Goal: Task Accomplishment & Management: Use online tool/utility

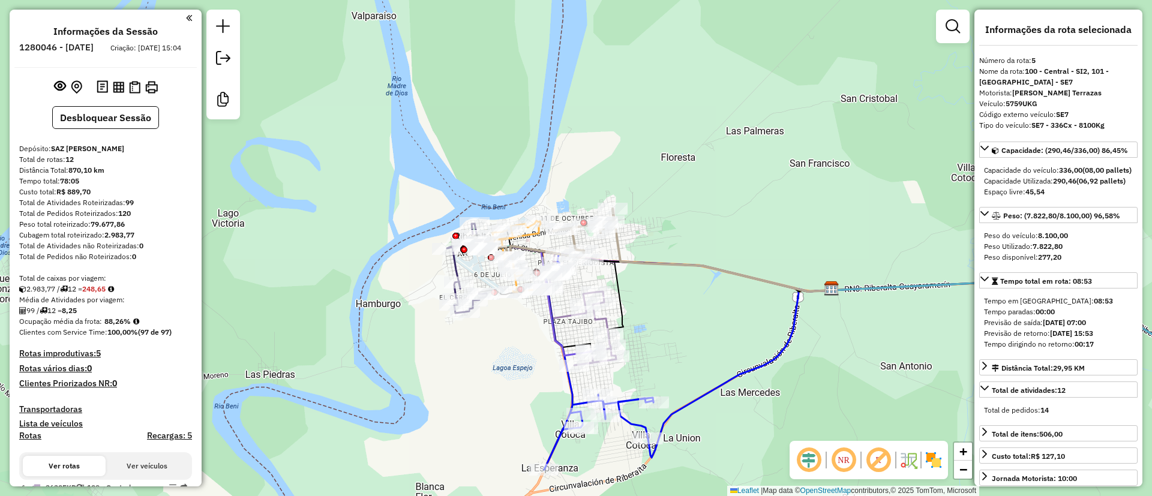
select select "*********"
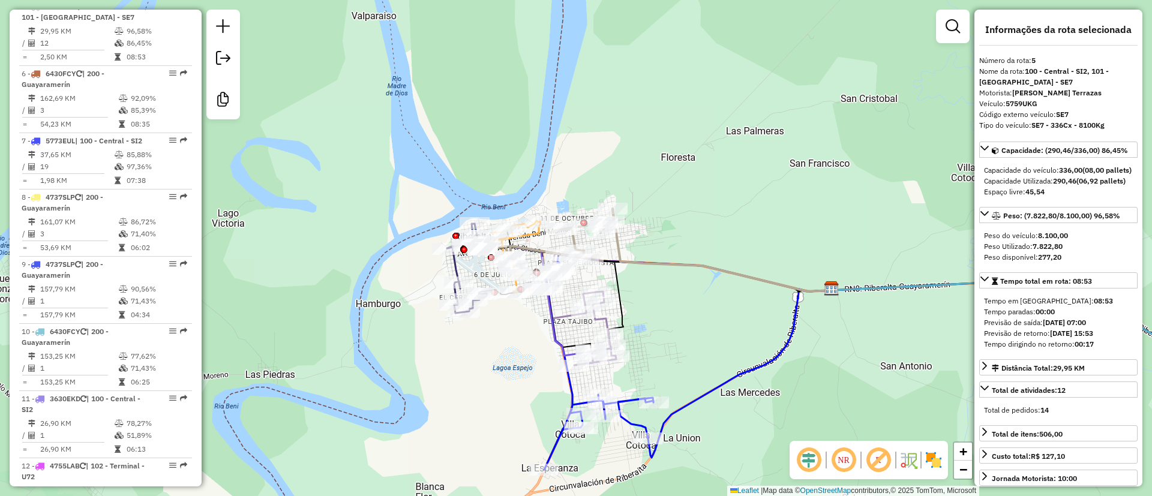
scroll to position [182, 0]
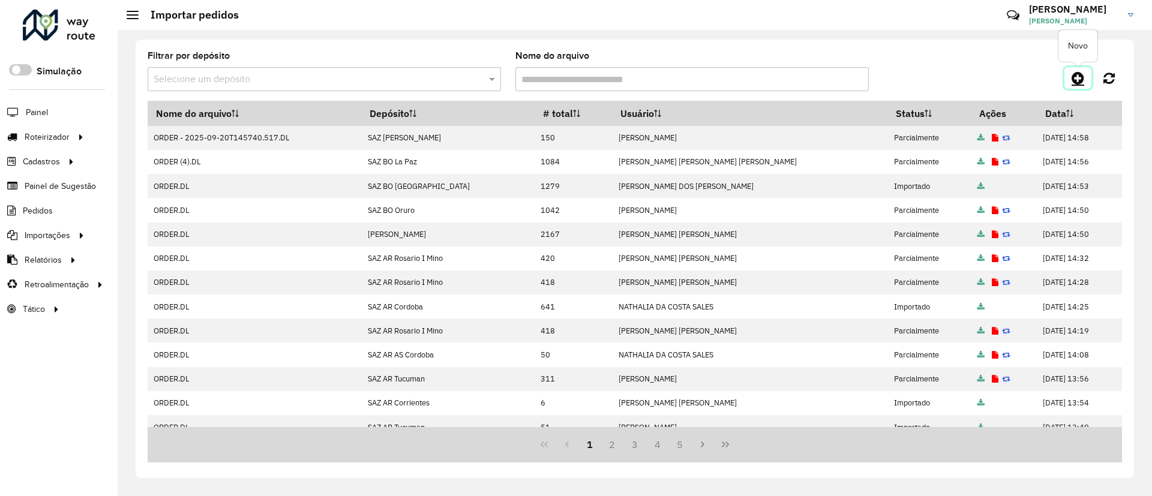
click at [1079, 72] on icon at bounding box center [1078, 78] width 13 height 14
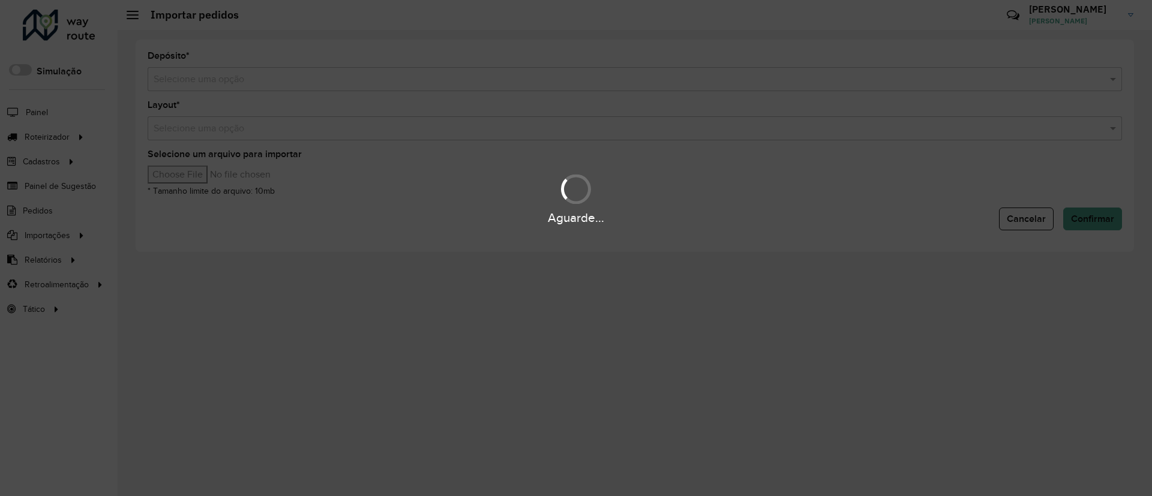
click at [755, 77] on div "Aguarde..." at bounding box center [576, 248] width 1152 height 496
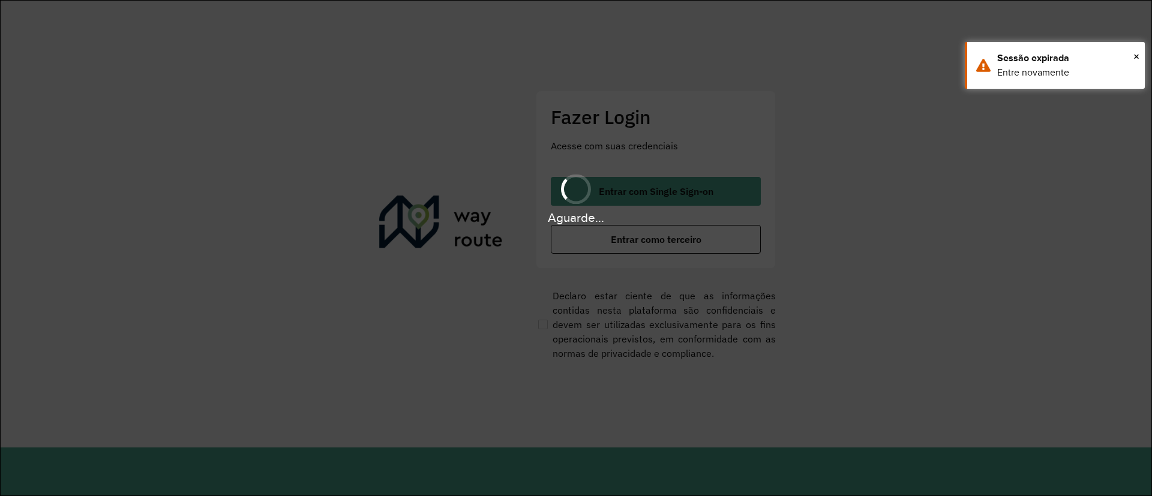
click at [755, 81] on hb-app "Aguarde... Pop-up bloqueado! Seu navegador bloqueou automáticamente a abertura …" at bounding box center [576, 248] width 1152 height 496
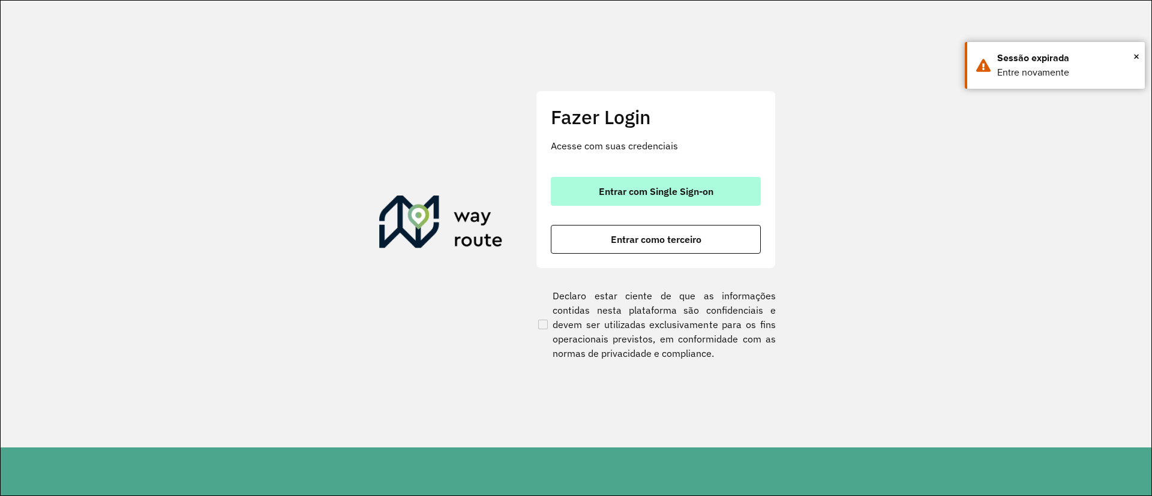
click at [737, 186] on button "Entrar com Single Sign-on" at bounding box center [656, 191] width 210 height 29
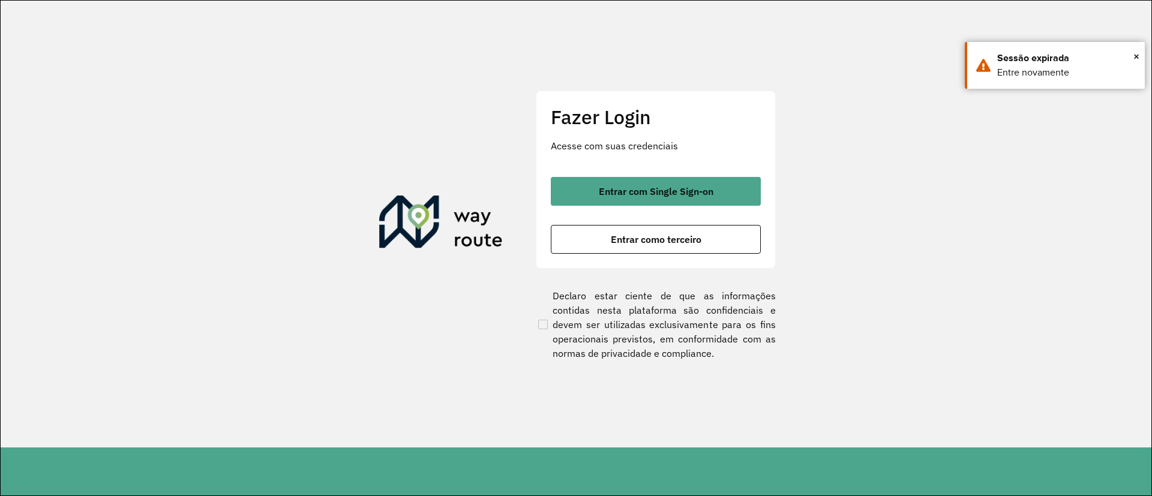
click at [661, 205] on div "Entrar com Single Sign-on Entrar como terceiro" at bounding box center [656, 215] width 210 height 77
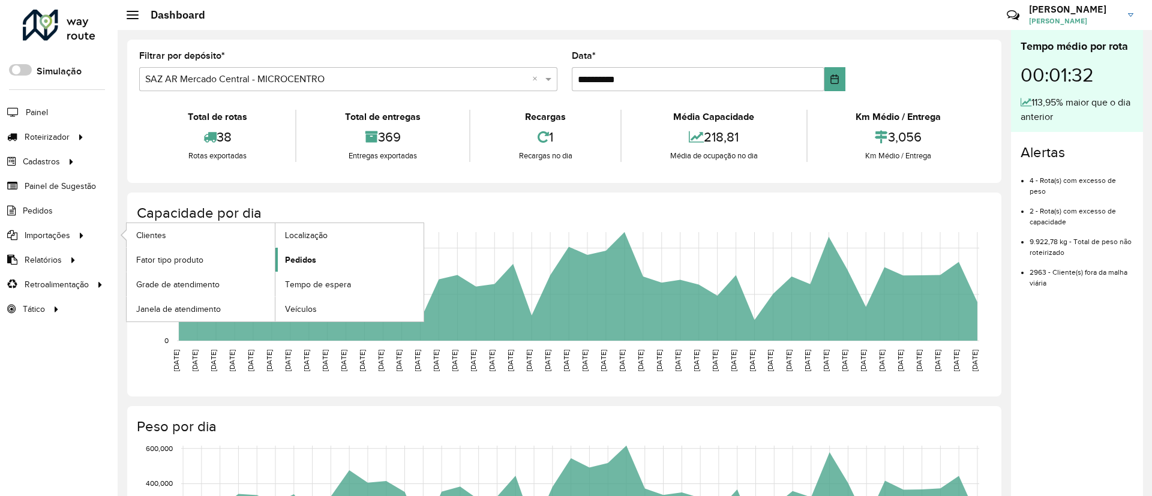
click at [288, 256] on span "Pedidos" at bounding box center [300, 260] width 31 height 13
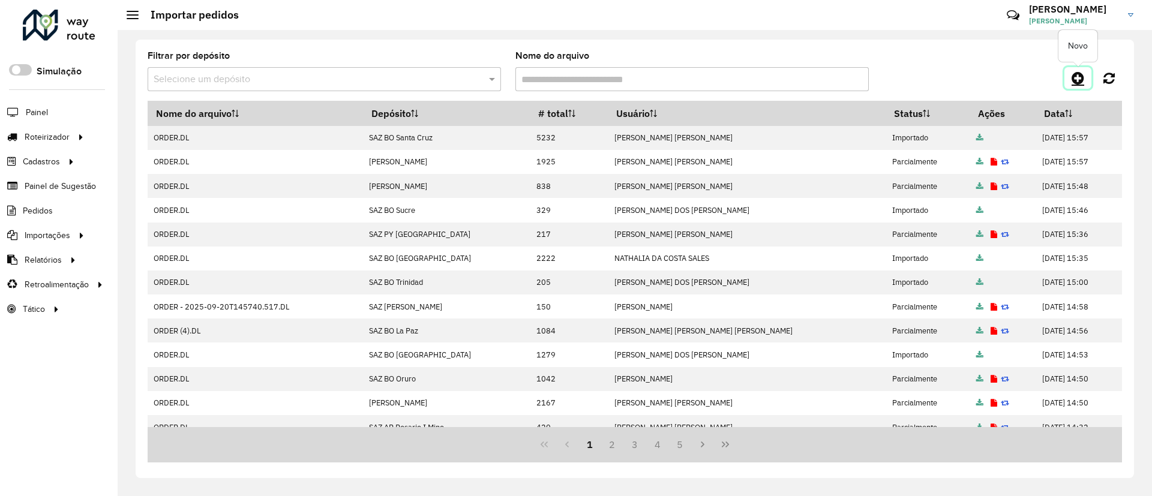
click at [1073, 69] on link at bounding box center [1078, 78] width 27 height 22
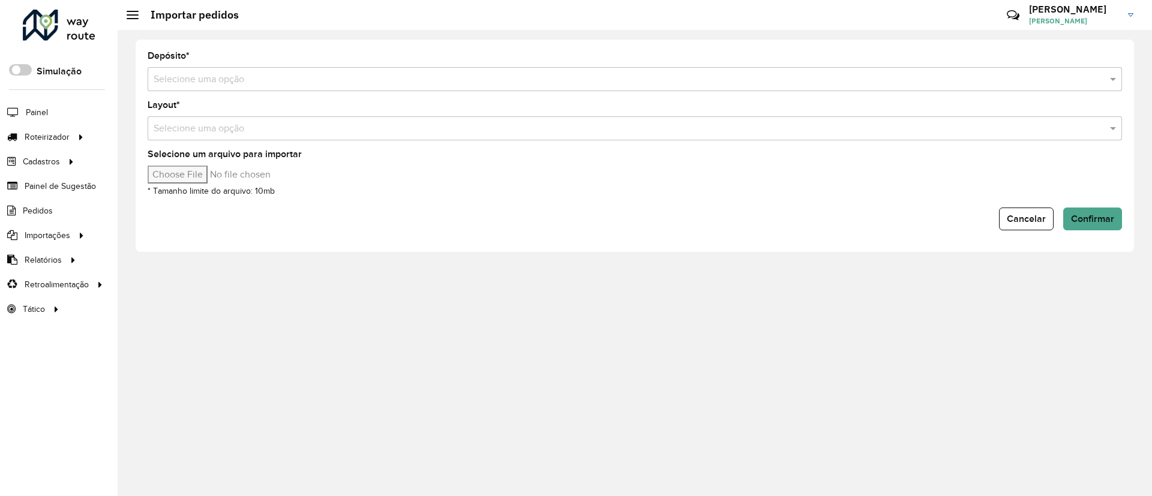
click at [858, 77] on input "text" at bounding box center [623, 80] width 939 height 14
type input "**"
click at [216, 176] on input "Selecione um arquivo para importar" at bounding box center [250, 175] width 204 height 18
type input "**********"
click at [1088, 226] on button "Confirmar" at bounding box center [1093, 219] width 59 height 23
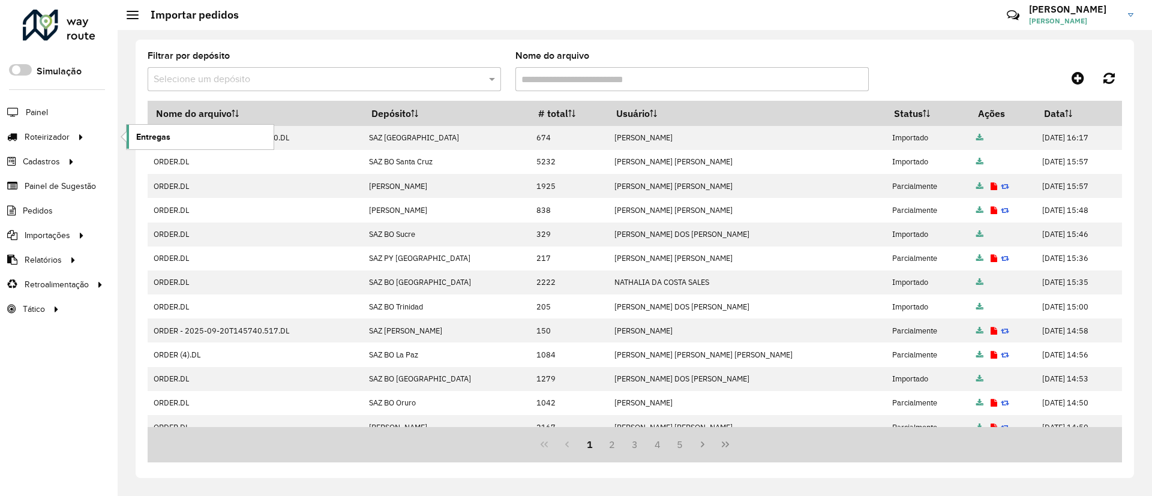
click at [146, 142] on span "Entregas" at bounding box center [153, 137] width 34 height 13
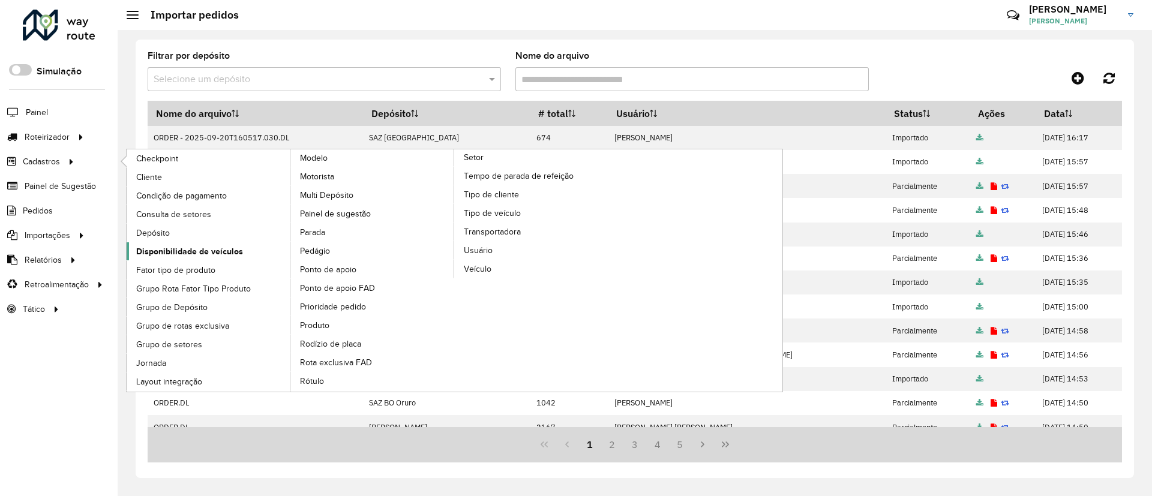
click at [178, 247] on span "Disponibilidade de veículos" at bounding box center [189, 252] width 107 height 13
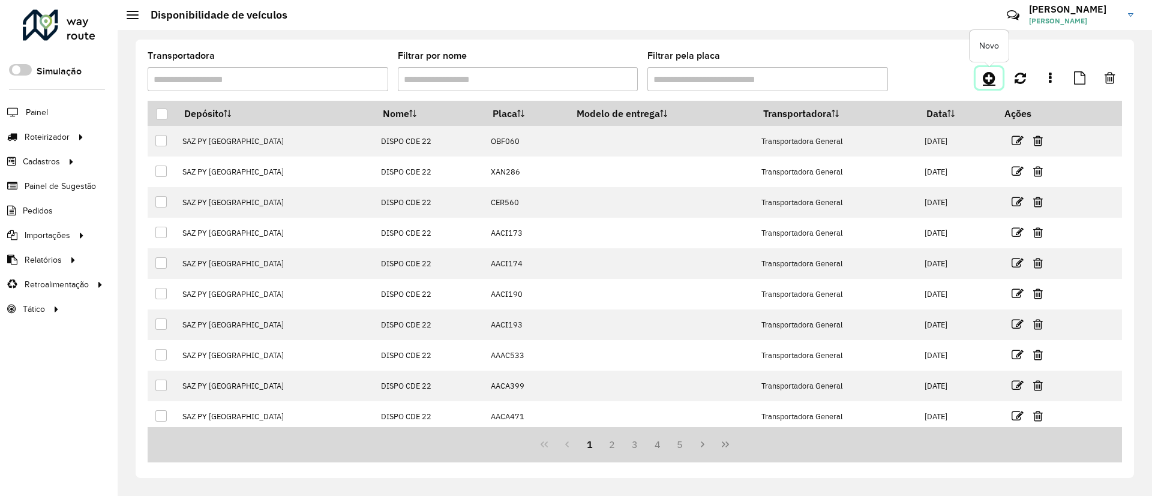
click at [985, 79] on icon at bounding box center [989, 78] width 13 height 14
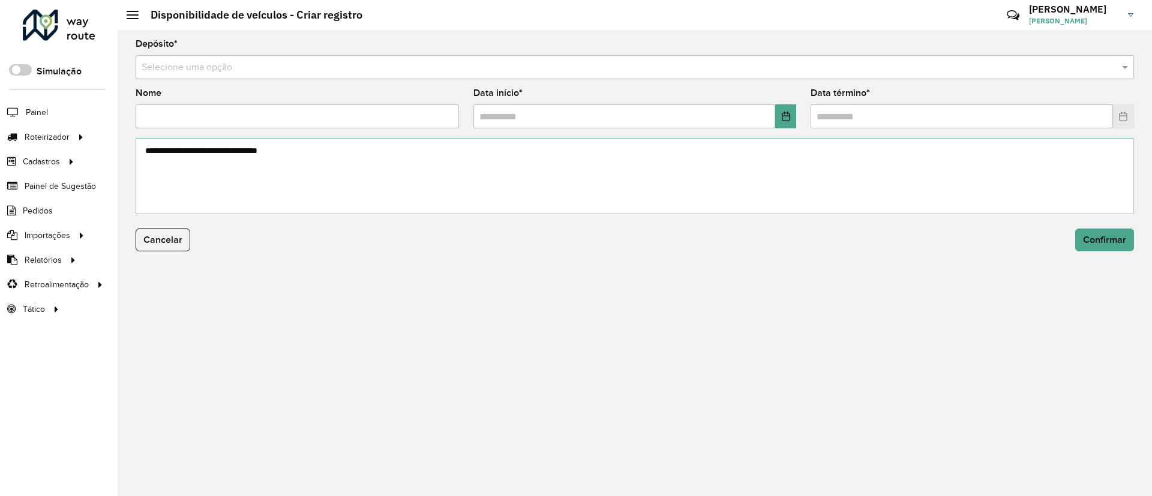
click at [727, 72] on input "text" at bounding box center [623, 68] width 963 height 14
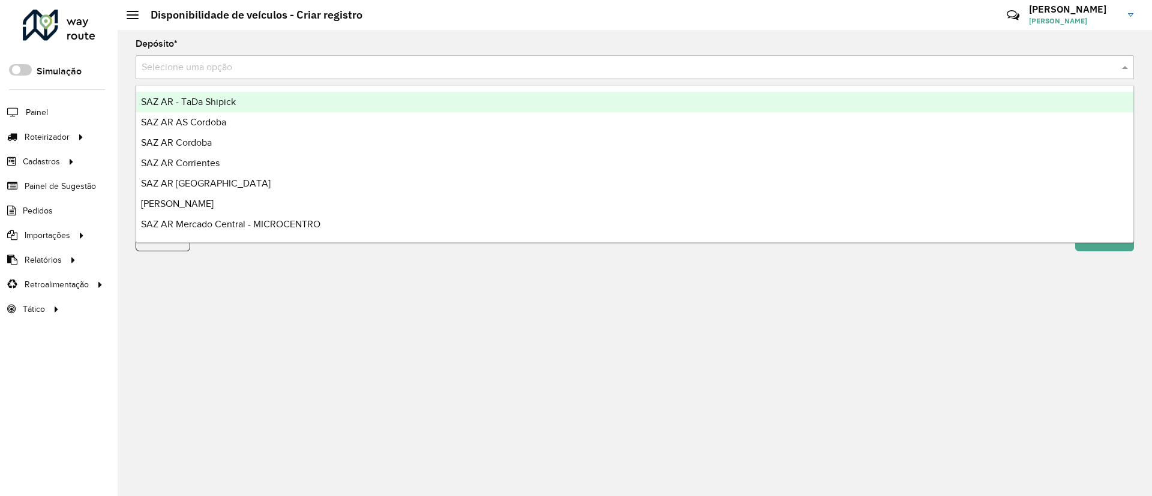
click at [728, 71] on input "text" at bounding box center [623, 68] width 963 height 14
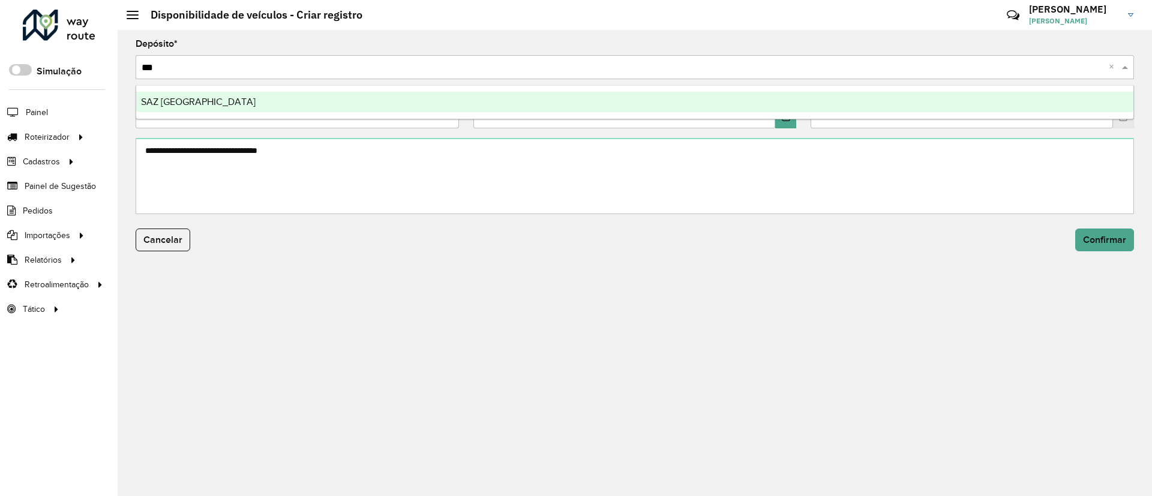
type input "****"
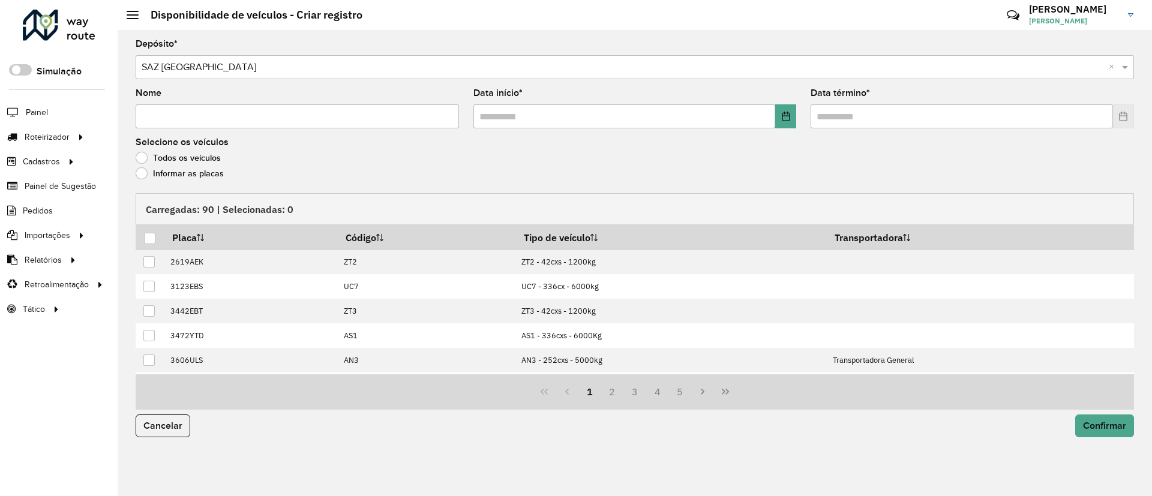
click at [360, 114] on input "Nome" at bounding box center [298, 116] width 324 height 24
type input "**********"
click at [783, 106] on button "Choose Date" at bounding box center [786, 116] width 21 height 24
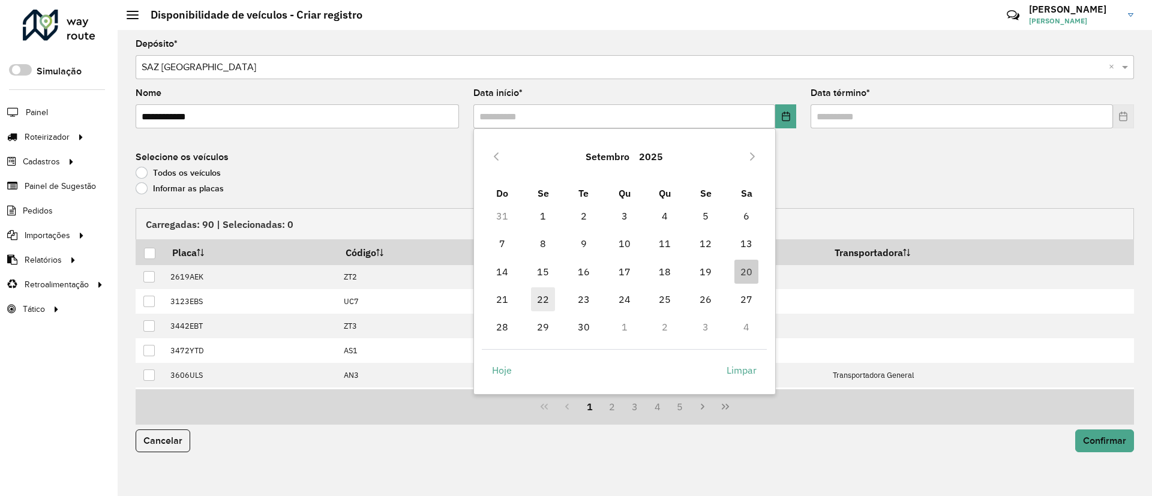
click at [534, 301] on span "22" at bounding box center [543, 300] width 24 height 24
type input "**********"
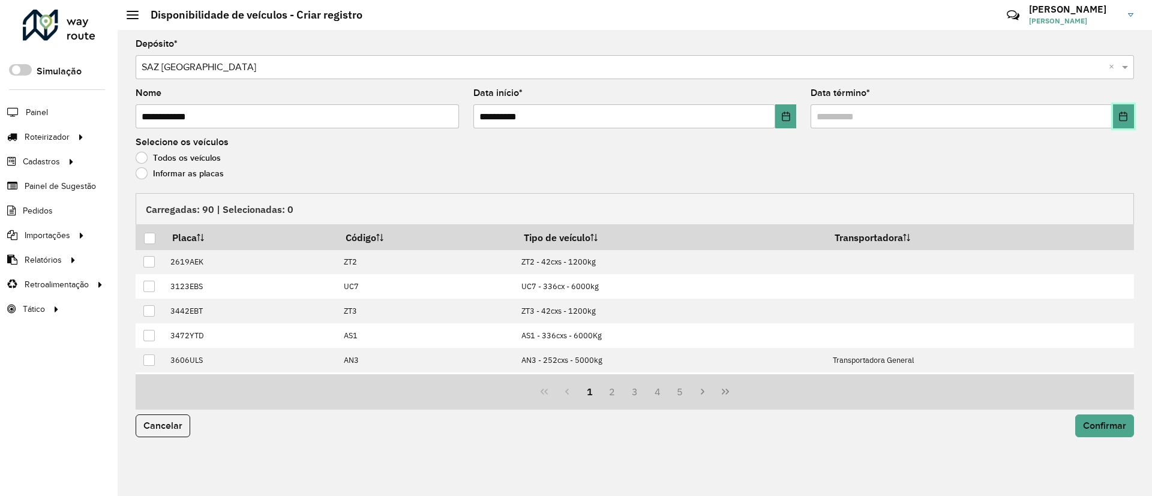
drag, startPoint x: 1124, startPoint y: 109, endPoint x: 1118, endPoint y: 113, distance: 7.7
click at [1124, 109] on button "Choose Date" at bounding box center [1123, 116] width 21 height 24
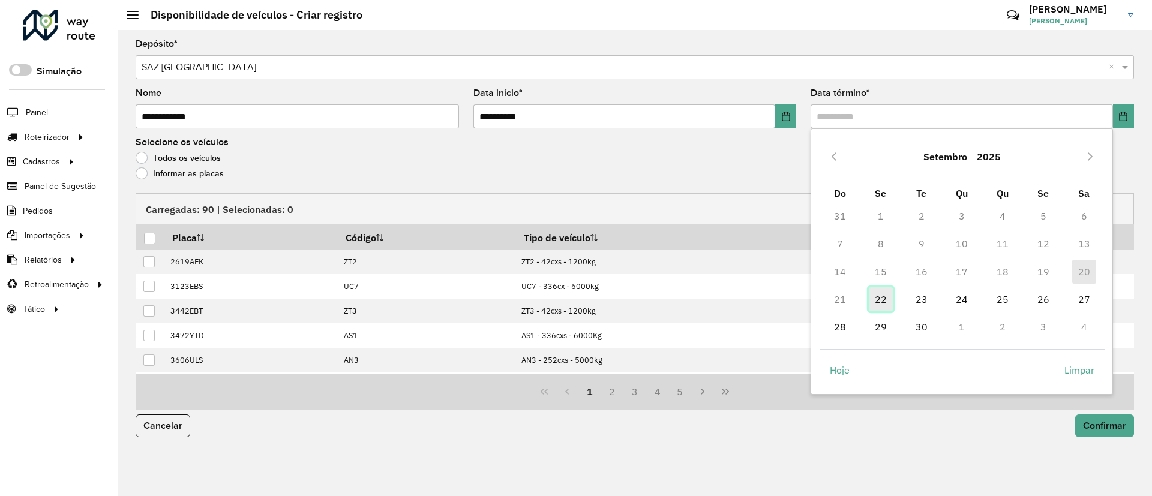
click at [876, 298] on span "22" at bounding box center [881, 300] width 24 height 24
type input "**********"
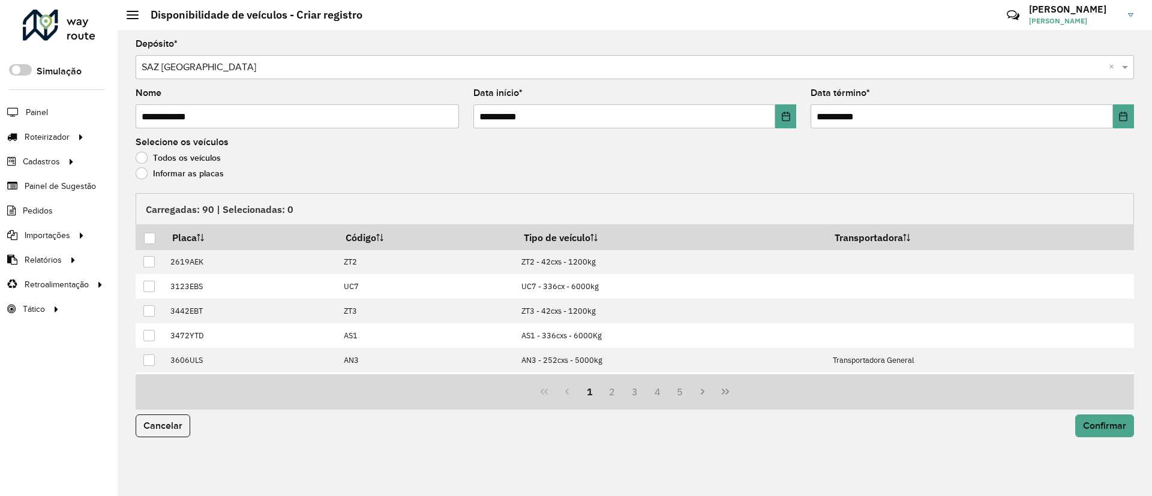
drag, startPoint x: 199, startPoint y: 172, endPoint x: 202, endPoint y: 179, distance: 8.1
click at [199, 172] on label "Informar as placas" at bounding box center [180, 173] width 88 height 12
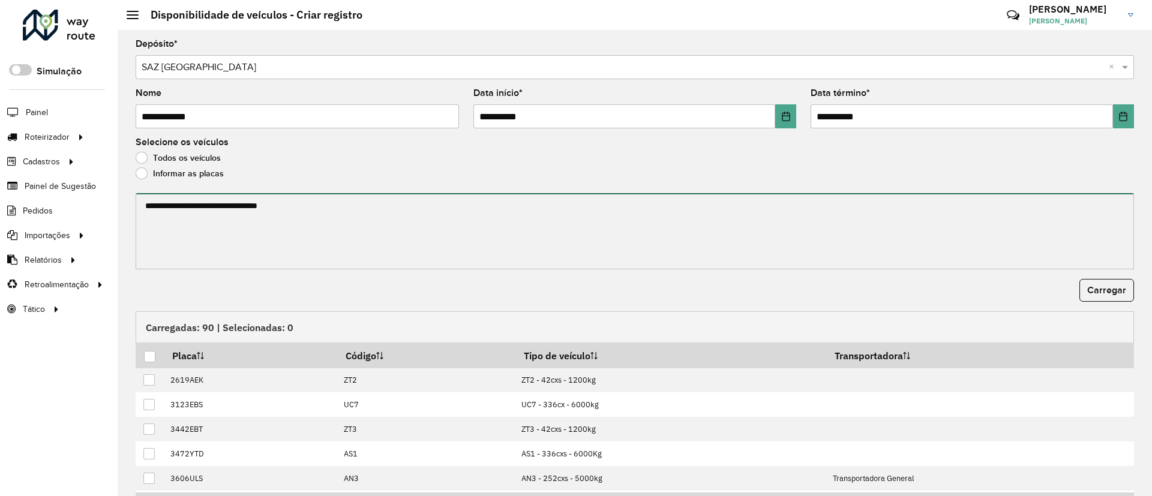
click at [214, 201] on textarea at bounding box center [635, 231] width 999 height 76
paste textarea "******* ******* ******* ******* ******* ******* ******* ******* ******* *******…"
type textarea "******* ******* ******* ******* ******* ******* ******* ******* ******* *******…"
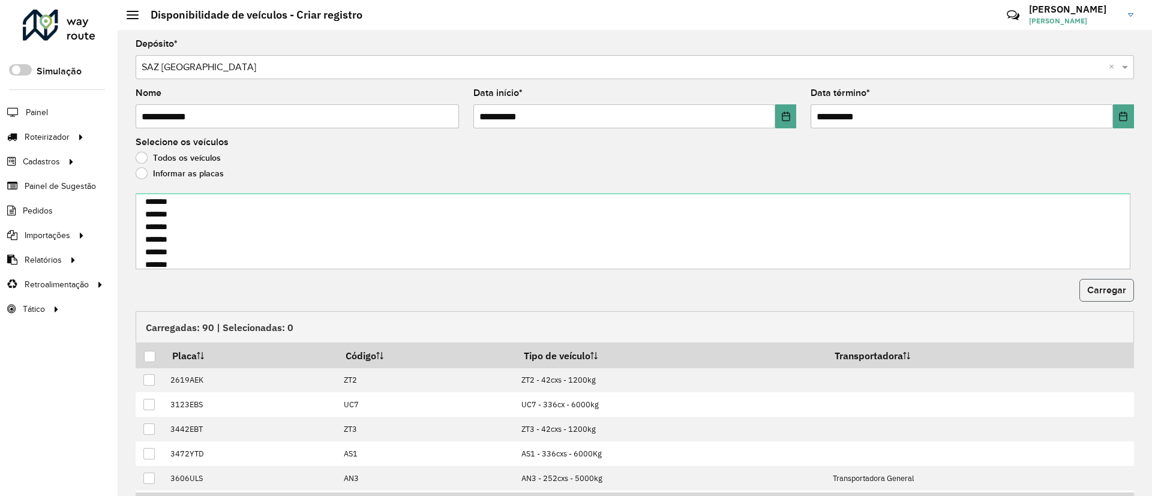
click at [1106, 299] on button "Carregar" at bounding box center [1107, 290] width 55 height 23
click at [150, 358] on div at bounding box center [149, 356] width 11 height 11
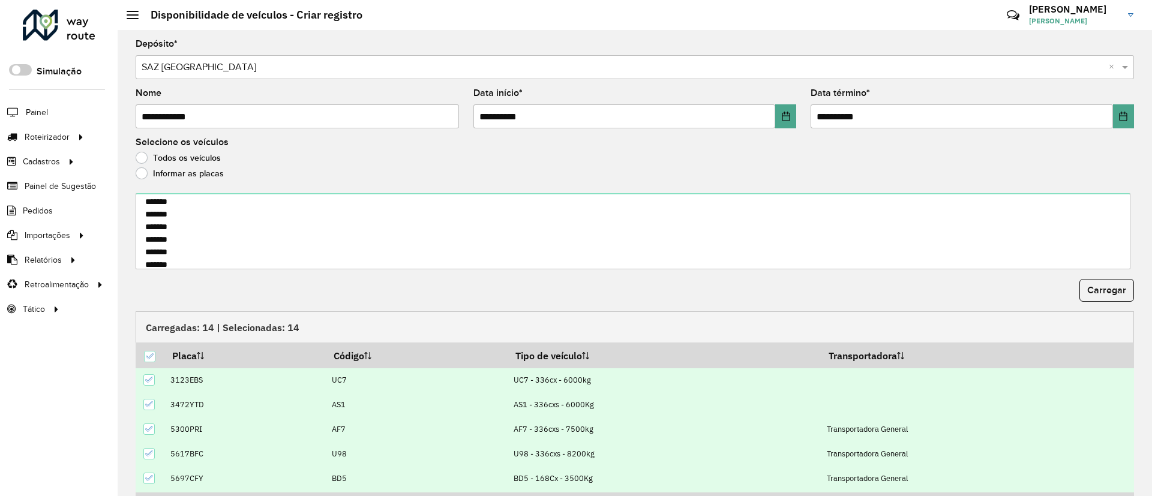
scroll to position [74, 0]
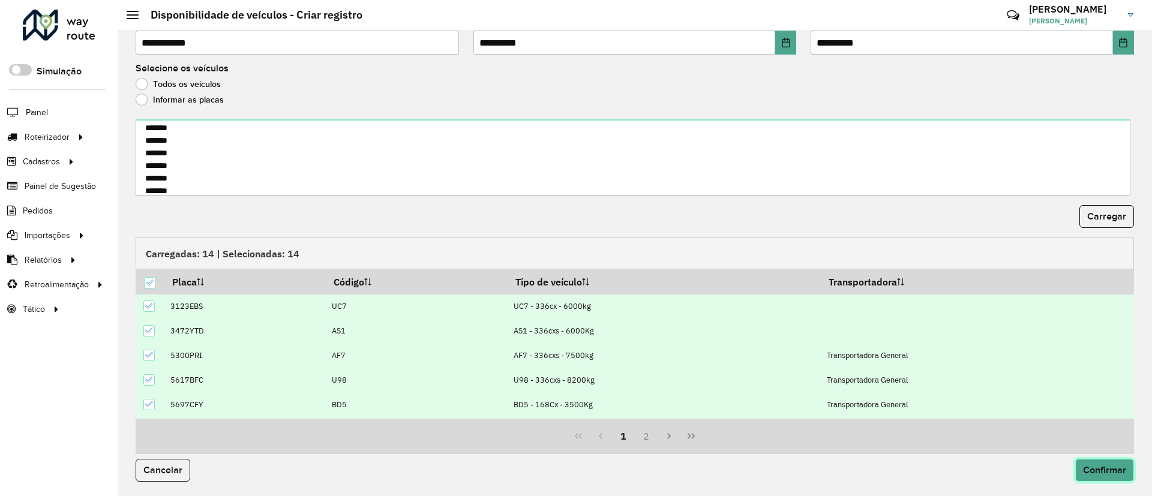
click at [1083, 472] on span "Confirmar" at bounding box center [1104, 470] width 43 height 10
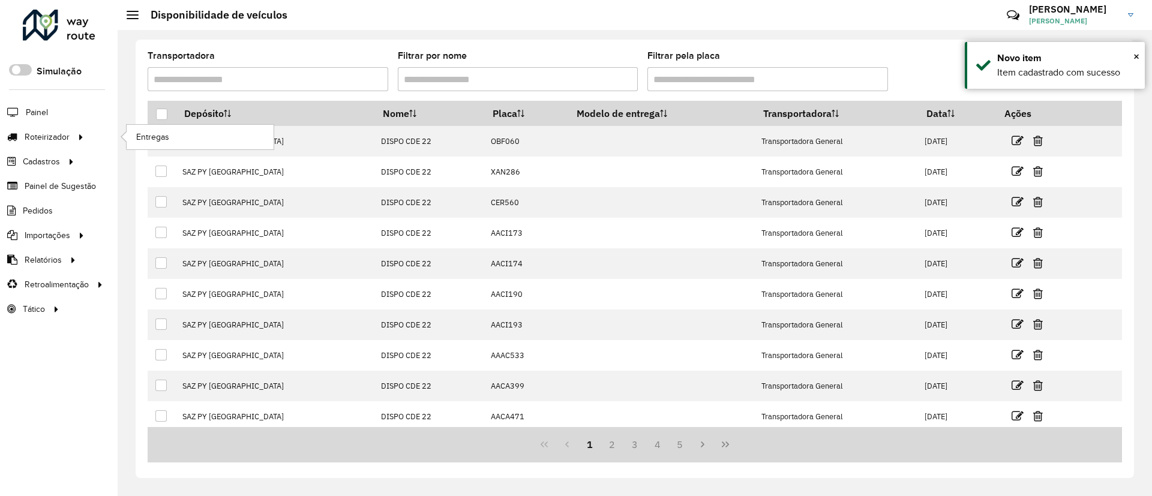
drag, startPoint x: 89, startPoint y: 145, endPoint x: 125, endPoint y: 146, distance: 36.0
click at [88, 144] on li "Roteirizador Entregas" at bounding box center [59, 137] width 118 height 25
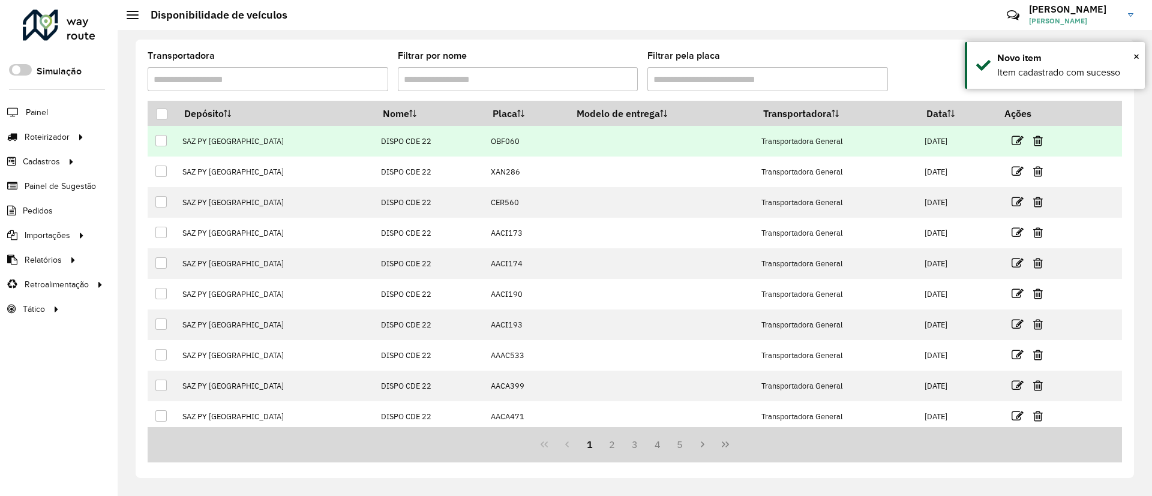
click at [170, 151] on td at bounding box center [162, 141] width 28 height 31
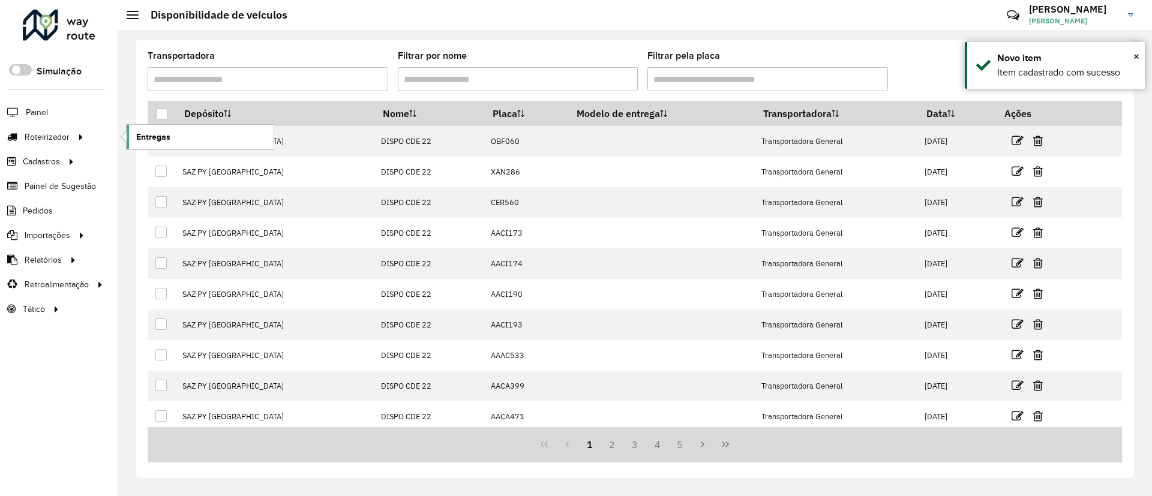
click at [164, 134] on span "Entregas" at bounding box center [153, 137] width 34 height 13
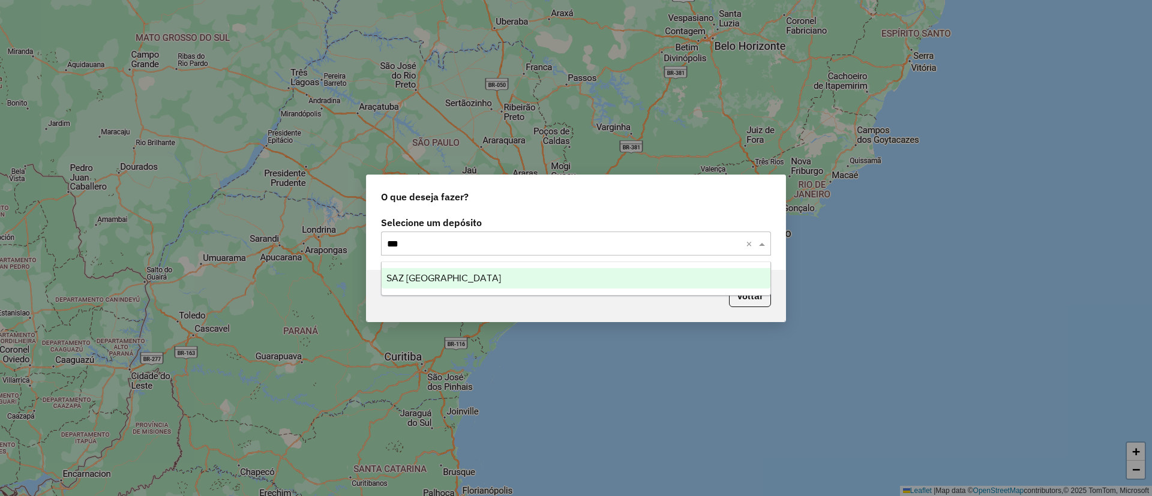
type input "****"
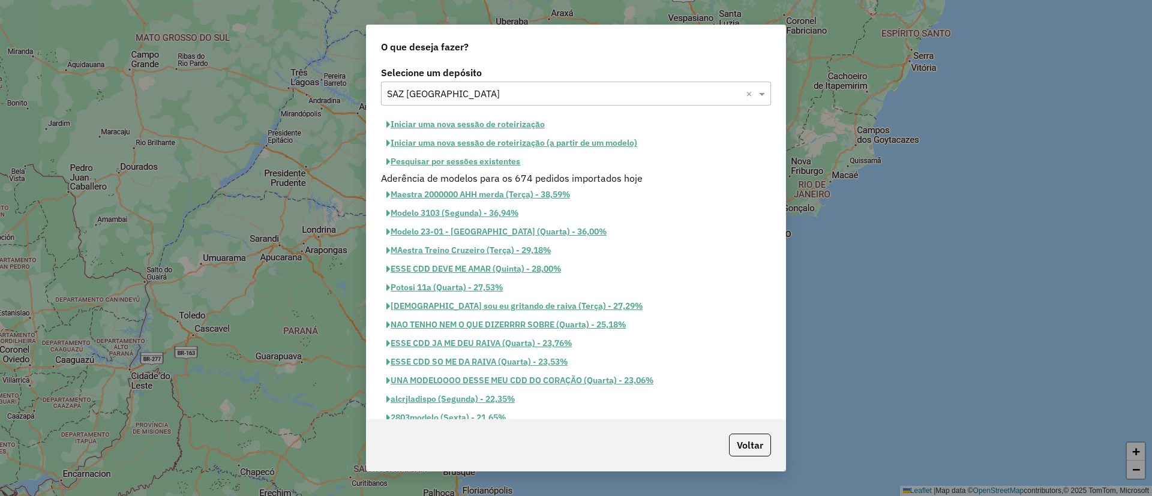
click at [456, 127] on button "Iniciar uma nova sessão de roteirização" at bounding box center [465, 124] width 169 height 19
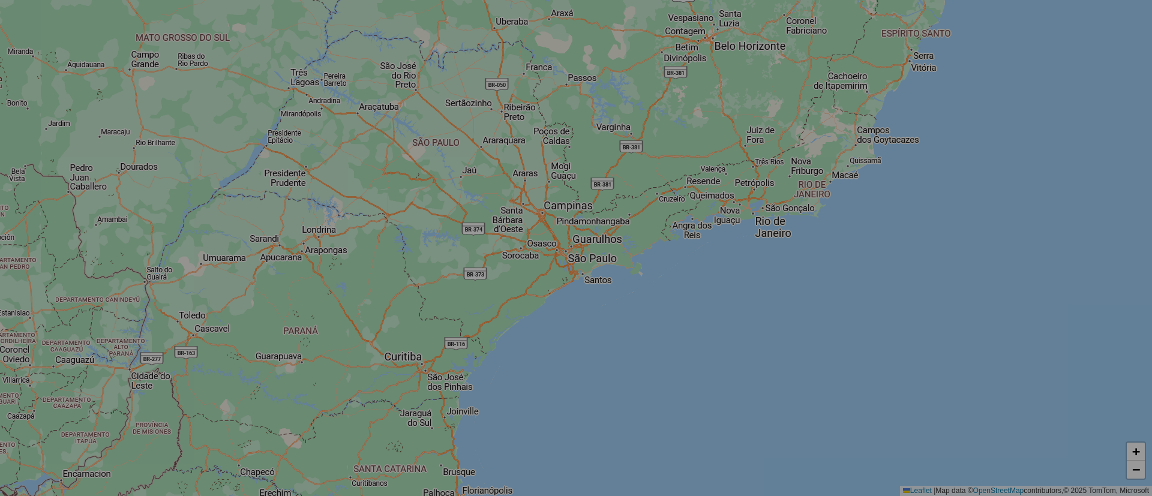
select select "*"
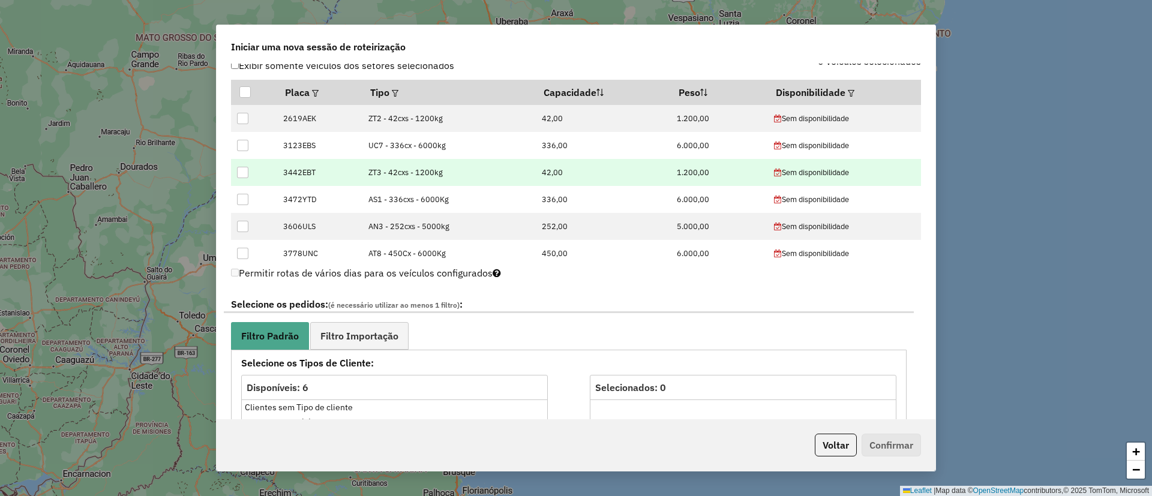
scroll to position [434, 0]
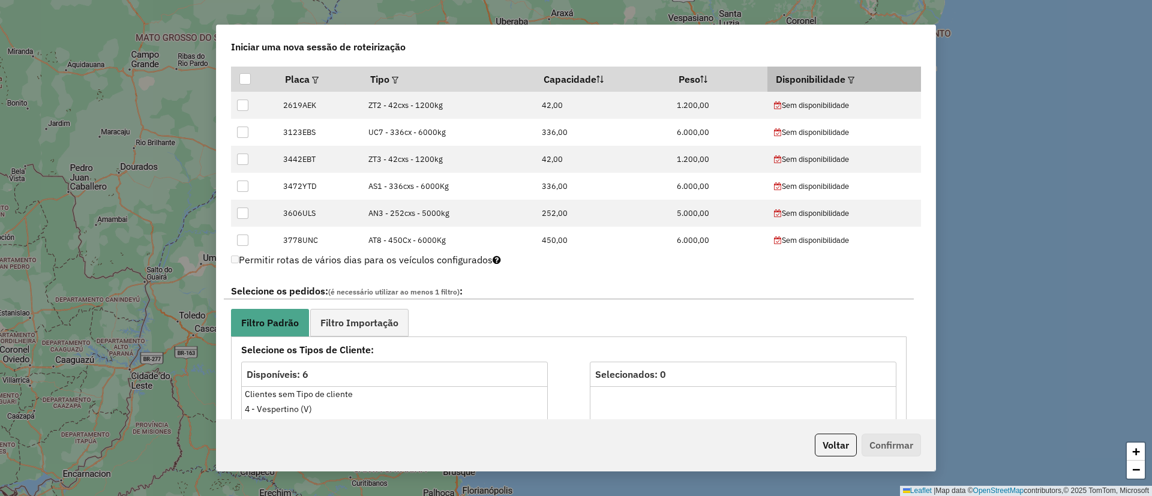
click at [840, 76] on th "Disponibilidade" at bounding box center [844, 79] width 153 height 25
click at [851, 79] on th "Disponibilidade" at bounding box center [844, 79] width 153 height 25
click at [848, 77] on em at bounding box center [851, 80] width 7 height 7
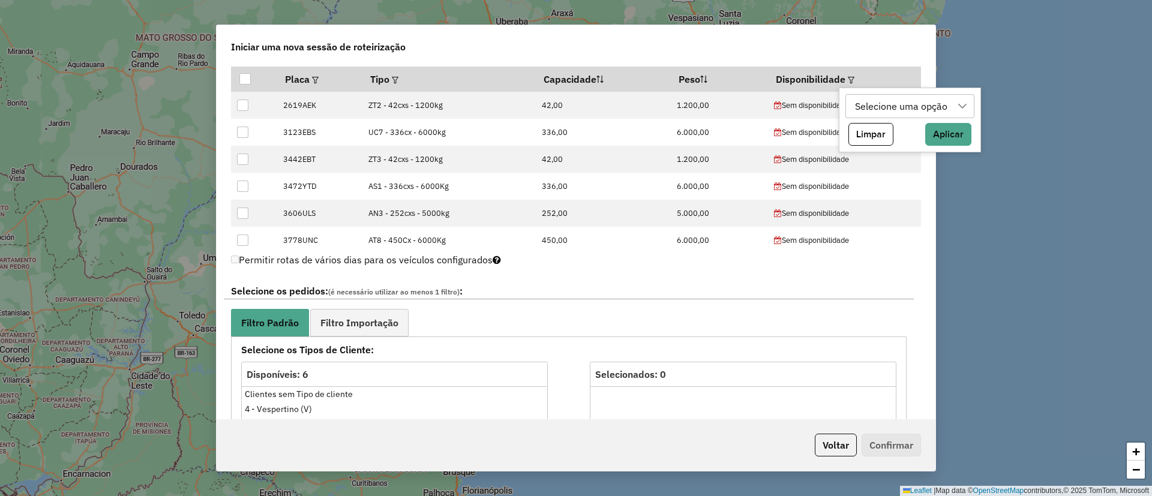
click at [860, 108] on div "Selecione uma opção" at bounding box center [901, 106] width 101 height 23
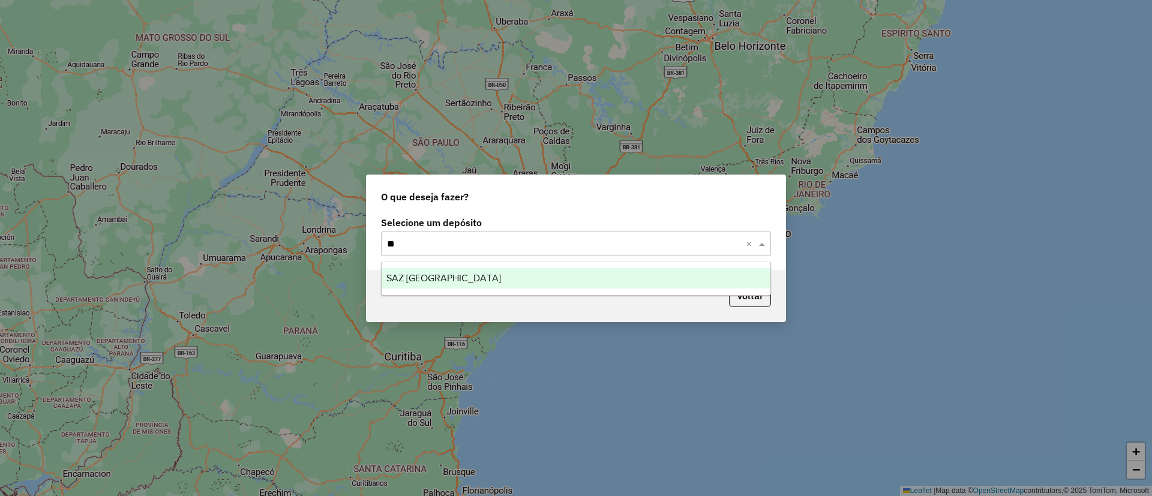
type input "*"
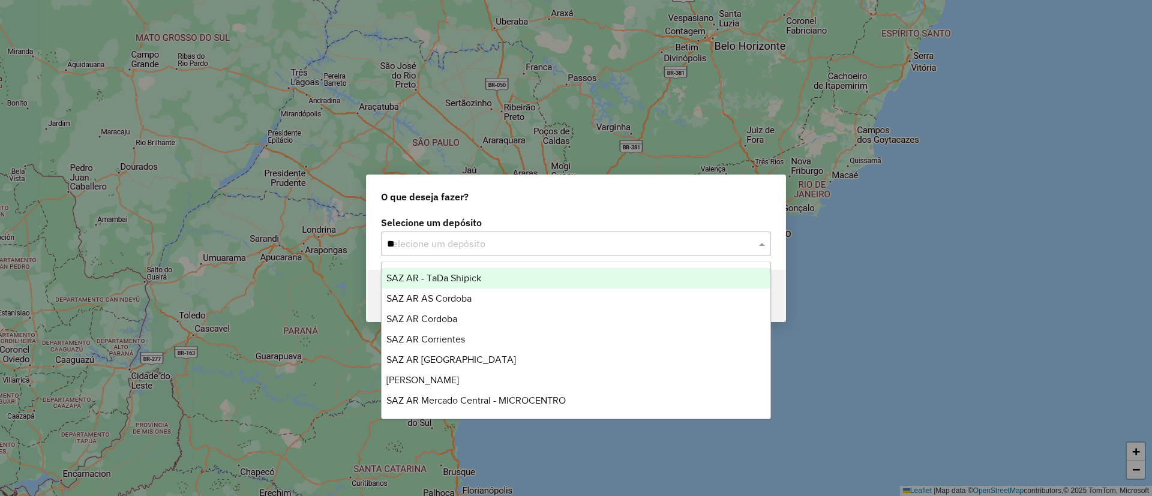
type input "***"
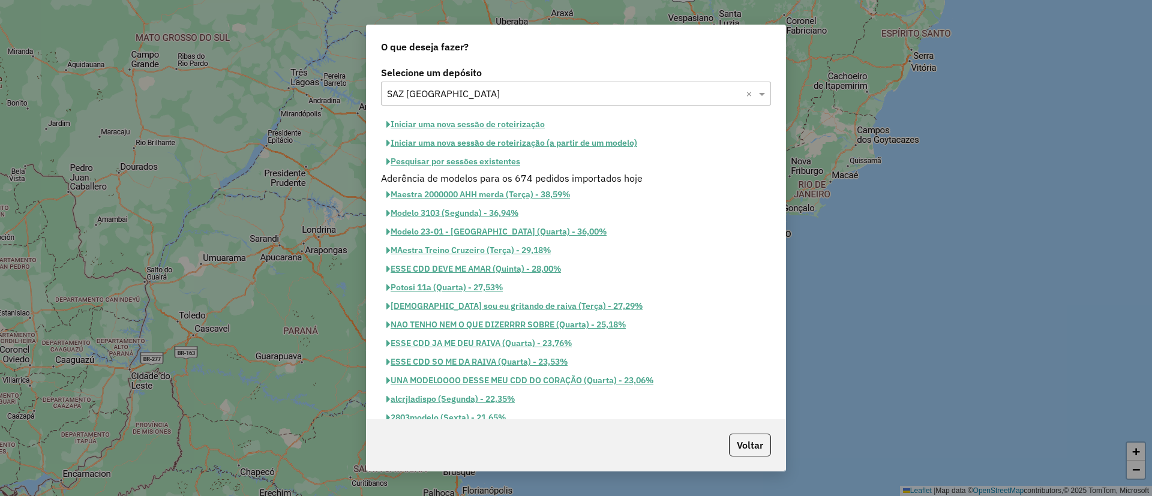
click at [491, 133] on button "Iniciar uma nova sessão de roteirização" at bounding box center [465, 124] width 169 height 19
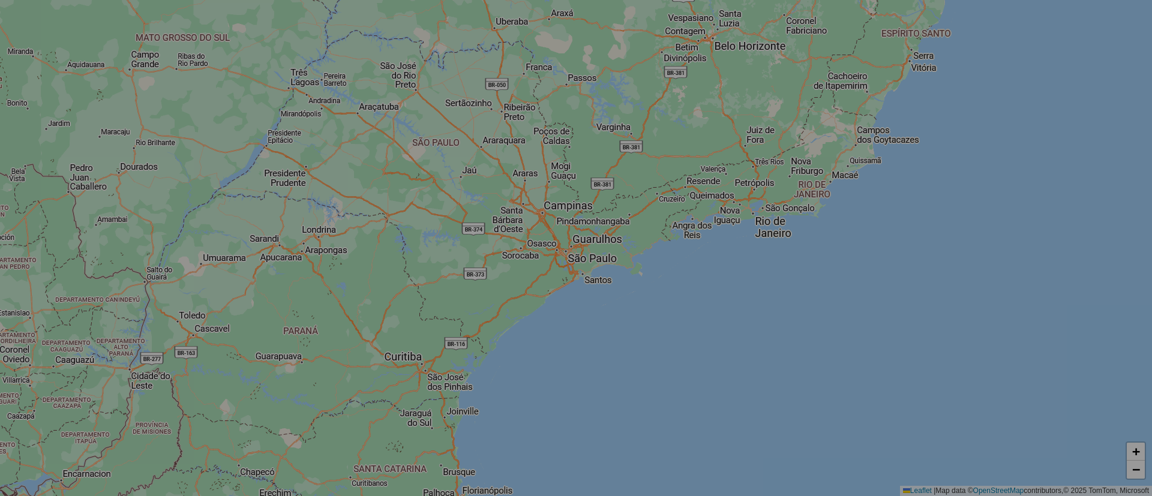
select select "*"
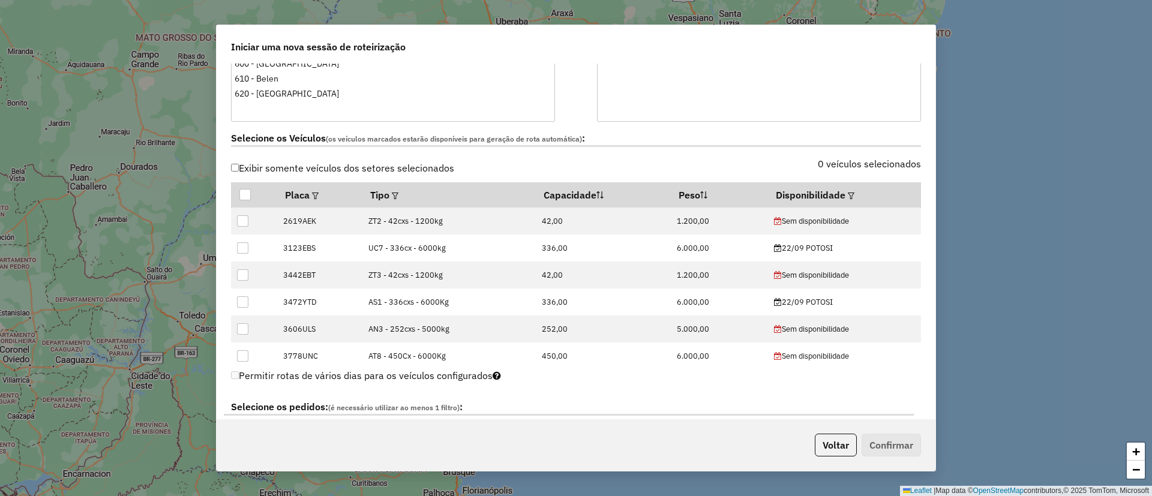
scroll to position [319, 0]
click at [846, 200] on div at bounding box center [850, 194] width 9 height 14
click at [848, 197] on em at bounding box center [851, 195] width 7 height 7
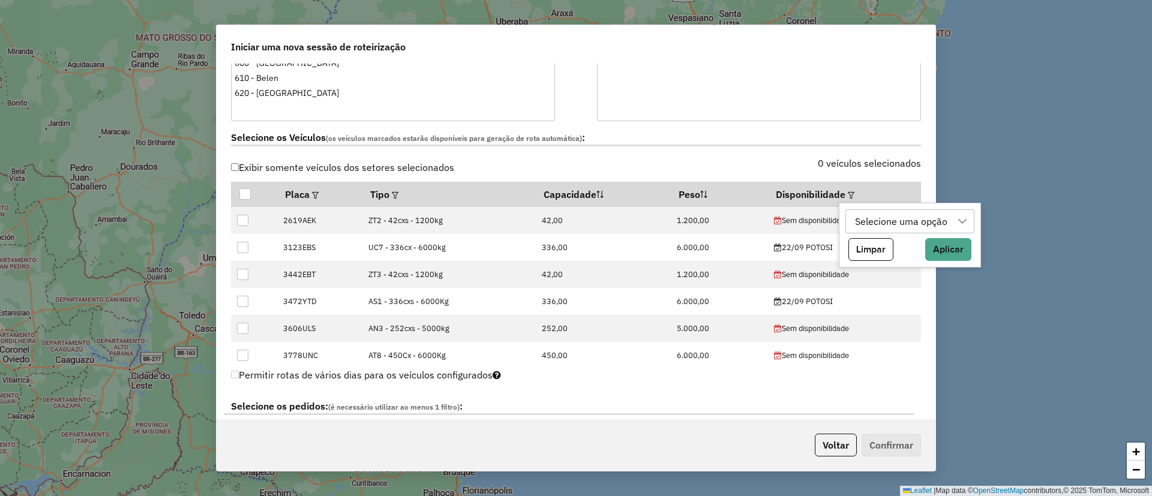
click at [861, 214] on div "Selecione uma opção" at bounding box center [901, 221] width 101 height 23
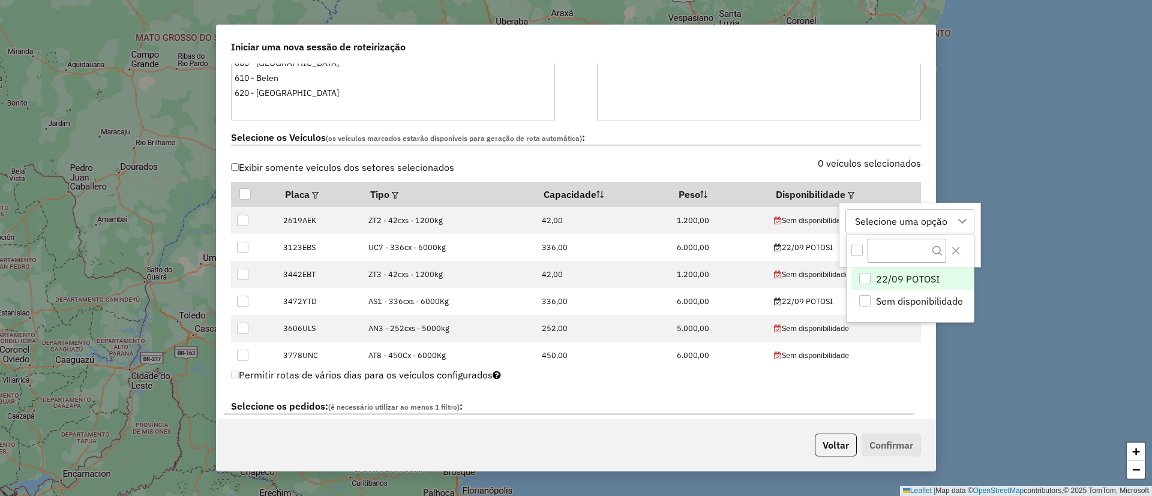
click at [921, 285] on span "22/09 POTOSI" at bounding box center [908, 279] width 64 height 14
click at [961, 249] on button "Close" at bounding box center [956, 250] width 19 height 19
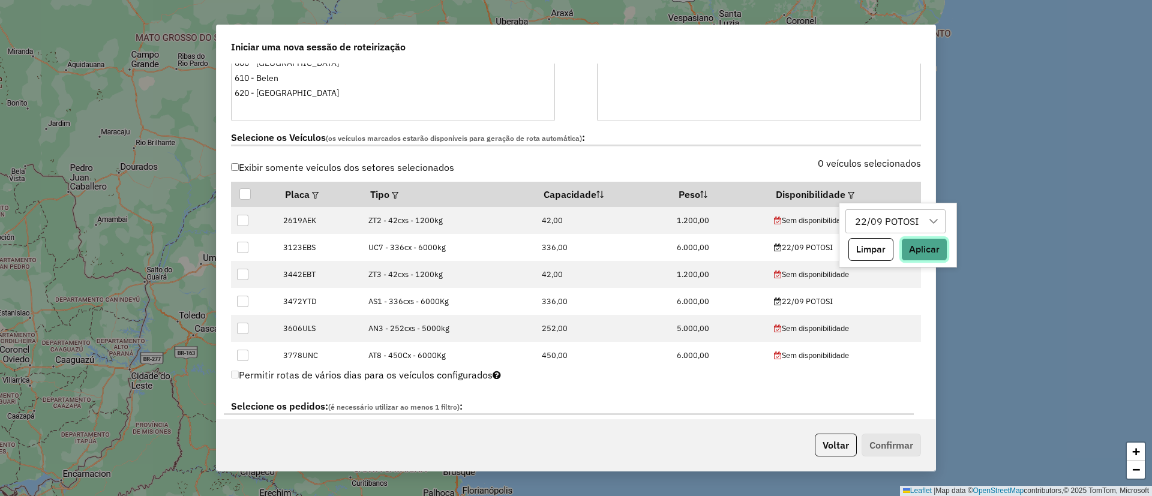
click at [939, 245] on button "Aplicar" at bounding box center [925, 249] width 46 height 23
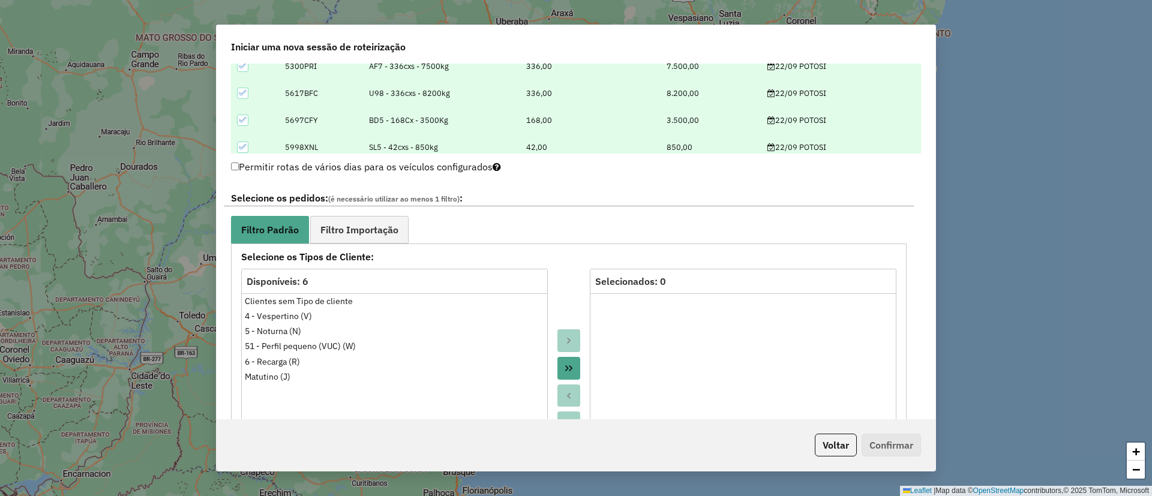
scroll to position [526, 0]
click at [369, 242] on link "Filtro Importação" at bounding box center [359, 230] width 98 height 27
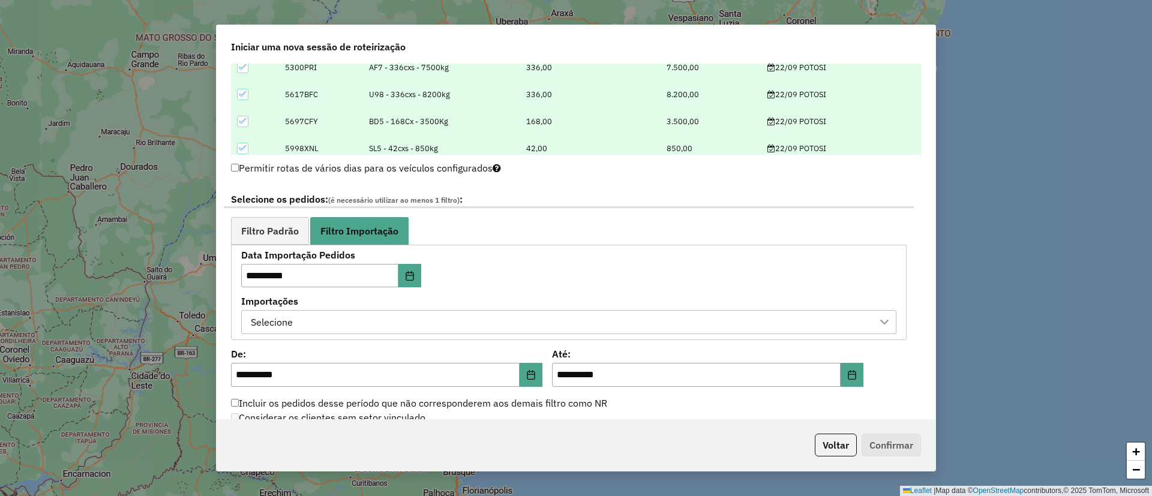
click at [487, 321] on div "Selecione" at bounding box center [560, 322] width 627 height 23
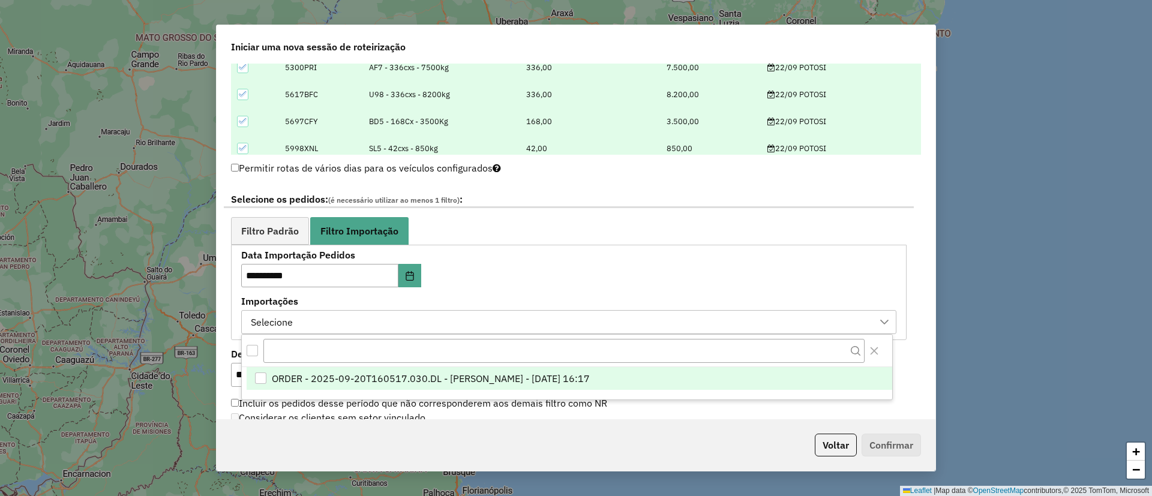
scroll to position [9, 55]
click at [531, 379] on span "ORDER - 2025-09-20T160517.030.DL - BARBARA PAULOSSI BERTO - 20/09/2025 16:17" at bounding box center [431, 379] width 318 height 14
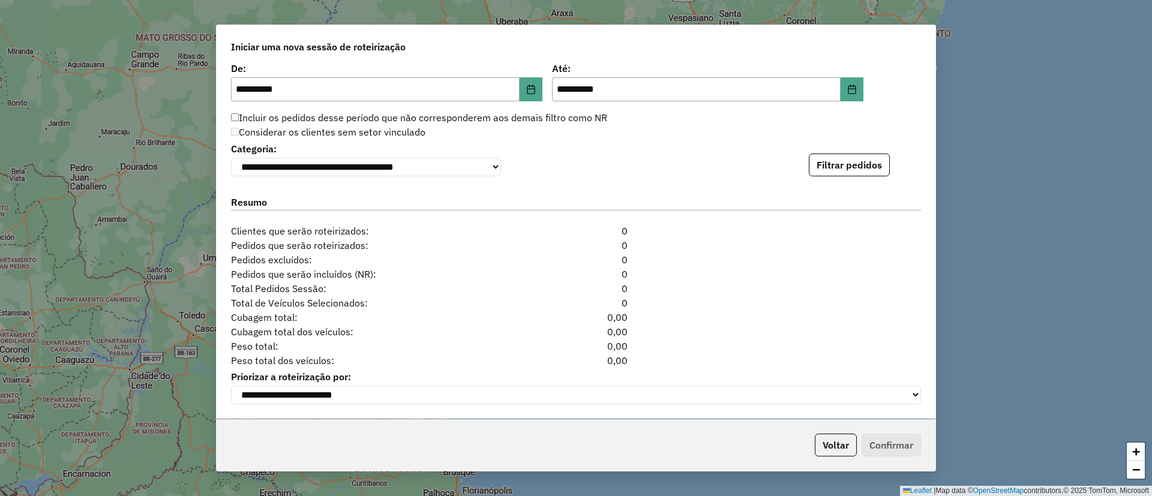
scroll to position [816, 0]
click at [818, 174] on button "Filtrar pedidos" at bounding box center [849, 165] width 81 height 23
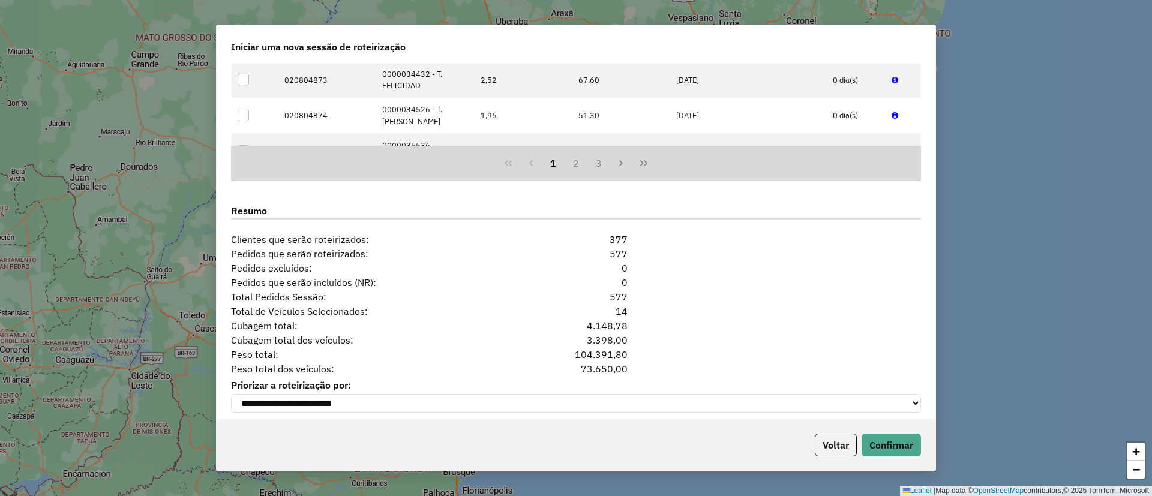
scroll to position [1091, 0]
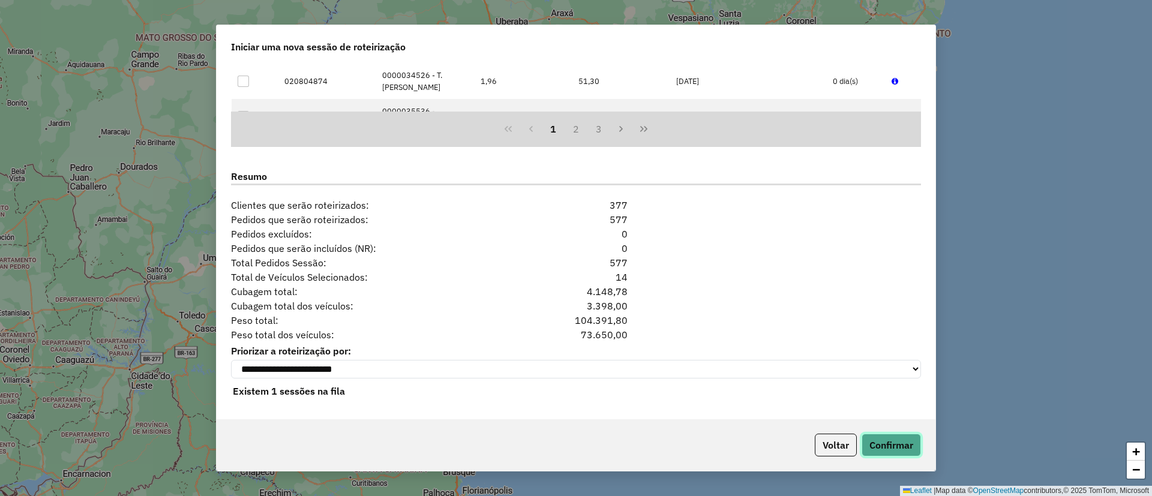
click at [887, 436] on button "Confirmar" at bounding box center [891, 445] width 59 height 23
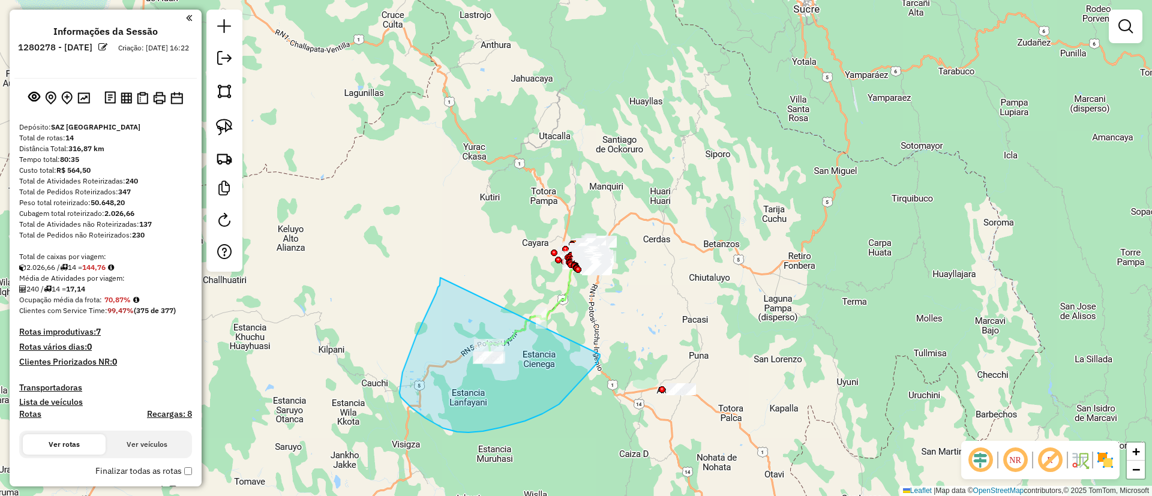
drag, startPoint x: 441, startPoint y: 279, endPoint x: 600, endPoint y: 355, distance: 176.4
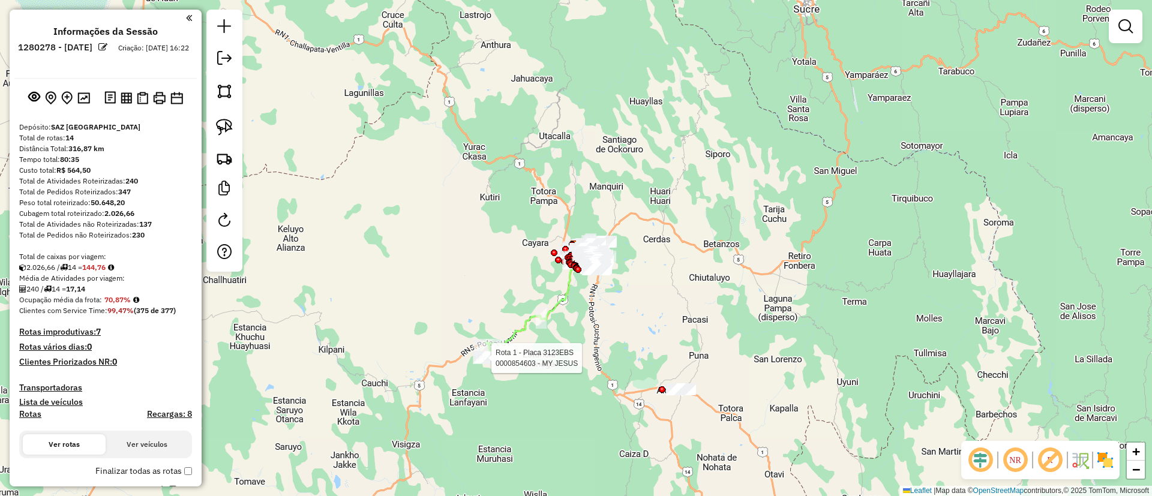
select select "**********"
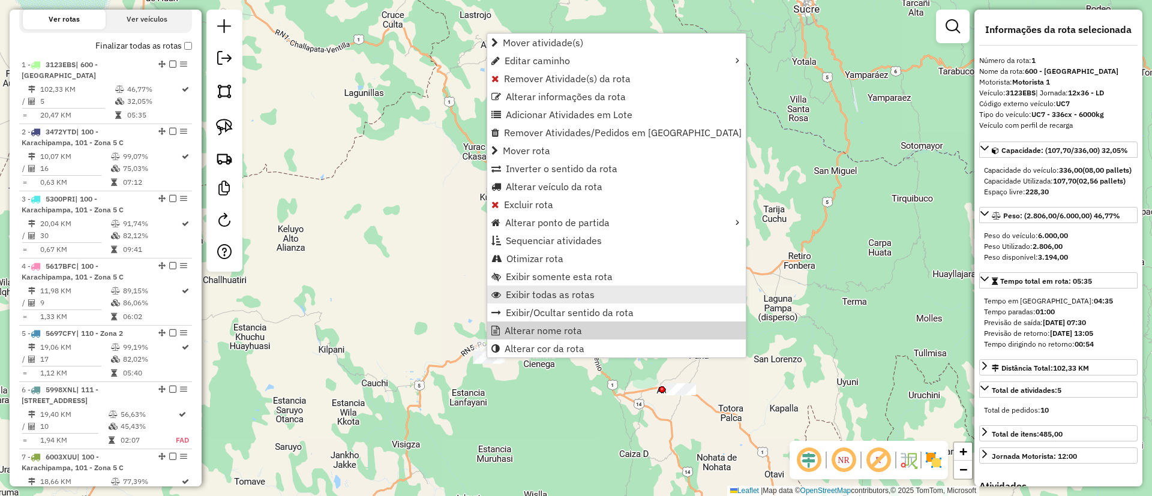
scroll to position [473, 0]
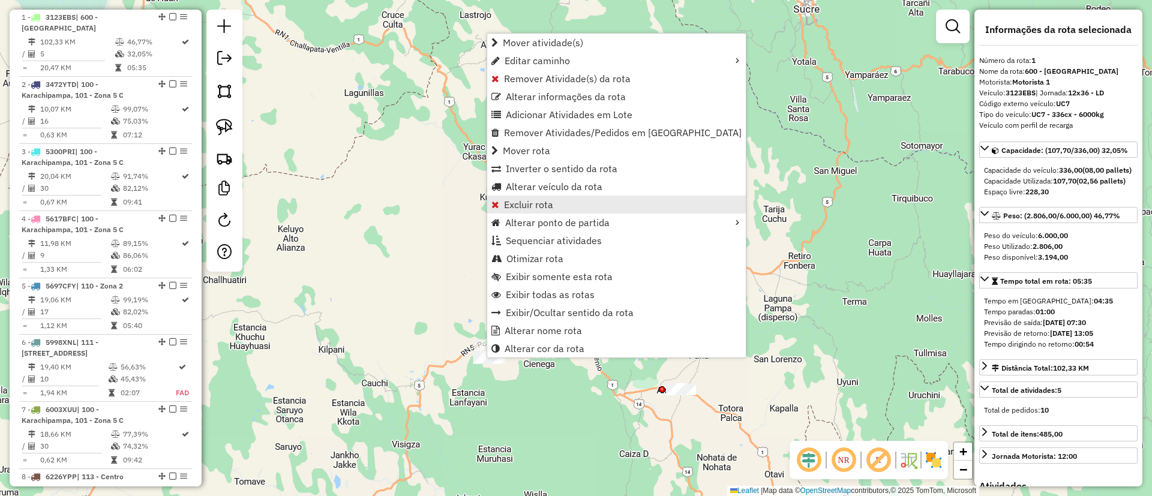
click at [526, 207] on span "Excluir rota" at bounding box center [528, 205] width 49 height 10
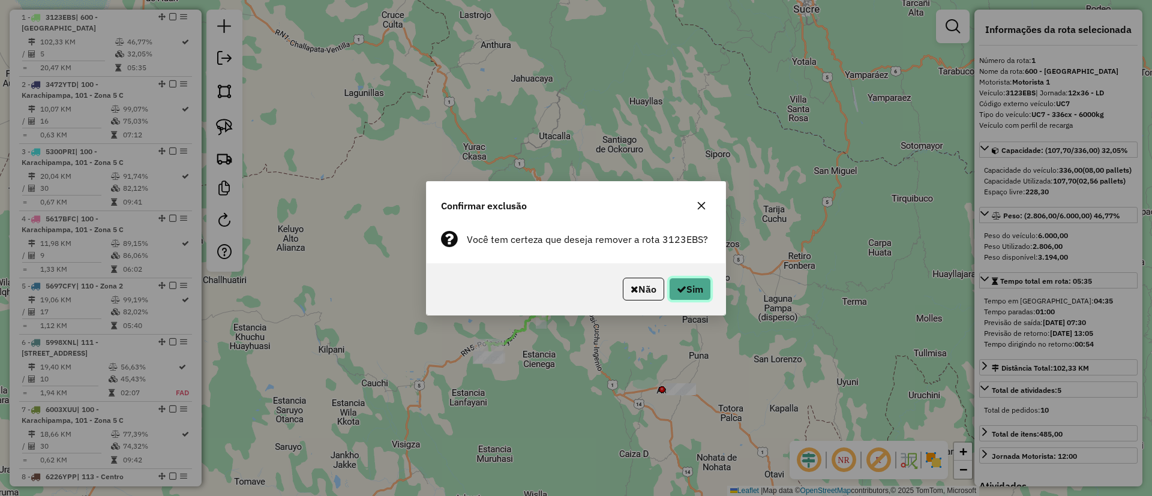
click at [687, 288] on button "Sim" at bounding box center [690, 289] width 42 height 23
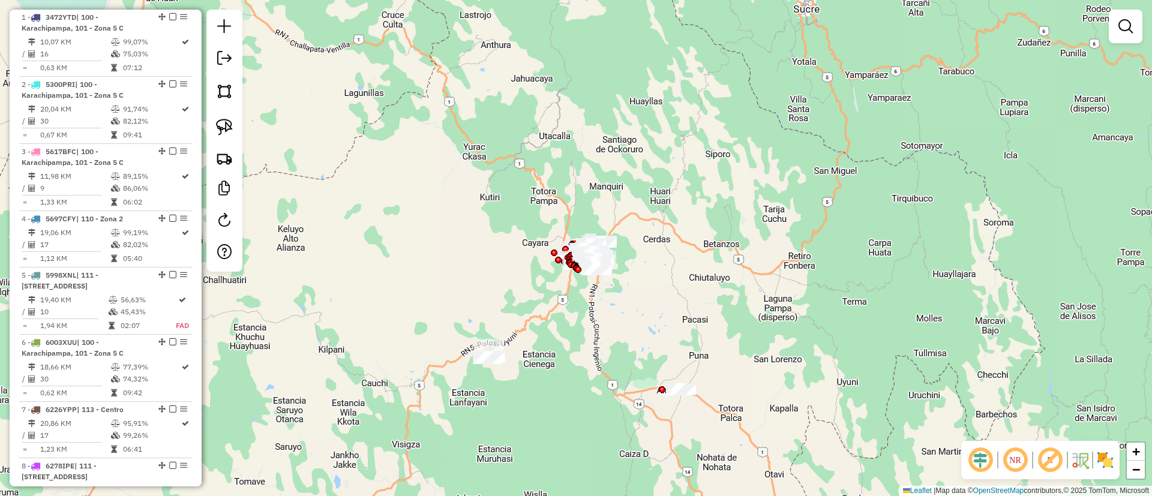
scroll to position [406, 0]
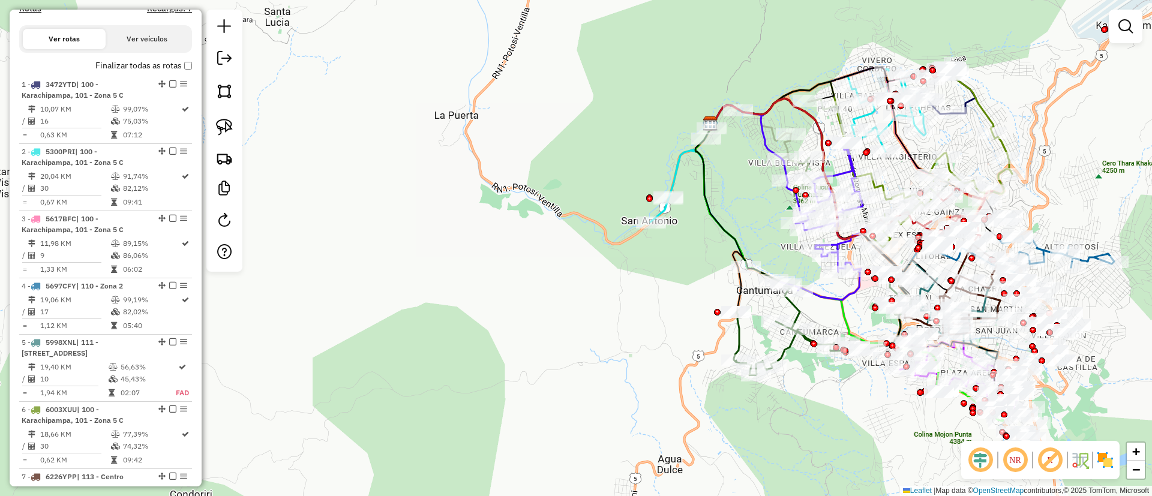
drag, startPoint x: 695, startPoint y: 305, endPoint x: 482, endPoint y: 274, distance: 215.4
click at [480, 274] on div "Janela de atendimento Grade de atendimento Capacidade Transportadoras Veículos …" at bounding box center [576, 248] width 1152 height 496
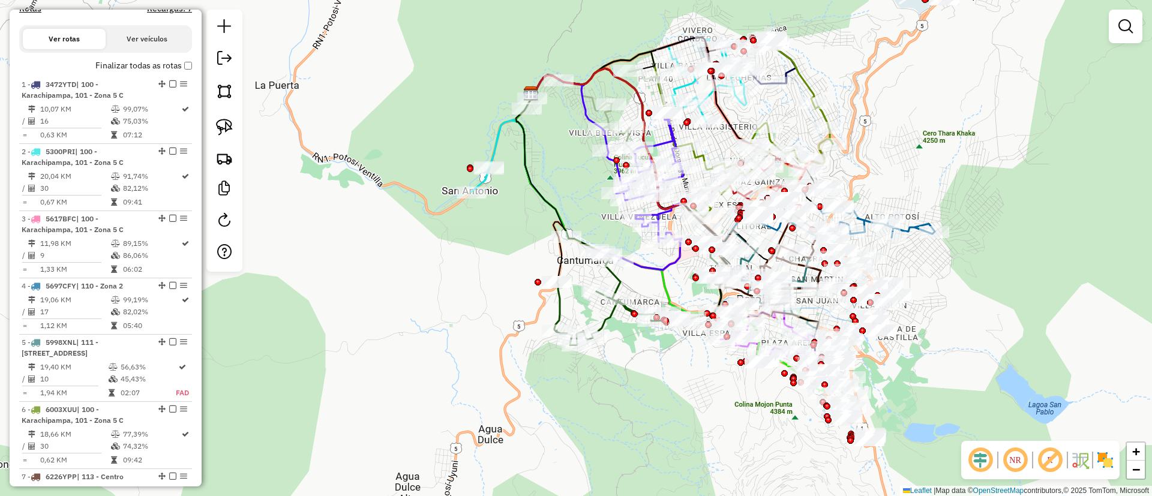
click at [1097, 460] on img at bounding box center [1105, 460] width 19 height 19
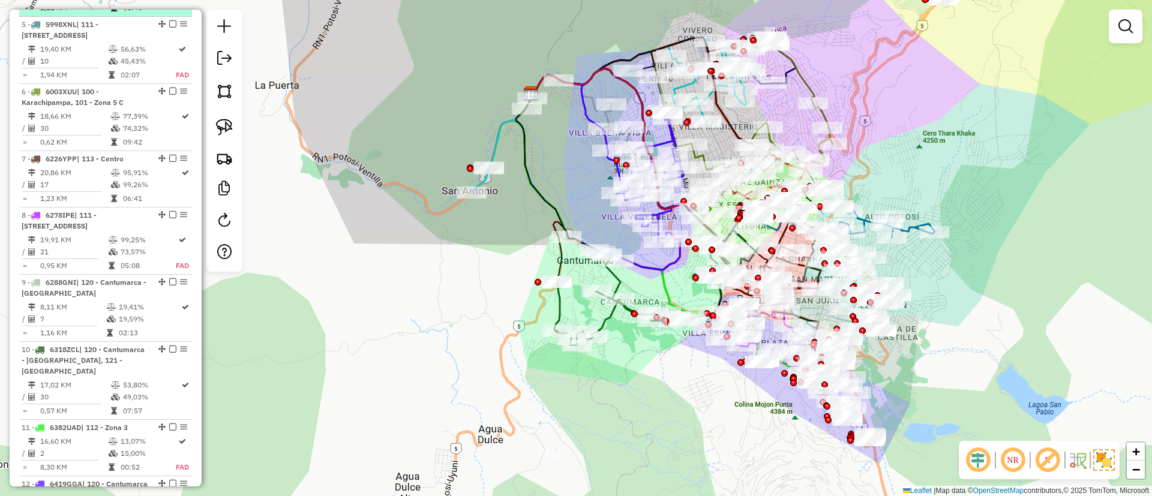
scroll to position [726, 0]
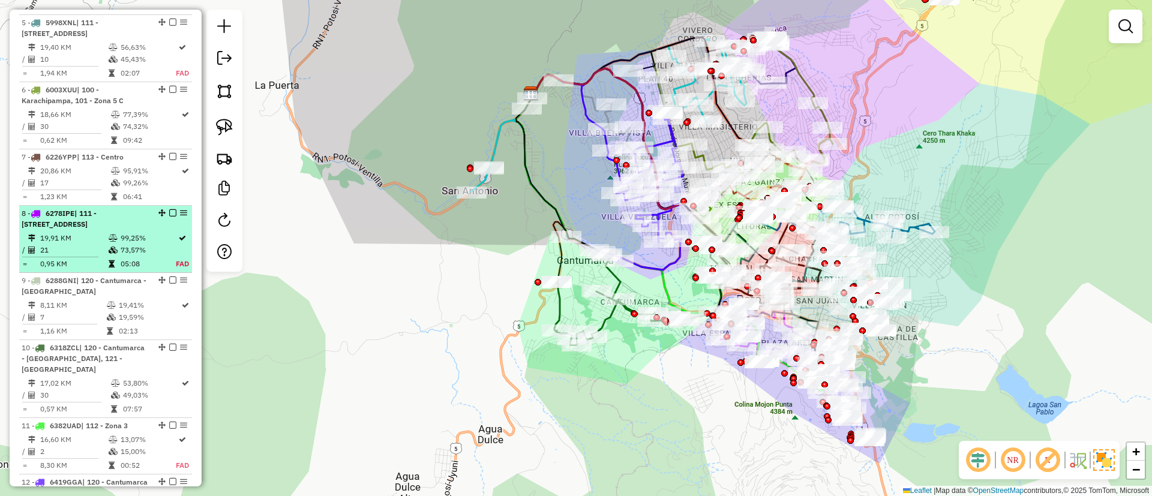
click at [152, 255] on td "73,57%" at bounding box center [148, 250] width 56 height 12
select select "**********"
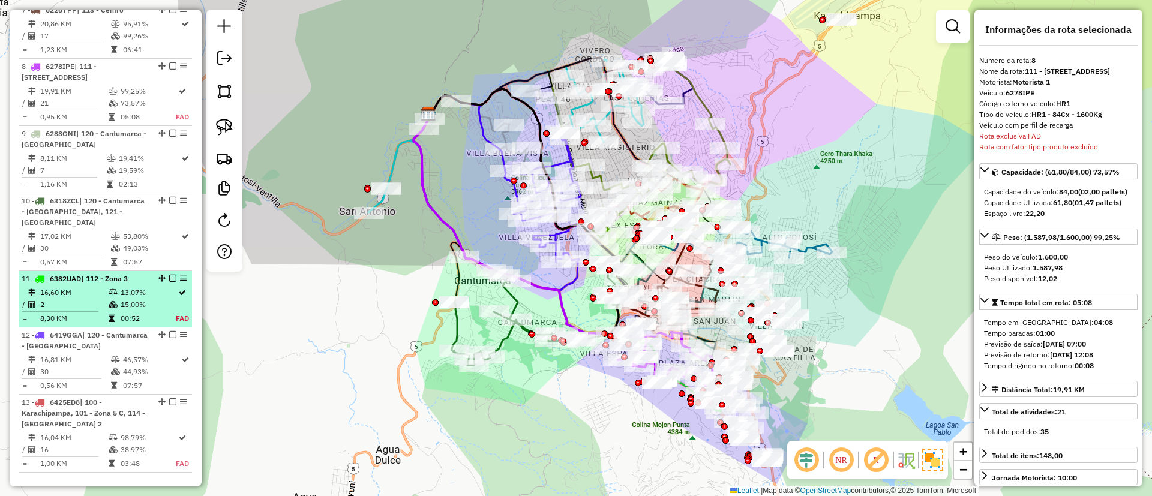
scroll to position [922, 0]
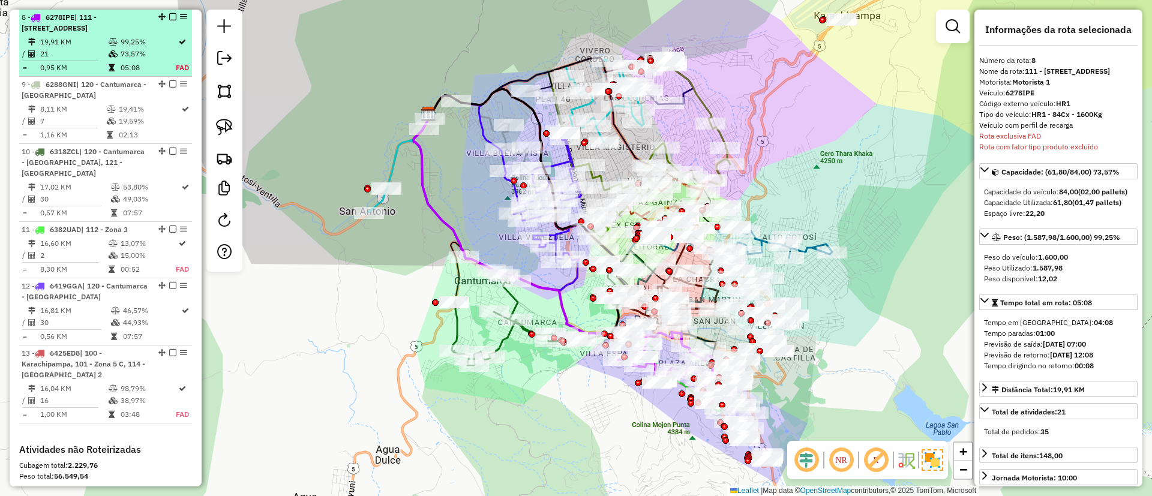
click at [164, 18] on div at bounding box center [169, 16] width 36 height 7
click at [169, 19] on em at bounding box center [172, 16] width 7 height 7
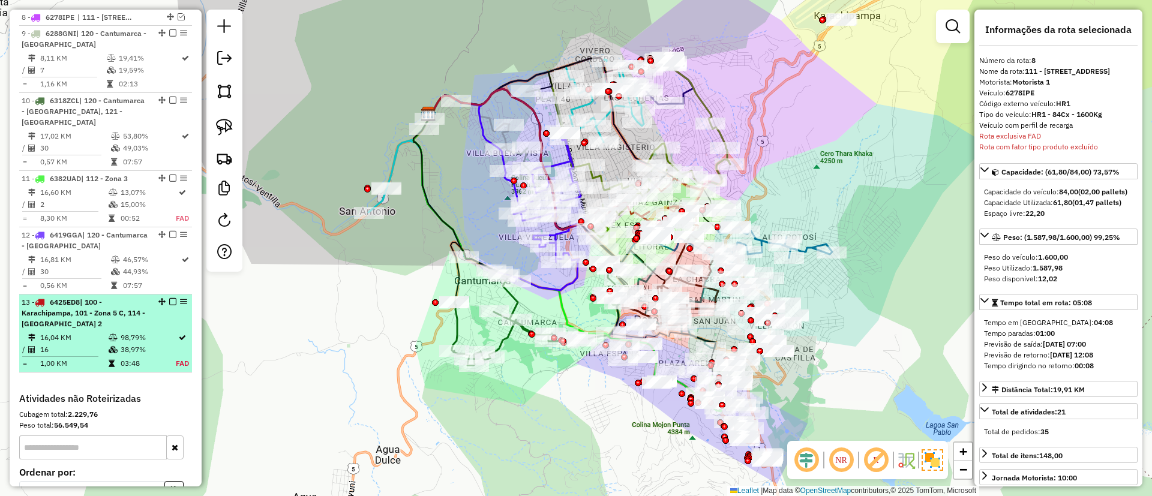
click at [169, 300] on em at bounding box center [172, 301] width 7 height 7
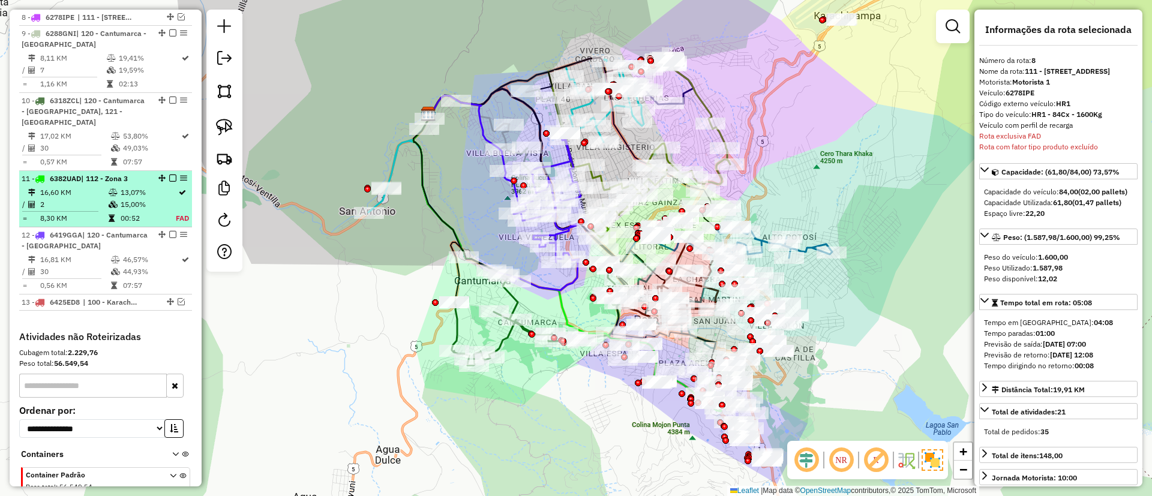
click at [137, 195] on td "13,07%" at bounding box center [148, 193] width 56 height 12
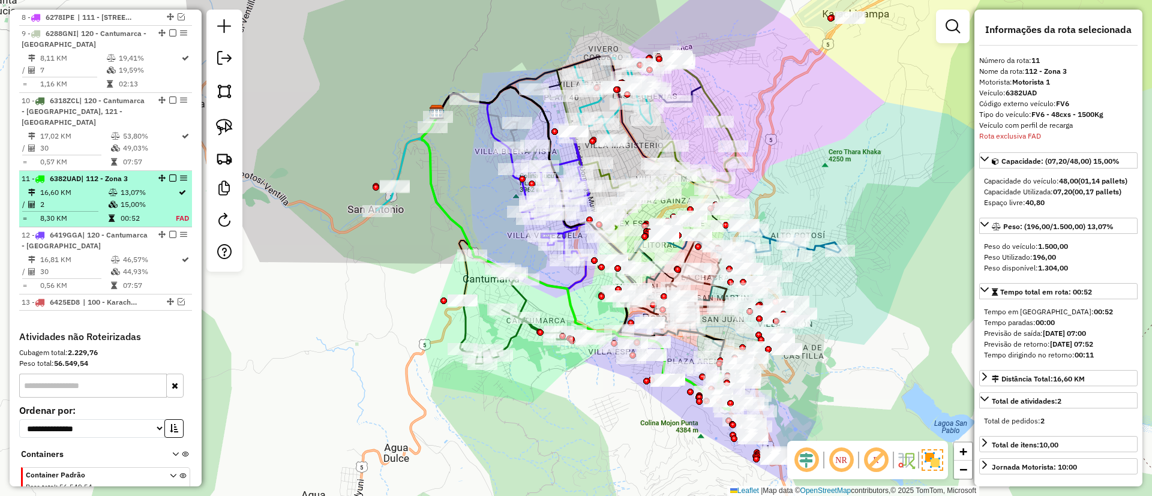
scroll to position [1015, 0]
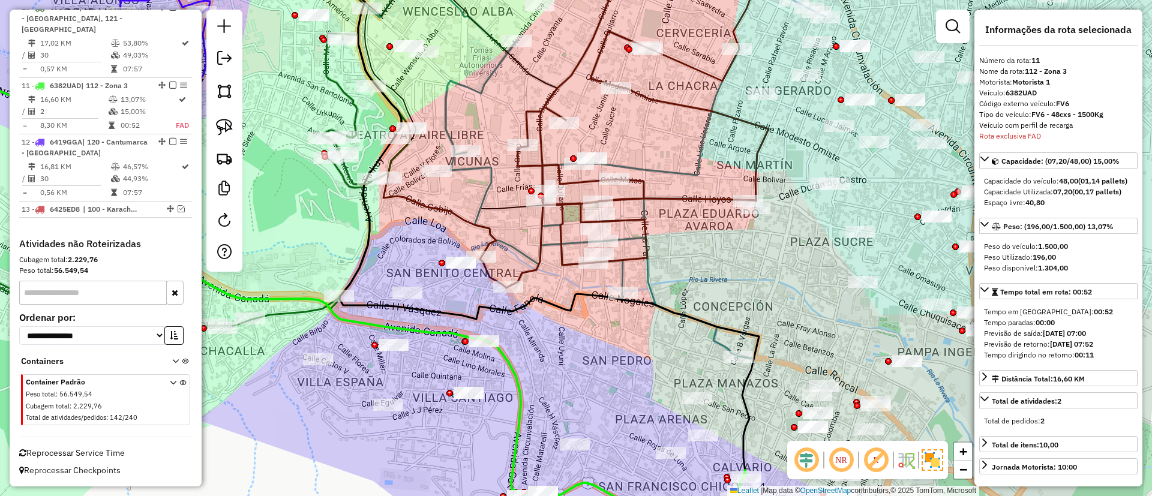
click at [941, 34] on div at bounding box center [953, 27] width 34 height 34
click at [954, 29] on em at bounding box center [953, 26] width 14 height 14
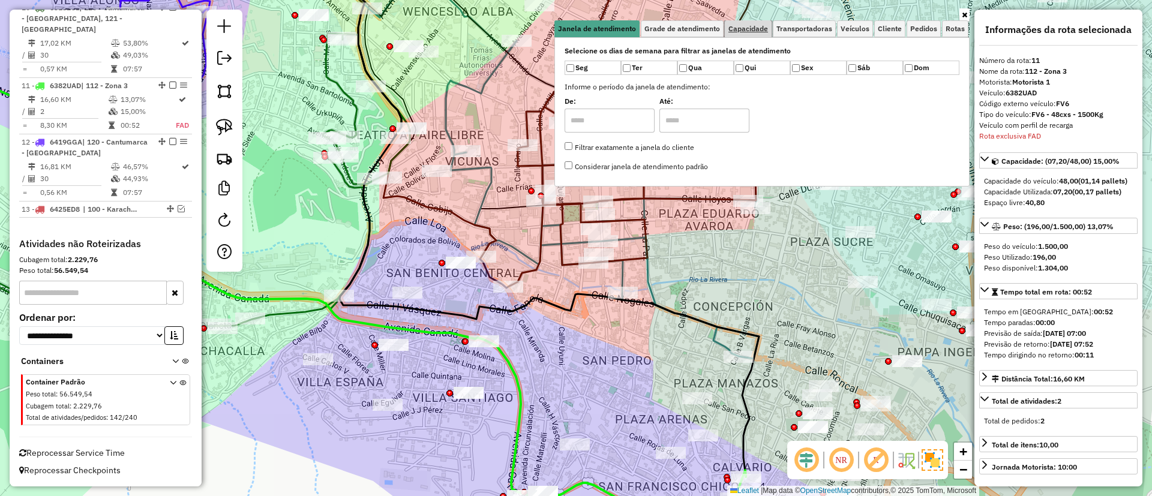
click at [762, 30] on span "Capacidade" at bounding box center [749, 28] width 40 height 7
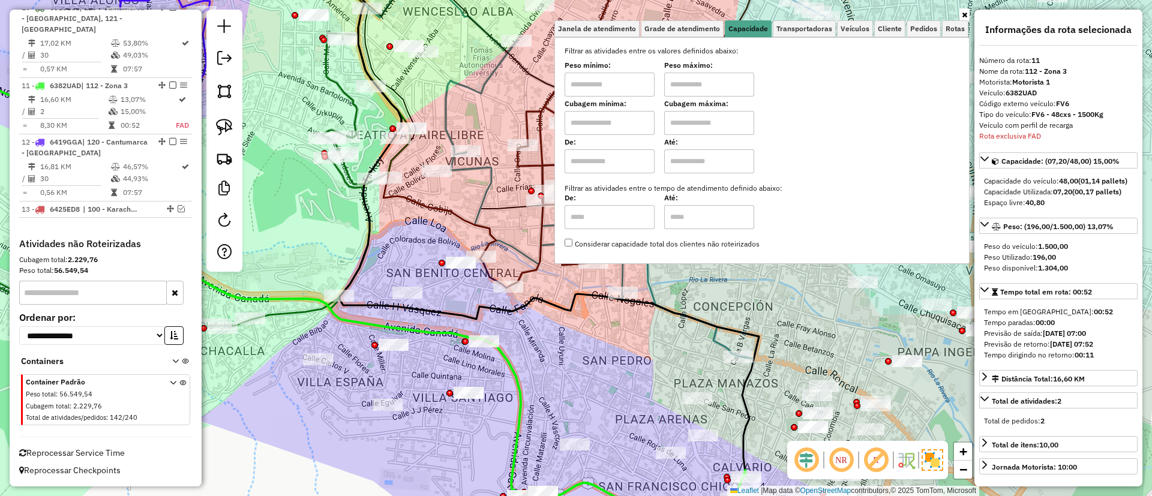
drag, startPoint x: 585, startPoint y: 157, endPoint x: 603, endPoint y: 153, distance: 17.9
click at [586, 158] on input "text" at bounding box center [610, 161] width 90 height 24
type input "****"
click at [693, 164] on input "text" at bounding box center [709, 161] width 90 height 24
type input "*****"
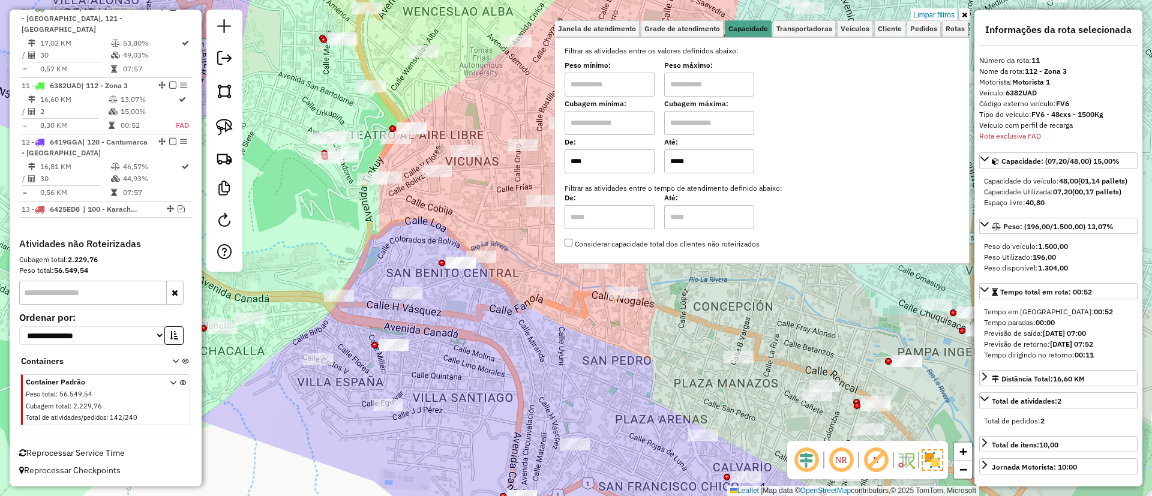
click at [962, 16] on icon at bounding box center [964, 14] width 5 height 7
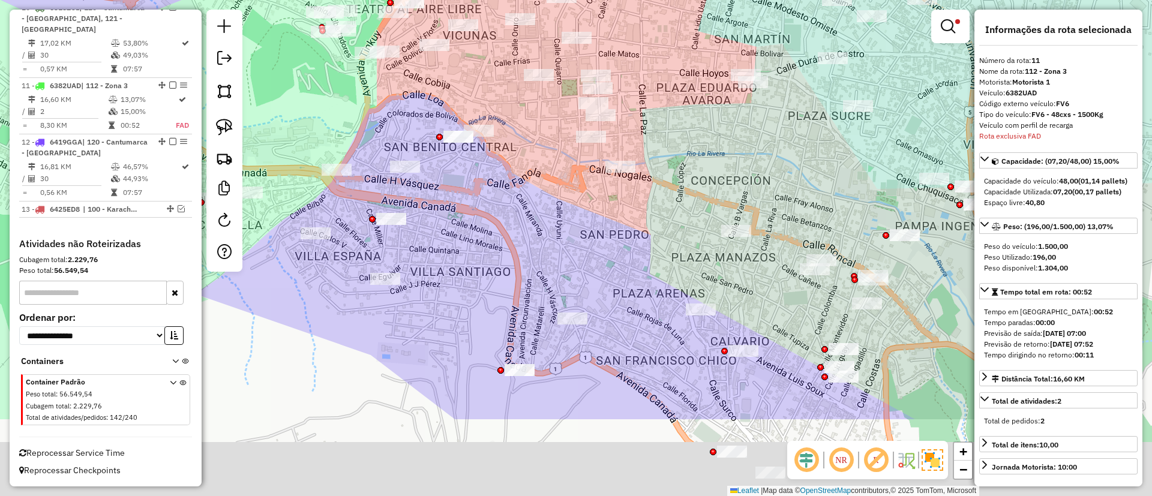
drag, startPoint x: 777, startPoint y: 236, endPoint x: 790, endPoint y: 107, distance: 130.3
click at [790, 107] on div "Limpar filtros Janela de atendimento Grade de atendimento Capacidade Transporta…" at bounding box center [576, 248] width 1152 height 496
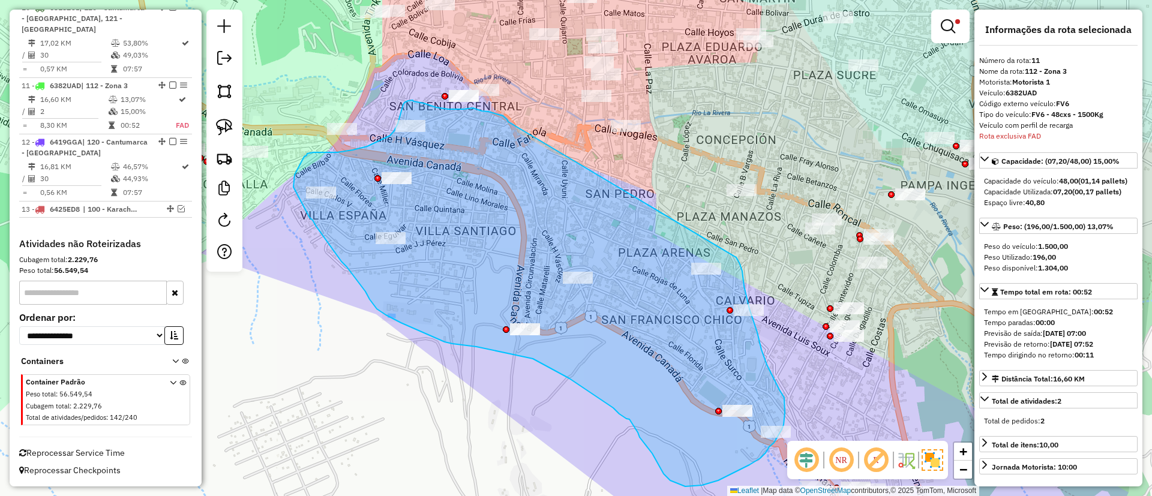
drag, startPoint x: 507, startPoint y: 119, endPoint x: 731, endPoint y: 254, distance: 261.2
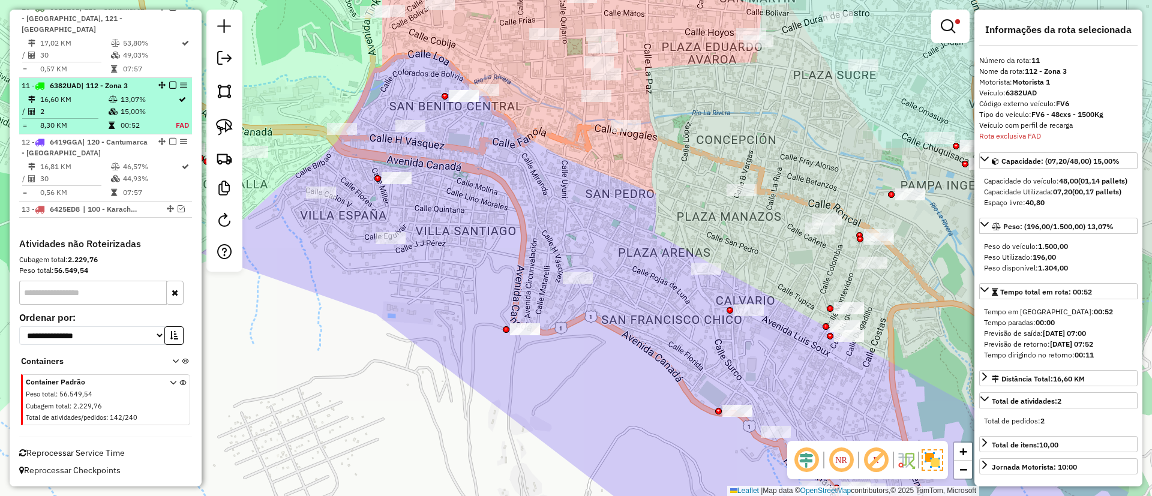
click at [100, 124] on td "8,30 KM" at bounding box center [74, 125] width 68 height 12
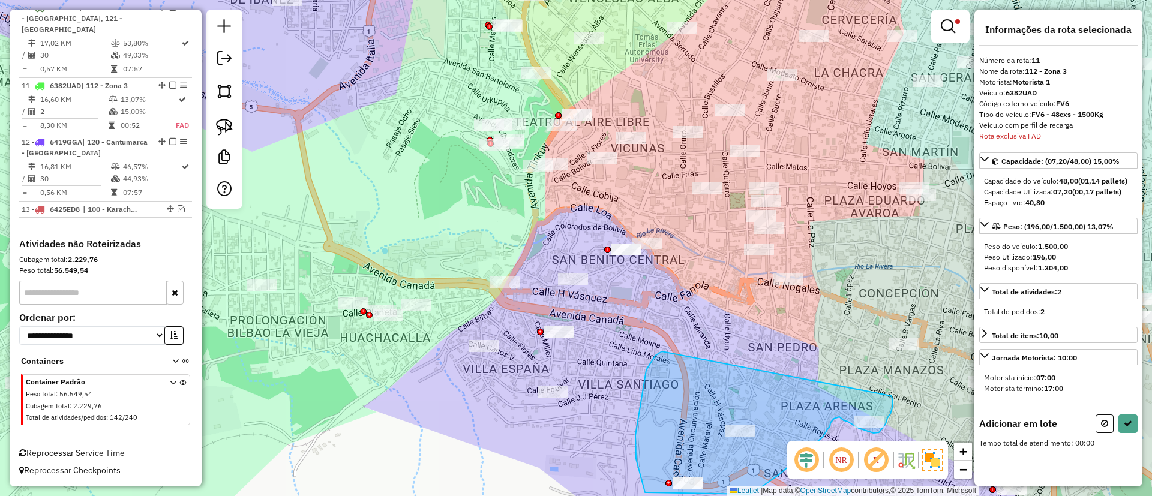
drag, startPoint x: 662, startPoint y: 352, endPoint x: 890, endPoint y: 396, distance: 232.3
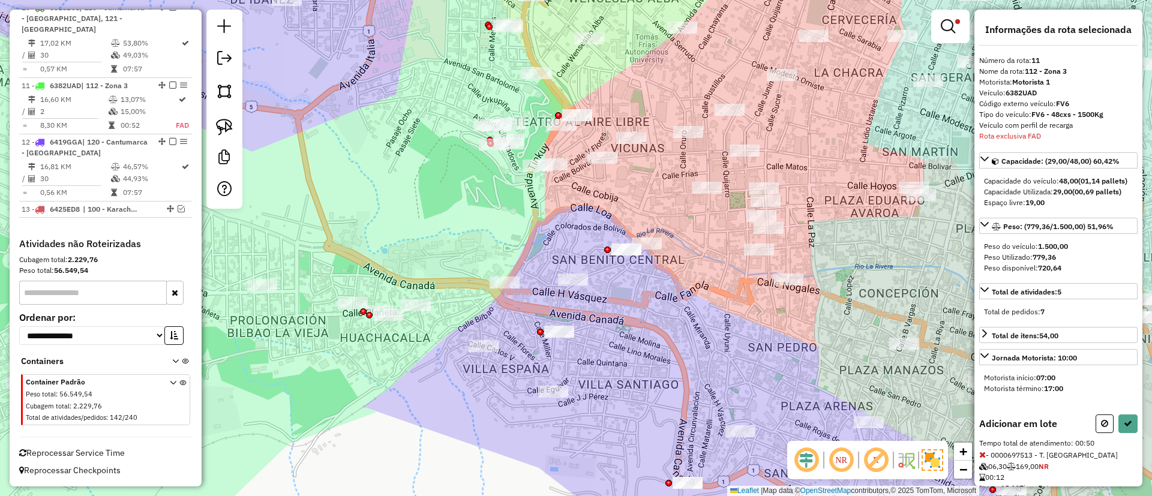
select select "**********"
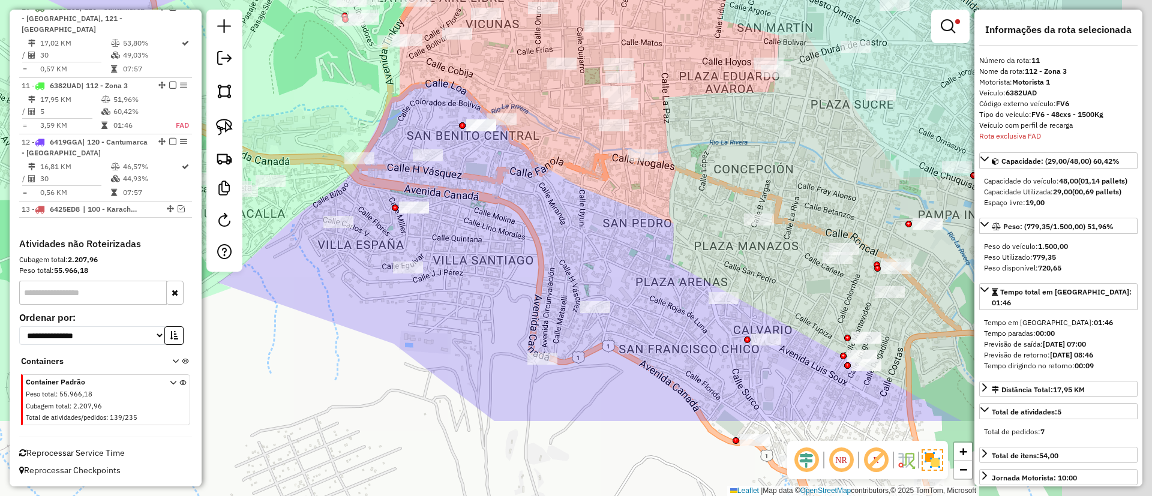
drag, startPoint x: 658, startPoint y: 320, endPoint x: 516, endPoint y: 202, distance: 184.6
click at [518, 204] on div "Limpar filtros Janela de atendimento Grade de atendimento Capacidade Transporta…" at bounding box center [576, 248] width 1152 height 496
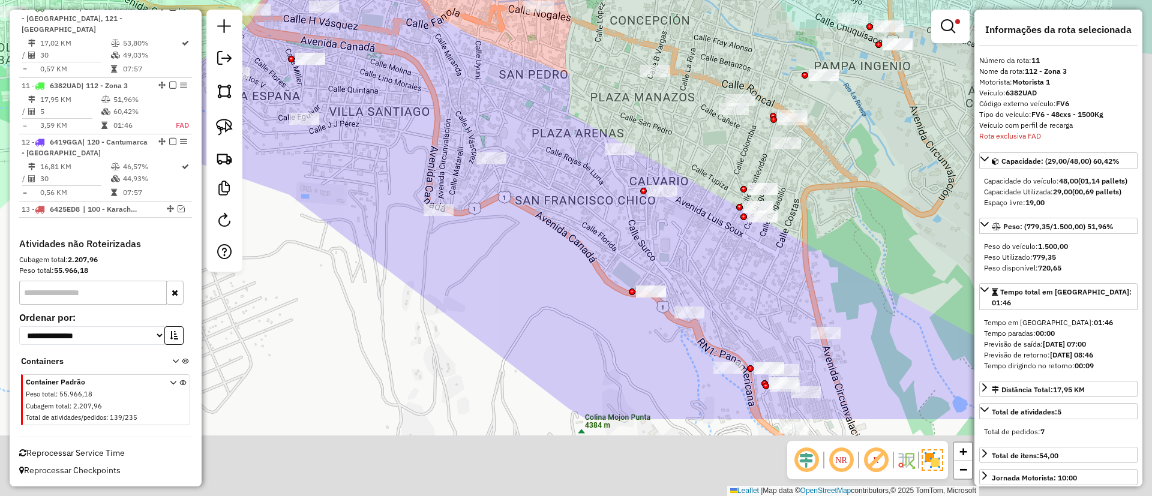
drag, startPoint x: 600, startPoint y: 363, endPoint x: 522, endPoint y: 228, distance: 156.0
click at [522, 228] on div "Limpar filtros Janela de atendimento Grade de atendimento Capacidade Transporta…" at bounding box center [576, 248] width 1152 height 496
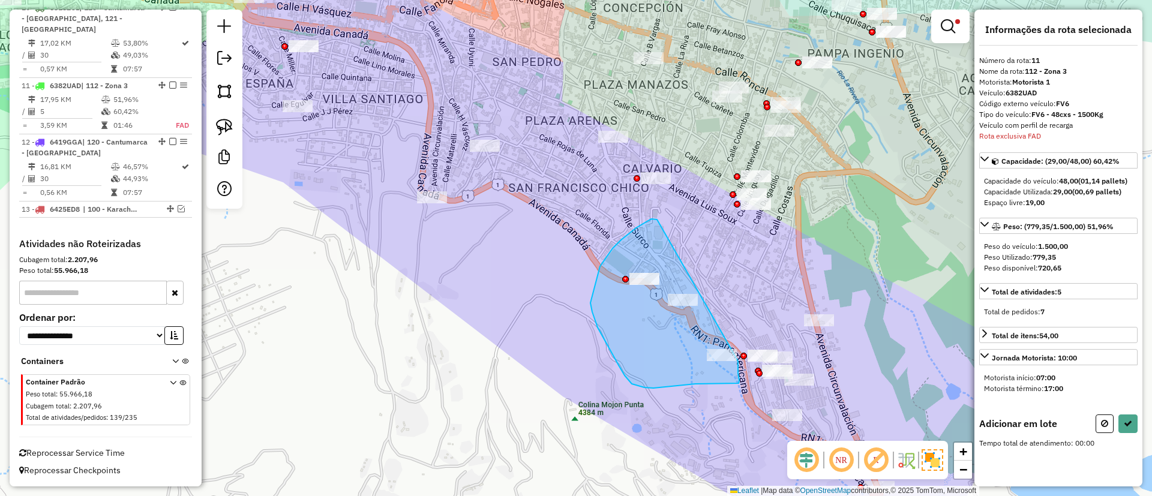
drag, startPoint x: 621, startPoint y: 240, endPoint x: 739, endPoint y: 361, distance: 168.5
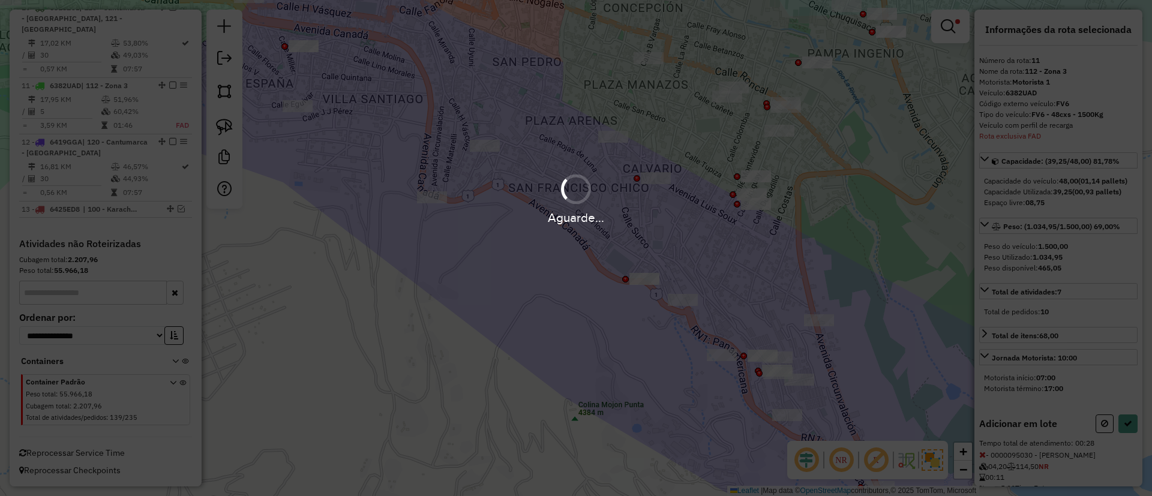
select select "**********"
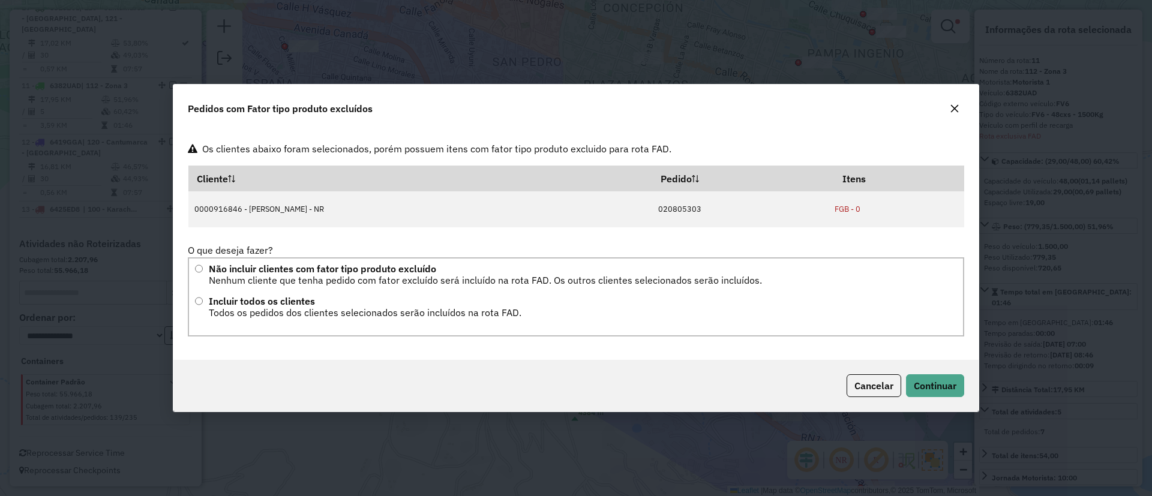
scroll to position [0, 0]
click at [933, 387] on span "Continuar" at bounding box center [935, 386] width 43 height 12
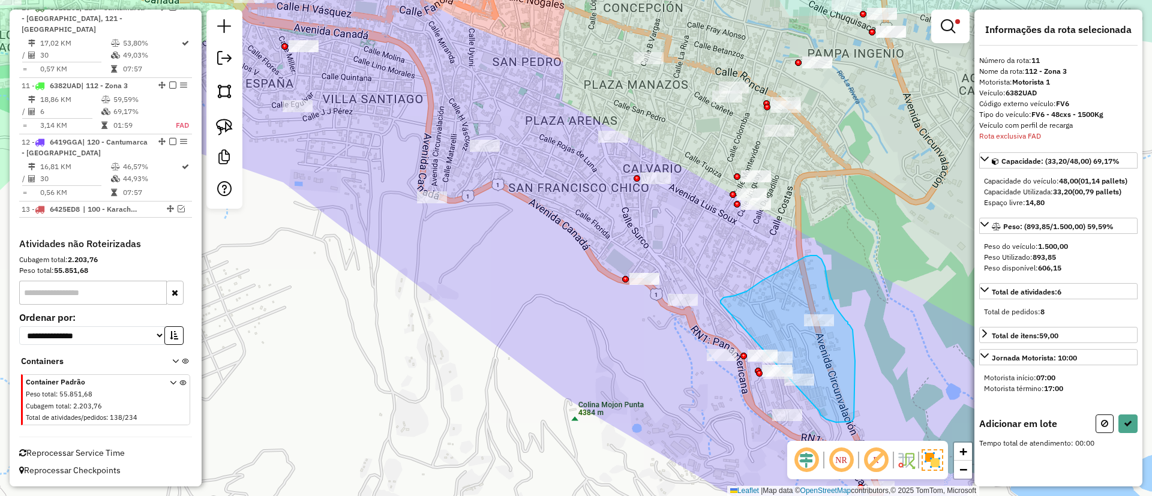
drag, startPoint x: 721, startPoint y: 301, endPoint x: 819, endPoint y: 409, distance: 146.2
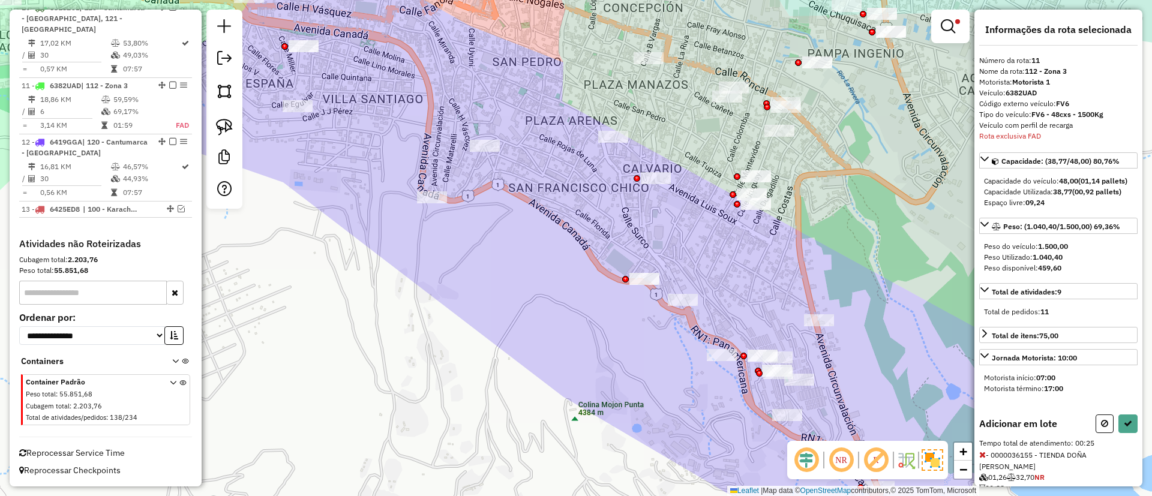
select select "**********"
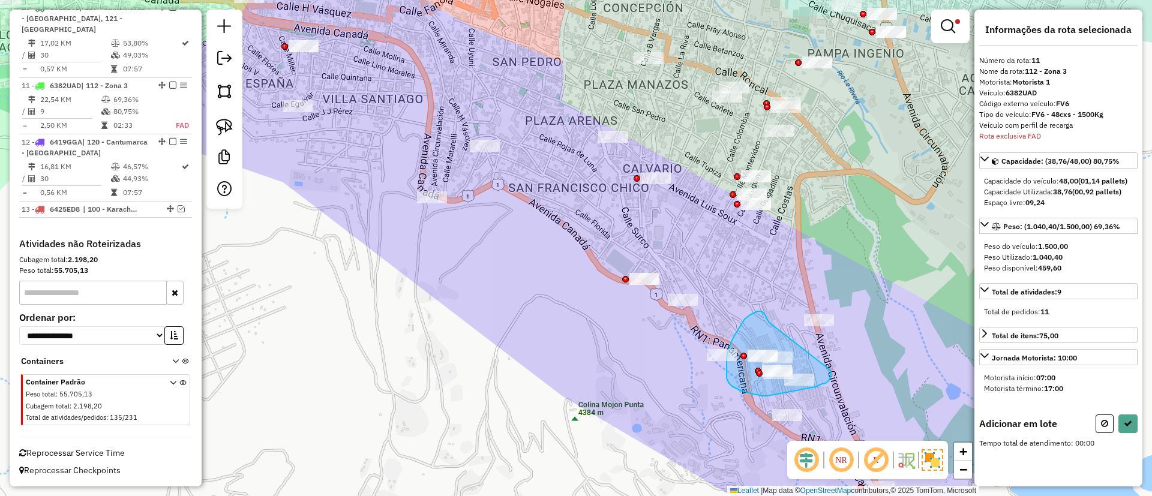
drag, startPoint x: 766, startPoint y: 316, endPoint x: 831, endPoint y: 371, distance: 85.6
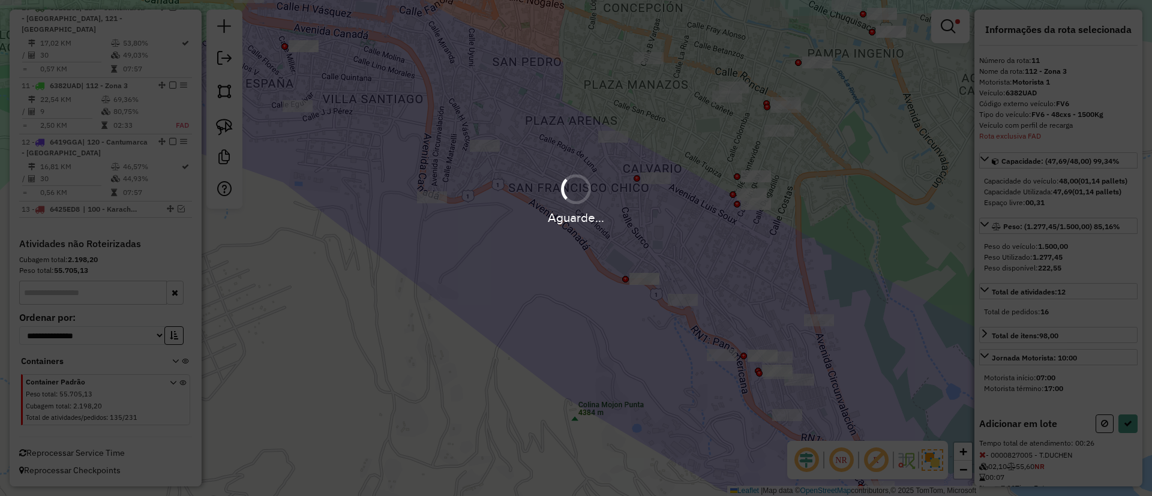
select select "**********"
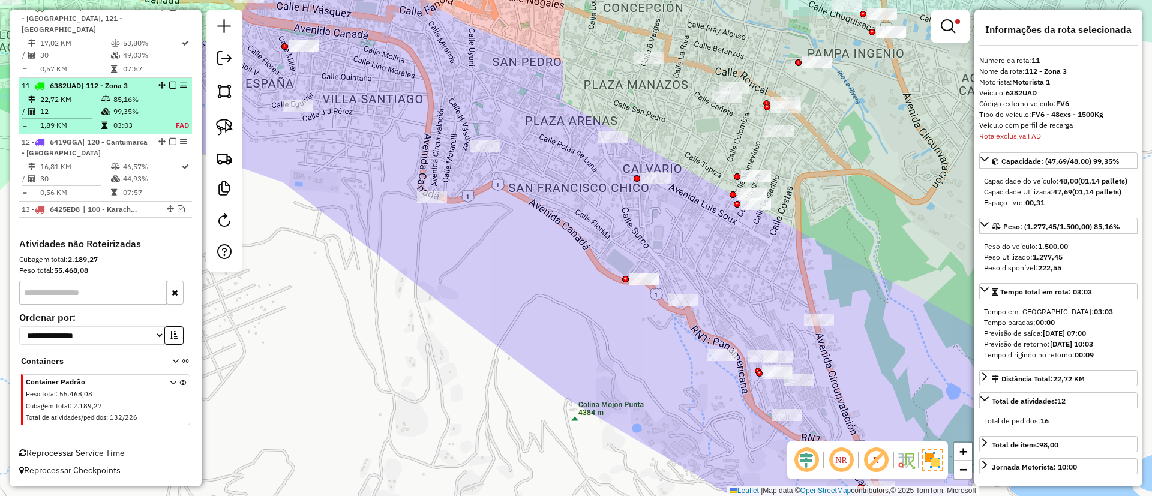
click at [170, 82] on em at bounding box center [172, 85] width 7 height 7
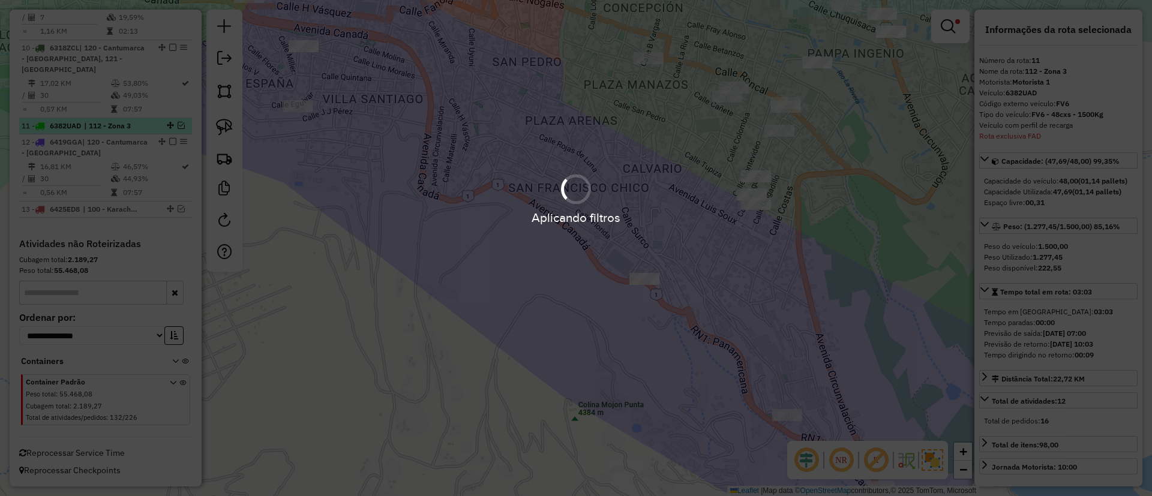
scroll to position [975, 0]
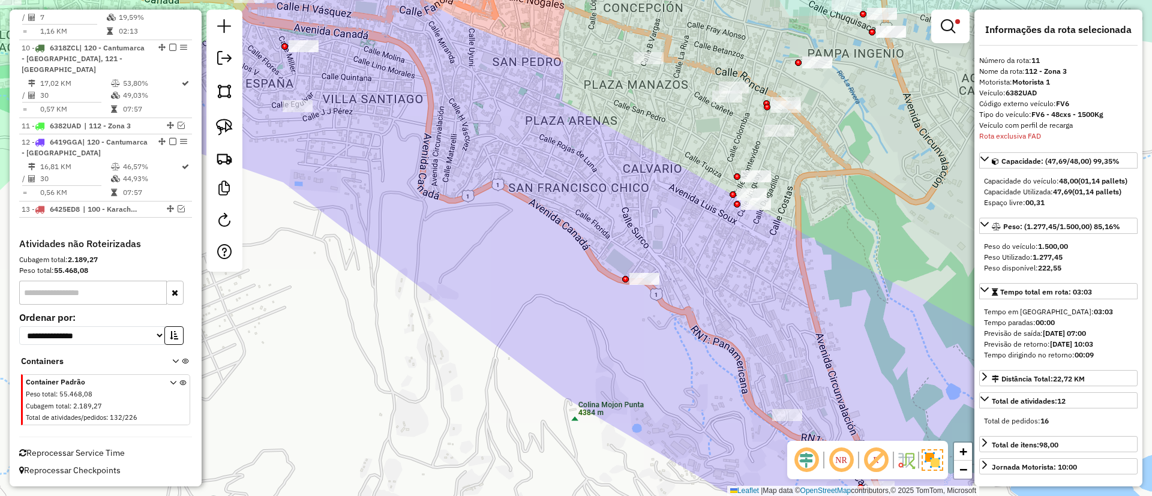
click at [526, 220] on div "Limpar filtros Janela de atendimento Grade de atendimento Capacidade Transporta…" at bounding box center [576, 248] width 1152 height 496
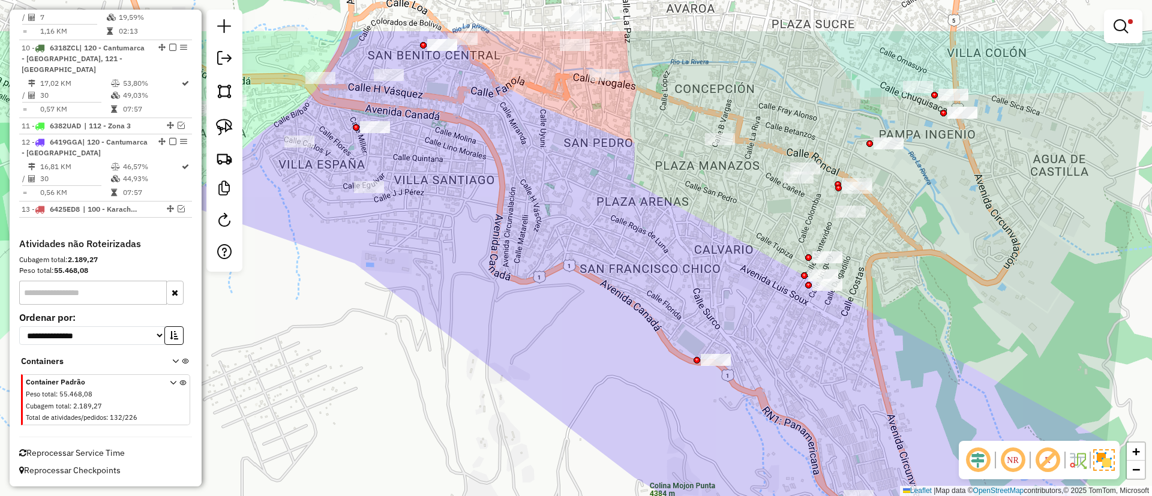
drag, startPoint x: 583, startPoint y: 243, endPoint x: 655, endPoint y: 325, distance: 108.5
click at [658, 333] on div "Limpar filtros Janela de atendimento Grade de atendimento Capacidade Transporta…" at bounding box center [576, 248] width 1152 height 496
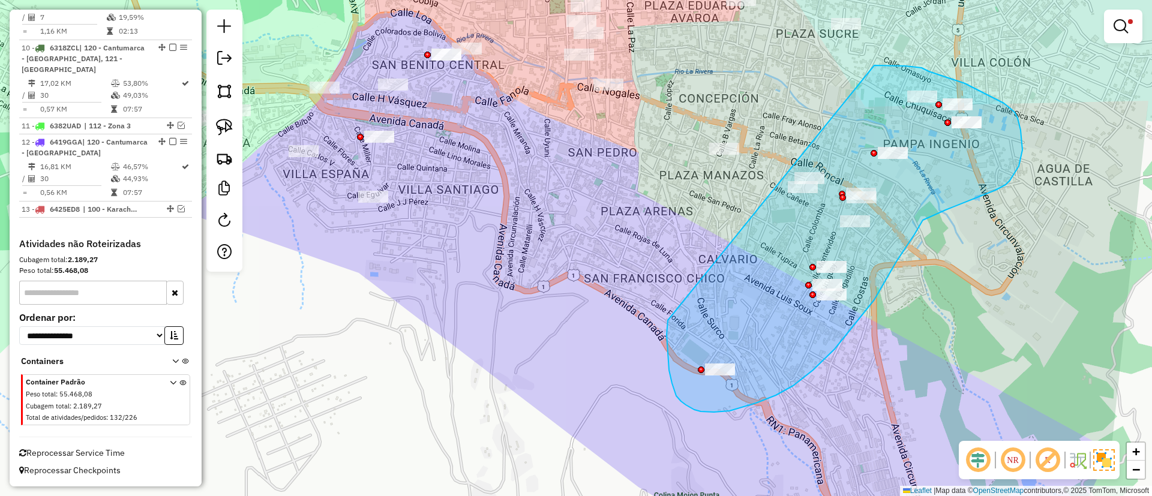
drag, startPoint x: 667, startPoint y: 335, endPoint x: 875, endPoint y: 65, distance: 340.3
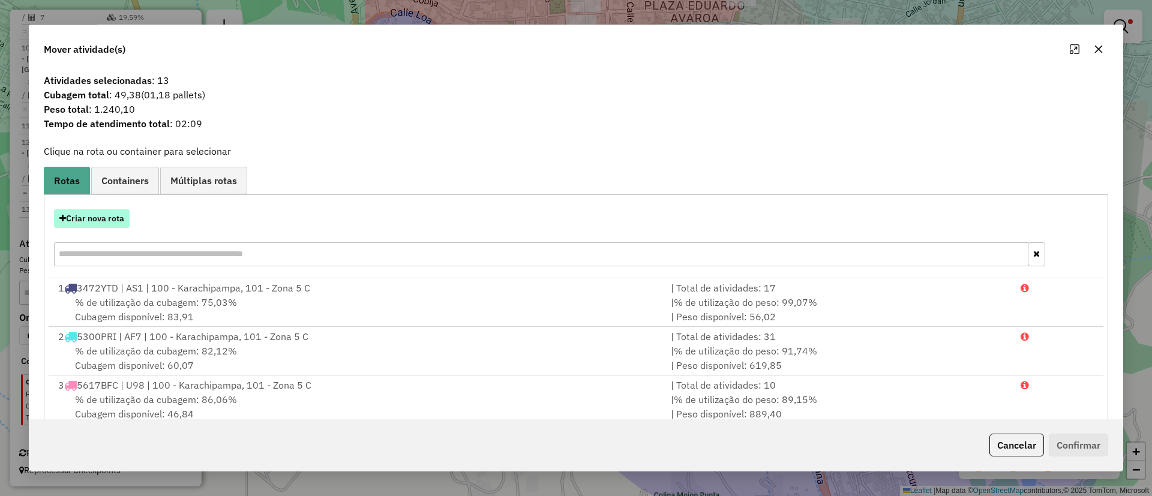
click at [104, 215] on button "Criar nova rota" at bounding box center [92, 218] width 76 height 19
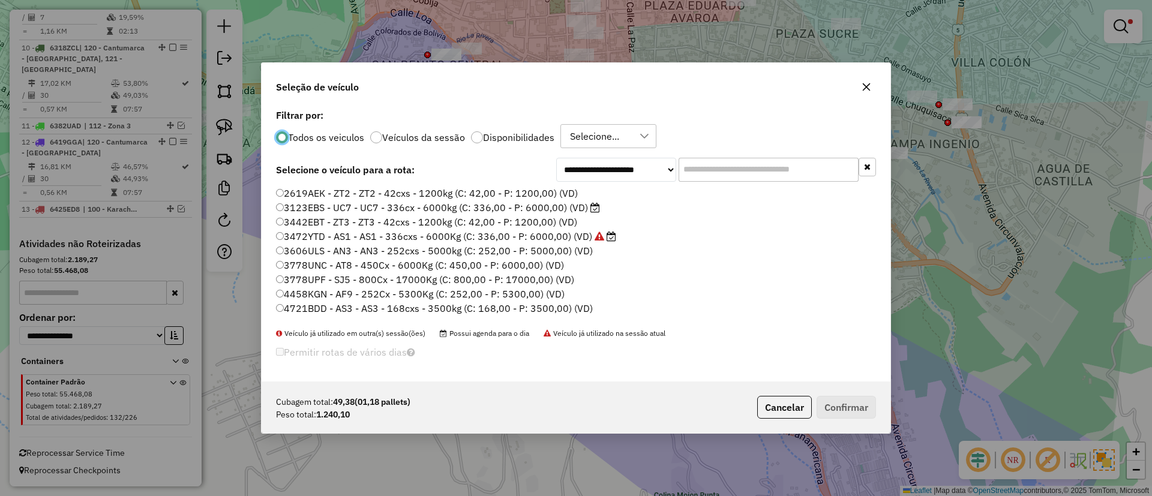
scroll to position [7, 4]
click at [722, 157] on div "**********" at bounding box center [576, 244] width 629 height 276
click at [722, 168] on input "text" at bounding box center [769, 170] width 180 height 24
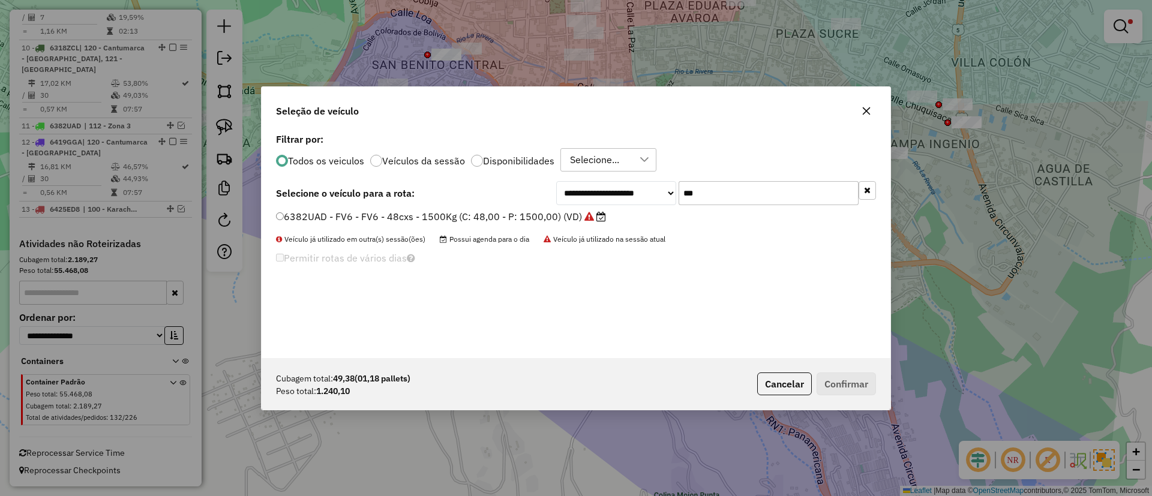
type input "***"
click at [531, 217] on label "6382UAD - FV6 - FV6 - 48cxs - 1500Kg (C: 48,00 - P: 1500,00) (VD)" at bounding box center [441, 216] width 330 height 14
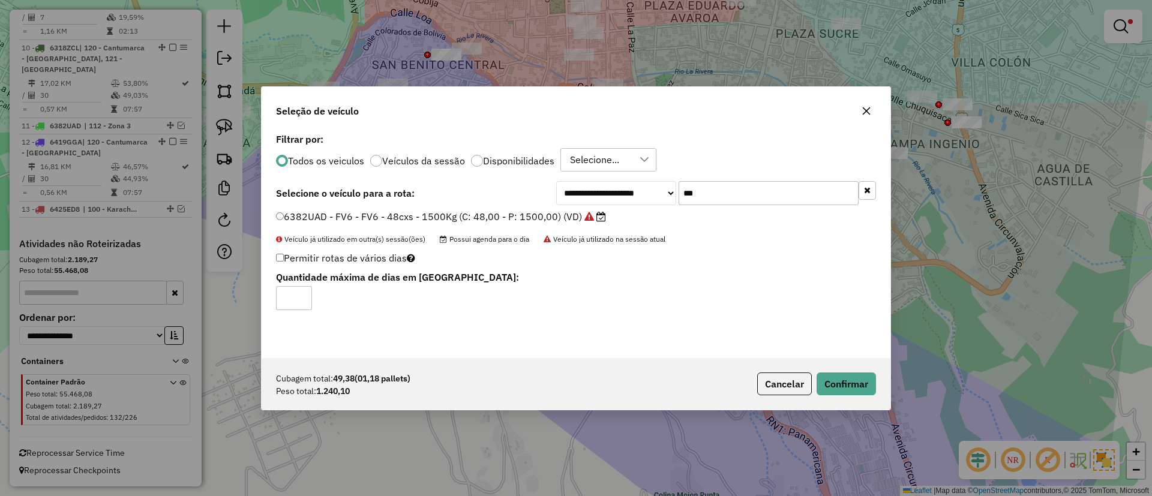
click at [860, 396] on div "Cubagem total: 49,38 (01,18 pallets) Peso total: 1.240,10 Cancelar Confirmar" at bounding box center [576, 384] width 629 height 52
click at [860, 394] on button "Confirmar" at bounding box center [846, 384] width 59 height 23
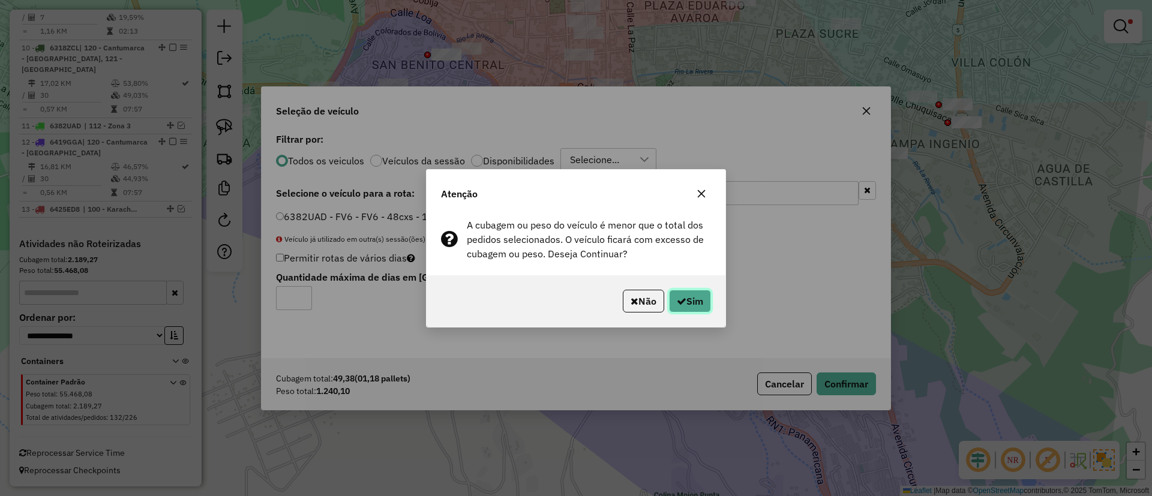
click at [700, 302] on button "Sim" at bounding box center [690, 301] width 42 height 23
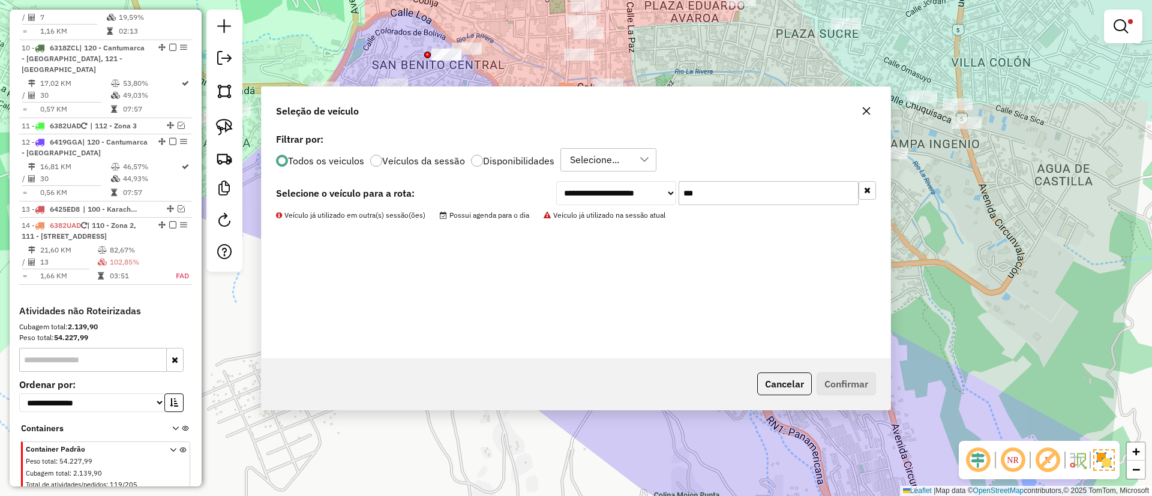
scroll to position [1015, 0]
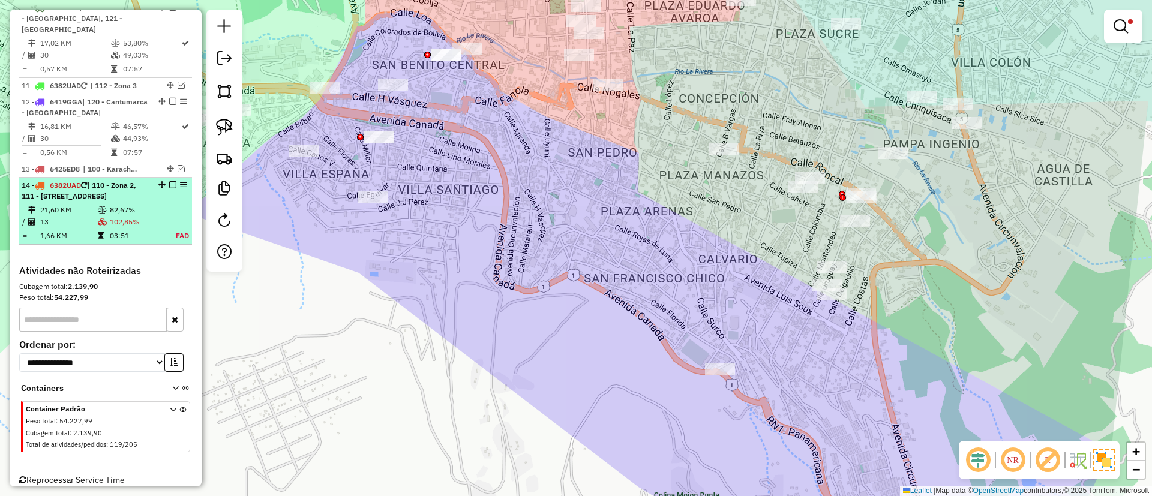
click at [167, 202] on li "14 - 6382UAD | 110 - Zona 2, 111 - Calle Angosta, 112 - Zona 3 21,60 KM 82,67% …" at bounding box center [105, 211] width 173 height 67
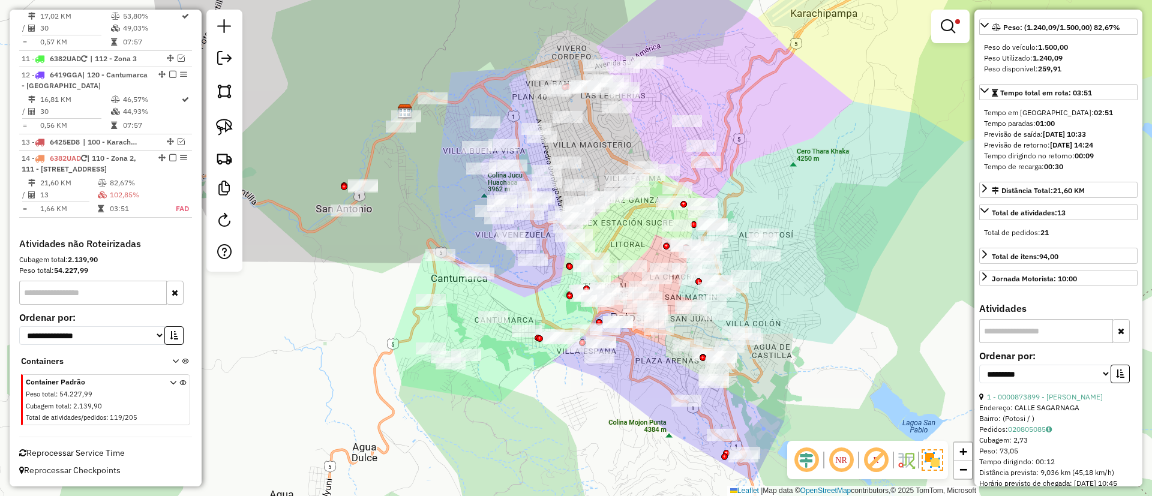
scroll to position [221, 0]
click at [1071, 378] on select "**********" at bounding box center [1046, 373] width 132 height 19
select select "**********"
click at [980, 375] on select "**********" at bounding box center [1046, 373] width 132 height 19
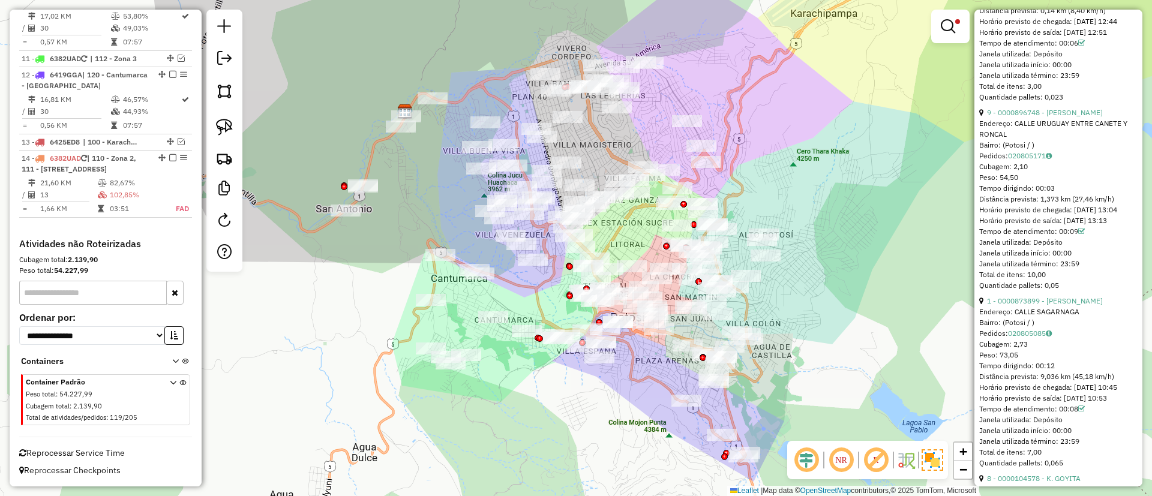
scroll to position [873, 0]
click at [1046, 115] on link "9 - 0000896748 - JORGE SIAQUE MA" at bounding box center [1045, 110] width 116 height 9
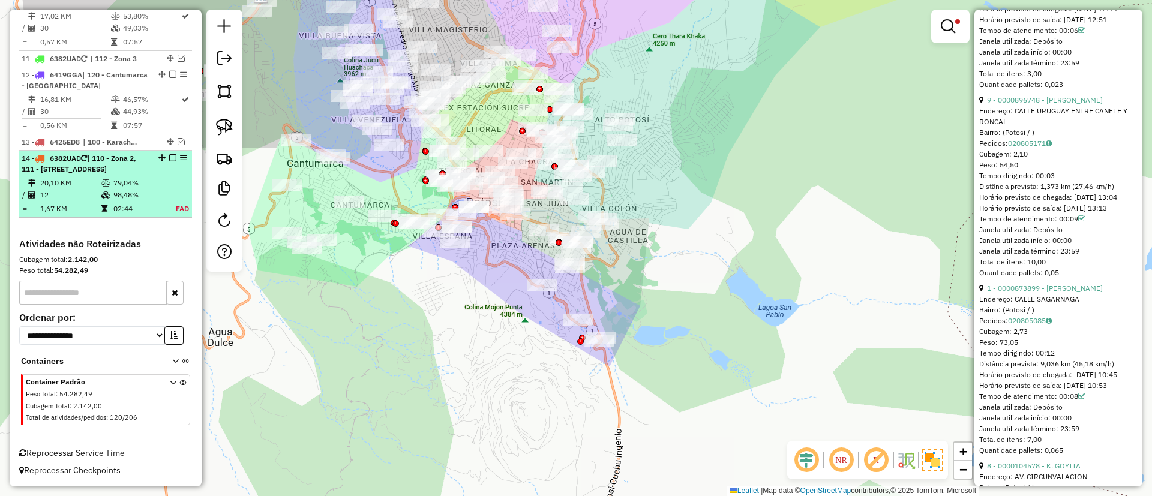
scroll to position [486, 0]
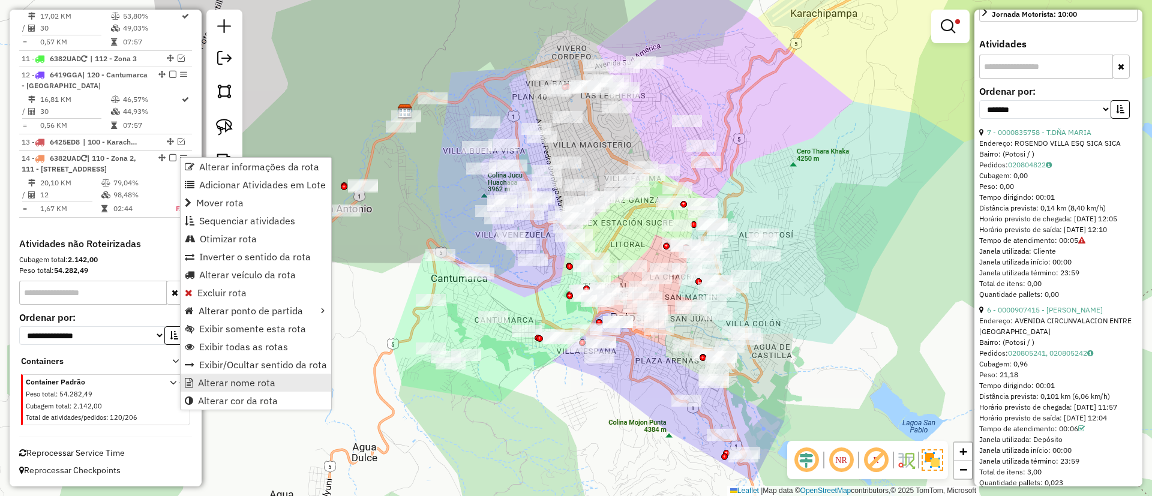
click at [248, 381] on span "Alterar nome rota" at bounding box center [236, 383] width 77 height 10
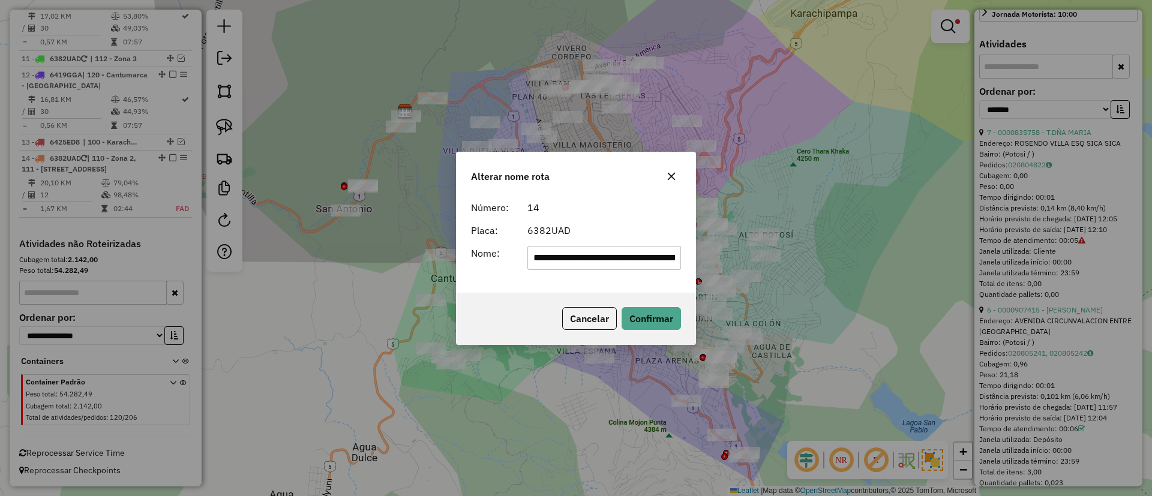
scroll to position [0, 62]
click at [556, 253] on input "**********" at bounding box center [605, 258] width 154 height 24
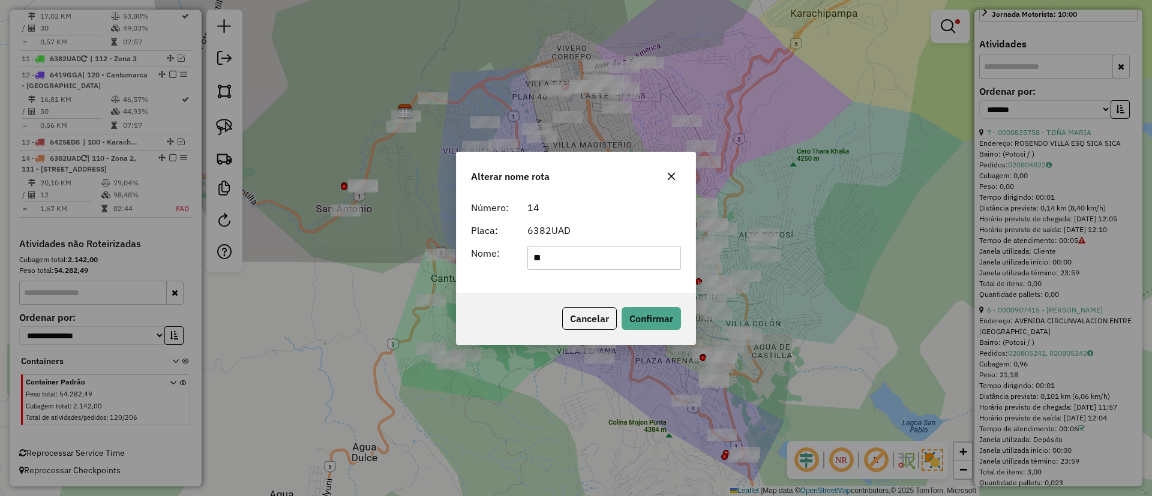
type input "*******"
click at [658, 319] on button "Confirmar" at bounding box center [651, 318] width 59 height 23
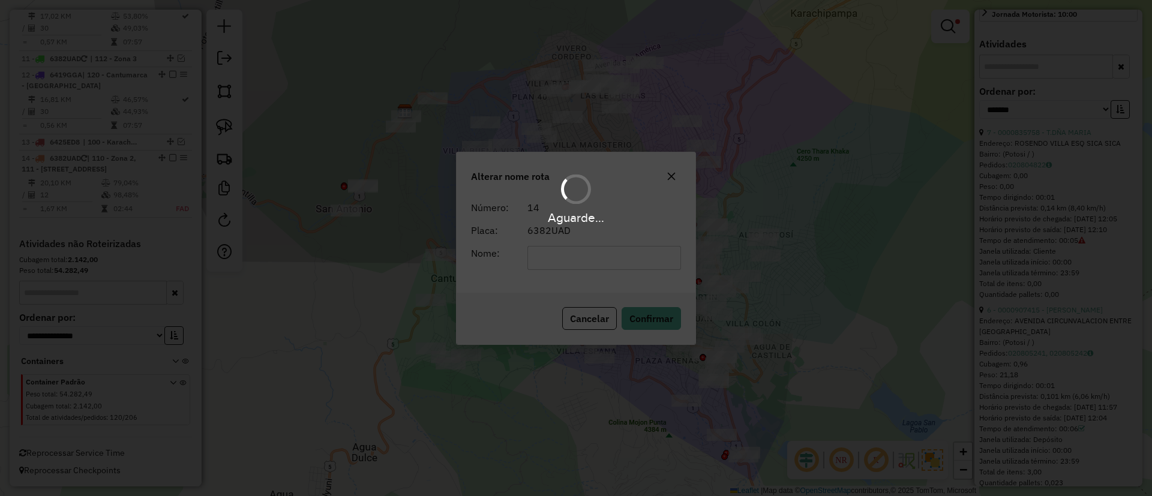
scroll to position [475, 0]
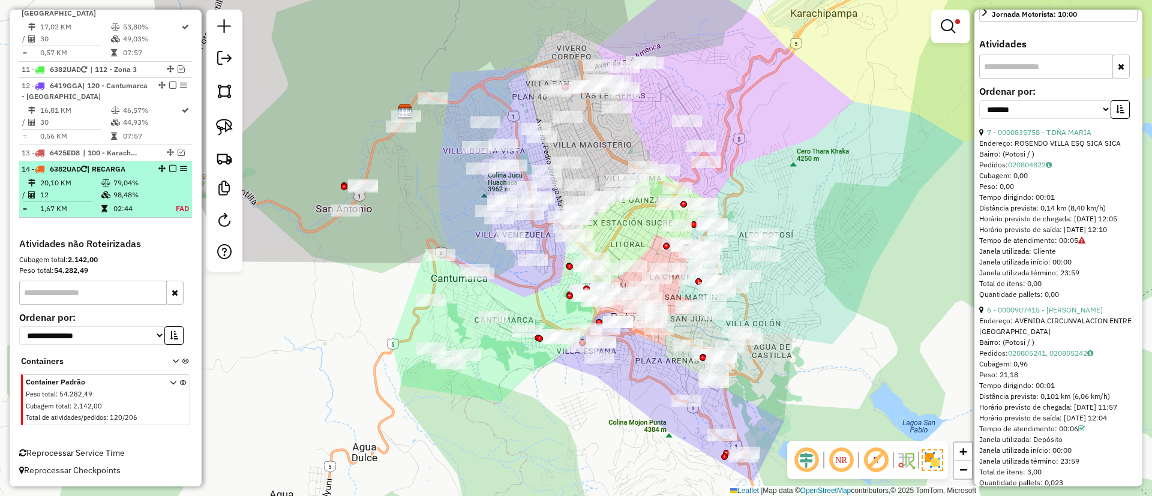
click at [173, 169] on div at bounding box center [169, 168] width 36 height 7
click at [171, 169] on em at bounding box center [172, 168] width 7 height 7
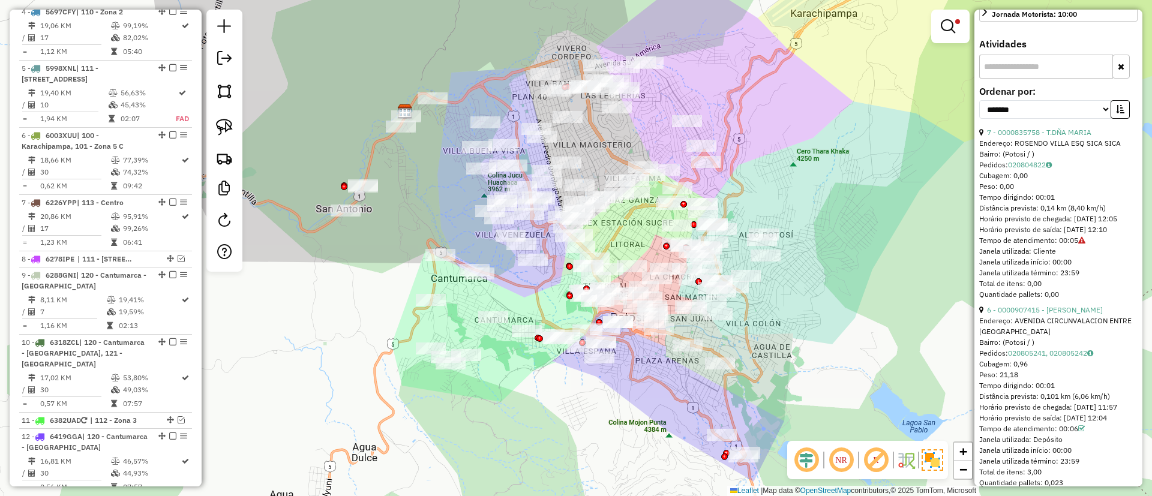
scroll to position [679, 0]
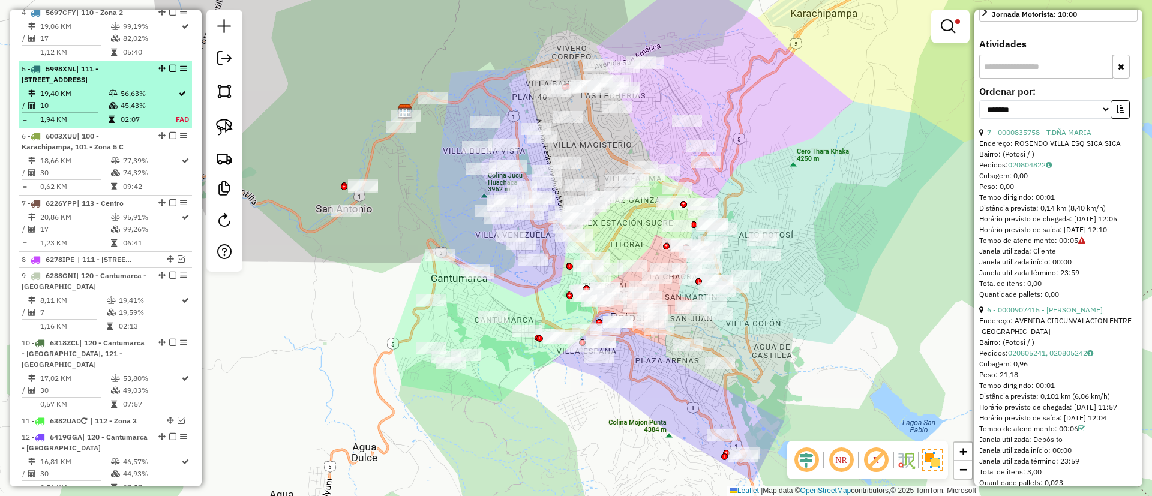
click at [145, 109] on td "45,43%" at bounding box center [148, 106] width 56 height 12
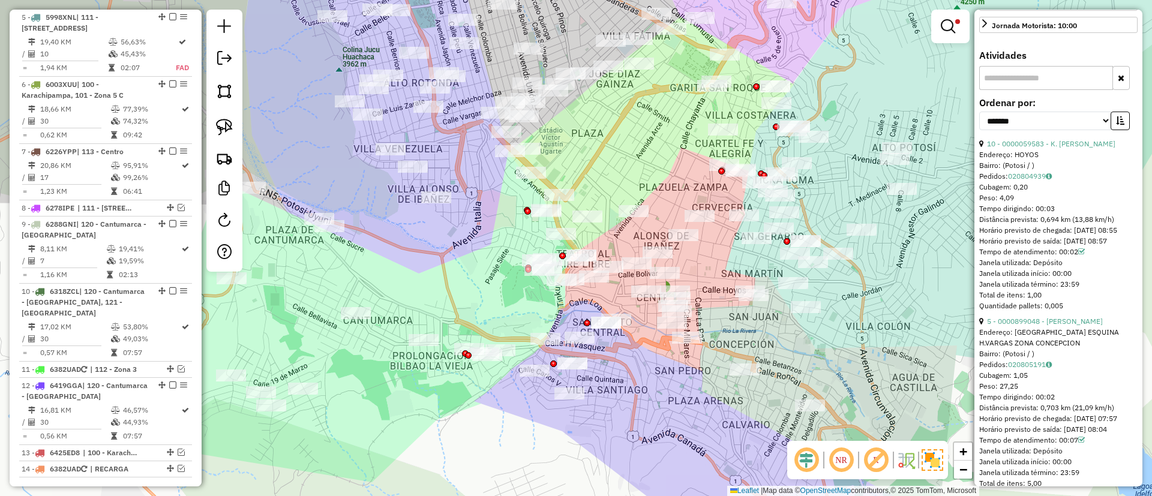
scroll to position [0, 0]
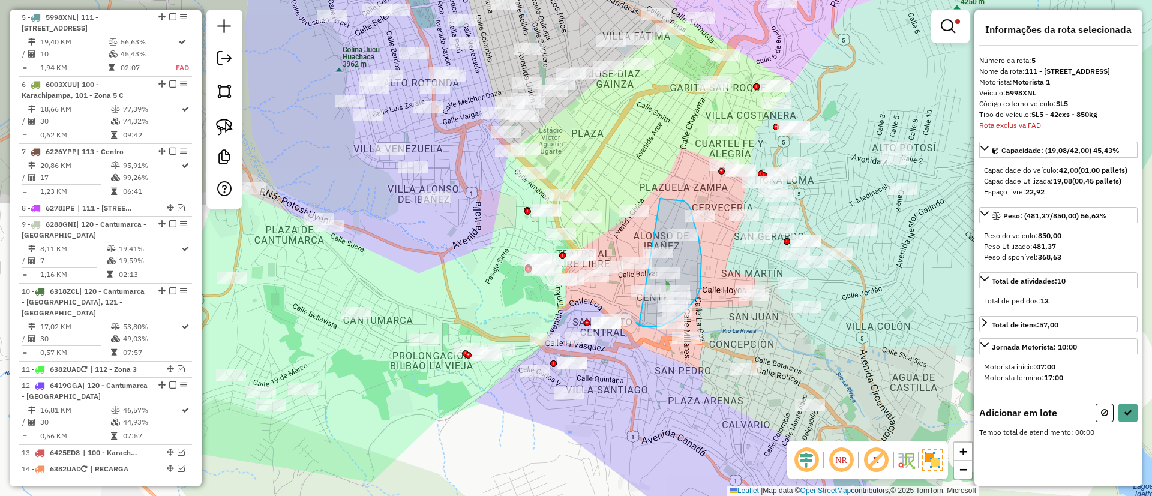
drag, startPoint x: 636, startPoint y: 323, endPoint x: 645, endPoint y: 200, distance: 123.3
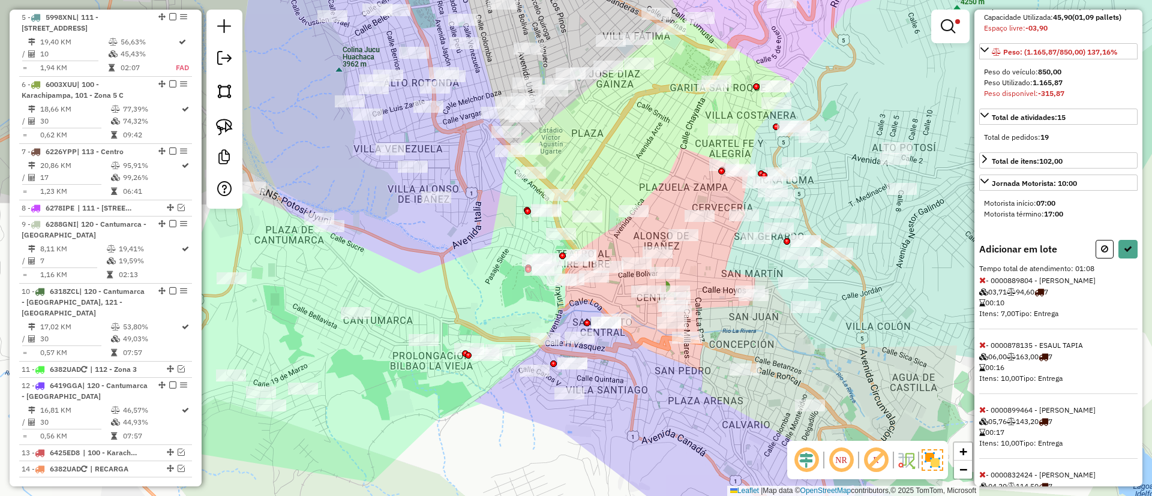
scroll to position [169, 0]
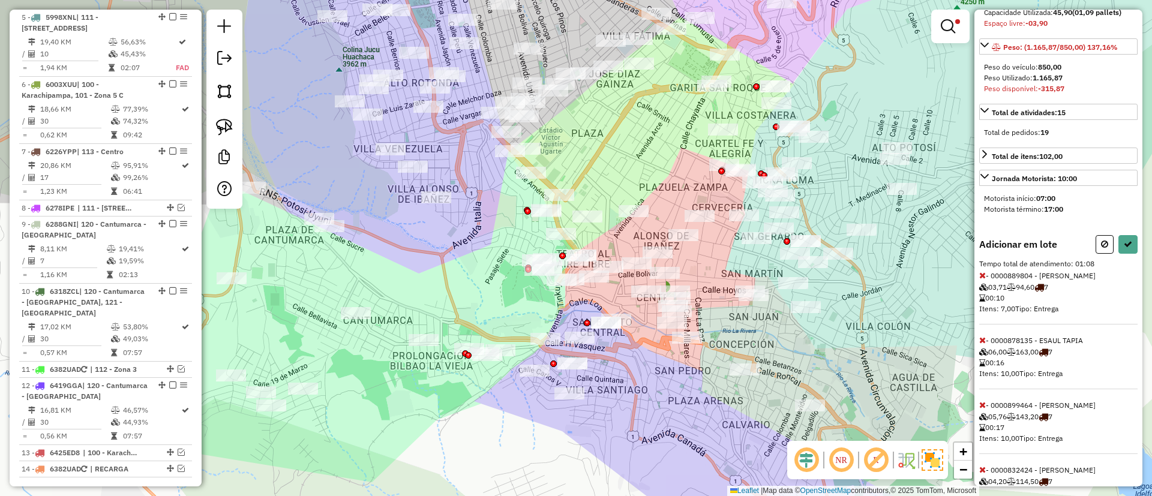
click at [981, 345] on icon at bounding box center [983, 340] width 7 height 8
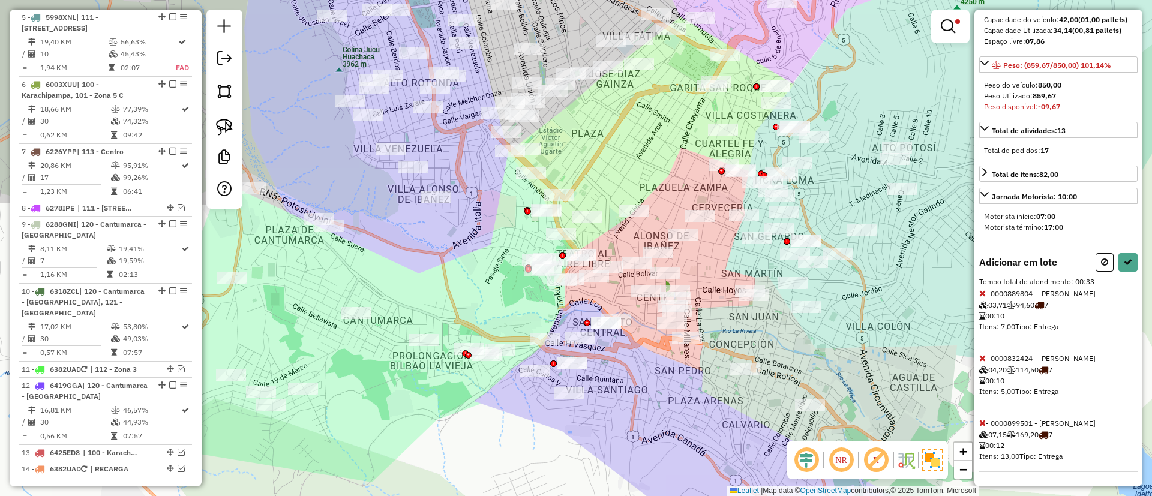
scroll to position [172, 0]
click at [983, 296] on icon at bounding box center [983, 293] width 7 height 8
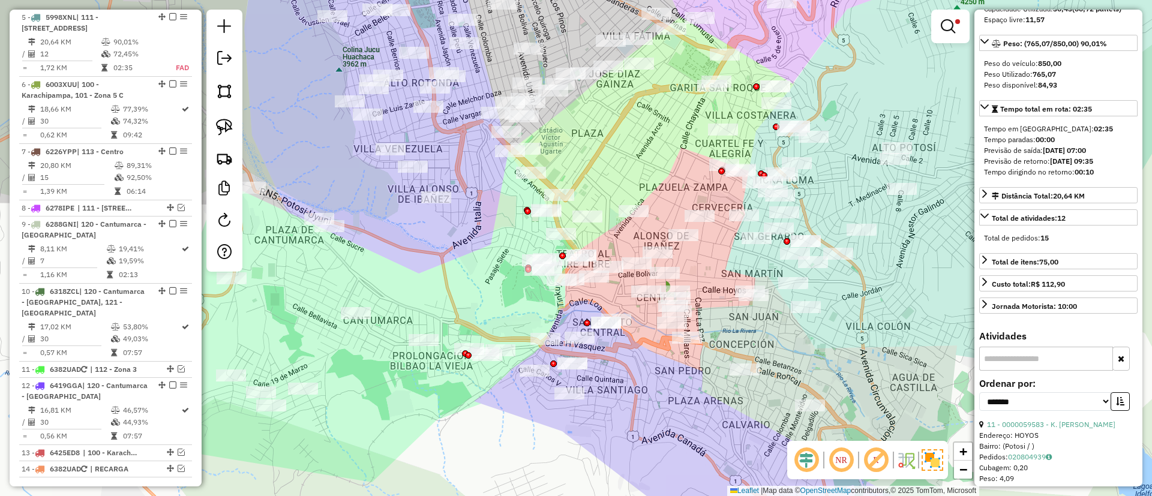
scroll to position [0, 0]
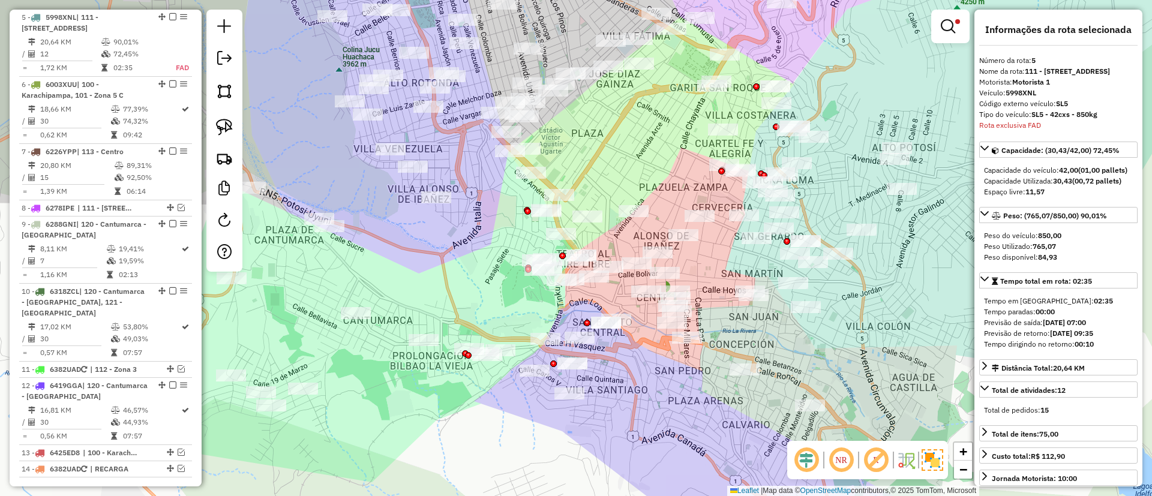
click at [169, 17] on em at bounding box center [172, 16] width 7 height 7
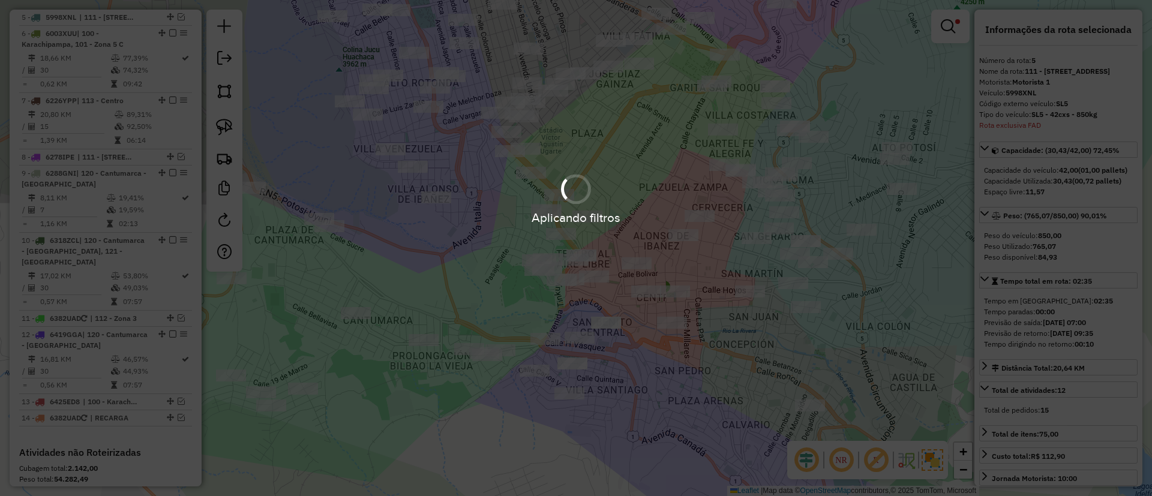
scroll to position [680, 0]
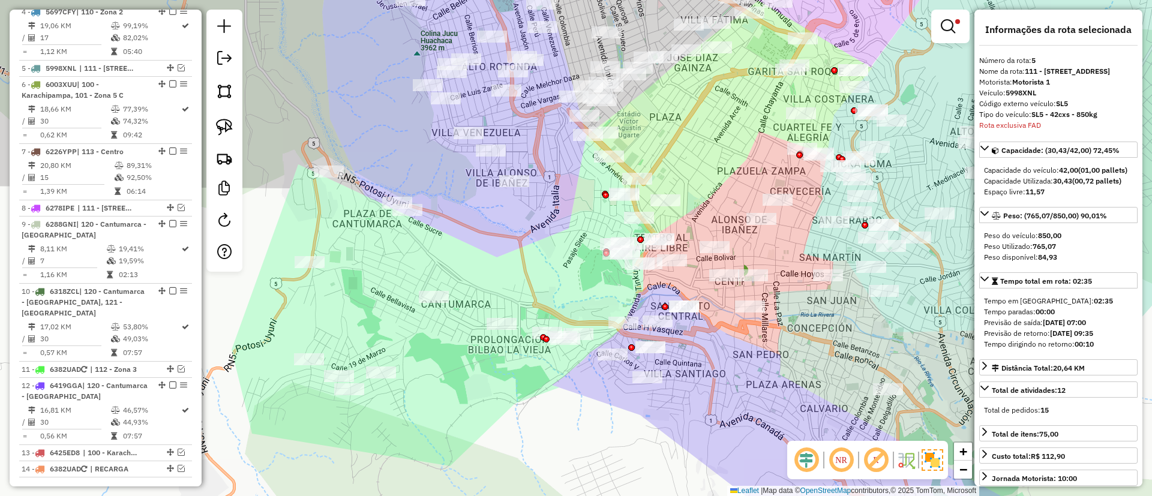
drag, startPoint x: 604, startPoint y: 380, endPoint x: 685, endPoint y: 363, distance: 82.9
click at [684, 363] on div "Limpar filtros Janela de atendimento Grade de atendimento Capacidade Transporta…" at bounding box center [576, 248] width 1152 height 496
click at [682, 361] on div "Limpar filtros Janela de atendimento Grade de atendimento Capacidade Transporta…" at bounding box center [576, 248] width 1152 height 496
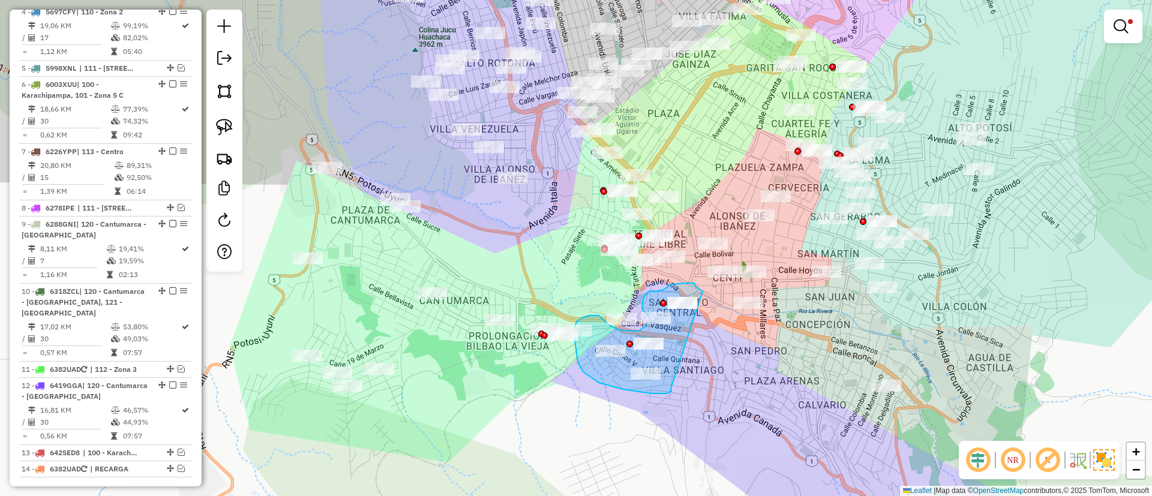
drag, startPoint x: 672, startPoint y: 390, endPoint x: 703, endPoint y: 292, distance: 103.3
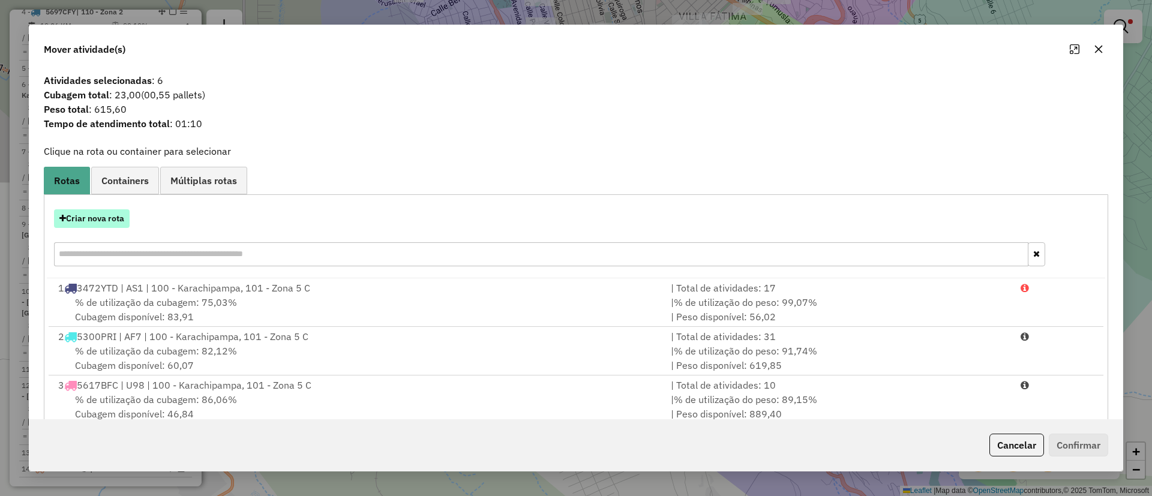
click at [114, 221] on button "Criar nova rota" at bounding box center [92, 218] width 76 height 19
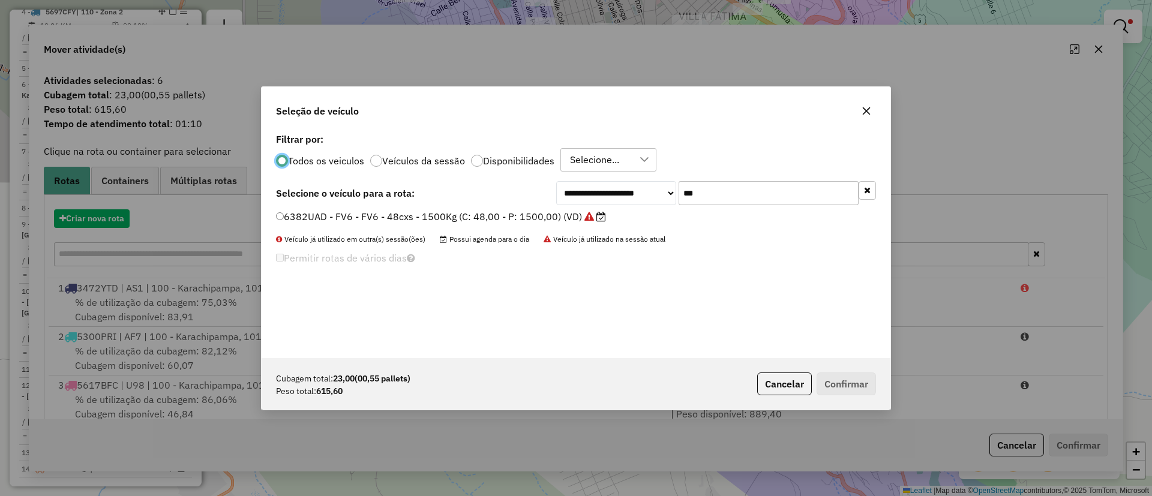
scroll to position [7, 4]
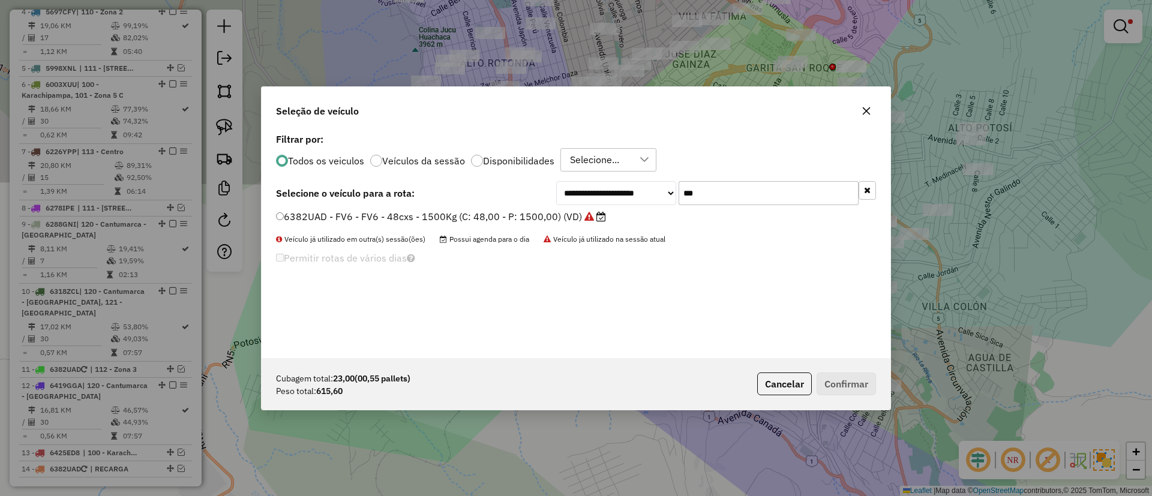
drag, startPoint x: 691, startPoint y: 195, endPoint x: 630, endPoint y: 188, distance: 62.2
click at [630, 188] on div "**********" at bounding box center [716, 193] width 320 height 24
type input "**"
click at [558, 214] on label "5998XNL - SL5 - SL5 - 42cxs - 850kg (C: 42,00 - P: 850,00) (VD)" at bounding box center [432, 216] width 313 height 14
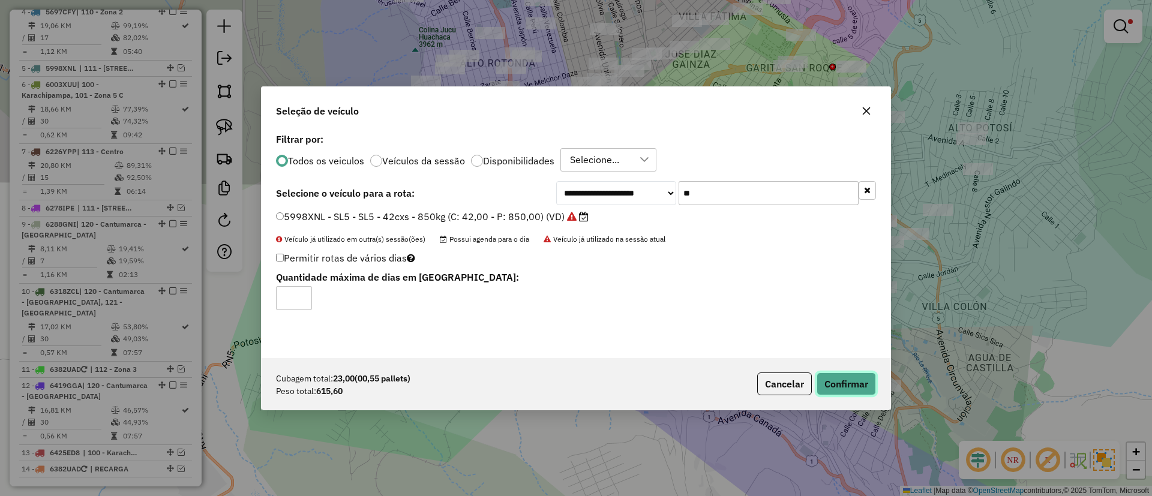
click at [850, 379] on button "Confirmar" at bounding box center [846, 384] width 59 height 23
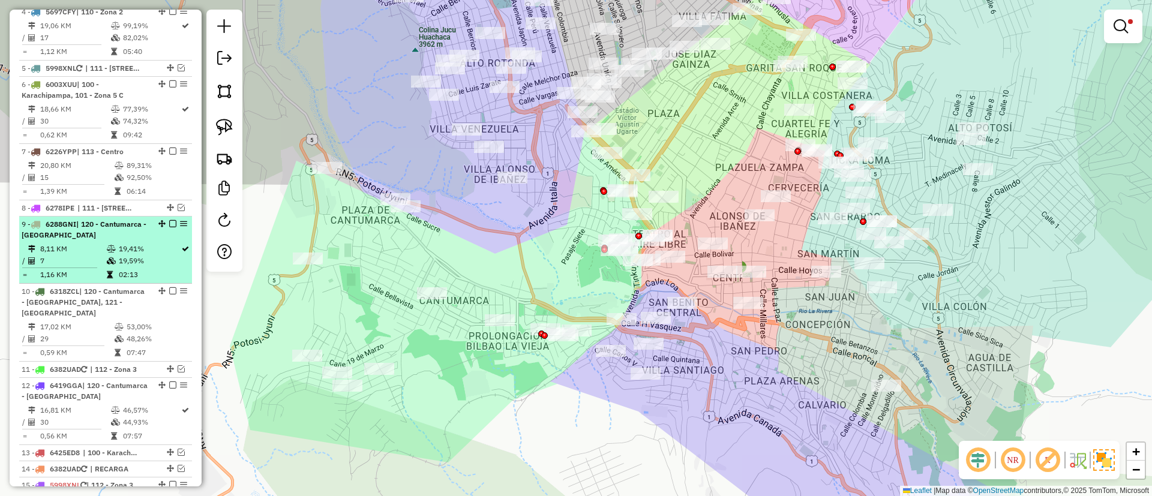
scroll to position [1007, 0]
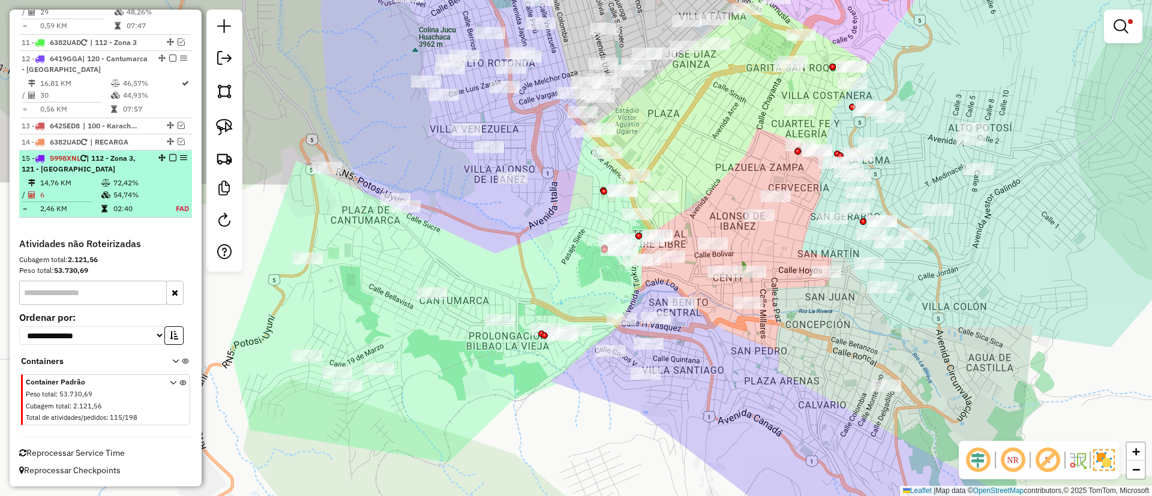
click at [147, 189] on td "54,74%" at bounding box center [138, 195] width 50 height 12
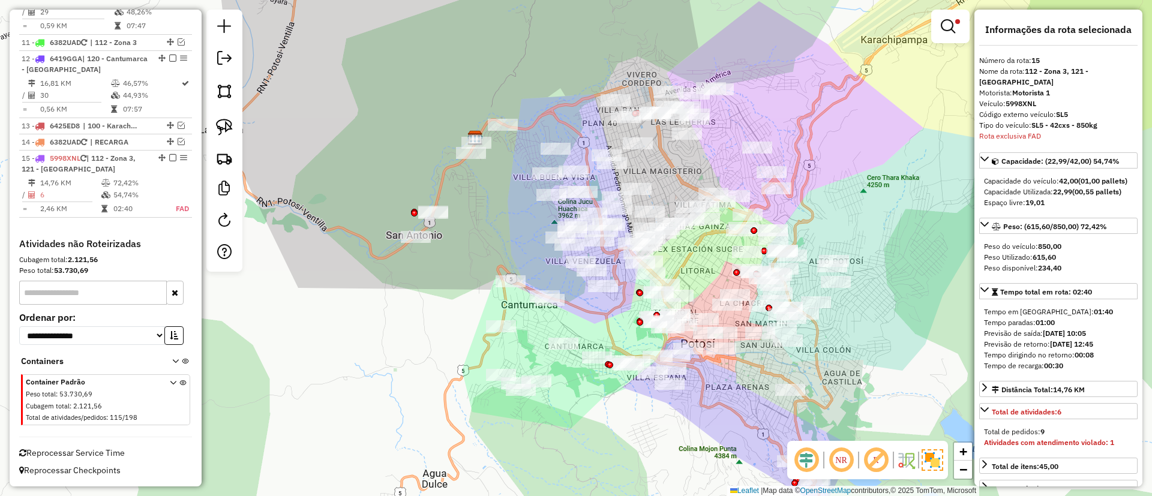
click at [707, 379] on div "Limpar filtros Janela de atendimento Grade de atendimento Capacidade Transporta…" at bounding box center [576, 248] width 1152 height 496
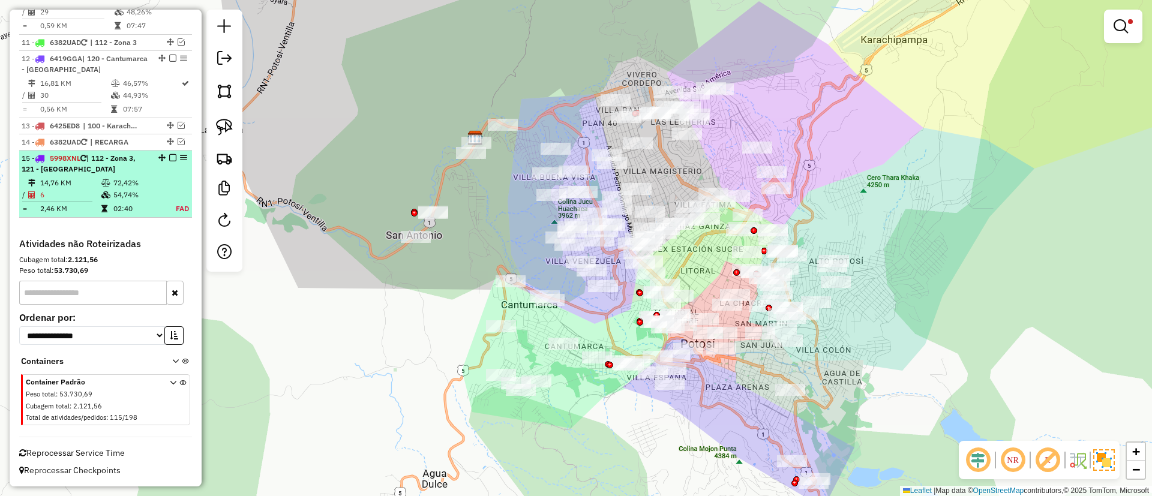
click at [155, 201] on table "14,76 KM 72,42% / 6 54,74% = 2,46 KM 02:40 FAD" at bounding box center [106, 196] width 168 height 38
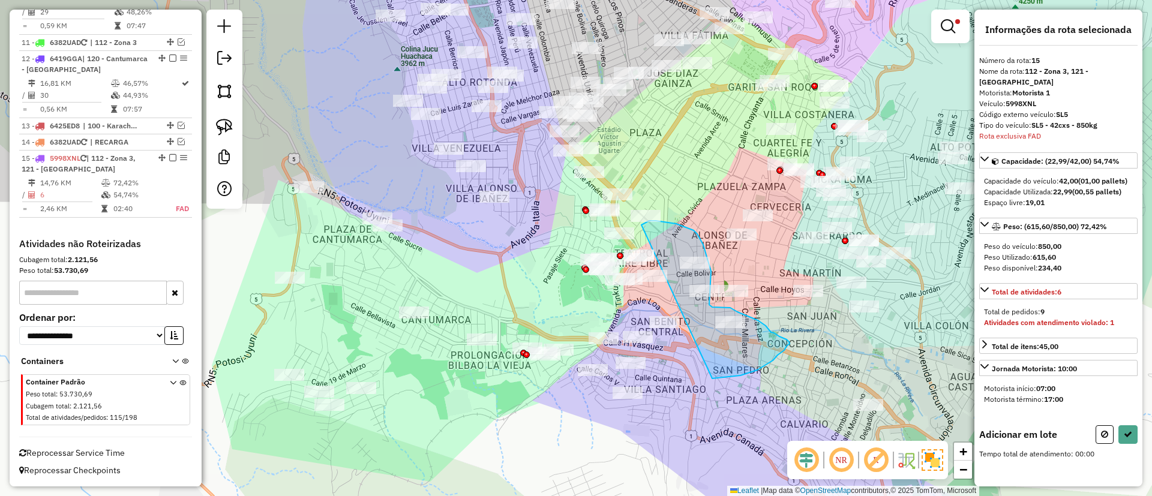
drag, startPoint x: 713, startPoint y: 379, endPoint x: 642, endPoint y: 225, distance: 169.2
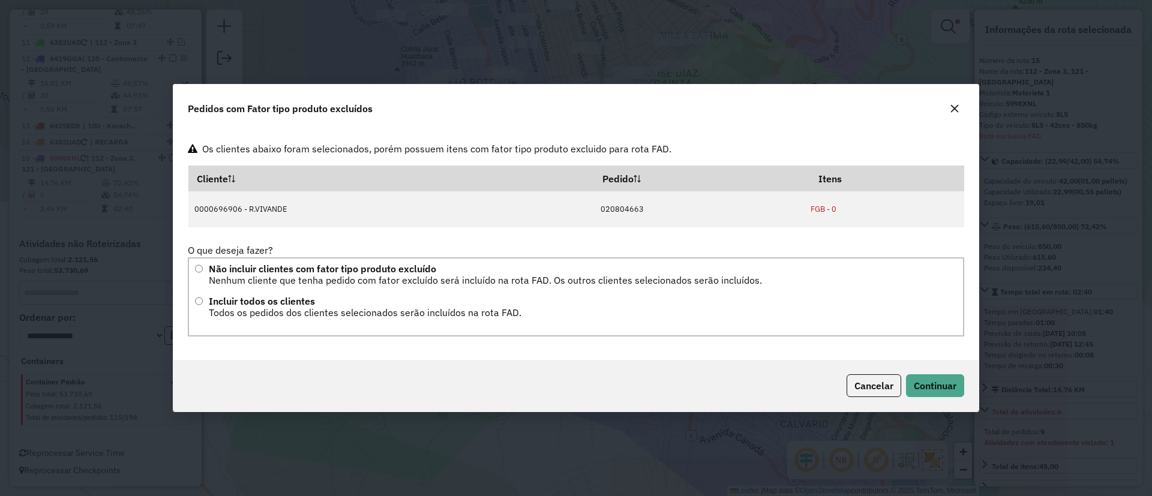
scroll to position [0, 0]
click at [953, 388] on span "Continuar" at bounding box center [935, 386] width 43 height 12
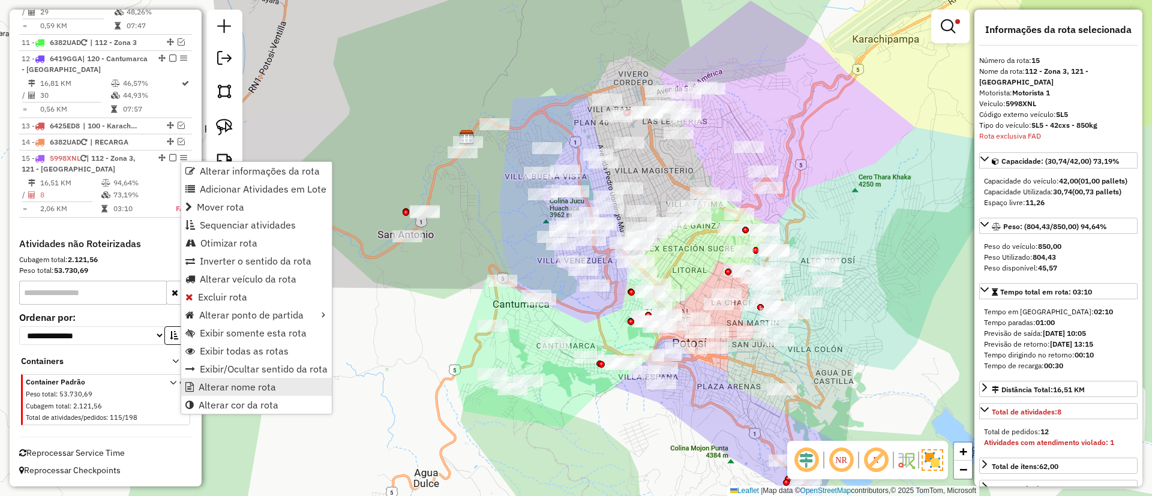
click at [276, 386] on link "Alterar nome rota" at bounding box center [256, 387] width 151 height 18
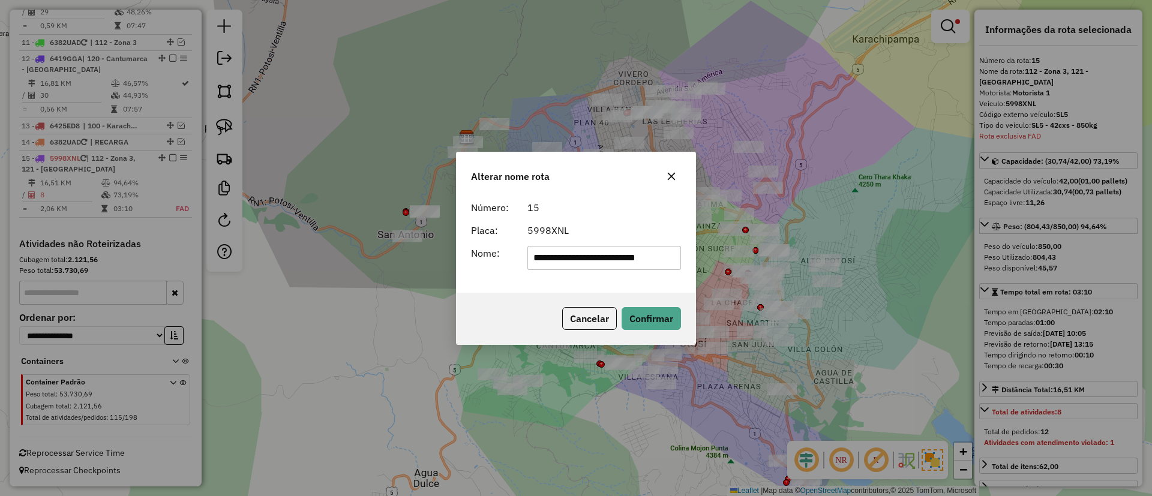
click at [622, 261] on input "**********" at bounding box center [605, 258] width 154 height 24
type input "*******"
click at [643, 316] on button "Confirmar" at bounding box center [651, 318] width 59 height 23
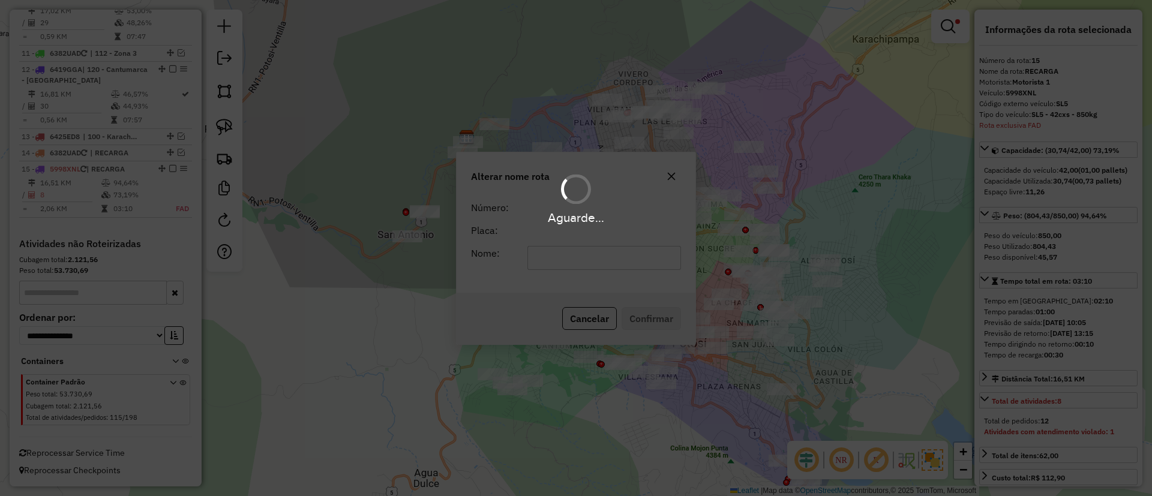
scroll to position [996, 0]
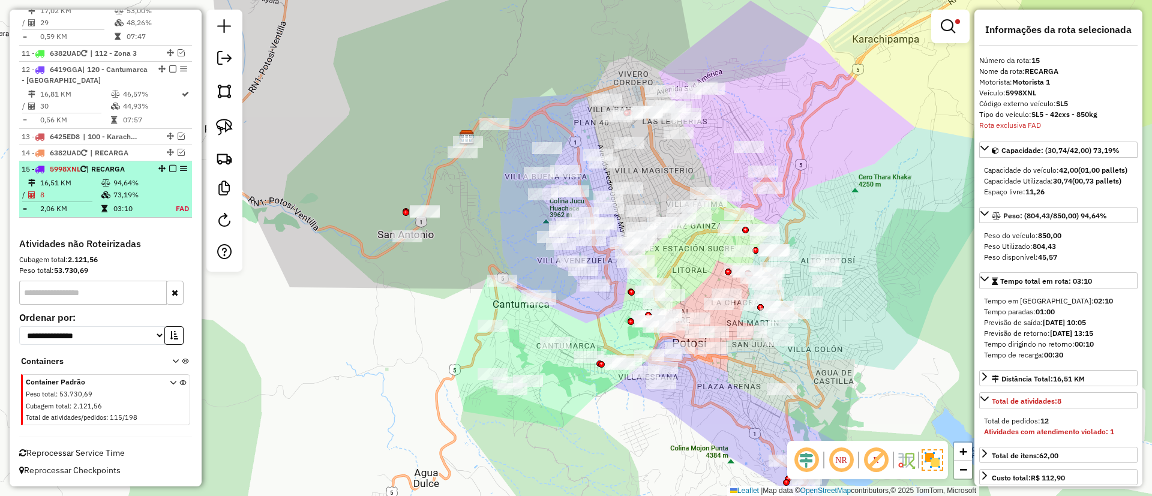
click at [172, 167] on em at bounding box center [172, 168] width 7 height 7
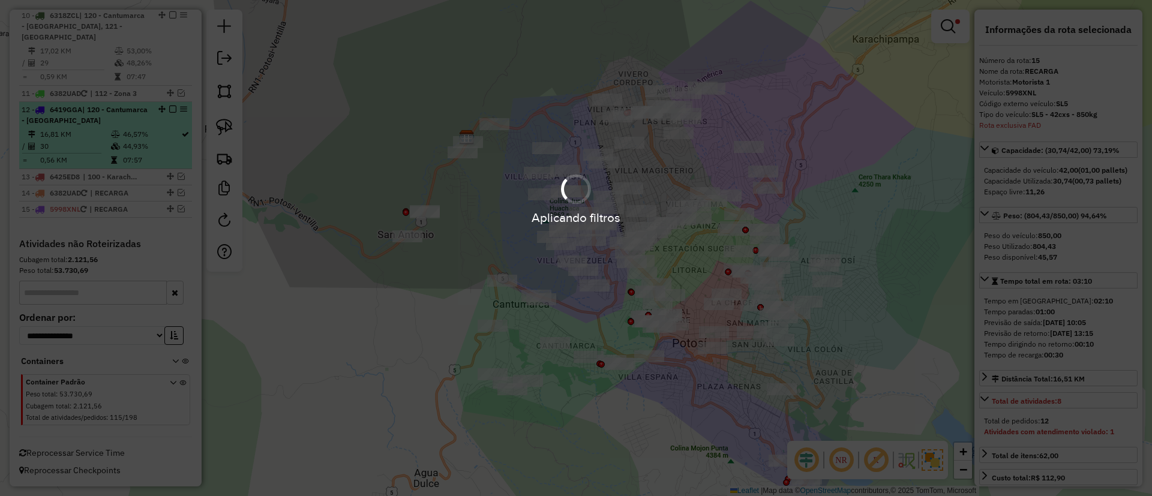
scroll to position [956, 0]
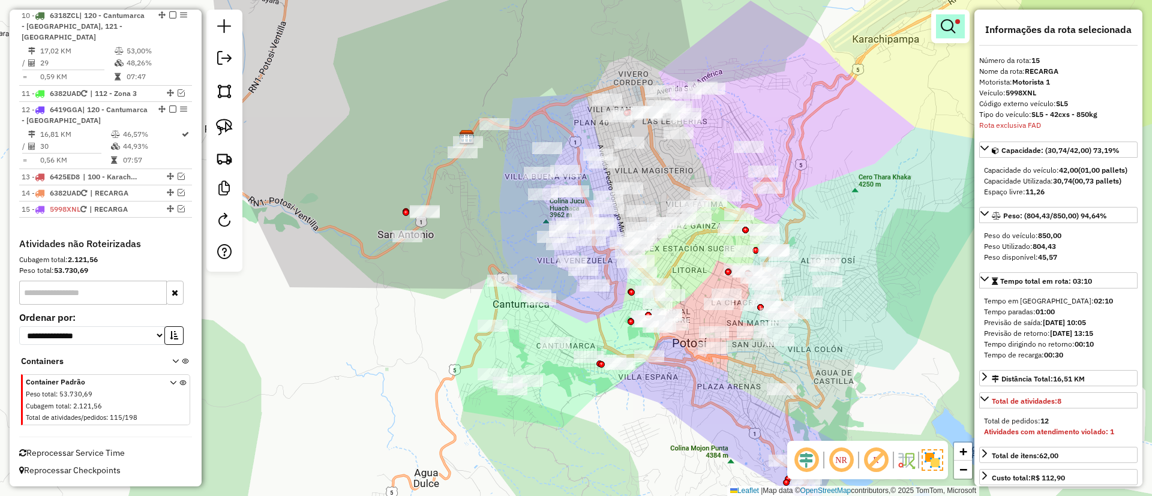
click at [959, 28] on link at bounding box center [950, 26] width 29 height 24
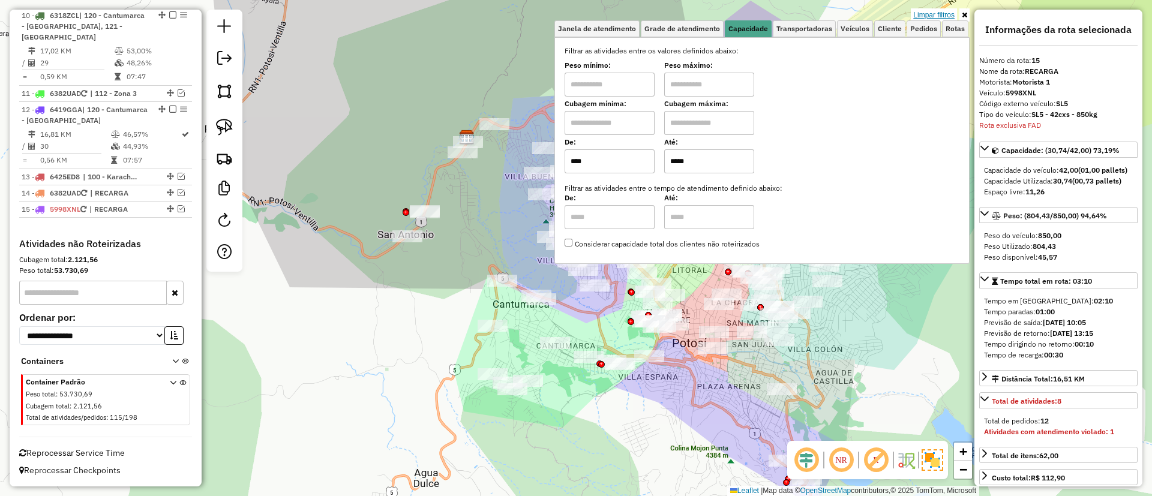
click at [934, 16] on link "Limpar filtros" at bounding box center [934, 14] width 46 height 13
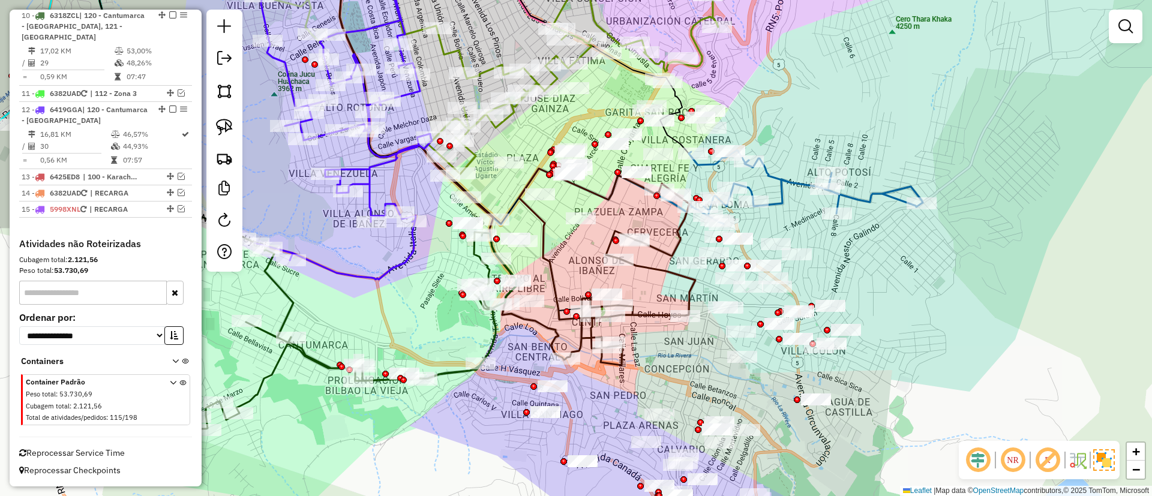
click at [658, 267] on icon at bounding box center [598, 267] width 193 height 197
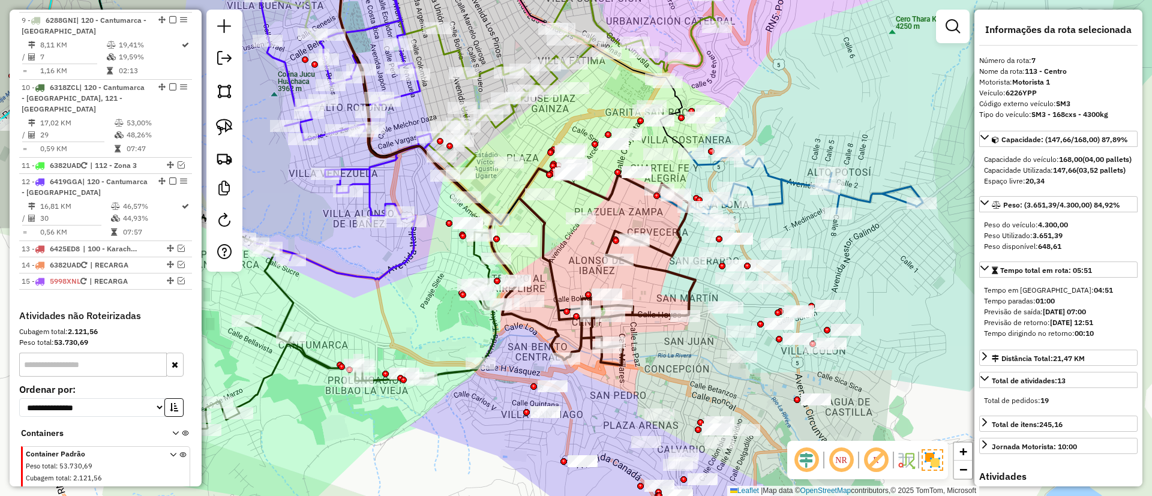
scroll to position [815, 0]
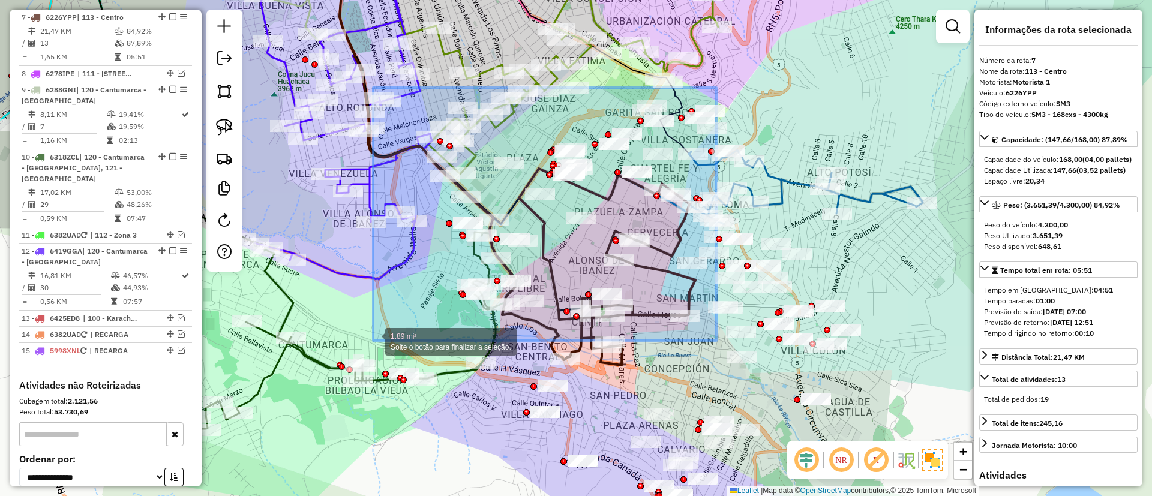
drag, startPoint x: 667, startPoint y: 112, endPoint x: 370, endPoint y: 337, distance: 372.8
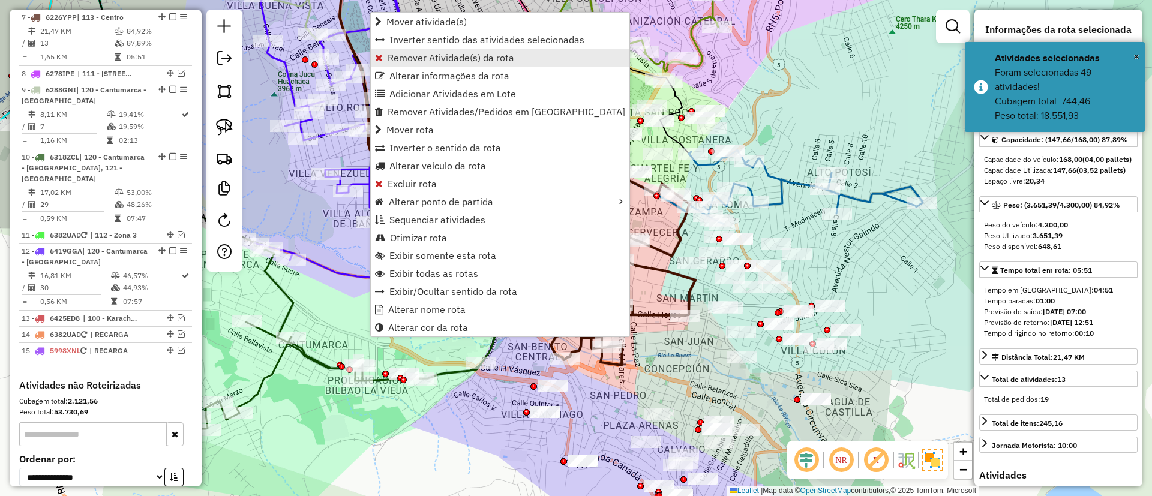
click at [428, 58] on span "Remover Atividade(s) da rota" at bounding box center [451, 58] width 127 height 10
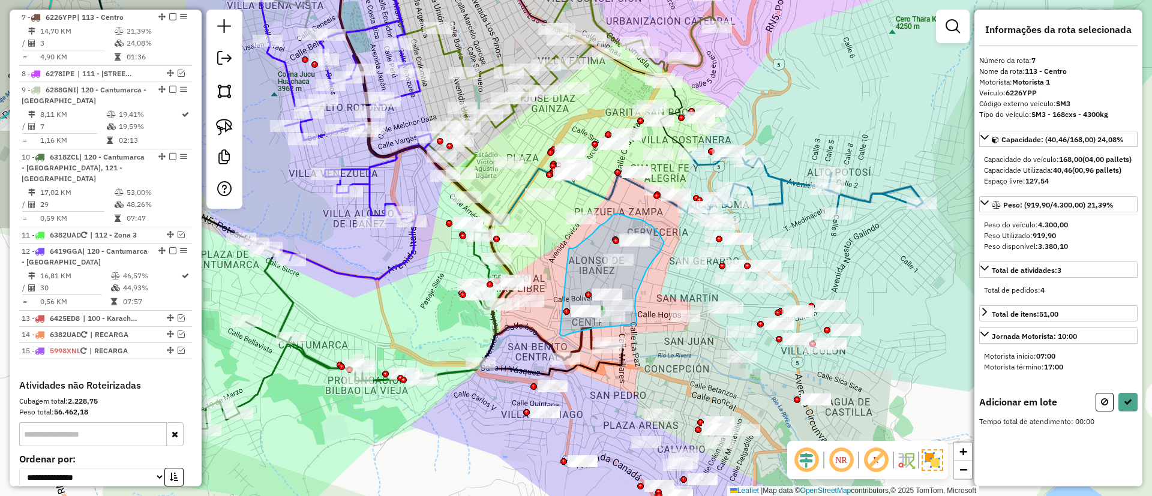
drag, startPoint x: 561, startPoint y: 336, endPoint x: 573, endPoint y: 246, distance: 91.4
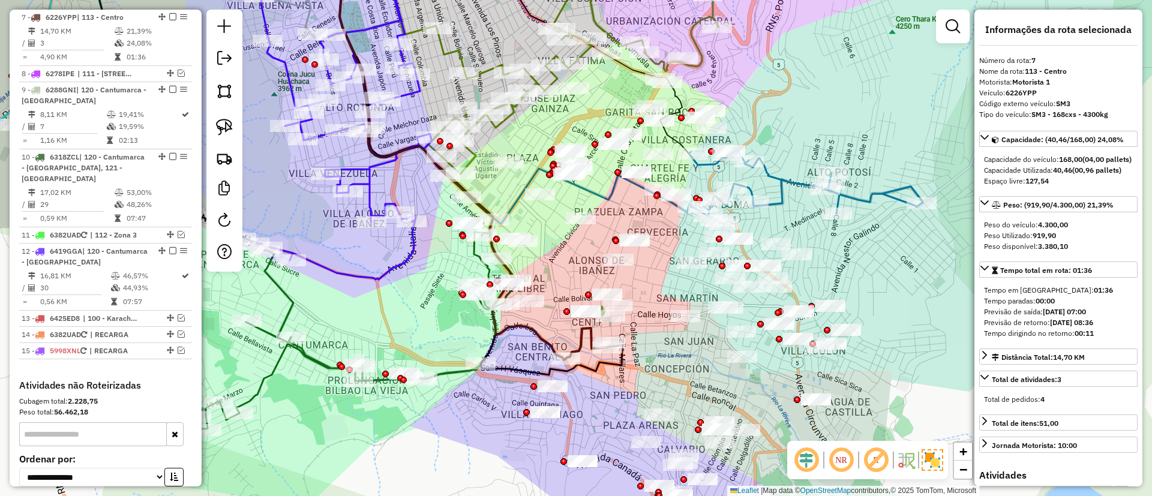
click at [581, 338] on icon at bounding box center [587, 343] width 45 height 31
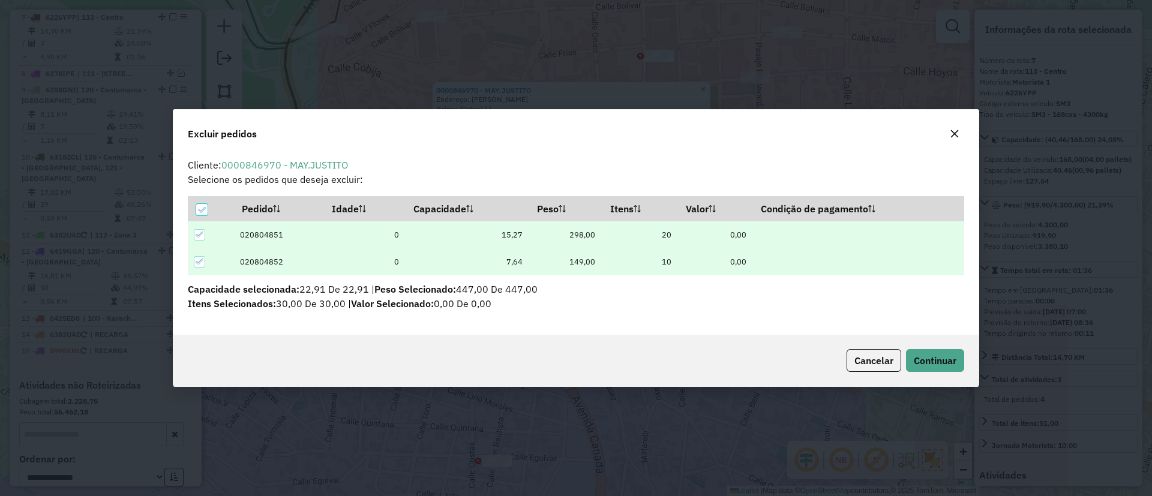
scroll to position [0, 0]
click at [940, 358] on span "Continuar" at bounding box center [935, 361] width 43 height 12
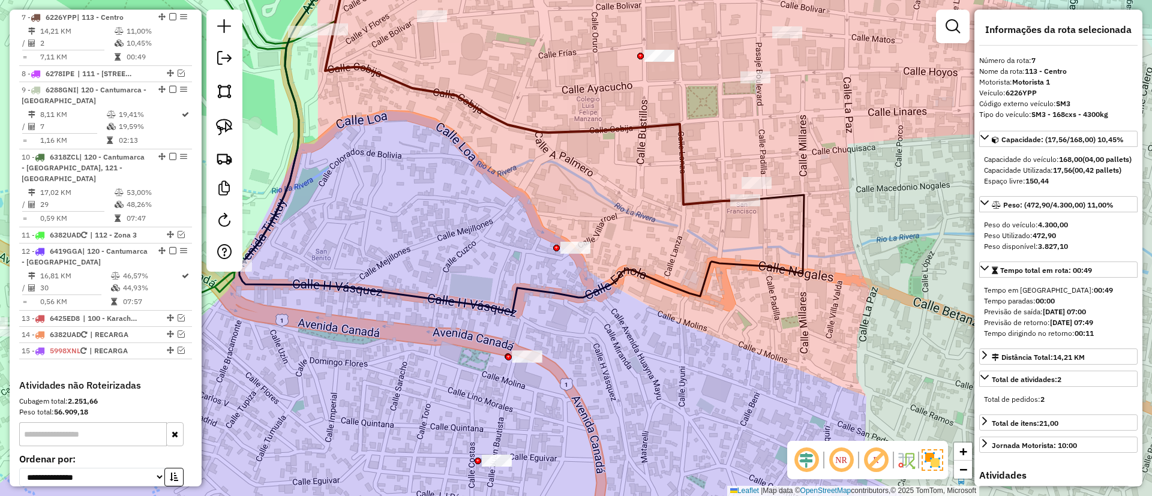
click at [800, 199] on icon at bounding box center [522, 131] width 565 height 363
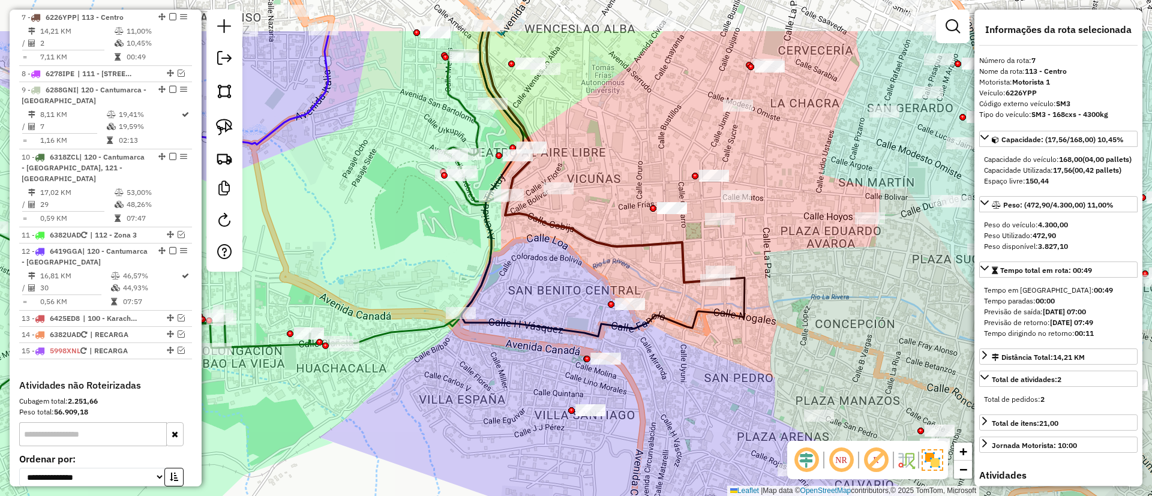
drag, startPoint x: 787, startPoint y: 267, endPoint x: 761, endPoint y: 312, distance: 52.7
click at [763, 312] on div "Janela de atendimento Grade de atendimento Capacidade Transportadoras Veículos …" at bounding box center [576, 248] width 1152 height 496
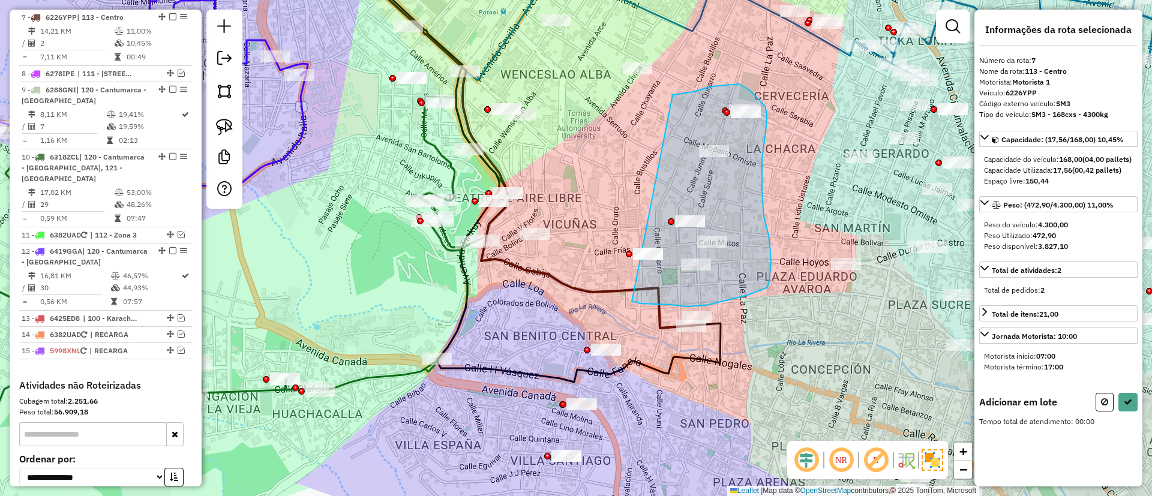
drag, startPoint x: 636, startPoint y: 303, endPoint x: 671, endPoint y: 89, distance: 215.9
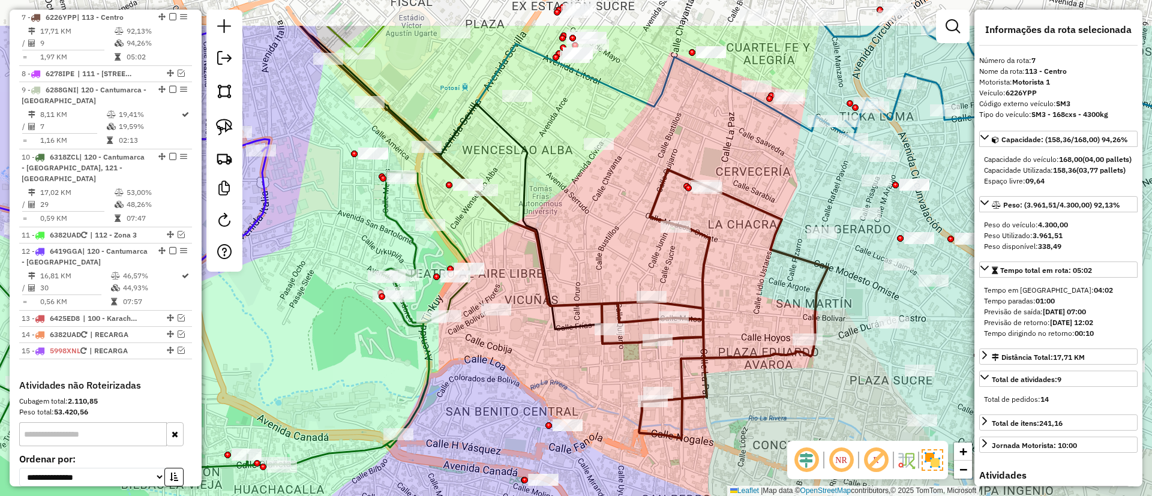
drag, startPoint x: 633, startPoint y: 155, endPoint x: 607, endPoint y: 211, distance: 61.8
click at [607, 211] on div "Janela de atendimento Grade de atendimento Capacidade Transportadoras Veículos …" at bounding box center [576, 248] width 1152 height 496
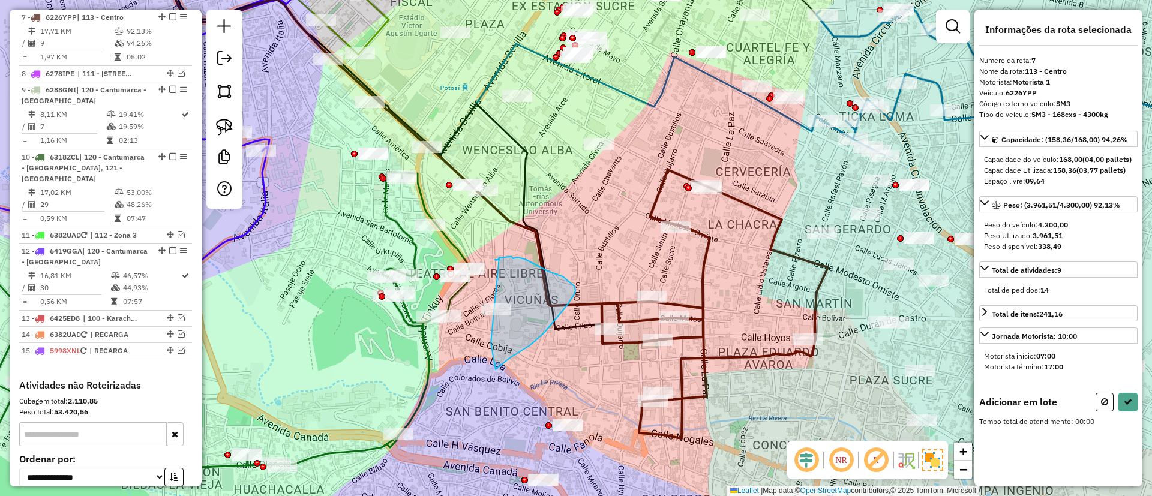
drag, startPoint x: 496, startPoint y: 369, endPoint x: 498, endPoint y: 258, distance: 111.1
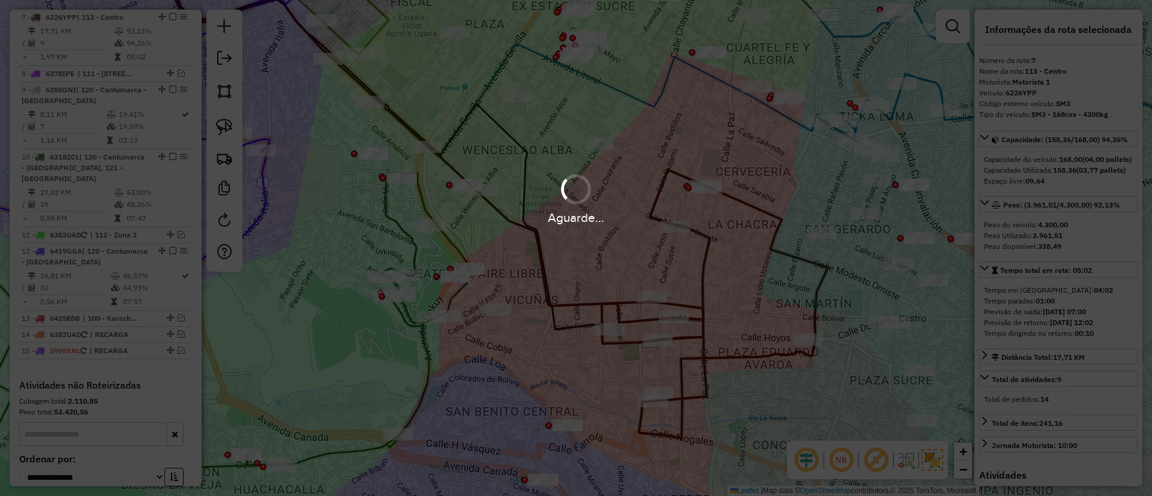
click at [498, 260] on div "Aguarde..." at bounding box center [576, 248] width 1152 height 496
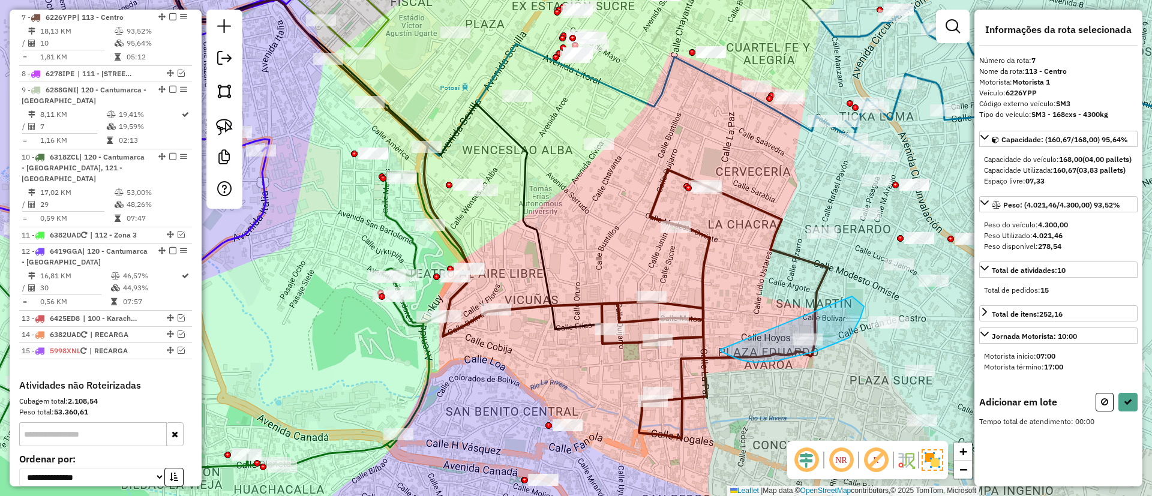
drag, startPoint x: 720, startPoint y: 350, endPoint x: 851, endPoint y: 296, distance: 141.6
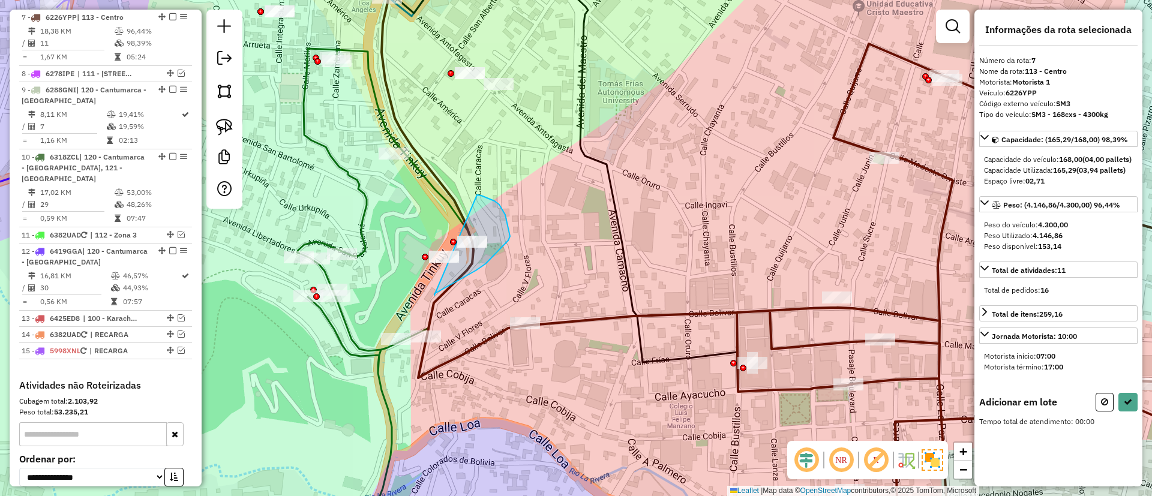
drag, startPoint x: 435, startPoint y: 295, endPoint x: 476, endPoint y: 195, distance: 108.5
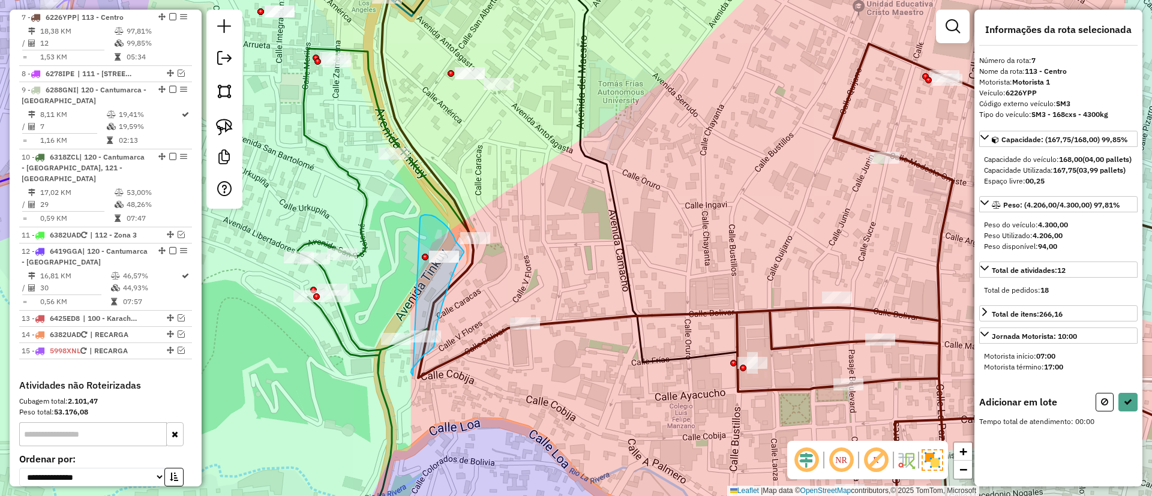
drag, startPoint x: 413, startPoint y: 376, endPoint x: 419, endPoint y: 218, distance: 157.4
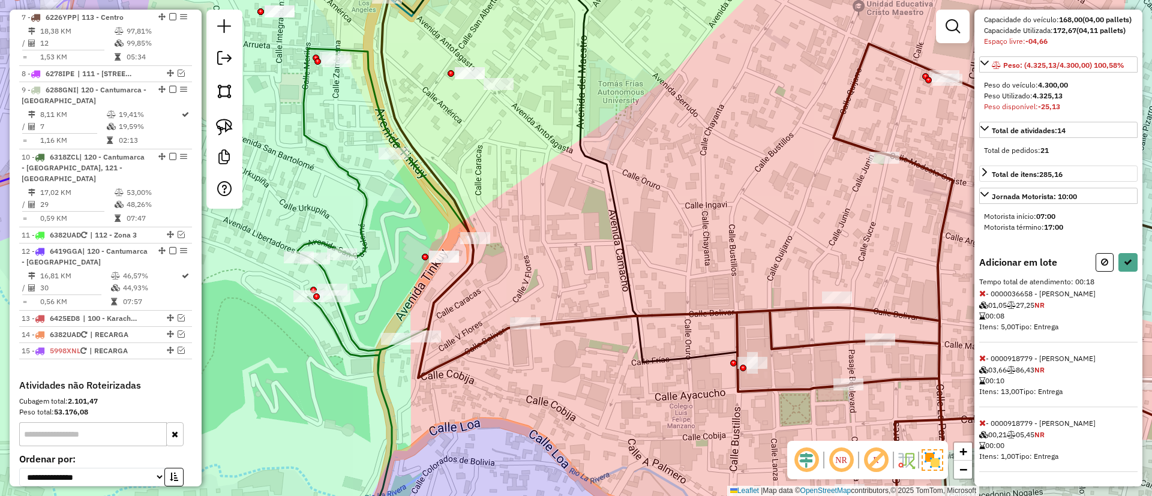
scroll to position [172, 0]
click at [983, 361] on icon at bounding box center [983, 358] width 7 height 8
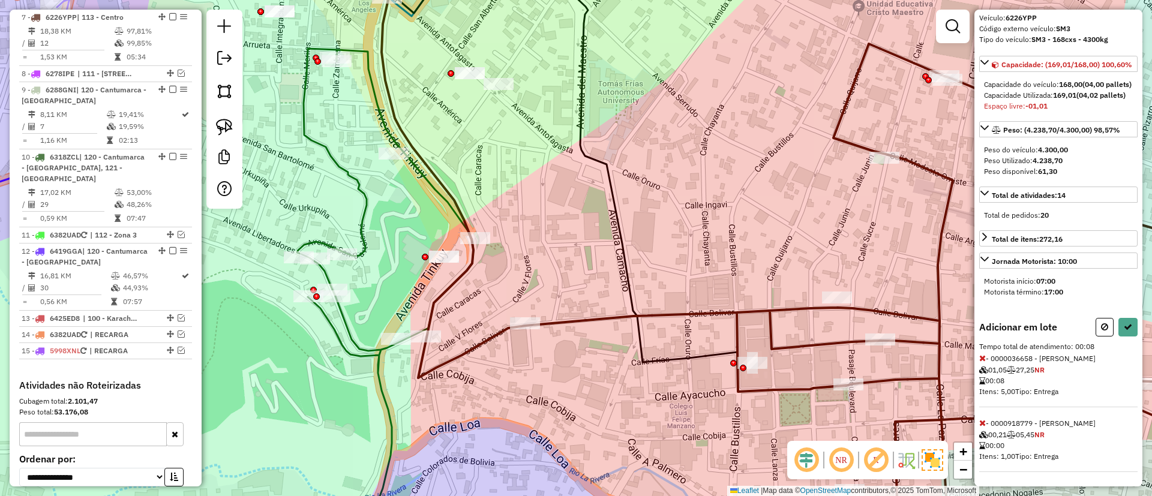
click at [986, 420] on icon at bounding box center [983, 423] width 7 height 8
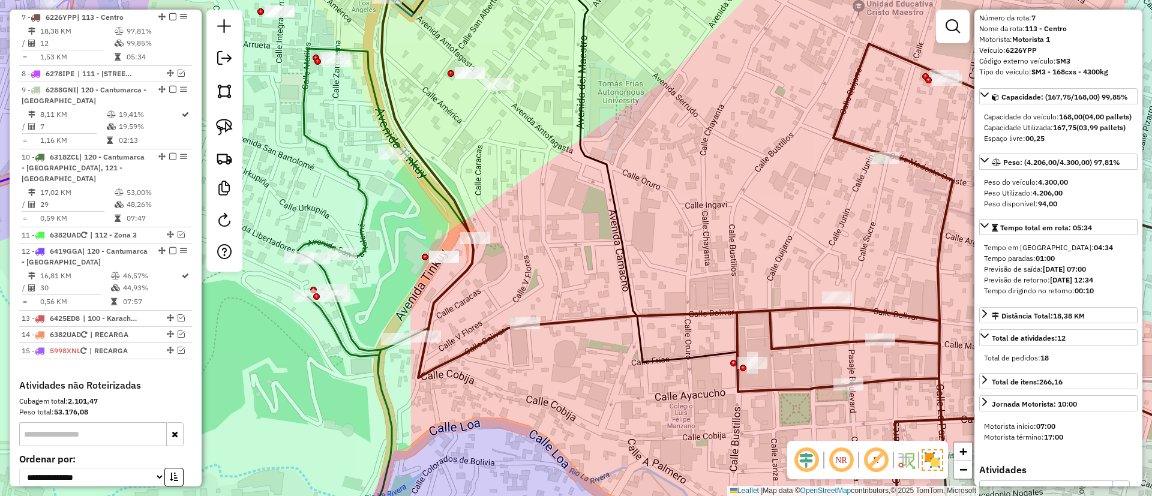
scroll to position [161, 0]
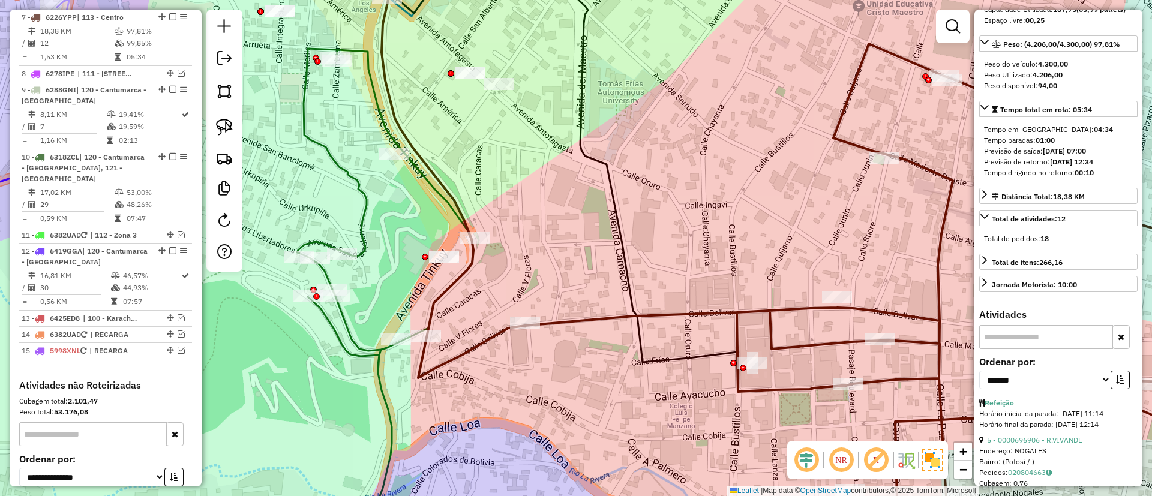
click at [583, 315] on icon at bounding box center [804, 295] width 772 height 502
click at [634, 315] on icon at bounding box center [803, 294] width 772 height 502
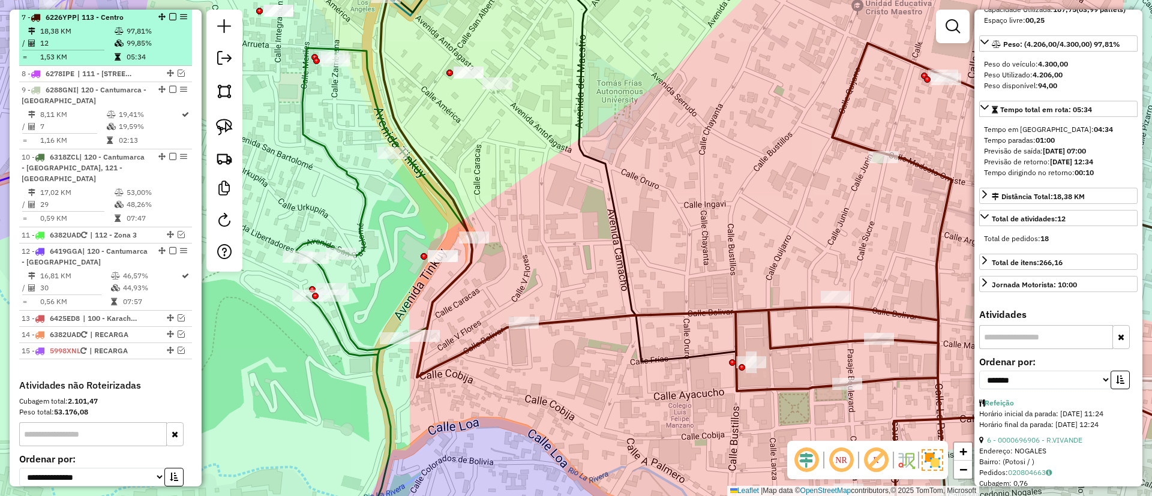
click at [169, 15] on em at bounding box center [172, 16] width 7 height 7
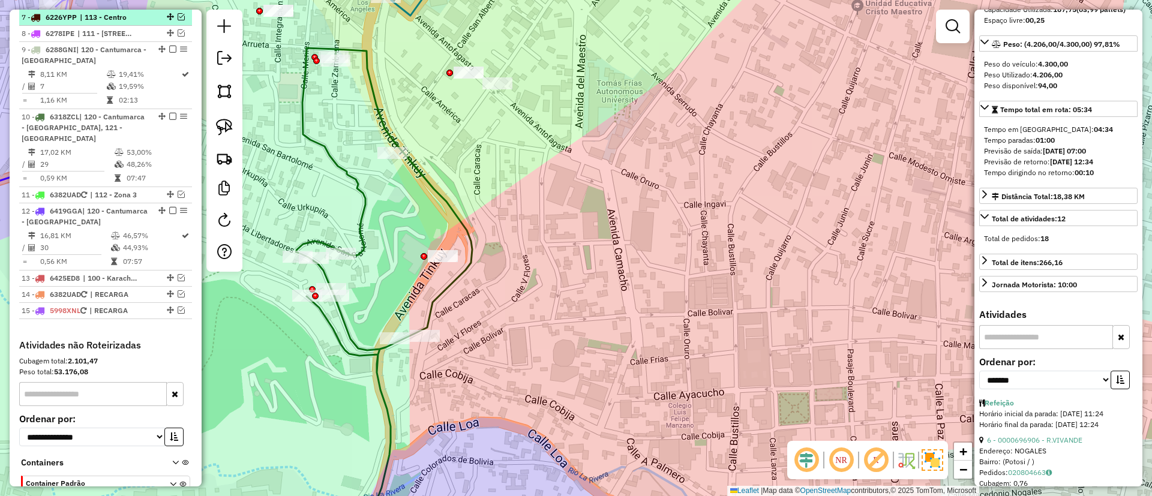
scroll to position [774, 0]
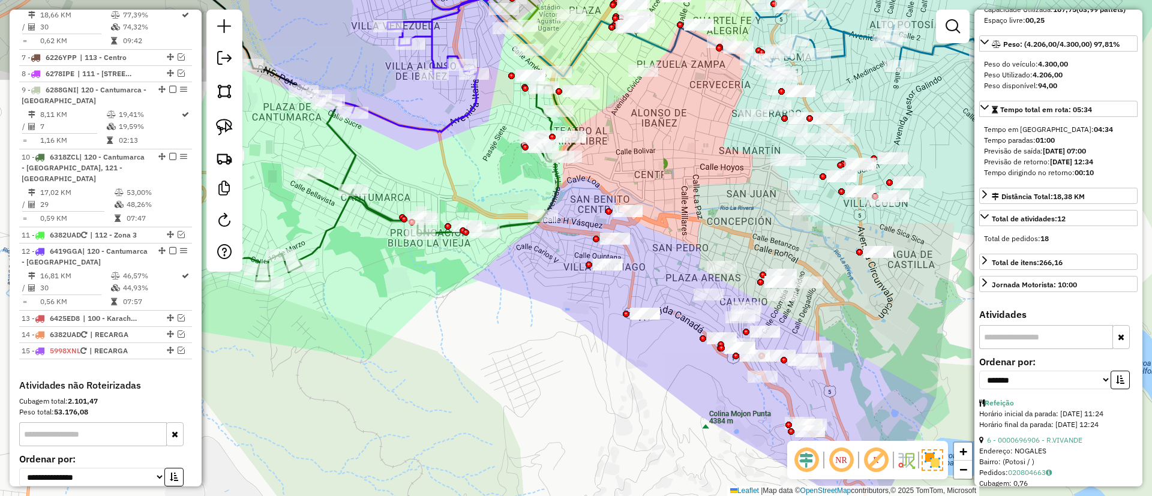
drag, startPoint x: 617, startPoint y: 342, endPoint x: 576, endPoint y: 184, distance: 163.8
click at [570, 218] on div "Janela de atendimento Grade de atendimento Capacidade Transportadoras Veículos …" at bounding box center [576, 248] width 1152 height 496
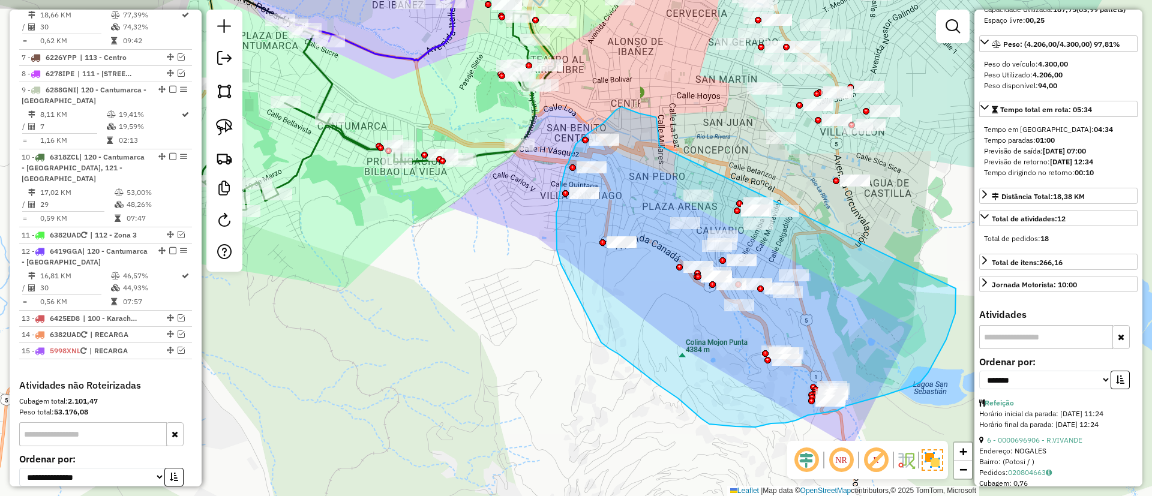
drag, startPoint x: 660, startPoint y: 146, endPoint x: 956, endPoint y: 289, distance: 329.1
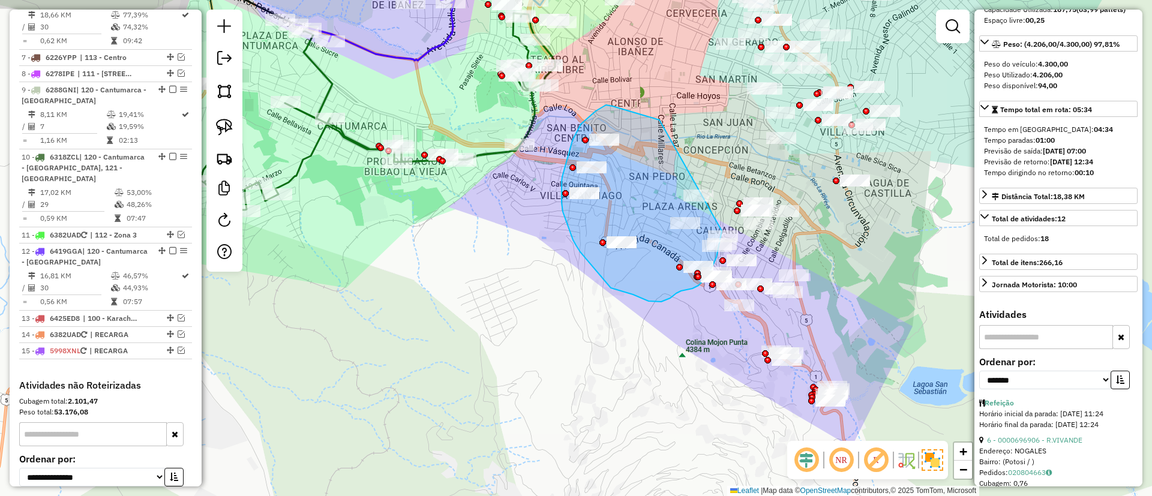
drag, startPoint x: 660, startPoint y: 120, endPoint x: 730, endPoint y: 198, distance: 105.0
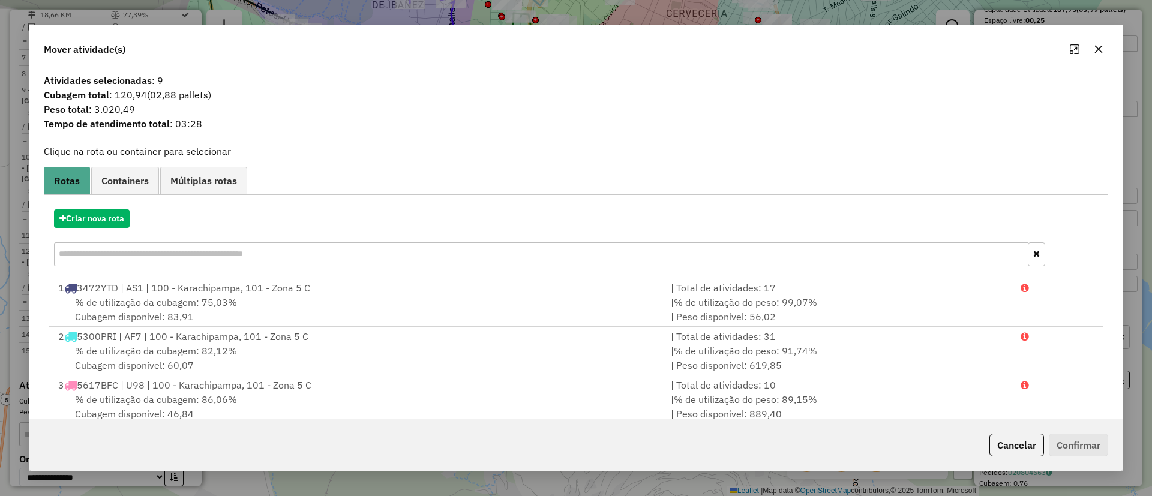
click at [99, 229] on div "Criar nova rota" at bounding box center [576, 239] width 1059 height 78
click at [104, 225] on button "Criar nova rota" at bounding box center [92, 218] width 76 height 19
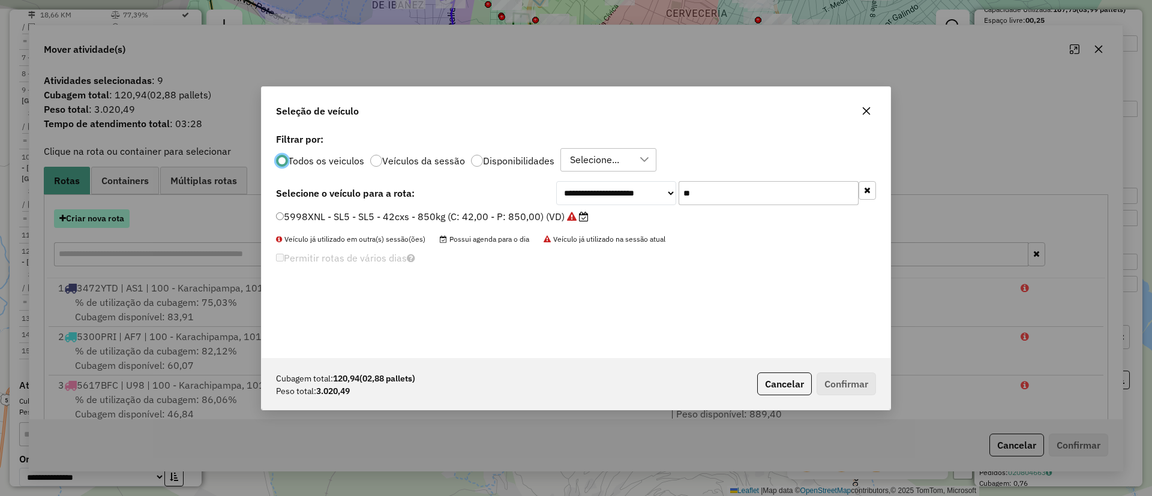
scroll to position [7, 4]
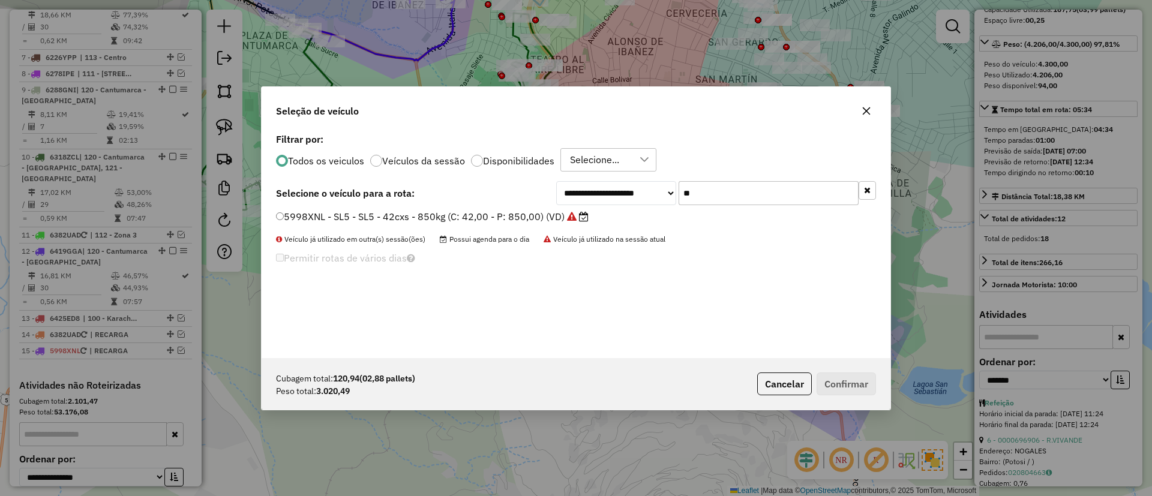
drag, startPoint x: 622, startPoint y: 179, endPoint x: 608, endPoint y: 182, distance: 14.7
click at [608, 182] on div "**********" at bounding box center [716, 193] width 320 height 24
type input "**"
click at [597, 217] on icon at bounding box center [596, 217] width 10 height 10
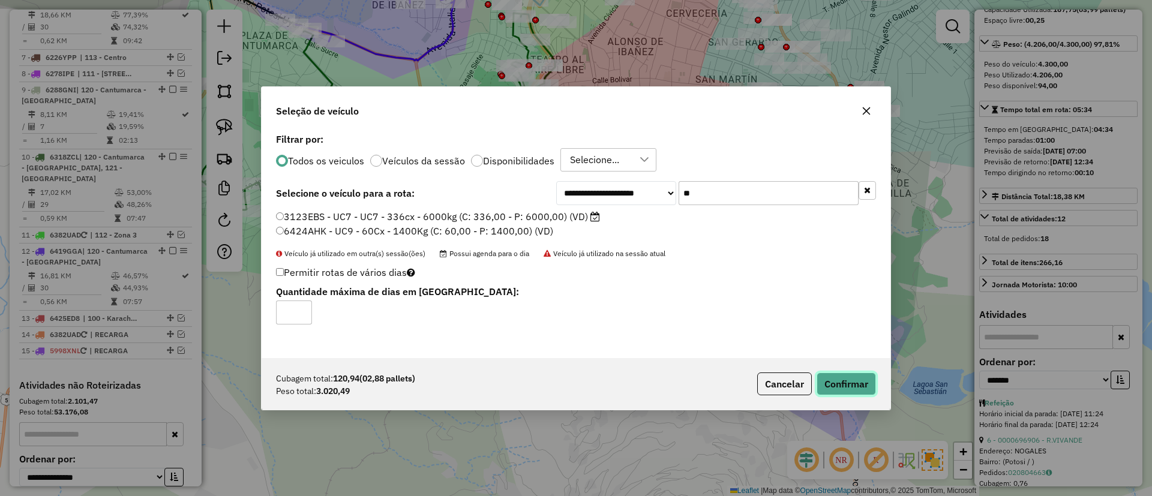
click at [827, 389] on button "Confirmar" at bounding box center [846, 384] width 59 height 23
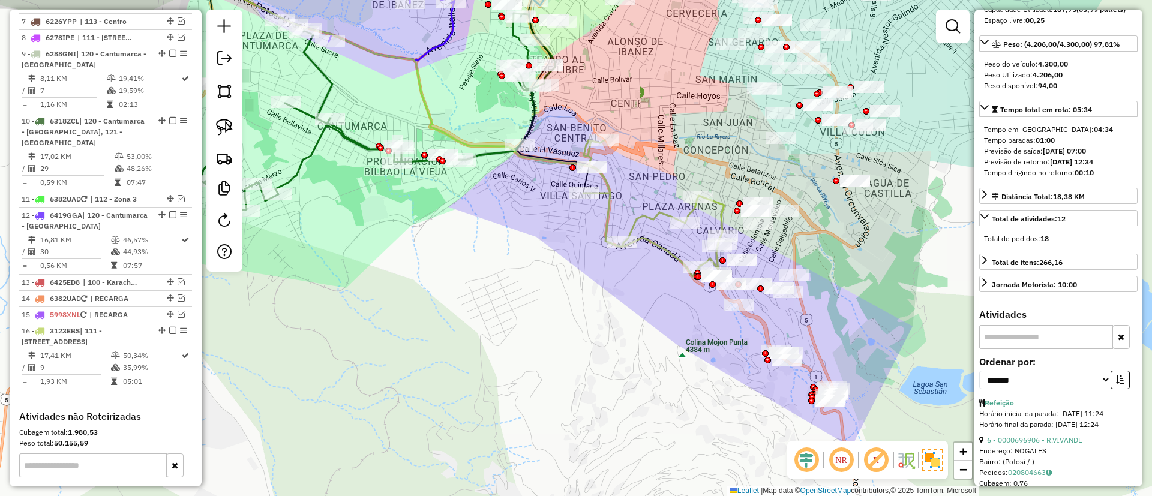
scroll to position [815, 0]
click at [609, 207] on icon at bounding box center [653, 208] width 141 height 136
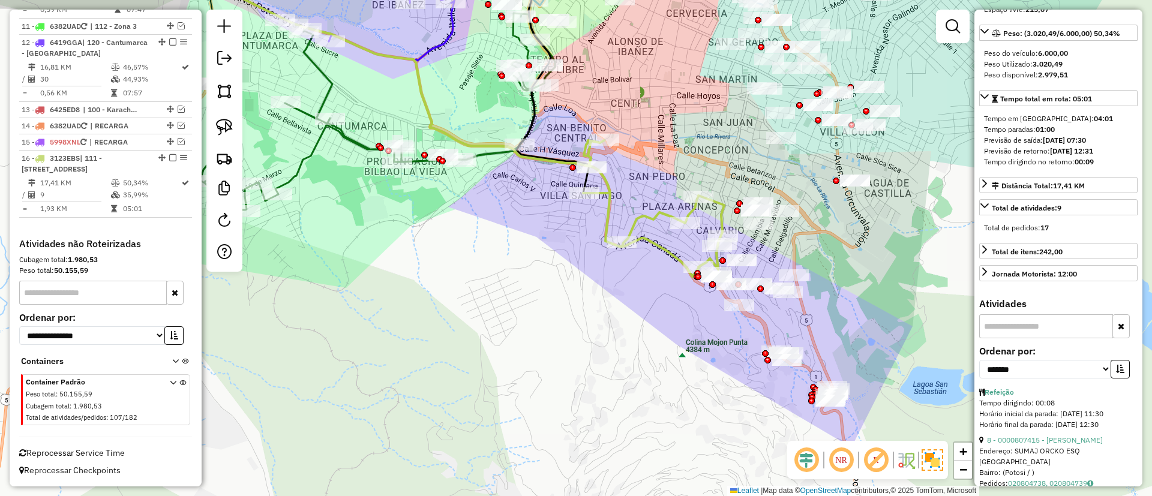
scroll to position [2, 0]
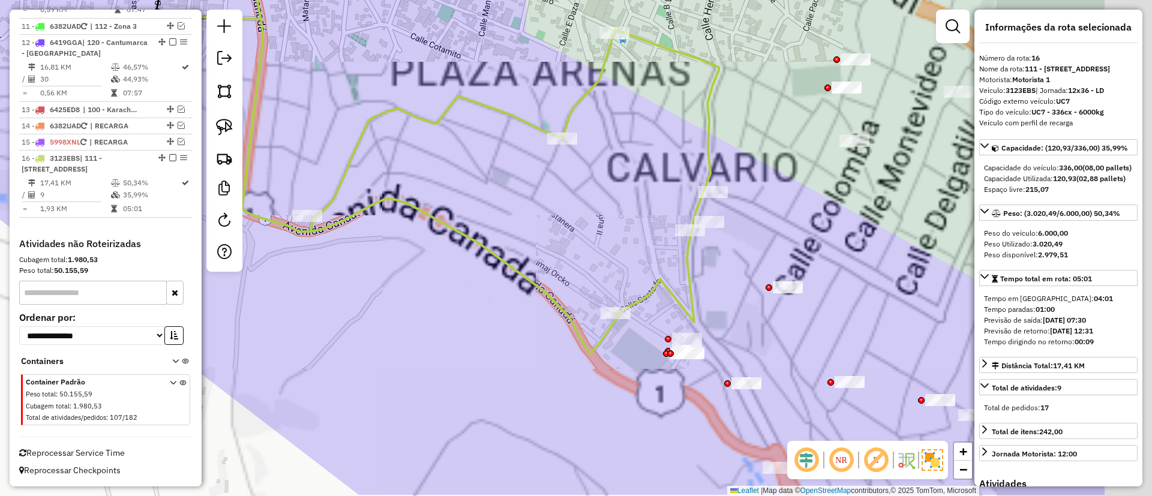
drag, startPoint x: 718, startPoint y: 291, endPoint x: 549, endPoint y: 234, distance: 177.9
click at [549, 234] on div "Janela de atendimento Grade de atendimento Capacidade Transportadoras Veículos …" at bounding box center [576, 248] width 1152 height 496
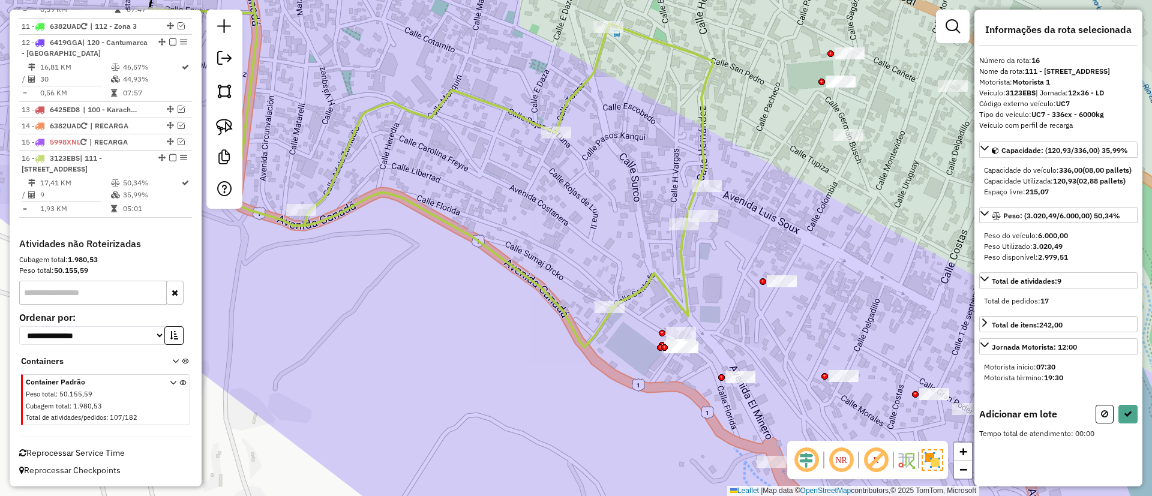
scroll to position [0, 0]
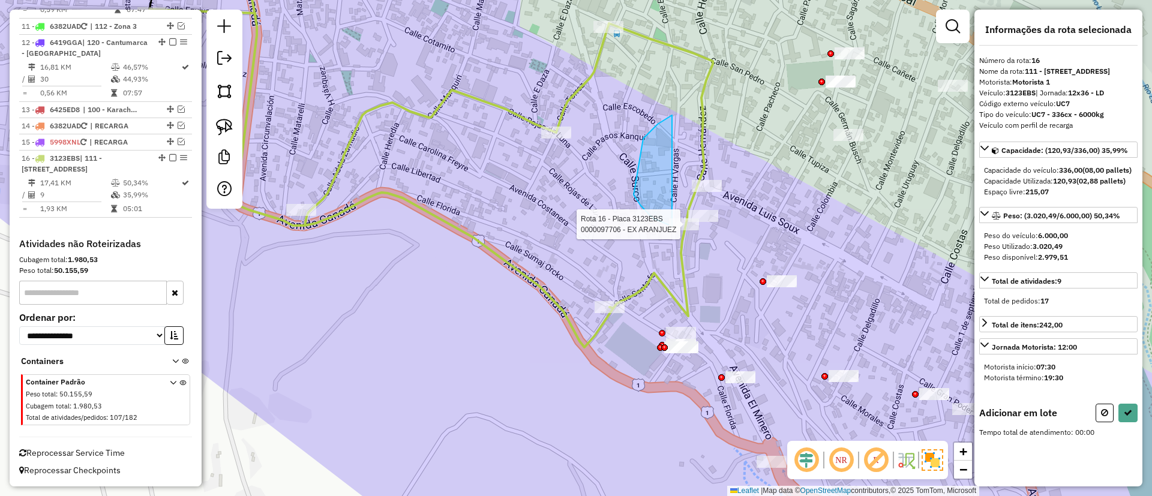
drag, startPoint x: 658, startPoint y: 124, endPoint x: 776, endPoint y: 178, distance: 129.8
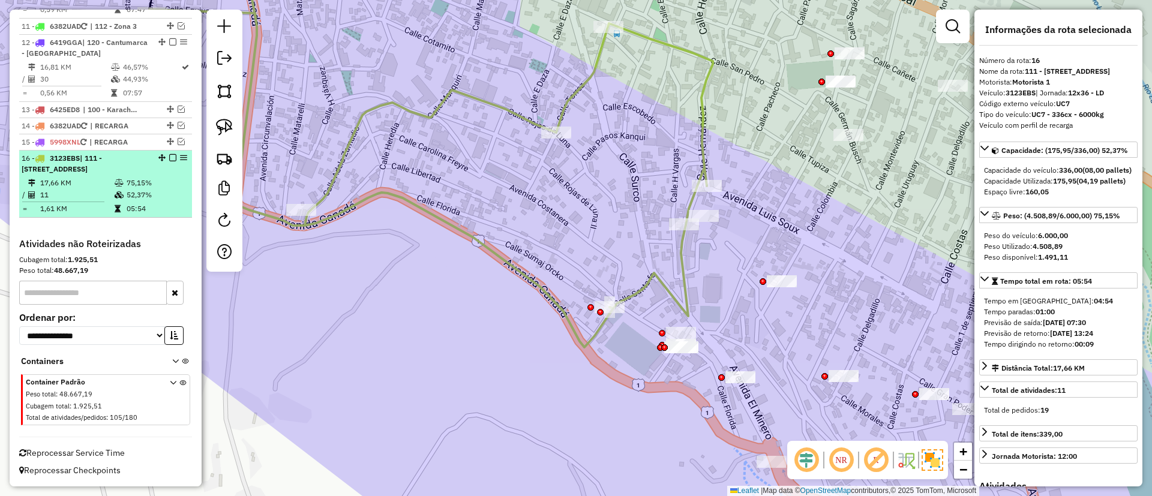
click at [154, 183] on td "75,15%" at bounding box center [156, 183] width 61 height 12
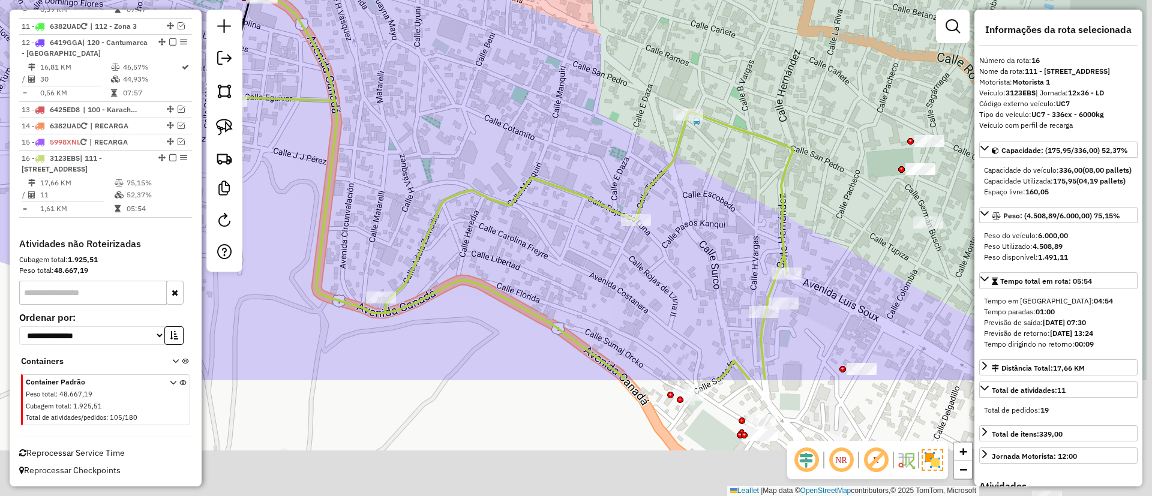
drag, startPoint x: 664, startPoint y: 378, endPoint x: 468, endPoint y: 80, distance: 356.9
click at [468, 80] on div "Janela de atendimento Grade de atendimento Capacidade Transportadoras Veículos …" at bounding box center [576, 248] width 1152 height 496
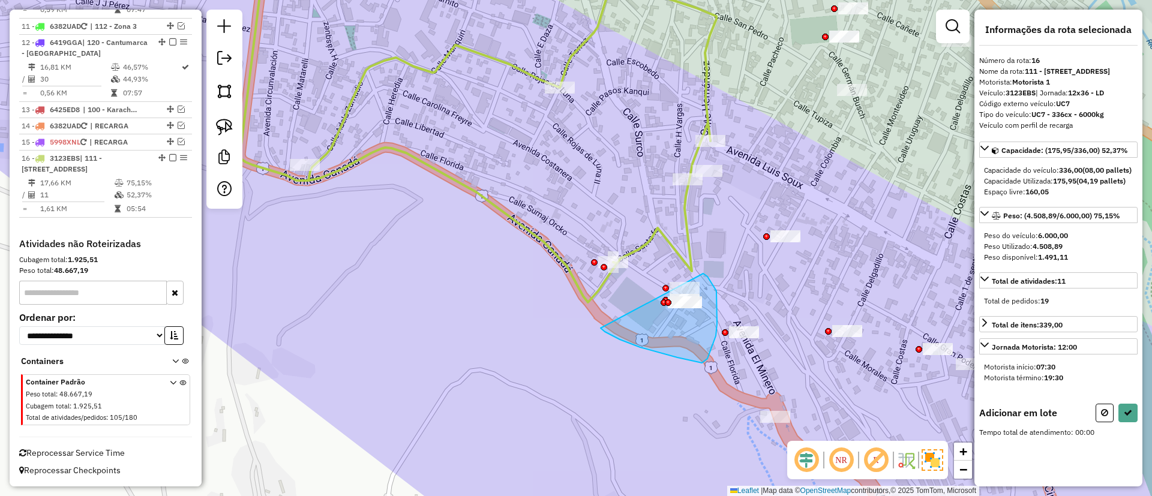
drag, startPoint x: 601, startPoint y: 328, endPoint x: 675, endPoint y: 206, distance: 143.0
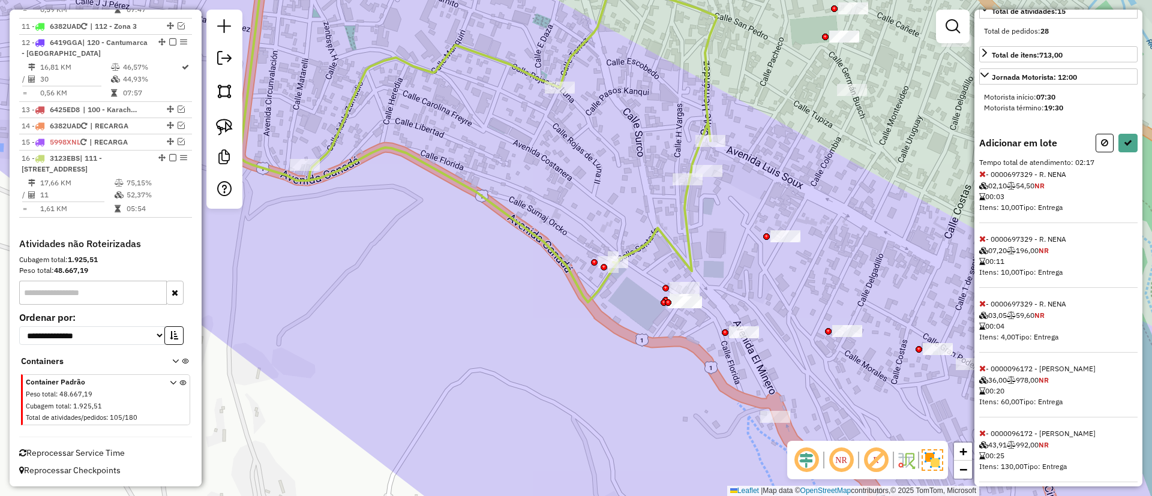
scroll to position [360, 0]
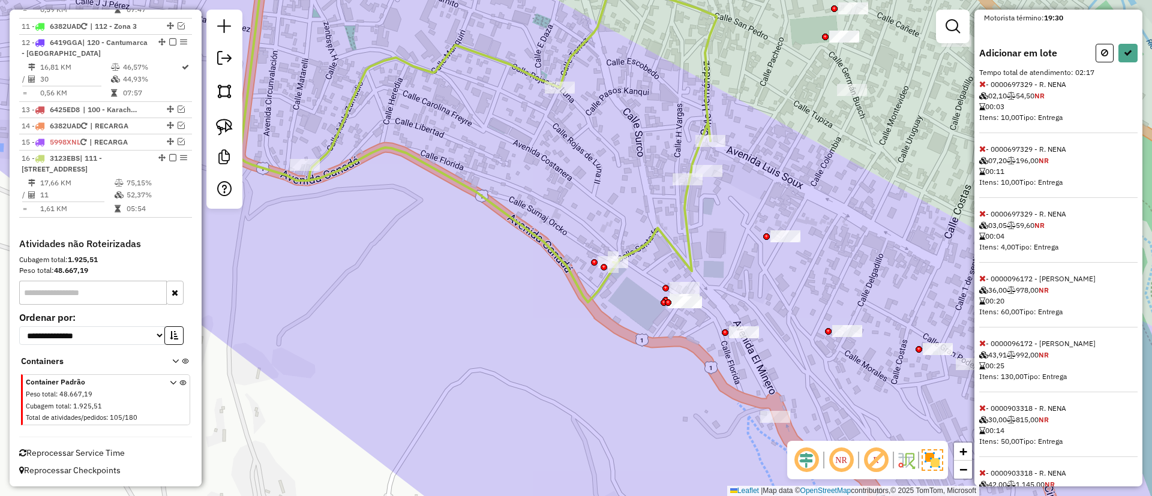
click at [985, 284] on span at bounding box center [983, 278] width 7 height 11
click at [984, 283] on icon at bounding box center [983, 278] width 7 height 8
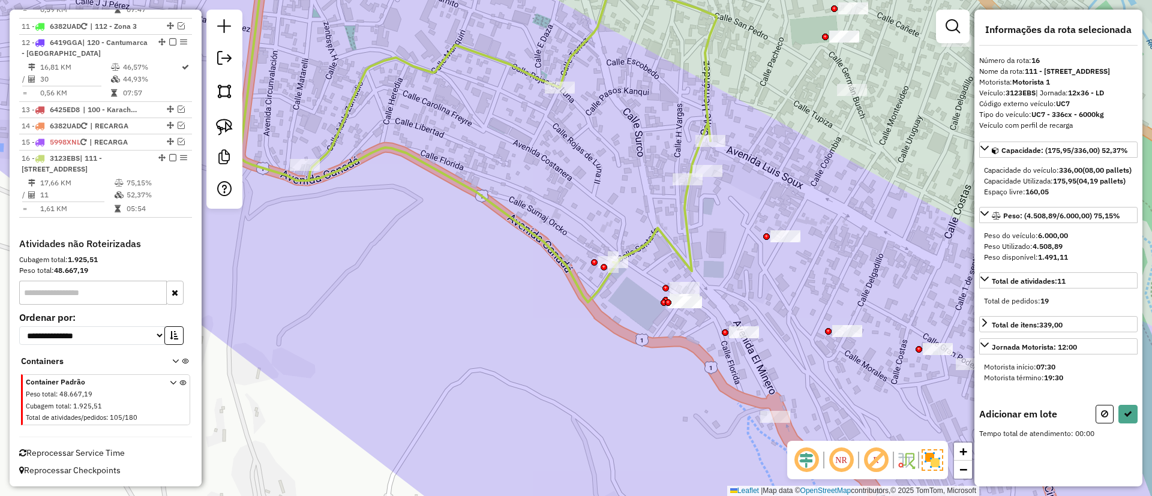
scroll to position [0, 0]
drag, startPoint x: 731, startPoint y: 206, endPoint x: 867, endPoint y: 173, distance: 140.9
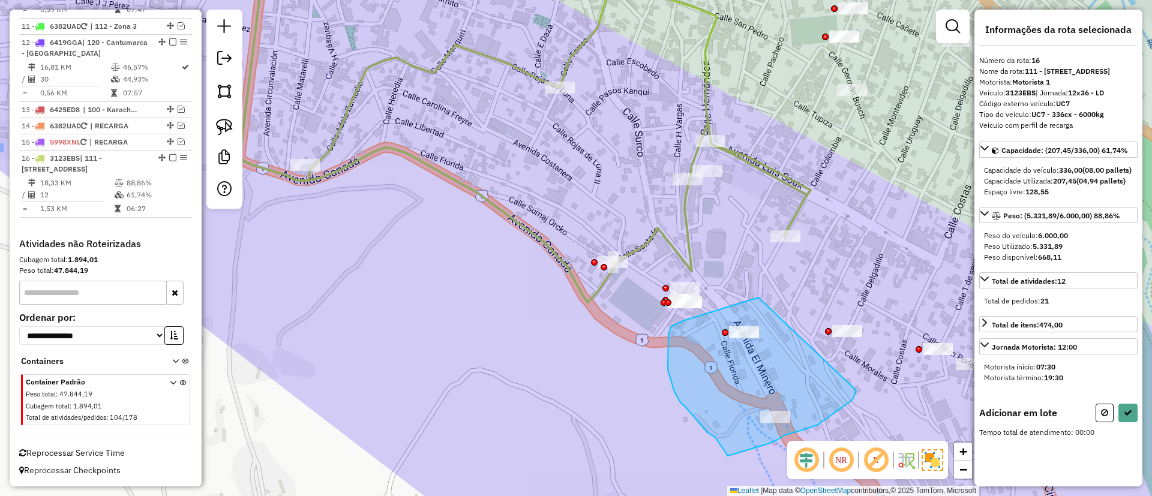
drag, startPoint x: 759, startPoint y: 298, endPoint x: 857, endPoint y: 391, distance: 135.0
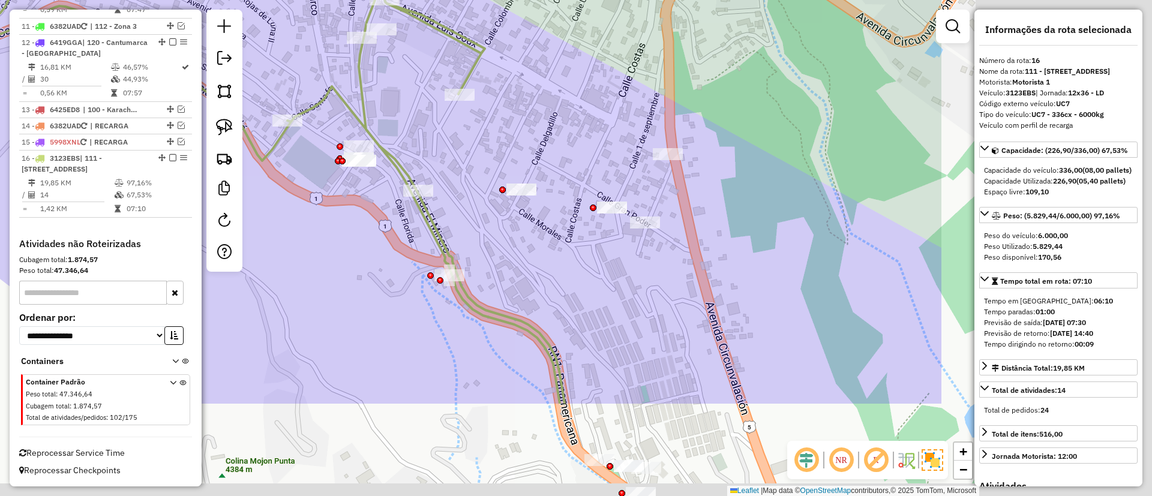
drag, startPoint x: 322, startPoint y: 322, endPoint x: 127, endPoint y: 233, distance: 214.6
click at [127, 233] on hb-router-mapa "Informações da Sessão 1280278 - 22/09/2025 Criação: 20/09/2025 16:22 Depósito: …" at bounding box center [576, 248] width 1152 height 496
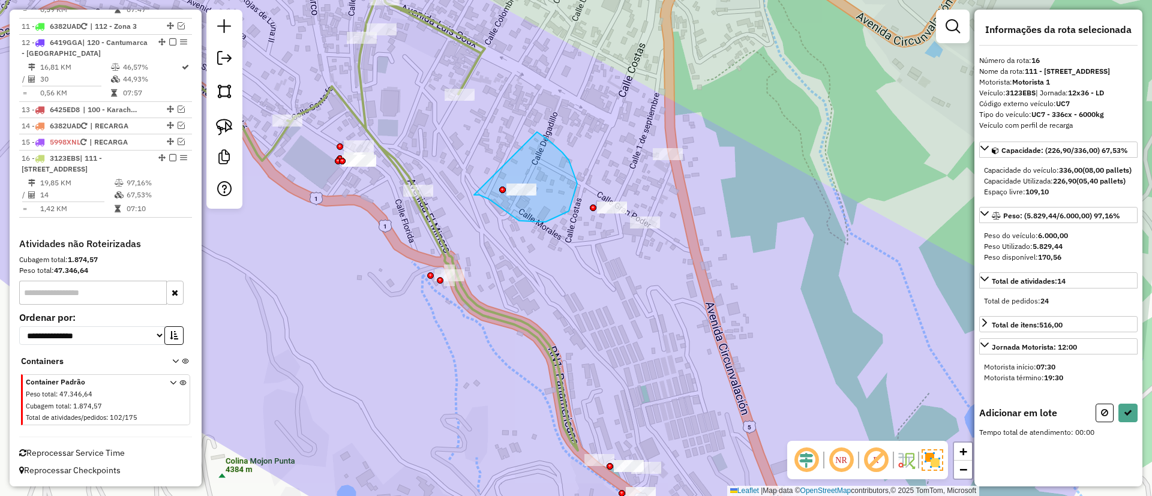
drag, startPoint x: 474, startPoint y: 196, endPoint x: 517, endPoint y: 119, distance: 87.6
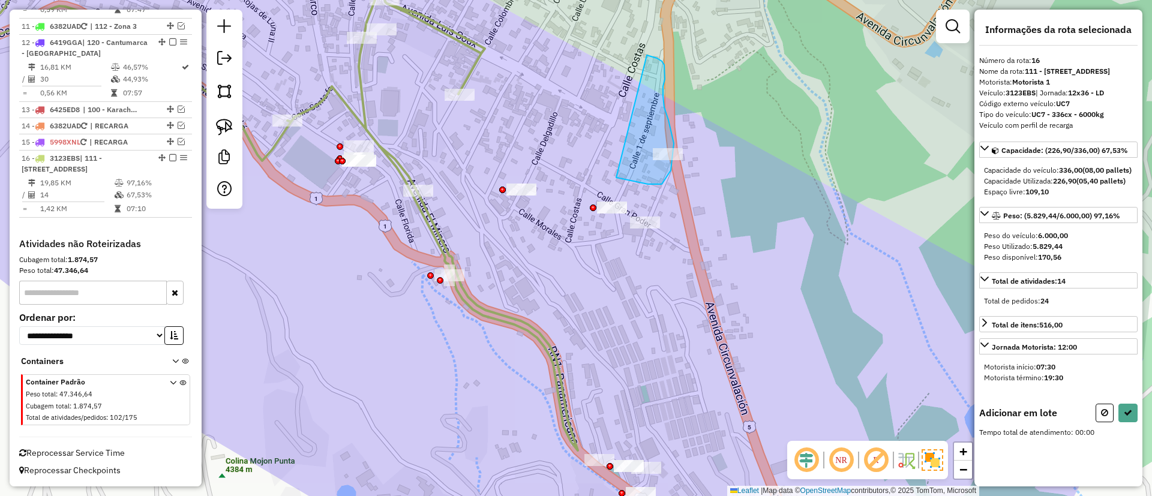
drag, startPoint x: 616, startPoint y: 178, endPoint x: 646, endPoint y: 55, distance: 126.1
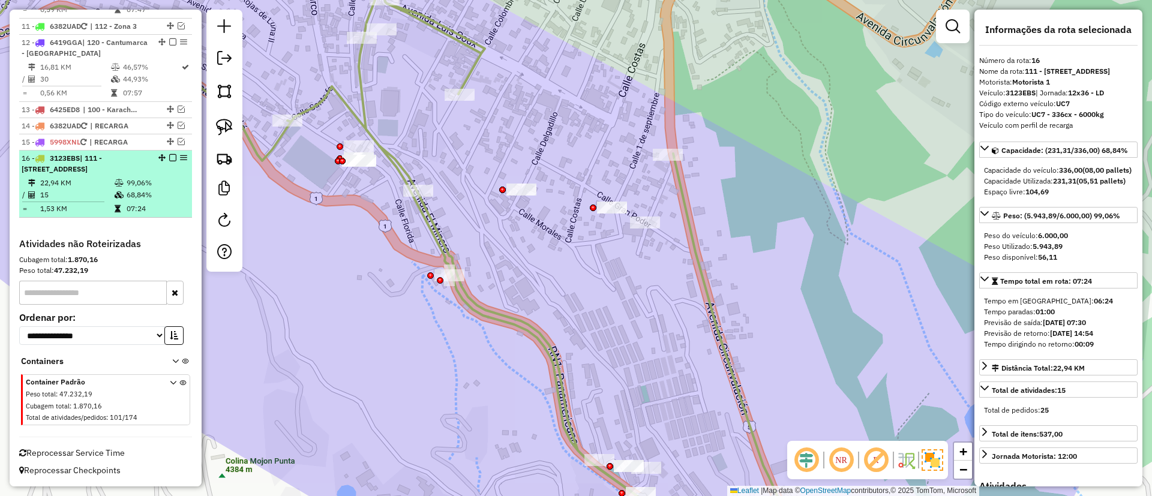
click at [170, 157] on em at bounding box center [172, 157] width 7 height 7
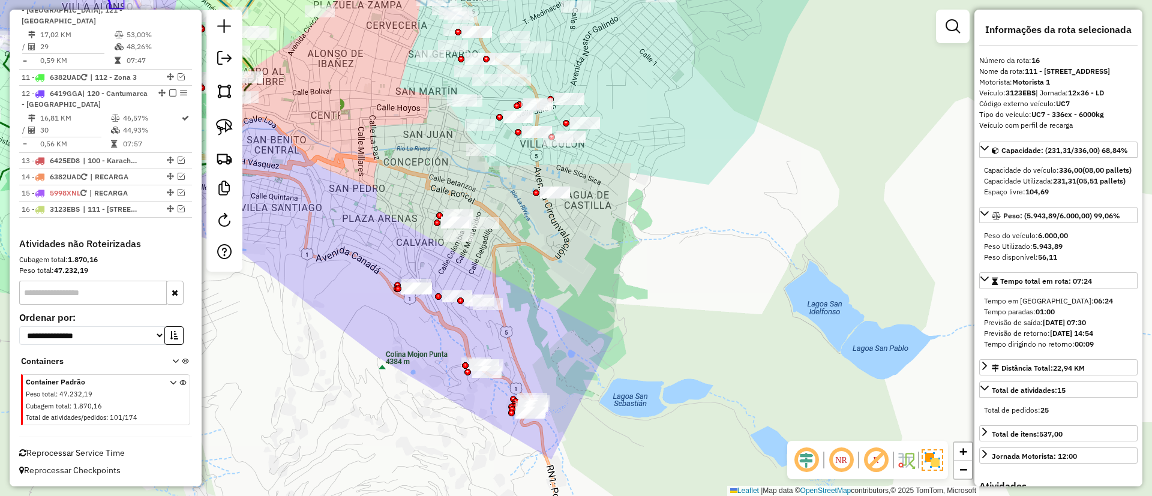
click at [276, 278] on div "Janela de atendimento Grade de atendimento Capacidade Transportadoras Veículos …" at bounding box center [576, 248] width 1152 height 496
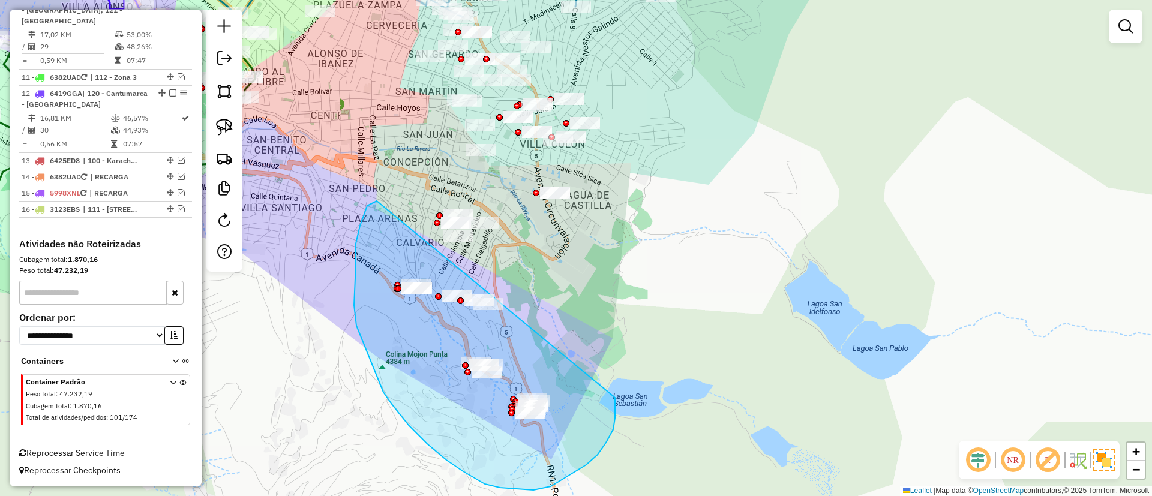
drag, startPoint x: 355, startPoint y: 246, endPoint x: 600, endPoint y: 358, distance: 268.9
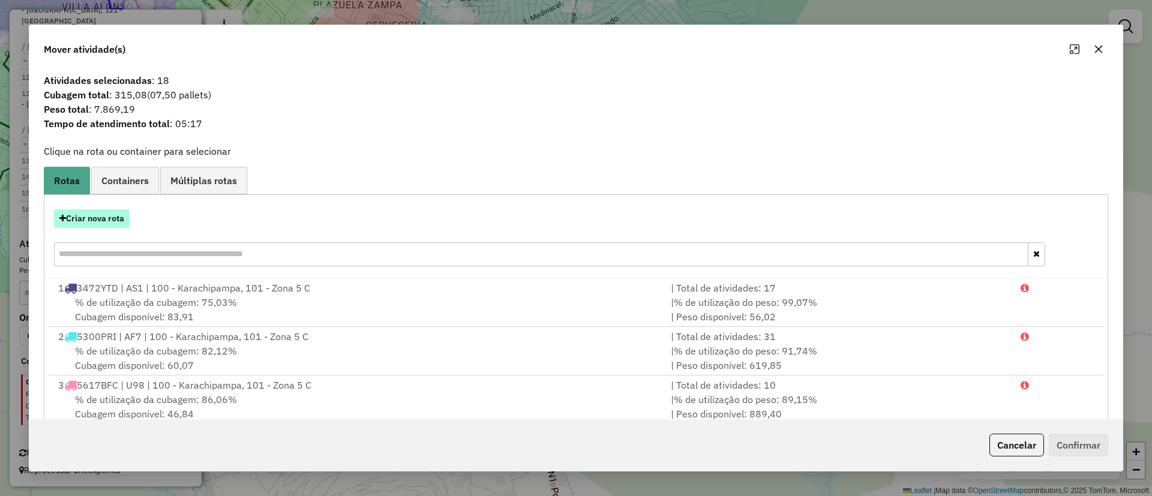
click at [101, 212] on button "Criar nova rota" at bounding box center [92, 218] width 76 height 19
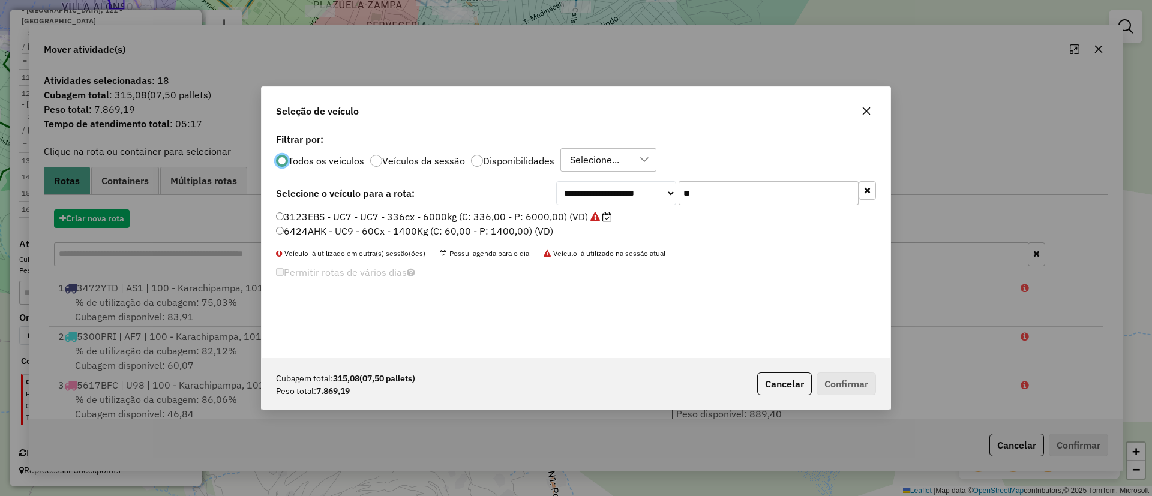
scroll to position [7, 4]
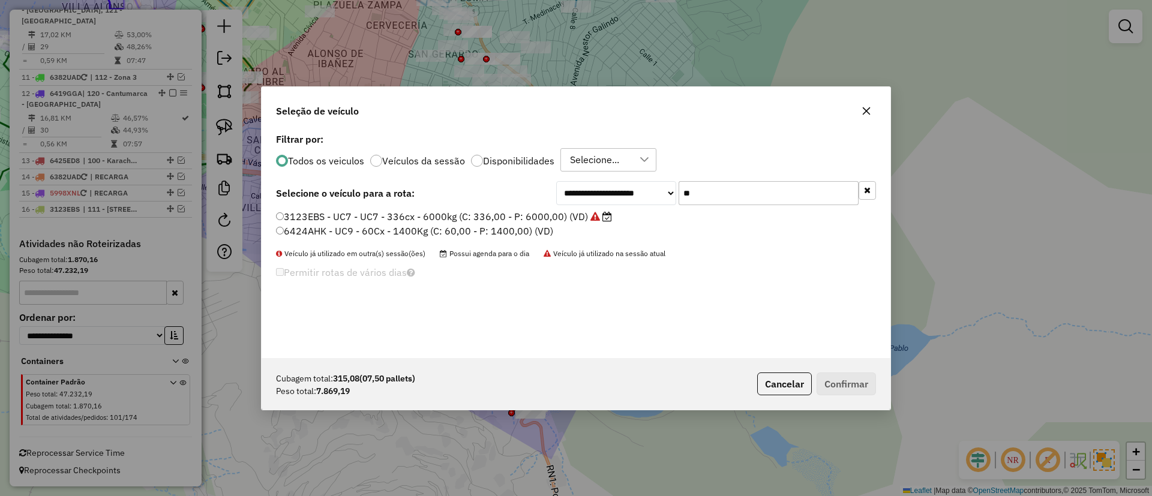
click at [432, 166] on p-radiobutton "Veículos da sessão" at bounding box center [417, 161] width 95 height 12
click at [444, 145] on label "Filtrar por:" at bounding box center [576, 139] width 600 height 14
click at [409, 152] on div "Todos os veiculos Veículos da sessão Disponibilidades Selecione..." at bounding box center [576, 160] width 600 height 24
click at [414, 161] on label "Veículos da sessão" at bounding box center [423, 161] width 83 height 10
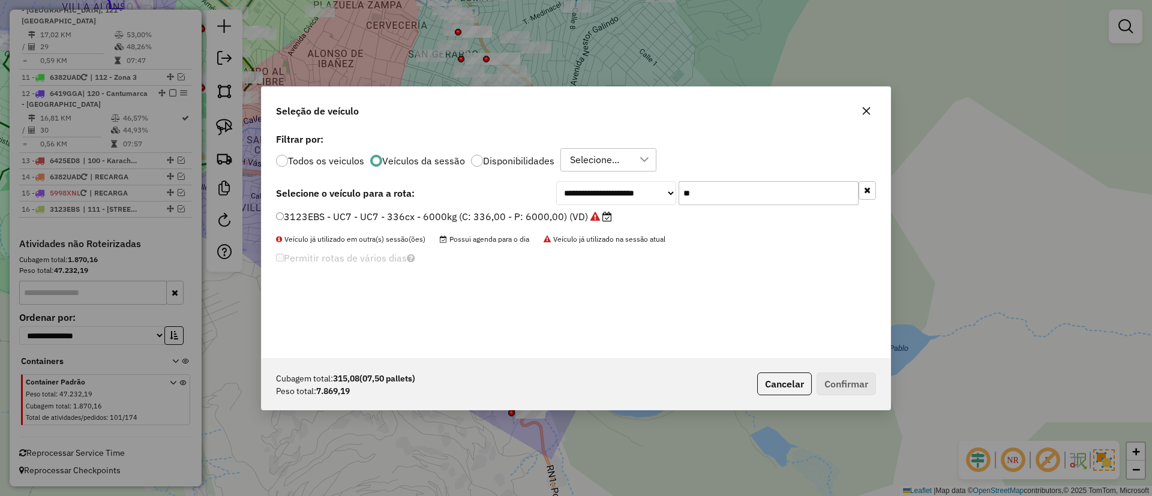
click at [867, 196] on button "button" at bounding box center [867, 190] width 17 height 19
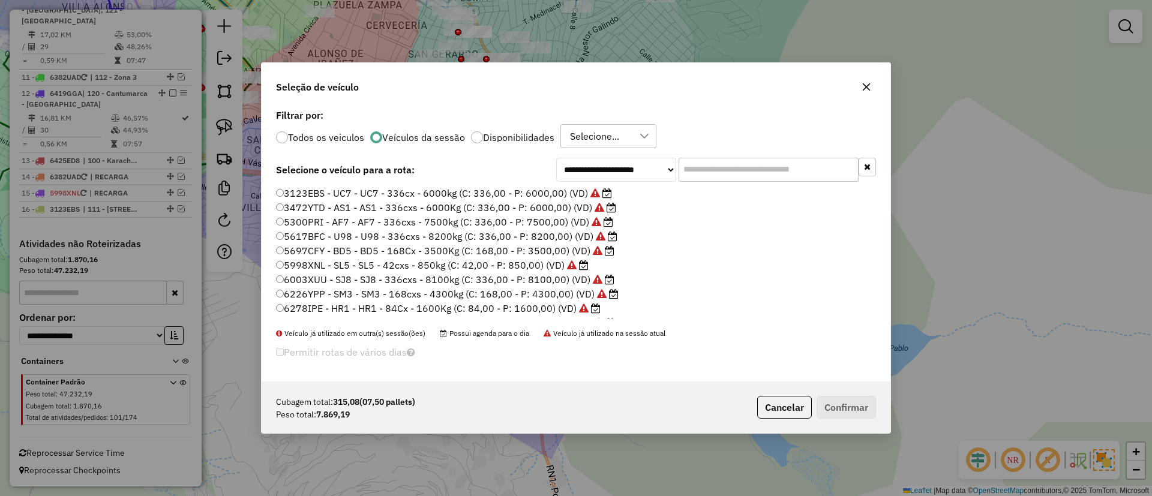
scroll to position [70, 0]
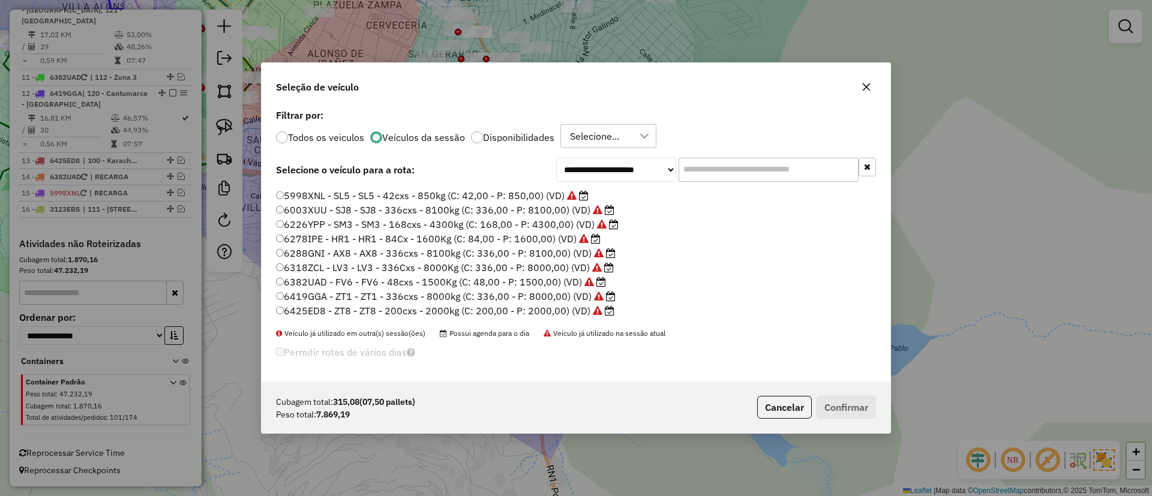
click at [543, 291] on label "6419GGA - ZT1 - ZT1 - 336cxs - 8000kg (C: 336,00 - P: 8000,00) (VD)" at bounding box center [446, 296] width 340 height 14
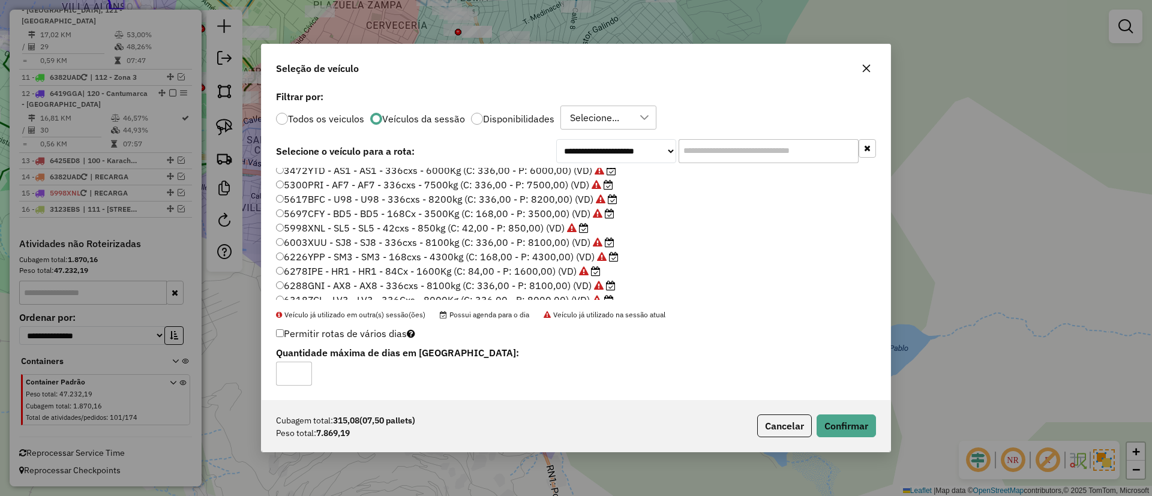
scroll to position [0, 0]
click at [836, 426] on button "Confirmar" at bounding box center [846, 426] width 59 height 23
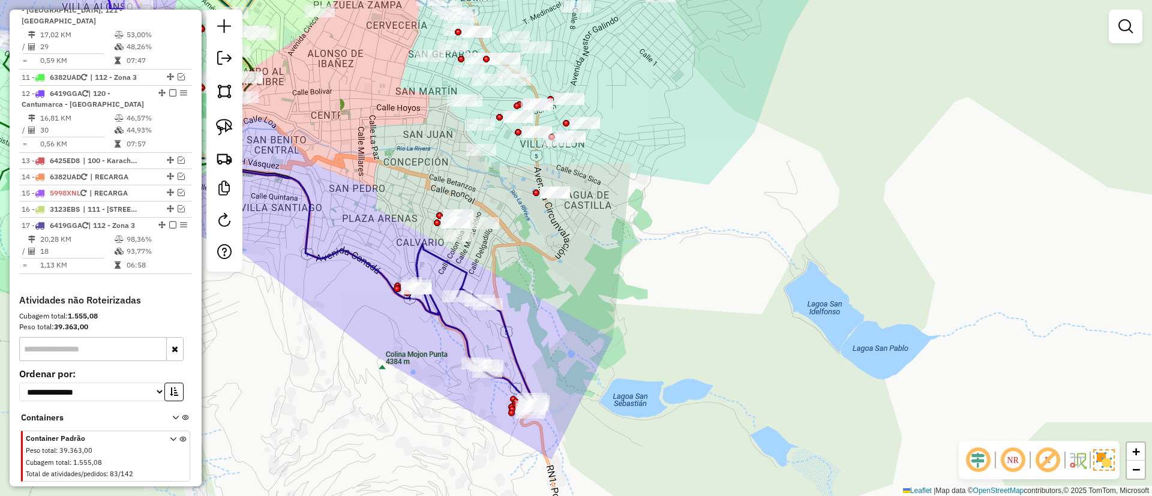
scroll to position [983, 0]
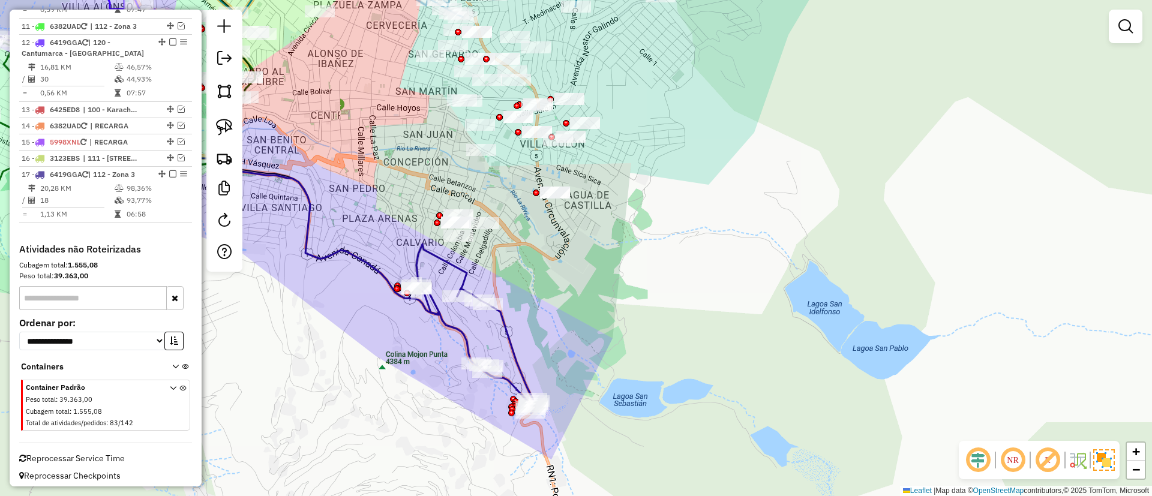
click at [365, 268] on icon at bounding box center [184, 132] width 565 height 365
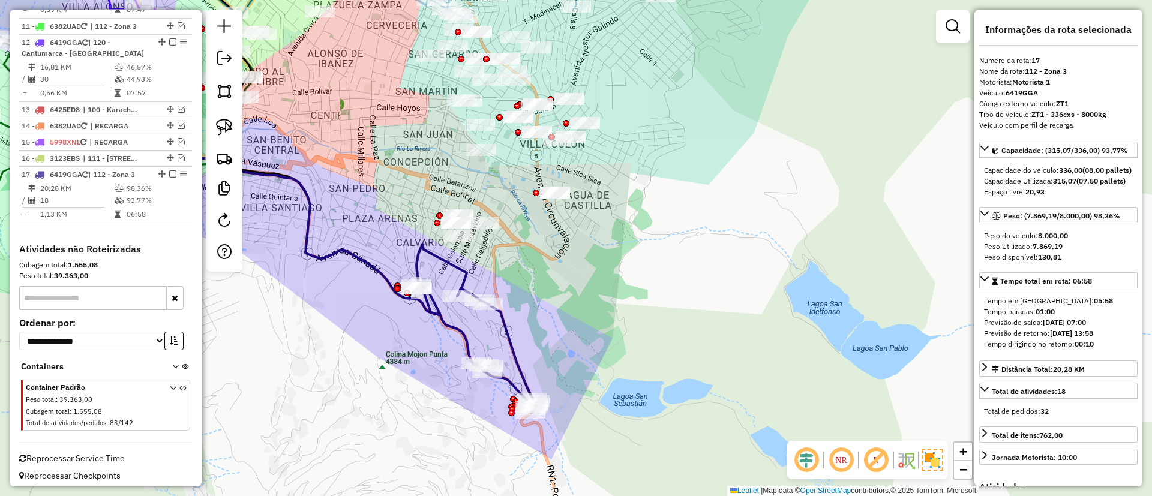
scroll to position [989, 0]
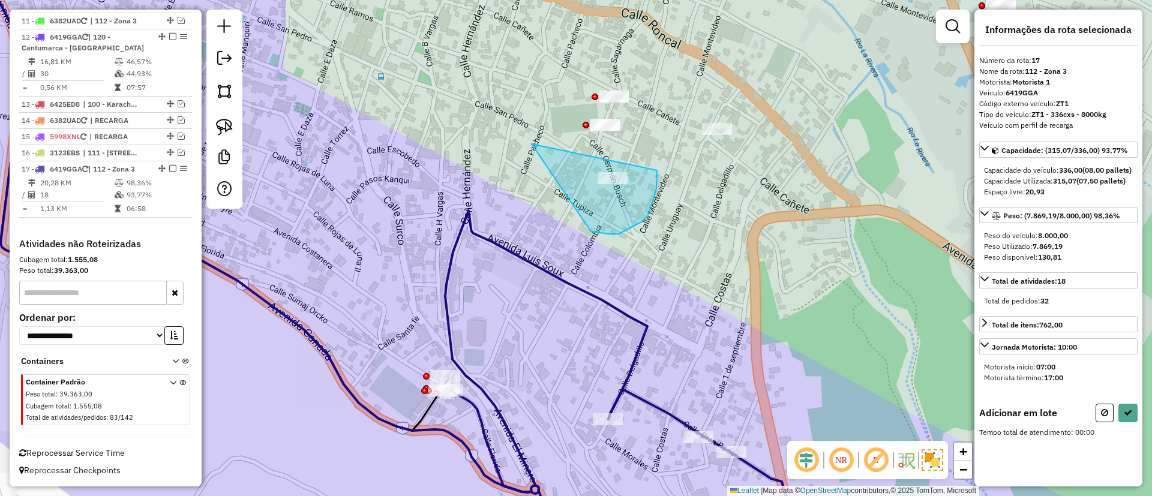
drag, startPoint x: 532, startPoint y: 144, endPoint x: 653, endPoint y: 165, distance: 123.1
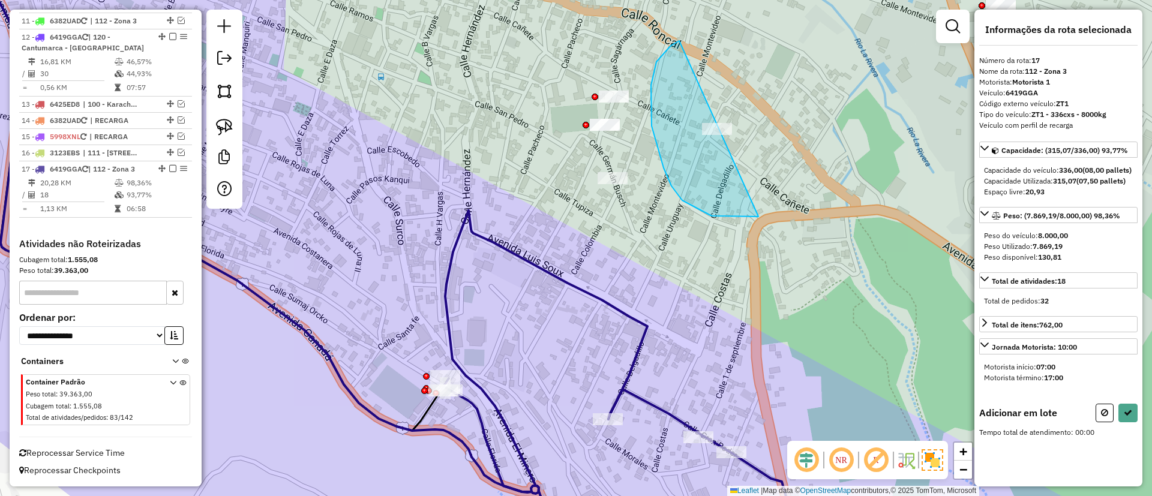
drag, startPoint x: 682, startPoint y: 200, endPoint x: 782, endPoint y: 158, distance: 108.1
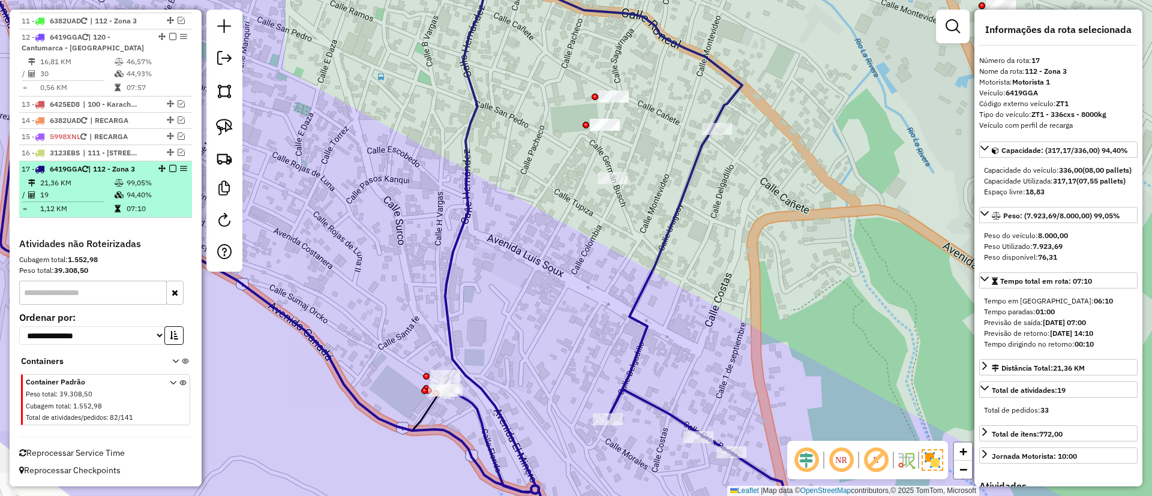
click at [169, 167] on em at bounding box center [172, 168] width 7 height 7
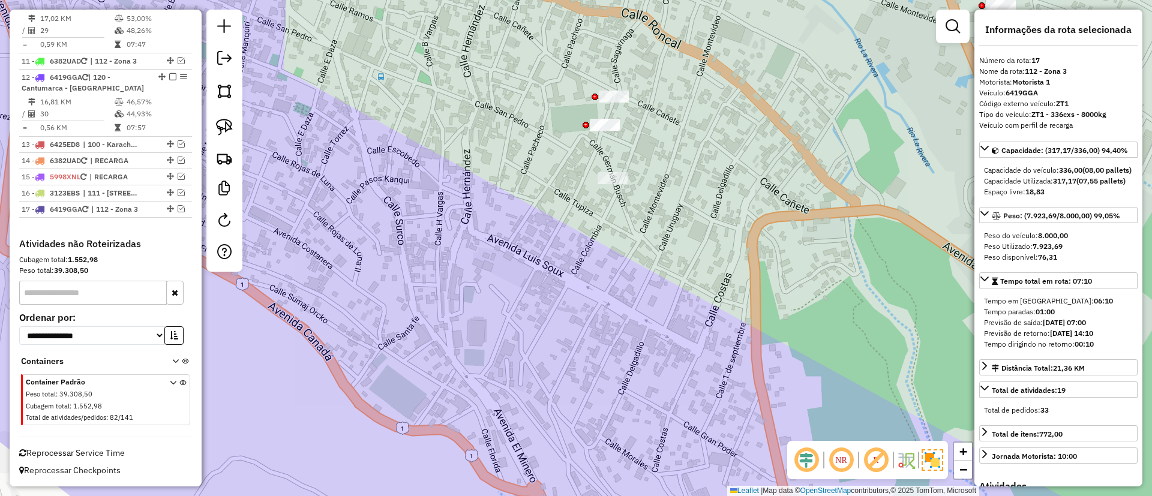
scroll to position [948, 0]
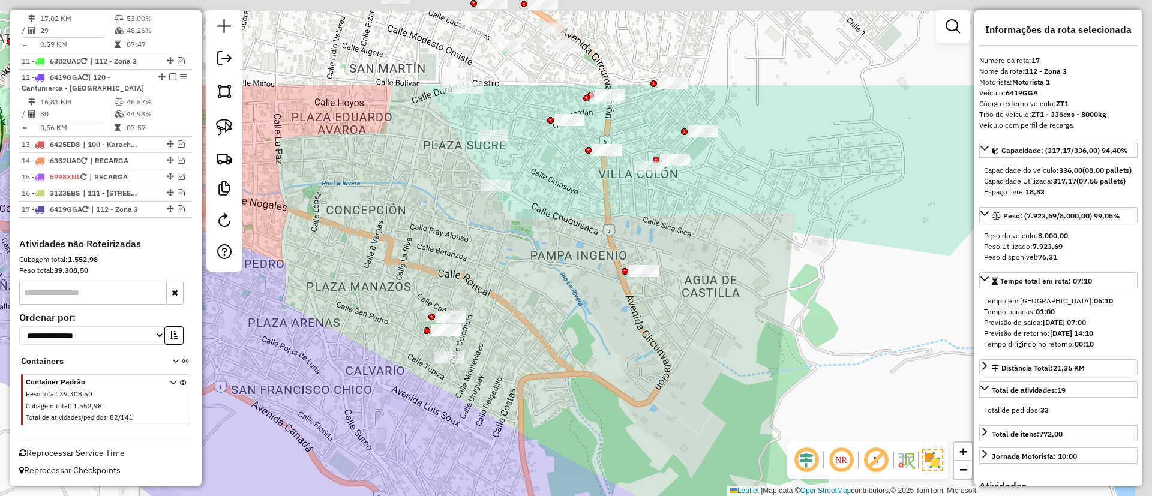
drag, startPoint x: 583, startPoint y: 349, endPoint x: 542, endPoint y: 445, distance: 104.4
click at [542, 445] on div "Janela de atendimento Grade de atendimento Capacidade Transportadoras Veículos …" at bounding box center [576, 248] width 1152 height 496
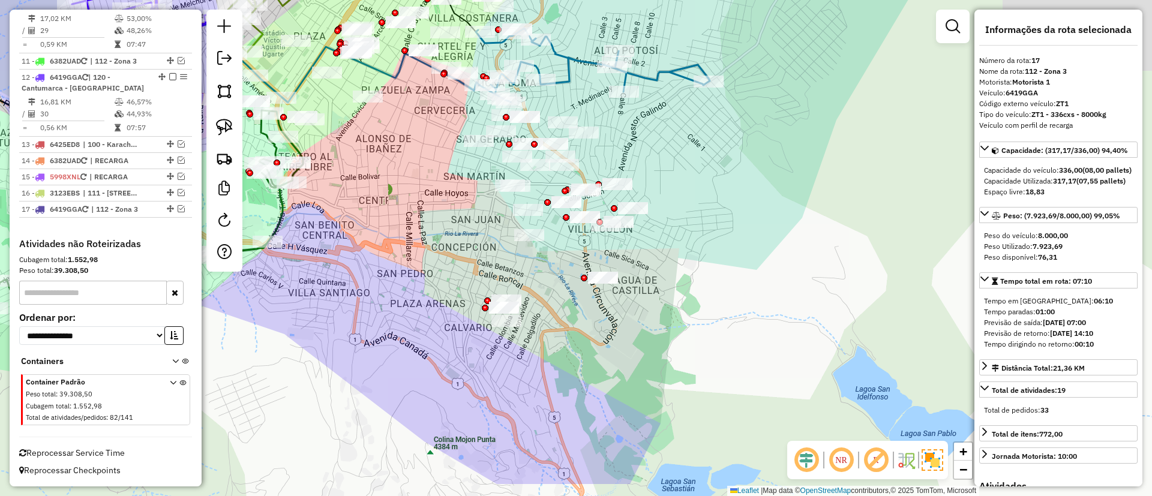
drag, startPoint x: 548, startPoint y: 389, endPoint x: 557, endPoint y: 346, distance: 44.1
click at [557, 346] on div "Janela de atendimento Grade de atendimento Capacidade Transportadoras Veículos …" at bounding box center [576, 248] width 1152 height 496
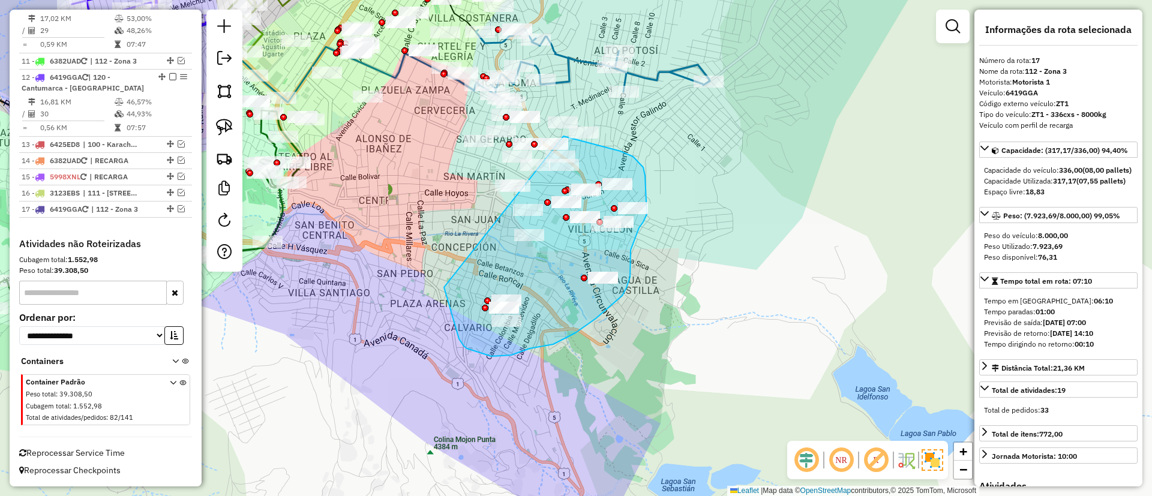
drag, startPoint x: 444, startPoint y: 288, endPoint x: 564, endPoint y: 136, distance: 192.7
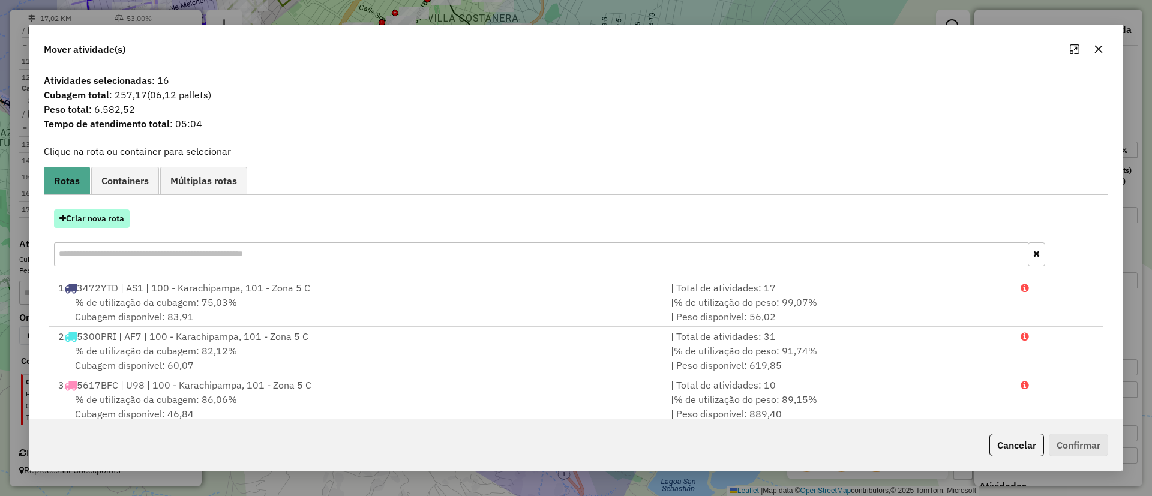
click at [118, 209] on button "Criar nova rota" at bounding box center [92, 218] width 76 height 19
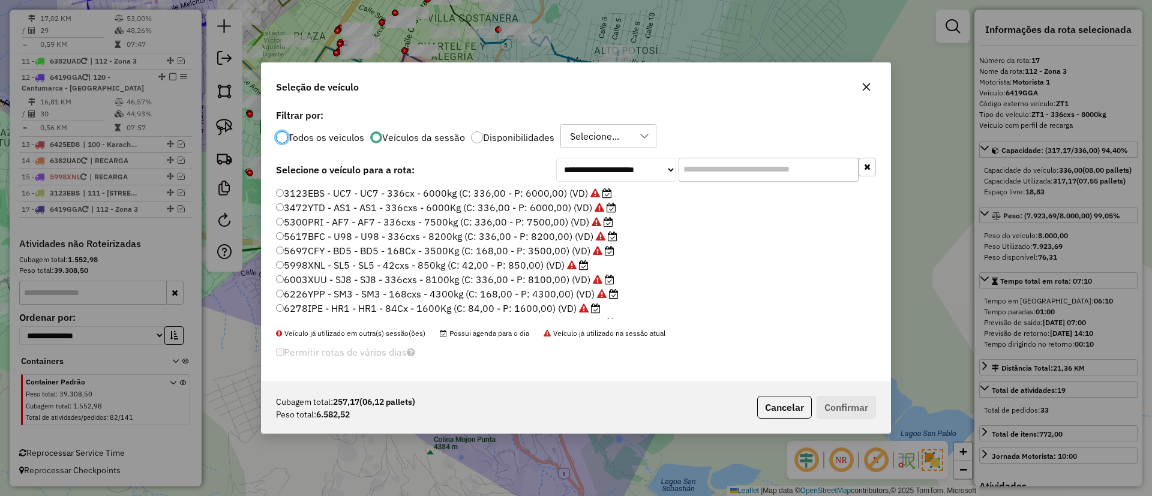
scroll to position [70, 0]
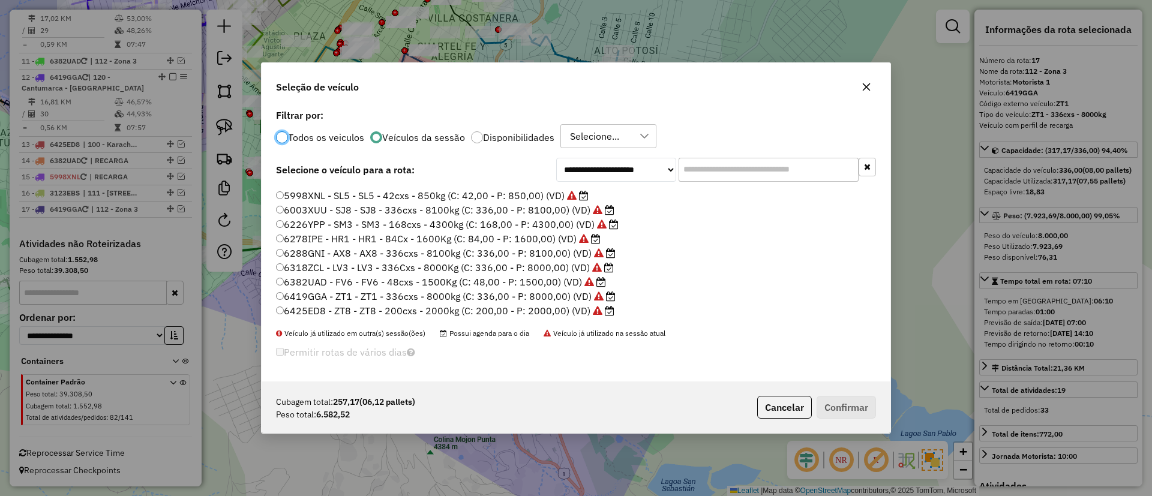
click at [343, 143] on div "Todos os veiculos Veículos da sessão Disponibilidades Selecione..." at bounding box center [576, 136] width 600 height 24
click at [329, 127] on div "Todos os veiculos Veículos da sessão Disponibilidades Selecione..." at bounding box center [576, 136] width 600 height 24
click at [328, 137] on label "Todos os veiculos" at bounding box center [326, 138] width 76 height 10
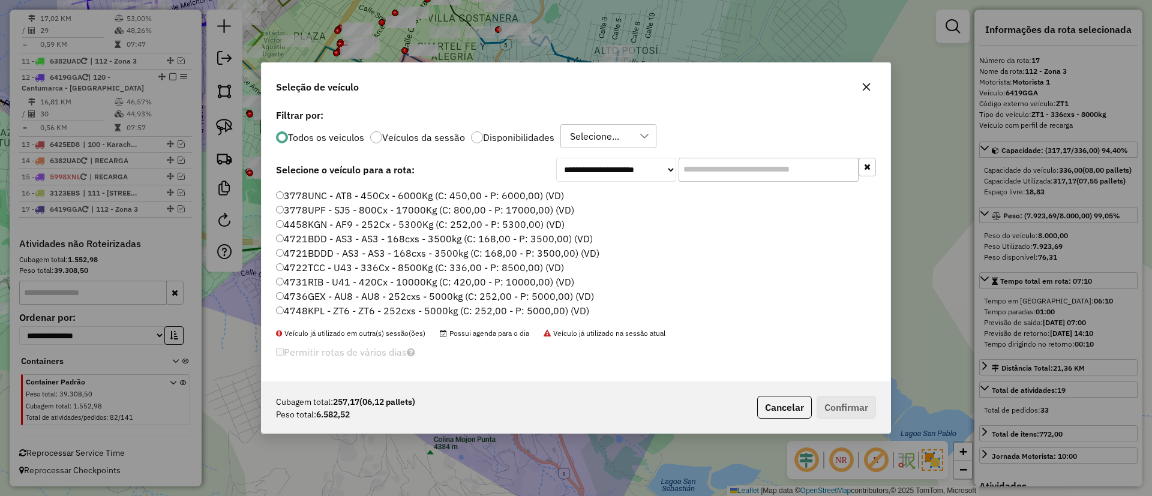
scroll to position [761, 0]
drag, startPoint x: 657, startPoint y: 172, endPoint x: 682, endPoint y: 169, distance: 25.4
click at [657, 172] on select "**********" at bounding box center [616, 170] width 120 height 24
click at [703, 168] on input "text" at bounding box center [769, 170] width 180 height 24
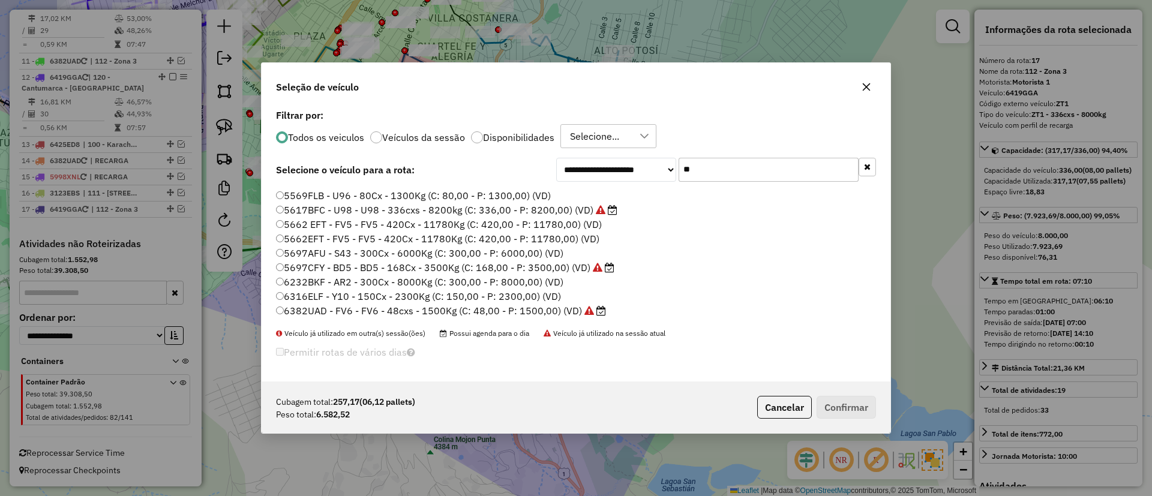
scroll to position [0, 0]
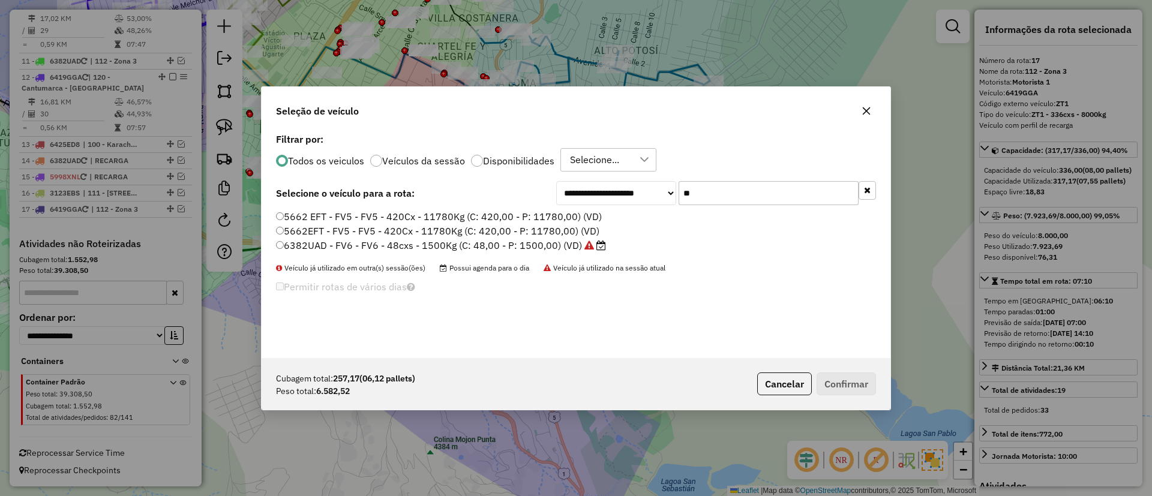
type input "**"
click at [493, 212] on label "5662 EFT - FV5 - FV5 - 420Cx - 11780Kg (C: 420,00 - P: 11780,00) (VD)" at bounding box center [439, 216] width 326 height 14
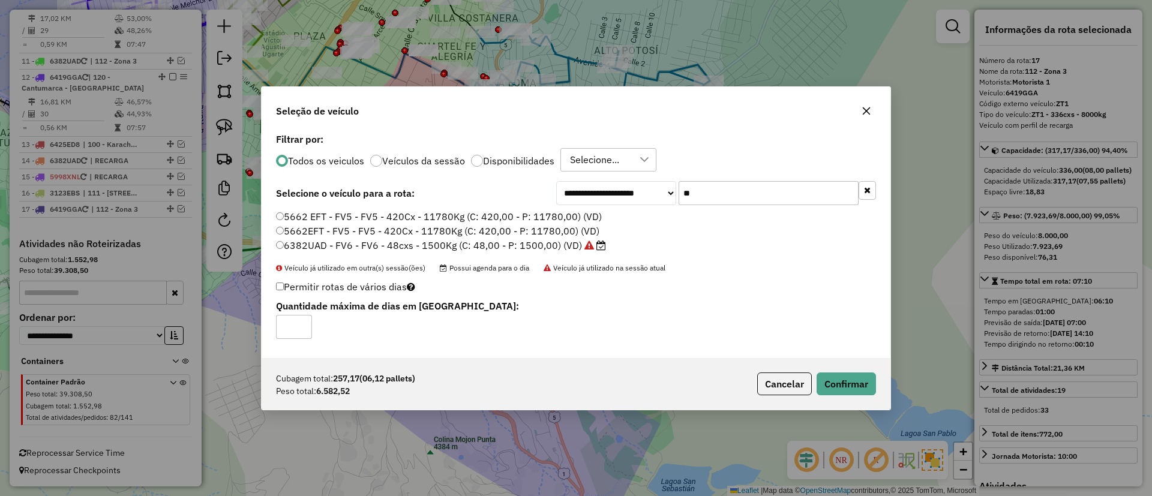
click at [844, 369] on div "Cubagem total: 257,17 (06,12 pallets) Peso total: 6.582,52 Cancelar Confirmar" at bounding box center [576, 384] width 629 height 52
click at [840, 386] on button "Confirmar" at bounding box center [846, 384] width 59 height 23
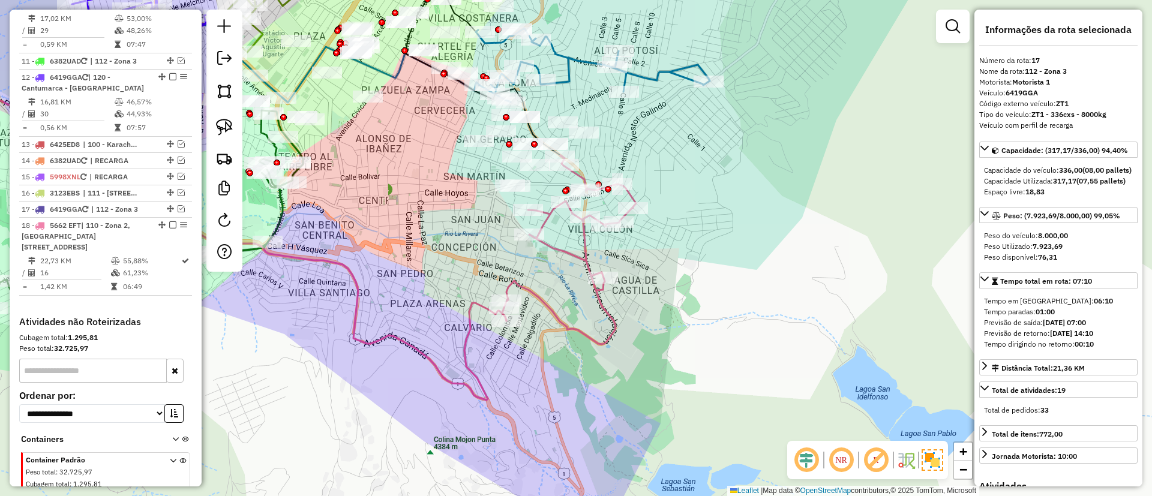
scroll to position [1016, 0]
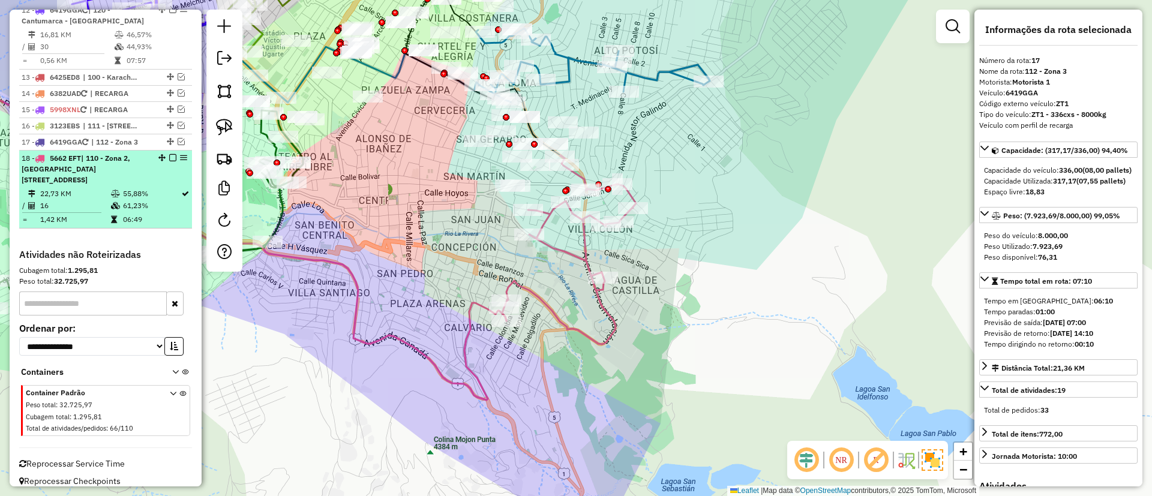
click at [144, 188] on td "55,88%" at bounding box center [151, 194] width 58 height 12
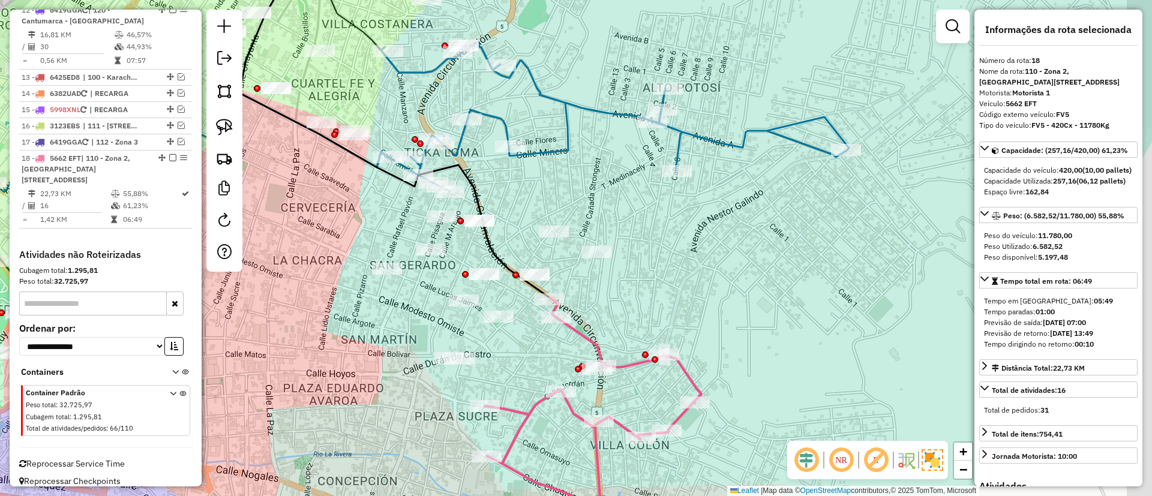
drag, startPoint x: 565, startPoint y: 357, endPoint x: 478, endPoint y: 342, distance: 88.3
click at [478, 342] on div "Janela de atendimento Grade de atendimento Capacidade Transportadoras Veículos …" at bounding box center [576, 248] width 1152 height 496
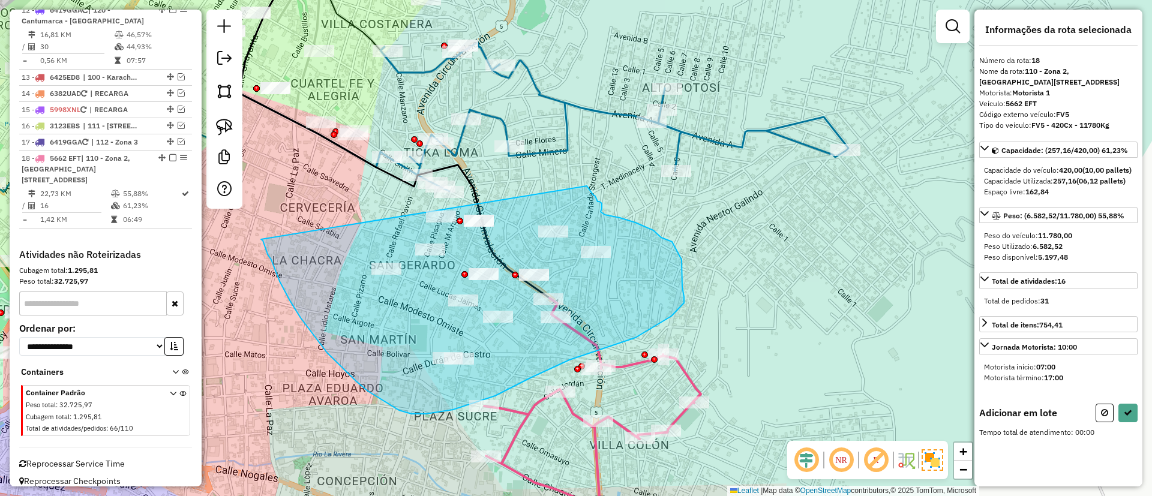
drag, startPoint x: 261, startPoint y: 240, endPoint x: 587, endPoint y: 186, distance: 330.3
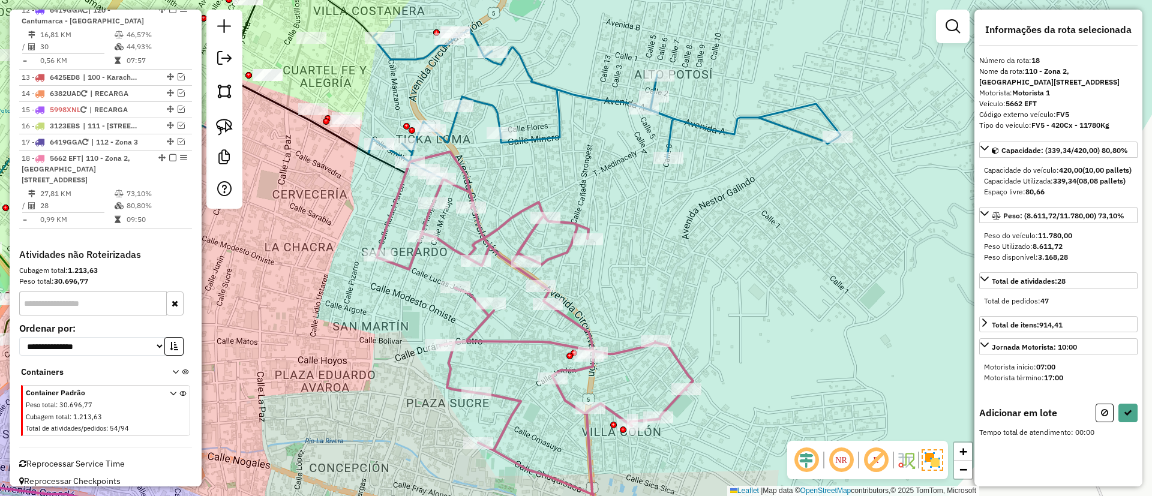
drag, startPoint x: 568, startPoint y: 279, endPoint x: 546, endPoint y: 265, distance: 26.4
click at [546, 265] on div "Janela de atendimento Grade de atendimento Capacidade Transportadoras Veículos …" at bounding box center [576, 248] width 1152 height 496
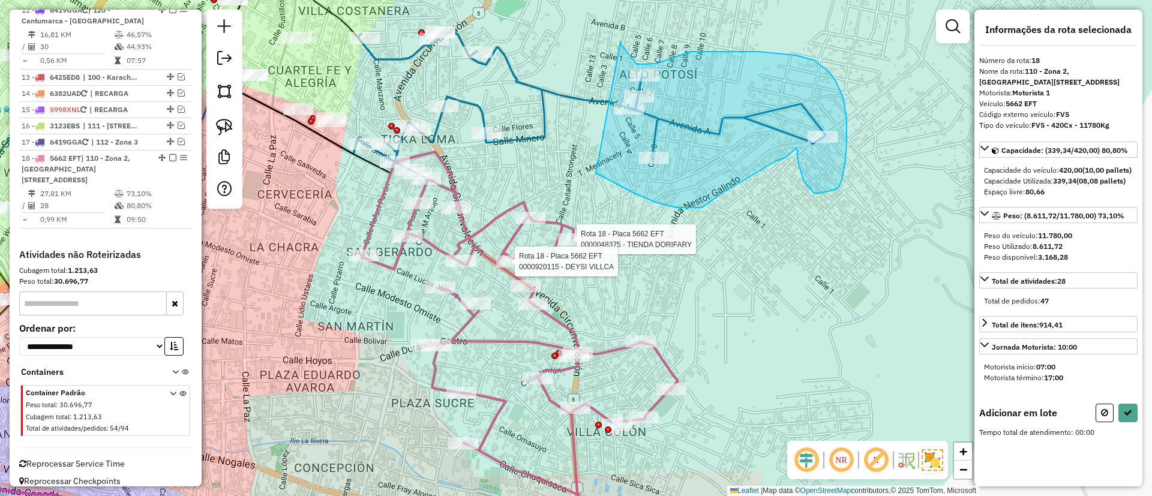
drag, startPoint x: 596, startPoint y: 174, endPoint x: 621, endPoint y: 41, distance: 134.9
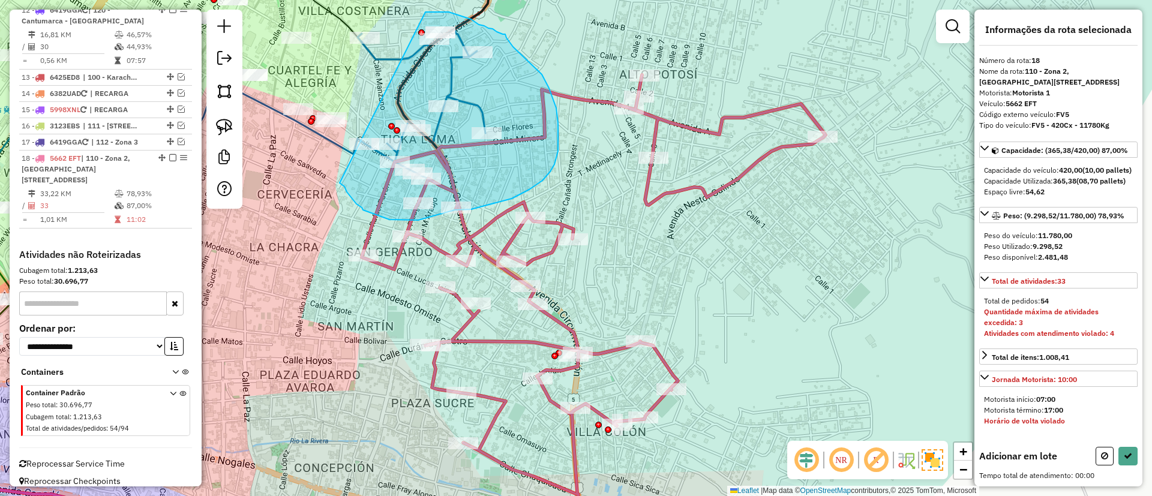
drag, startPoint x: 340, startPoint y: 183, endPoint x: 426, endPoint y: 12, distance: 191.4
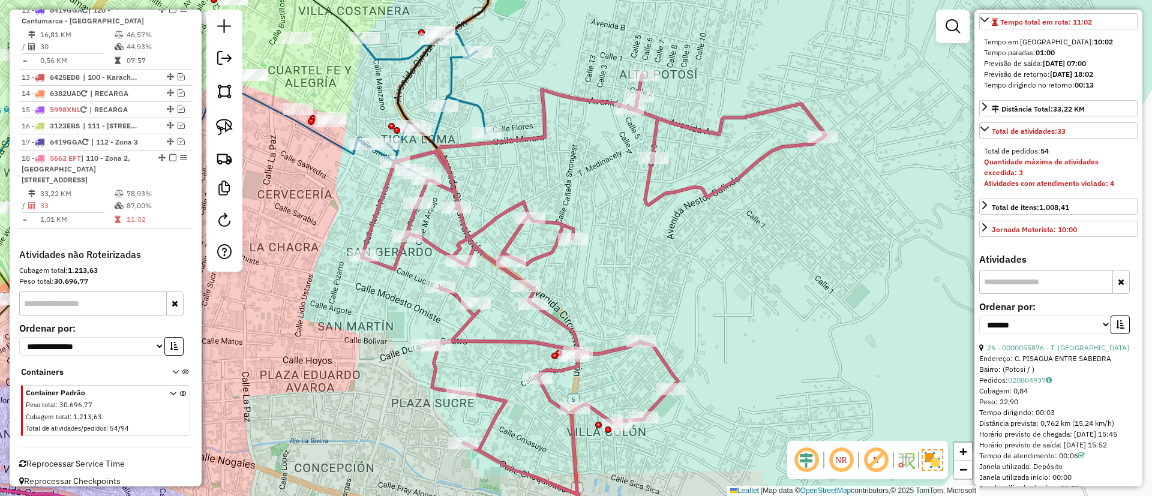
scroll to position [0, 0]
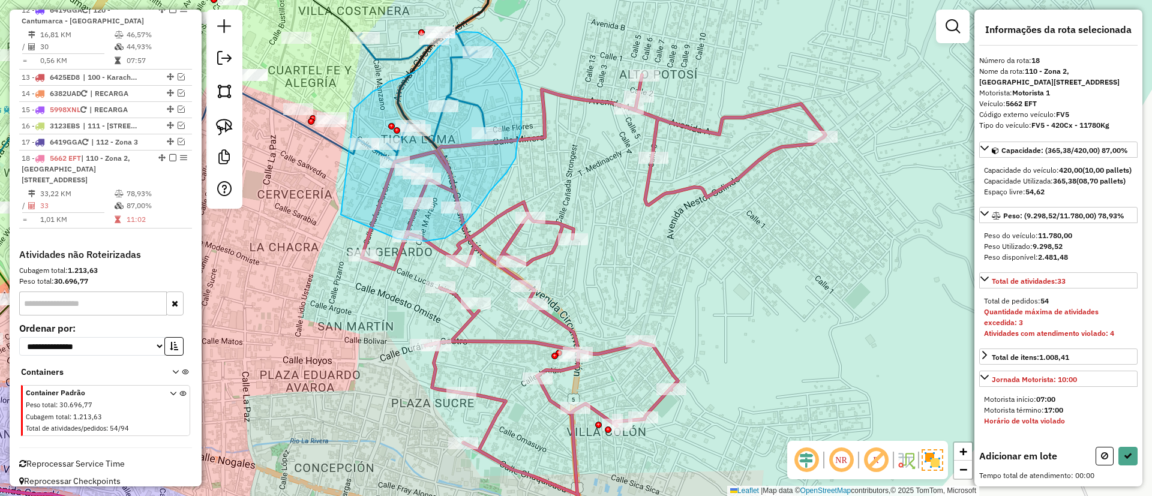
drag, startPoint x: 341, startPoint y: 215, endPoint x: 355, endPoint y: 108, distance: 107.7
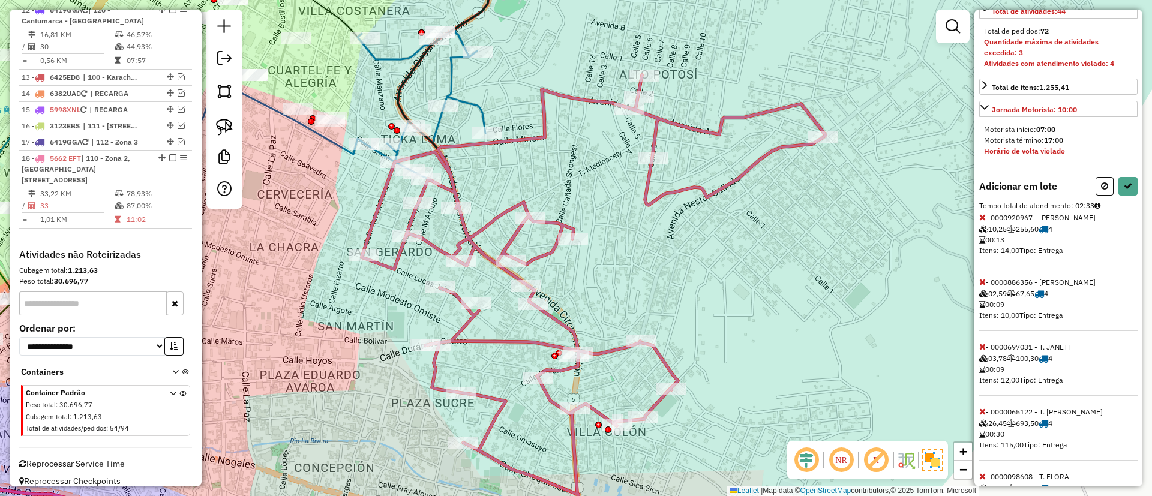
scroll to position [360, 0]
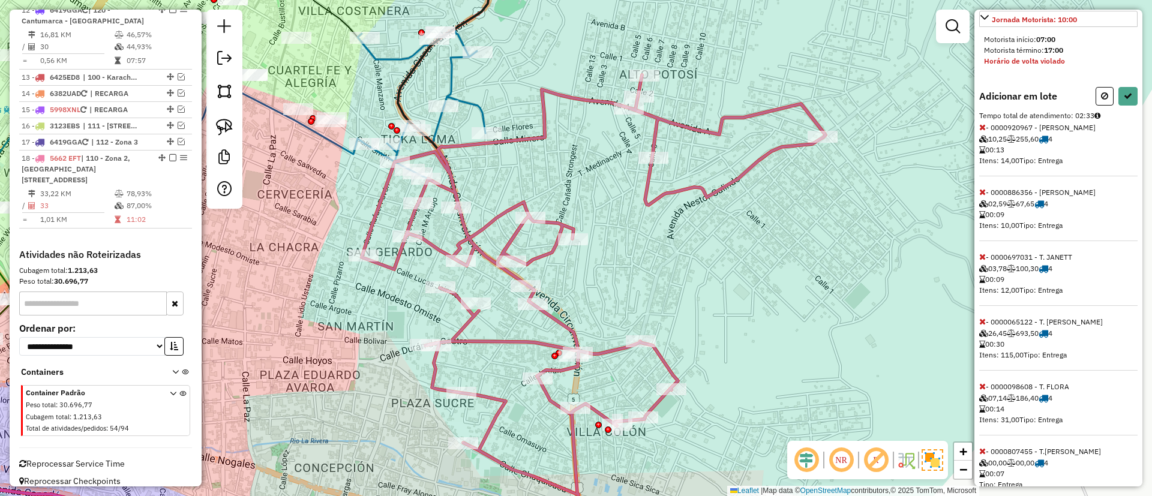
click at [984, 326] on icon at bounding box center [983, 322] width 7 height 8
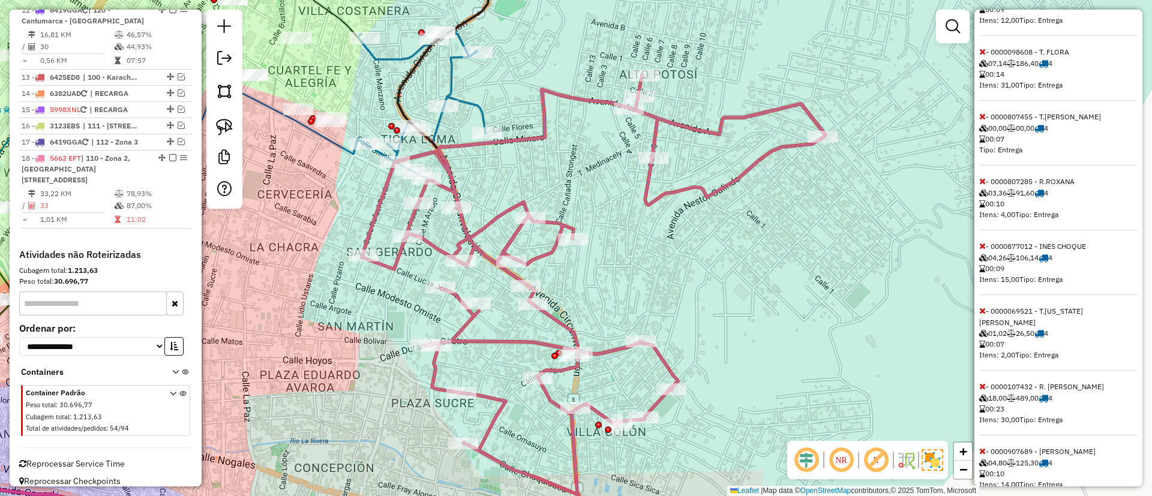
scroll to position [680, 0]
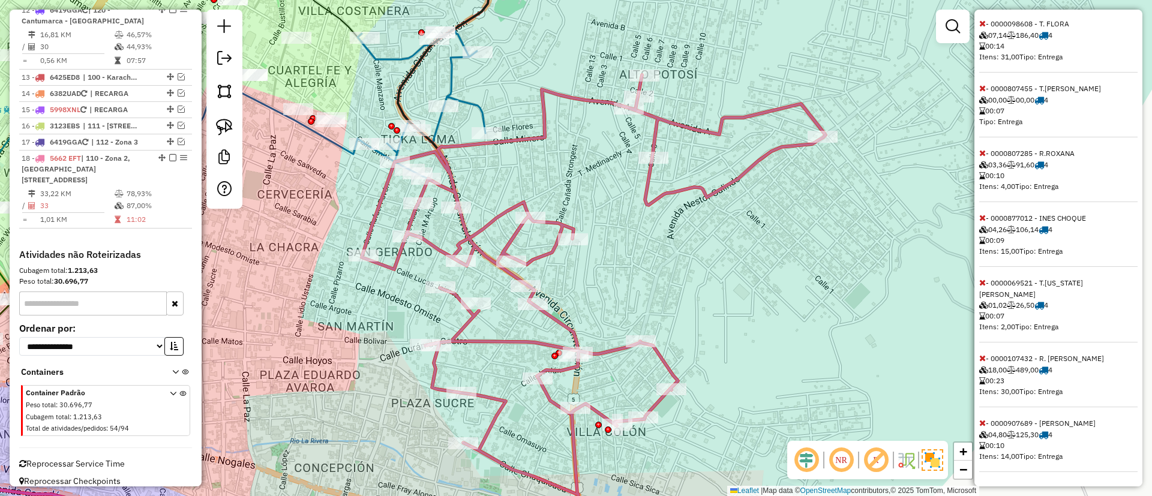
click at [983, 287] on icon at bounding box center [983, 283] width 7 height 8
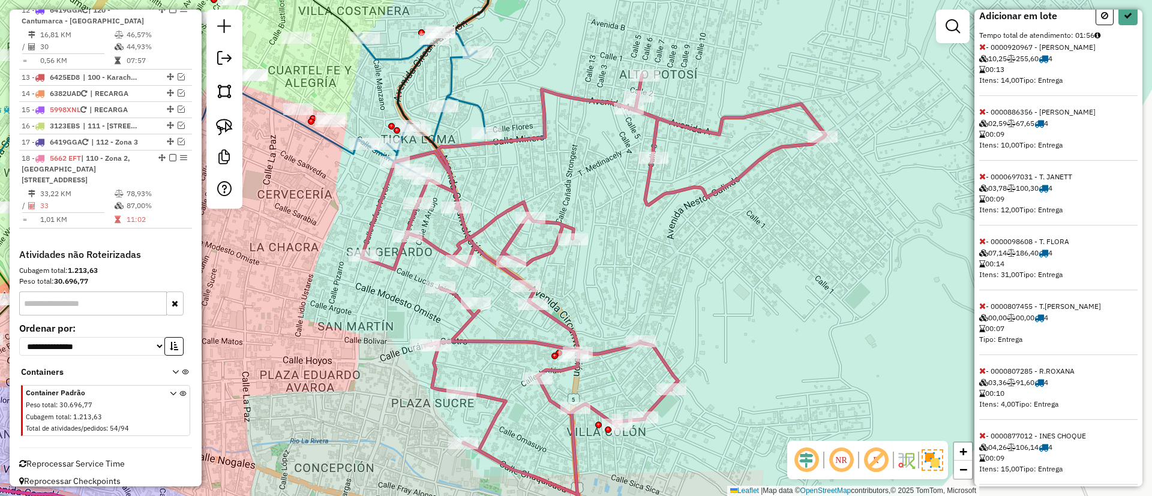
scroll to position [450, 0]
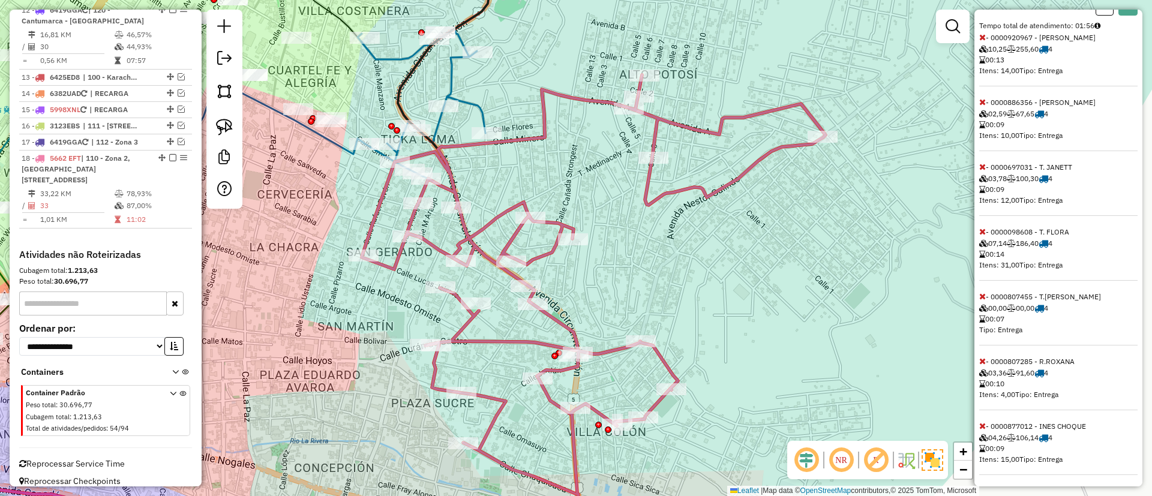
click at [984, 106] on icon at bounding box center [983, 102] width 7 height 8
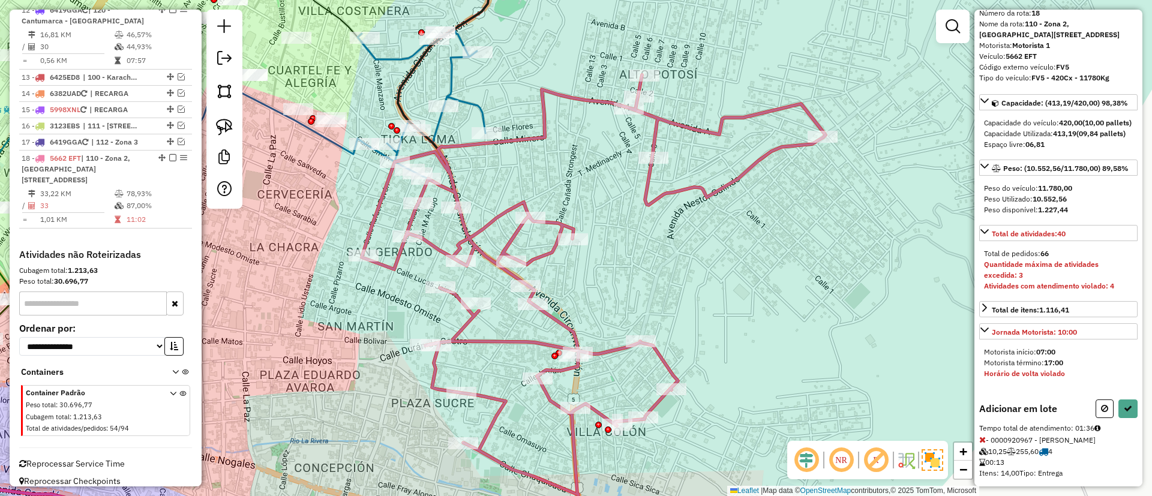
scroll to position [0, 0]
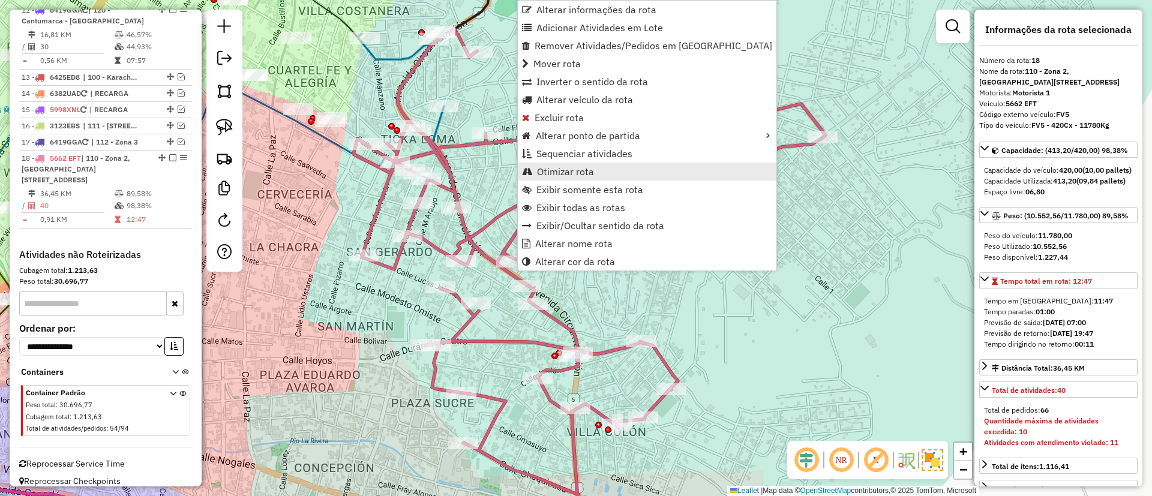
click at [562, 173] on span "Otimizar rota" at bounding box center [565, 172] width 57 height 10
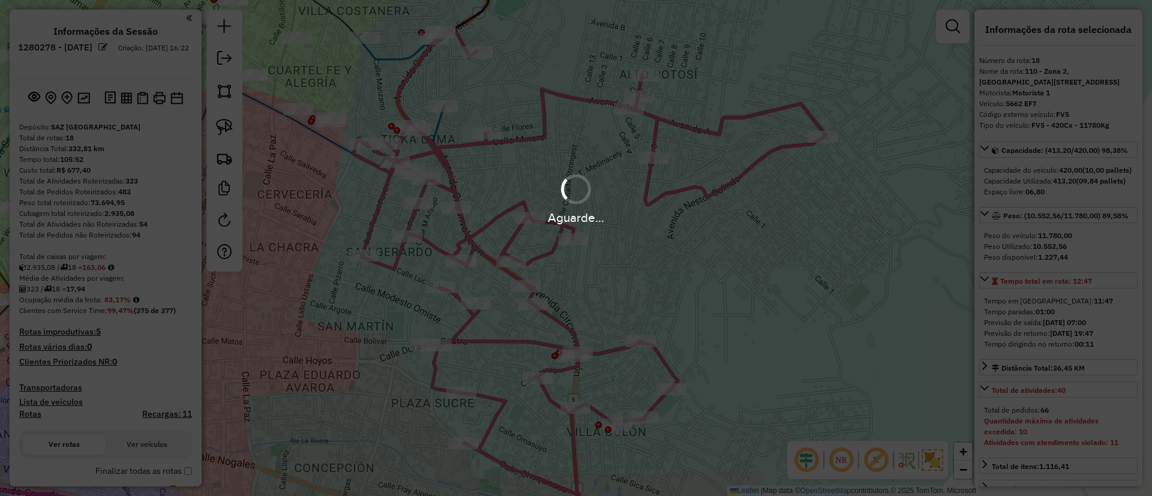
scroll to position [1016, 0]
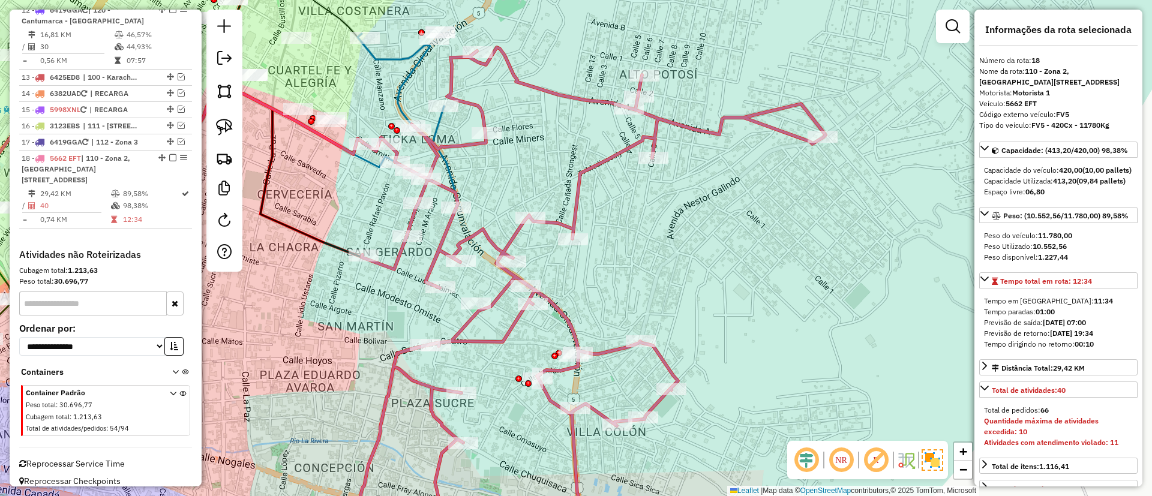
click at [106, 459] on span "Reprocessar Service Time" at bounding box center [72, 464] width 106 height 11
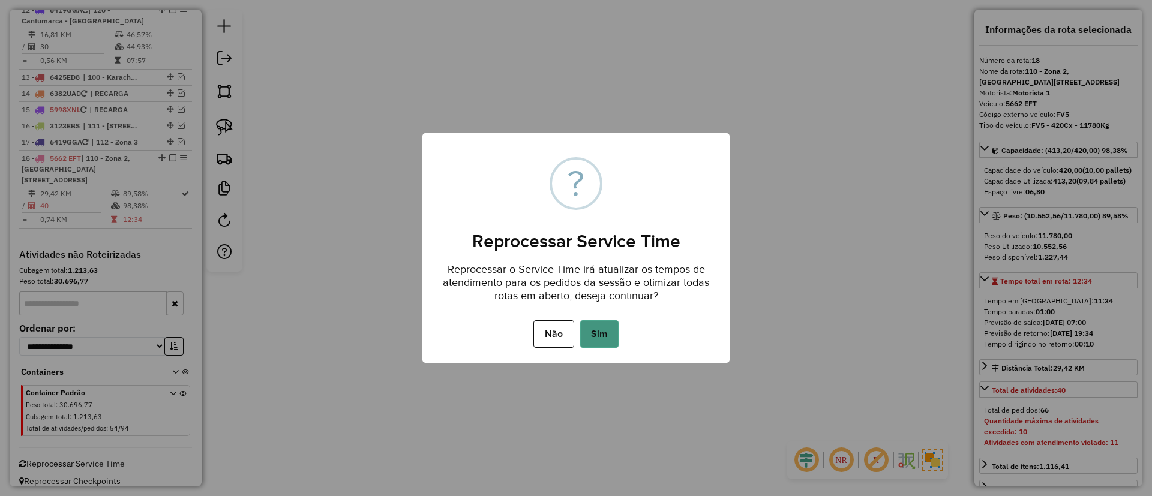
click at [598, 342] on button "Sim" at bounding box center [599, 335] width 38 height 28
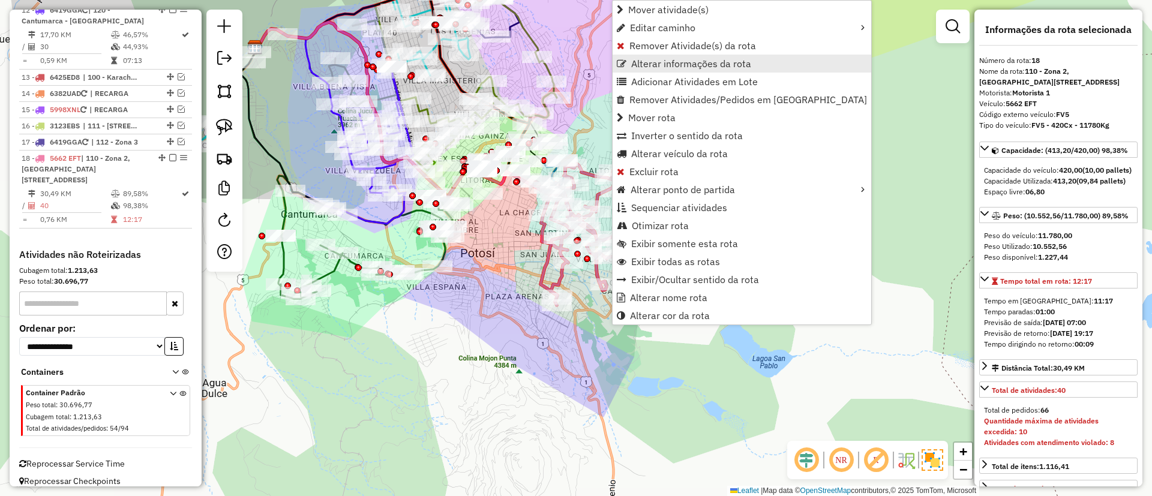
click at [679, 56] on link "Alterar informações da rota" at bounding box center [742, 64] width 259 height 18
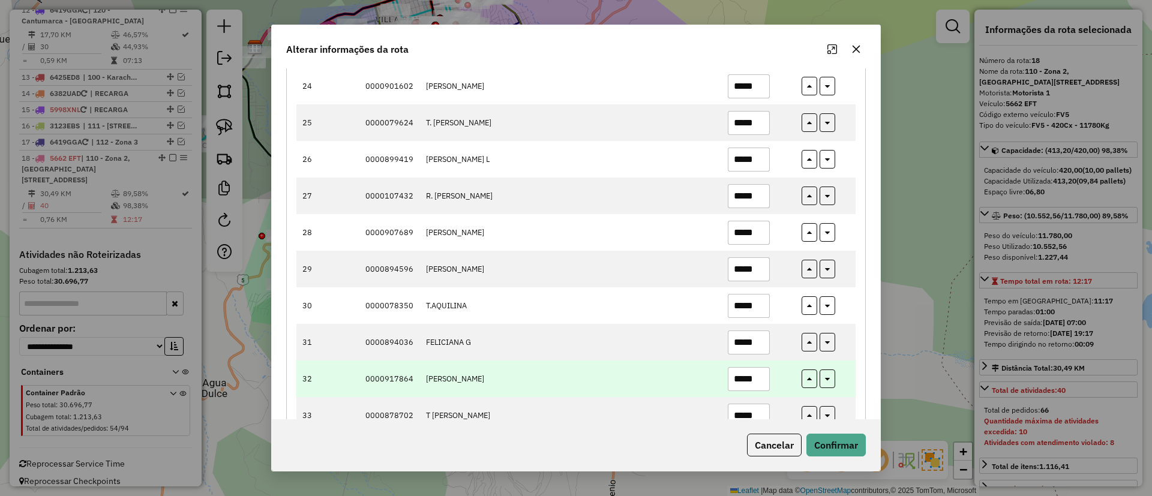
scroll to position [1283, 0]
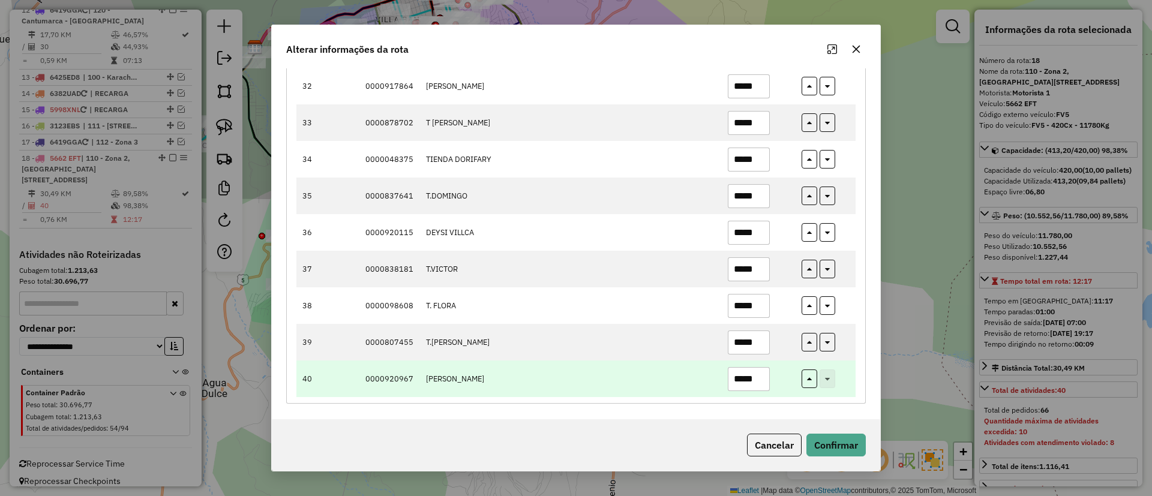
click at [753, 376] on input "*****" at bounding box center [749, 379] width 42 height 24
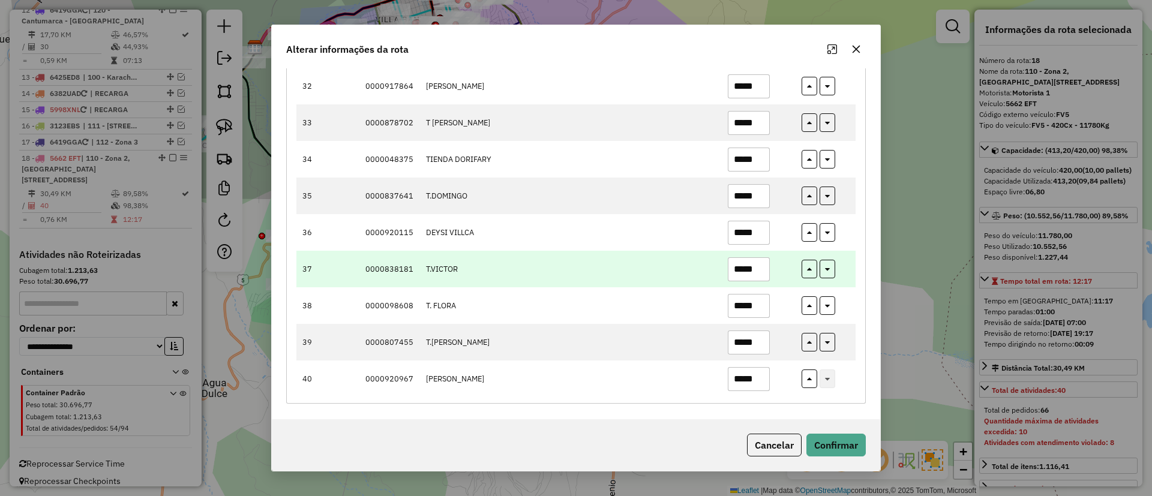
type input "*****"
click at [752, 273] on input "*****" at bounding box center [749, 270] width 42 height 24
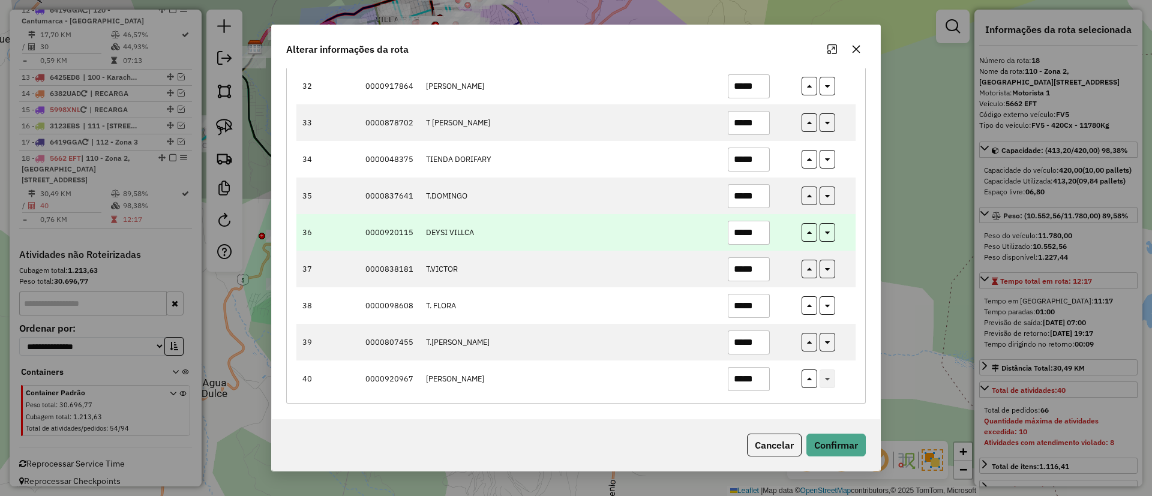
type input "*****"
drag, startPoint x: 747, startPoint y: 224, endPoint x: 759, endPoint y: 231, distance: 13.2
click at [756, 230] on input "*****" at bounding box center [749, 233] width 42 height 24
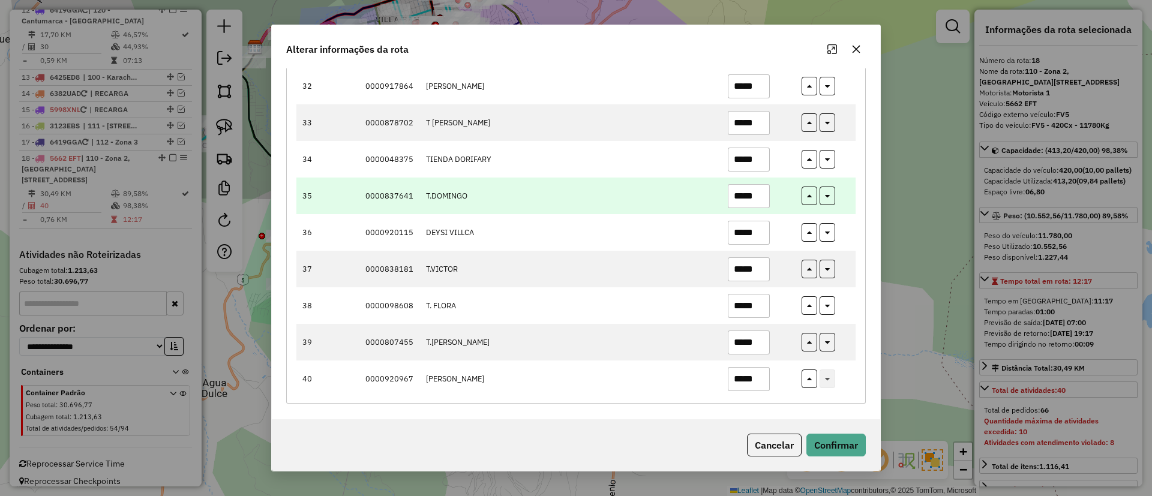
type input "*****"
click at [755, 193] on input "*****" at bounding box center [749, 196] width 42 height 24
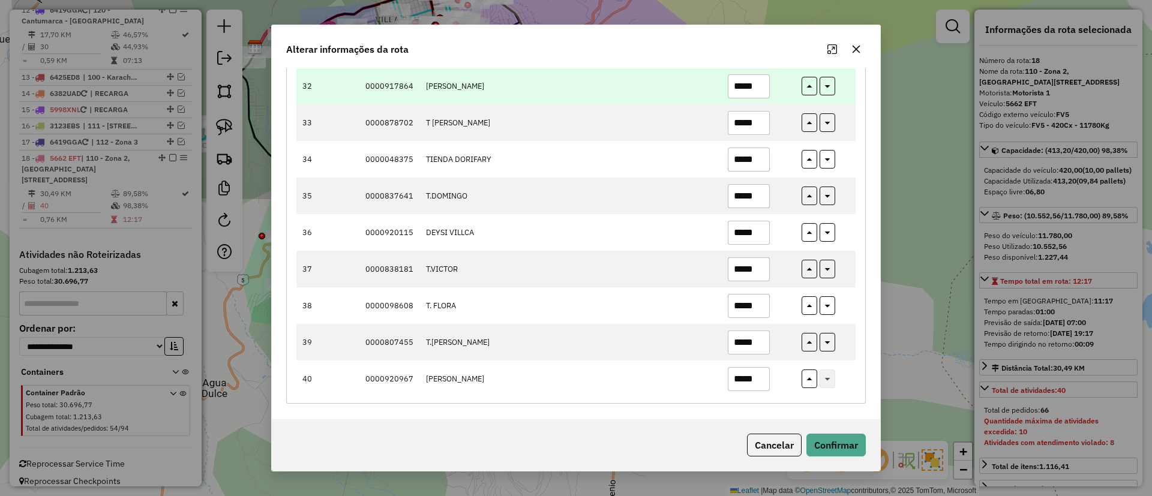
type input "*****"
click at [749, 86] on input "*****" at bounding box center [749, 86] width 42 height 24
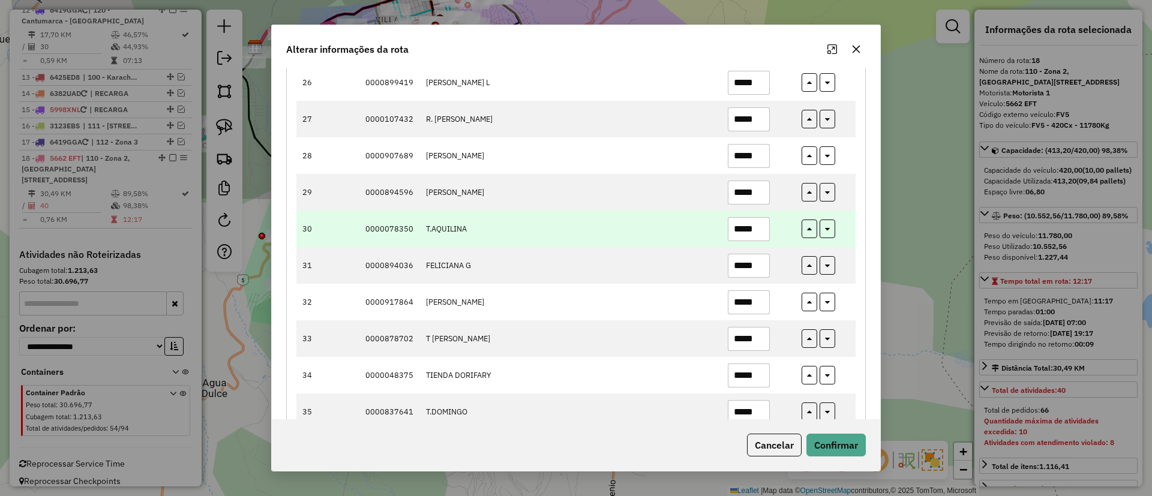
scroll to position [1049, 0]
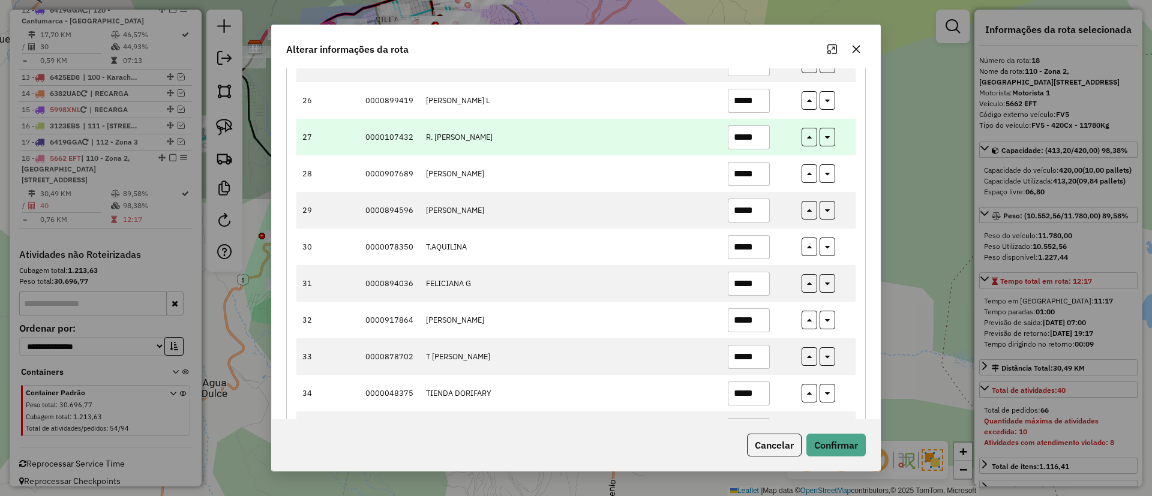
type input "*****"
click at [751, 143] on input "*****" at bounding box center [749, 137] width 42 height 24
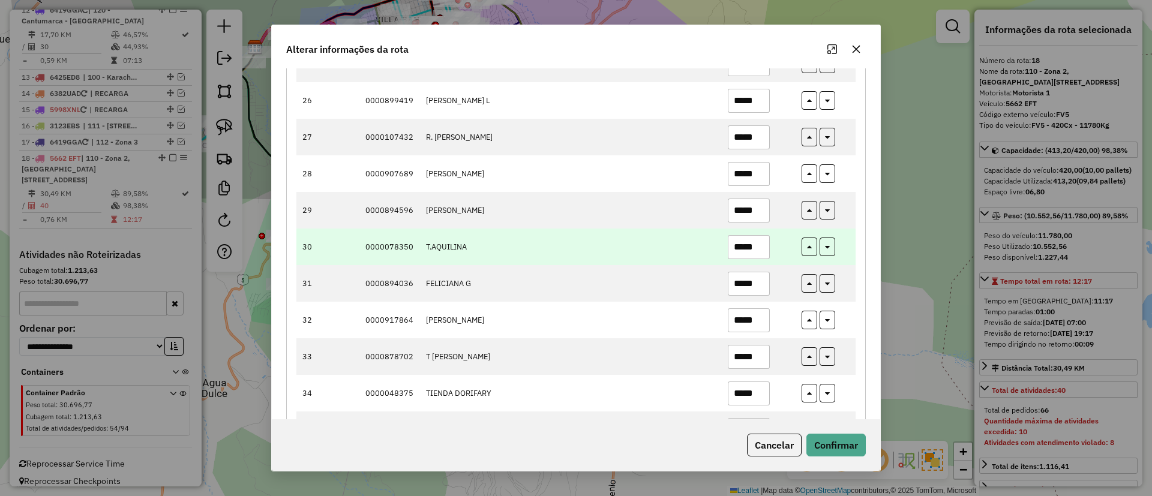
type input "*****"
click at [753, 244] on input "*****" at bounding box center [749, 247] width 42 height 24
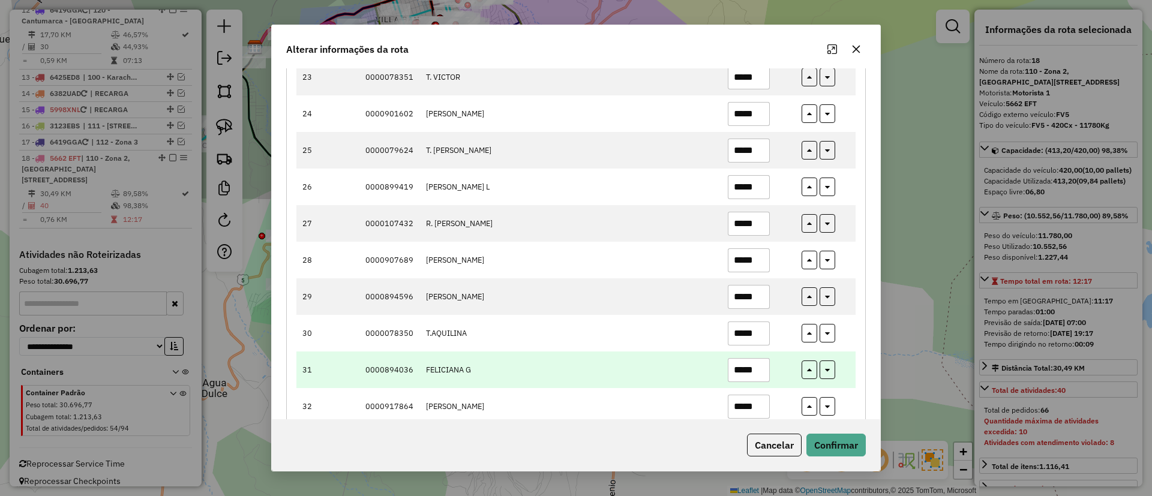
scroll to position [955, 0]
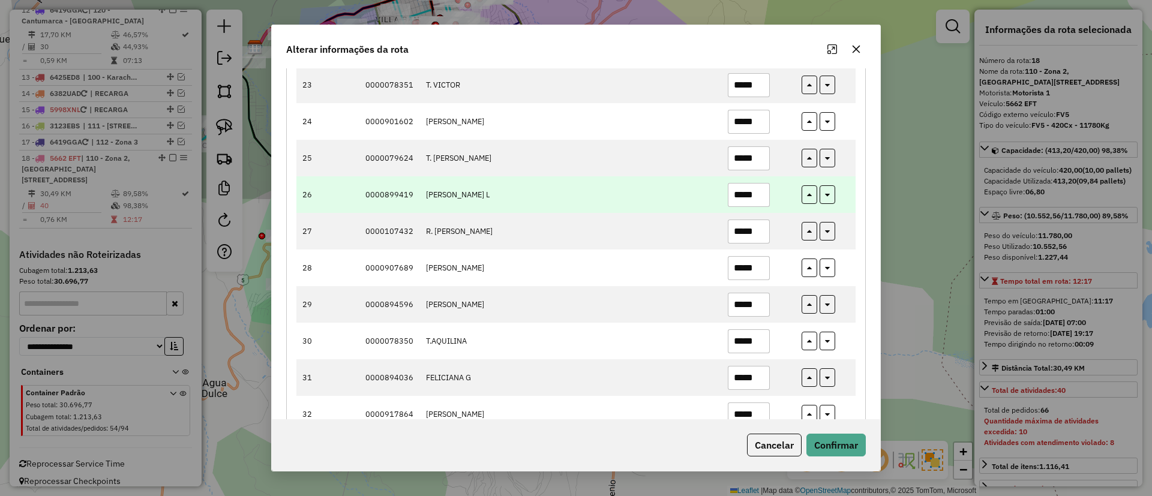
type input "*****"
click at [750, 200] on input "*****" at bounding box center [749, 195] width 42 height 24
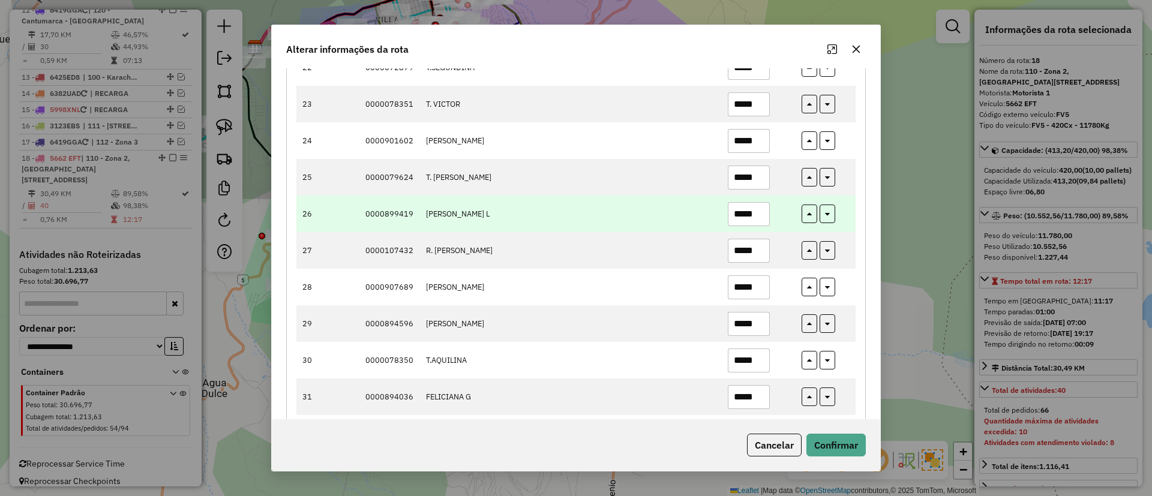
scroll to position [935, 0]
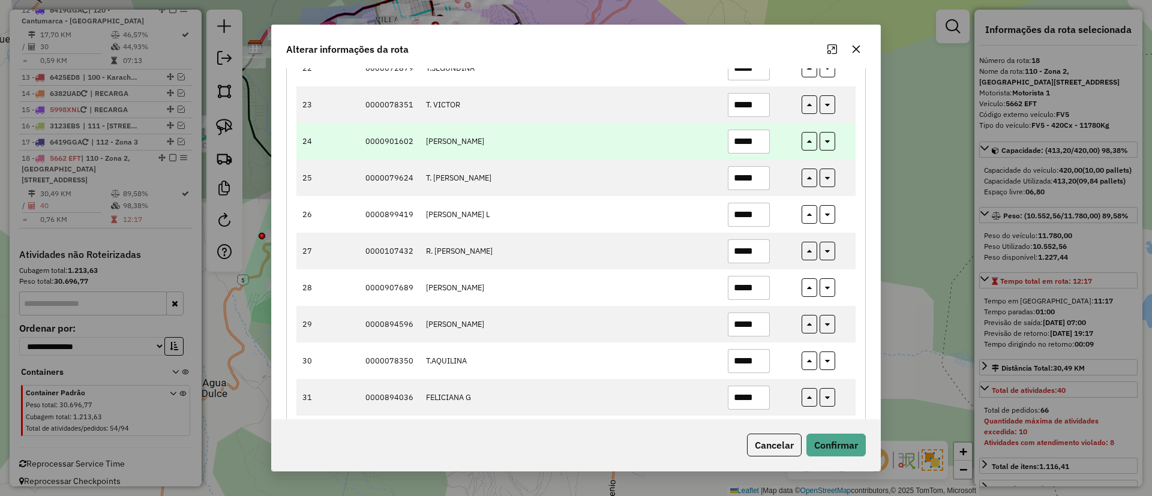
type input "*****"
click at [752, 143] on input "*****" at bounding box center [749, 142] width 42 height 24
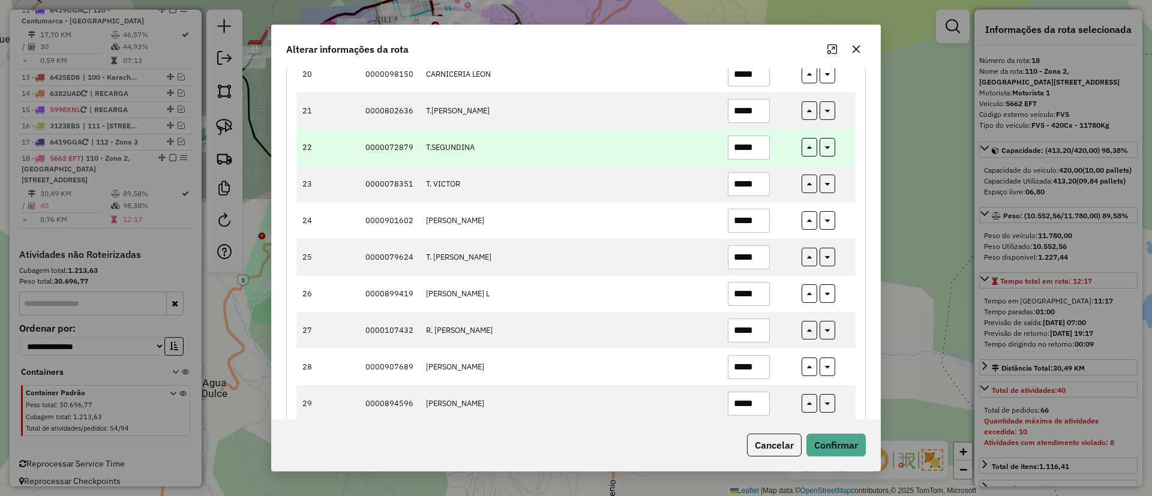
scroll to position [812, 0]
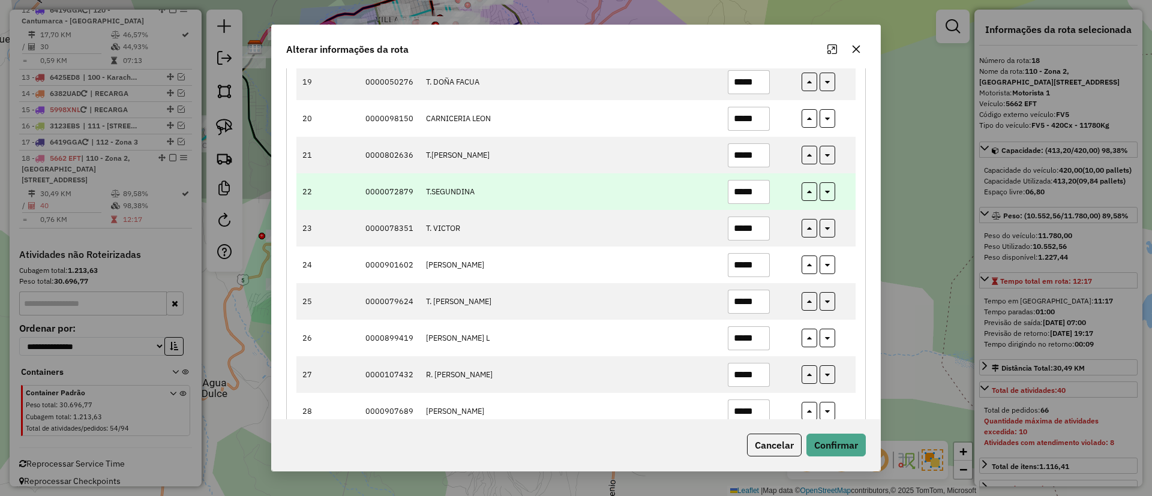
type input "*****"
click at [750, 163] on input "*****" at bounding box center [749, 155] width 42 height 24
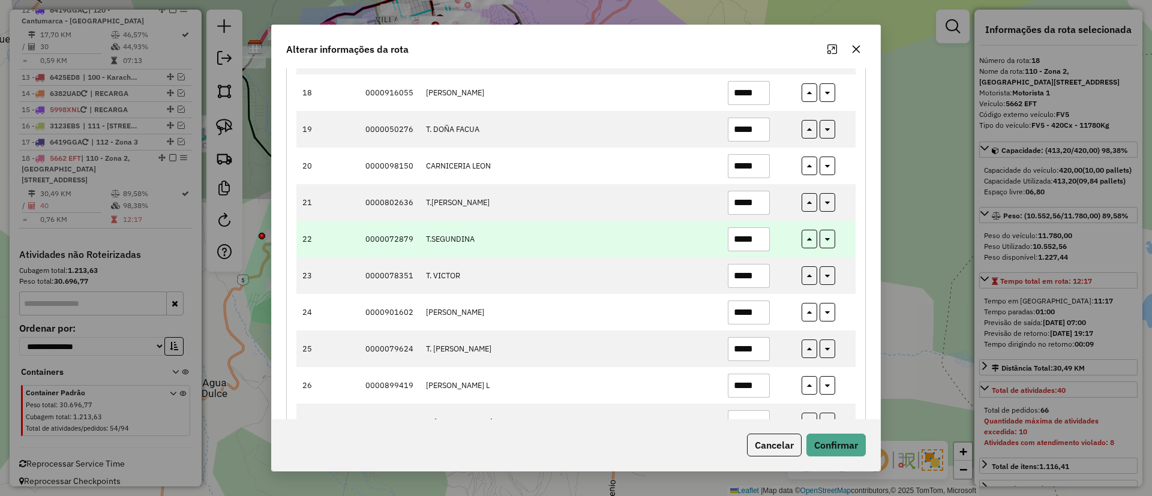
scroll to position [756, 0]
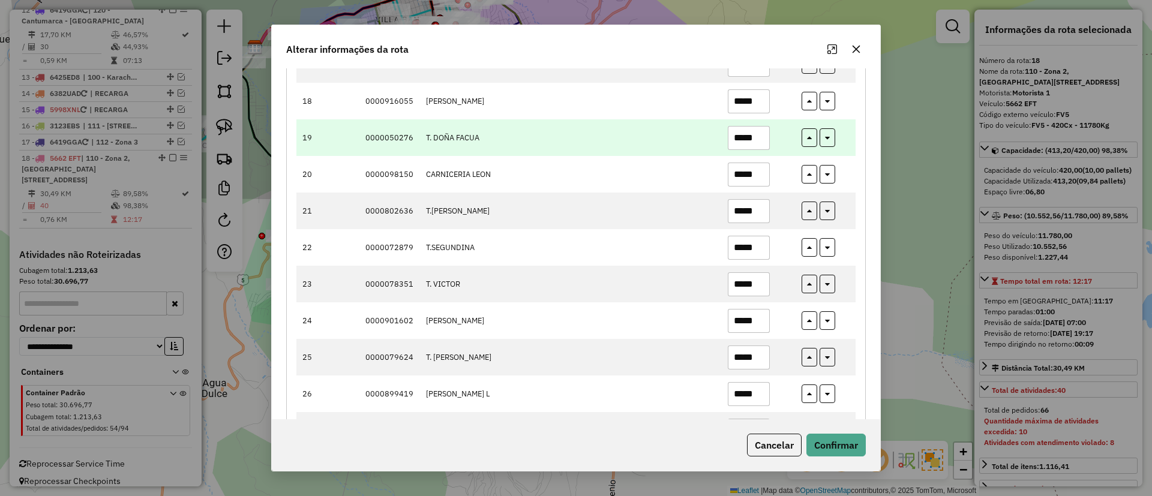
type input "*****"
click at [749, 144] on input "*****" at bounding box center [749, 138] width 42 height 24
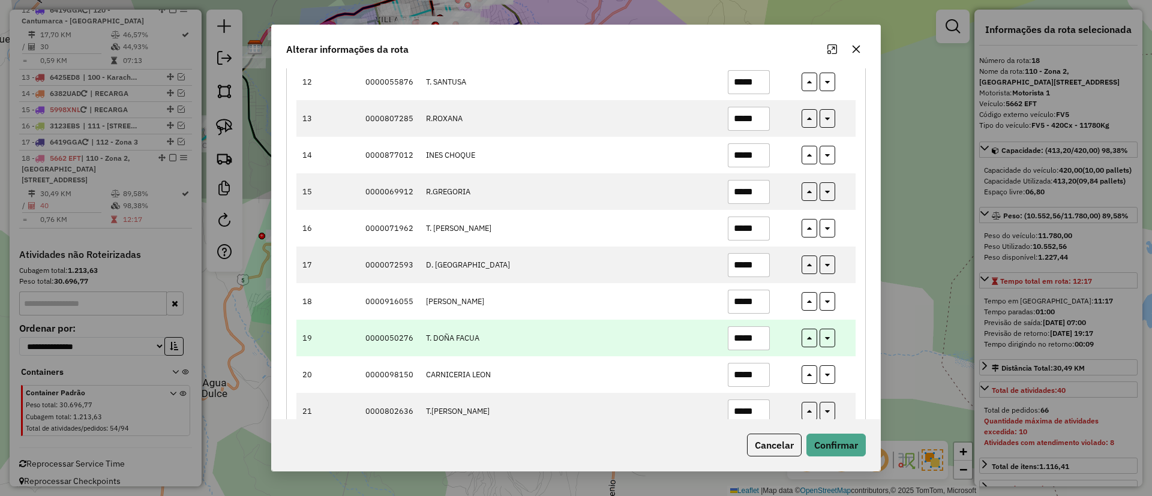
scroll to position [554, 0]
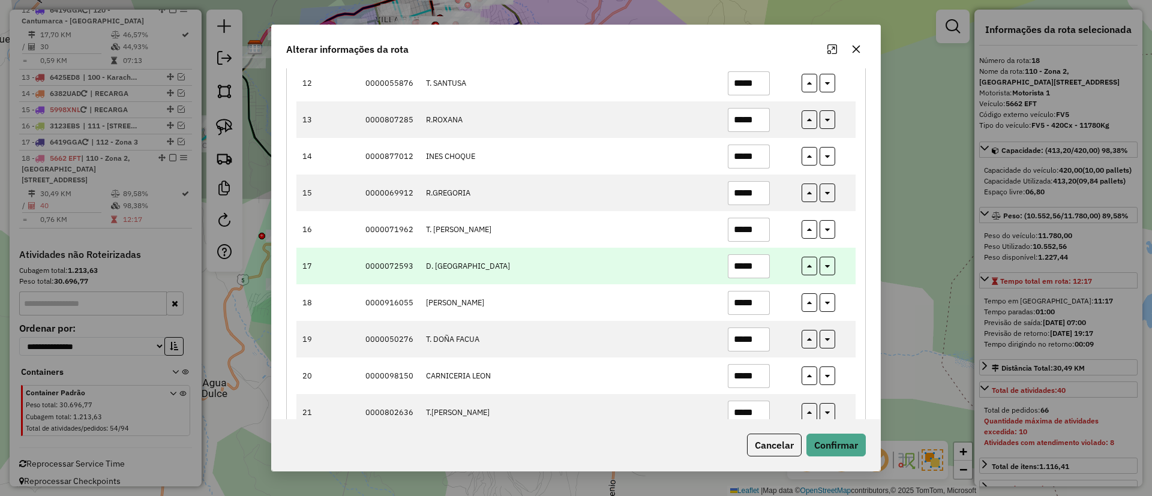
type input "*****"
click at [753, 268] on input "*****" at bounding box center [749, 267] width 42 height 24
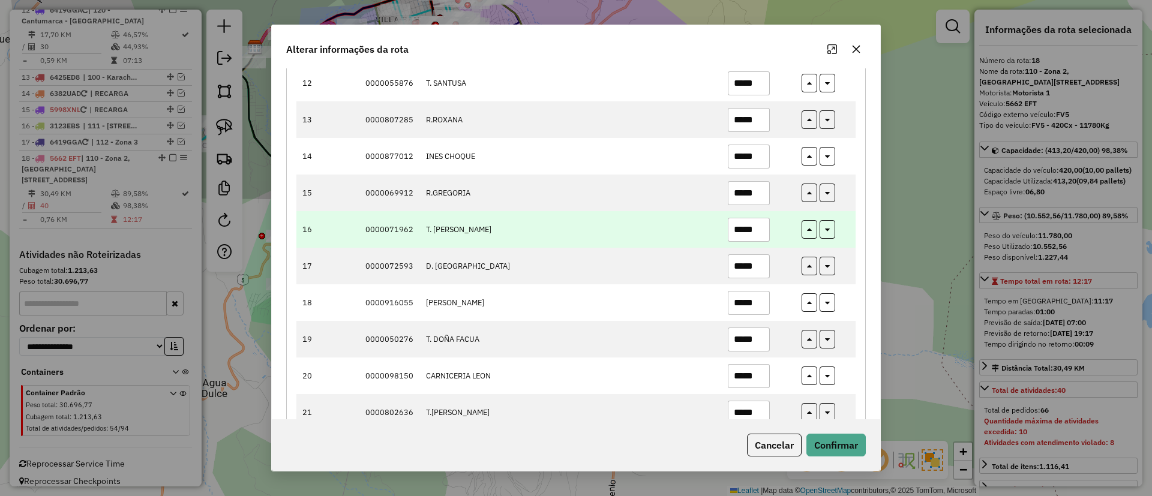
type input "*****"
click at [751, 229] on input "*****" at bounding box center [749, 230] width 42 height 24
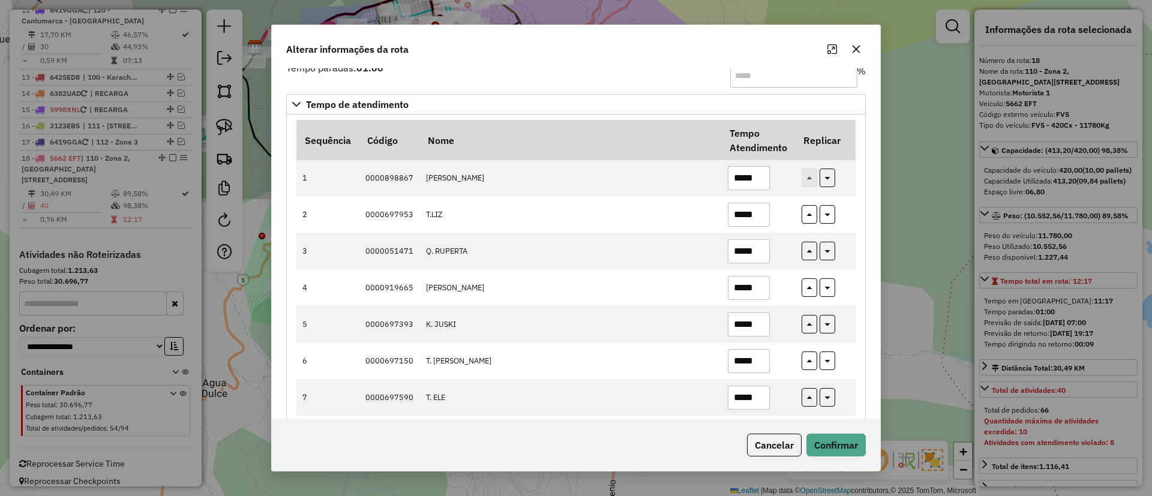
scroll to position [48, 0]
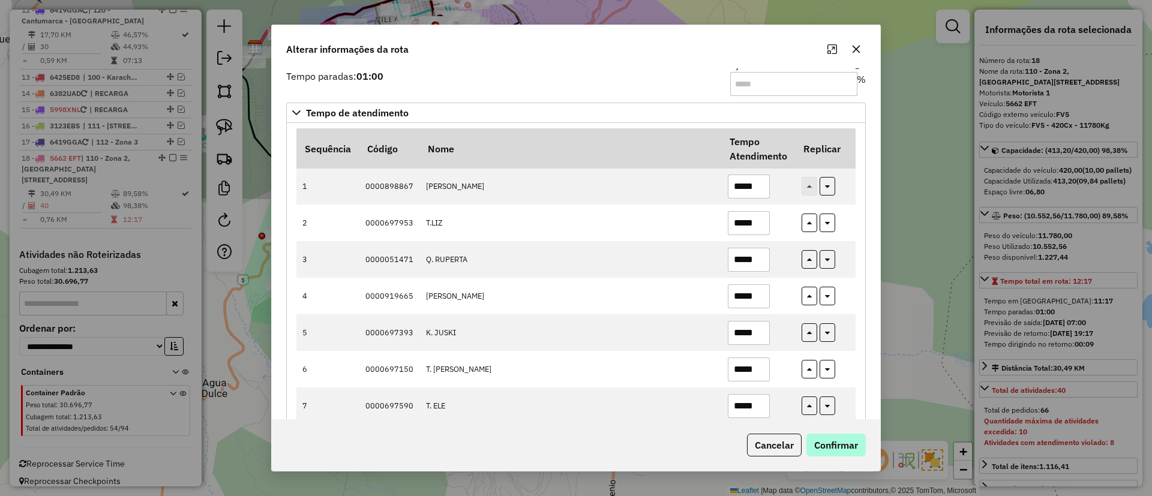
type input "*****"
click at [836, 455] on button "Confirmar" at bounding box center [836, 445] width 59 height 23
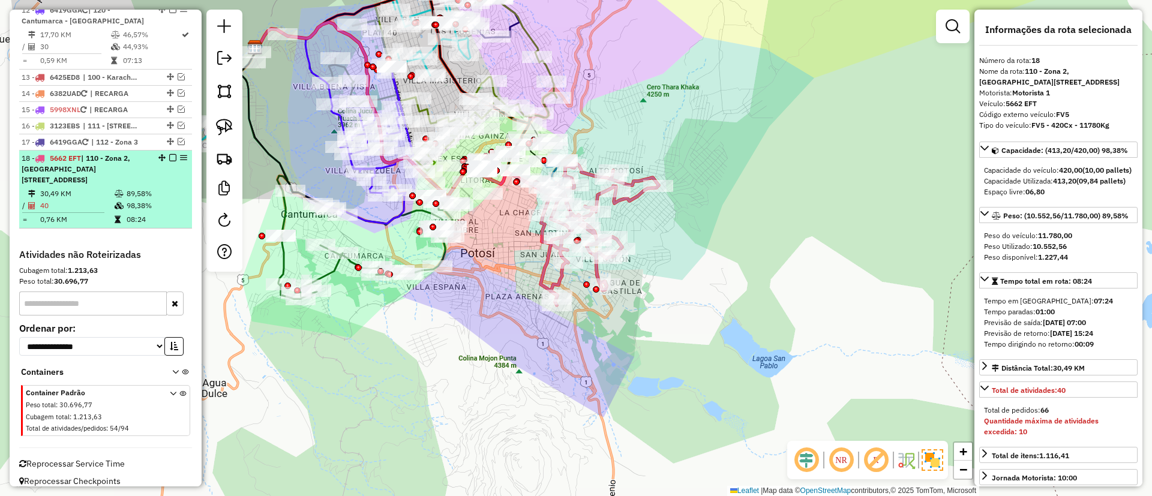
click at [164, 156] on div at bounding box center [169, 157] width 36 height 7
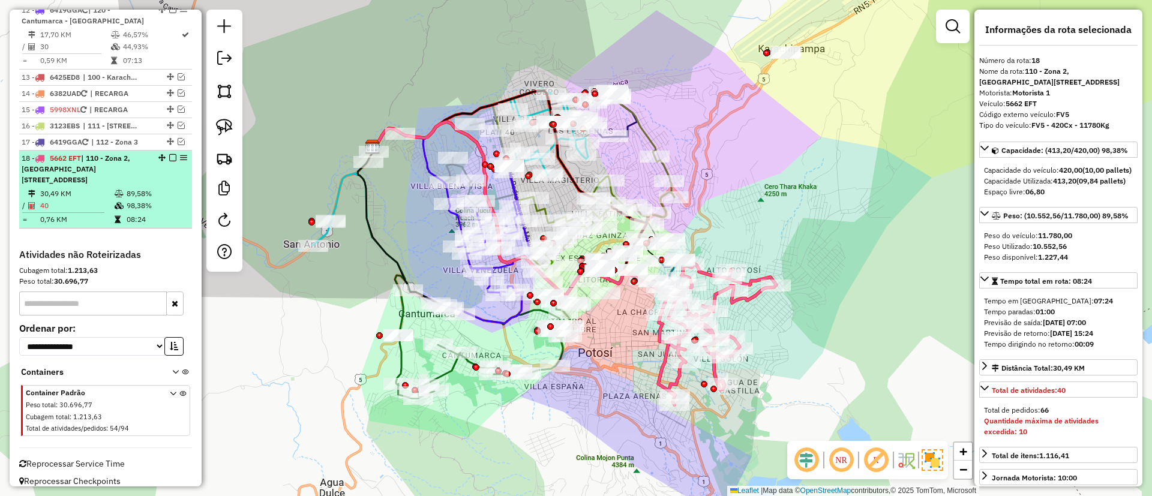
click at [171, 157] on em at bounding box center [172, 157] width 7 height 7
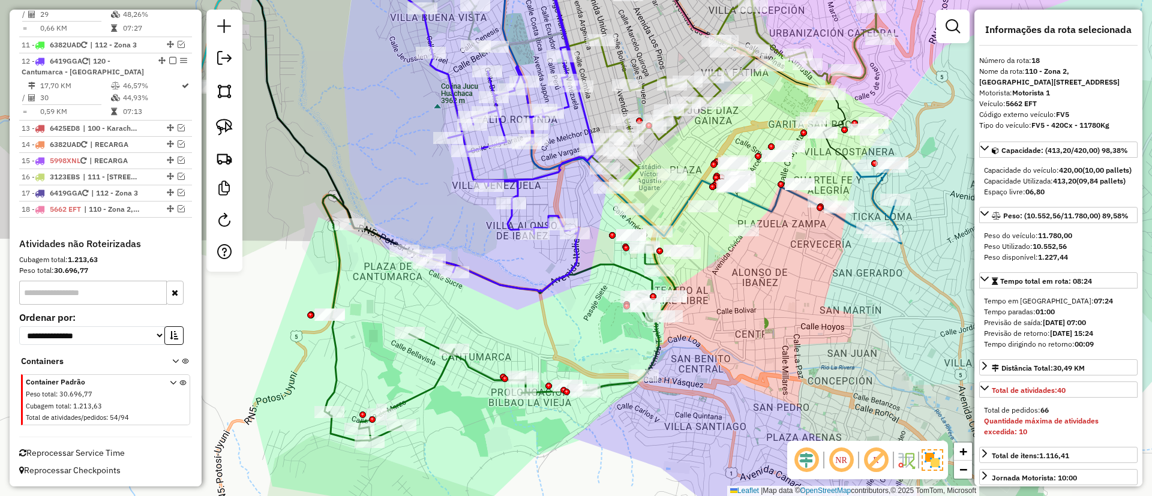
click at [423, 387] on icon at bounding box center [499, 318] width 352 height 246
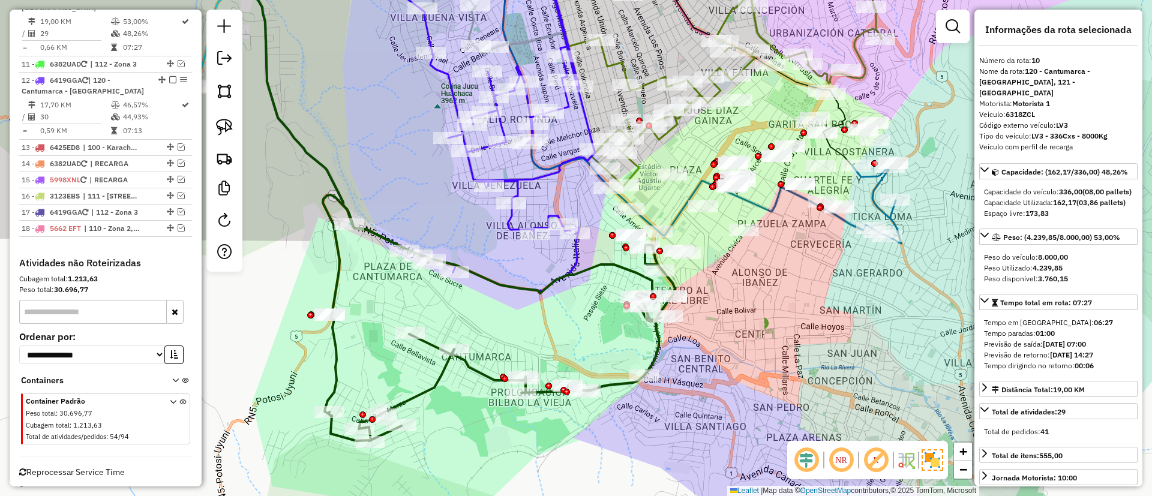
scroll to position [914, 0]
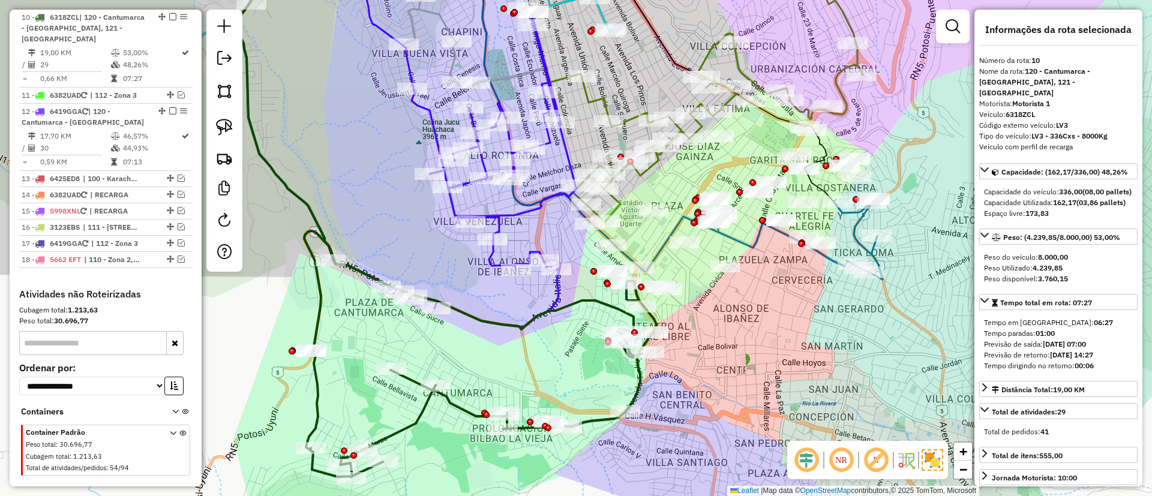
click at [440, 357] on div "Janela de atendimento Grade de atendimento Capacidade Transportadoras Veículos …" at bounding box center [576, 248] width 1152 height 496
click at [340, 267] on div at bounding box center [331, 261] width 30 height 12
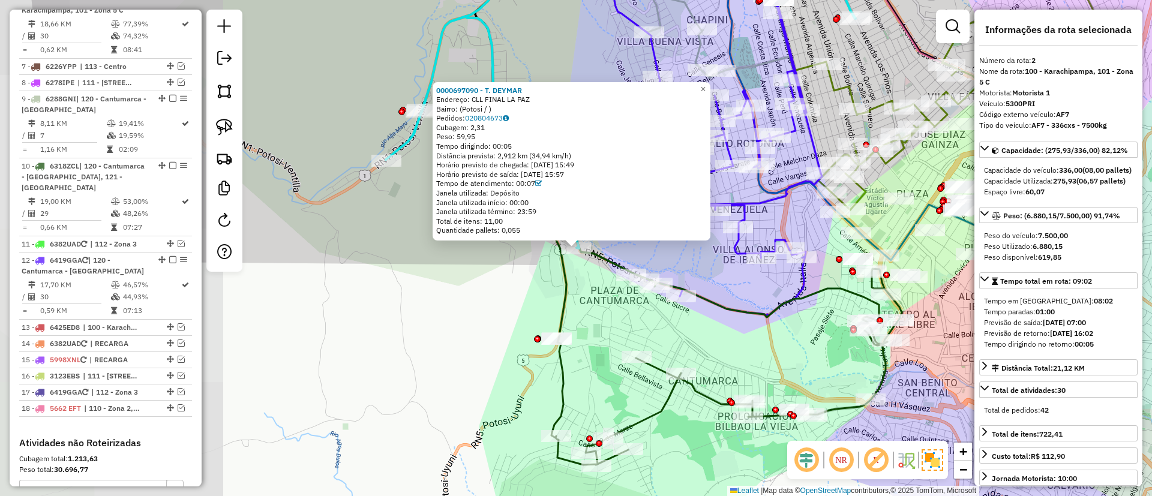
scroll to position [540, 0]
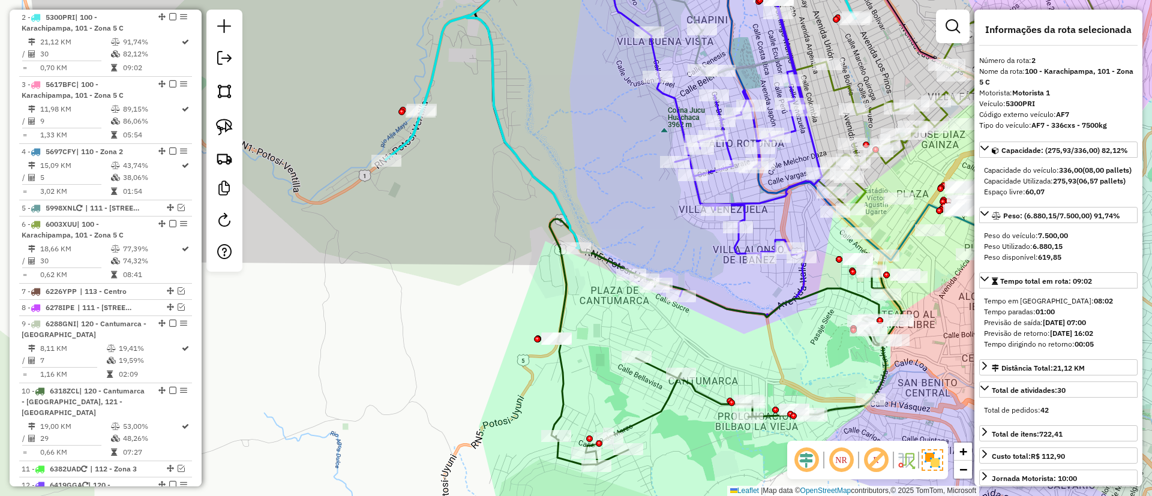
click at [633, 421] on icon at bounding box center [726, 342] width 352 height 246
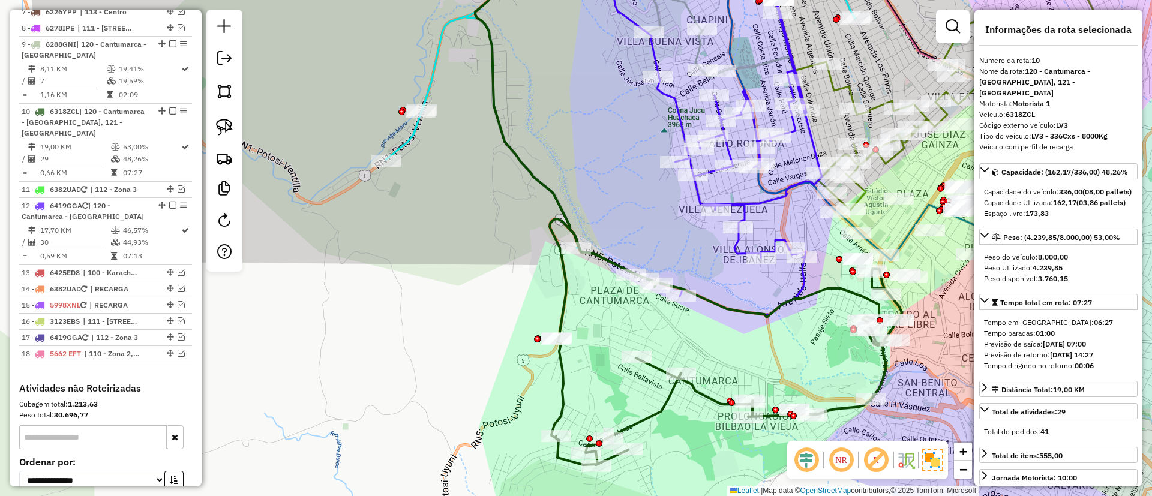
scroll to position [914, 0]
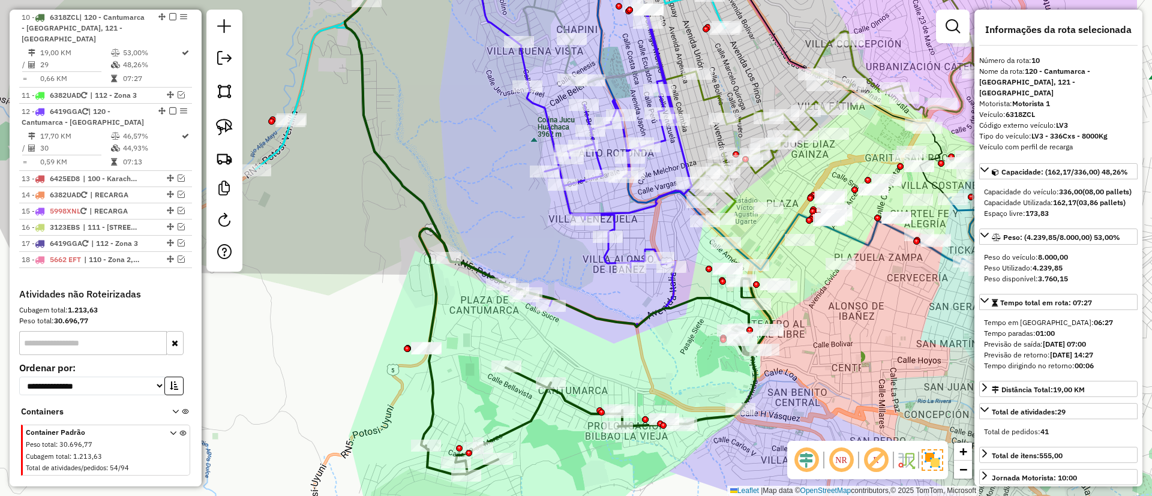
drag, startPoint x: 537, startPoint y: 373, endPoint x: 411, endPoint y: 382, distance: 127.0
click at [411, 382] on div "Janela de atendimento Grade de atendimento Capacidade Transportadoras Veículos …" at bounding box center [576, 248] width 1152 height 496
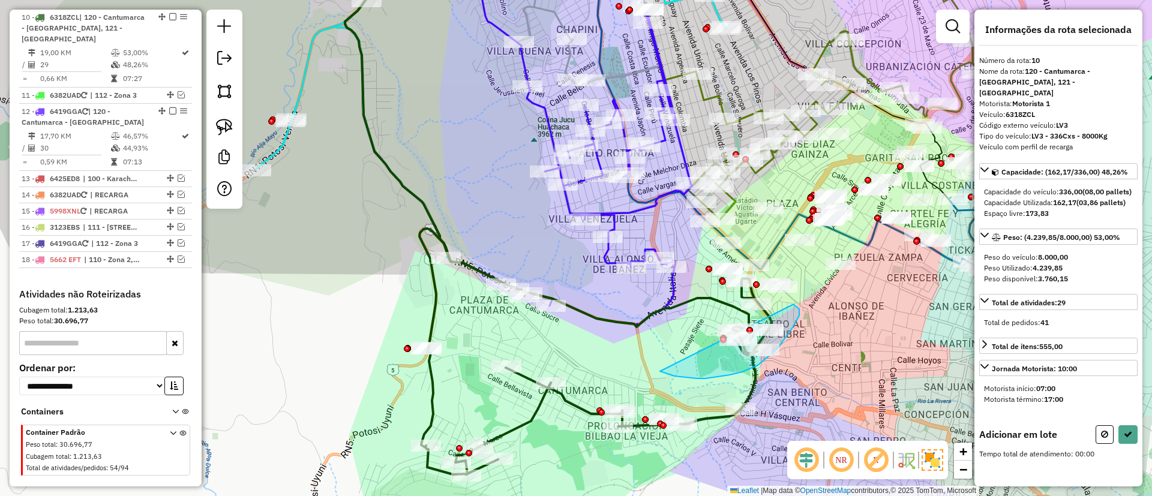
drag, startPoint x: 730, startPoint y: 375, endPoint x: 793, endPoint y: 305, distance: 94.4
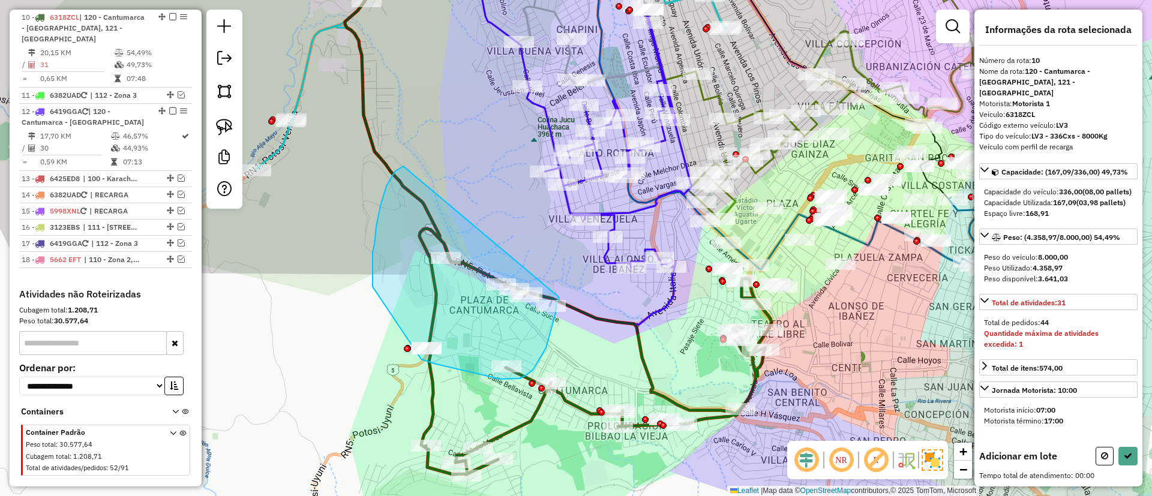
drag, startPoint x: 381, startPoint y: 206, endPoint x: 562, endPoint y: 291, distance: 200.6
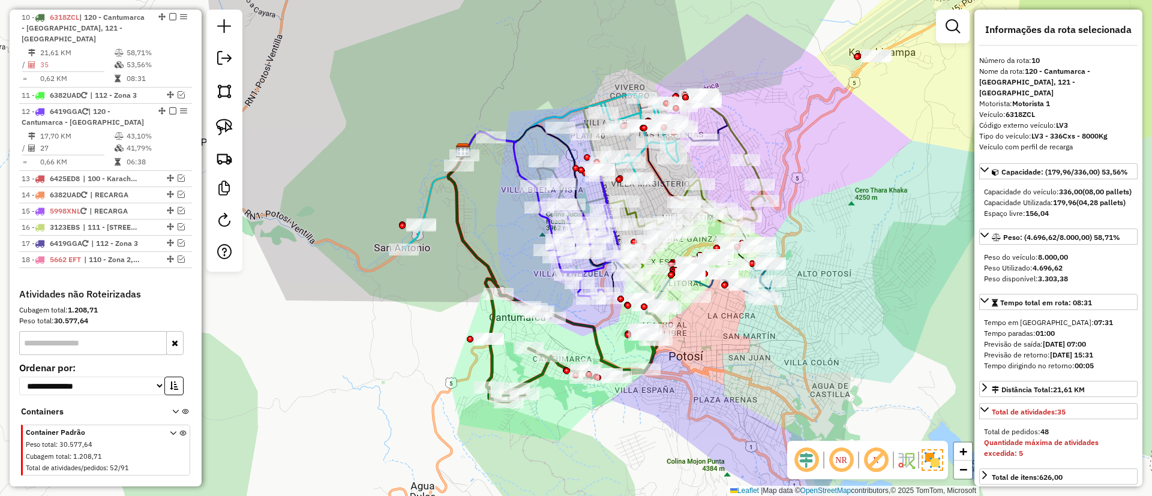
drag, startPoint x: 779, startPoint y: 312, endPoint x: 717, endPoint y: 327, distance: 64.3
click at [717, 327] on div "Janela de atendimento Grade de atendimento Capacidade Transportadoras Veículos …" at bounding box center [576, 248] width 1152 height 496
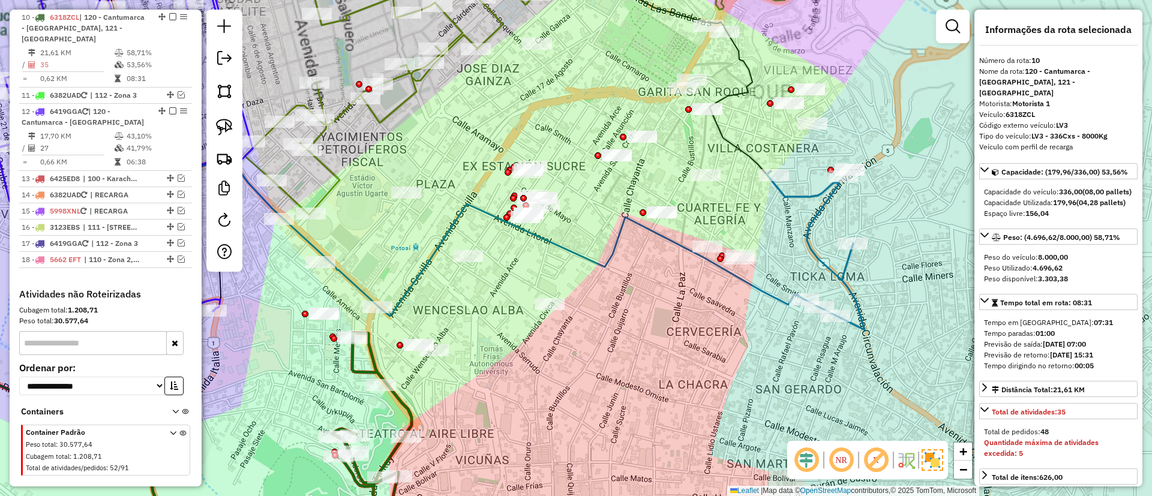
click at [808, 265] on div "Janela de atendimento Grade de atendimento Capacidade Transportadoras Veículos …" at bounding box center [576, 248] width 1152 height 496
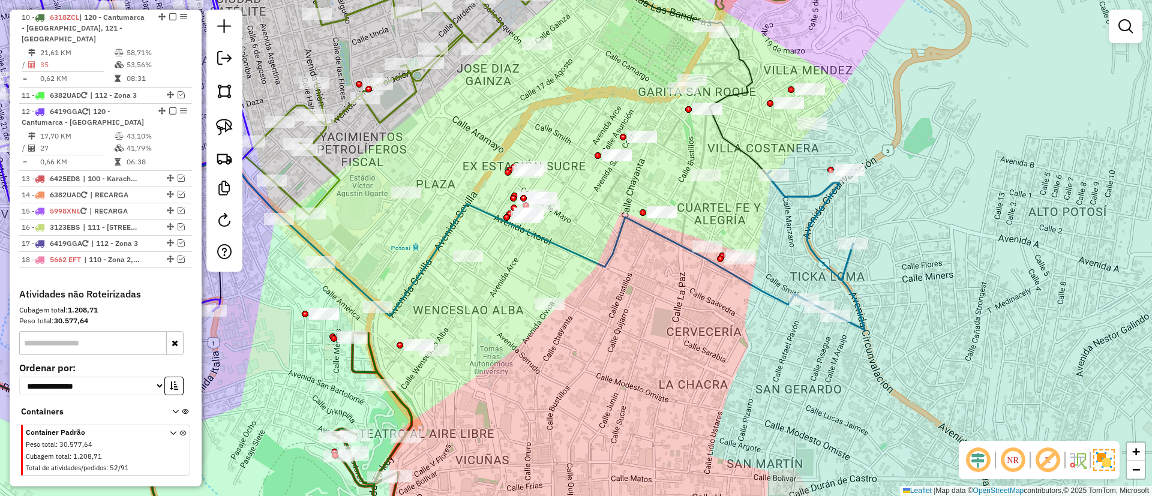
click at [822, 258] on icon at bounding box center [816, 250] width 98 height 159
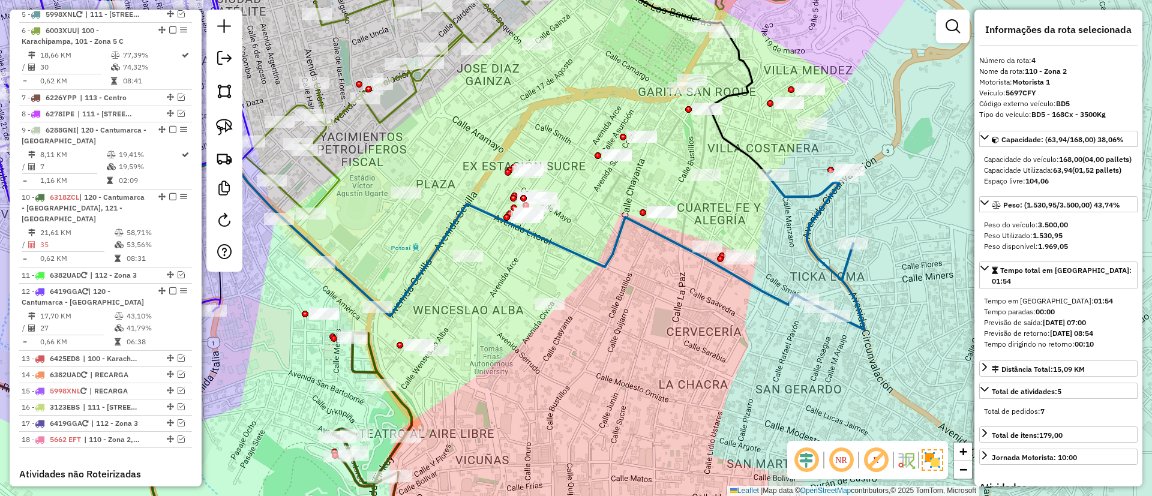
scroll to position [675, 0]
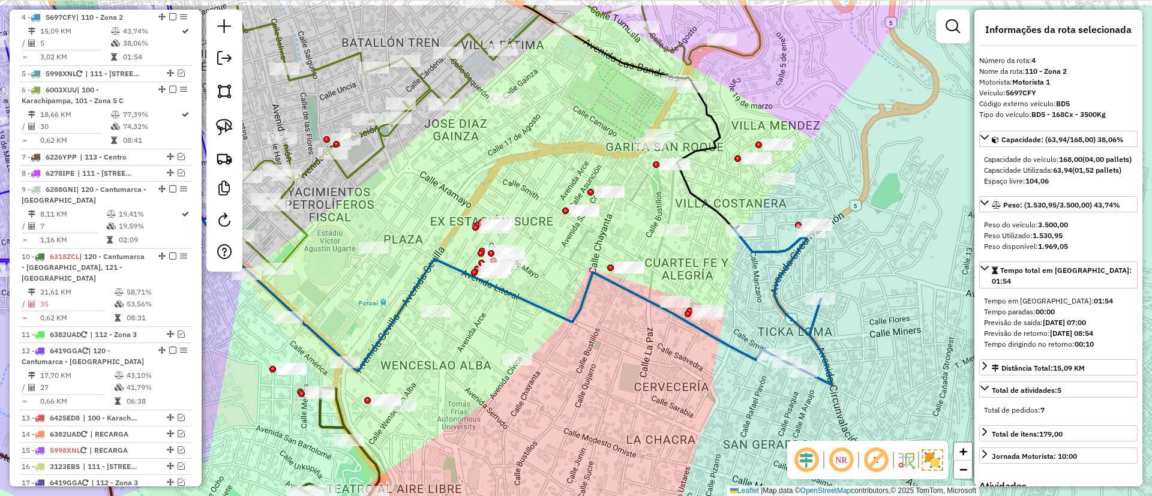
drag, startPoint x: 804, startPoint y: 259, endPoint x: 771, endPoint y: 315, distance: 64.0
click at [771, 315] on div "Janela de atendimento Grade de atendimento Capacidade Transportadoras Veículos …" at bounding box center [576, 248] width 1152 height 496
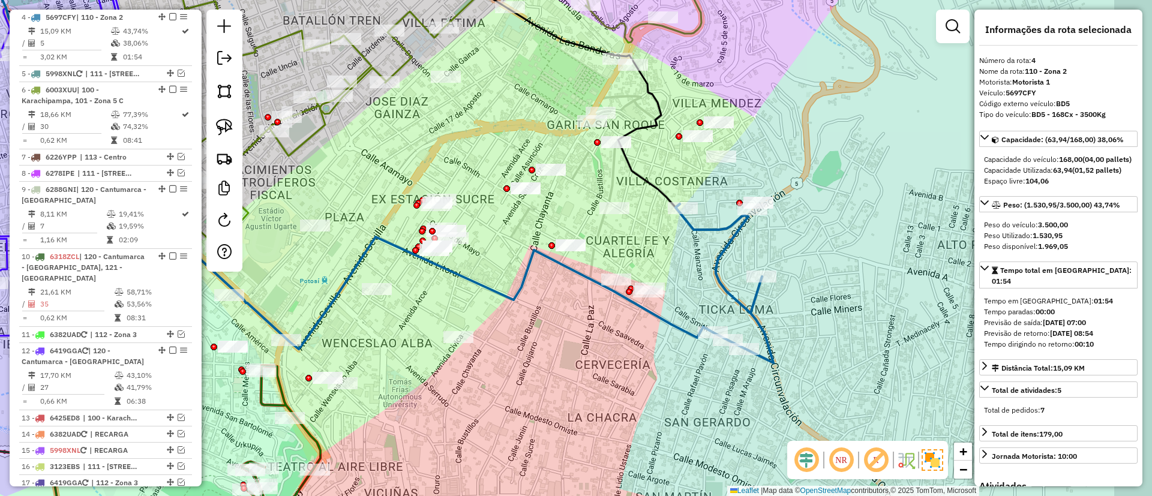
drag, startPoint x: 757, startPoint y: 300, endPoint x: 697, endPoint y: 277, distance: 63.4
click at [697, 277] on div "Janela de atendimento Grade de atendimento Capacidade Transportadoras Veículos …" at bounding box center [576, 248] width 1152 height 496
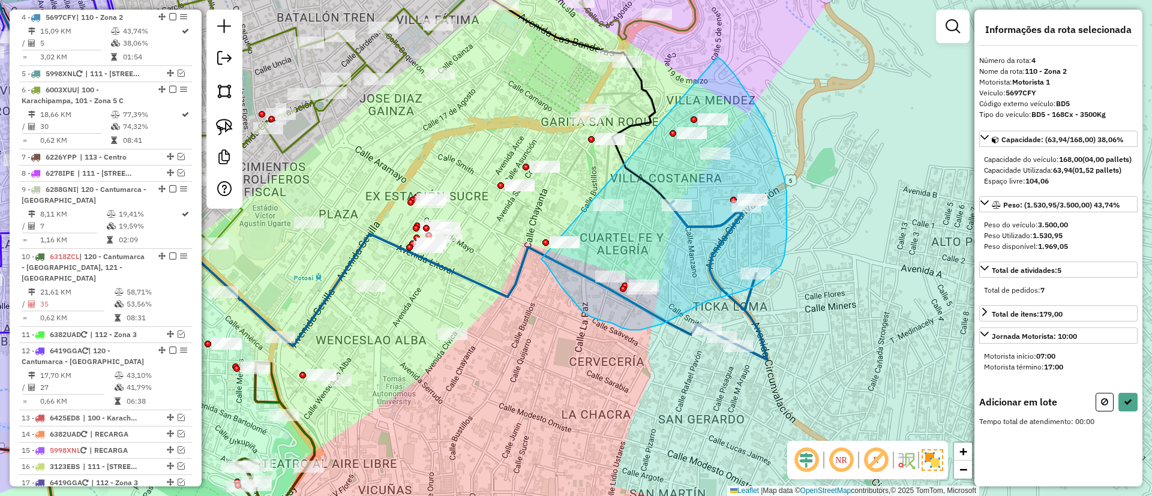
drag, startPoint x: 543, startPoint y: 262, endPoint x: 717, endPoint y: 57, distance: 268.3
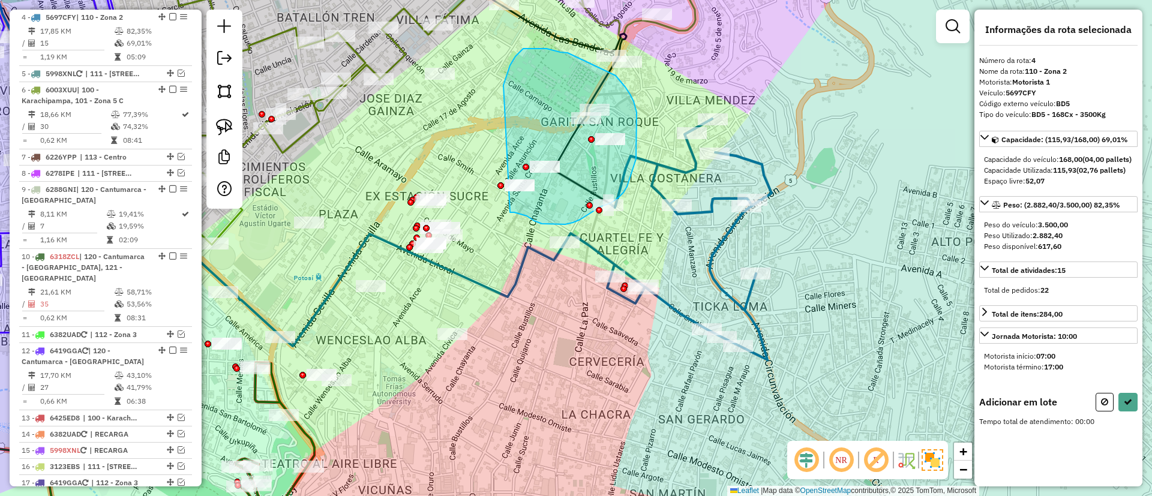
drag, startPoint x: 510, startPoint y: 212, endPoint x: 504, endPoint y: 85, distance: 127.4
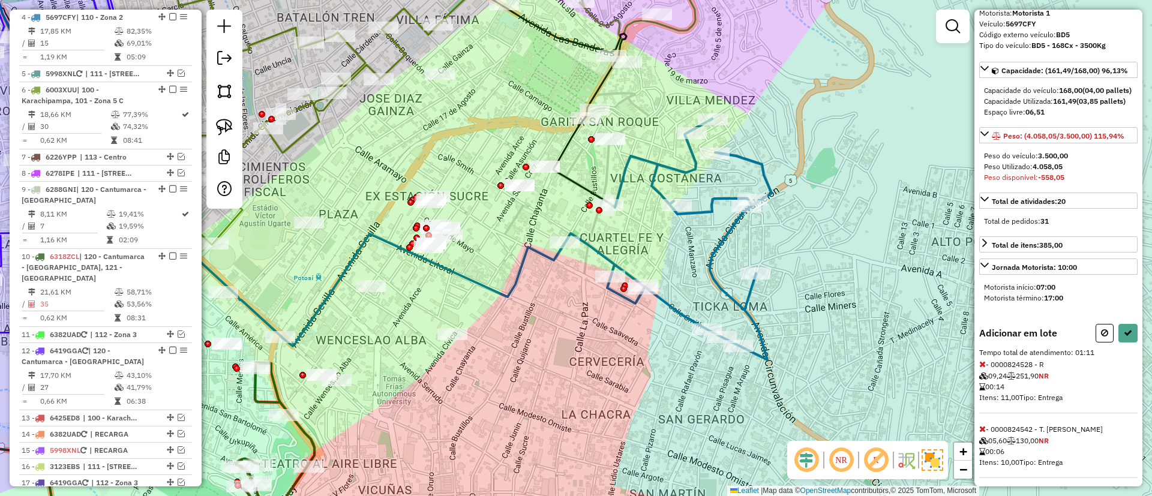
scroll to position [90, 0]
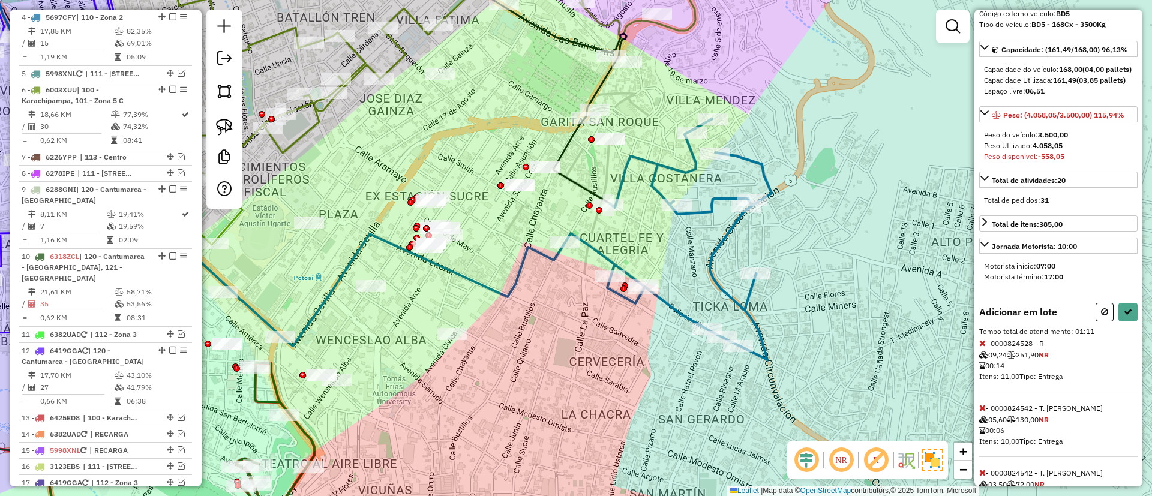
click at [982, 348] on icon at bounding box center [983, 343] width 7 height 8
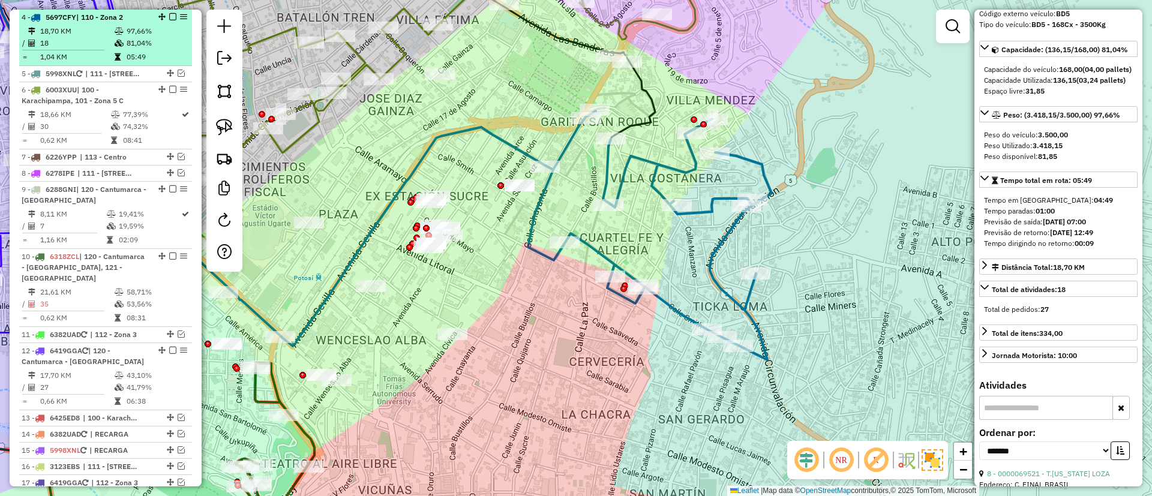
click at [170, 16] on em at bounding box center [172, 16] width 7 height 7
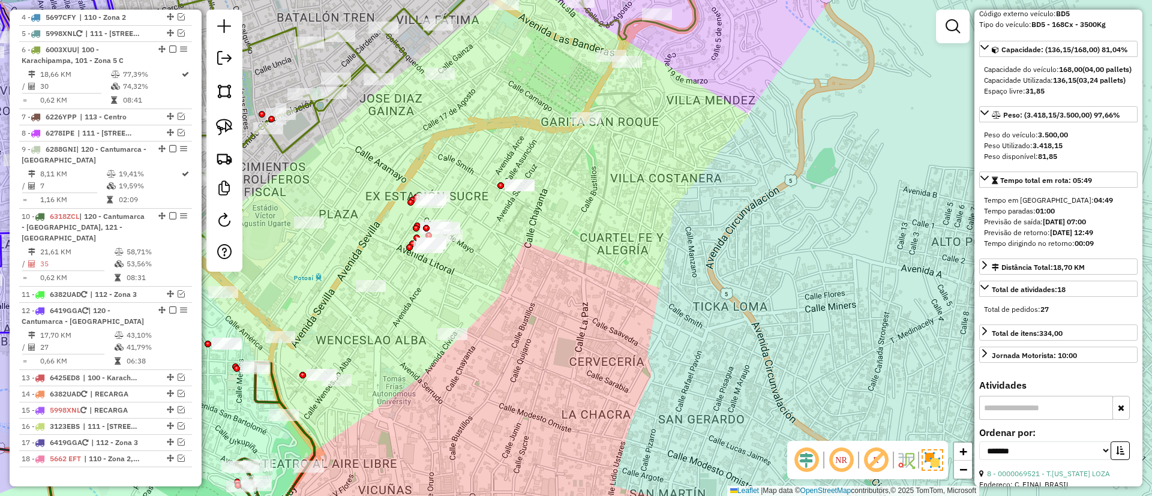
scroll to position [634, 0]
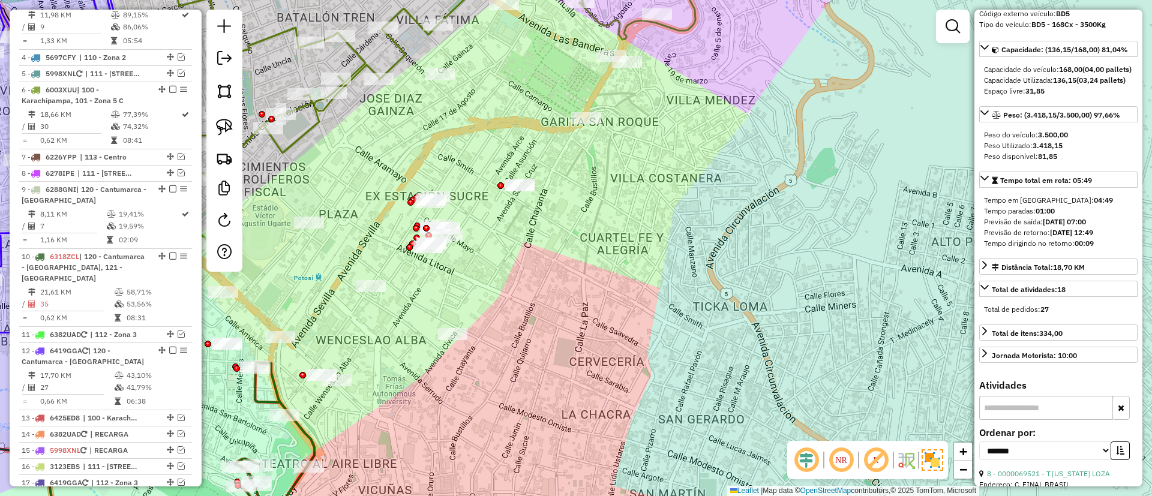
click at [753, 270] on div "Janela de atendimento Grade de atendimento Capacidade Transportadoras Veículos …" at bounding box center [576, 248] width 1152 height 496
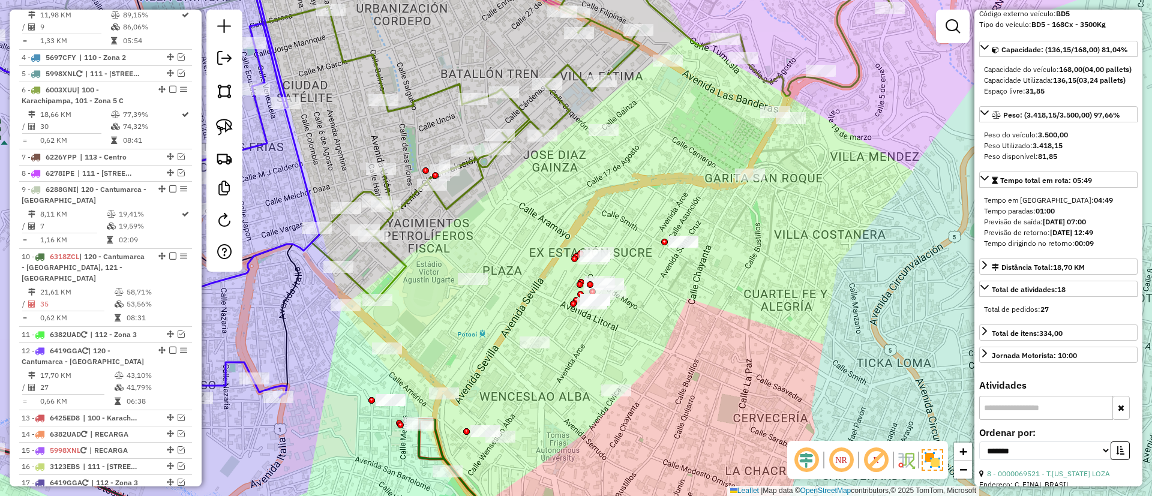
drag, startPoint x: 755, startPoint y: 254, endPoint x: 660, endPoint y: 374, distance: 153.0
click at [660, 374] on div "Janela de atendimento Grade de atendimento Capacidade Transportadoras Veículos …" at bounding box center [576, 248] width 1152 height 496
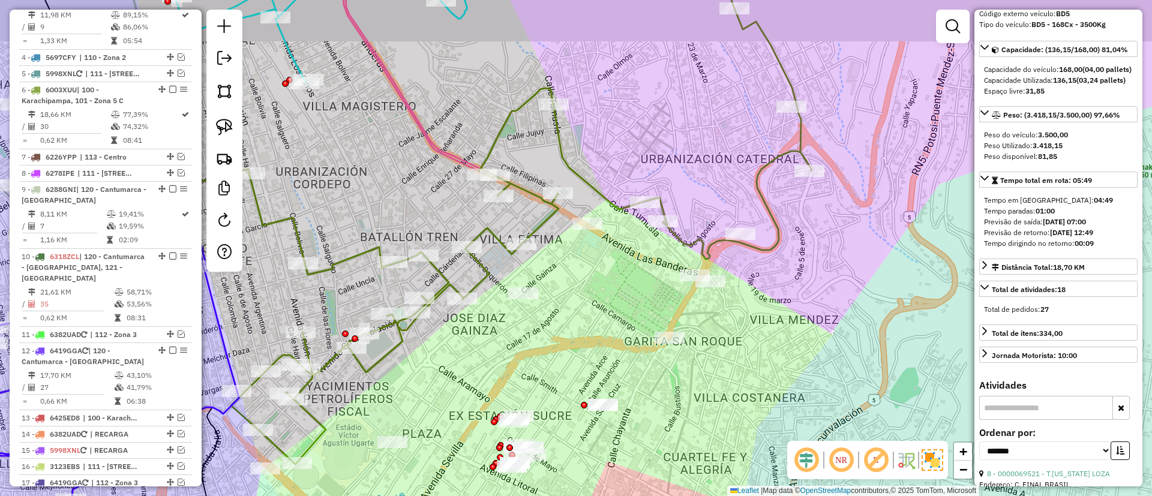
drag, startPoint x: 593, startPoint y: 229, endPoint x: 616, endPoint y: 304, distance: 78.6
click at [616, 304] on div "Janela de atendimento Grade de atendimento Capacidade Transportadoras Veículos …" at bounding box center [576, 248] width 1152 height 496
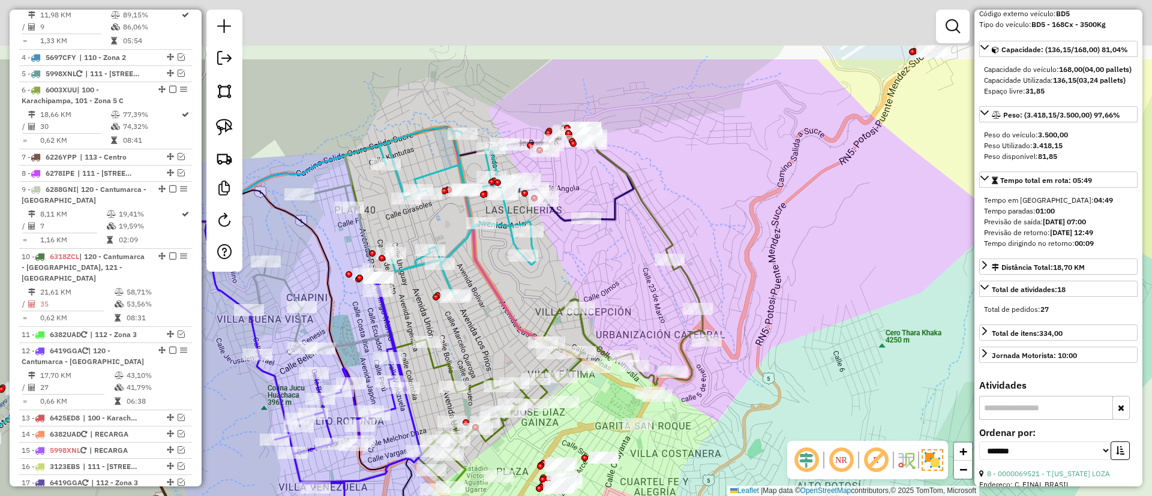
click at [522, 292] on div "Janela de atendimento Grade de atendimento Capacidade Transportadoras Veículos …" at bounding box center [576, 248] width 1152 height 496
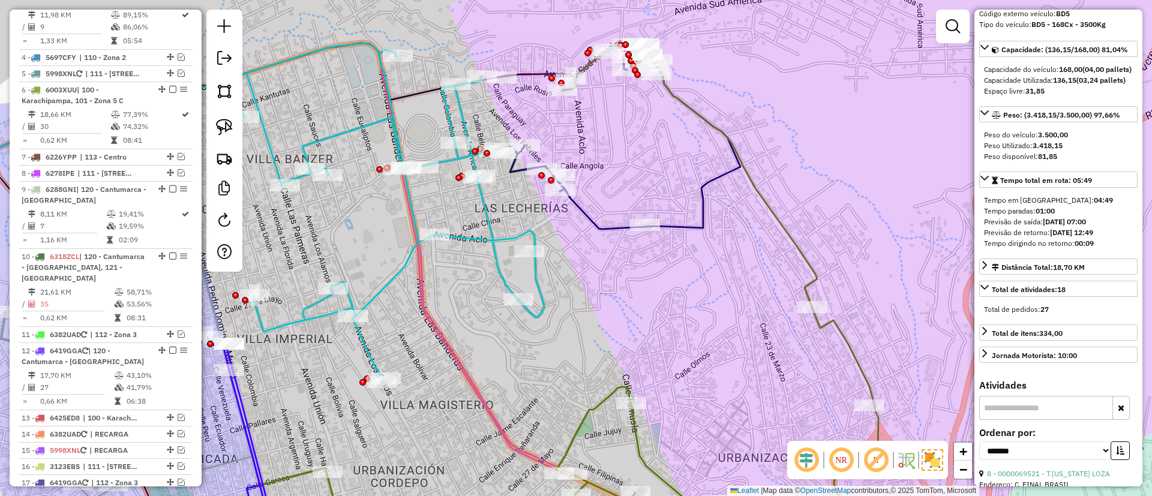
click at [610, 227] on icon at bounding box center [619, 135] width 241 height 188
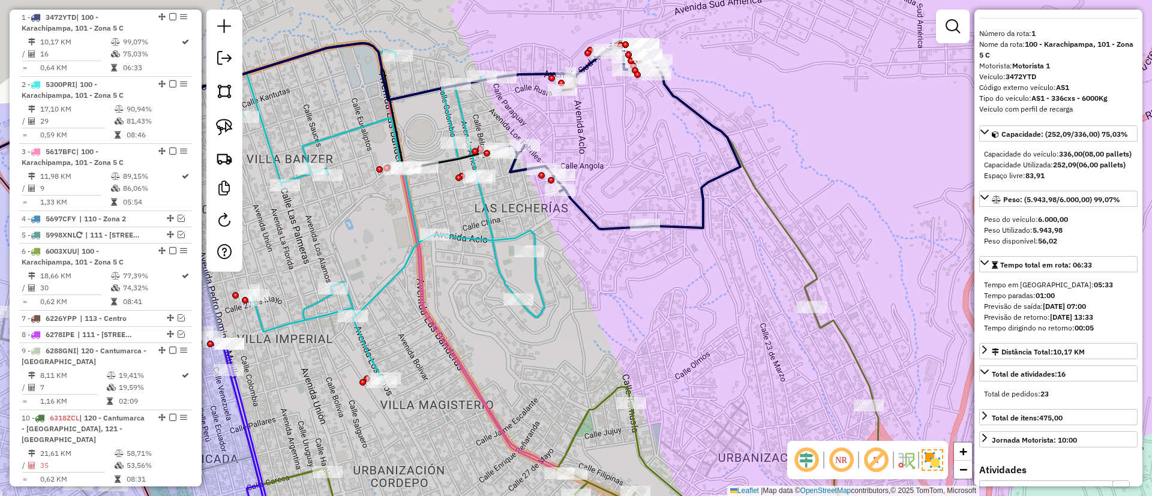
scroll to position [0, 0]
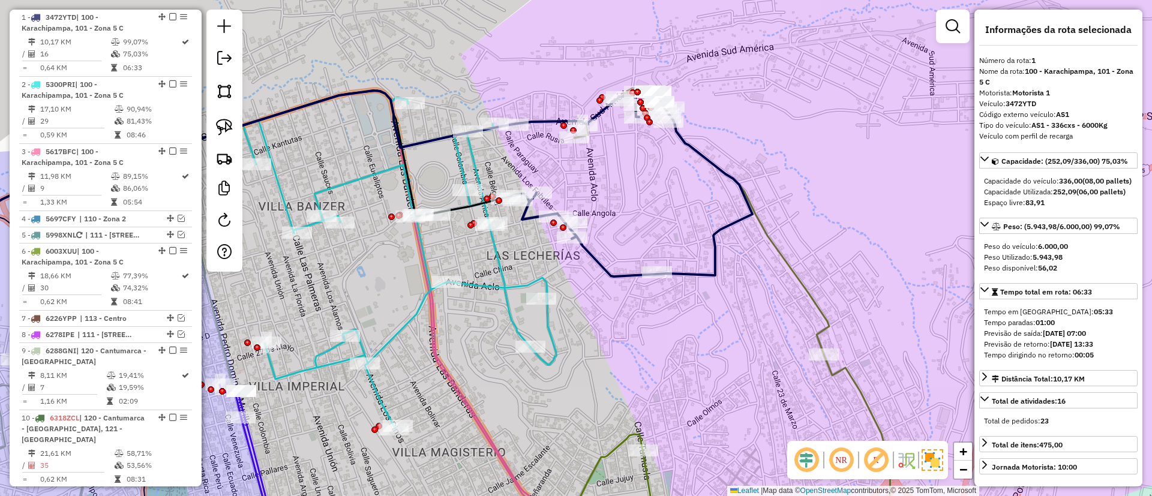
drag, startPoint x: 591, startPoint y: 255, endPoint x: 612, endPoint y: 330, distance: 77.9
click at [612, 277] on icon at bounding box center [631, 182] width 241 height 188
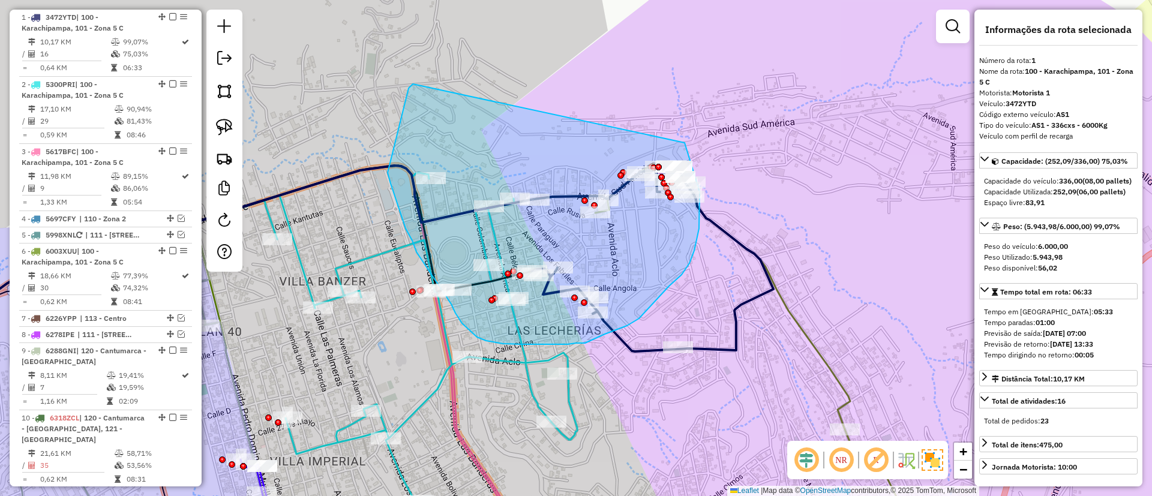
drag, startPoint x: 413, startPoint y: 84, endPoint x: 681, endPoint y: 134, distance: 272.9
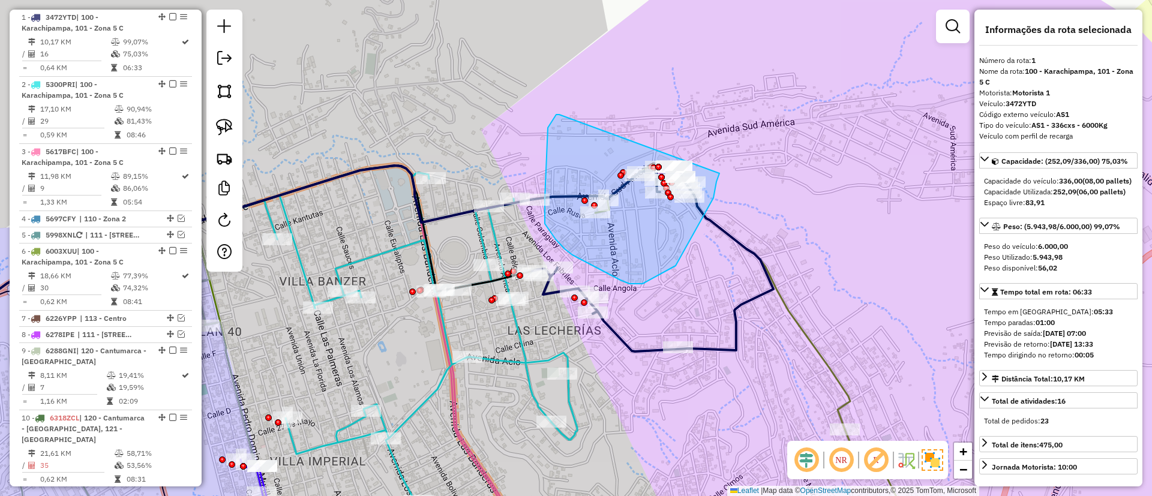
drag, startPoint x: 556, startPoint y: 115, endPoint x: 720, endPoint y: 160, distance: 169.9
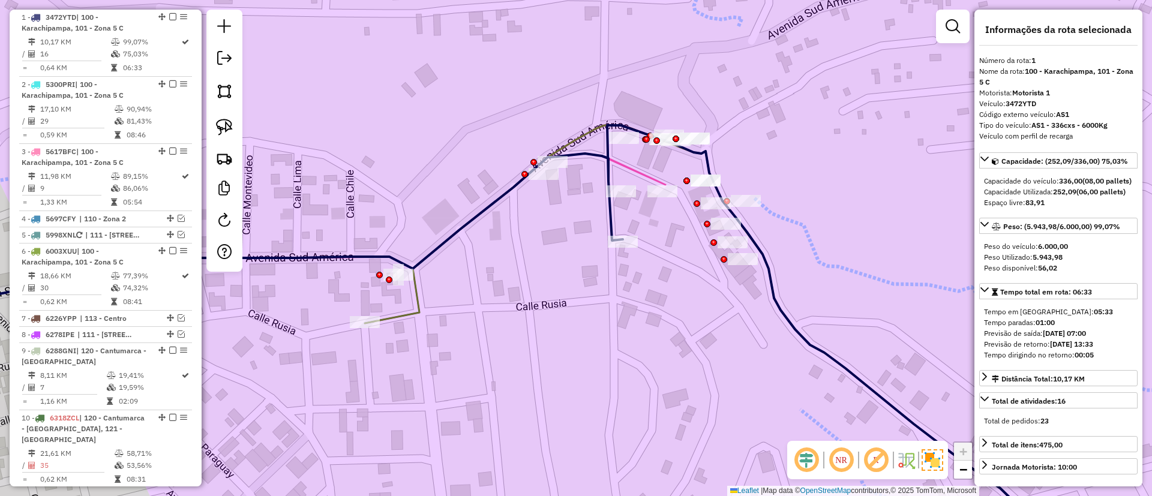
click at [679, 286] on div "Janela de atendimento Grade de atendimento Capacidade Transportadoras Veículos …" at bounding box center [576, 248] width 1152 height 496
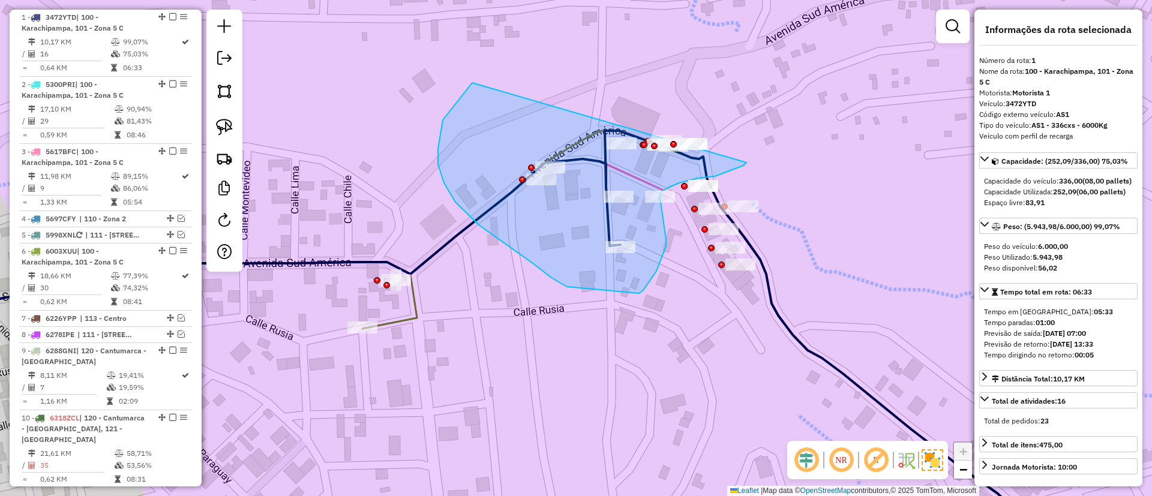
drag, startPoint x: 472, startPoint y: 83, endPoint x: 741, endPoint y: 110, distance: 270.3
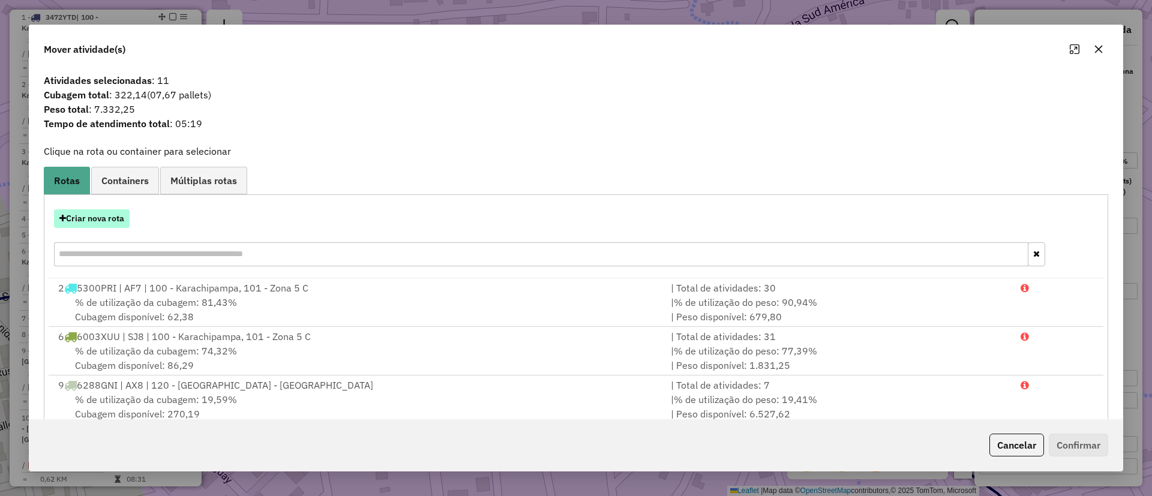
click at [109, 216] on button "Criar nova rota" at bounding box center [92, 218] width 76 height 19
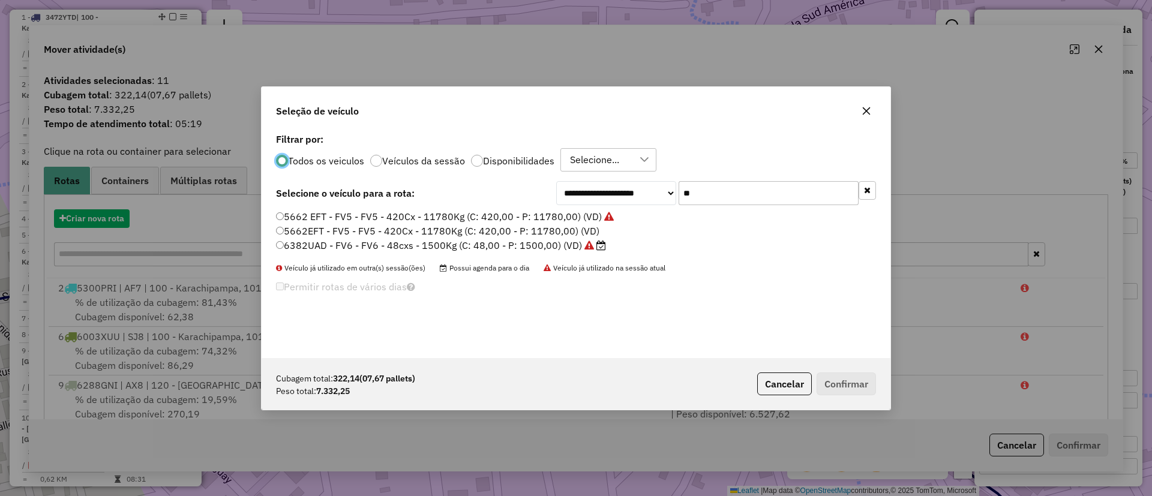
scroll to position [7, 4]
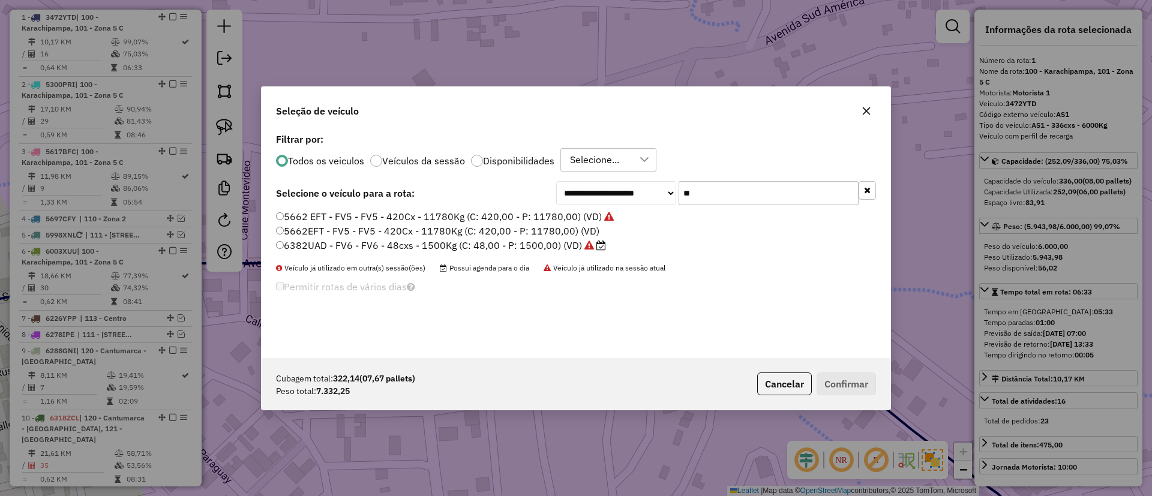
drag, startPoint x: 659, startPoint y: 198, endPoint x: 558, endPoint y: 199, distance: 100.8
click at [558, 199] on div "**********" at bounding box center [716, 193] width 320 height 24
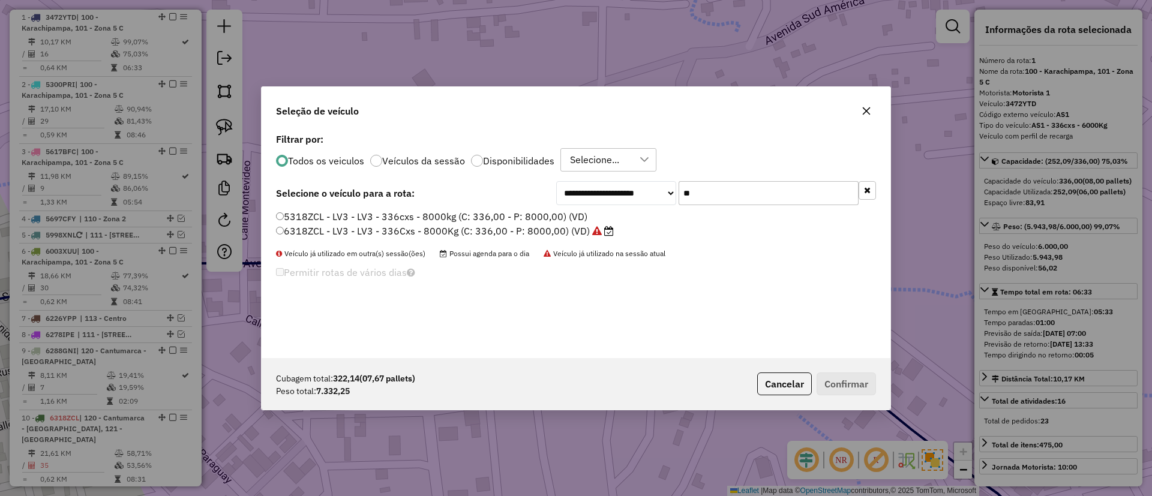
type input "**"
click at [482, 226] on label "6318ZCL - LV3 - LV3 - 336Cxs - 8000Kg (C: 336,00 - P: 8000,00) (VD)" at bounding box center [445, 231] width 338 height 14
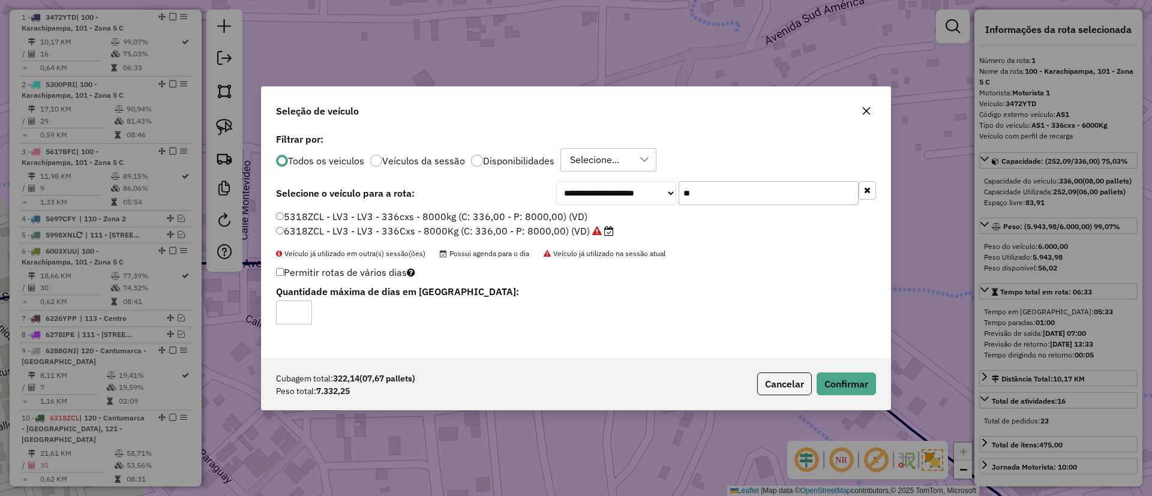
click at [845, 367] on div "Cubagem total: 322,14 (07,67 pallets) Peso total: 7.332,25 Cancelar Confirmar" at bounding box center [576, 384] width 629 height 52
click at [840, 377] on button "Confirmar" at bounding box center [846, 384] width 59 height 23
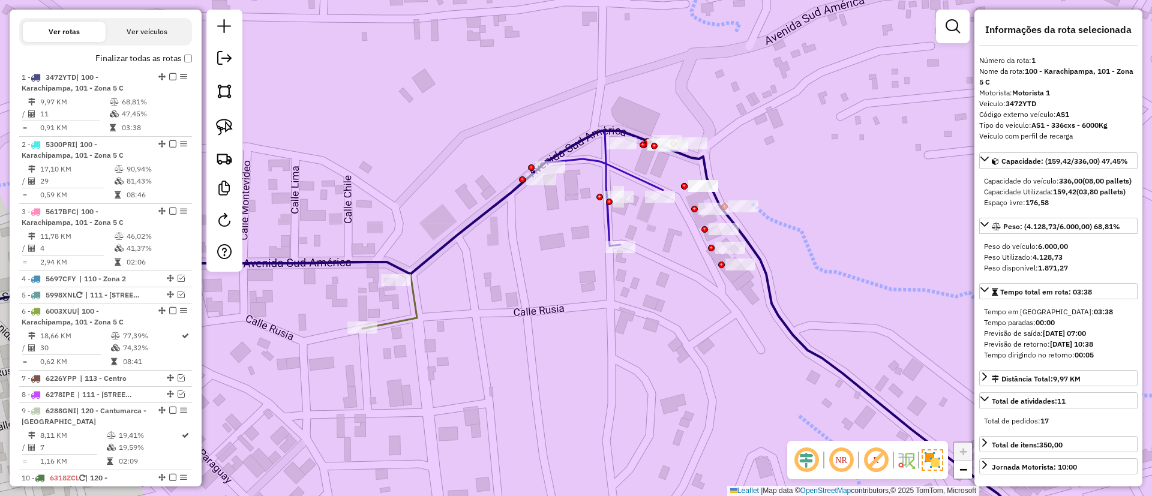
scroll to position [473, 0]
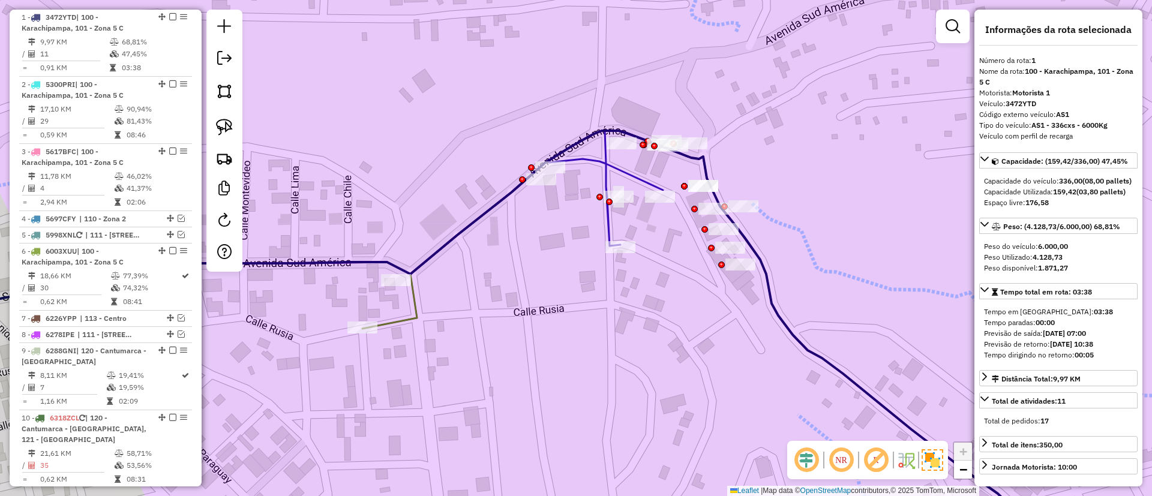
click at [611, 165] on icon at bounding box center [611, 188] width 153 height 115
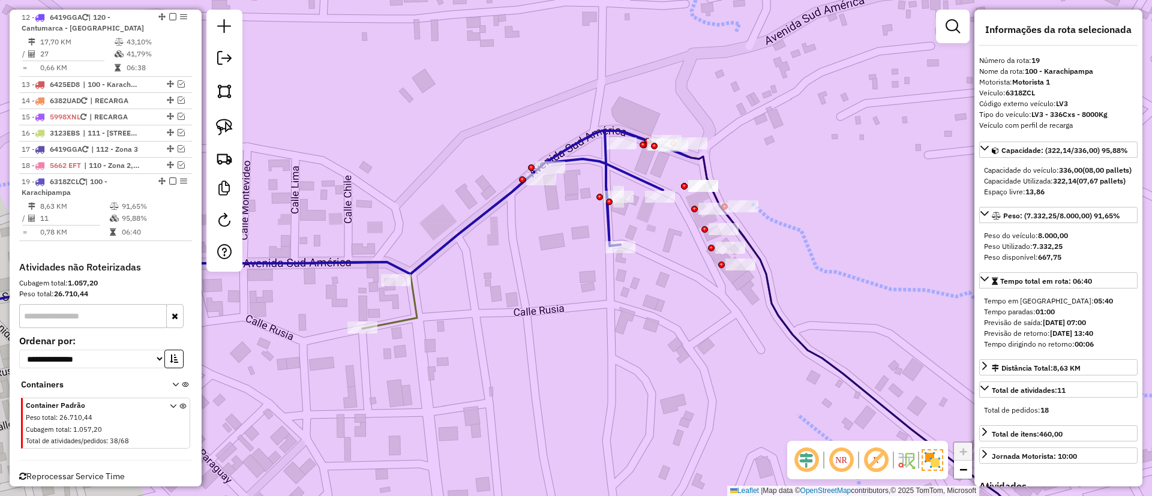
scroll to position [992, 0]
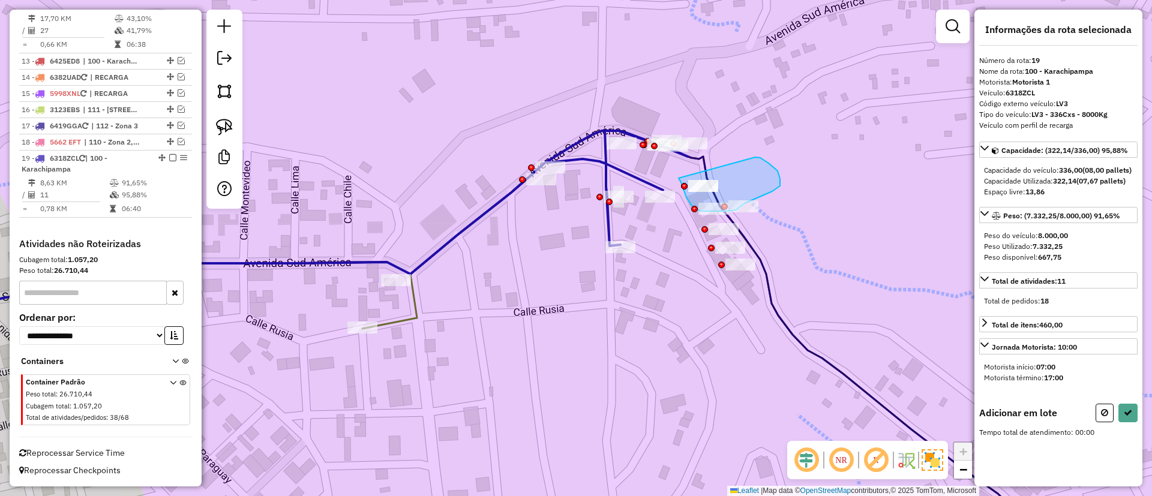
drag, startPoint x: 769, startPoint y: 163, endPoint x: 678, endPoint y: 175, distance: 91.4
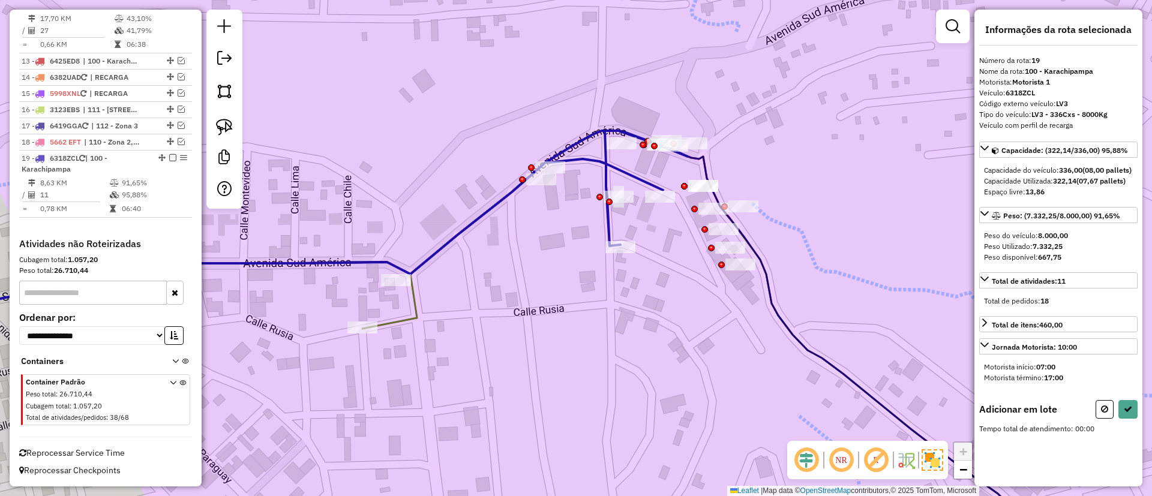
scroll to position [0, 0]
drag, startPoint x: 682, startPoint y: 220, endPoint x: 778, endPoint y: 170, distance: 107.4
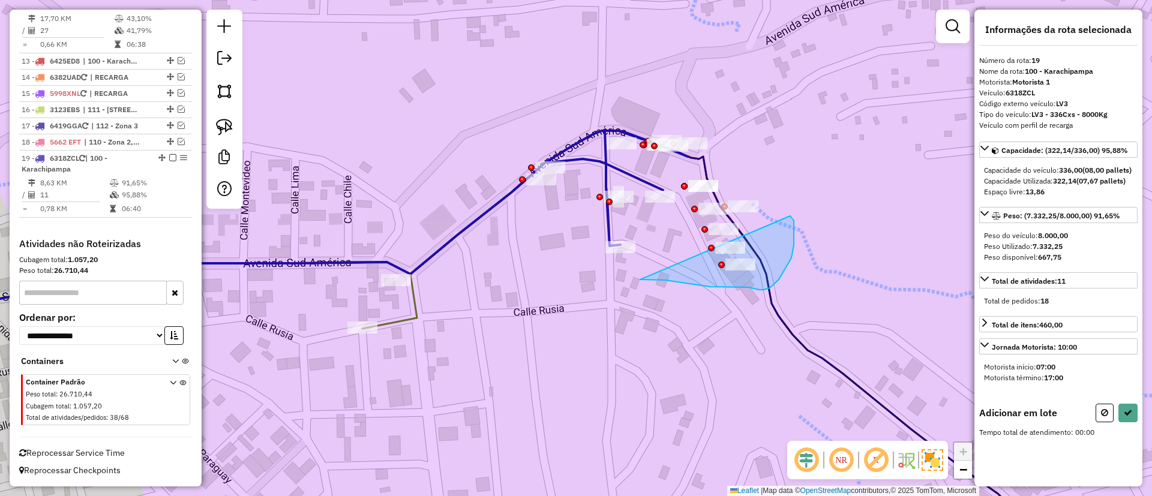
drag, startPoint x: 762, startPoint y: 290, endPoint x: 790, endPoint y: 216, distance: 78.8
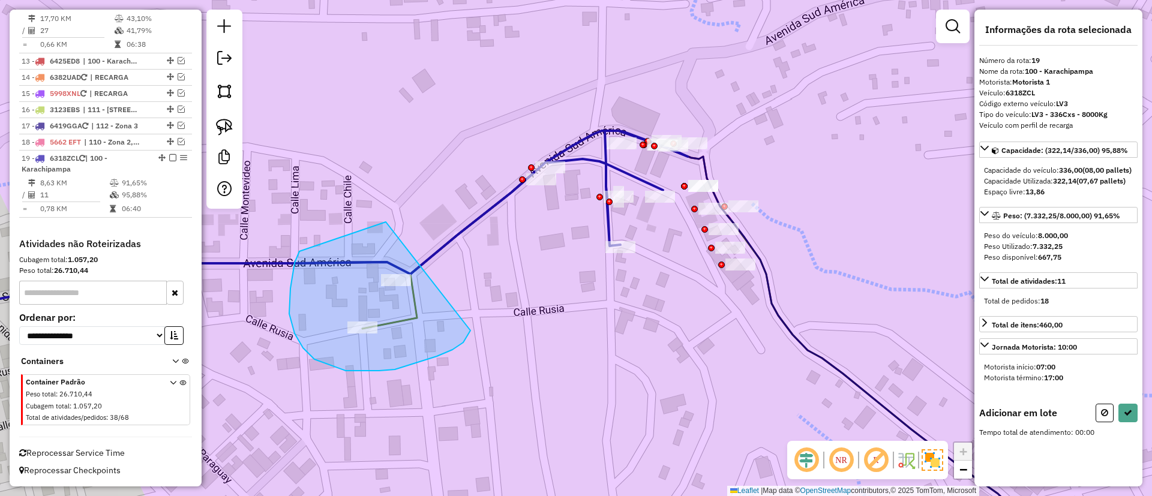
drag, startPoint x: 379, startPoint y: 371, endPoint x: 480, endPoint y: 265, distance: 146.5
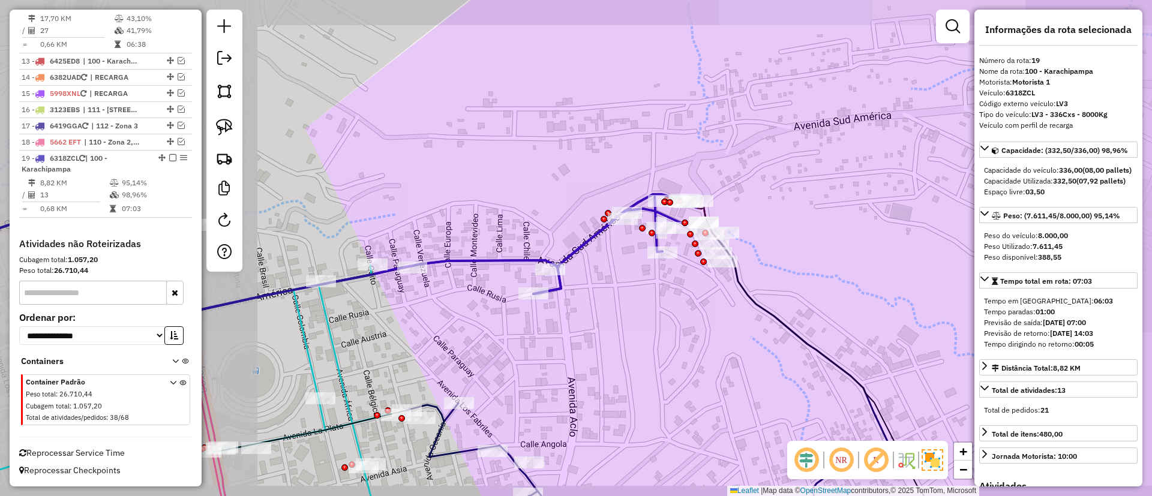
drag, startPoint x: 604, startPoint y: 309, endPoint x: 618, endPoint y: 302, distance: 14.8
click at [618, 302] on div "Janela de atendimento Grade de atendimento Capacidade Transportadoras Veículos …" at bounding box center [576, 248] width 1152 height 496
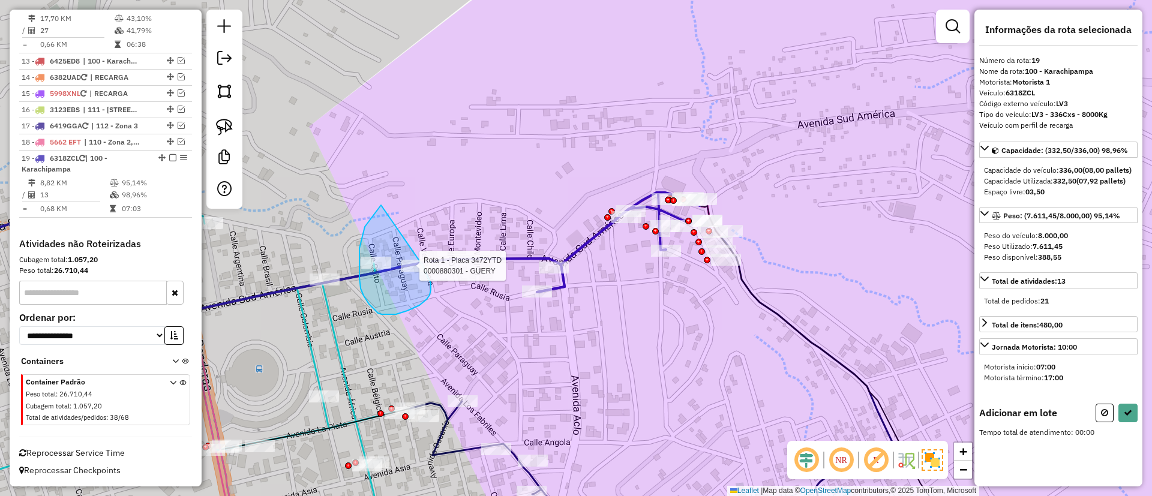
drag, startPoint x: 381, startPoint y: 205, endPoint x: 433, endPoint y: 253, distance: 70.9
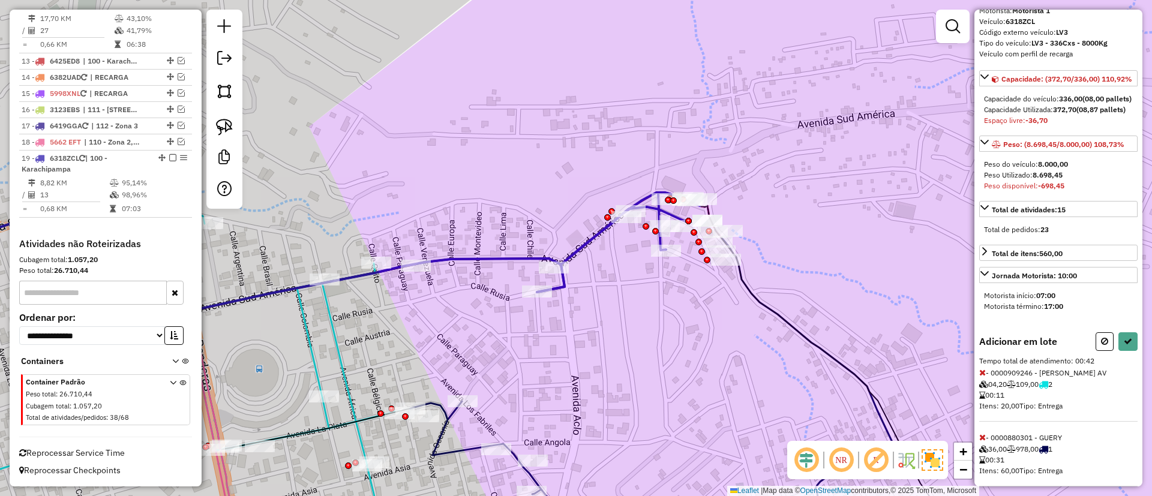
scroll to position [118, 0]
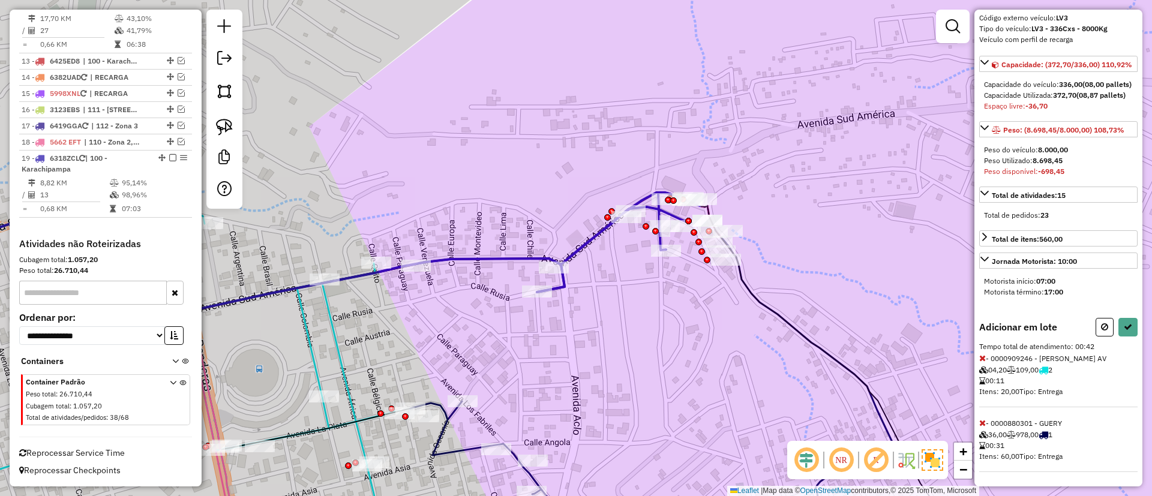
click at [982, 420] on icon at bounding box center [983, 423] width 7 height 8
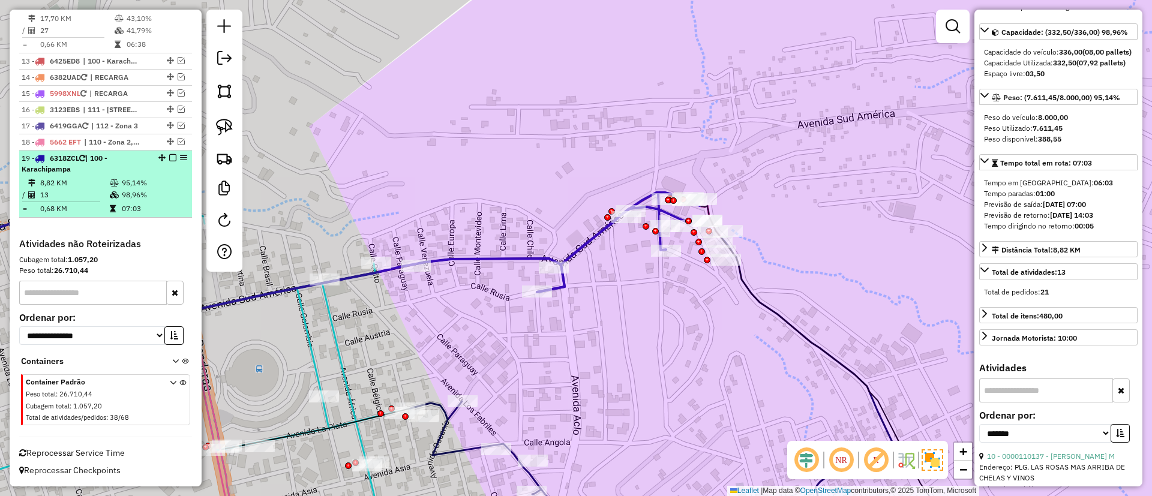
click at [169, 157] on em at bounding box center [172, 157] width 7 height 7
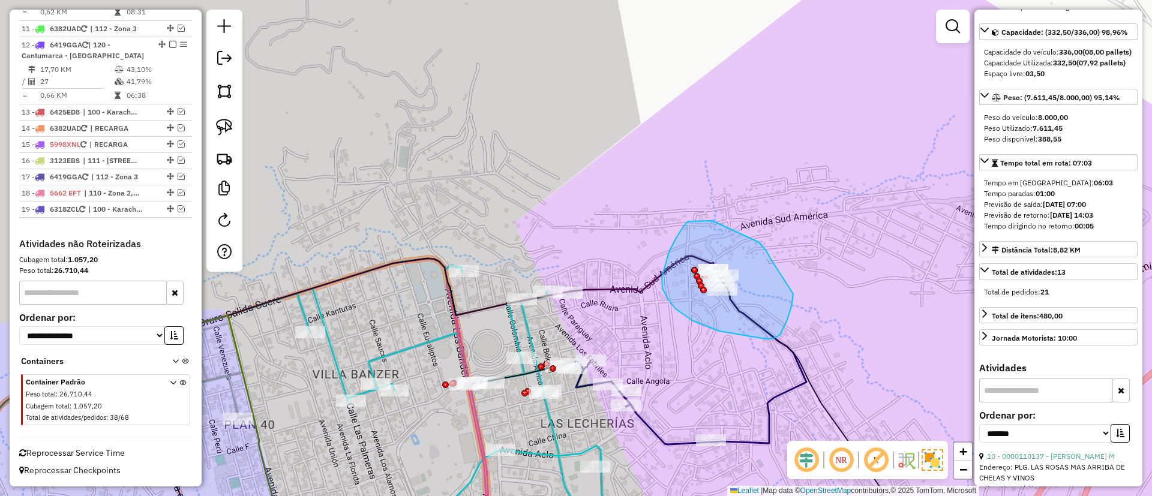
drag, startPoint x: 759, startPoint y: 243, endPoint x: 796, endPoint y: 274, distance: 48.5
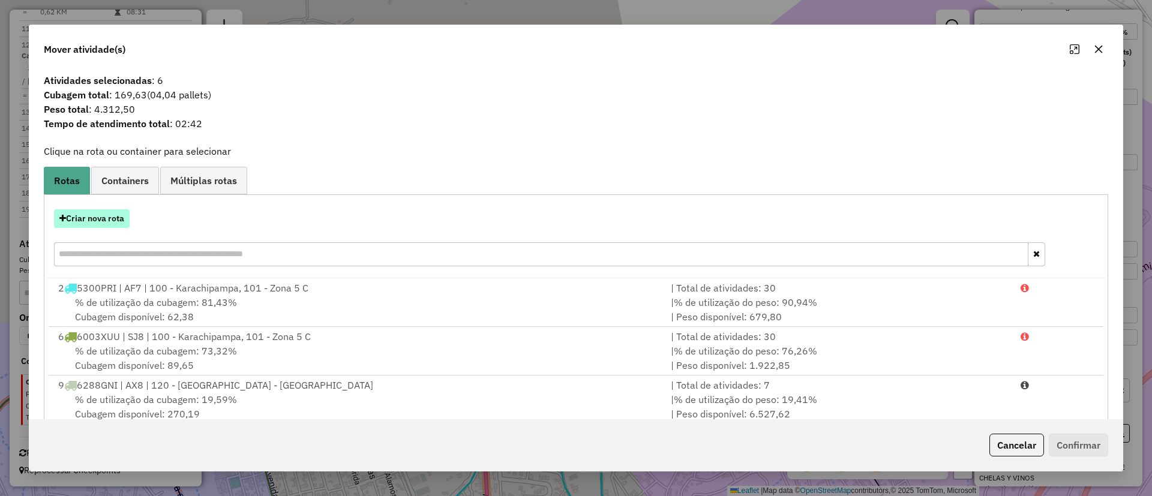
click at [105, 214] on button "Criar nova rota" at bounding box center [92, 218] width 76 height 19
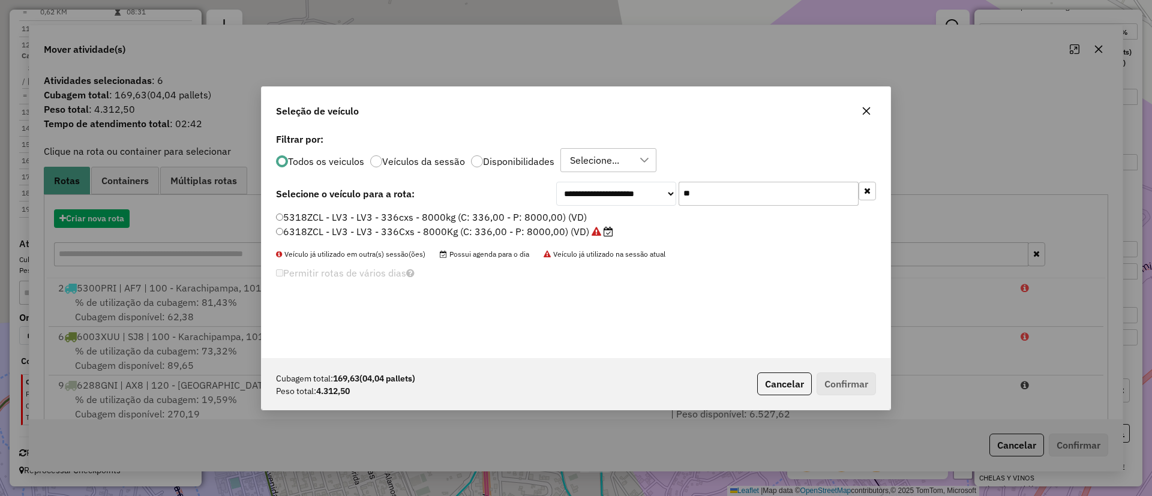
scroll to position [7, 4]
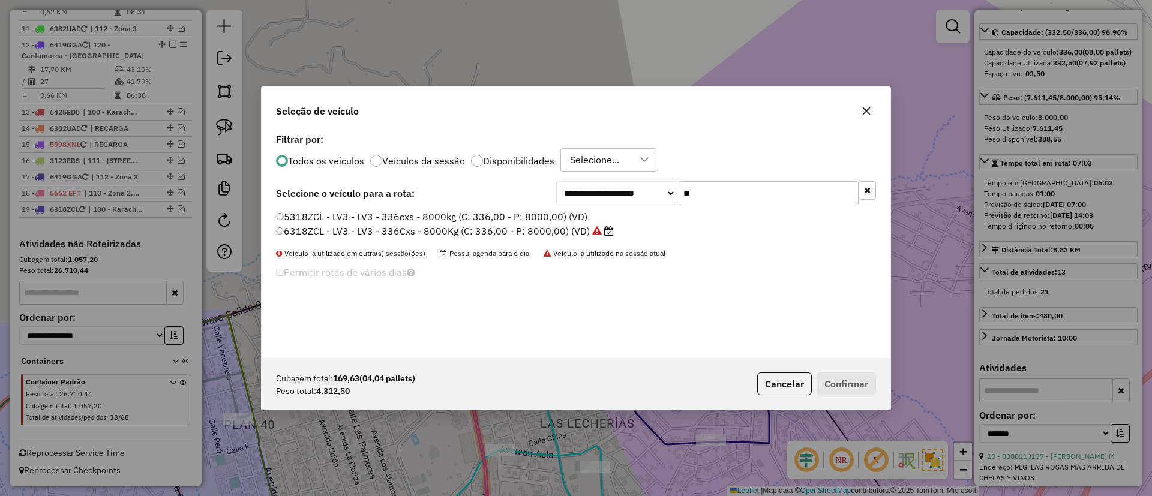
drag, startPoint x: 752, startPoint y: 192, endPoint x: 672, endPoint y: 195, distance: 80.5
click at [672, 195] on div "**********" at bounding box center [716, 193] width 320 height 24
drag, startPoint x: 598, startPoint y: 230, endPoint x: 628, endPoint y: 255, distance: 38.4
click at [598, 230] on icon at bounding box center [597, 231] width 10 height 10
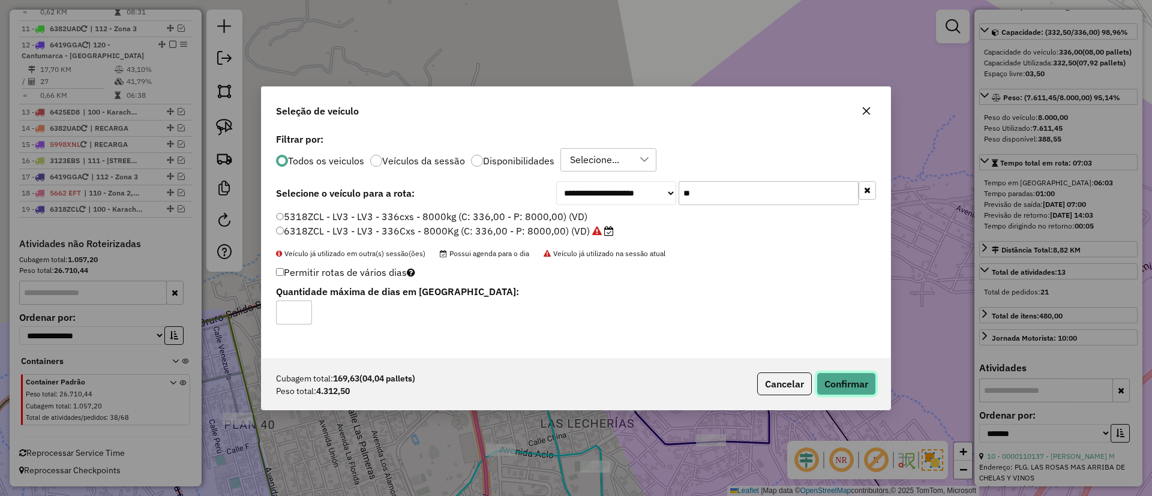
click at [856, 382] on button "Confirmar" at bounding box center [846, 384] width 59 height 23
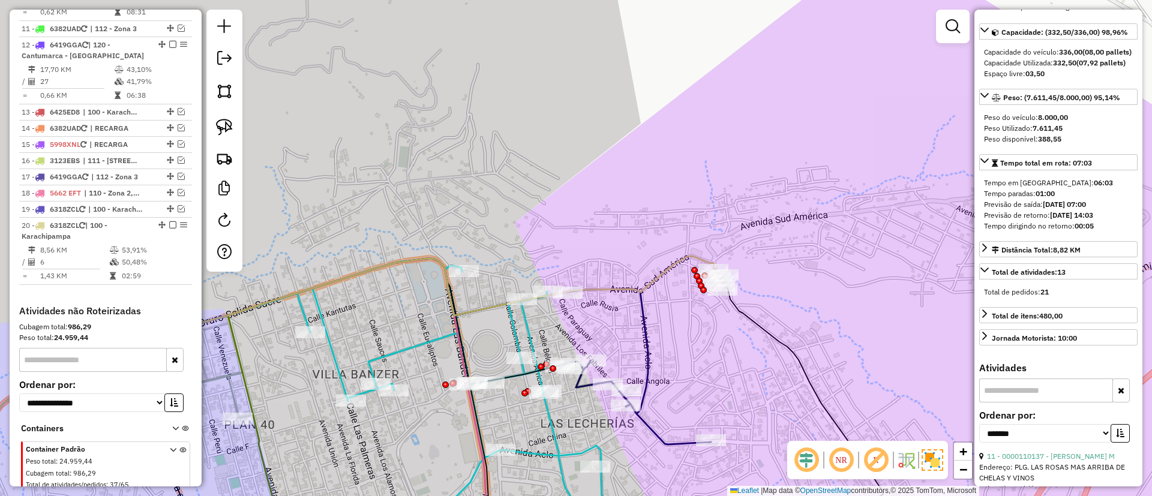
scroll to position [1008, 0]
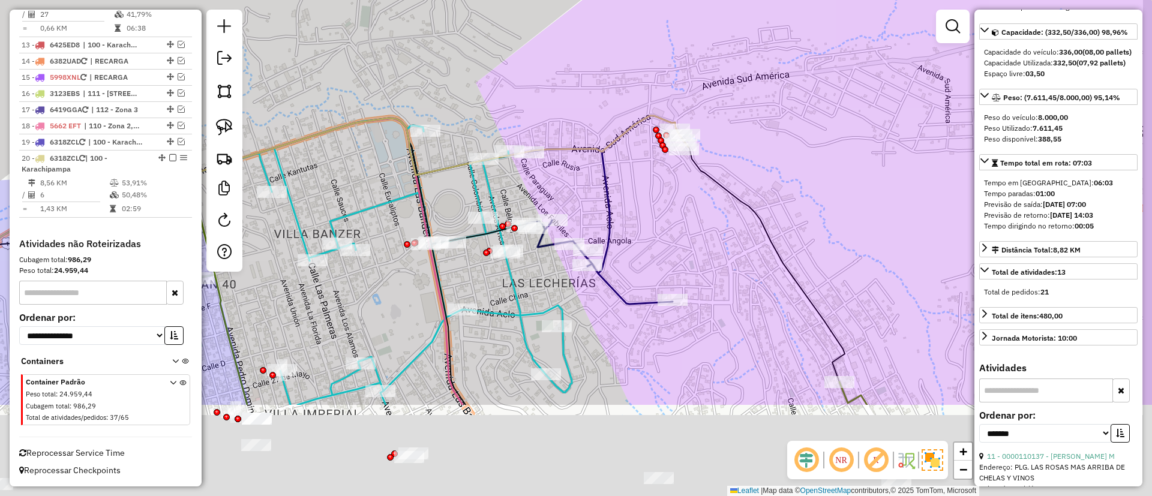
drag, startPoint x: 798, startPoint y: 385, endPoint x: 752, endPoint y: 226, distance: 165.1
click at [753, 227] on div "Janela de atendimento Grade de atendimento Capacidade Transportadoras Veículos …" at bounding box center [576, 248] width 1152 height 496
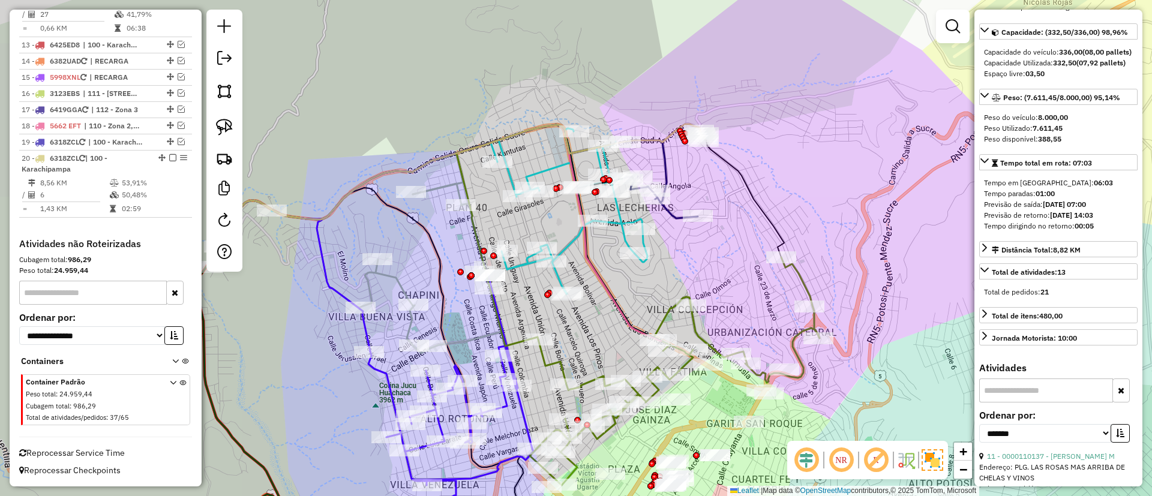
drag, startPoint x: 776, startPoint y: 337, endPoint x: 758, endPoint y: 269, distance: 70.8
click at [758, 269] on div "Janela de atendimento Grade de atendimento Capacidade Transportadoras Veículos …" at bounding box center [576, 248] width 1152 height 496
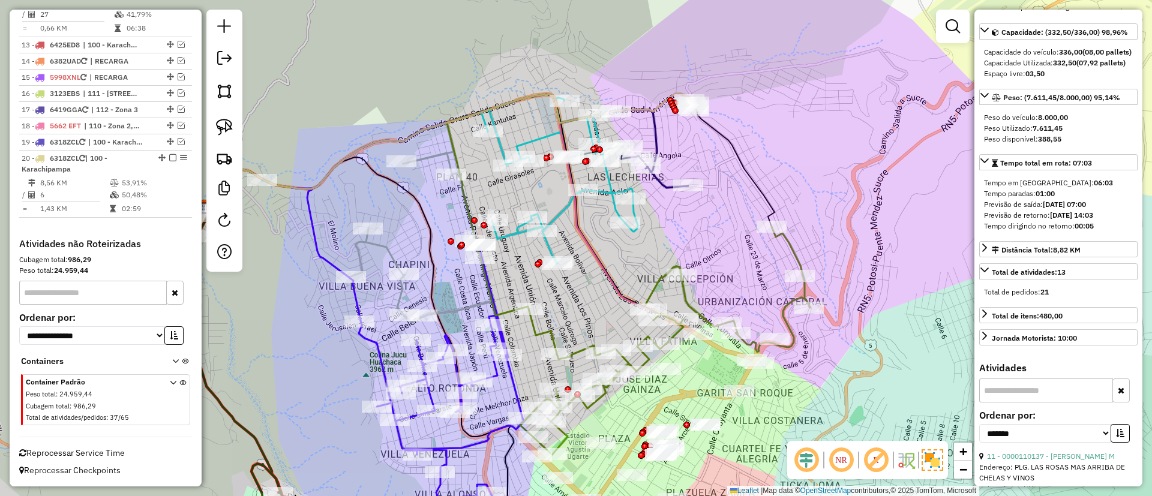
click at [785, 325] on icon at bounding box center [665, 341] width 290 height 228
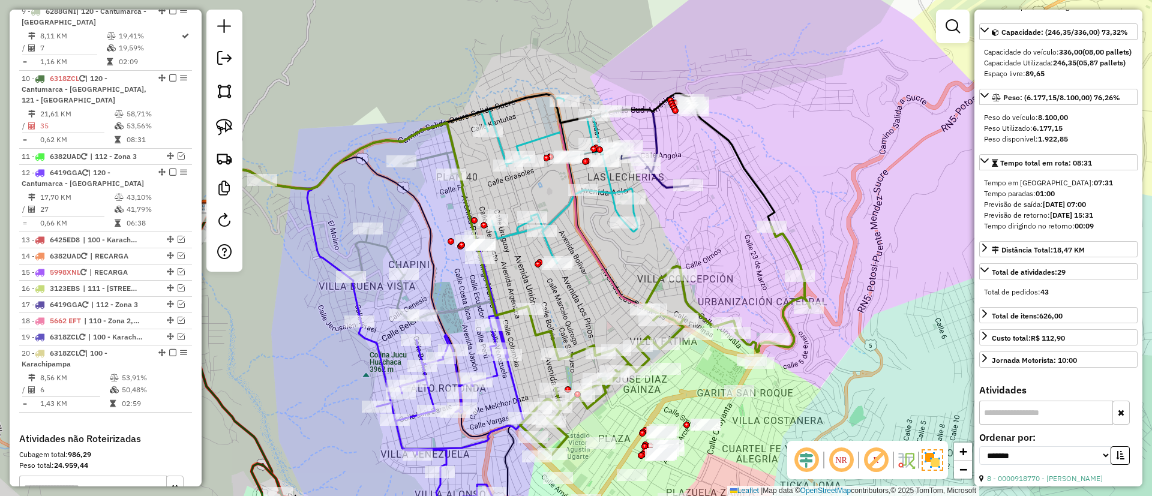
scroll to position [707, 0]
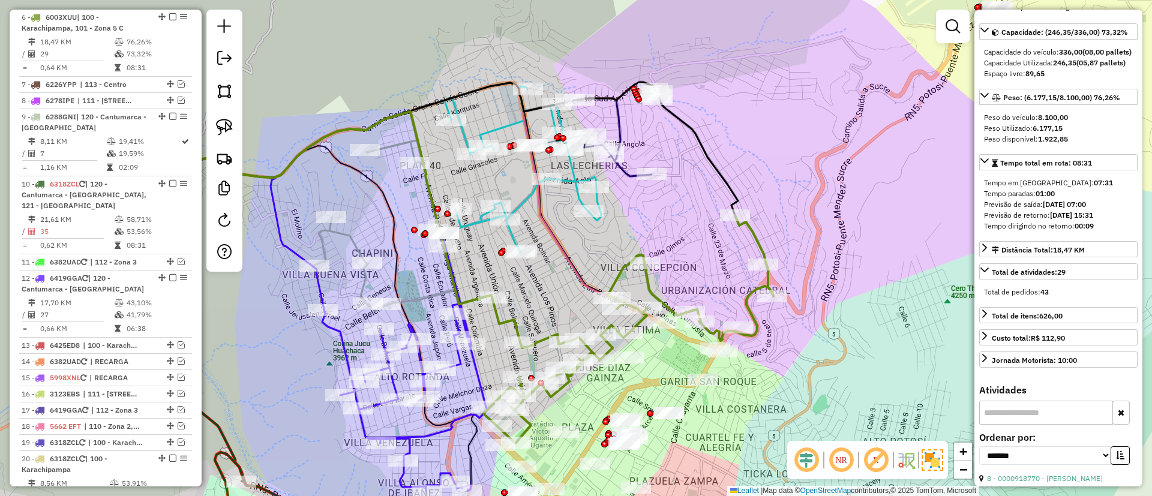
drag, startPoint x: 800, startPoint y: 351, endPoint x: 821, endPoint y: 355, distance: 21.6
click at [770, 362] on div "Janela de atendimento Grade de atendimento Capacidade Transportadoras Veículos …" at bounding box center [576, 248] width 1152 height 496
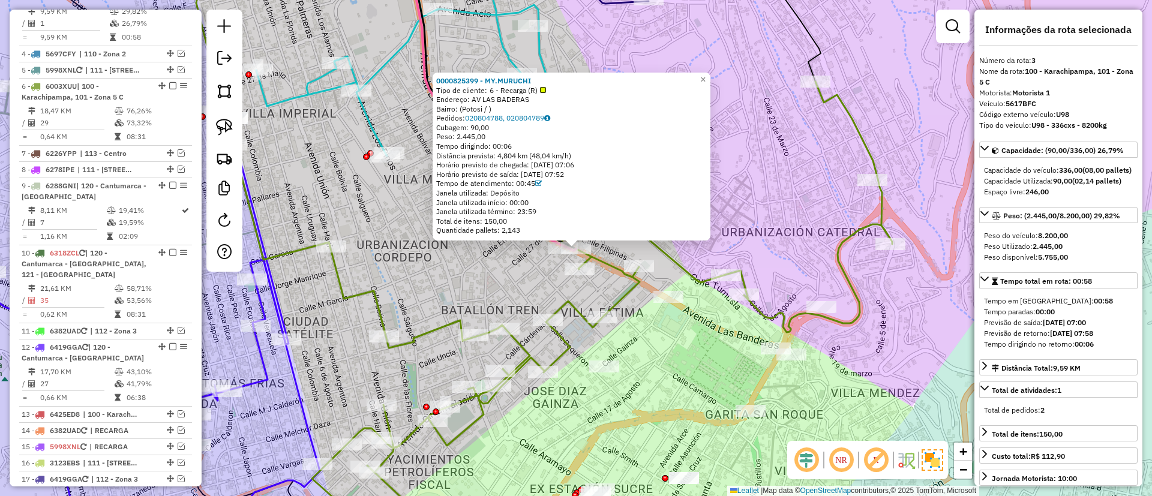
scroll to position [607, 0]
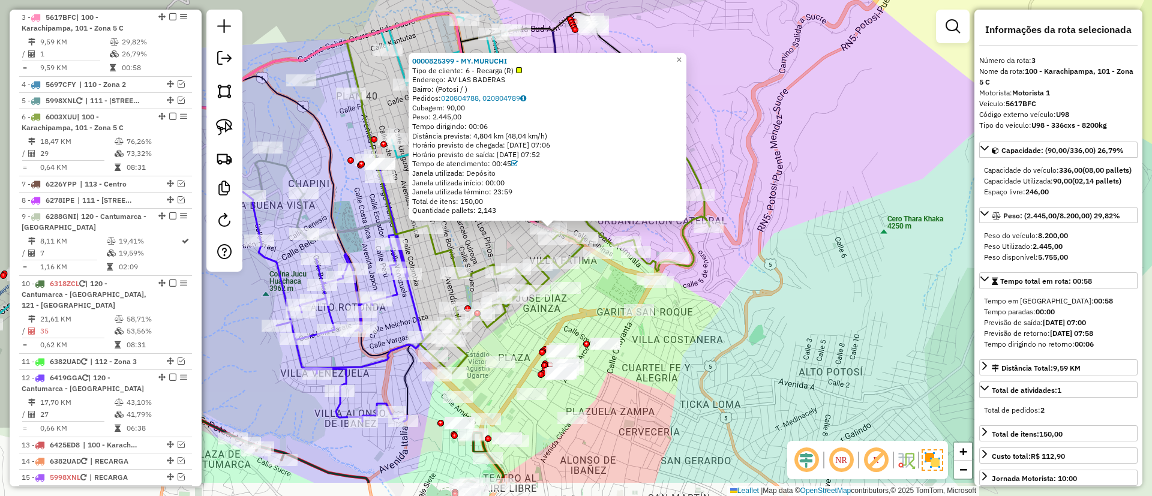
drag, startPoint x: 612, startPoint y: 301, endPoint x: 601, endPoint y: 283, distance: 21.5
click at [601, 283] on div "0000825399 - MY.MURUCHI Tipo de cliente: 6 - Recarga (R) Endereço: AV LAS BADER…" at bounding box center [576, 248] width 1152 height 496
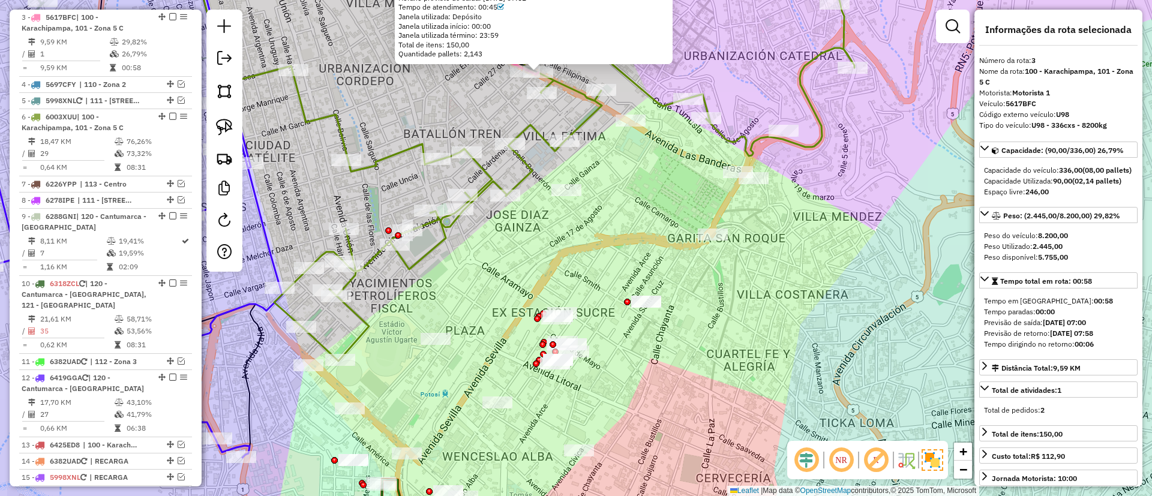
drag, startPoint x: 625, startPoint y: 293, endPoint x: 612, endPoint y: 299, distance: 14.0
click at [612, 299] on div "0000825399 - MY.MURUCHI Tipo de cliente: 6 - Recarga (R) Endereço: AV LAS BADER…" at bounding box center [576, 248] width 1152 height 496
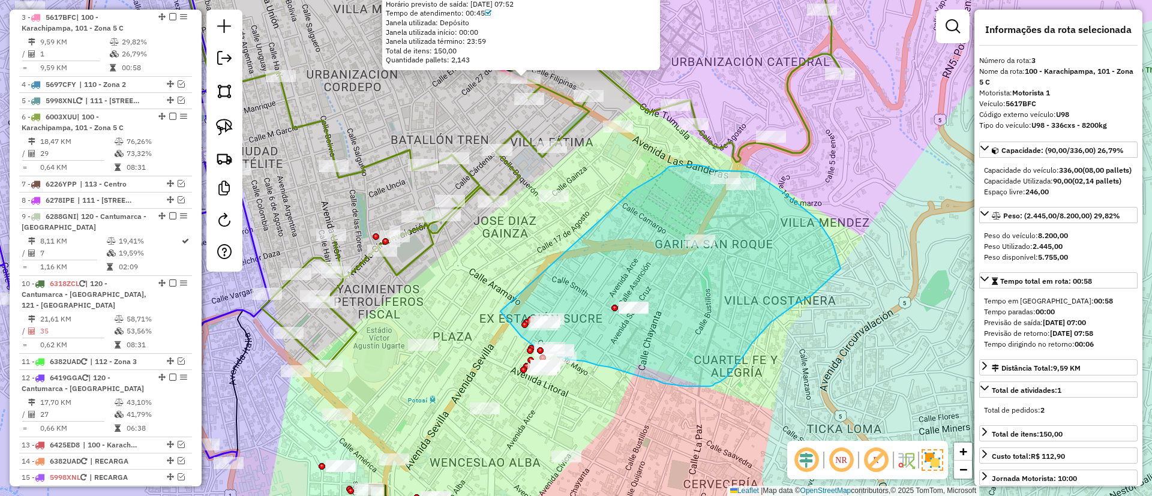
drag, startPoint x: 668, startPoint y: 169, endPoint x: 500, endPoint y: 311, distance: 220.2
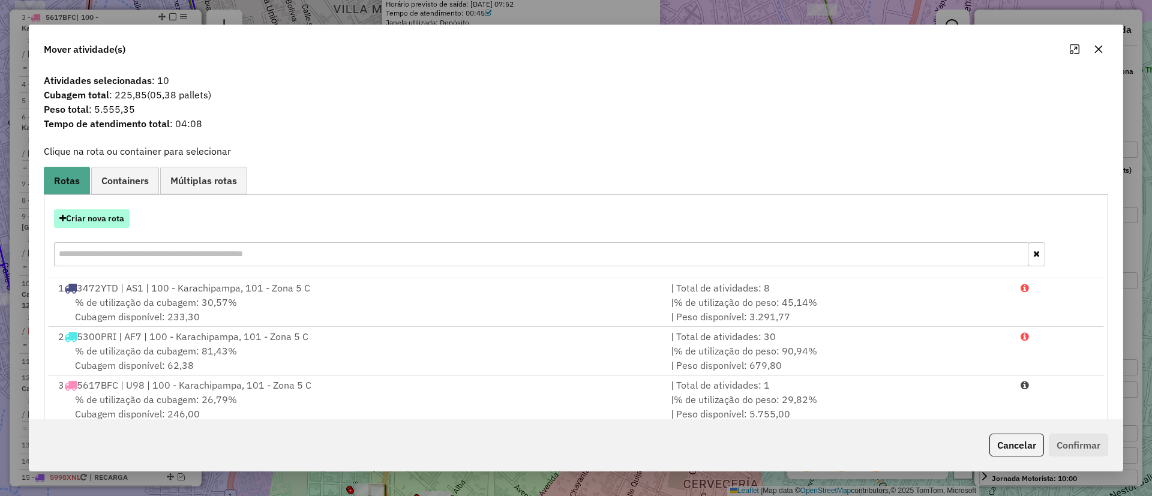
click at [119, 218] on button "Criar nova rota" at bounding box center [92, 218] width 76 height 19
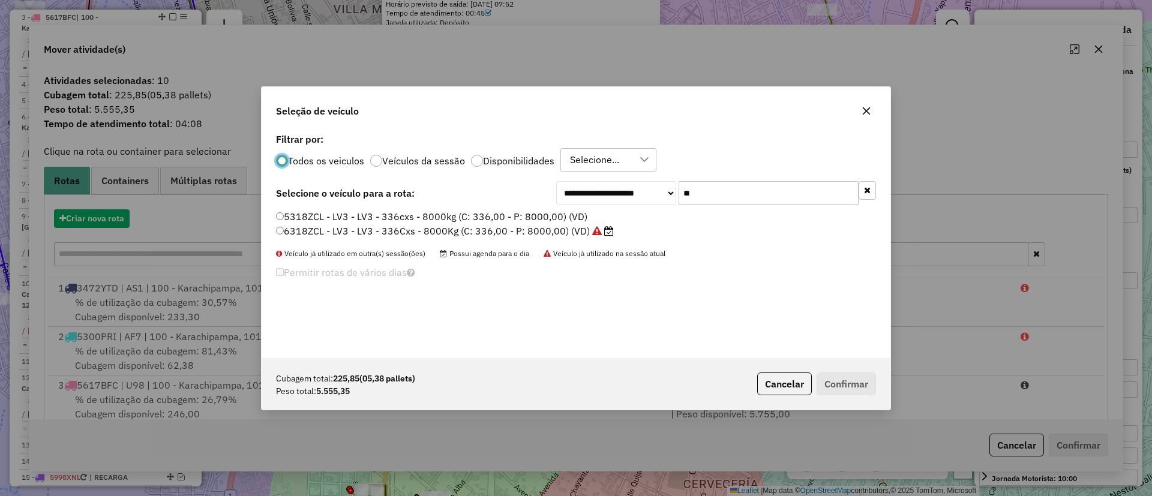
scroll to position [7, 4]
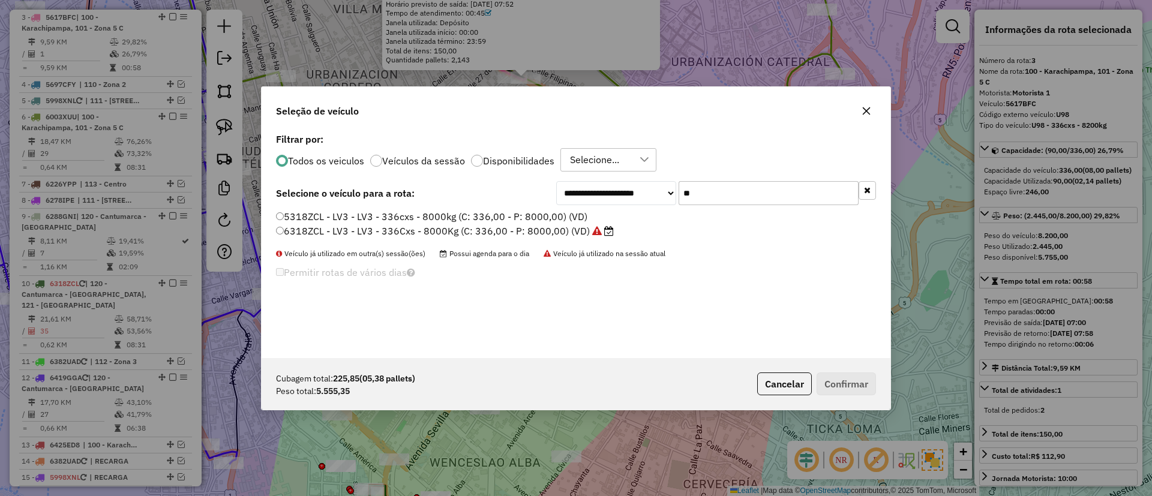
drag, startPoint x: 719, startPoint y: 191, endPoint x: 609, endPoint y: 191, distance: 109.8
click at [609, 191] on div "**********" at bounding box center [716, 193] width 320 height 24
type input "***"
click at [598, 224] on li "5617BFC - U98 - U98 - 336cxs - 8200kg (C: 336,00 - P: 8200,00) (VD)" at bounding box center [576, 217] width 600 height 14
click at [597, 218] on icon at bounding box center [601, 217] width 10 height 10
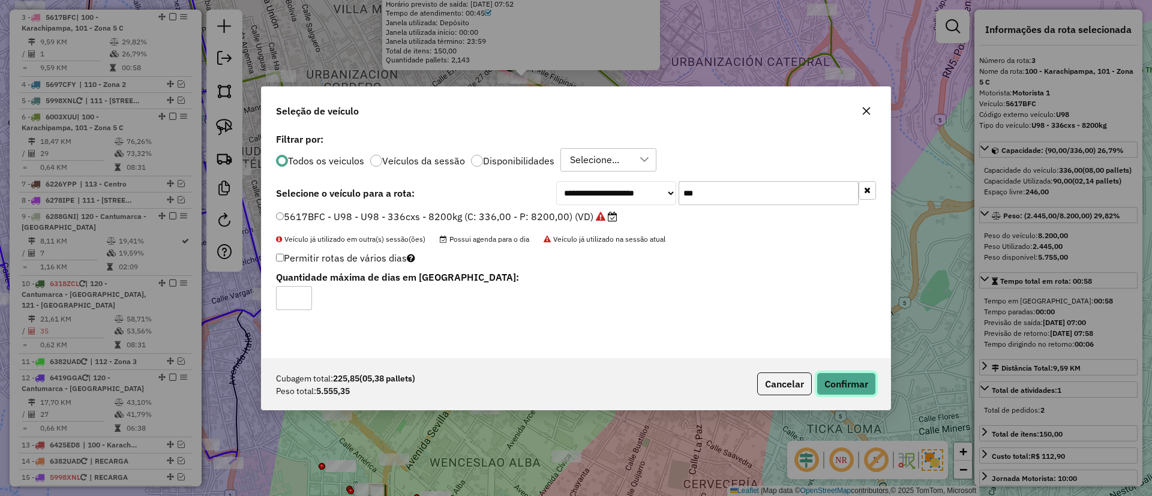
click at [836, 387] on button "Confirmar" at bounding box center [846, 384] width 59 height 23
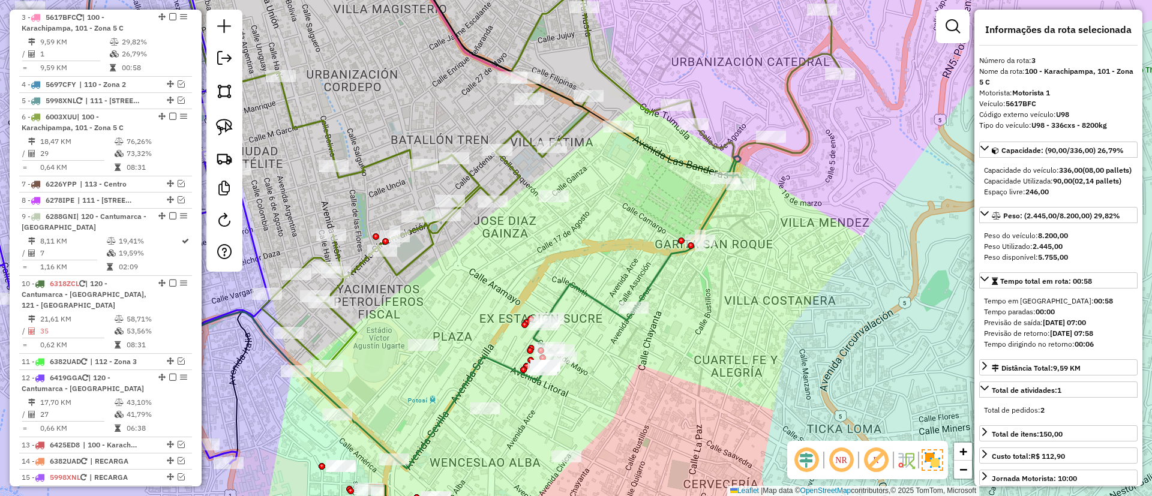
click at [594, 306] on icon at bounding box center [638, 254] width 209 height 197
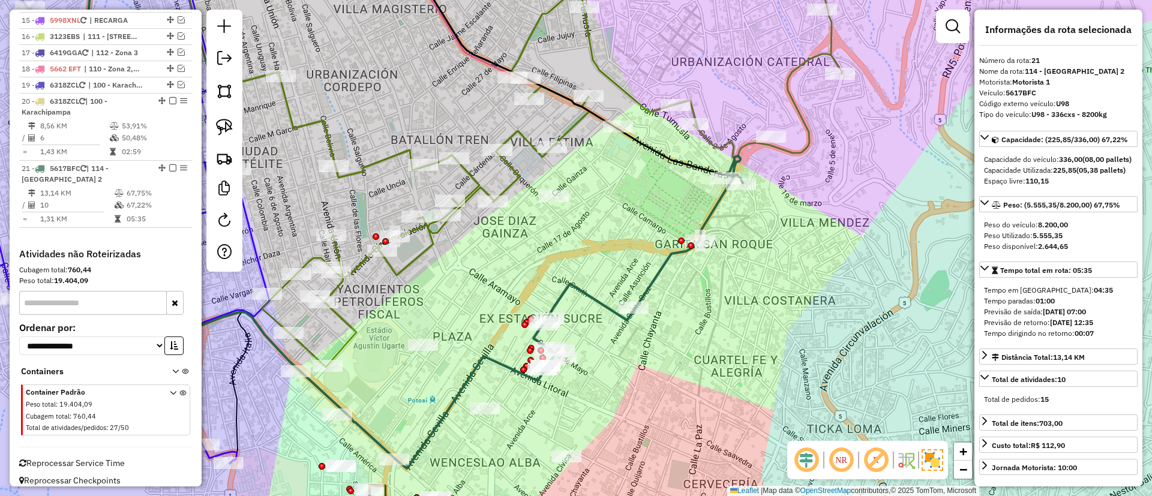
scroll to position [1075, 0]
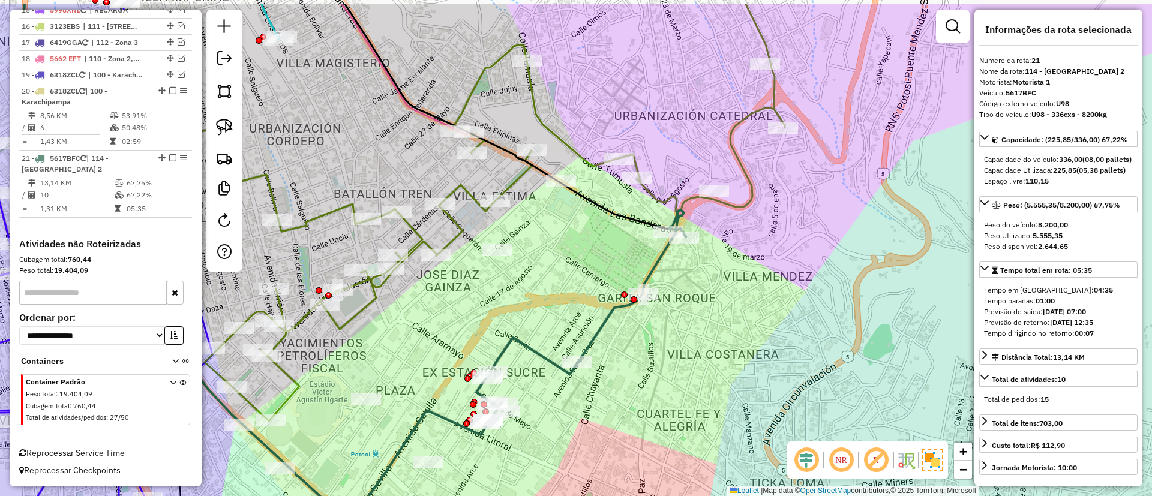
drag, startPoint x: 584, startPoint y: 291, endPoint x: 549, endPoint y: 334, distance: 55.5
click at [549, 334] on div "Janela de atendimento Grade de atendimento Capacidade Transportadoras Veículos …" at bounding box center [576, 248] width 1152 height 496
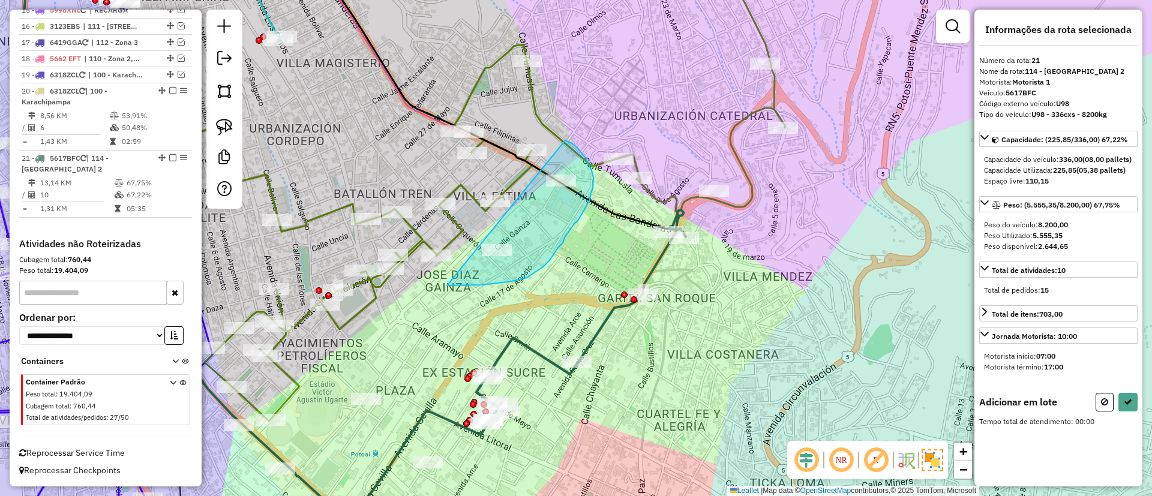
drag, startPoint x: 447, startPoint y: 286, endPoint x: 565, endPoint y: 140, distance: 187.3
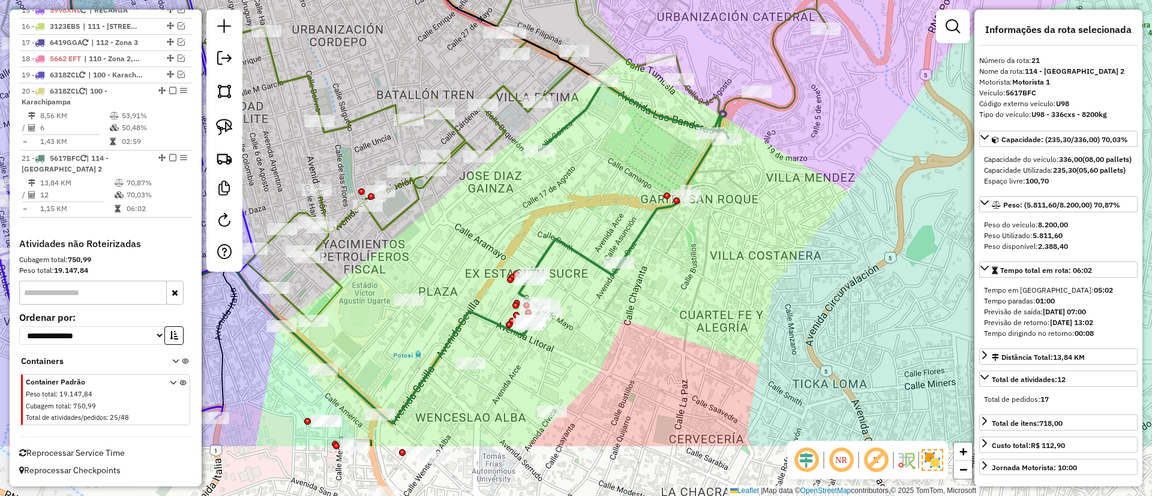
drag, startPoint x: 556, startPoint y: 409, endPoint x: 599, endPoint y: 310, distance: 107.8
click at [599, 310] on div "Janela de atendimento Grade de atendimento Capacidade Transportadoras Veículos …" at bounding box center [576, 248] width 1152 height 496
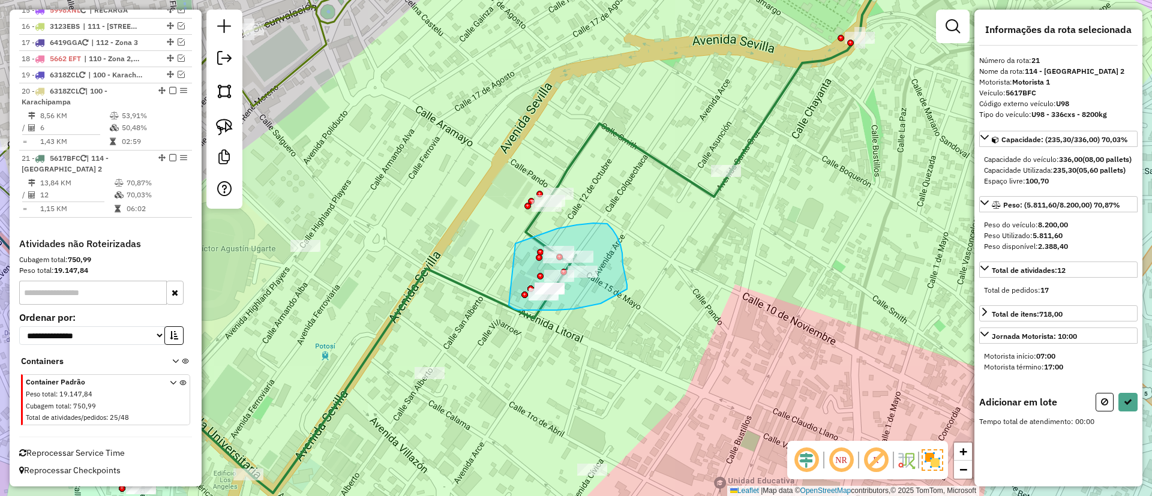
drag, startPoint x: 516, startPoint y: 244, endPoint x: 508, endPoint y: 304, distance: 60.5
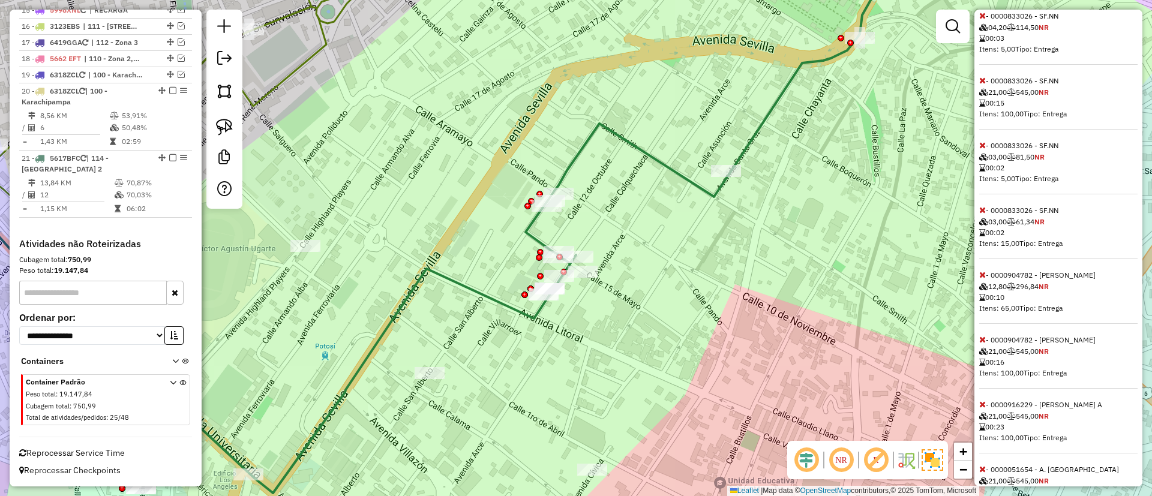
scroll to position [691, 0]
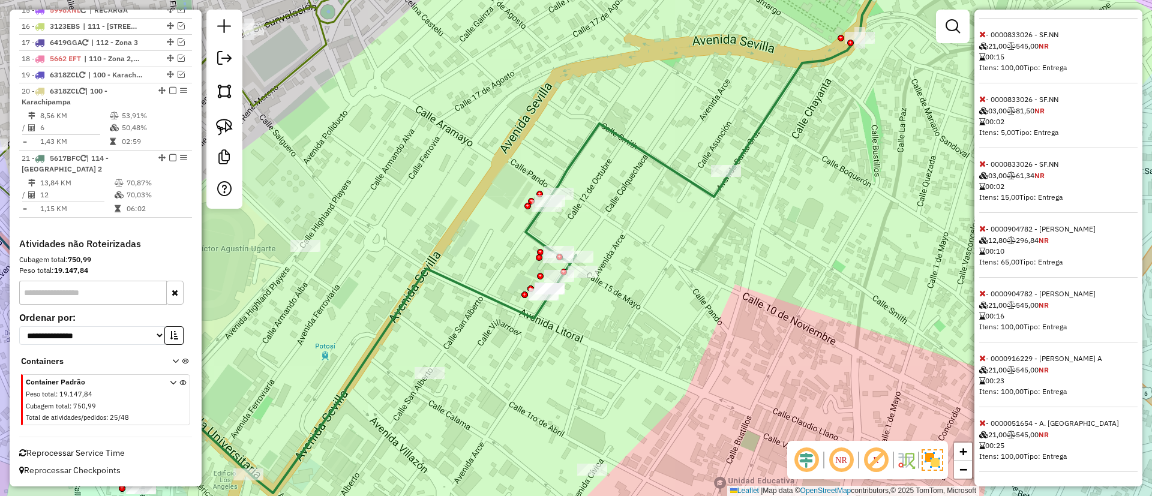
click at [980, 225] on icon at bounding box center [983, 228] width 7 height 8
click at [980, 294] on icon at bounding box center [983, 293] width 7 height 8
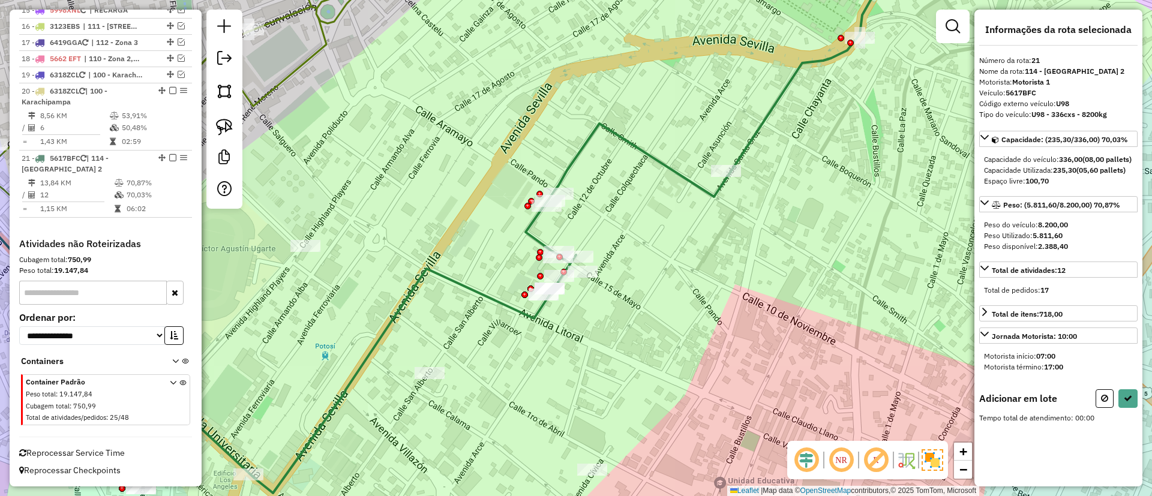
scroll to position [0, 0]
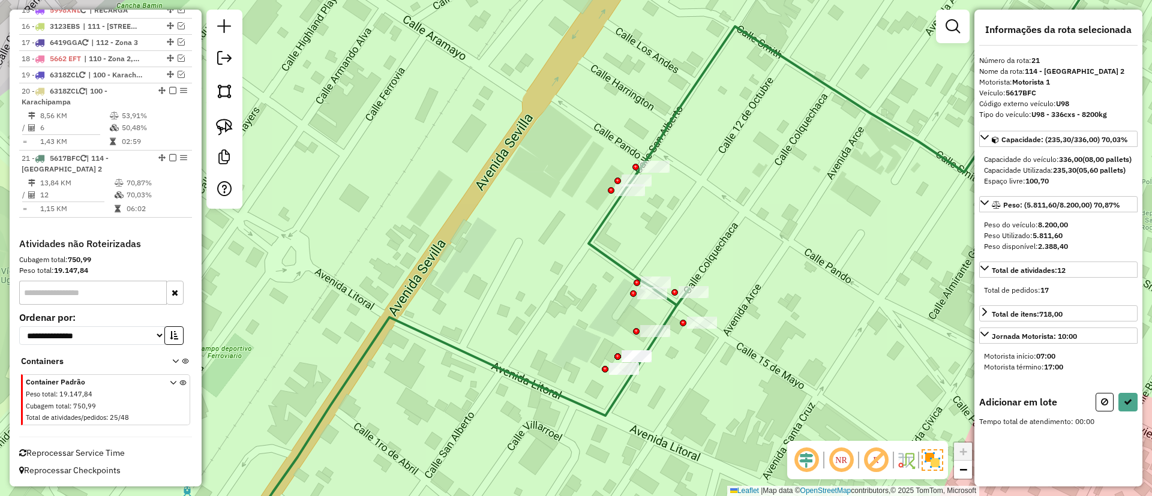
drag, startPoint x: 534, startPoint y: 255, endPoint x: 568, endPoint y: 290, distance: 49.2
click at [568, 290] on div "Janela de atendimento Grade de atendimento Capacidade Transportadoras Veículos …" at bounding box center [576, 248] width 1152 height 496
drag, startPoint x: 573, startPoint y: 304, endPoint x: 770, endPoint y: 248, distance: 204.8
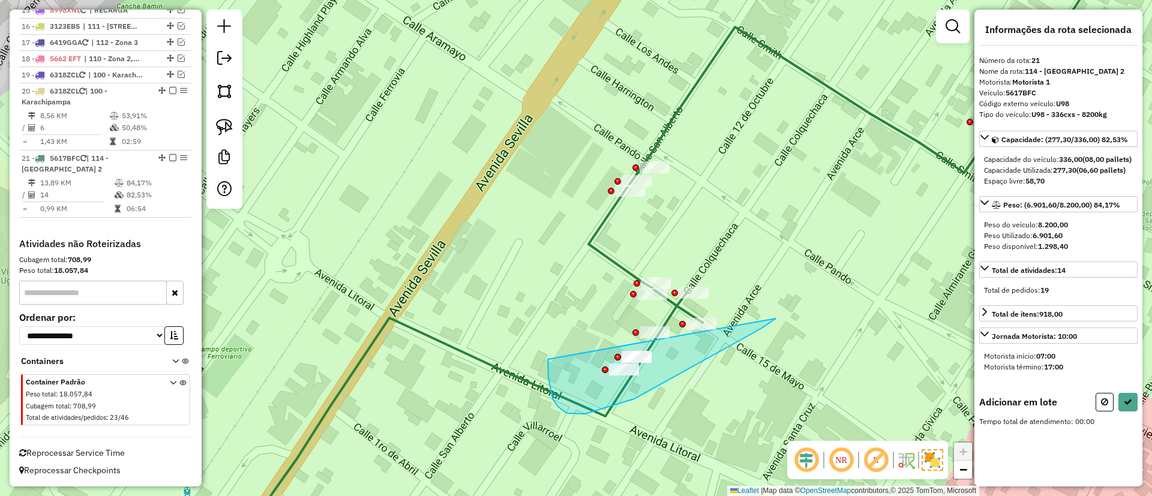
drag, startPoint x: 553, startPoint y: 399, endPoint x: 788, endPoint y: 273, distance: 266.9
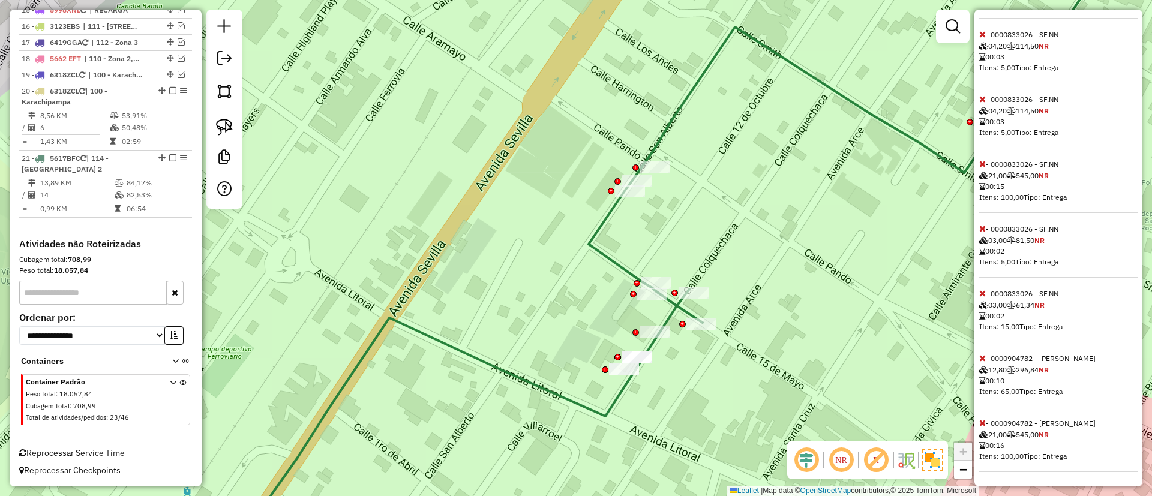
scroll to position [561, 0]
click at [980, 354] on icon at bounding box center [983, 358] width 7 height 8
click at [978, 427] on div "Informações da rota selecionada Número da rota: 21 Nome da rota: 114 - Casco Vi…" at bounding box center [1059, 248] width 168 height 477
click at [980, 424] on icon at bounding box center [983, 423] width 7 height 8
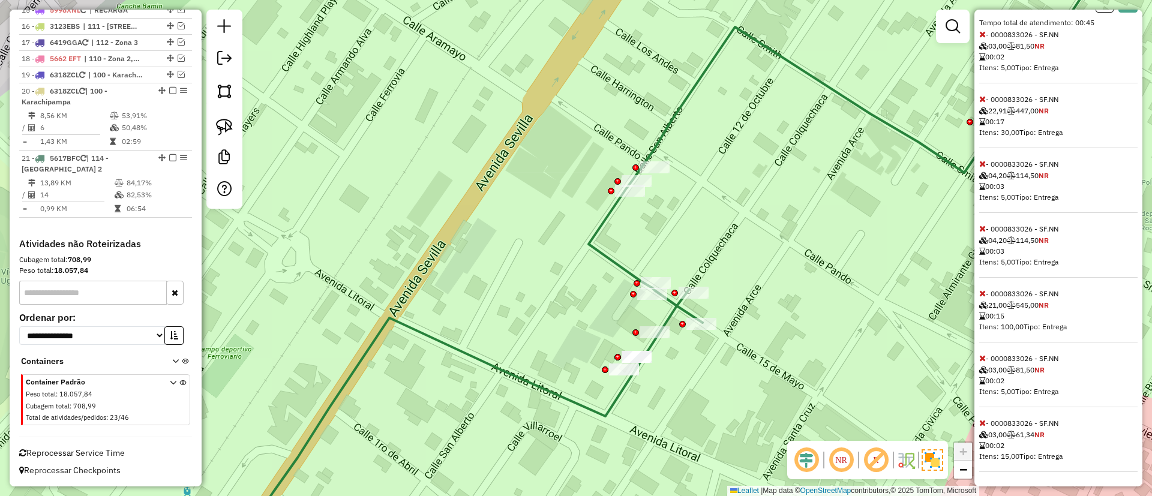
scroll to position [0, 0]
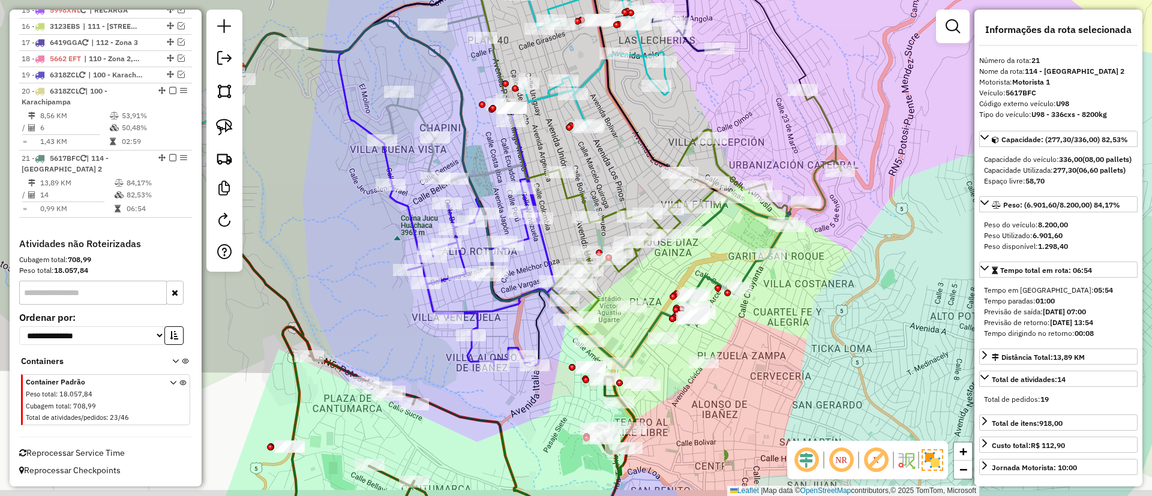
click at [734, 375] on div "Janela de atendimento Grade de atendimento Capacidade Transportadoras Veículos …" at bounding box center [576, 248] width 1152 height 496
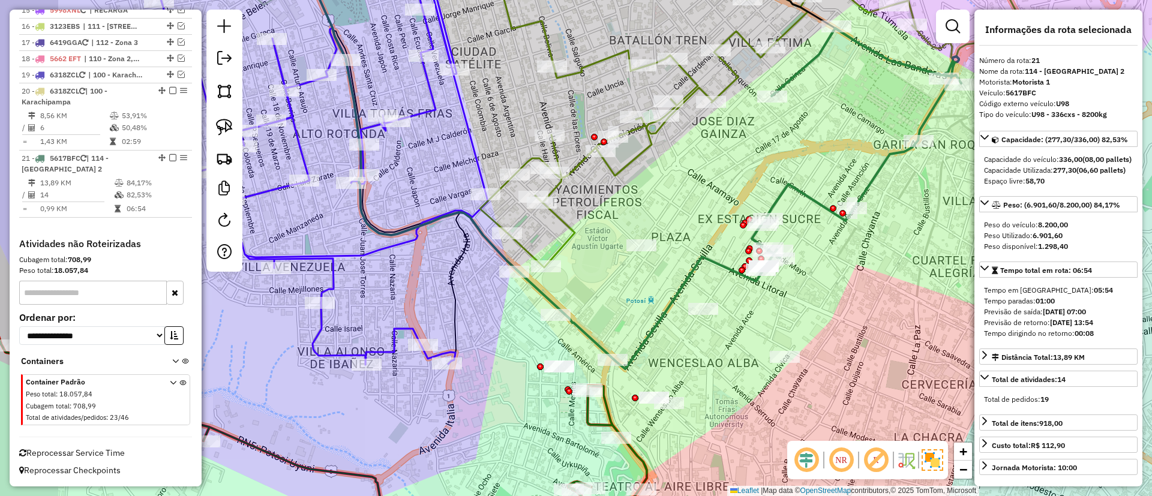
drag, startPoint x: 658, startPoint y: 358, endPoint x: 734, endPoint y: 374, distance: 77.3
click at [734, 374] on div "Janela de atendimento Grade de atendimento Capacidade Transportadoras Veículos …" at bounding box center [576, 248] width 1152 height 496
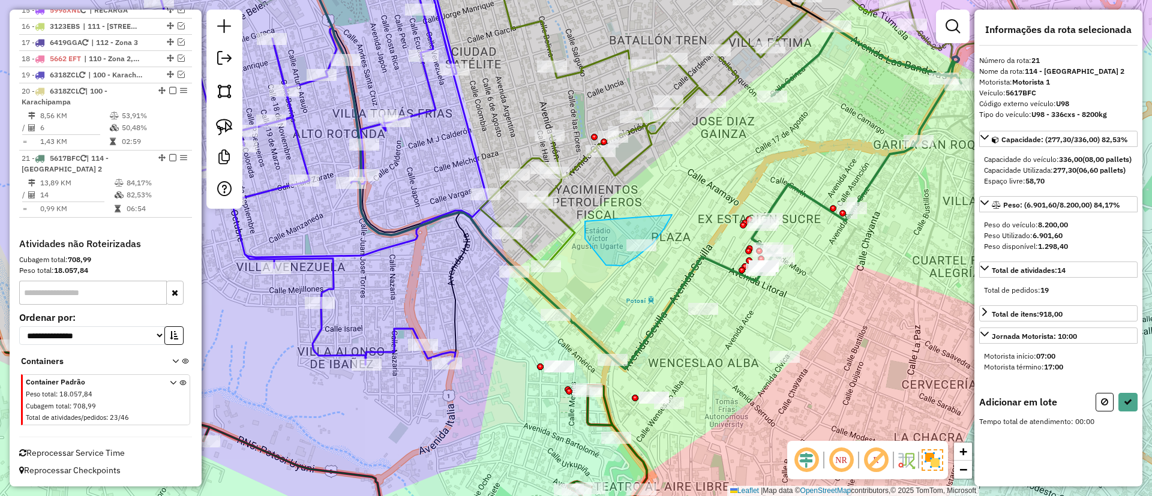
drag, startPoint x: 616, startPoint y: 266, endPoint x: 672, endPoint y: 193, distance: 92.4
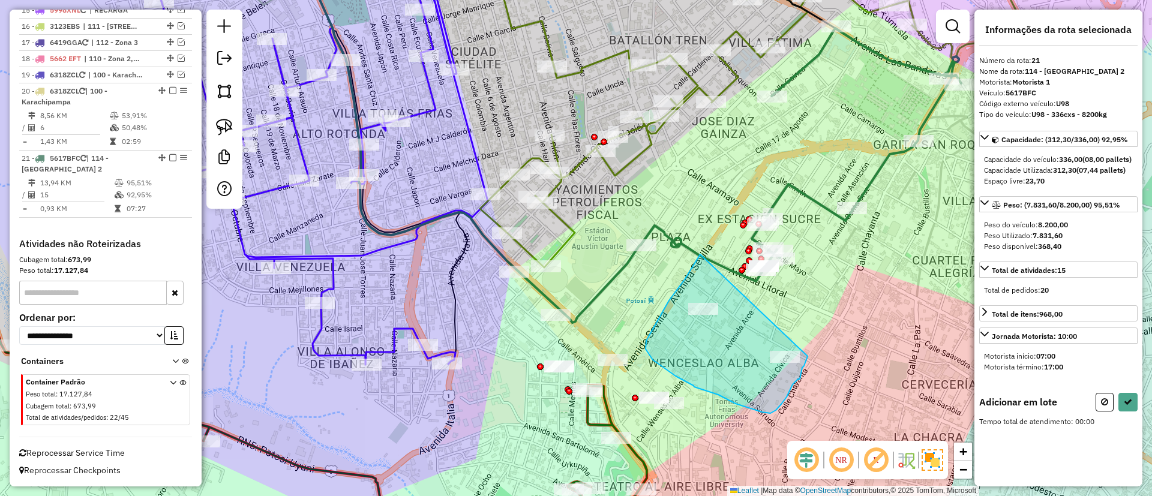
drag, startPoint x: 698, startPoint y: 259, endPoint x: 808, endPoint y: 357, distance: 146.7
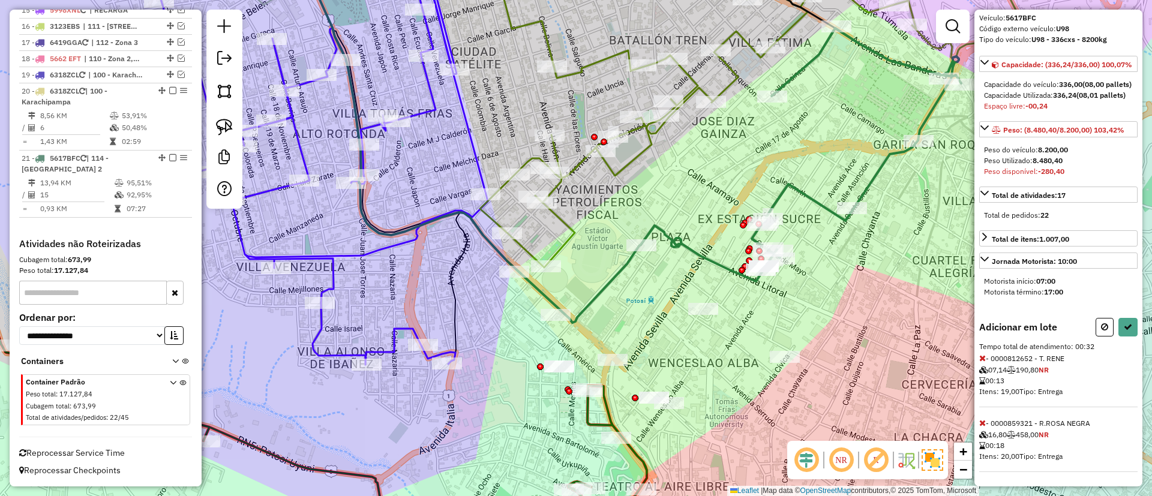
scroll to position [107, 0]
click at [980, 351] on div "Adicionar em lote Tempo total de atendimento: 00:32 - 0000812652 - T. RENE 07,1…" at bounding box center [1059, 395] width 158 height 154
click at [980, 361] on icon at bounding box center [983, 358] width 7 height 8
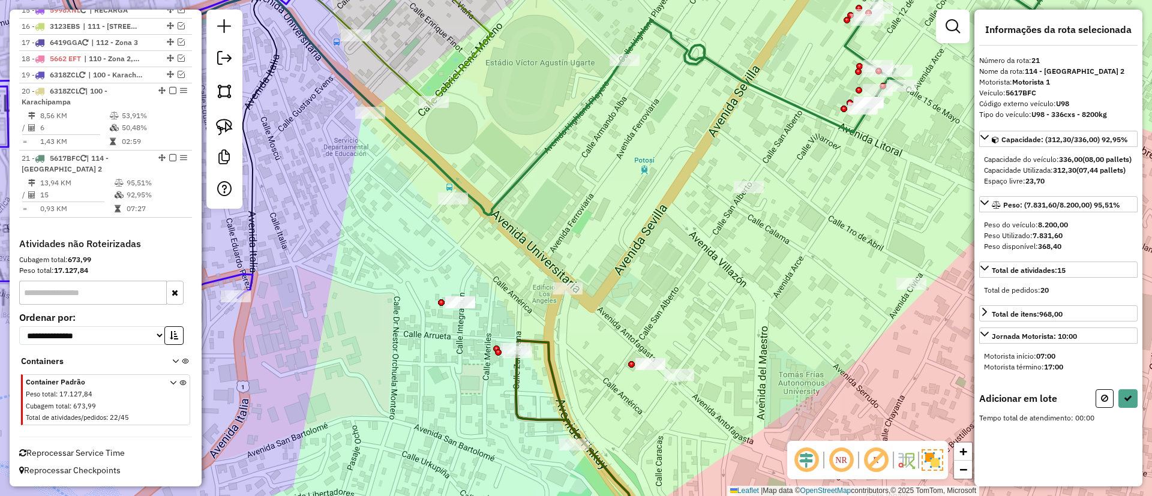
scroll to position [0, 0]
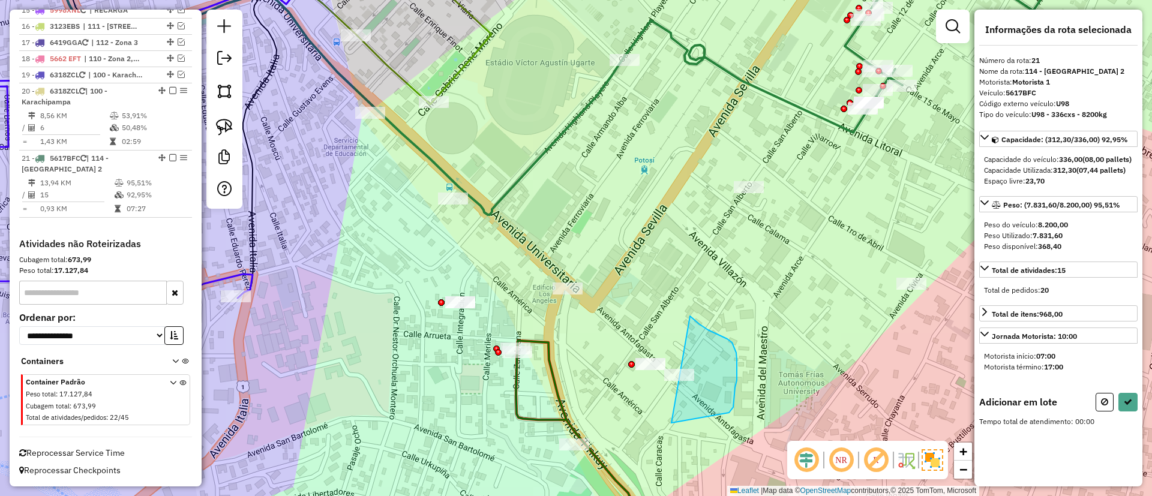
drag, startPoint x: 733, startPoint y: 345, endPoint x: 690, endPoint y: 316, distance: 51.4
drag, startPoint x: 644, startPoint y: 433, endPoint x: 696, endPoint y: 292, distance: 150.4
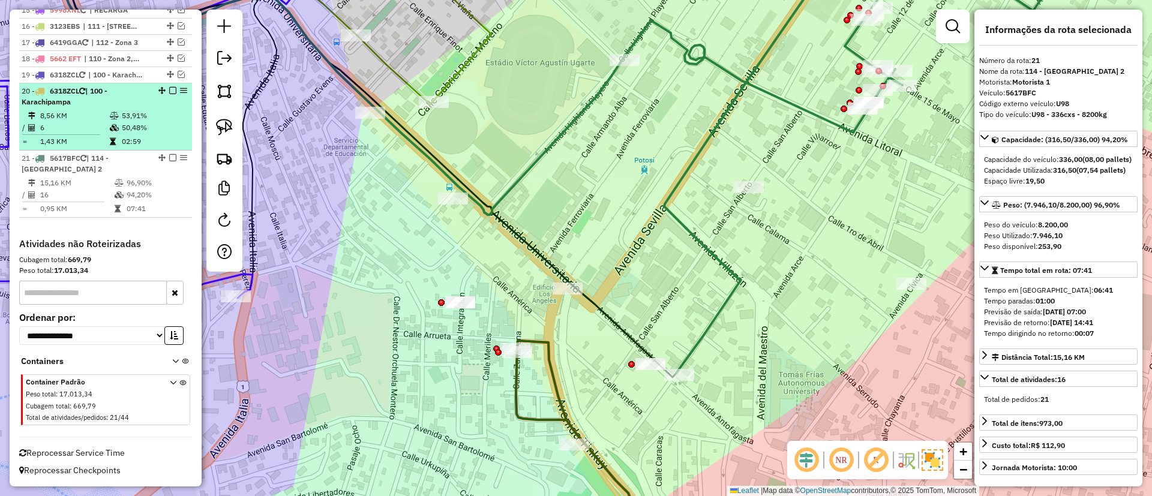
click at [167, 147] on td "02:59" at bounding box center [153, 142] width 65 height 12
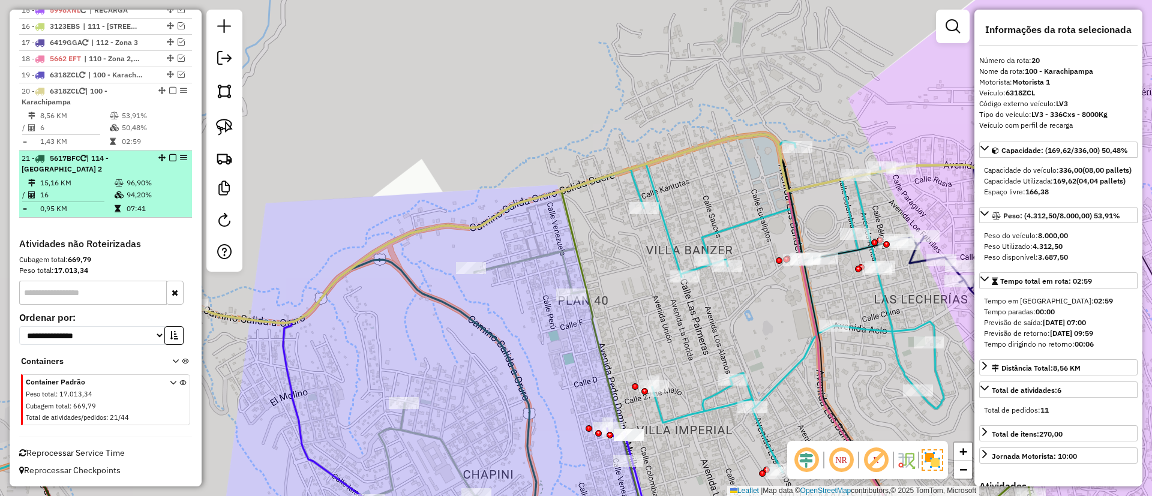
click at [169, 159] on em at bounding box center [172, 157] width 7 height 7
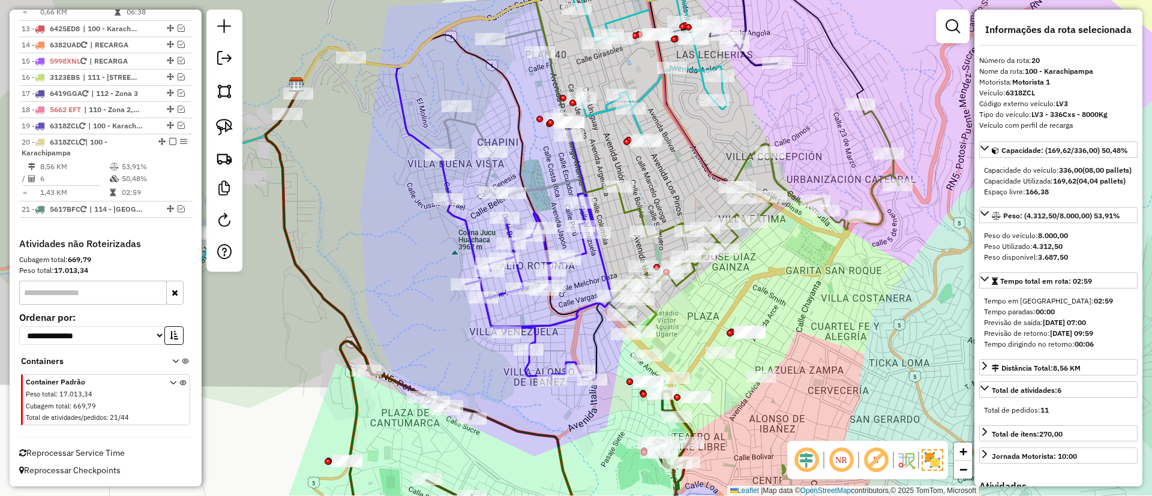
drag, startPoint x: 782, startPoint y: 330, endPoint x: 760, endPoint y: 251, distance: 82.3
click at [760, 251] on div "Janela de atendimento Grade de atendimento Capacidade Transportadoras Veículos …" at bounding box center [576, 248] width 1152 height 496
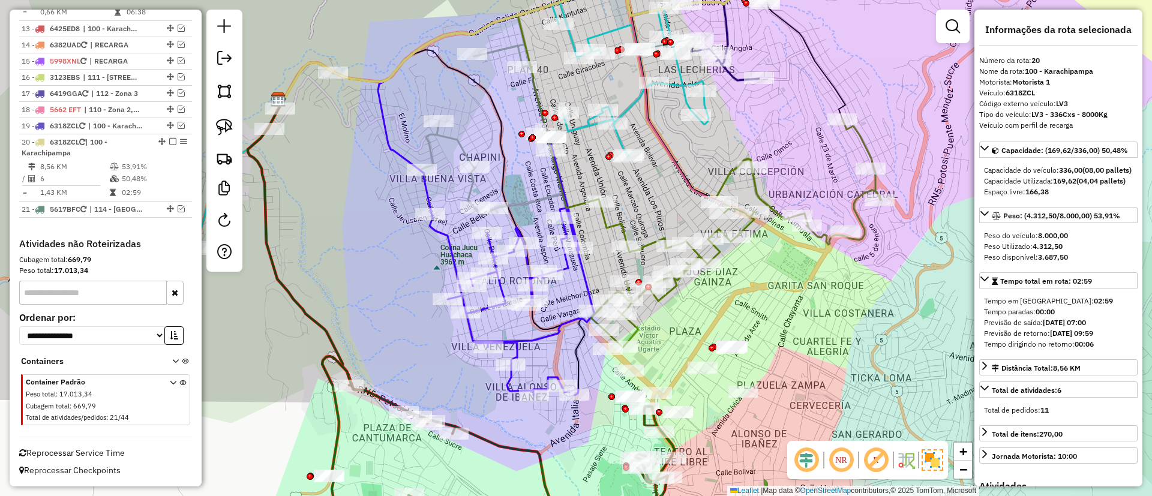
drag, startPoint x: 768, startPoint y: 258, endPoint x: 758, endPoint y: 303, distance: 46.6
click at [758, 303] on div "Janela de atendimento Grade de atendimento Capacidade Transportadoras Veículos …" at bounding box center [576, 248] width 1152 height 496
click at [751, 188] on icon at bounding box center [736, 235] width 290 height 228
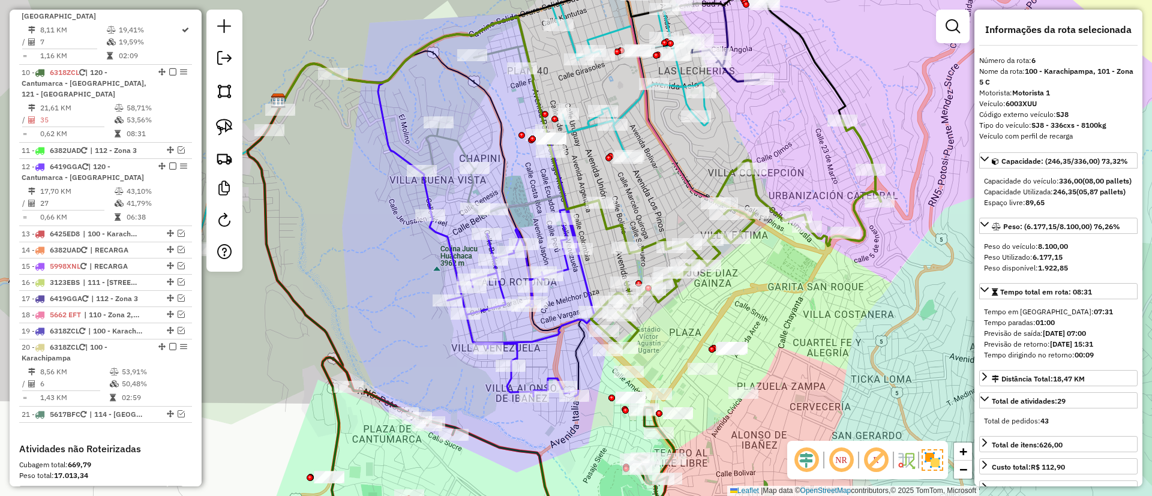
scroll to position [707, 0]
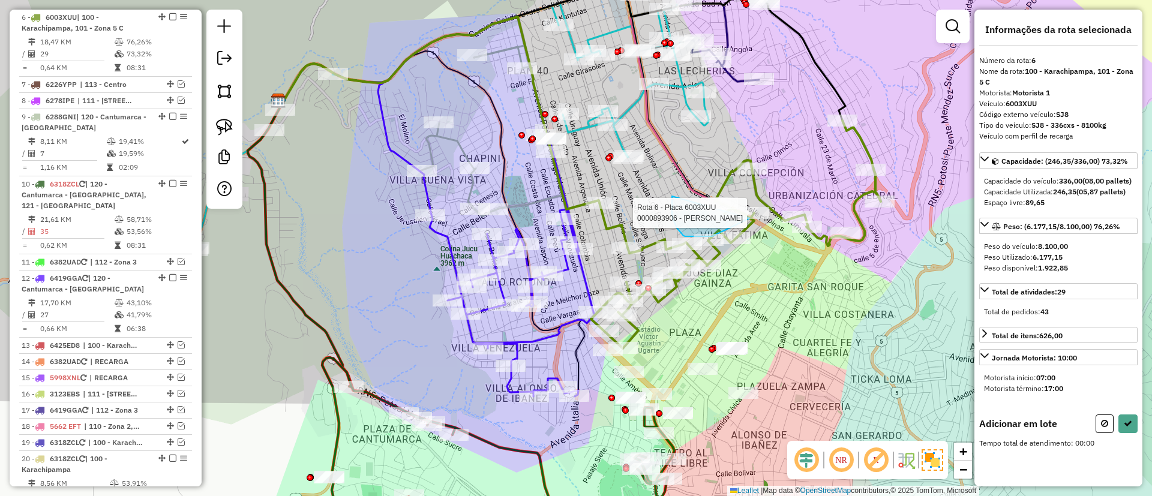
drag, startPoint x: 672, startPoint y: 196, endPoint x: 758, endPoint y: 187, distance: 85.7
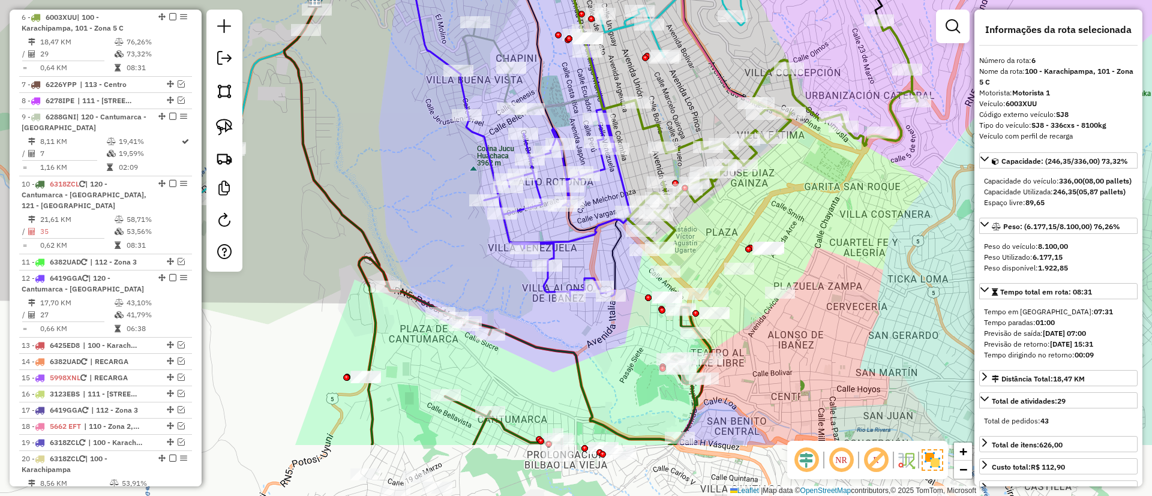
drag, startPoint x: 797, startPoint y: 188, endPoint x: 777, endPoint y: 220, distance: 37.0
click at [797, 180] on div "Rota 6 - Placa 6003XUU 0000078515 - T.FLORENTINO Janela de atendimento Grade de…" at bounding box center [576, 248] width 1152 height 496
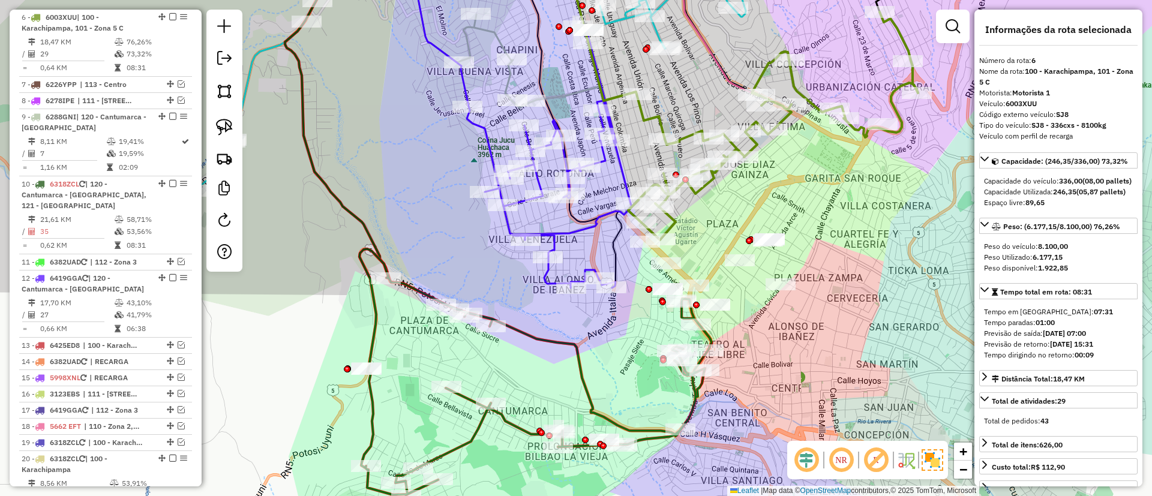
click at [581, 364] on icon at bounding box center [536, 372] width 352 height 246
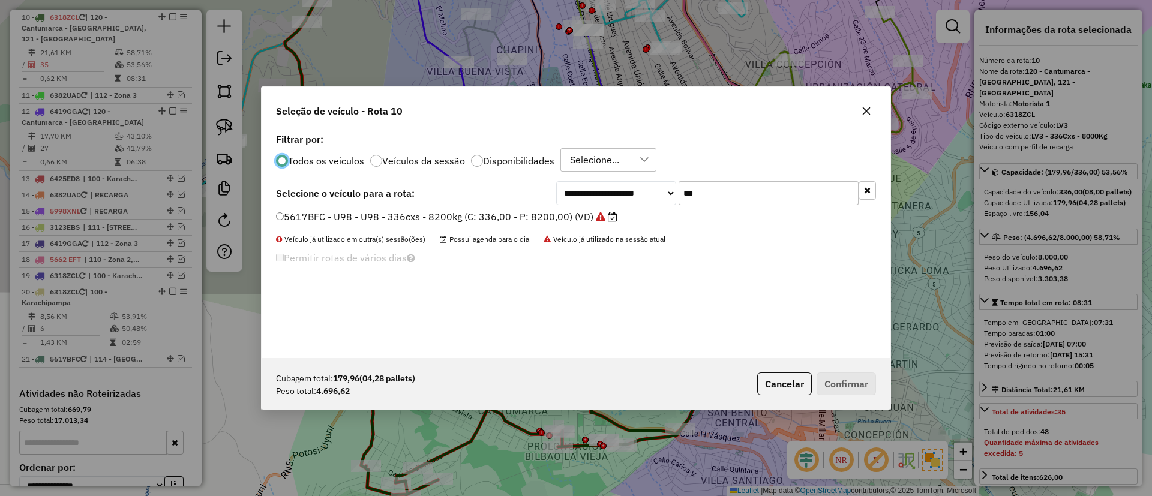
scroll to position [7, 4]
click at [381, 160] on div at bounding box center [376, 161] width 12 height 12
click at [382, 160] on div at bounding box center [376, 161] width 12 height 12
click at [866, 196] on button "button" at bounding box center [867, 190] width 17 height 19
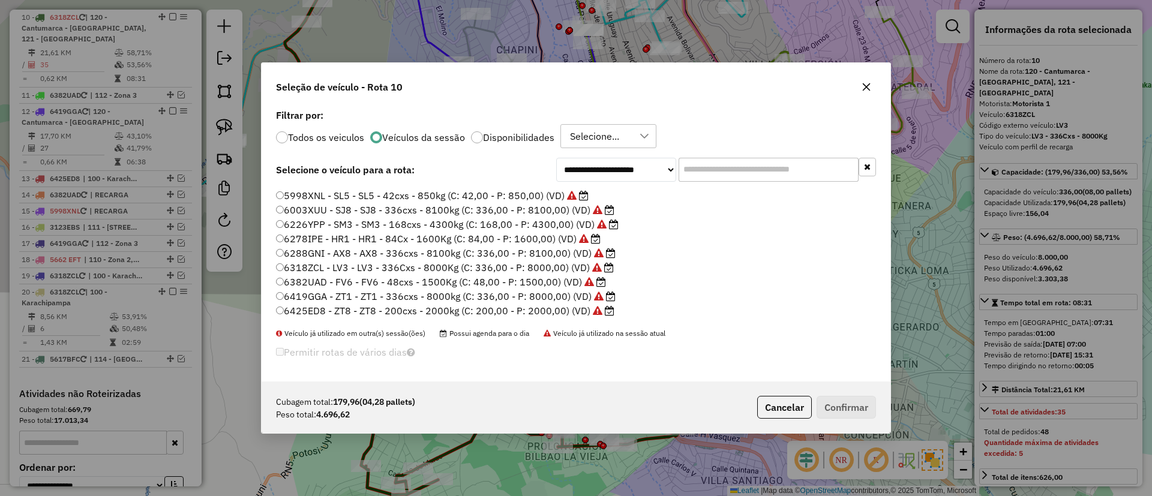
scroll to position [0, 0]
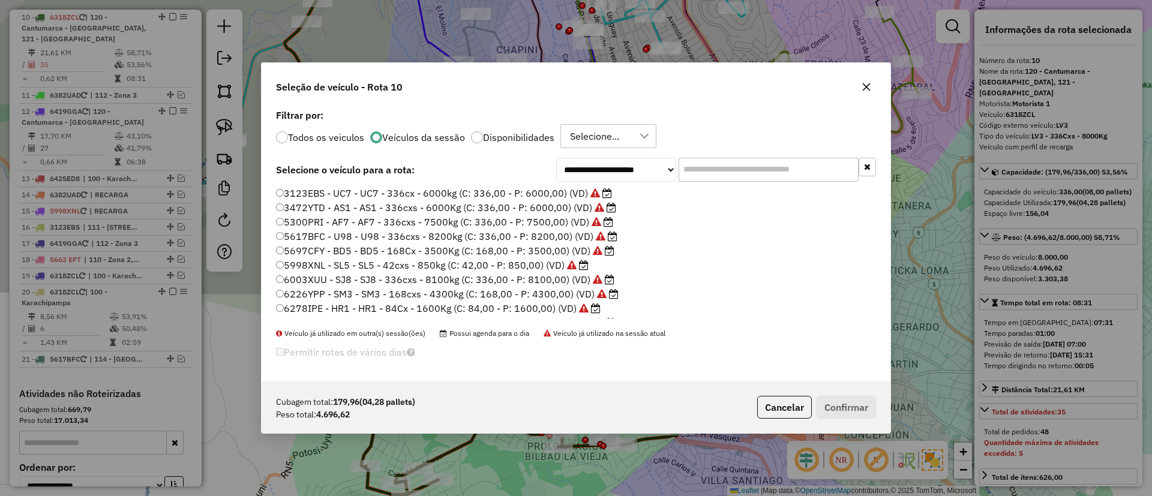
drag, startPoint x: 873, startPoint y: 87, endPoint x: 816, endPoint y: 93, distance: 56.7
click at [872, 87] on button "button" at bounding box center [866, 86] width 19 height 19
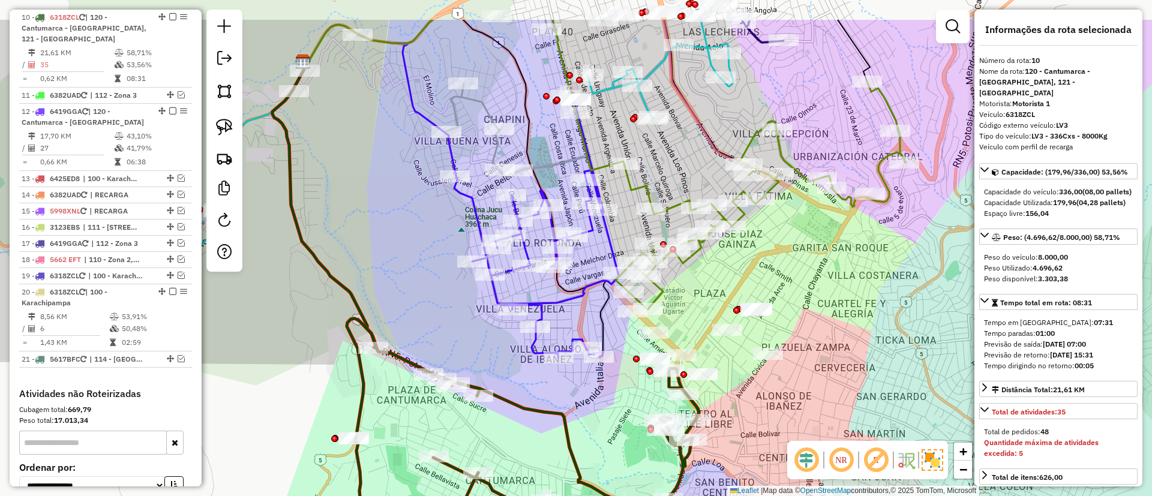
drag, startPoint x: 454, startPoint y: 268, endPoint x: 451, endPoint y: 290, distance: 21.8
click at [451, 290] on div "Janela de atendimento Grade de atendimento Capacidade Transportadoras Veículos …" at bounding box center [576, 248] width 1152 height 496
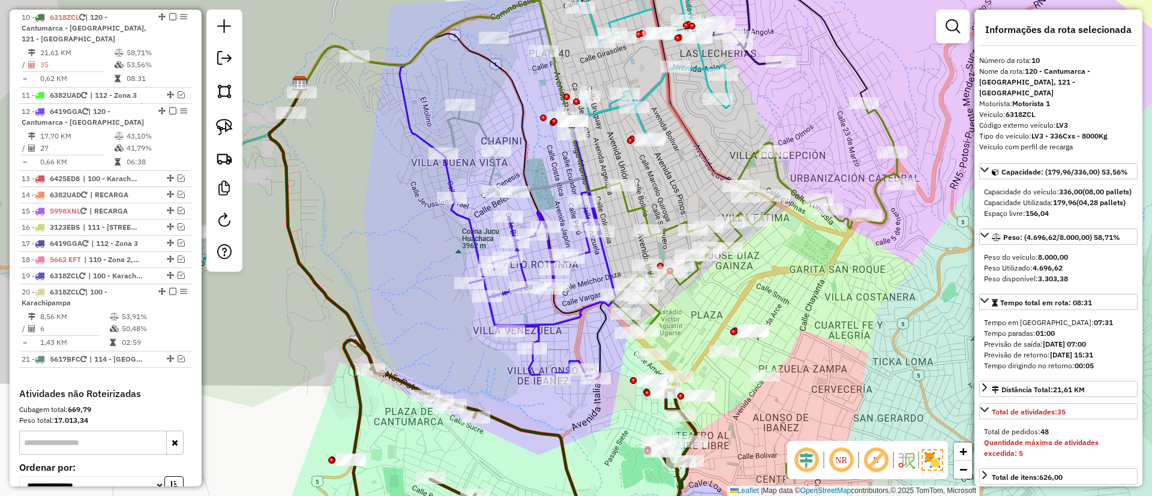
click at [487, 180] on icon at bounding box center [514, 114] width 142 height 170
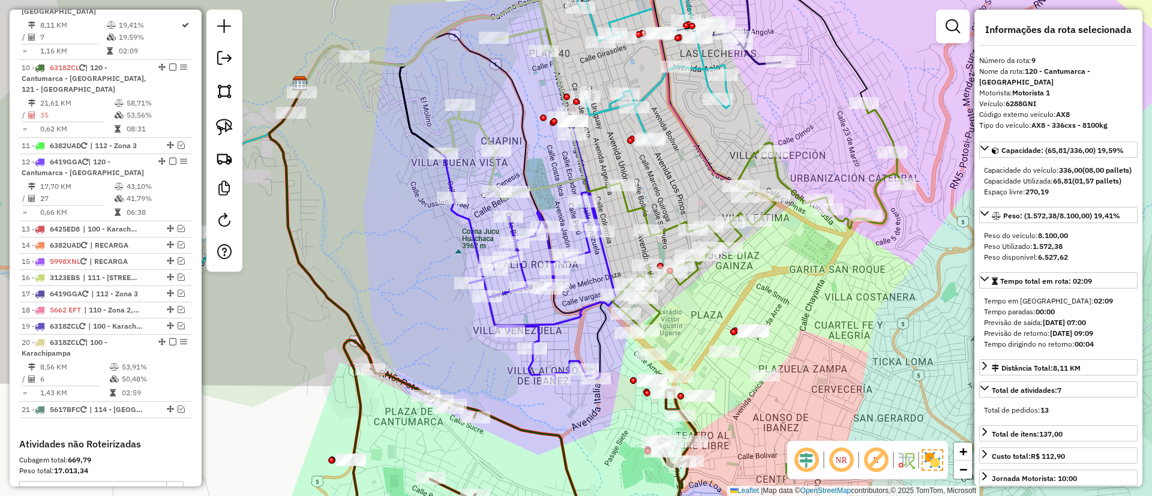
scroll to position [807, 0]
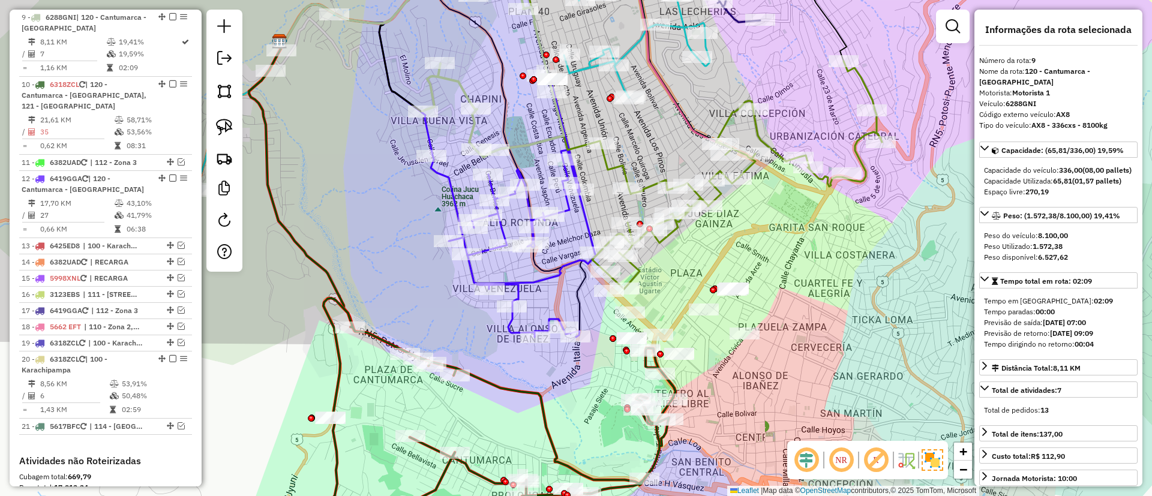
drag, startPoint x: 555, startPoint y: 235, endPoint x: 533, endPoint y: 183, distance: 56.0
click at [533, 188] on div "Janela de atendimento Grade de atendimento Capacidade Transportadoras Veículos …" at bounding box center [576, 248] width 1152 height 496
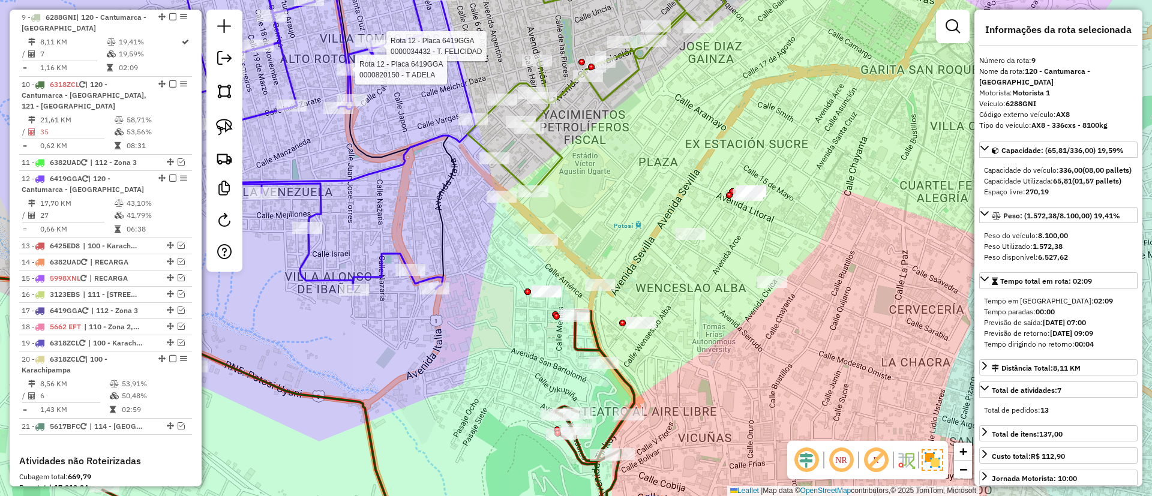
click at [658, 221] on div "Rota 12 - Placa 6419GGA 0000034432 - T. FELICIDAD Rota 12 - Placa 6419GGA 00008…" at bounding box center [576, 248] width 1152 height 496
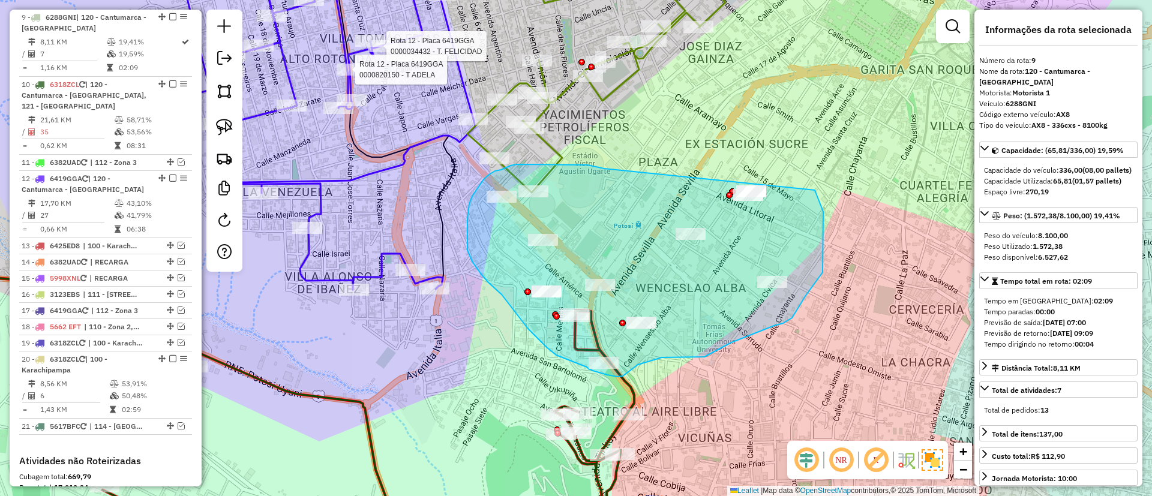
drag, startPoint x: 604, startPoint y: 169, endPoint x: 800, endPoint y: 163, distance: 195.8
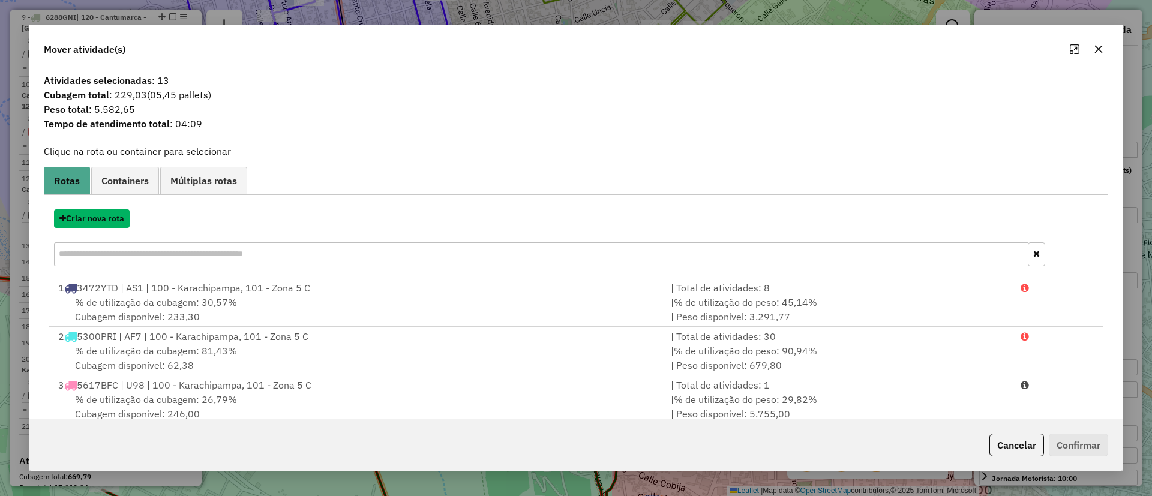
click at [115, 211] on button "Criar nova rota" at bounding box center [92, 218] width 76 height 19
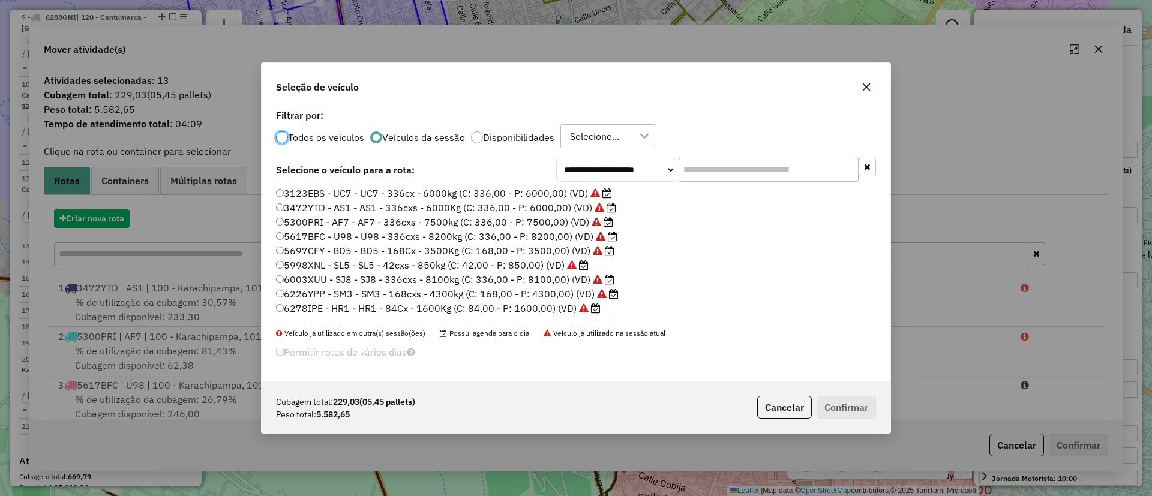
scroll to position [7, 4]
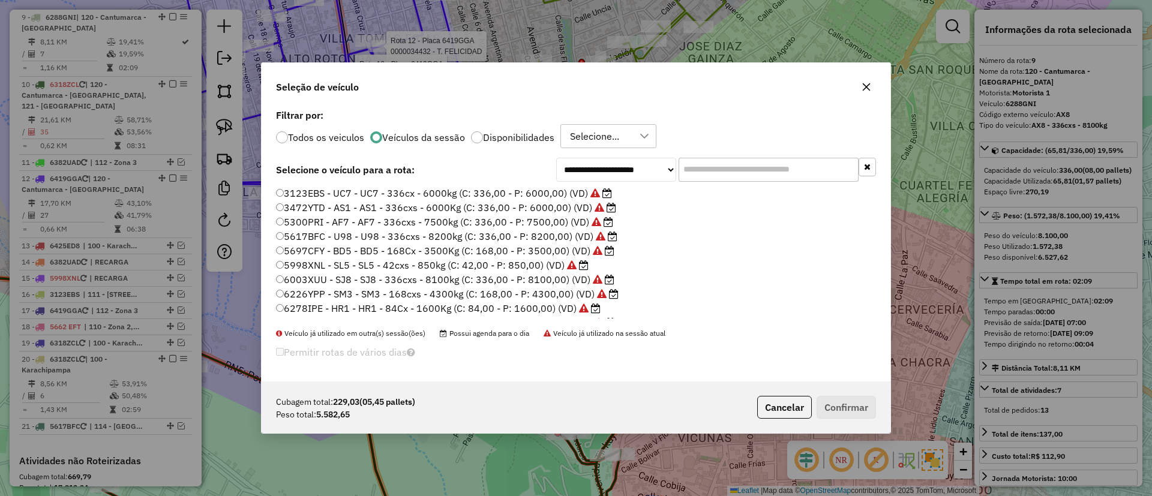
click at [744, 170] on input "text" at bounding box center [769, 170] width 180 height 24
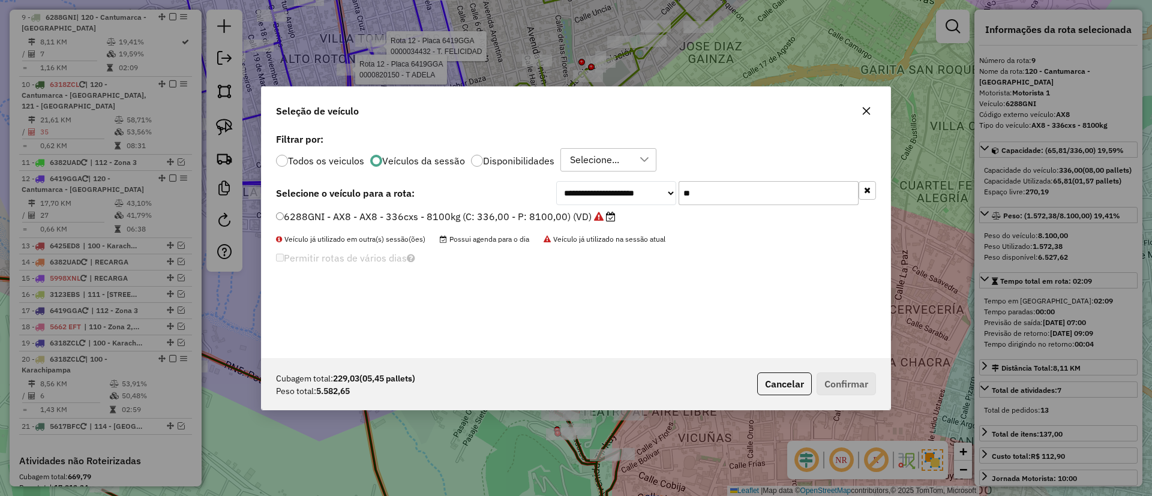
type input "**"
click at [529, 215] on label "6288GNI - AX8 - AX8 - 336cxs - 8100kg (C: 336,00 - P: 8100,00) (VD)" at bounding box center [446, 216] width 340 height 14
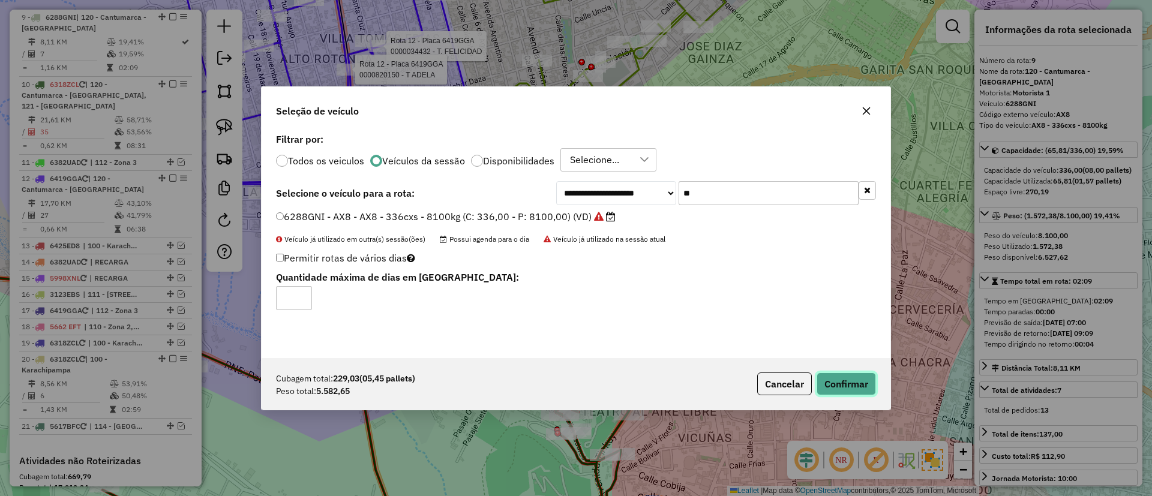
click at [845, 389] on button "Confirmar" at bounding box center [846, 384] width 59 height 23
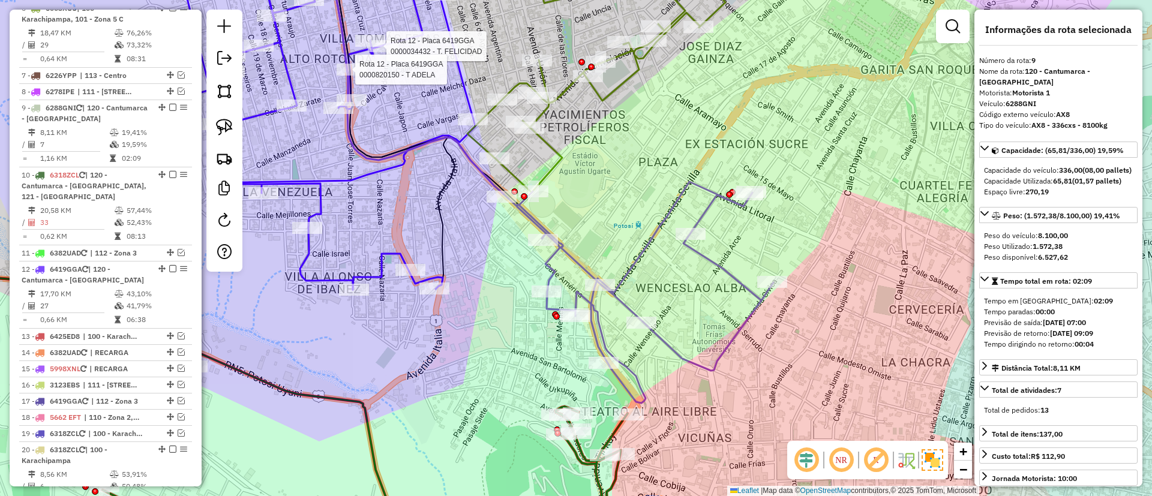
scroll to position [807, 0]
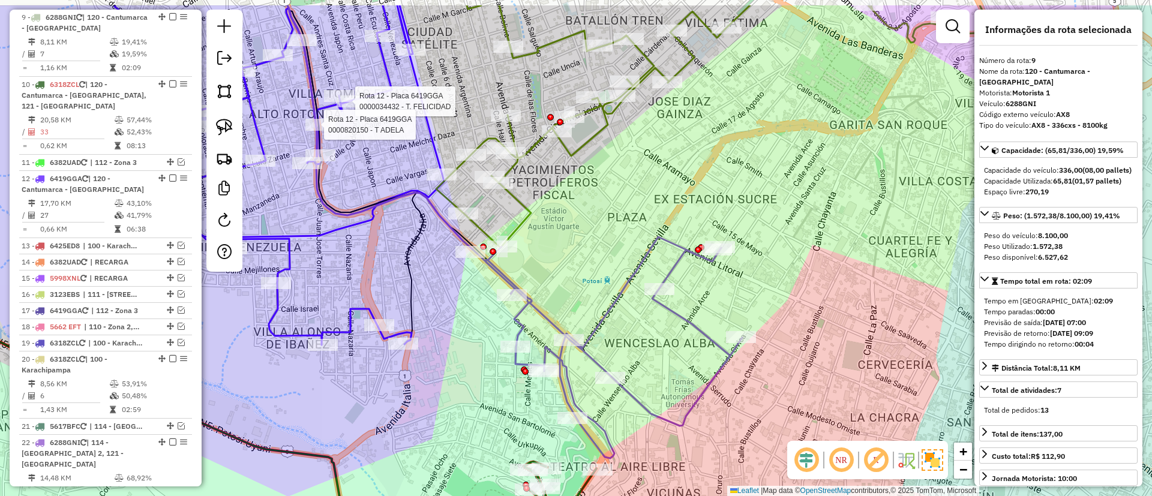
drag, startPoint x: 749, startPoint y: 127, endPoint x: 696, endPoint y: 256, distance: 139.4
click at [696, 256] on div "Rota 12 - Placa 6419GGA 0000034432 - T. FELICIDAD Rota 12 - Placa 6419GGA 00008…" at bounding box center [576, 248] width 1152 height 496
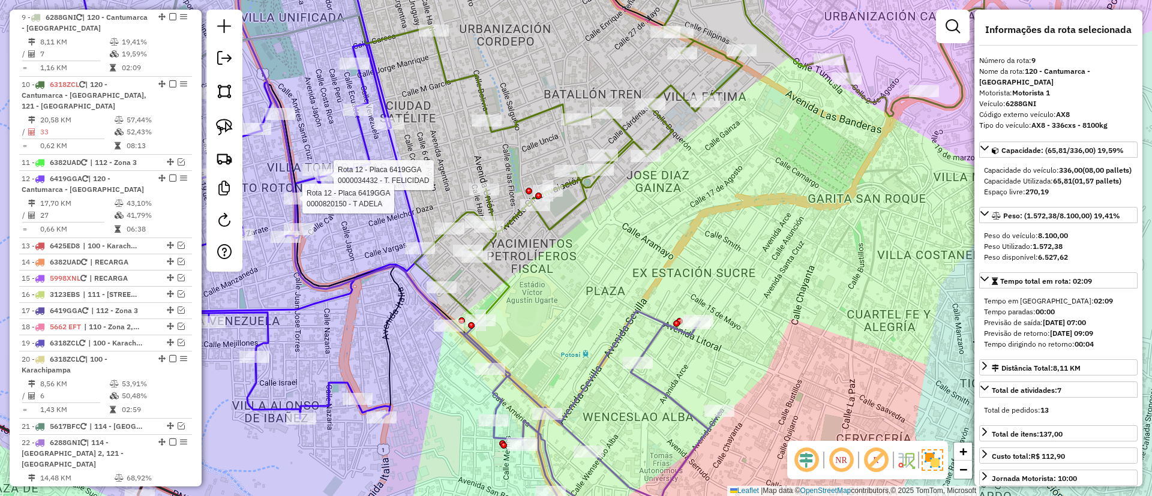
click at [652, 339] on icon at bounding box center [586, 421] width 270 height 221
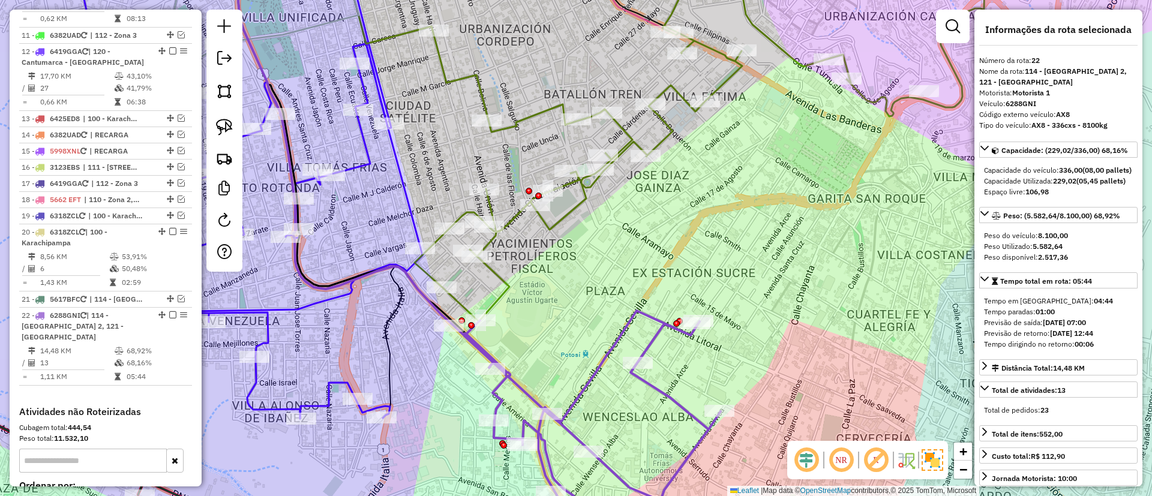
scroll to position [1091, 0]
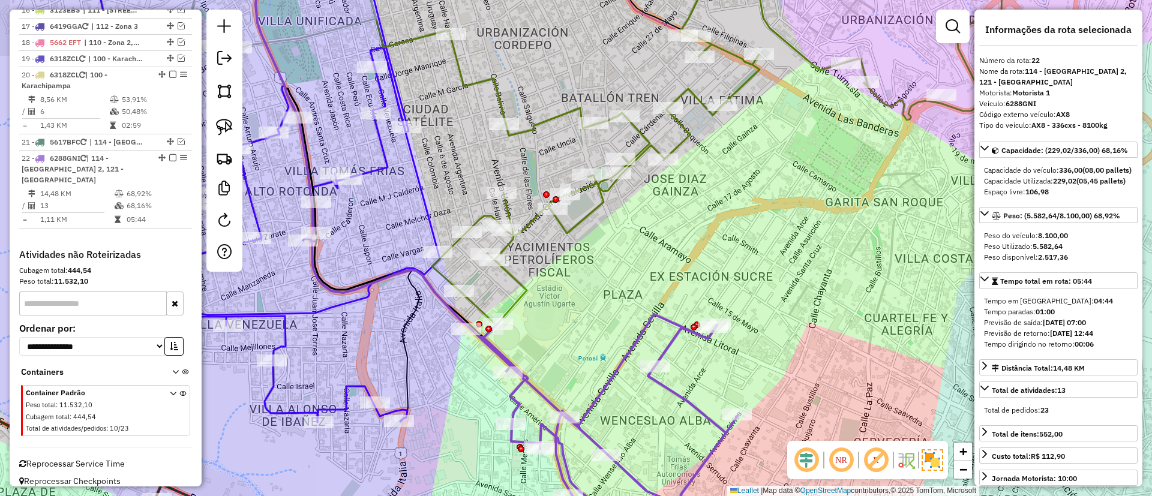
drag, startPoint x: 628, startPoint y: 256, endPoint x: 645, endPoint y: 284, distance: 32.6
click at [645, 284] on div "Janela de atendimento Grade de atendimento Capacidade Transportadoras Veículos …" at bounding box center [576, 248] width 1152 height 496
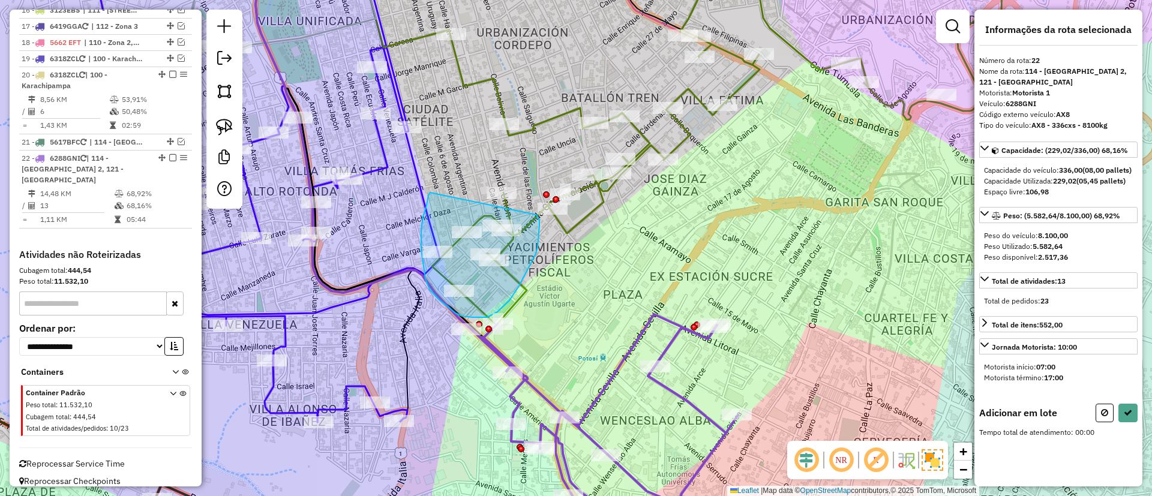
drag, startPoint x: 430, startPoint y: 193, endPoint x: 537, endPoint y: 215, distance: 108.5
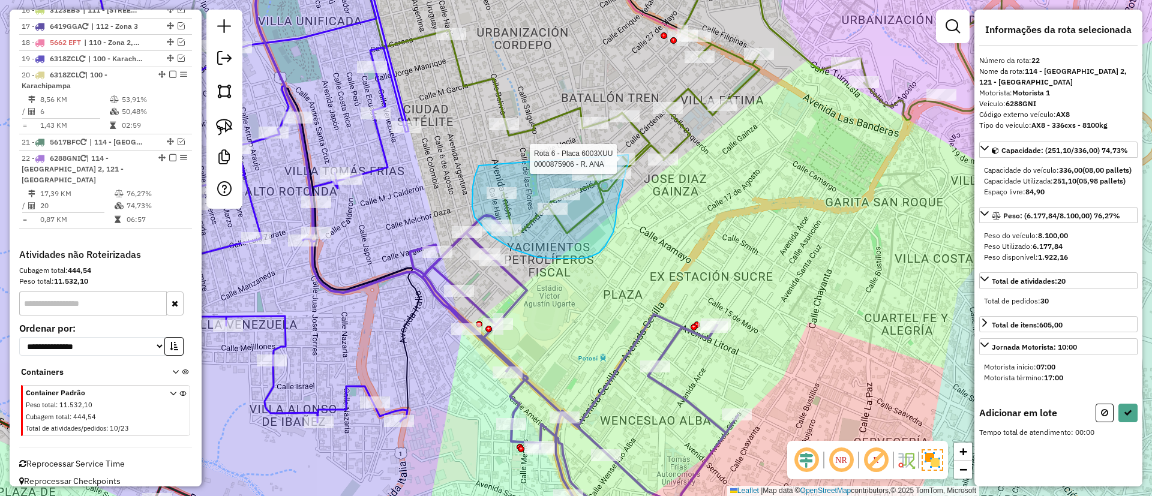
drag, startPoint x: 480, startPoint y: 166, endPoint x: 628, endPoint y: 148, distance: 149.9
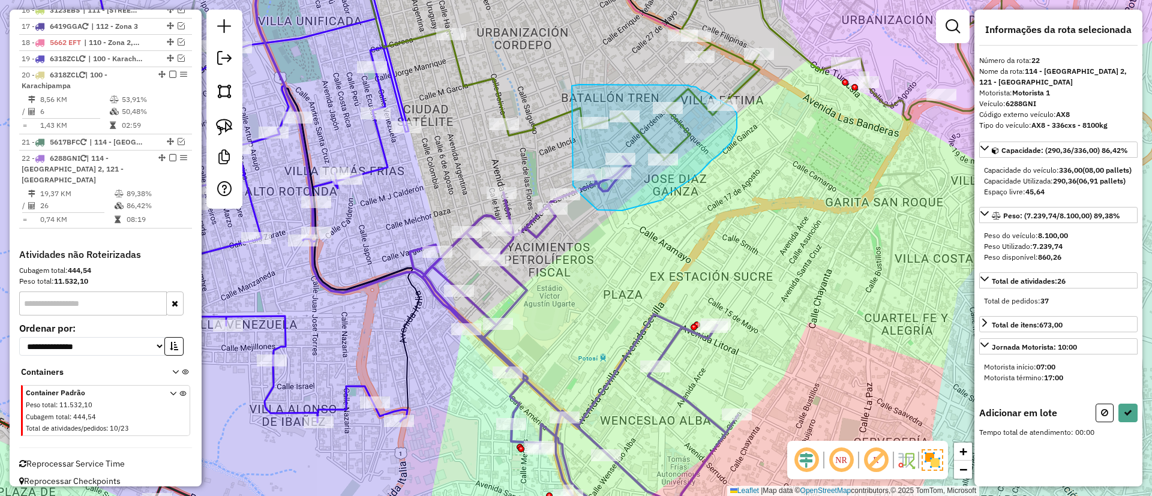
drag, startPoint x: 582, startPoint y: 195, endPoint x: 572, endPoint y: 86, distance: 109.7
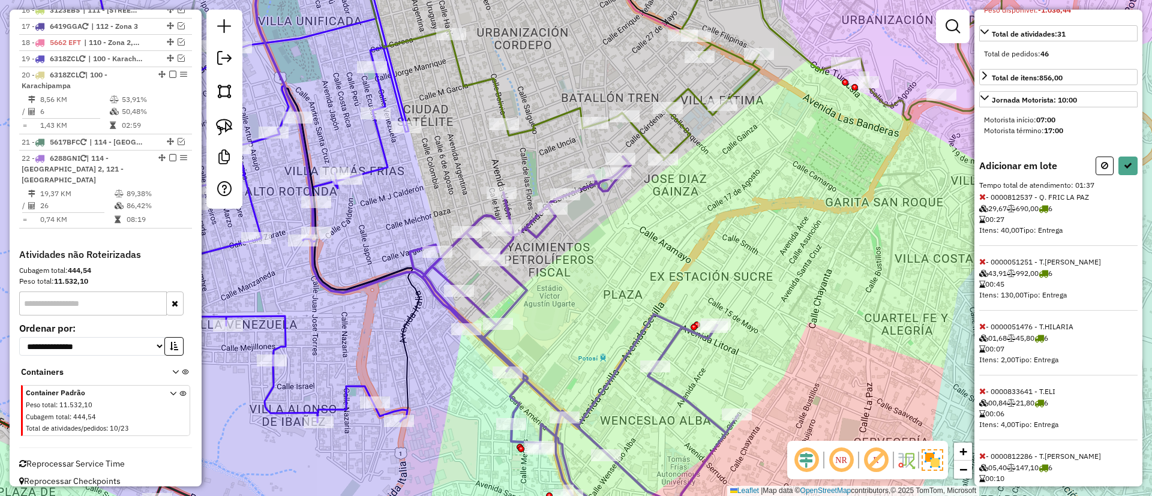
scroll to position [270, 0]
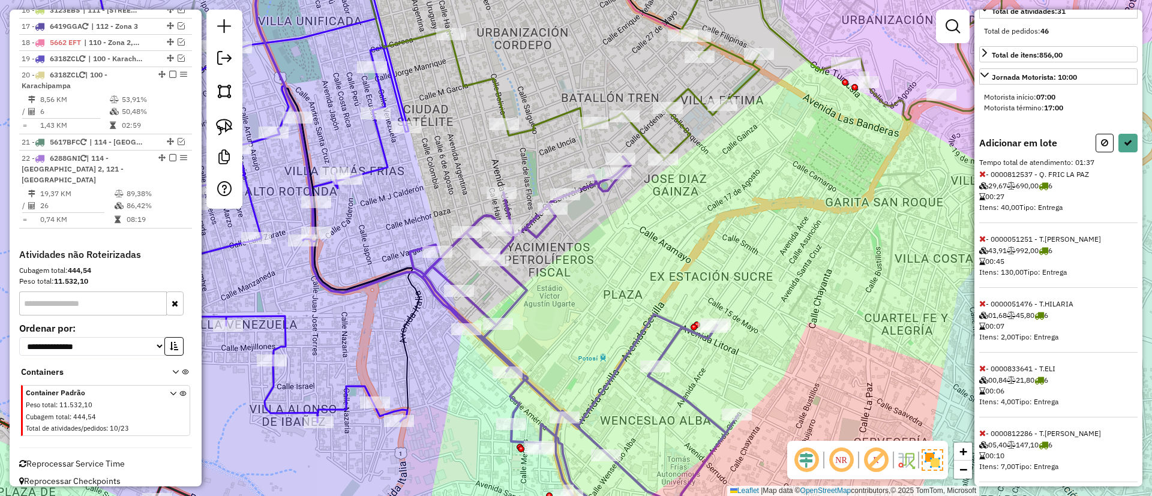
click at [984, 243] on icon at bounding box center [983, 239] width 7 height 8
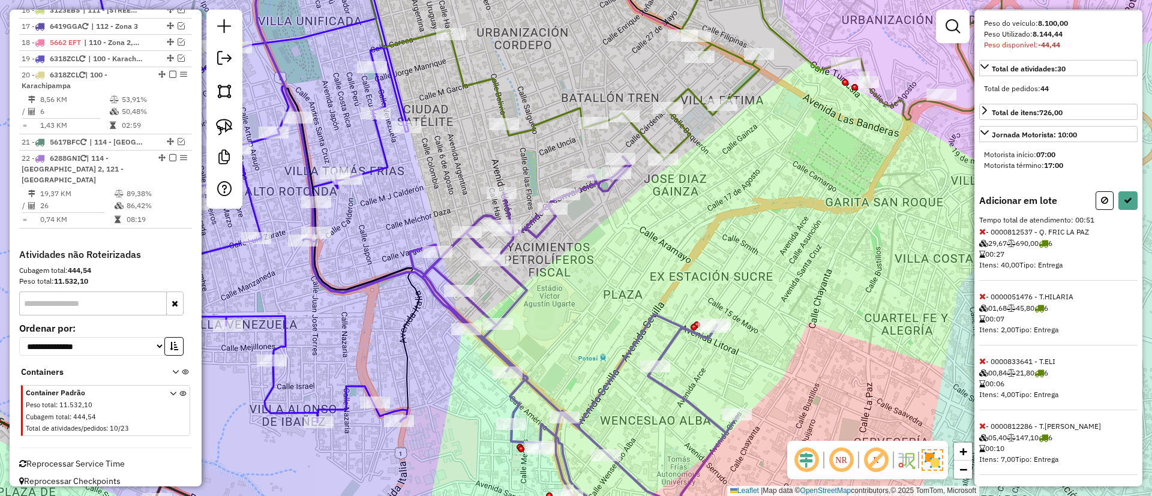
scroll to position [237, 0]
click at [982, 295] on icon at bounding box center [983, 293] width 7 height 8
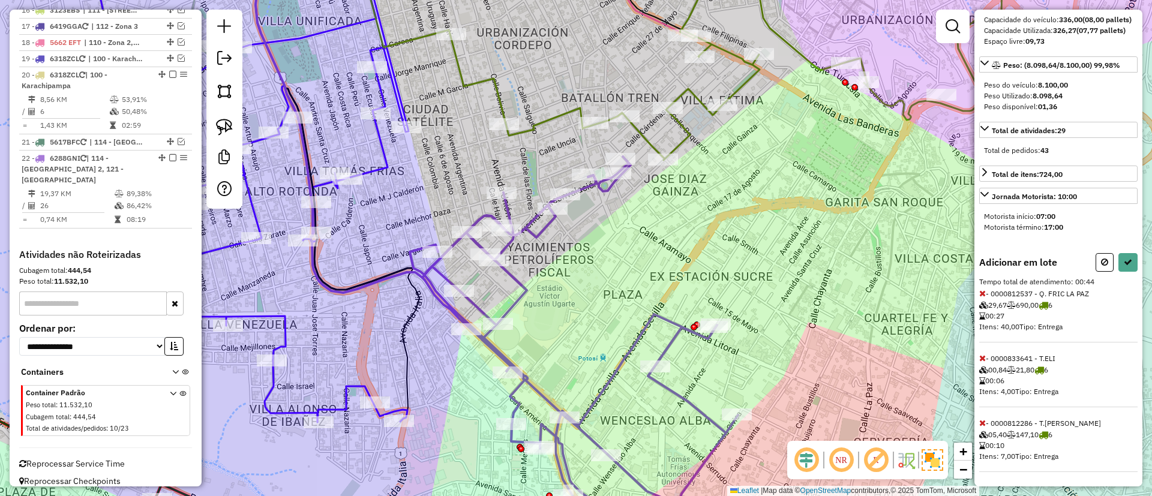
scroll to position [0, 0]
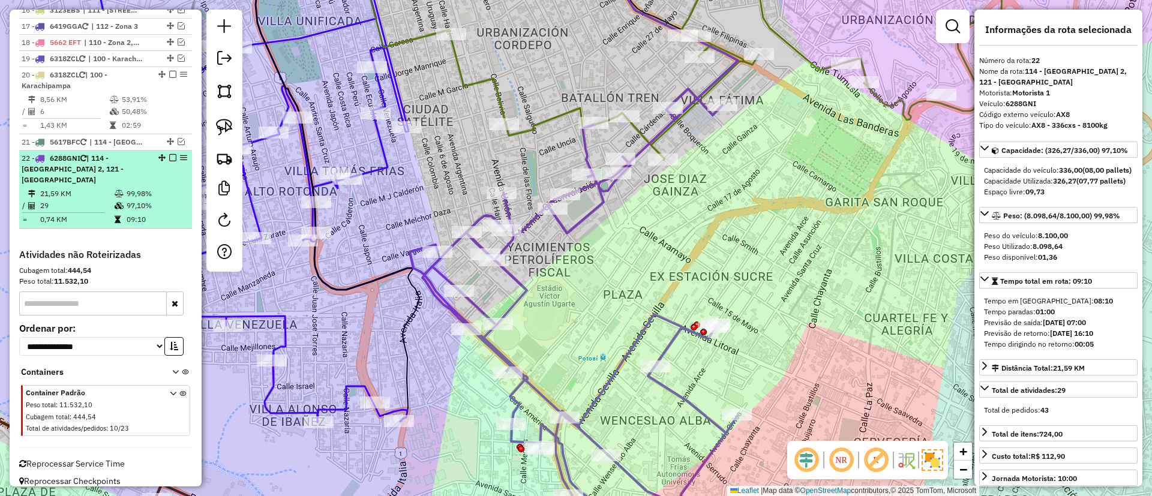
click at [169, 159] on em at bounding box center [172, 157] width 7 height 7
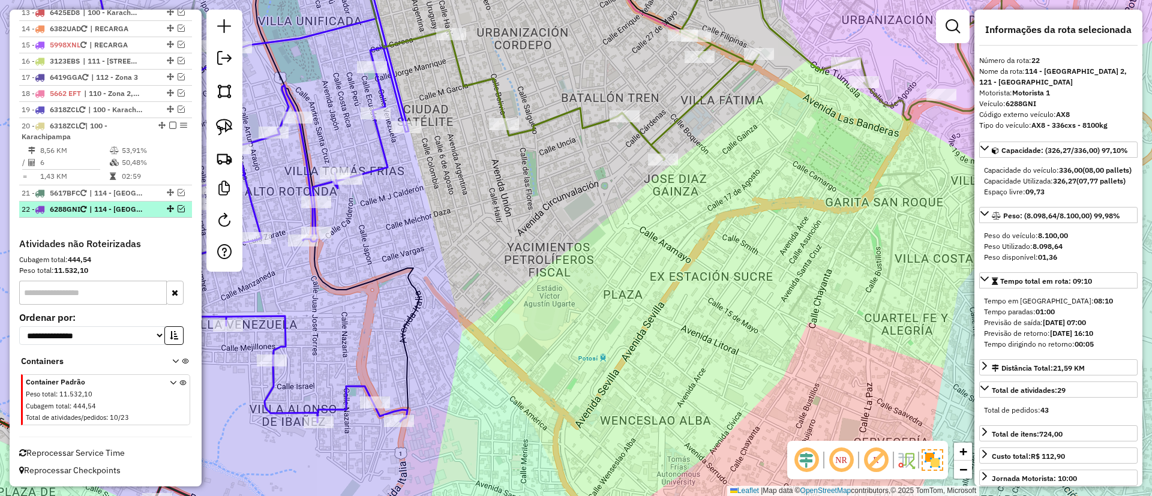
scroll to position [1040, 0]
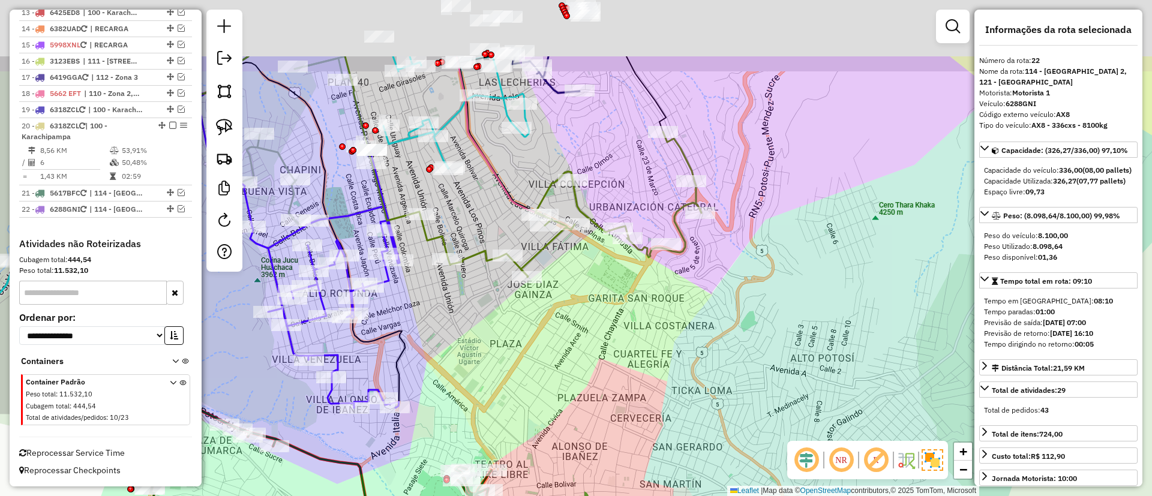
drag, startPoint x: 548, startPoint y: 297, endPoint x: 541, endPoint y: 318, distance: 22.0
click at [541, 318] on div "Janela de atendimento Grade de atendimento Capacidade Transportadoras Veículos …" at bounding box center [576, 248] width 1152 height 496
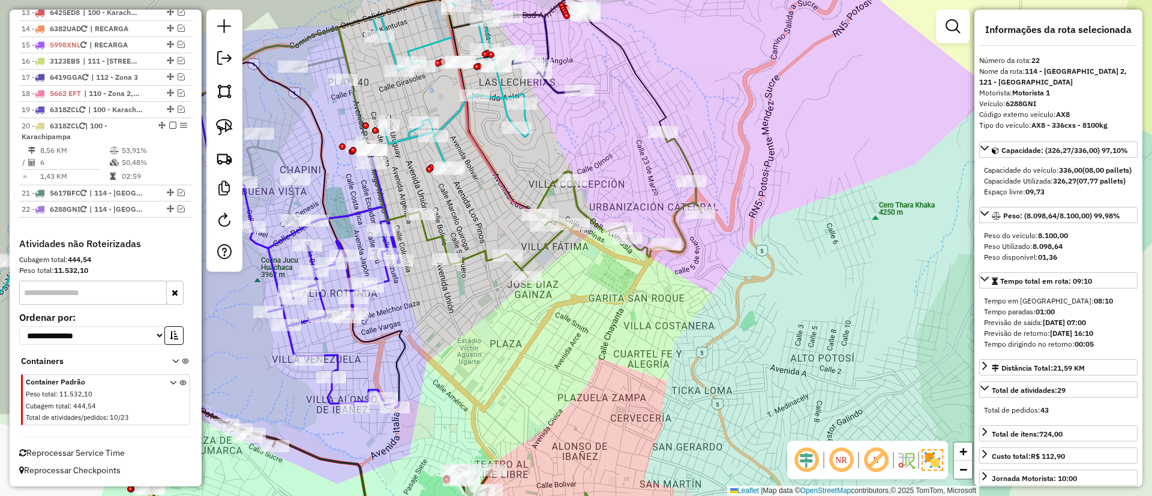
click at [586, 202] on div "Janela de atendimento Grade de atendimento Capacidade Transportadoras Veículos …" at bounding box center [576, 248] width 1152 height 496
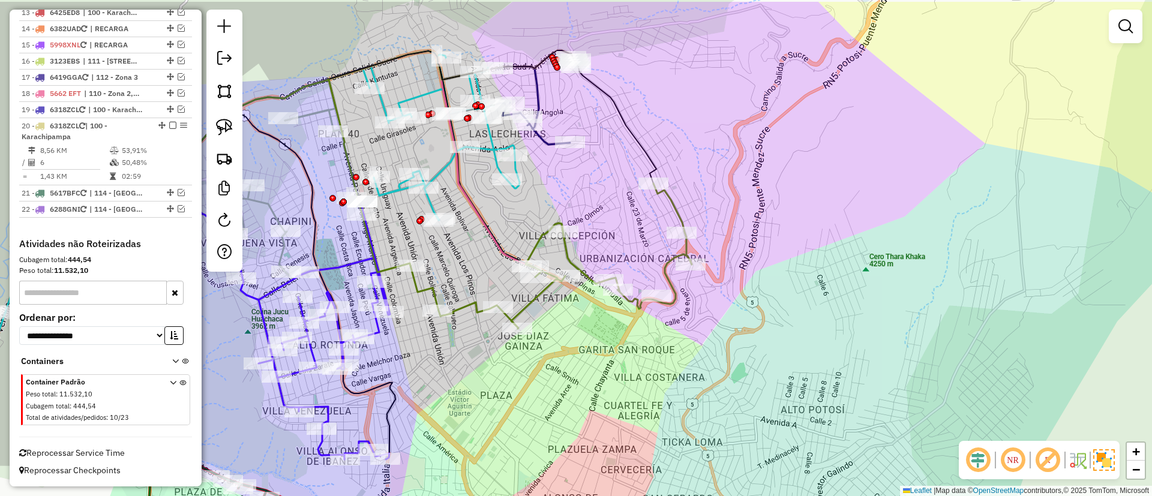
drag, startPoint x: 609, startPoint y: 215, endPoint x: 607, endPoint y: 253, distance: 37.3
click at [607, 253] on div "Janela de atendimento Grade de atendimento Capacidade Transportadoras Veículos …" at bounding box center [576, 248] width 1152 height 496
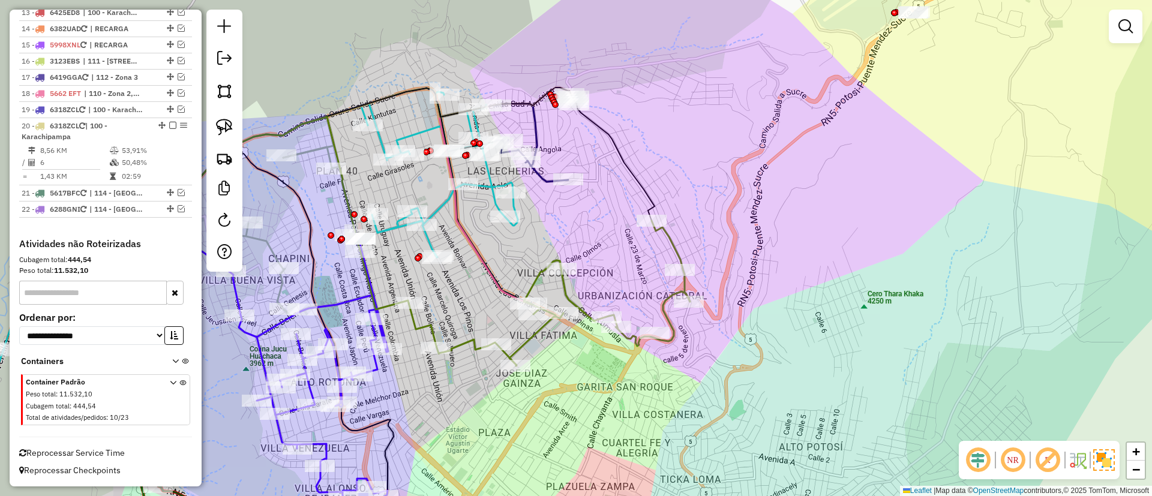
click at [537, 142] on icon at bounding box center [531, 143] width 73 height 78
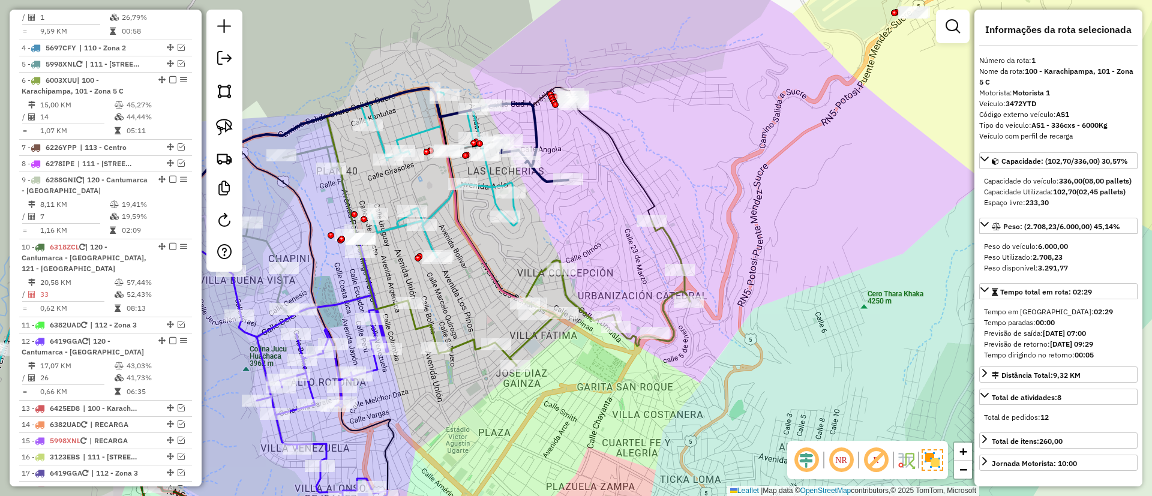
scroll to position [473, 0]
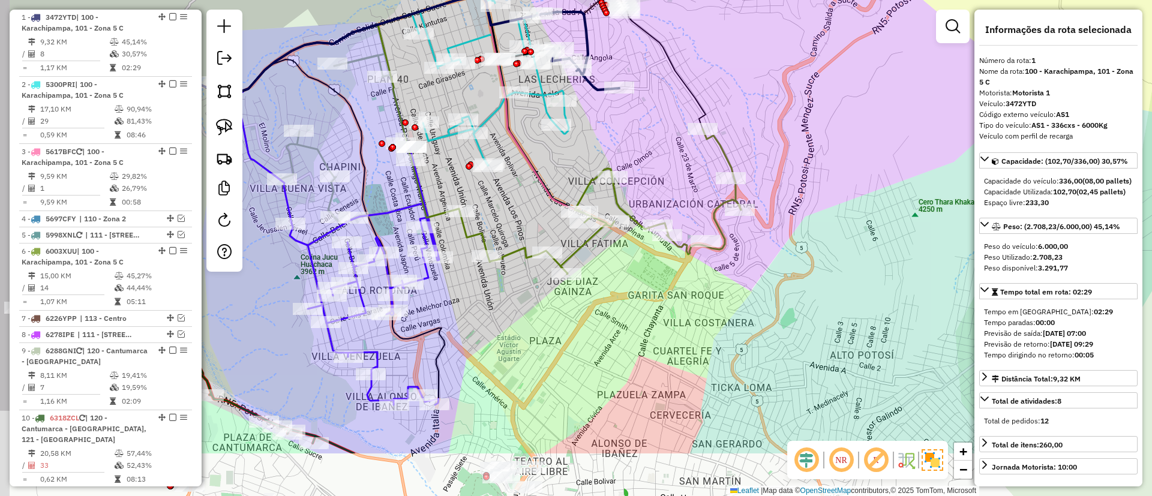
drag, startPoint x: 594, startPoint y: 196, endPoint x: 540, endPoint y: 195, distance: 54.0
click at [596, 190] on div "Janela de atendimento Grade de atendimento Capacidade Transportadoras Veículos …" at bounding box center [576, 248] width 1152 height 496
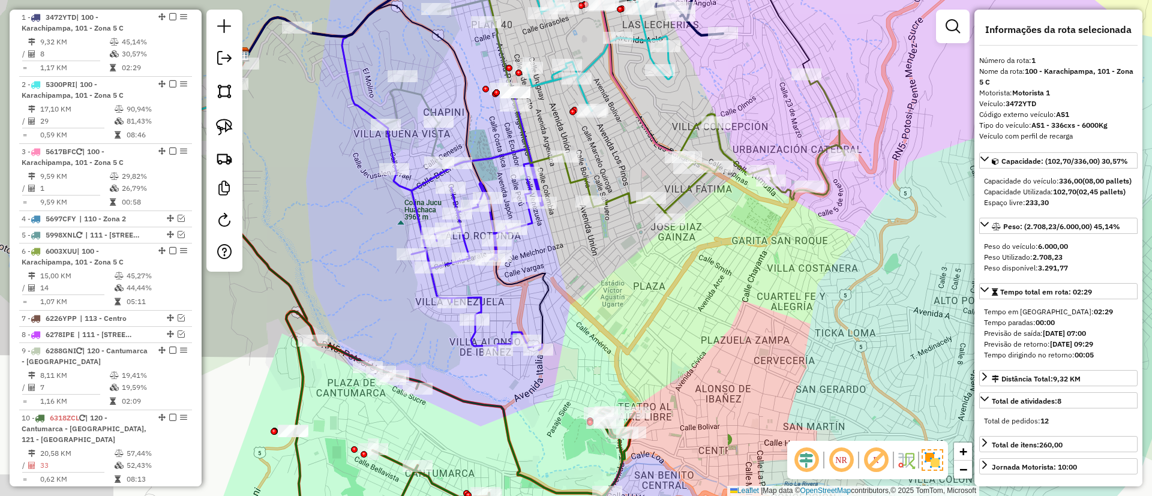
drag, startPoint x: 495, startPoint y: 307, endPoint x: 599, endPoint y: 254, distance: 117.0
click at [599, 254] on div "Janela de atendimento Grade de atendimento Capacidade Transportadoras Veículos …" at bounding box center [576, 248] width 1152 height 496
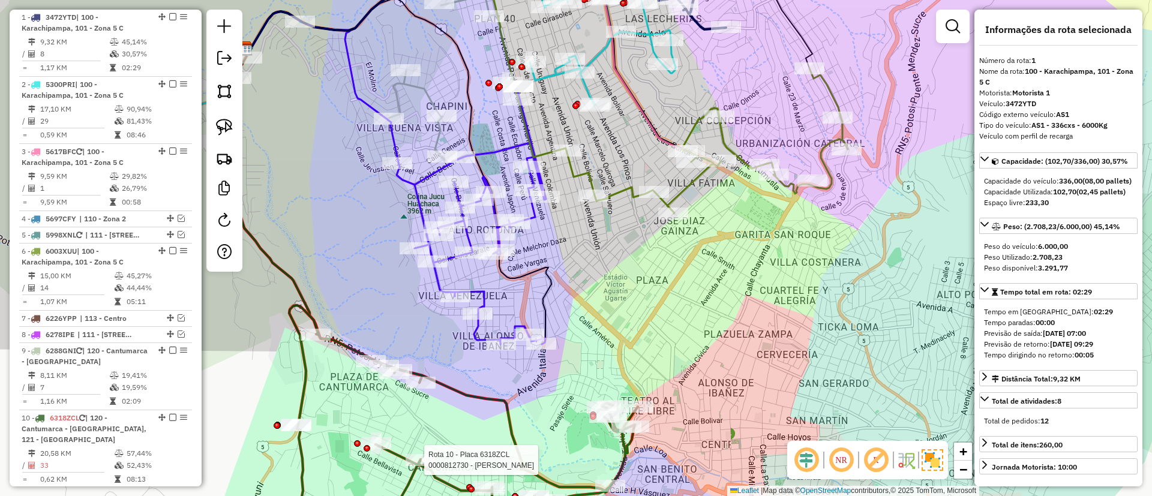
click at [429, 466] on div at bounding box center [421, 460] width 30 height 12
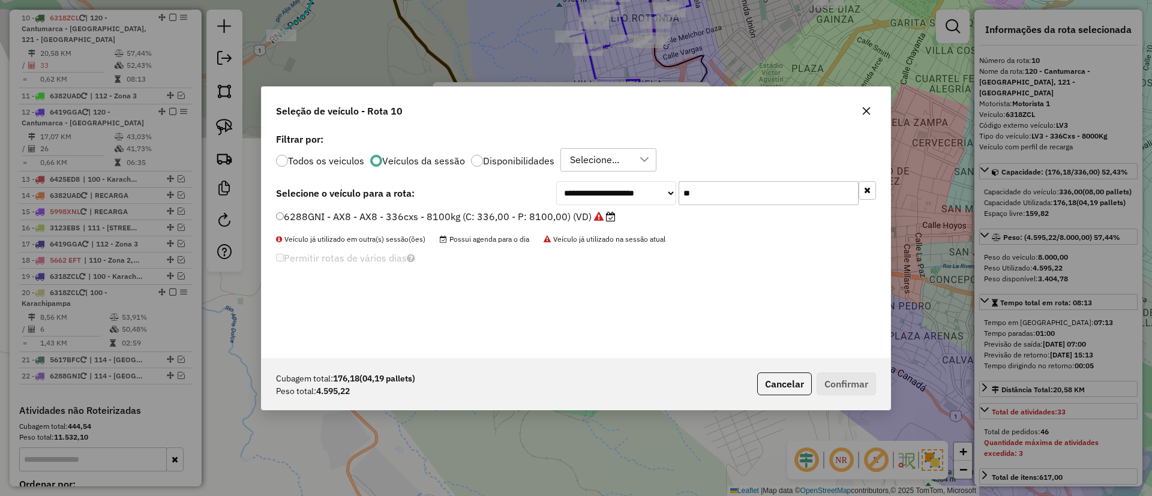
scroll to position [7, 4]
drag, startPoint x: 699, startPoint y: 196, endPoint x: 646, endPoint y: 196, distance: 52.2
click at [646, 196] on div "**********" at bounding box center [716, 193] width 320 height 24
type input "***"
click at [585, 217] on label "3472YTD - AS1 - AS1 - 336cxs - 6000Kg (C: 336,00 - P: 6000,00) (VD)" at bounding box center [446, 216] width 340 height 14
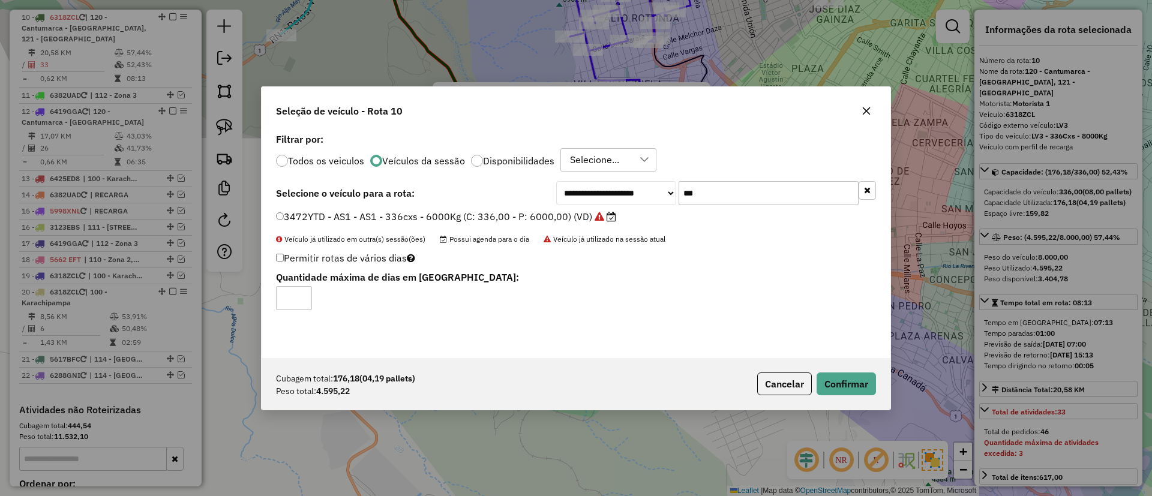
click at [855, 396] on div "Cubagem total: 176,18 (04,19 pallets) Peso total: 4.595,22 Cancelar Confirmar" at bounding box center [576, 384] width 629 height 52
click at [853, 388] on button "Confirmar" at bounding box center [846, 384] width 59 height 23
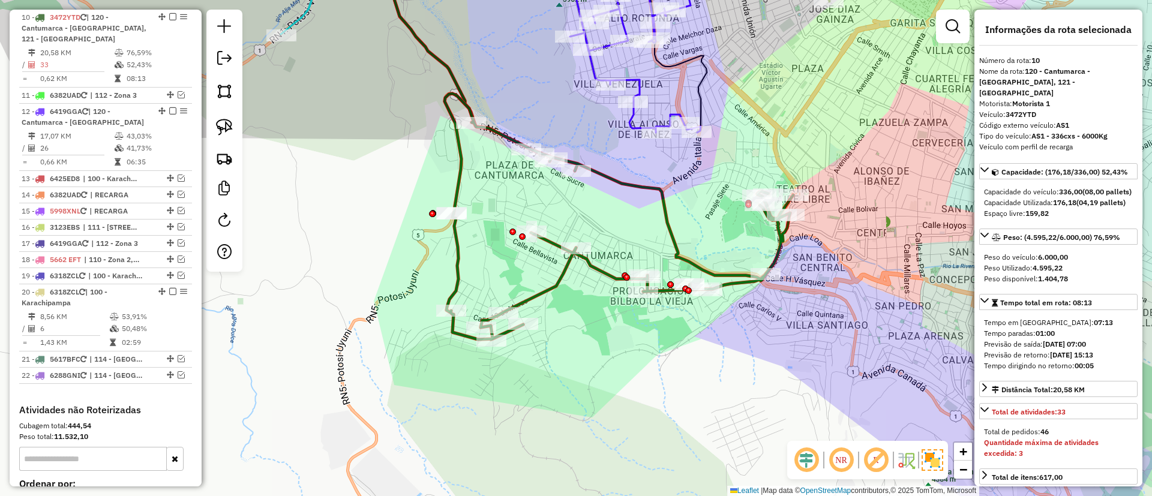
click at [552, 288] on icon at bounding box center [619, 217] width 349 height 246
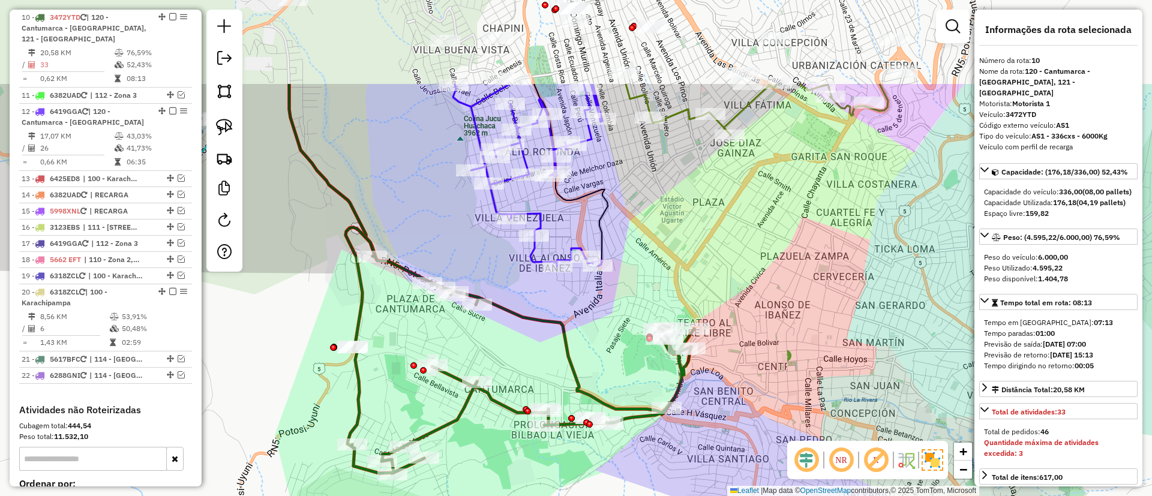
drag, startPoint x: 608, startPoint y: 223, endPoint x: 509, endPoint y: 357, distance: 166.5
click at [509, 357] on div "Janela de atendimento Grade de atendimento Capacidade Transportadoras Veículos …" at bounding box center [576, 248] width 1152 height 496
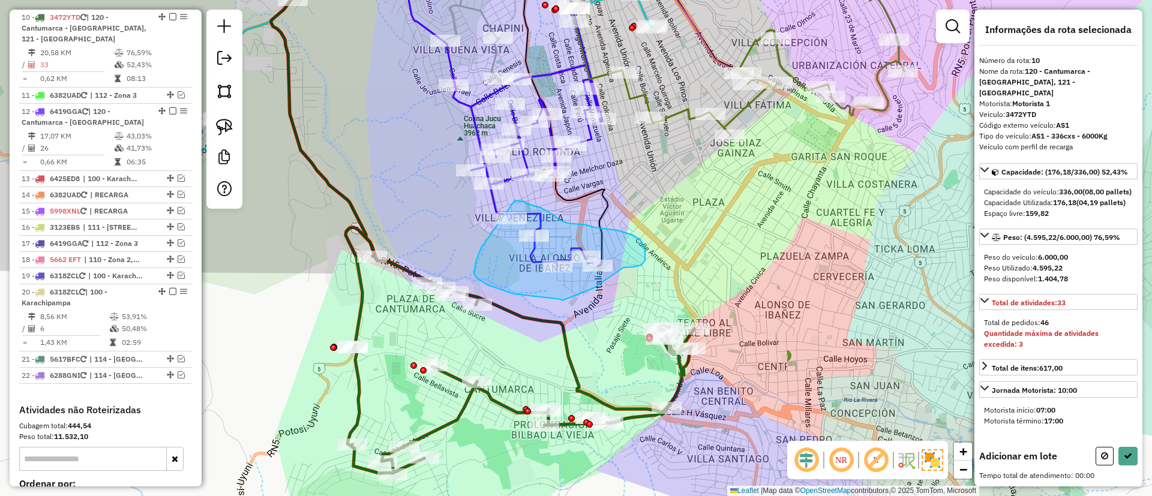
drag, startPoint x: 476, startPoint y: 262, endPoint x: 515, endPoint y: 200, distance: 72.6
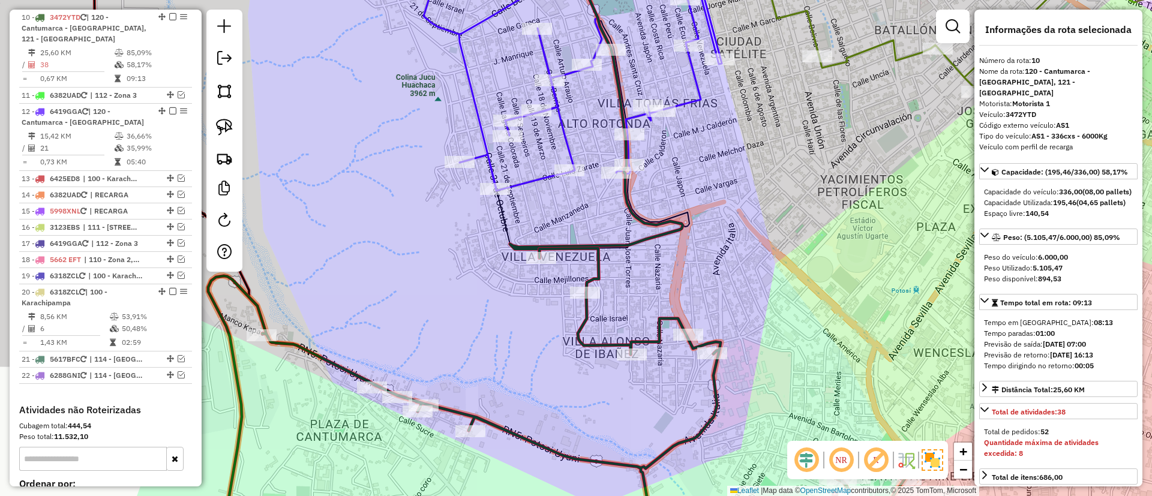
drag, startPoint x: 453, startPoint y: 218, endPoint x: 463, endPoint y: 235, distance: 19.7
click at [463, 235] on div "Janela de atendimento Grade de atendimento Capacidade Transportadoras Veículos …" at bounding box center [576, 248] width 1152 height 496
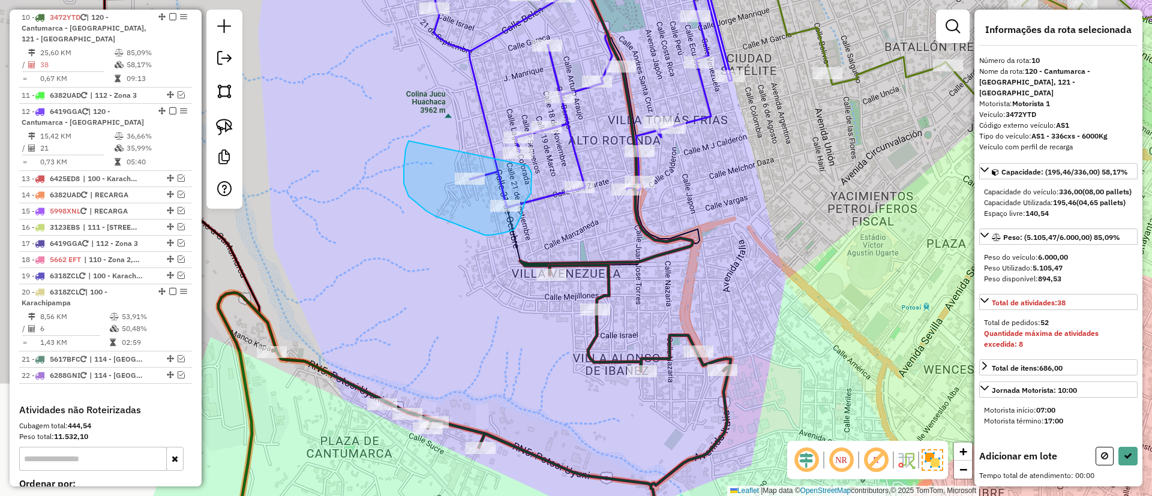
drag, startPoint x: 406, startPoint y: 149, endPoint x: 528, endPoint y: 166, distance: 122.9
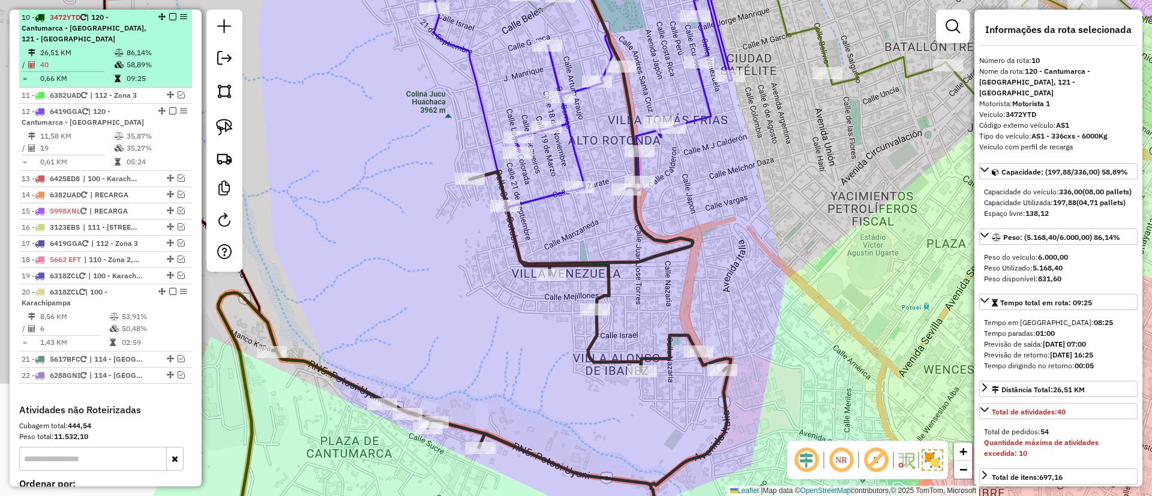
click at [165, 14] on div at bounding box center [169, 16] width 36 height 7
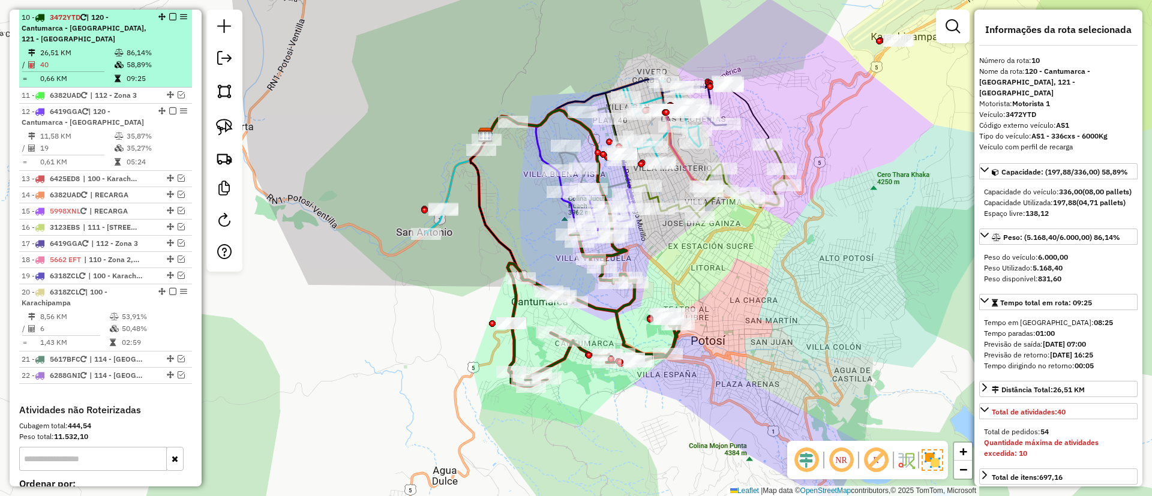
click at [169, 19] on em at bounding box center [172, 16] width 7 height 7
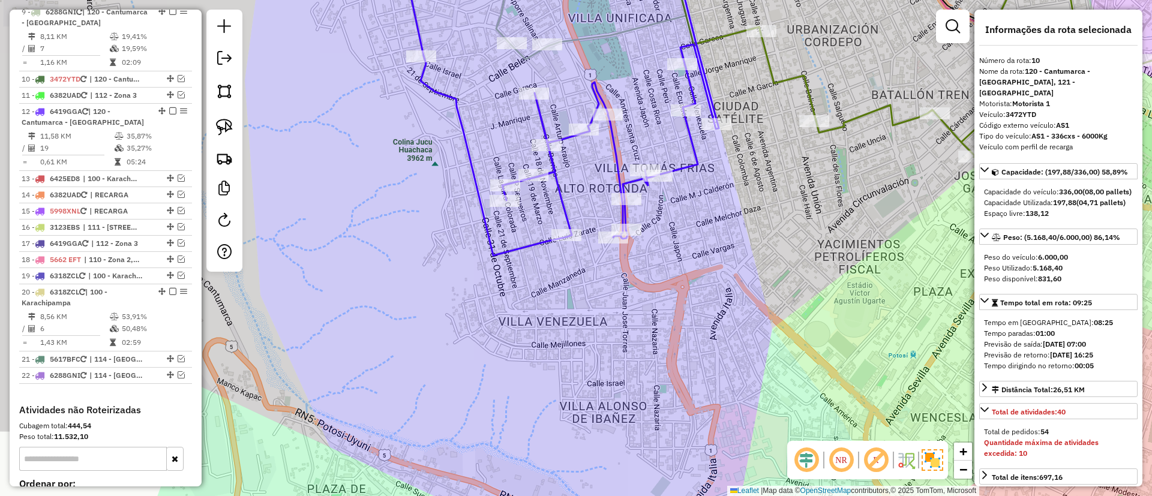
click at [684, 163] on icon at bounding box center [570, 103] width 298 height 306
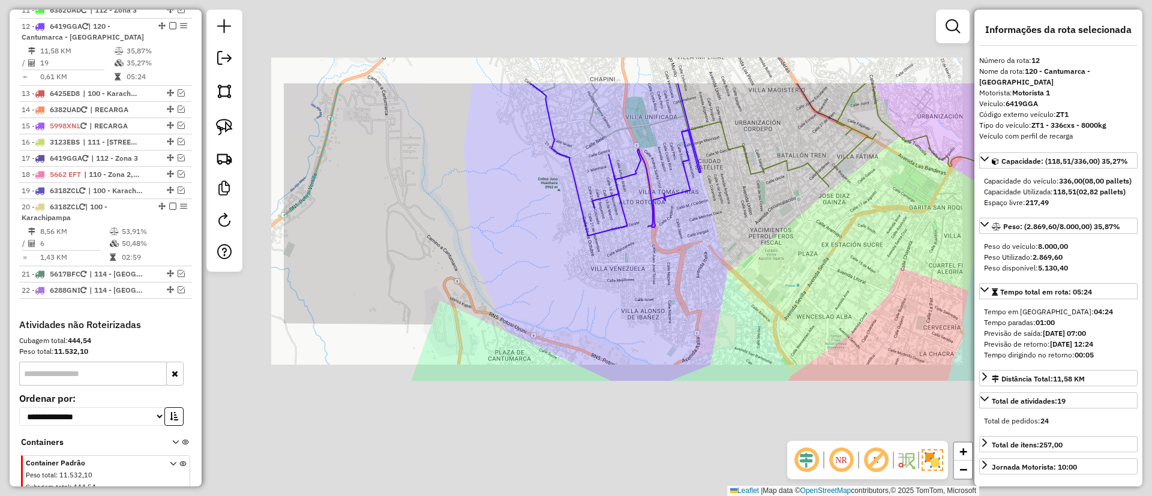
scroll to position [906, 0]
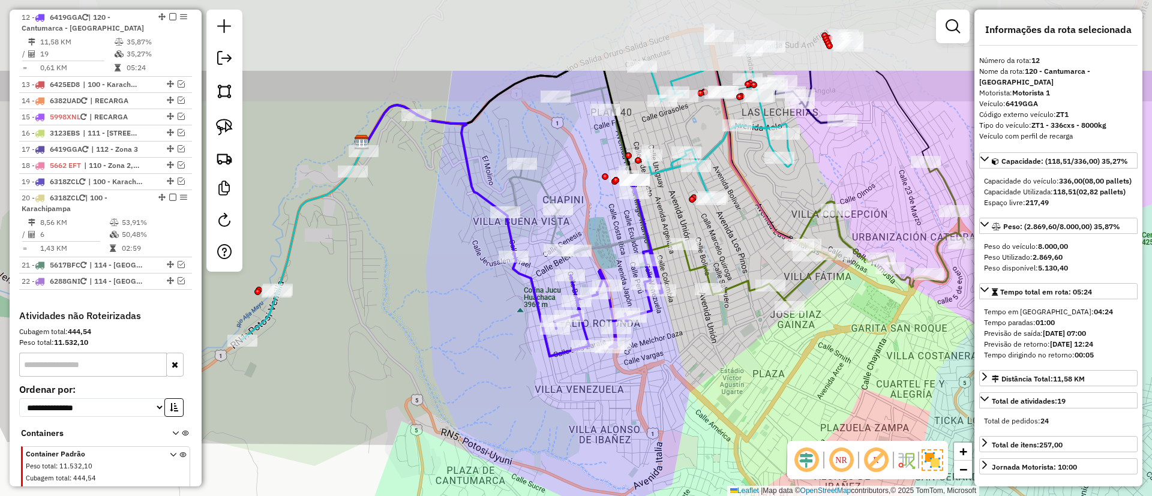
drag, startPoint x: 719, startPoint y: 273, endPoint x: 663, endPoint y: 382, distance: 122.7
click at [679, 394] on div "Janela de atendimento Grade de atendimento Capacidade Transportadoras Veículos …" at bounding box center [576, 248] width 1152 height 496
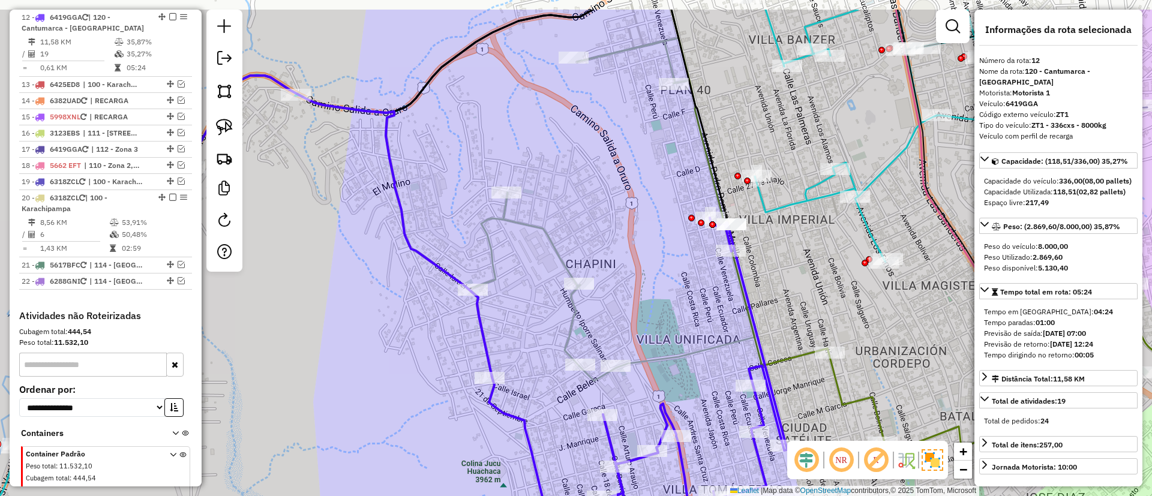
drag, startPoint x: 471, startPoint y: 169, endPoint x: 406, endPoint y: 228, distance: 87.9
click at [406, 228] on icon at bounding box center [343, 227] width 298 height 302
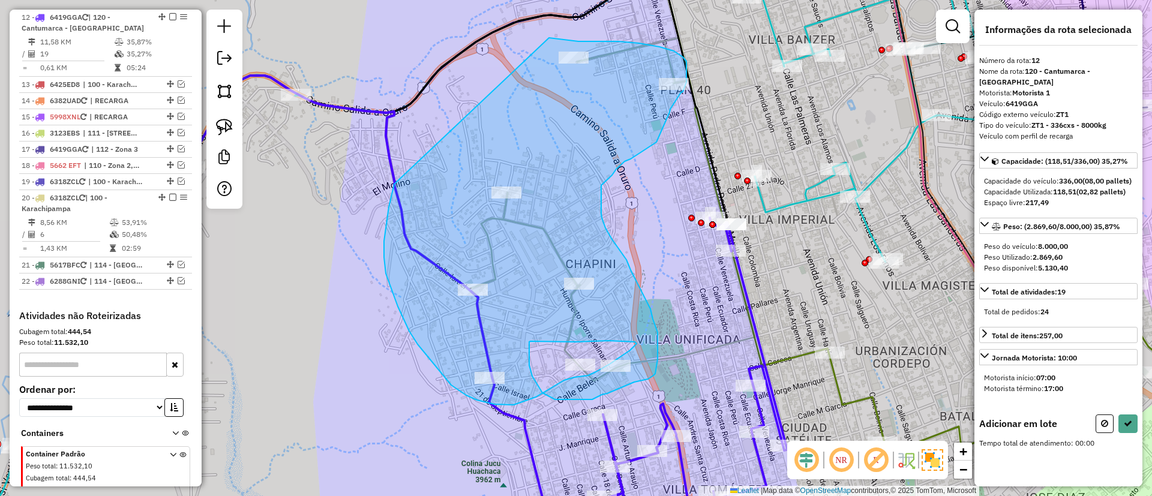
drag, startPoint x: 389, startPoint y: 207, endPoint x: 549, endPoint y: 38, distance: 233.1
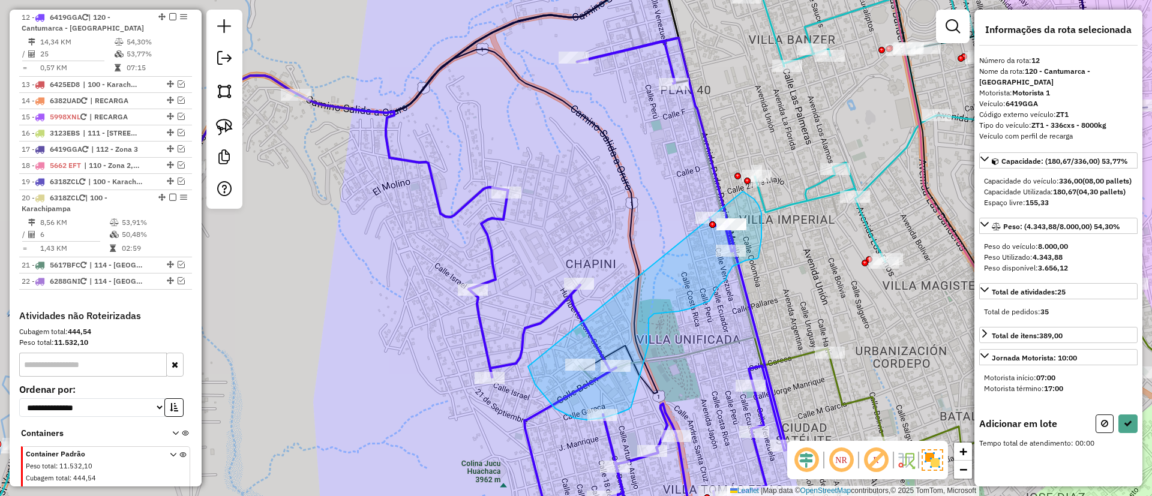
drag, startPoint x: 587, startPoint y: 420, endPoint x: 731, endPoint y: 188, distance: 273.0
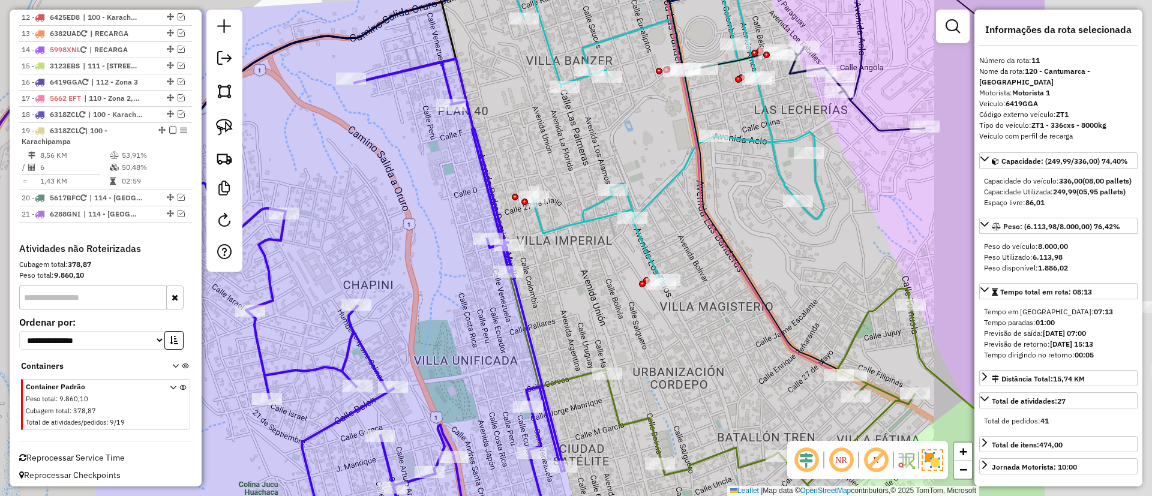
drag, startPoint x: 893, startPoint y: 273, endPoint x: 522, endPoint y: 309, distance: 373.3
click at [522, 309] on div "Janela de atendimento Grade de atendimento Capacidade Transportadoras Veículos …" at bounding box center [576, 248] width 1152 height 496
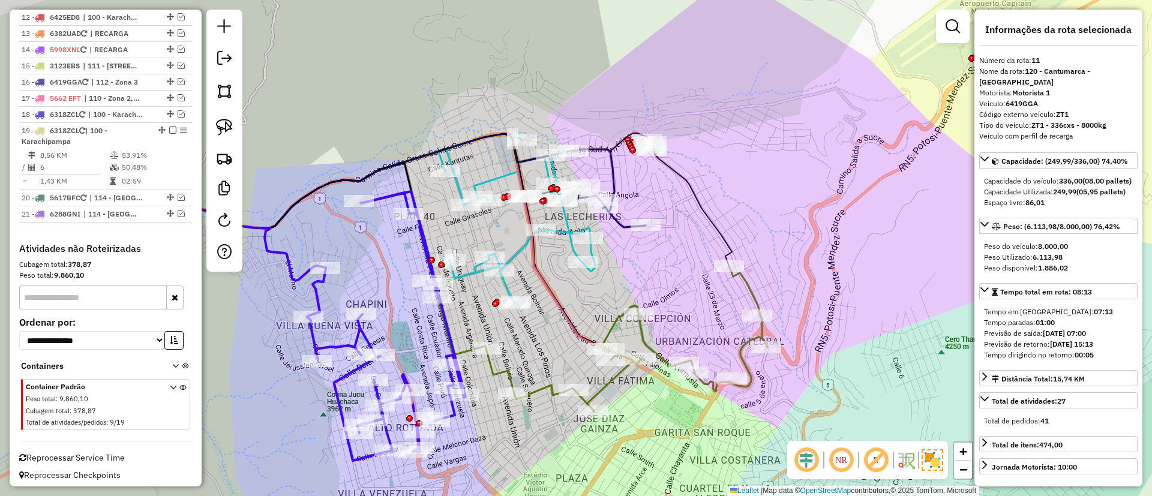
click at [635, 326] on icon at bounding box center [627, 339] width 282 height 145
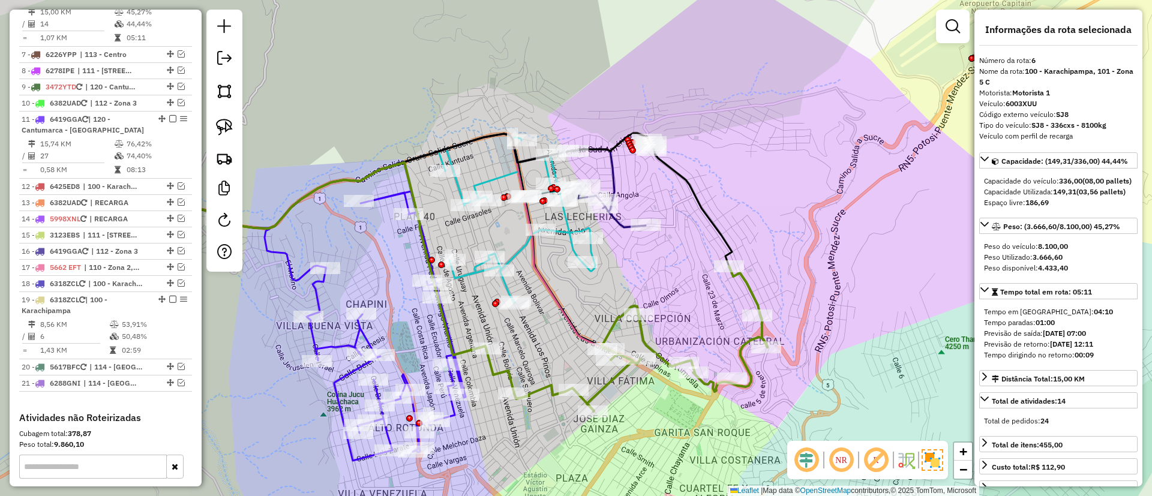
scroll to position [707, 0]
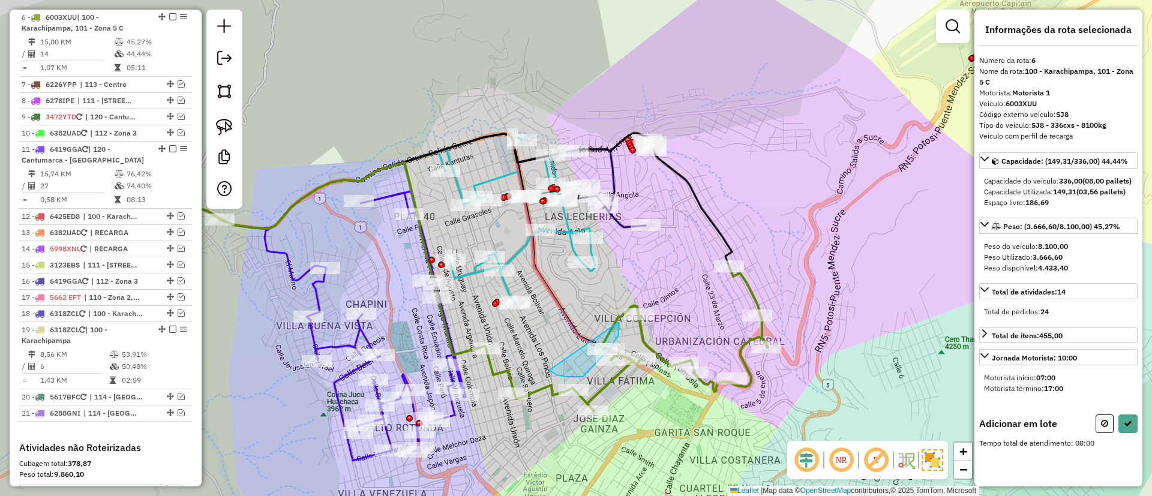
drag, startPoint x: 566, startPoint y: 377, endPoint x: 619, endPoint y: 322, distance: 76.0
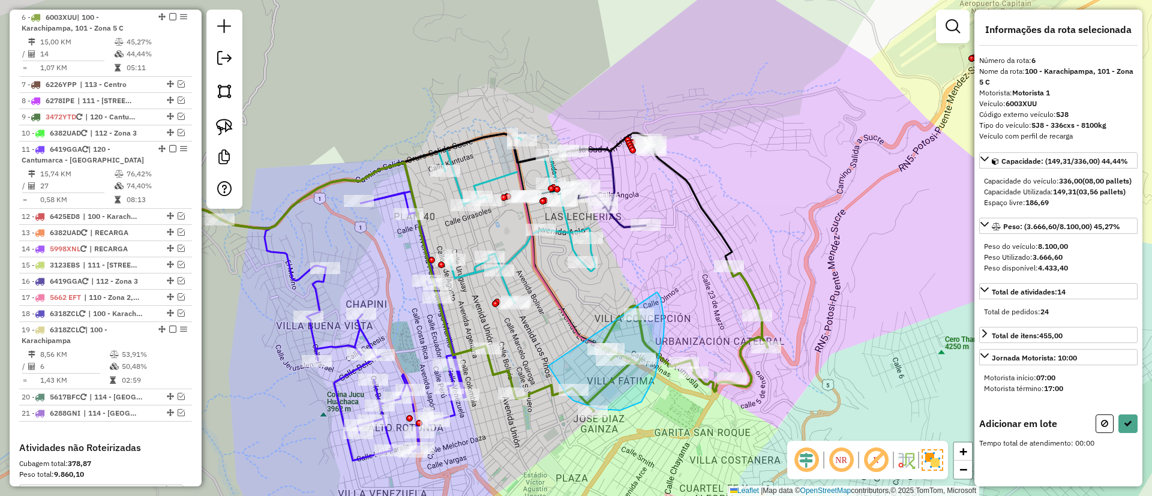
drag, startPoint x: 549, startPoint y: 366, endPoint x: 657, endPoint y: 292, distance: 131.4
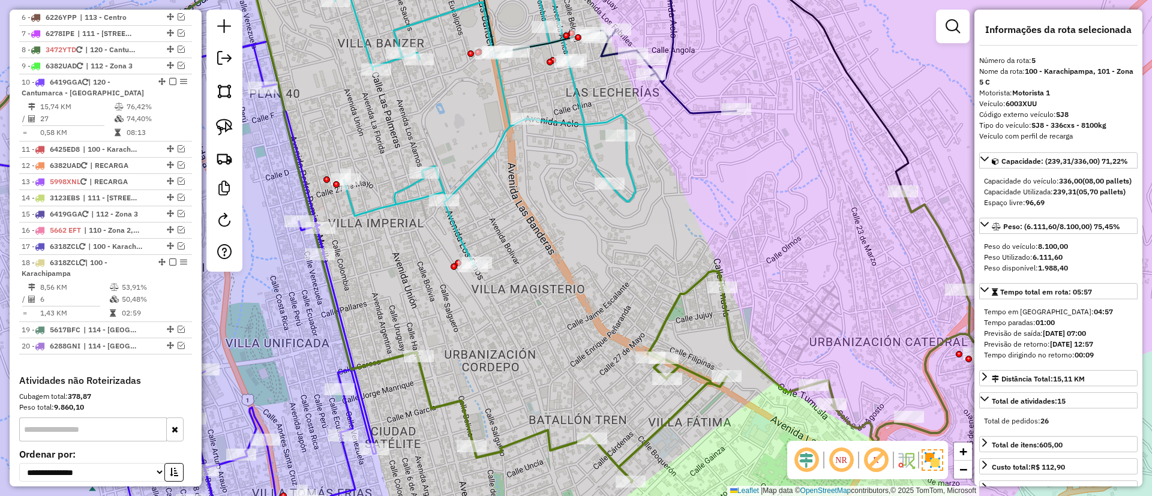
click at [661, 321] on icon at bounding box center [699, 336] width 562 height 291
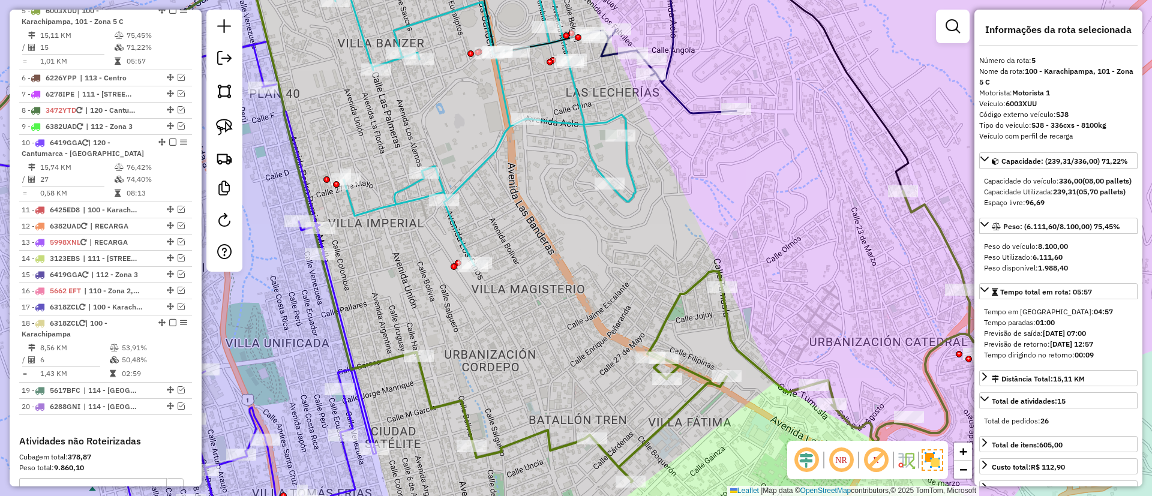
scroll to position [640, 0]
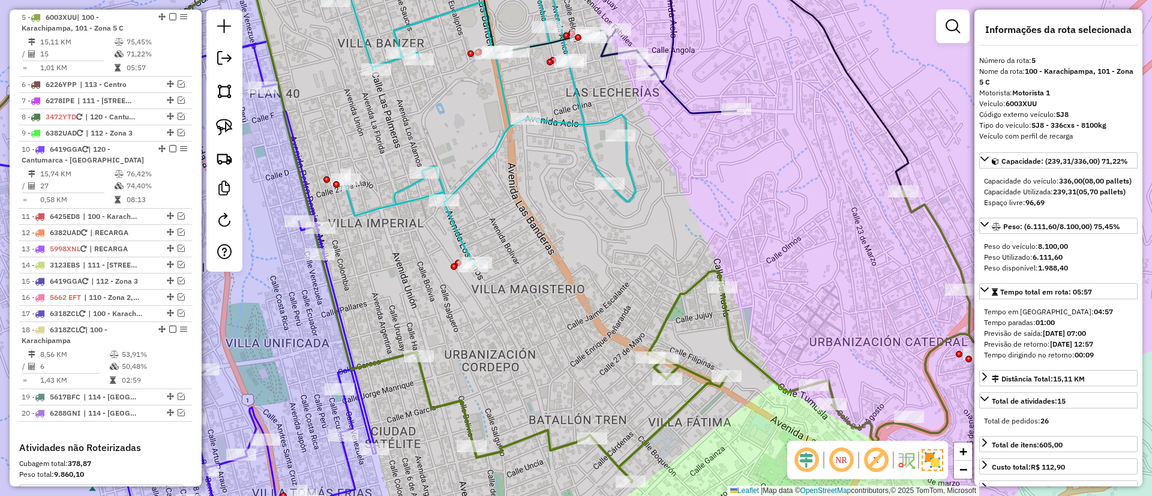
drag, startPoint x: 637, startPoint y: 306, endPoint x: 663, endPoint y: 354, distance: 54.8
click at [663, 354] on div "Janela de atendimento Grade de atendimento Capacidade Transportadoras Veículos …" at bounding box center [576, 248] width 1152 height 496
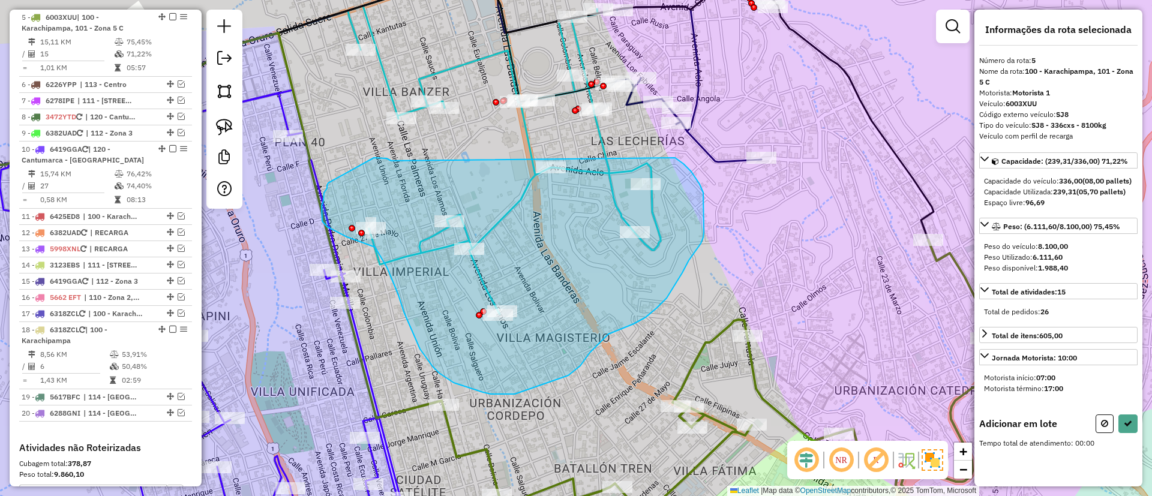
drag, startPoint x: 381, startPoint y: 158, endPoint x: 675, endPoint y: 158, distance: 294.1
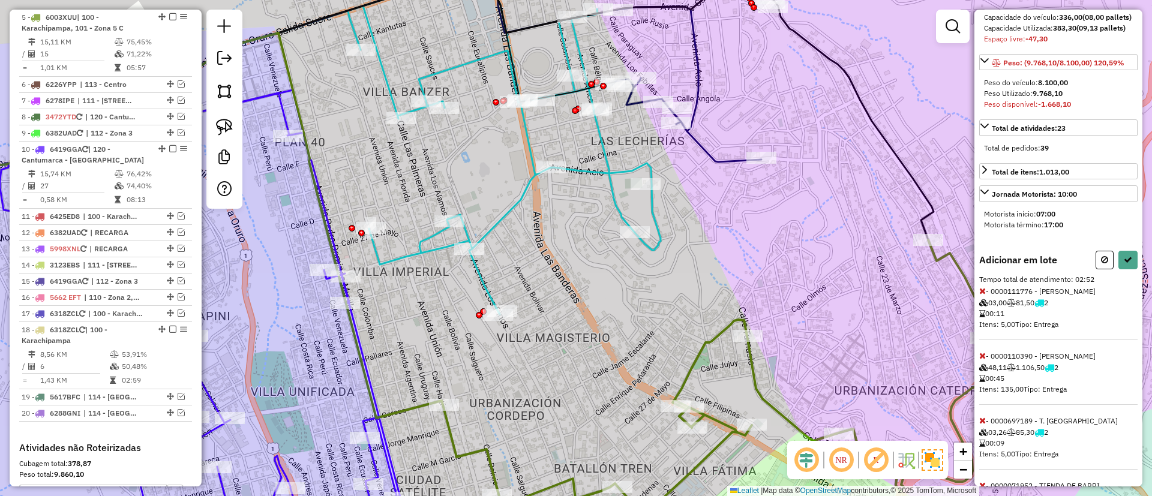
scroll to position [180, 0]
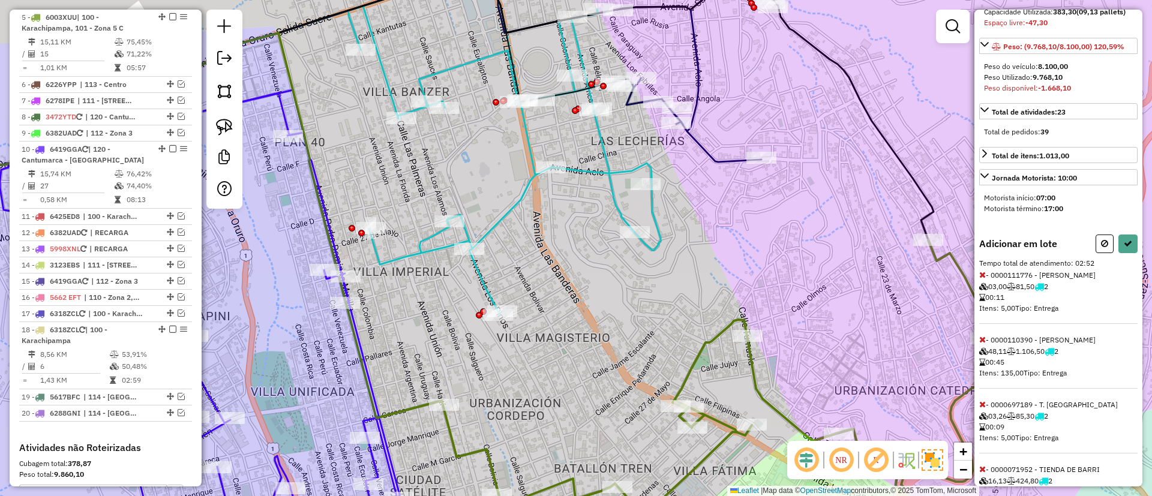
click at [984, 344] on icon at bounding box center [983, 340] width 7 height 8
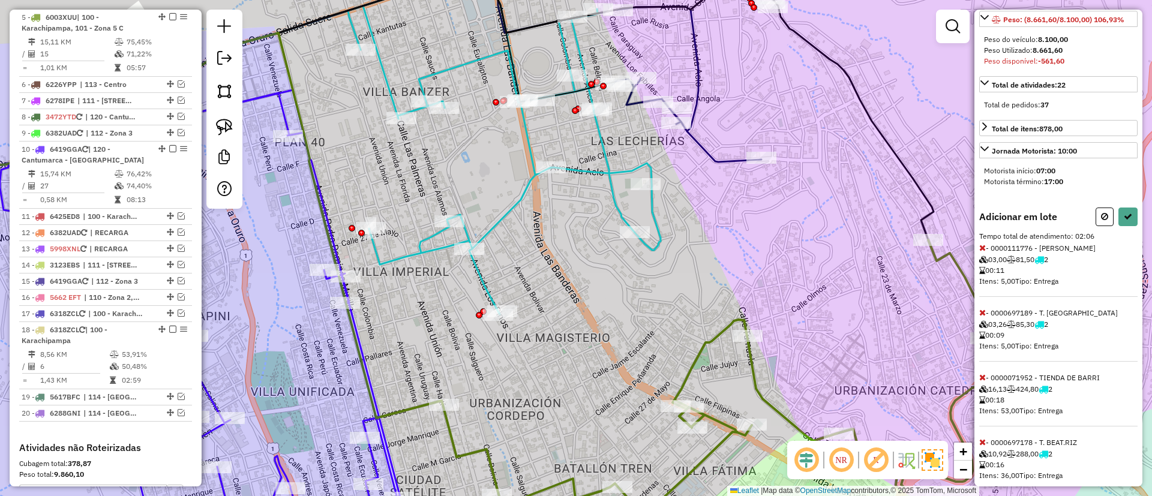
scroll to position [259, 0]
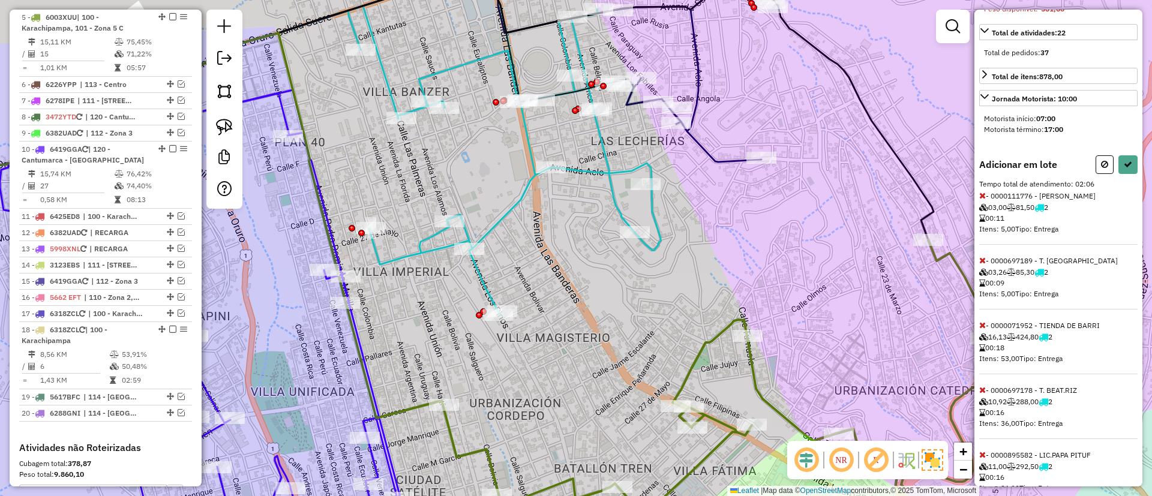
click at [983, 330] on icon at bounding box center [983, 325] width 7 height 8
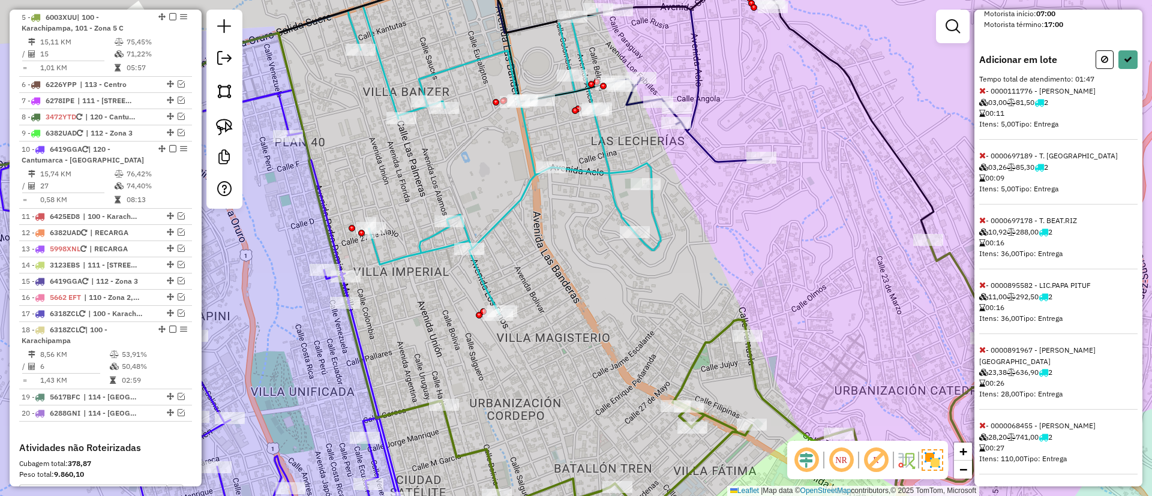
scroll to position [378, 0]
click at [981, 222] on icon at bounding box center [983, 218] width 7 height 8
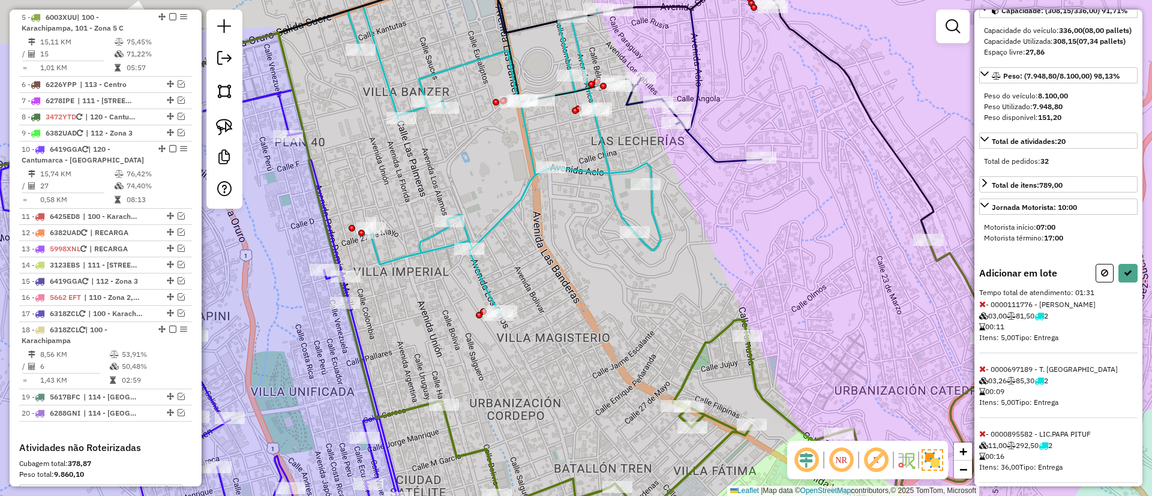
scroll to position [0, 0]
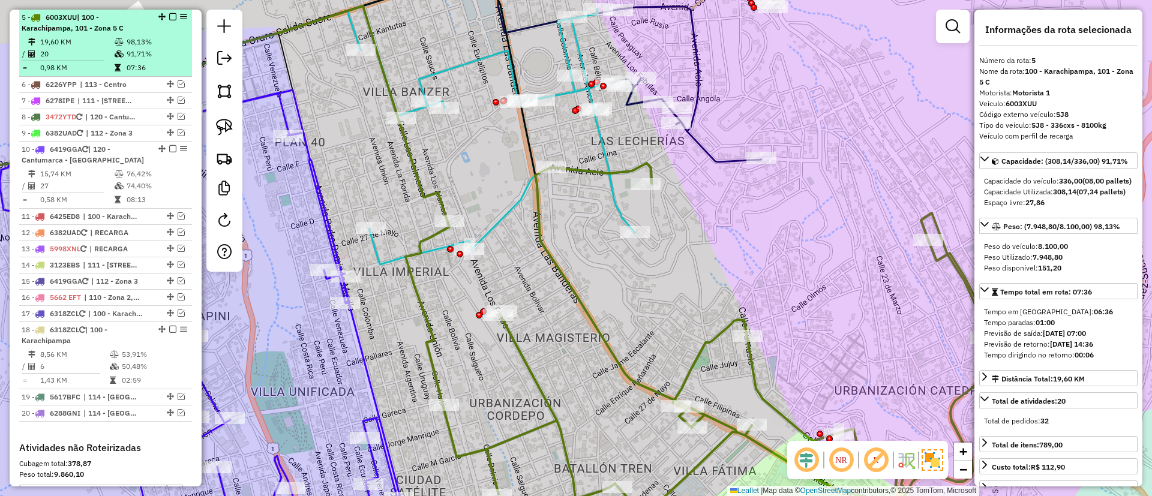
click at [164, 14] on div at bounding box center [169, 16] width 36 height 7
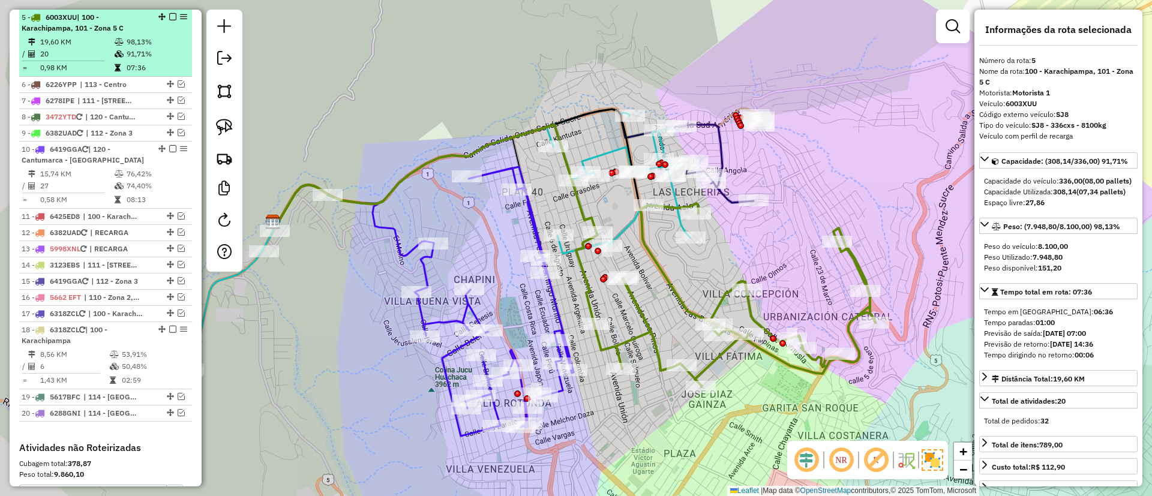
click at [164, 16] on div at bounding box center [169, 16] width 36 height 7
click at [164, 20] on div at bounding box center [169, 16] width 36 height 7
click at [169, 17] on em at bounding box center [172, 16] width 7 height 7
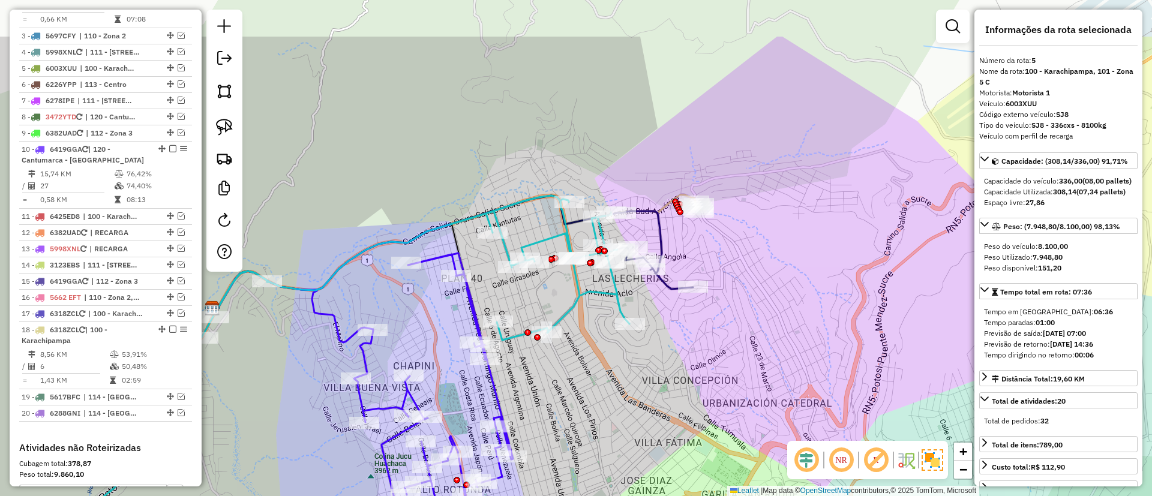
drag, startPoint x: 664, startPoint y: 339, endPoint x: 603, endPoint y: 425, distance: 105.6
click at [603, 425] on div "Janela de atendimento Grade de atendimento Capacidade Transportadoras Veículos …" at bounding box center [576, 248] width 1152 height 496
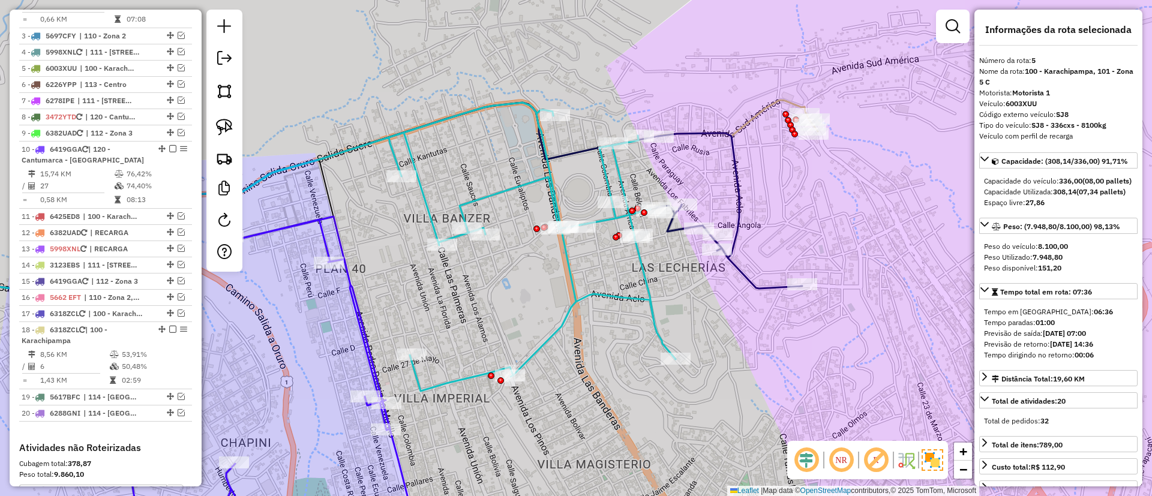
click at [739, 225] on icon at bounding box center [730, 210] width 146 height 155
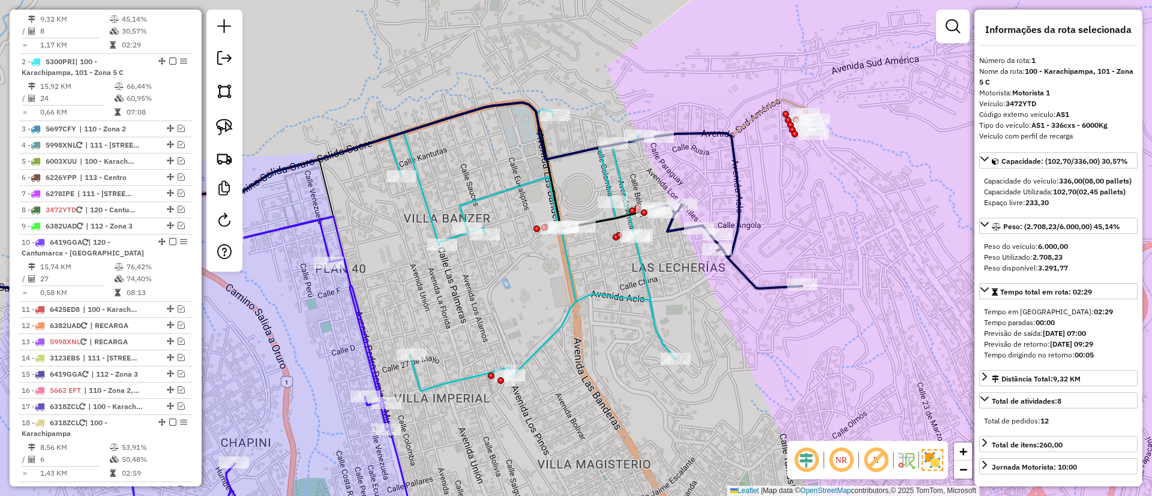
scroll to position [473, 0]
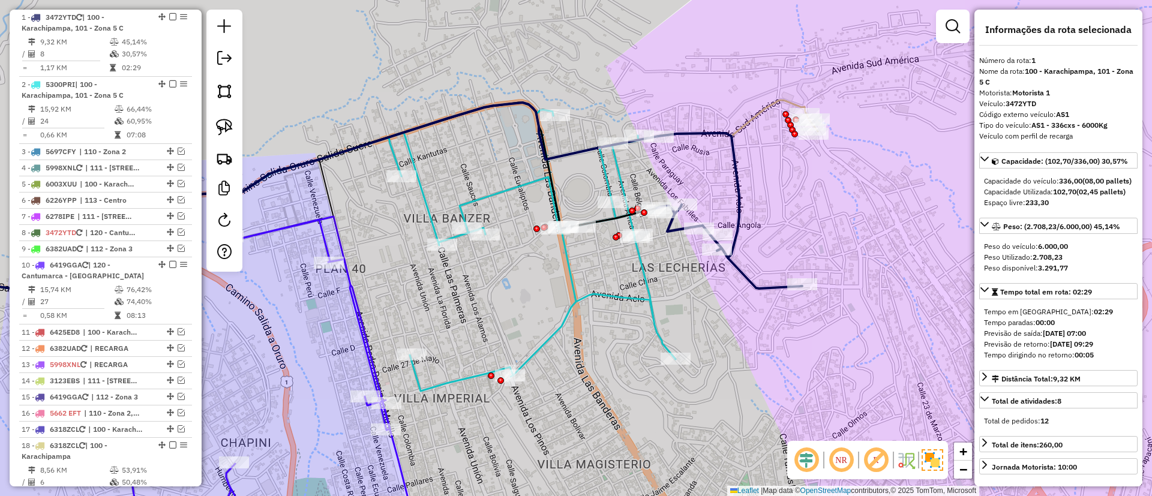
click at [650, 303] on icon at bounding box center [280, 247] width 791 height 289
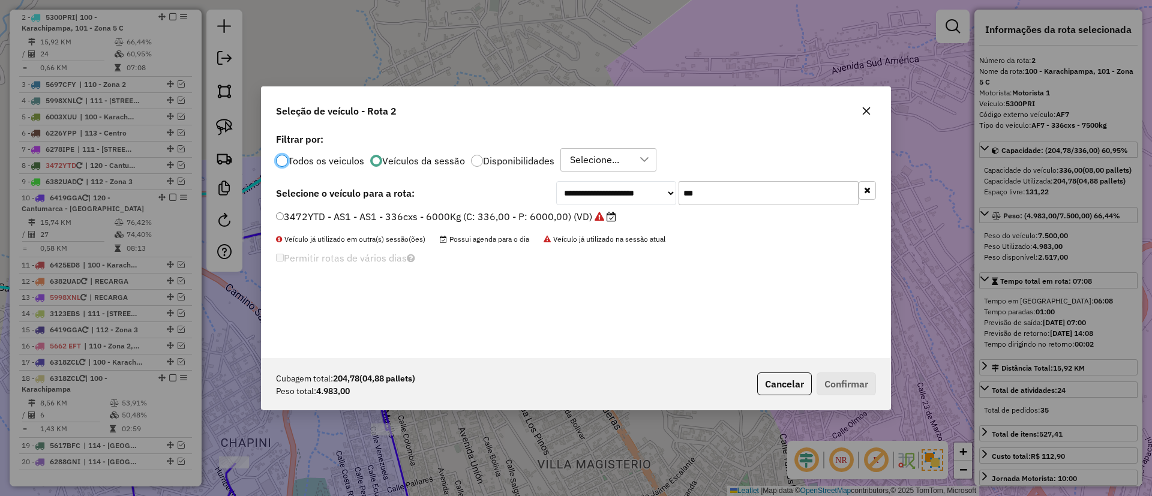
scroll to position [7, 4]
click at [864, 197] on button "button" at bounding box center [867, 190] width 17 height 19
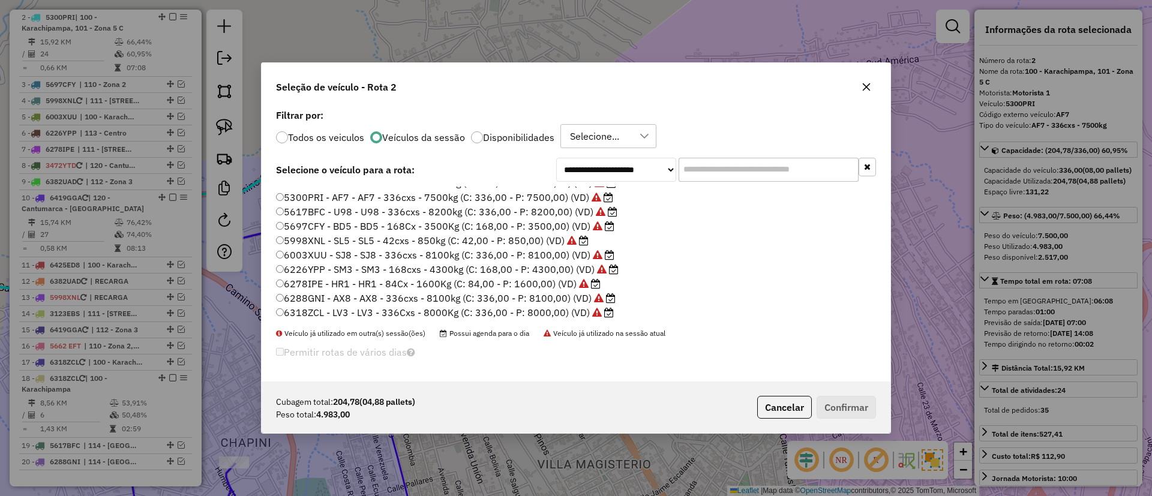
scroll to position [0, 0]
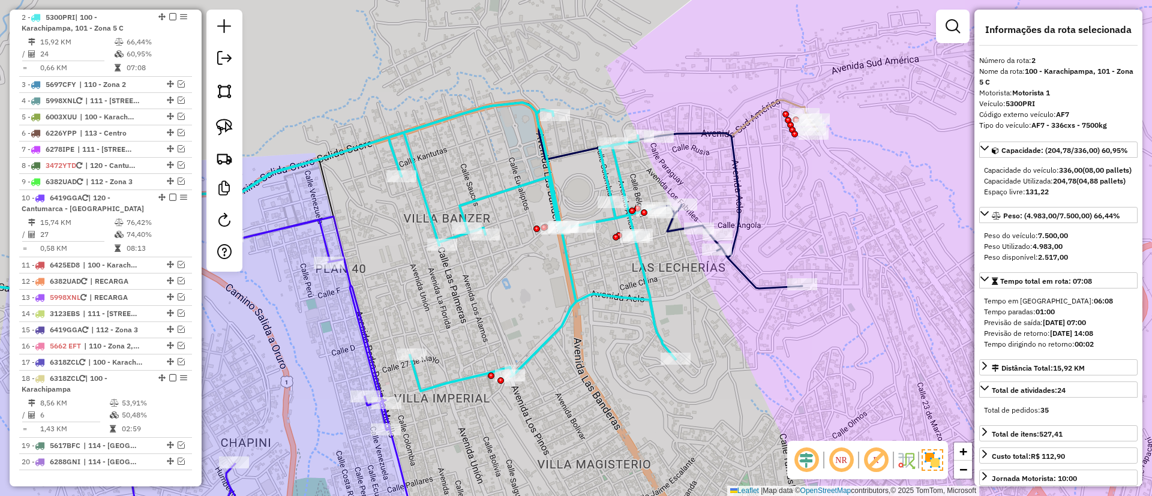
click at [611, 295] on icon at bounding box center [280, 247] width 791 height 289
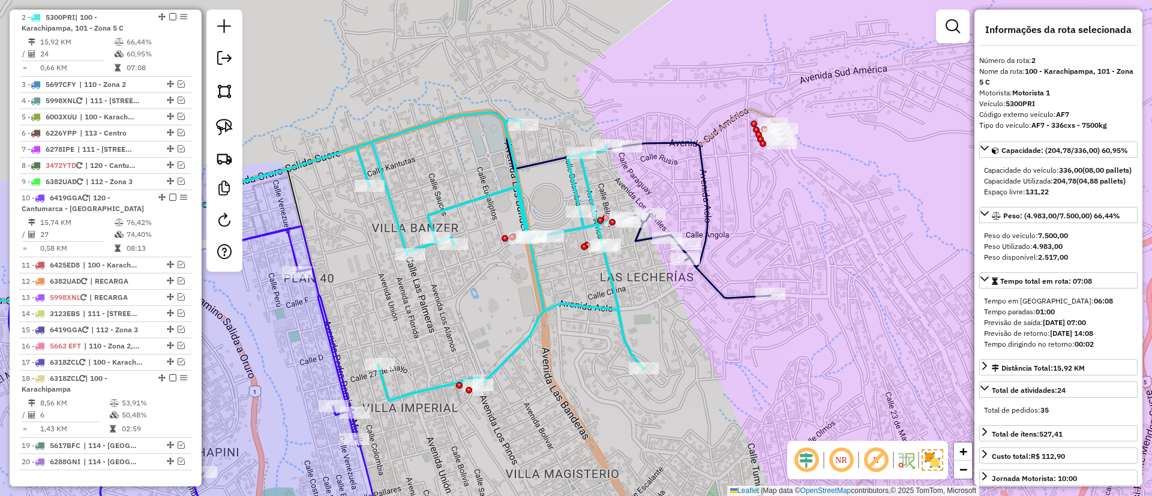
drag, startPoint x: 615, startPoint y: 346, endPoint x: 603, endPoint y: 350, distance: 12.2
click at [603, 350] on div "Janela de atendimento Grade de atendimento Capacidade Transportadoras Veículos …" at bounding box center [576, 248] width 1152 height 496
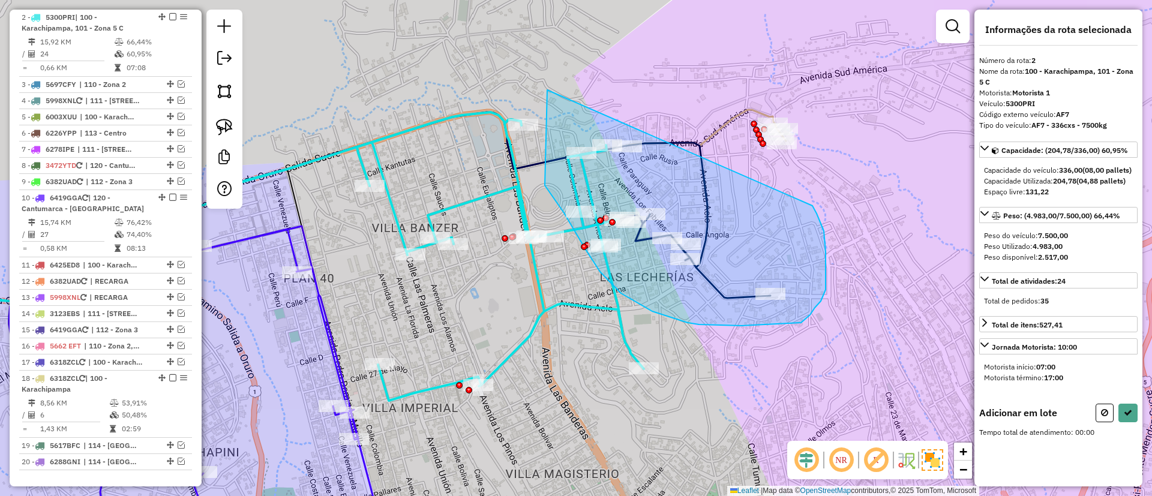
drag, startPoint x: 586, startPoint y: 250, endPoint x: 813, endPoint y: 206, distance: 231.1
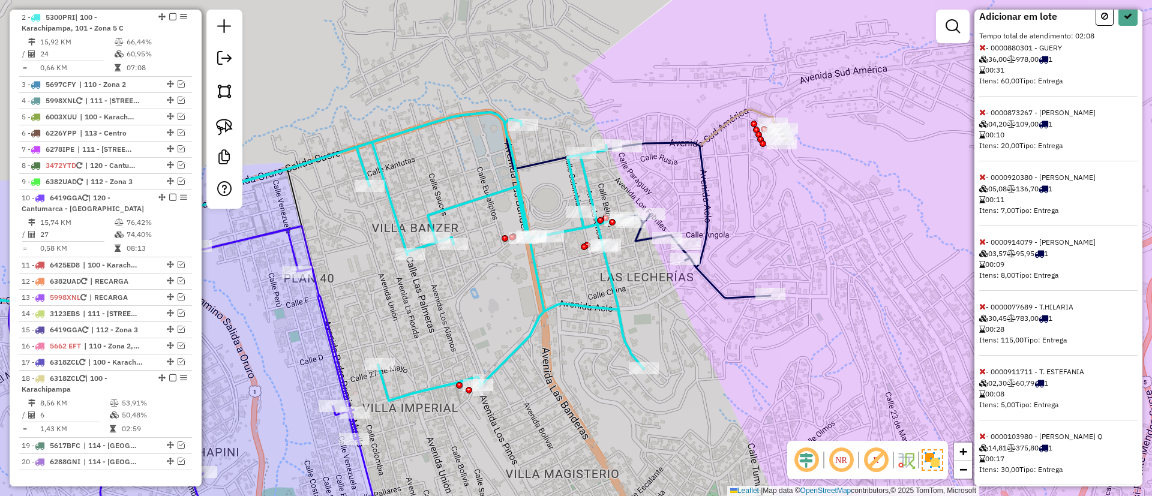
scroll to position [496, 0]
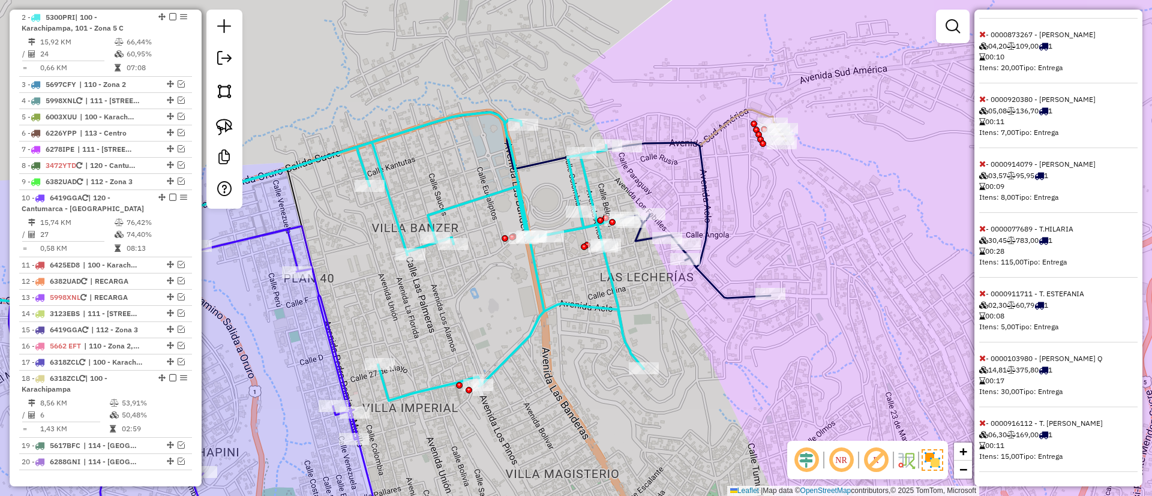
click at [980, 423] on icon at bounding box center [983, 423] width 7 height 8
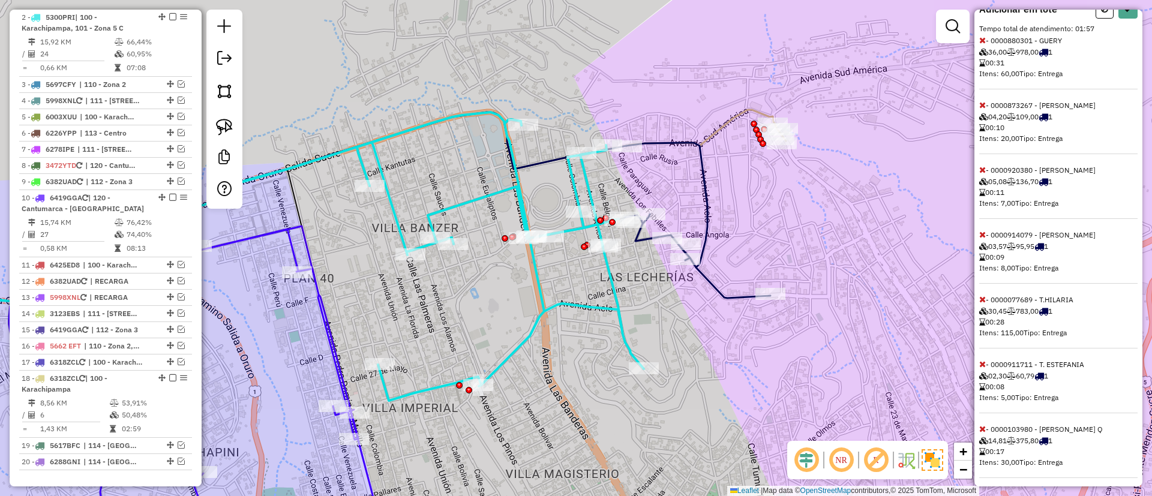
scroll to position [432, 0]
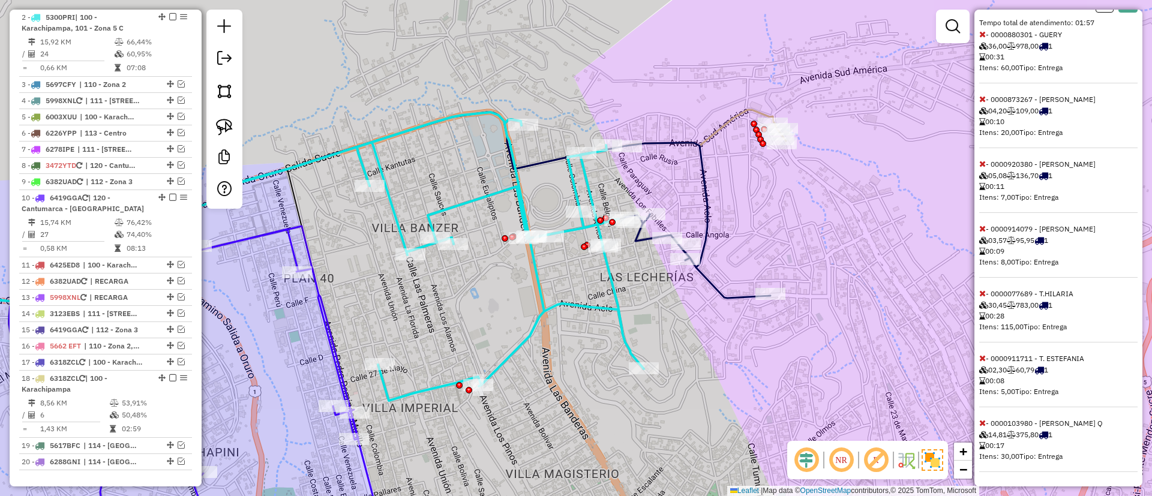
click at [980, 357] on icon at bounding box center [983, 358] width 7 height 8
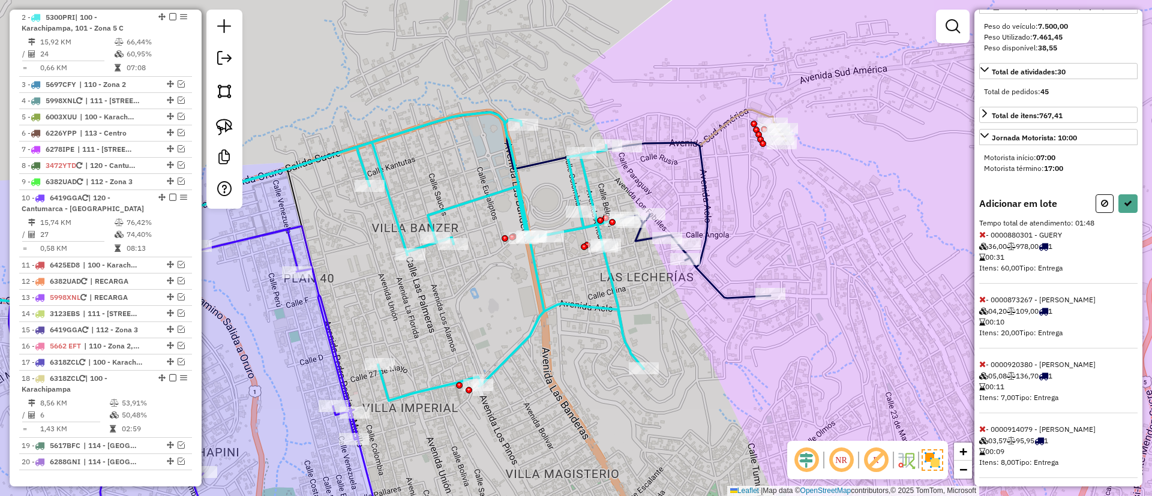
scroll to position [7, 0]
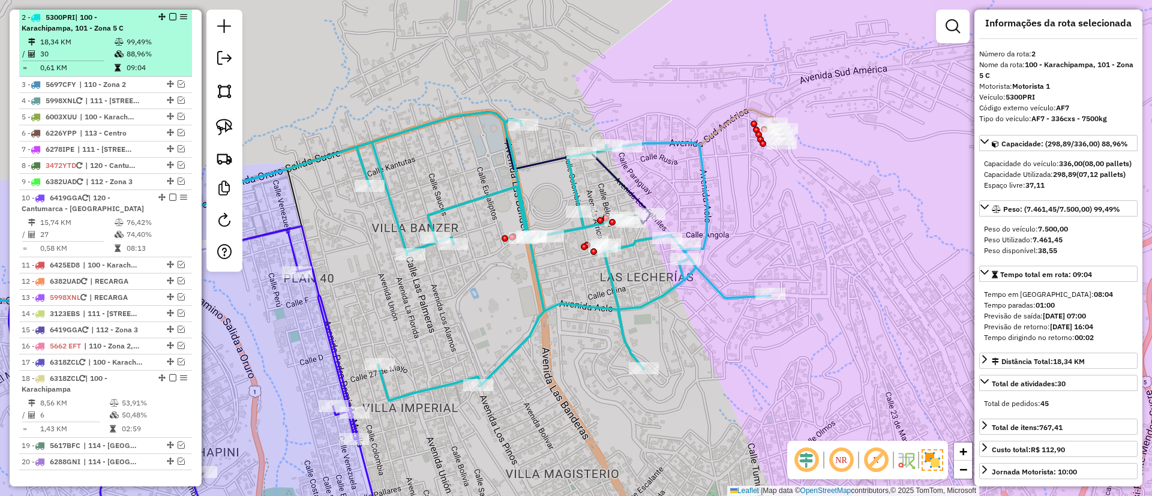
click at [171, 18] on em at bounding box center [172, 16] width 7 height 7
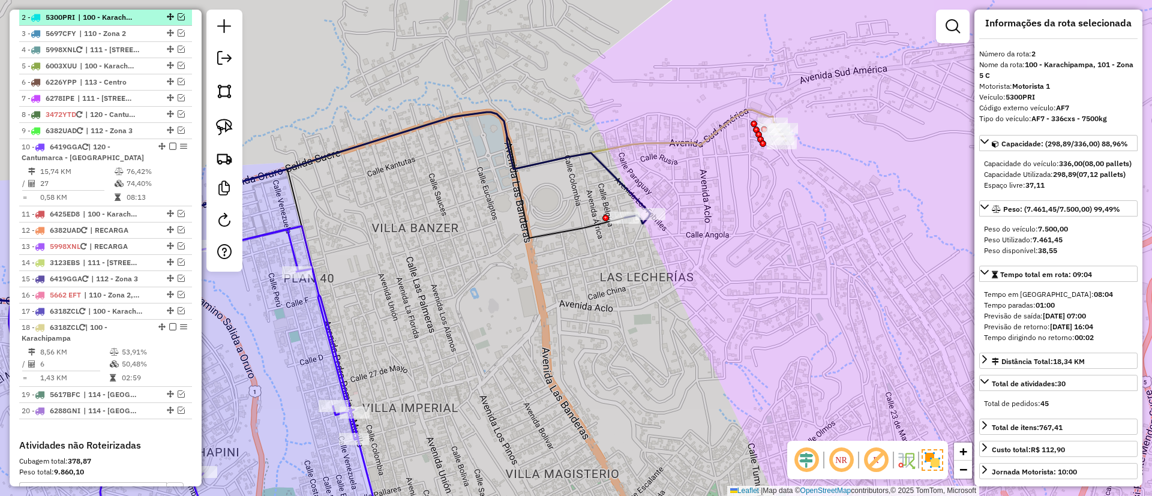
scroll to position [489, 0]
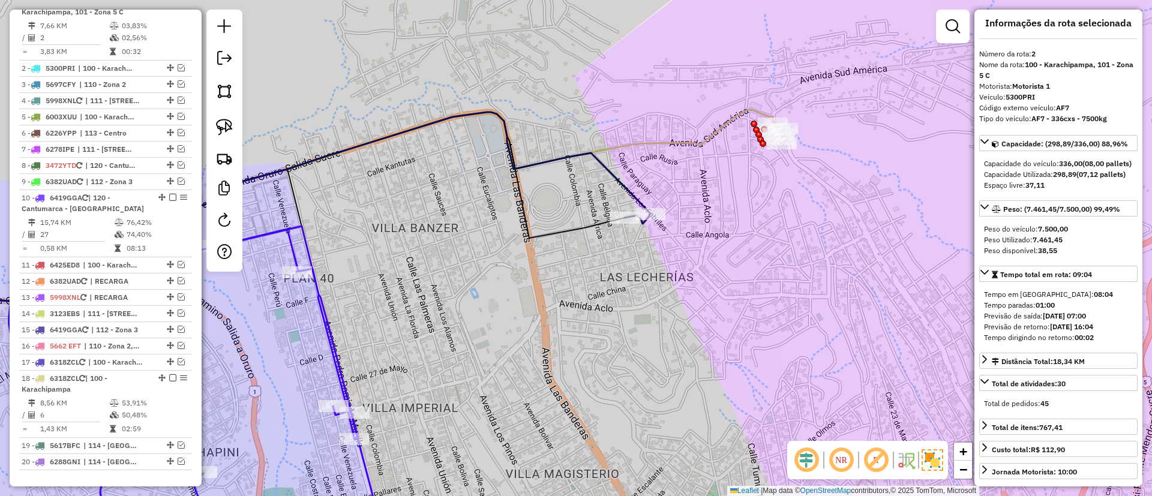
click at [594, 218] on icon at bounding box center [255, 206] width 740 height 189
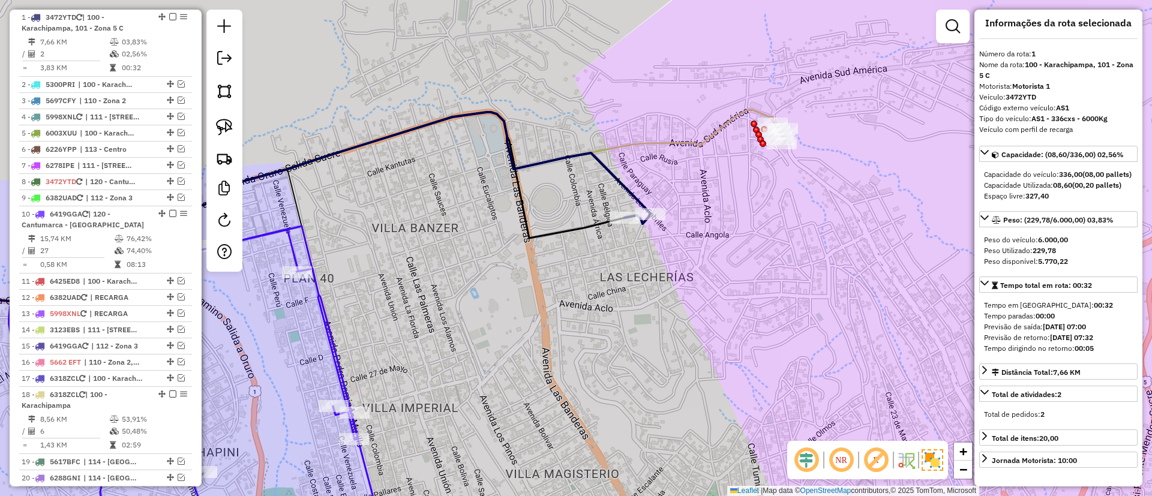
click at [685, 138] on icon at bounding box center [331, 205] width 893 height 191
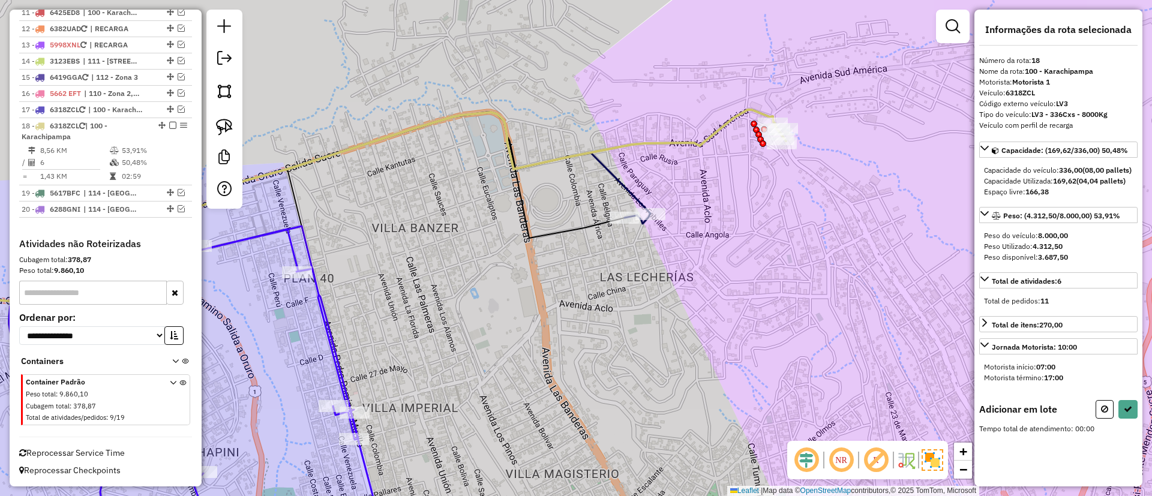
scroll to position [0, 0]
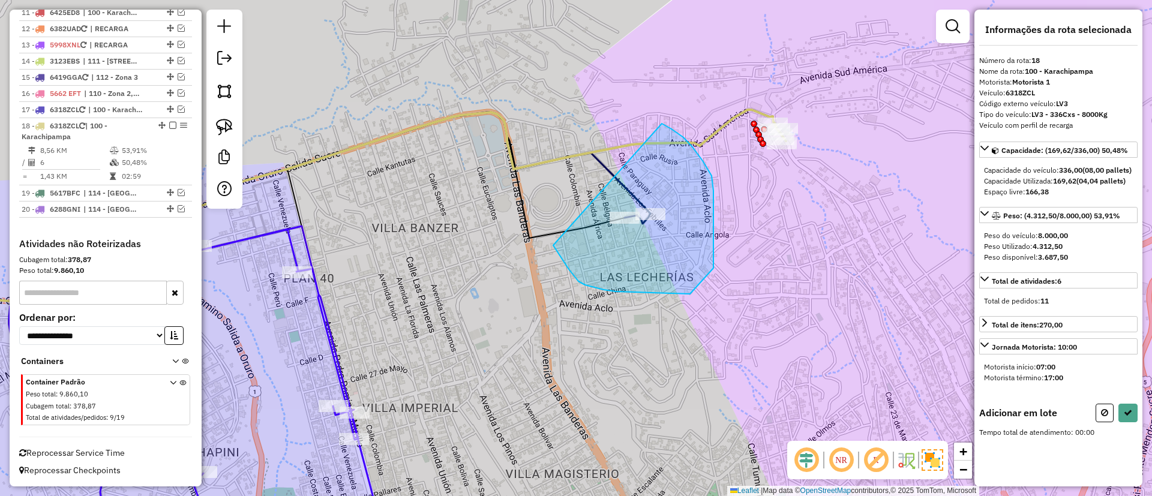
drag, startPoint x: 616, startPoint y: 292, endPoint x: 662, endPoint y: 124, distance: 174.3
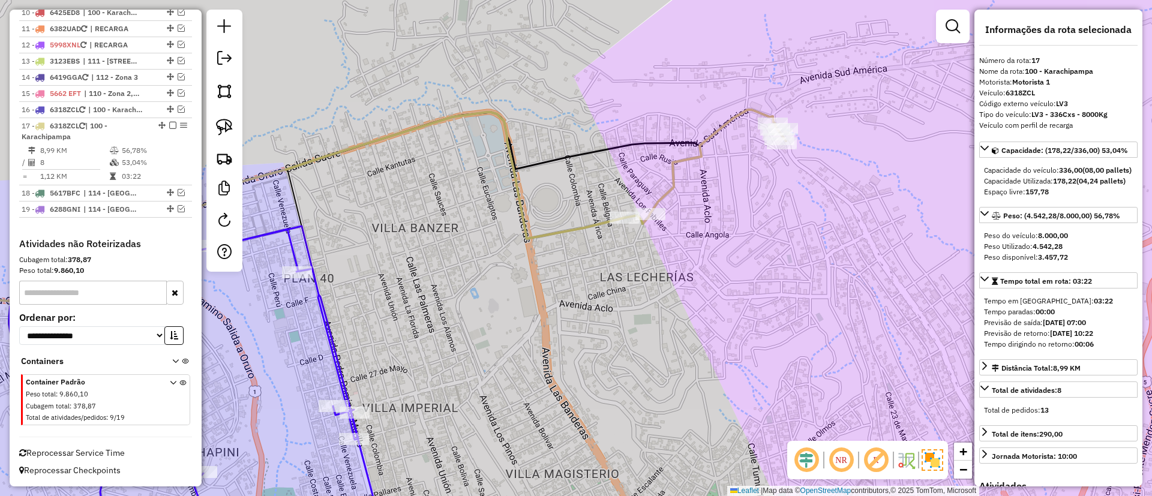
scroll to position [675, 0]
click at [671, 165] on icon at bounding box center [705, 167] width 161 height 114
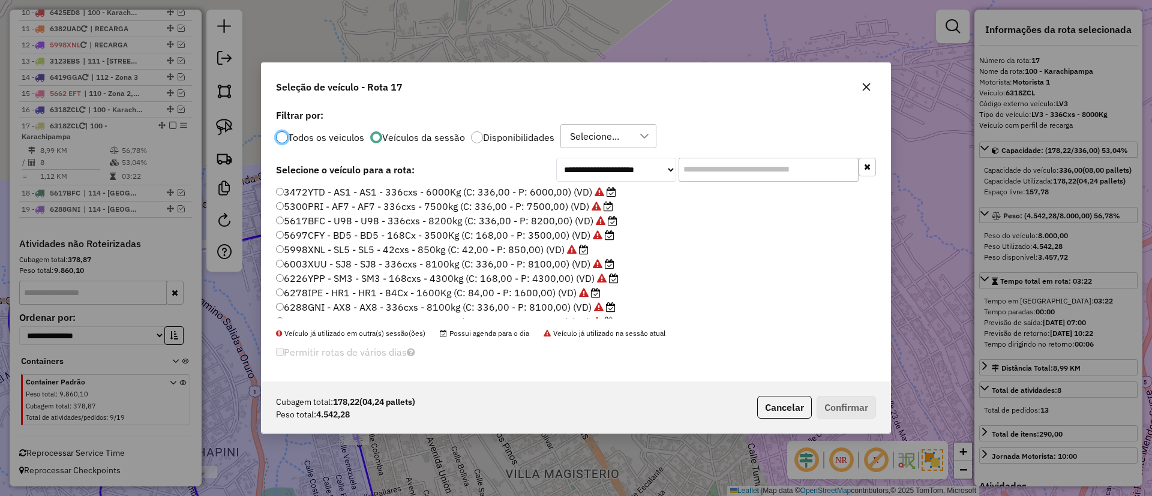
scroll to position [0, 0]
click at [502, 207] on label "3472YTD - AS1 - AS1 - 336cxs - 6000Kg (C: 336,00 - P: 6000,00) (VD)" at bounding box center [446, 207] width 340 height 14
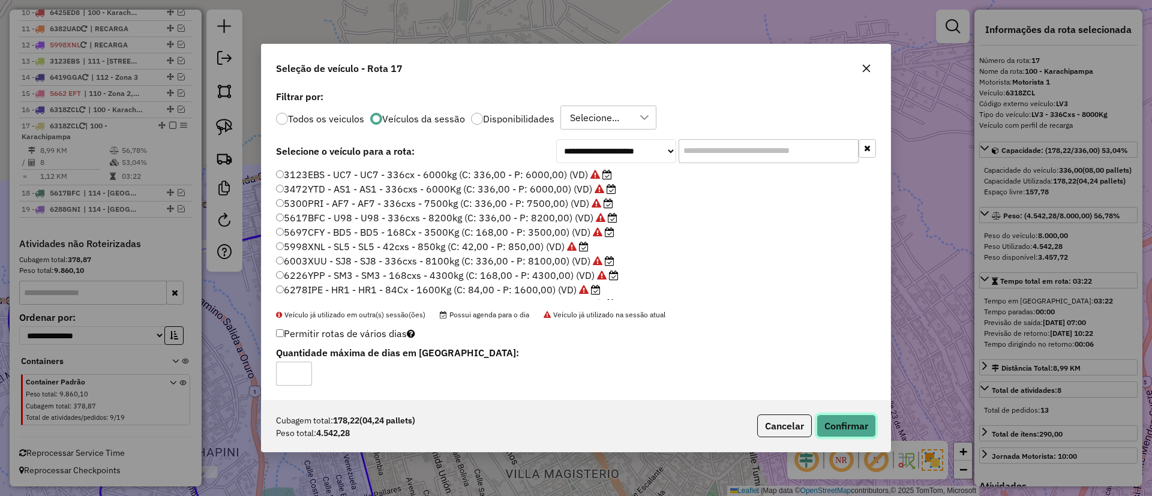
click at [848, 422] on button "Confirmar" at bounding box center [846, 426] width 59 height 23
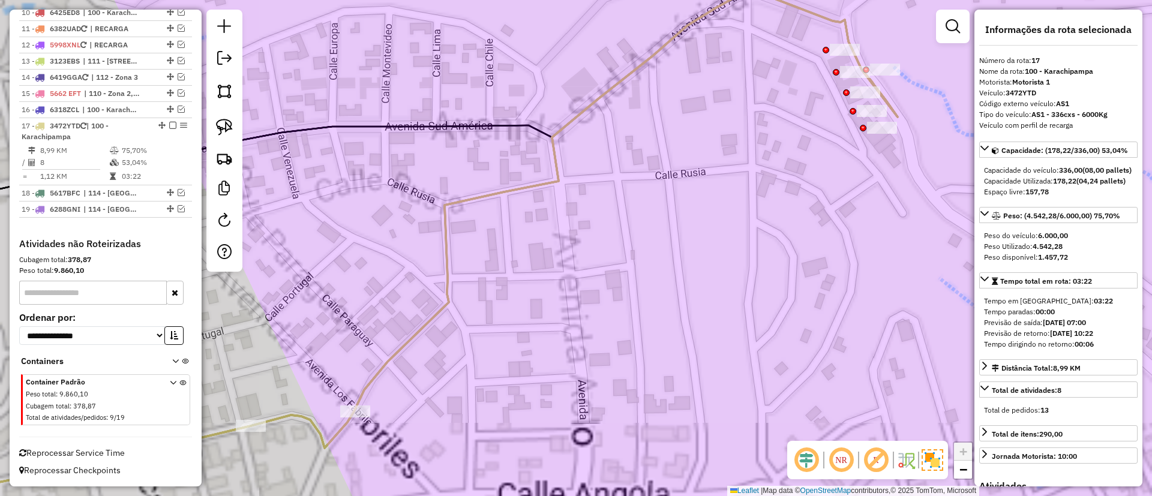
drag, startPoint x: 776, startPoint y: 149, endPoint x: 693, endPoint y: 229, distance: 115.5
click at [685, 228] on div "Janela de atendimento Grade de atendimento Capacidade Transportadoras Veículos …" at bounding box center [576, 248] width 1152 height 496
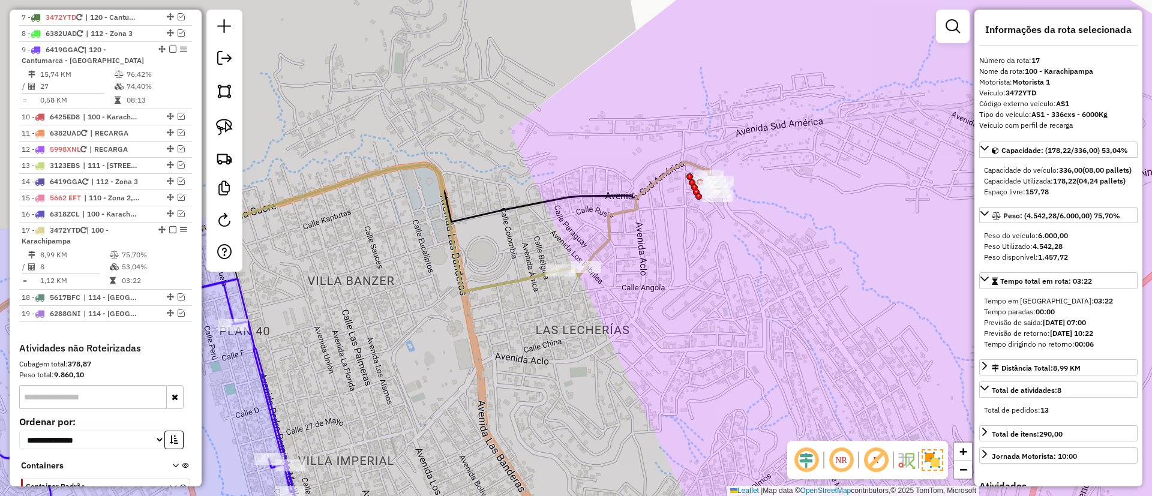
scroll to position [585, 0]
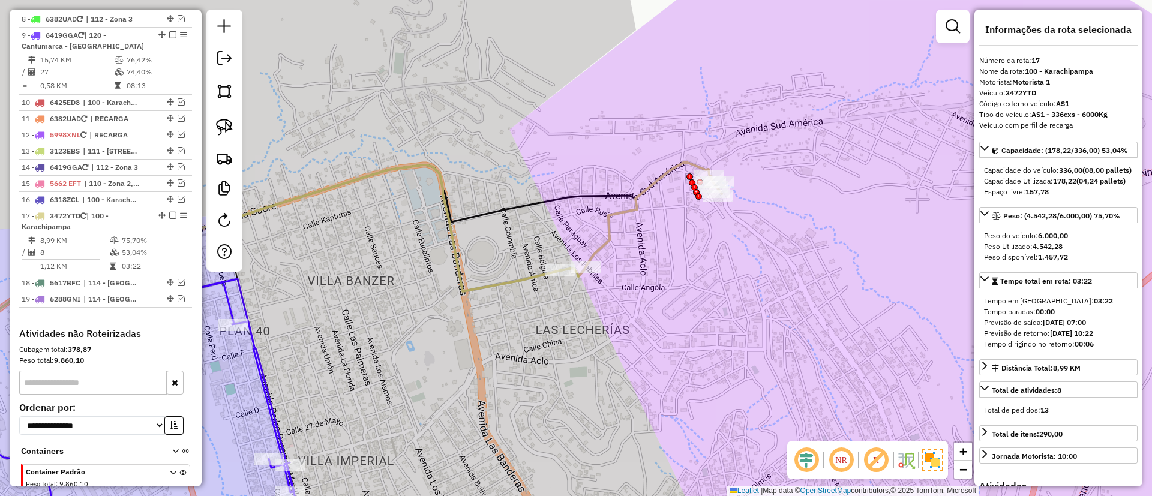
drag, startPoint x: 477, startPoint y: 300, endPoint x: 504, endPoint y: 290, distance: 28.7
click at [504, 291] on div "Janela de atendimento Grade de atendimento Capacidade Transportadoras Veículos …" at bounding box center [576, 248] width 1152 height 496
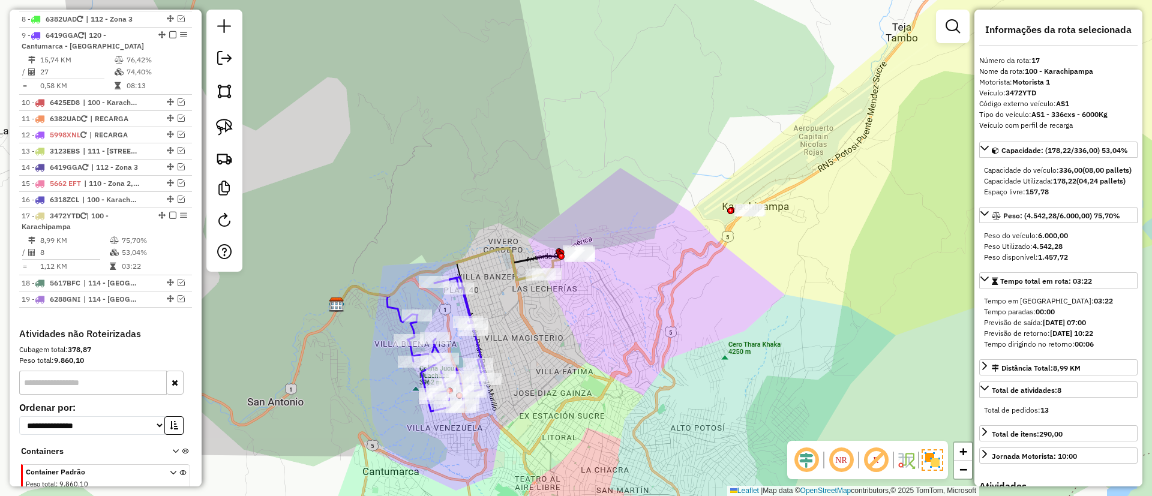
click at [397, 307] on icon at bounding box center [378, 304] width 79 height 36
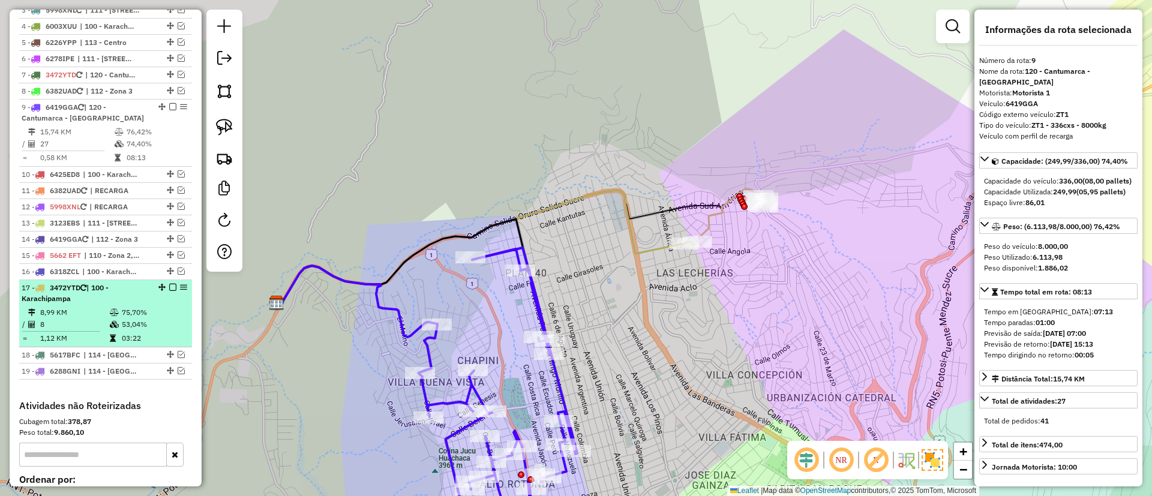
scroll to position [423, 0]
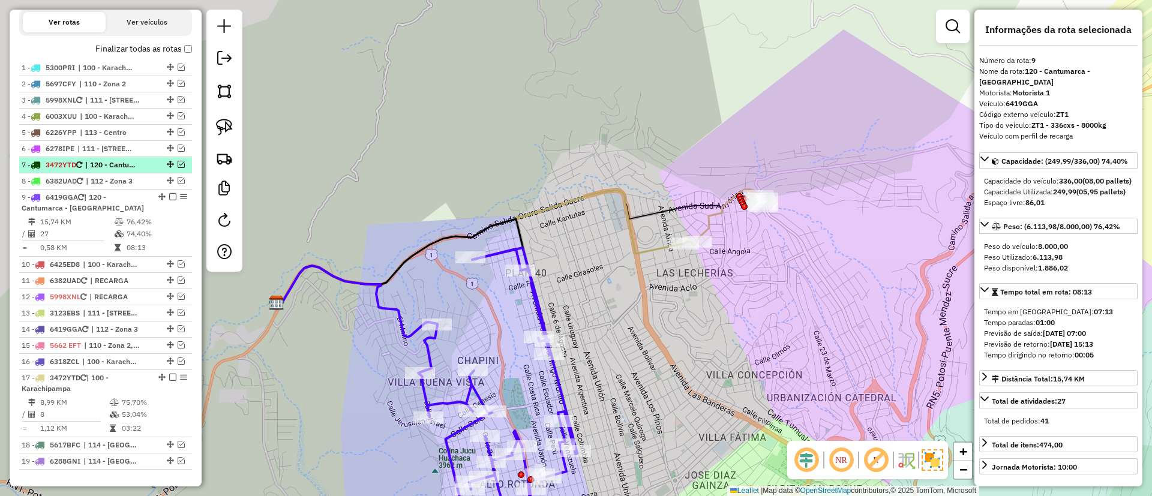
click at [178, 163] on em at bounding box center [181, 164] width 7 height 7
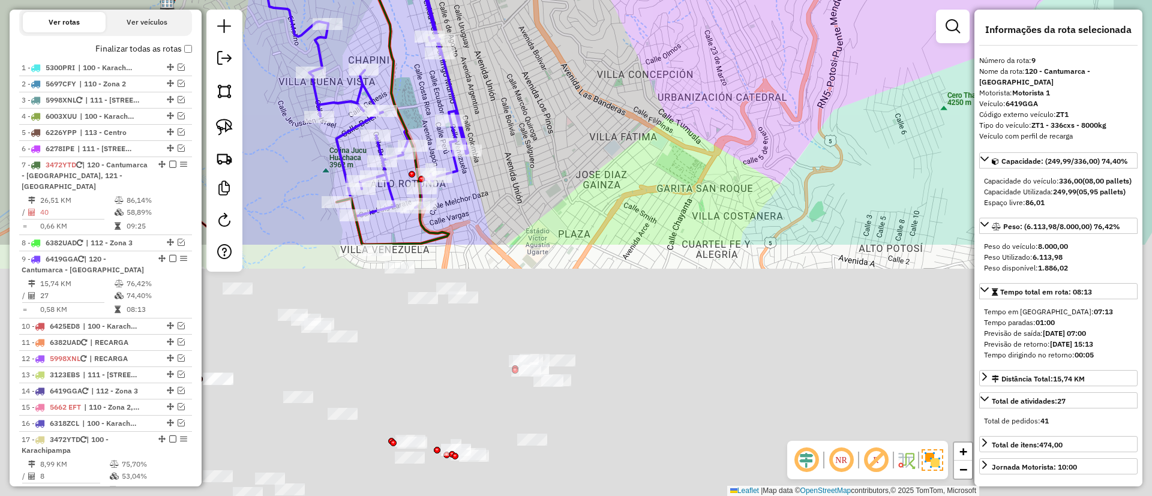
drag, startPoint x: 418, startPoint y: 388, endPoint x: 296, endPoint y: 38, distance: 370.8
click at [309, 41] on icon at bounding box center [388, 82] width 159 height 270
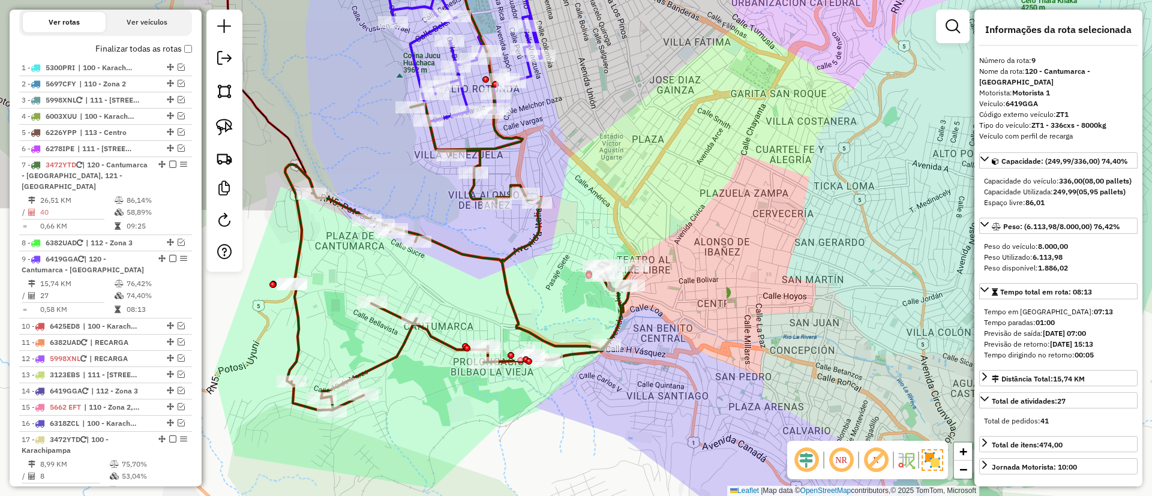
click at [473, 274] on div "Rota 9 - Placa 6419GGA 0000873192 - ERACIA Janela de atendimento Grade de atend…" at bounding box center [576, 248] width 1152 height 496
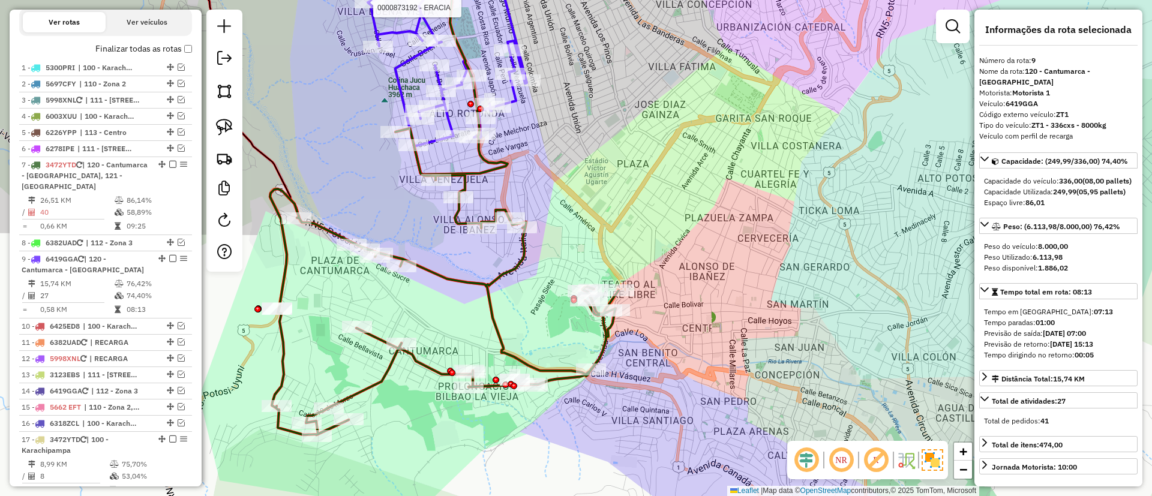
drag, startPoint x: 488, startPoint y: 271, endPoint x: 469, endPoint y: 302, distance: 36.1
click at [469, 302] on div "Rota 9 - Placa 6419GGA 0000873192 - ERACIA Janela de atendimento Grade de atend…" at bounding box center [576, 248] width 1152 height 496
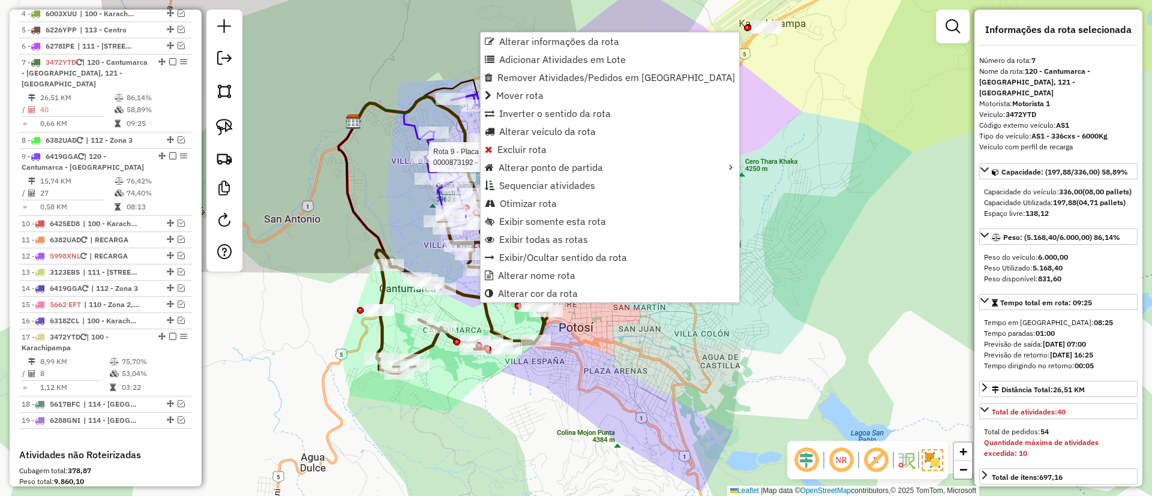
scroll to position [570, 0]
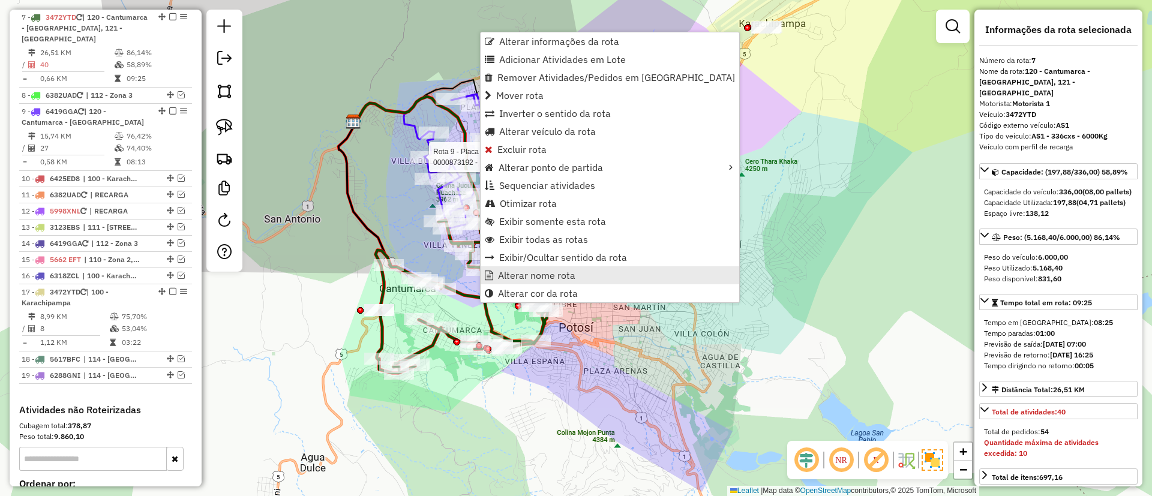
click at [500, 273] on span "Alterar nome rota" at bounding box center [536, 276] width 77 height 10
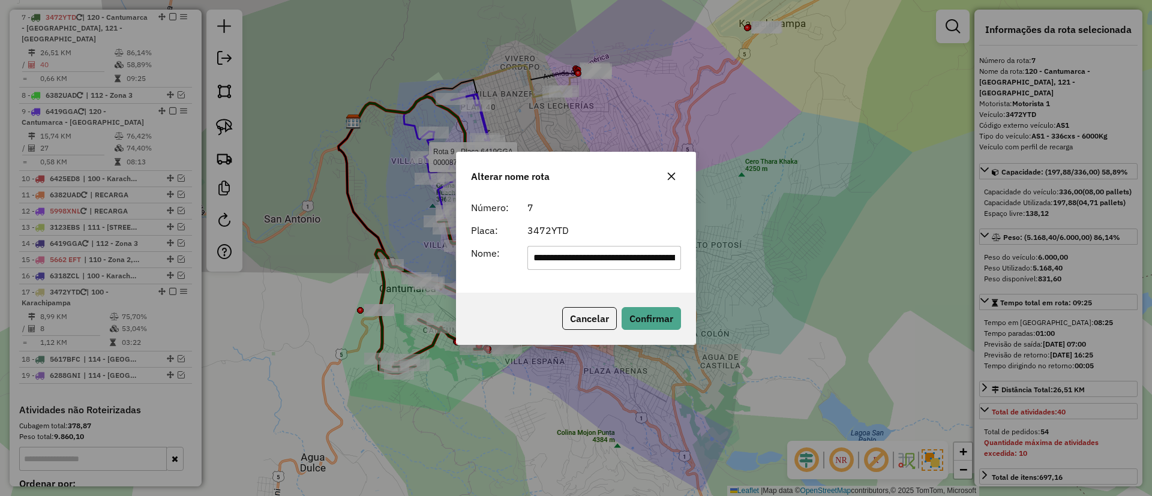
scroll to position [0, 90]
click at [583, 267] on input "**********" at bounding box center [605, 258] width 154 height 24
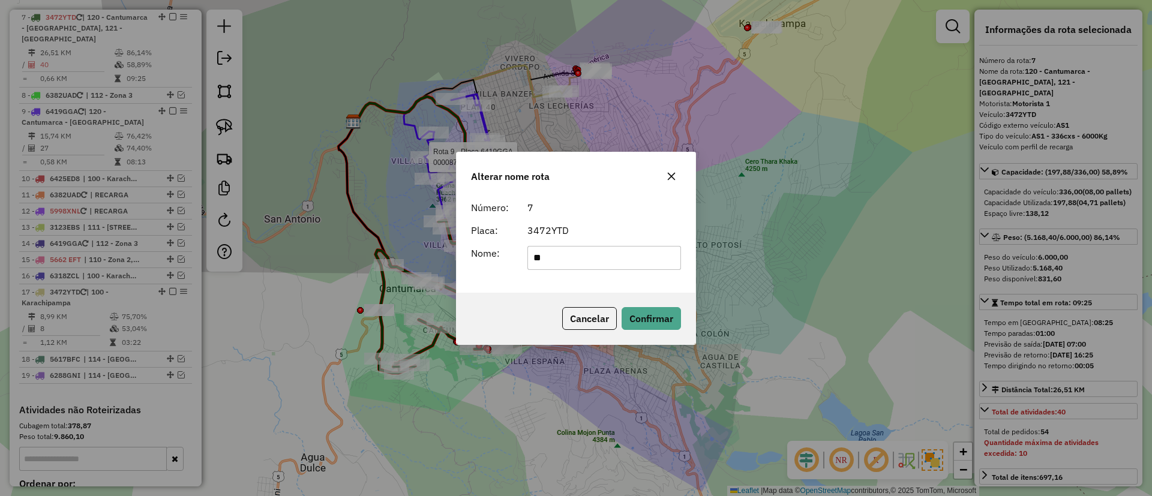
type input "*******"
click at [657, 312] on button "Confirmar" at bounding box center [651, 318] width 59 height 23
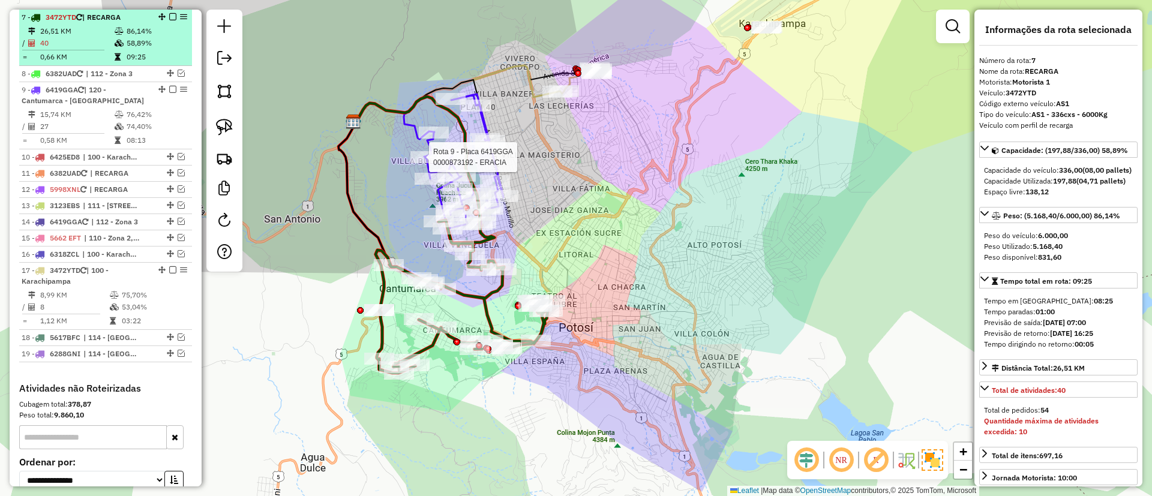
click at [171, 16] on em at bounding box center [172, 16] width 7 height 7
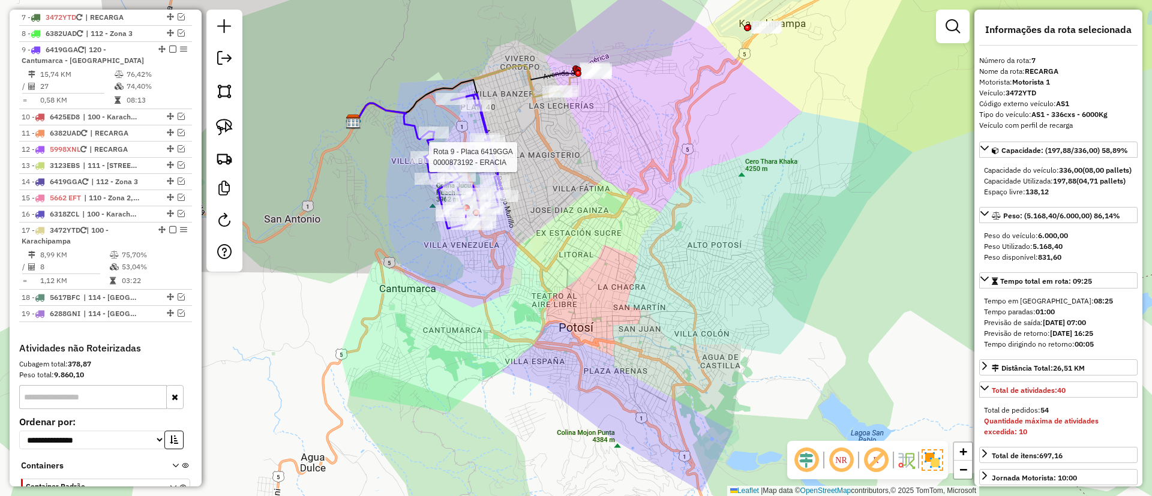
click at [531, 88] on icon at bounding box center [457, 94] width 202 height 58
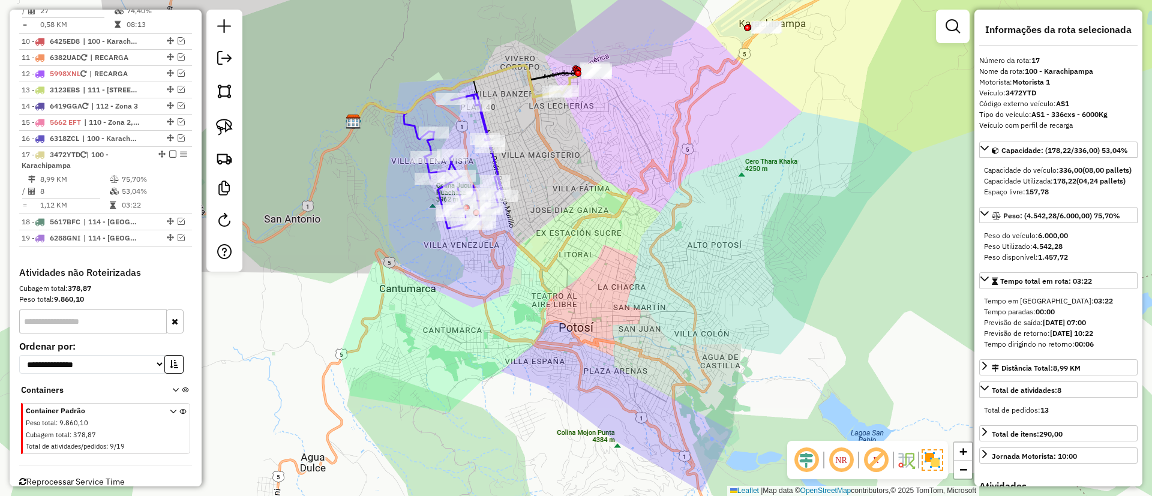
scroll to position [675, 0]
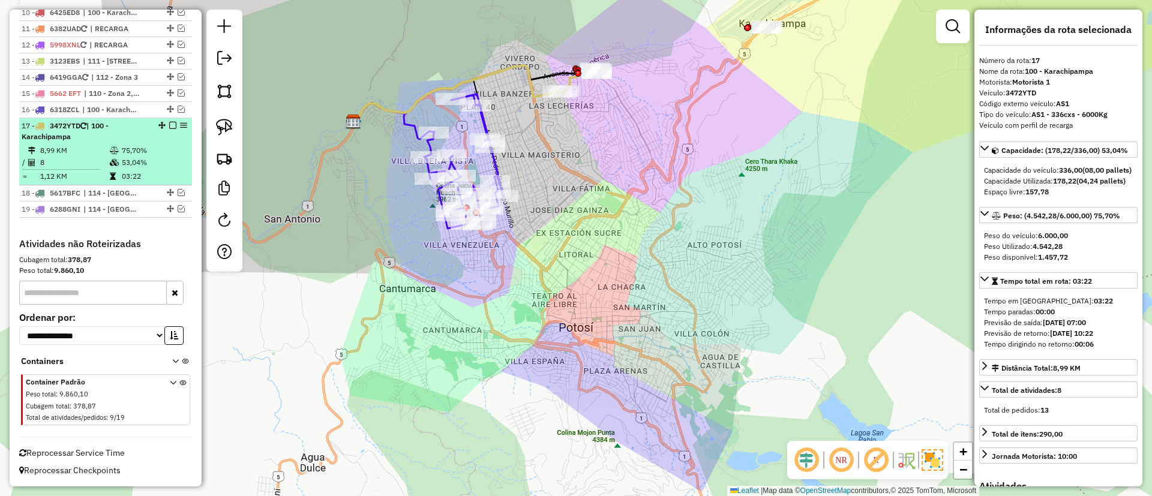
click at [170, 127] on em at bounding box center [172, 125] width 7 height 7
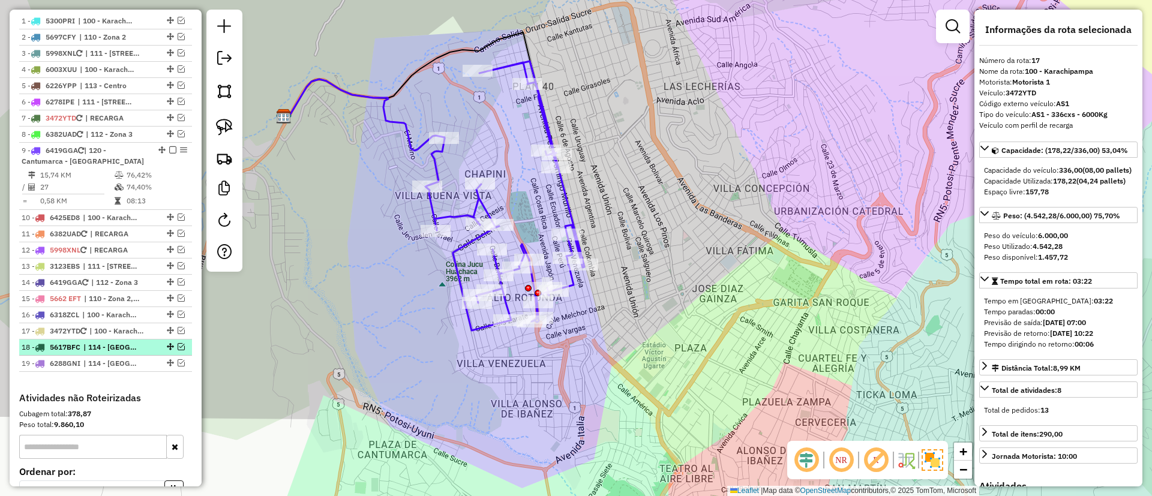
scroll to position [444, 0]
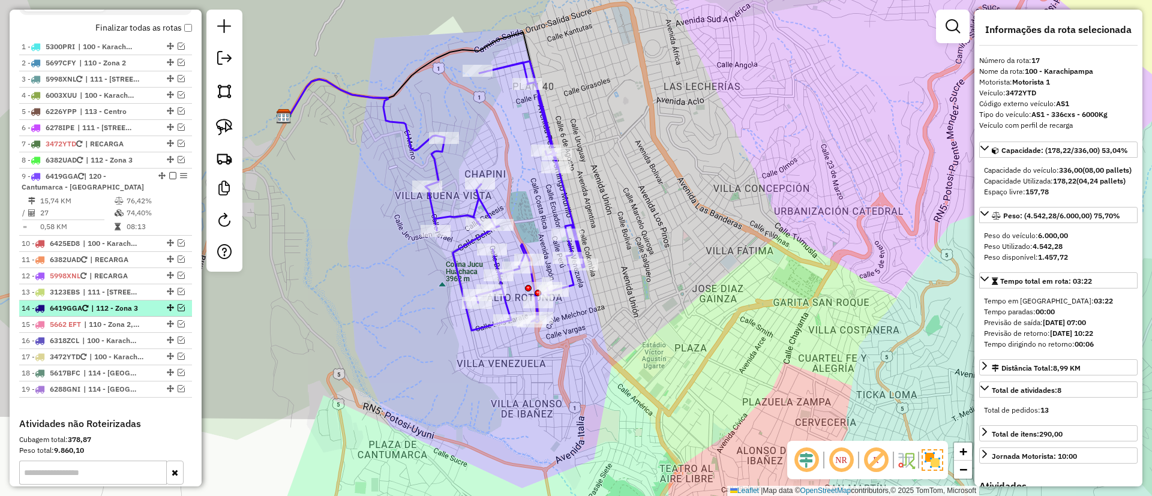
click at [178, 306] on em at bounding box center [181, 307] width 7 height 7
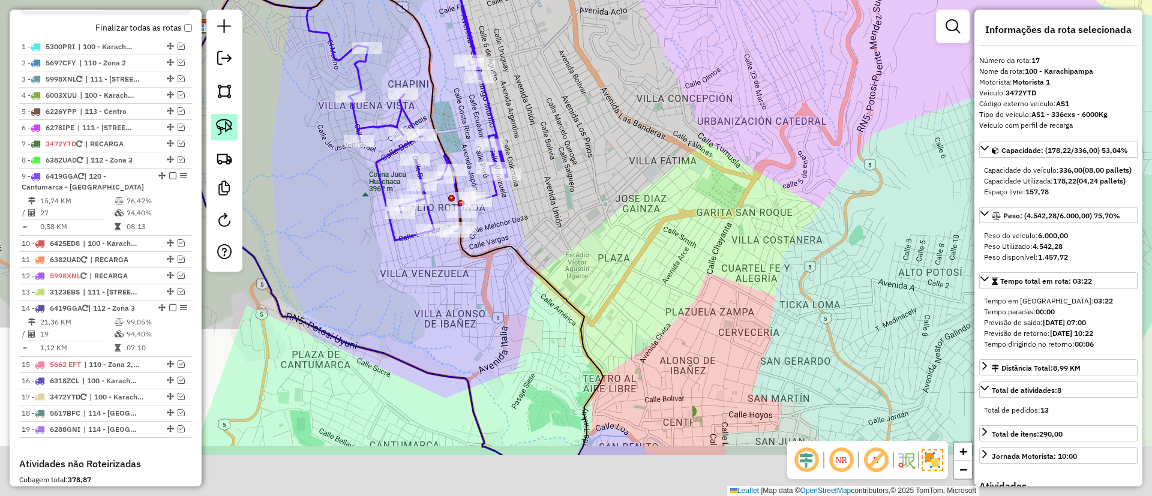
drag, startPoint x: 372, startPoint y: 275, endPoint x: 230, endPoint y: 124, distance: 207.7
click at [230, 125] on hb-router-mapa "Informações da Sessão 1280278 - 22/09/2025 Criação: 20/09/2025 16:22 Depósito: …" at bounding box center [576, 248] width 1152 height 496
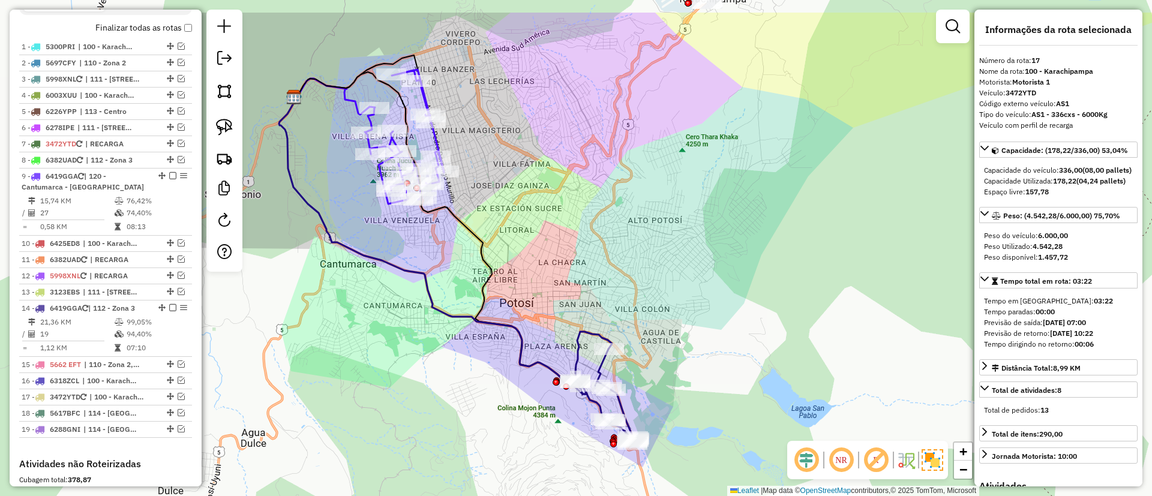
drag, startPoint x: 467, startPoint y: 288, endPoint x: 540, endPoint y: 357, distance: 100.6
click at [540, 357] on div "Janela de atendimento Grade de atendimento Capacidade Transportadoras Veículos …" at bounding box center [576, 248] width 1152 height 496
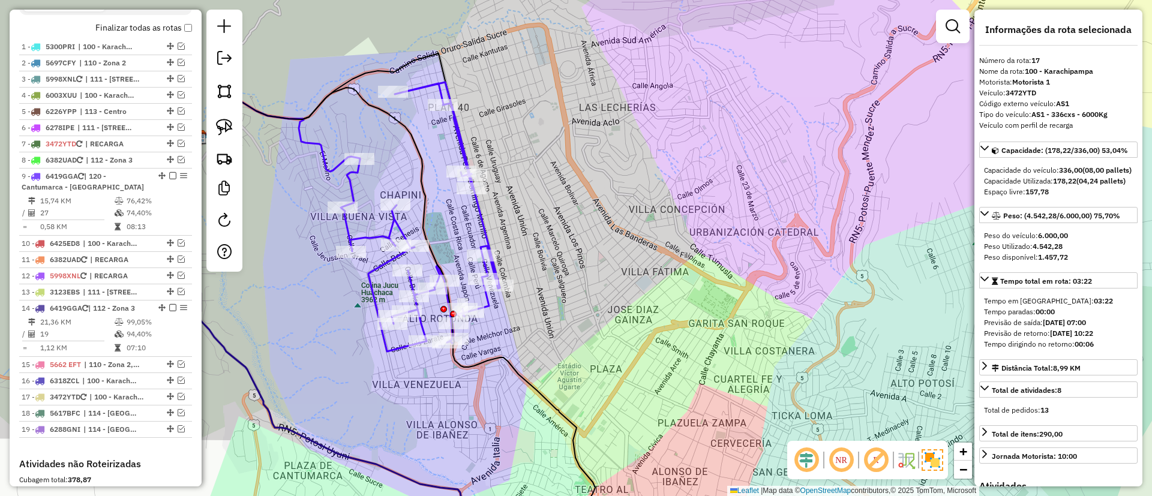
click at [392, 101] on div "Rota 14 - Placa 6419GGA 0000096172 - JORGE LUIS VAQU Janela de atendimento Grad…" at bounding box center [576, 248] width 1152 height 496
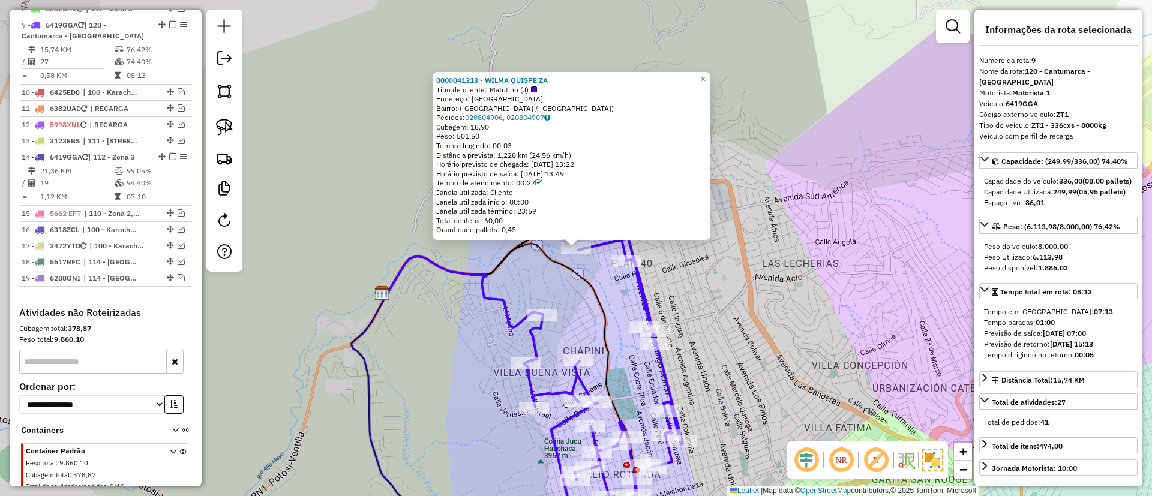
scroll to position [603, 0]
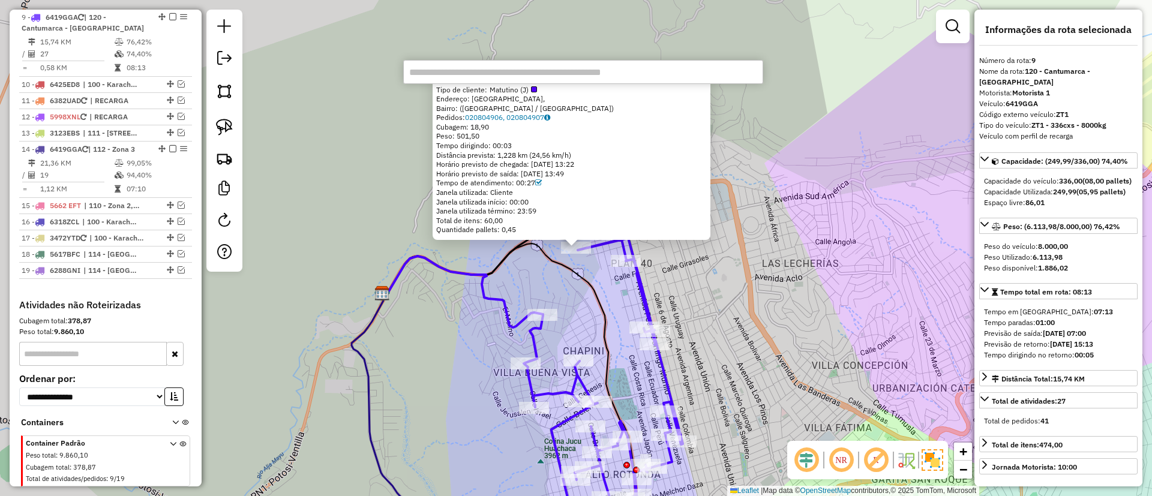
paste input "*****"
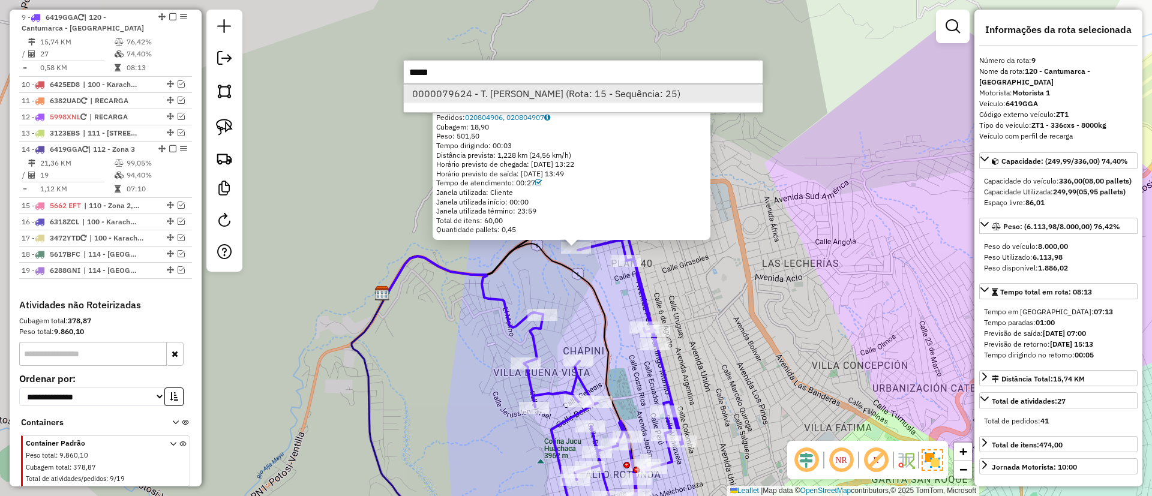
type input "*****"
click at [482, 91] on li "0000079624 - T. SONIA (Rota: 15 - Sequência: 25)" at bounding box center [583, 94] width 359 height 18
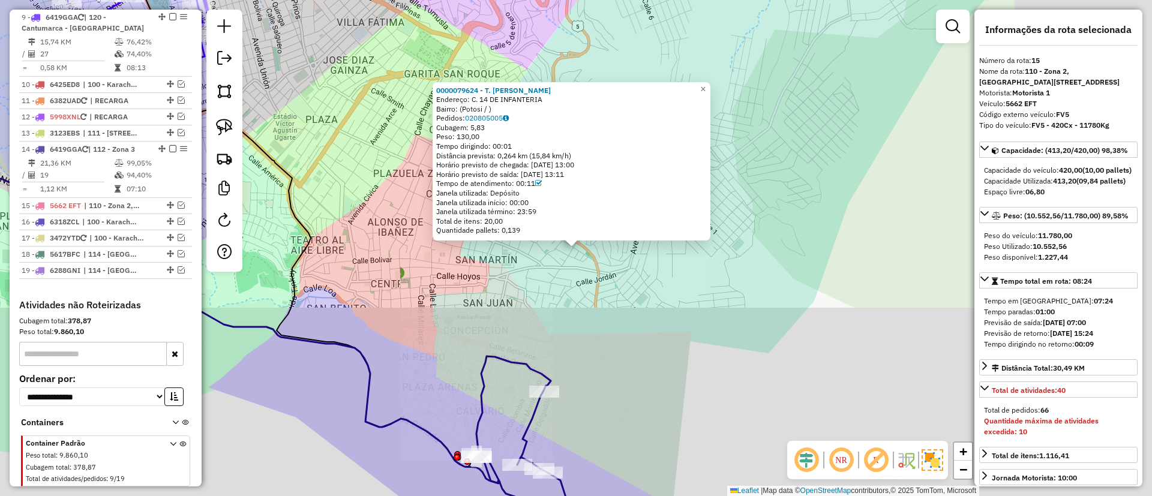
scroll to position [664, 0]
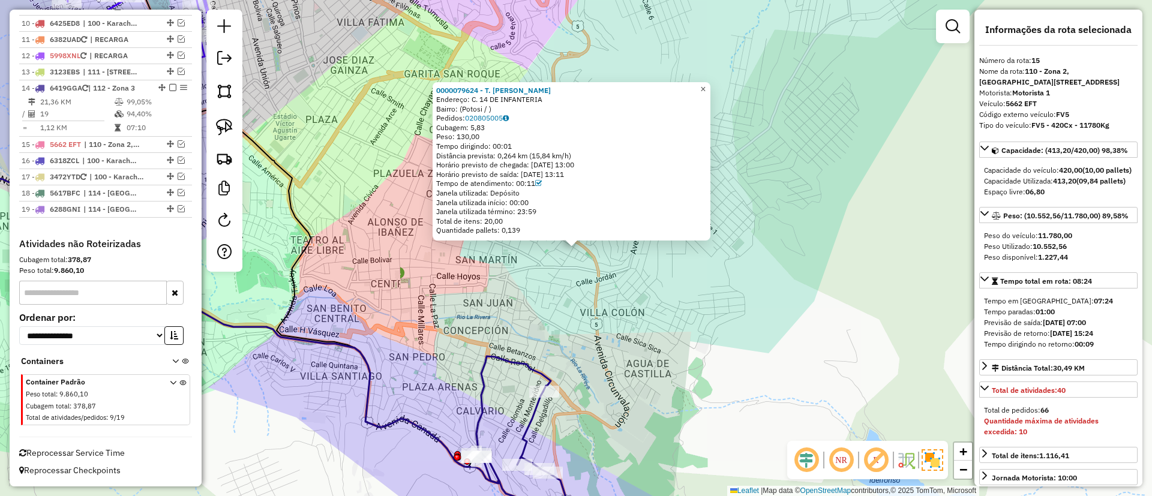
click at [706, 84] on span "×" at bounding box center [702, 89] width 5 height 10
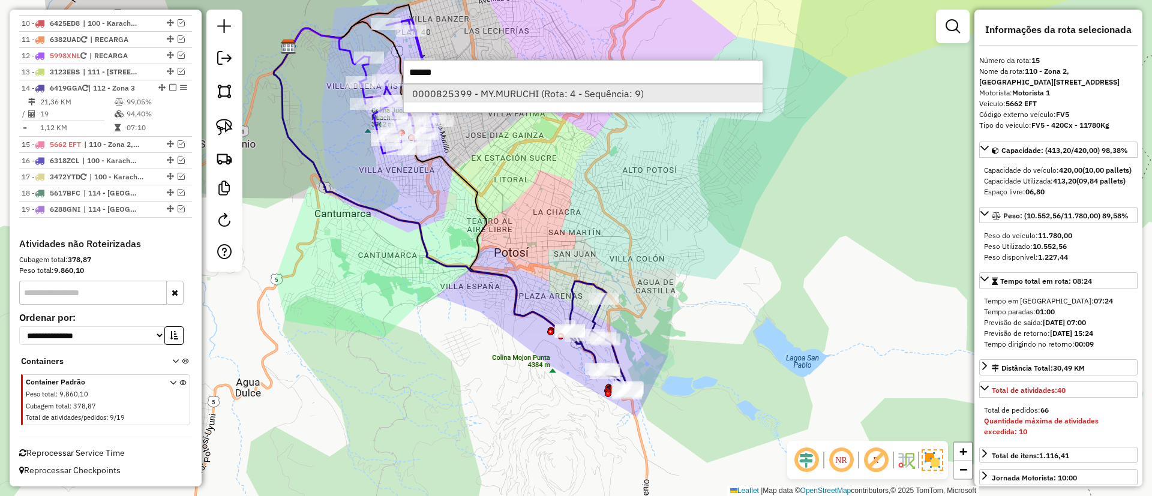
type input "******"
click at [490, 96] on li "0000825399 - MY.MURUCHI (Rota: 4 - Sequência: 9)" at bounding box center [583, 94] width 359 height 18
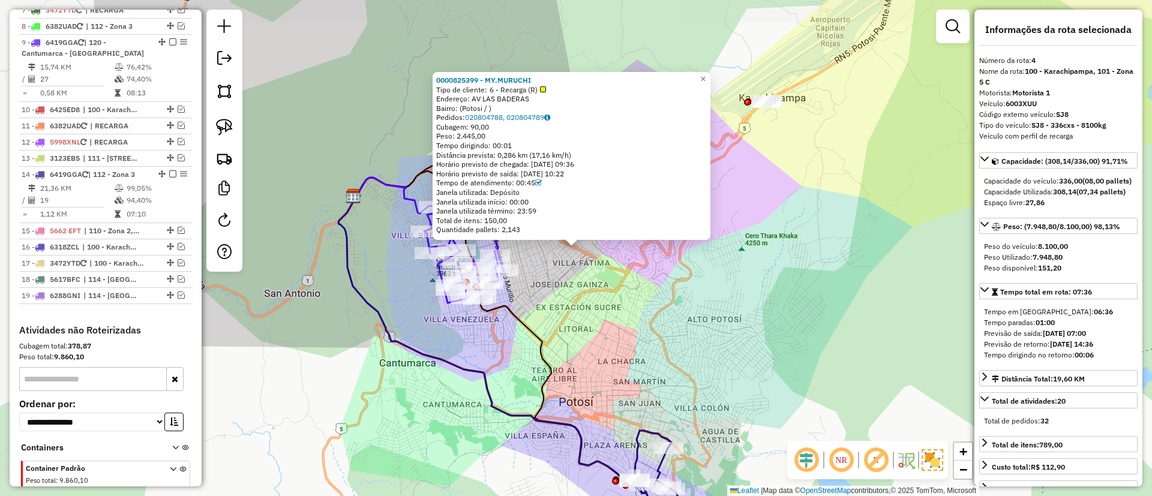
scroll to position [522, 0]
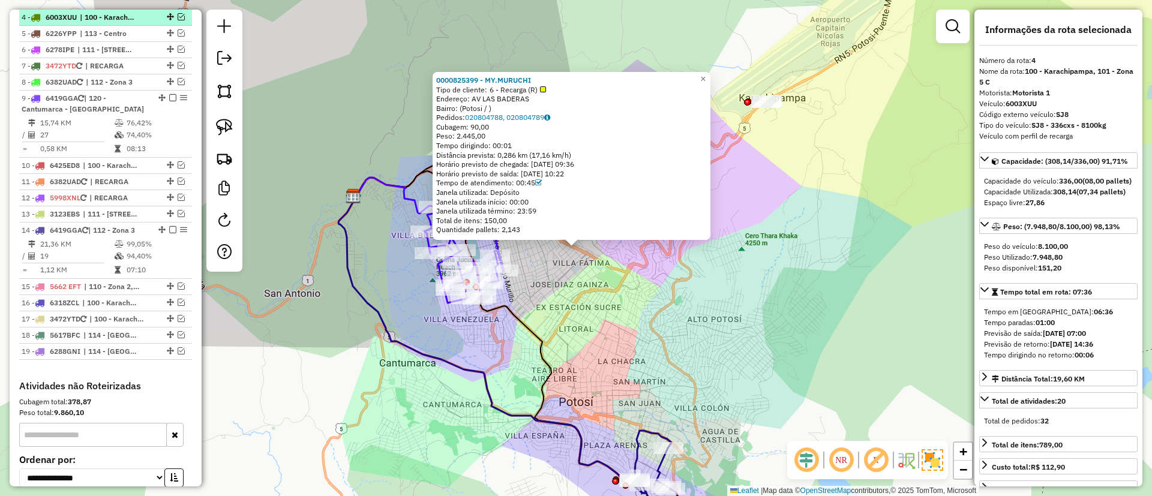
click at [181, 16] on div at bounding box center [169, 16] width 36 height 7
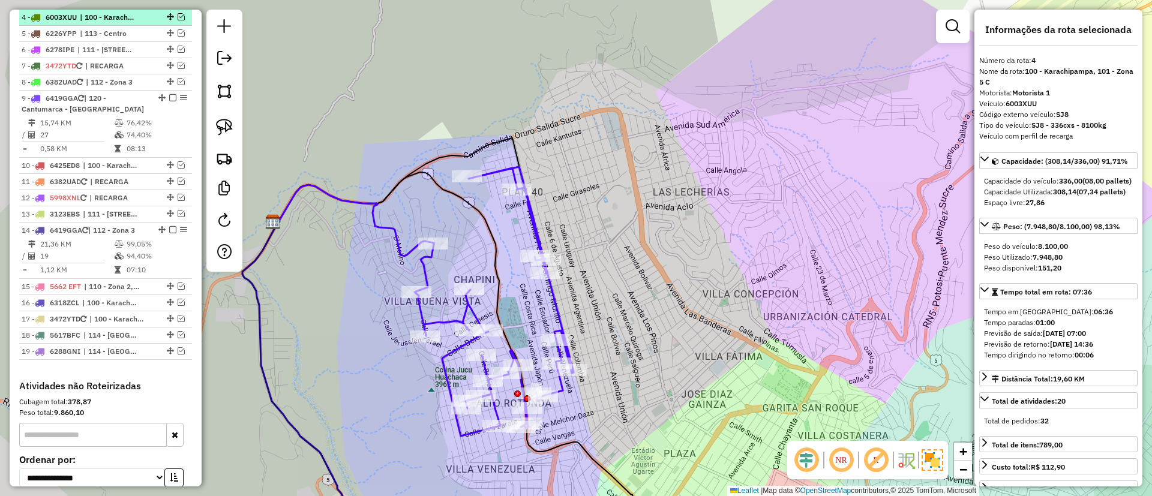
click at [178, 17] on em at bounding box center [181, 16] width 7 height 7
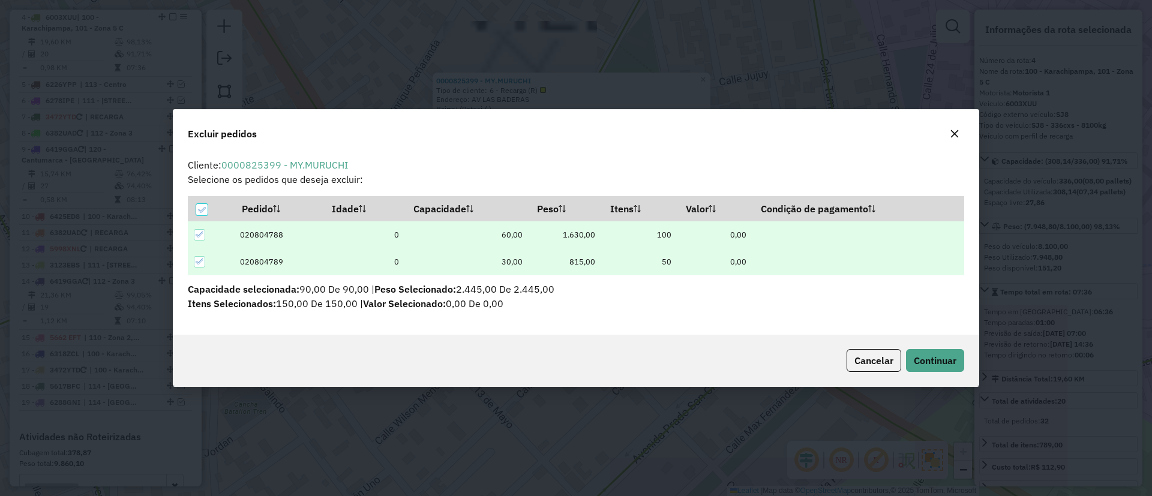
scroll to position [0, 0]
click at [936, 351] on button "Continuar" at bounding box center [935, 360] width 58 height 23
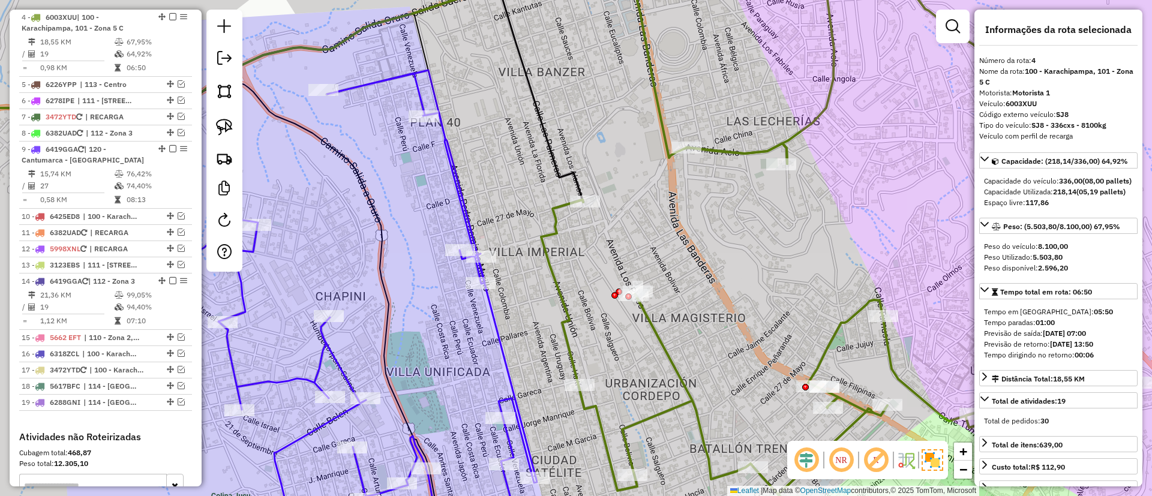
click at [552, 227] on icon at bounding box center [841, 233] width 600 height 558
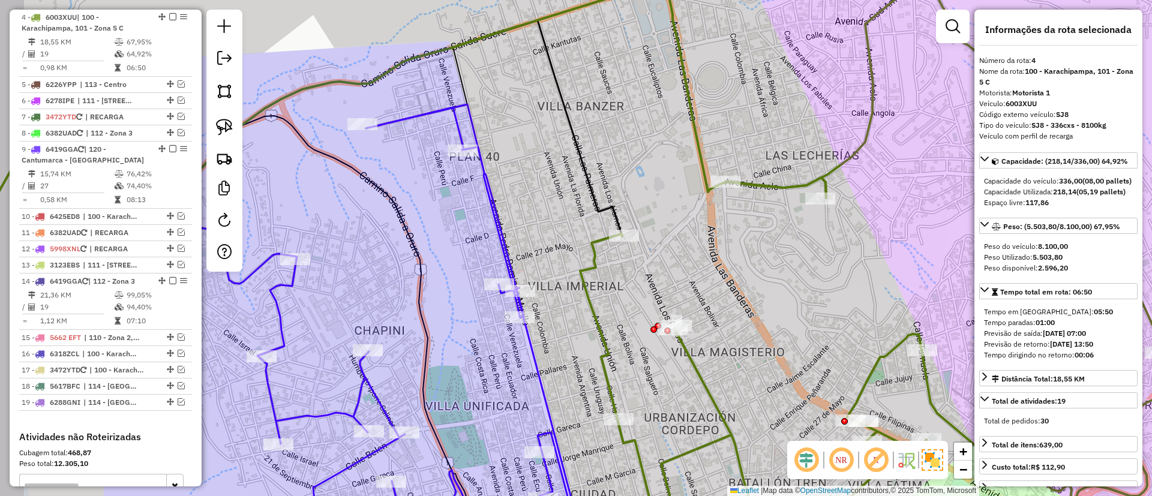
drag, startPoint x: 523, startPoint y: 176, endPoint x: 562, endPoint y: 210, distance: 52.3
click at [562, 210] on div "Janela de atendimento Grade de atendimento Capacidade Transportadoras Veículos …" at bounding box center [576, 248] width 1152 height 496
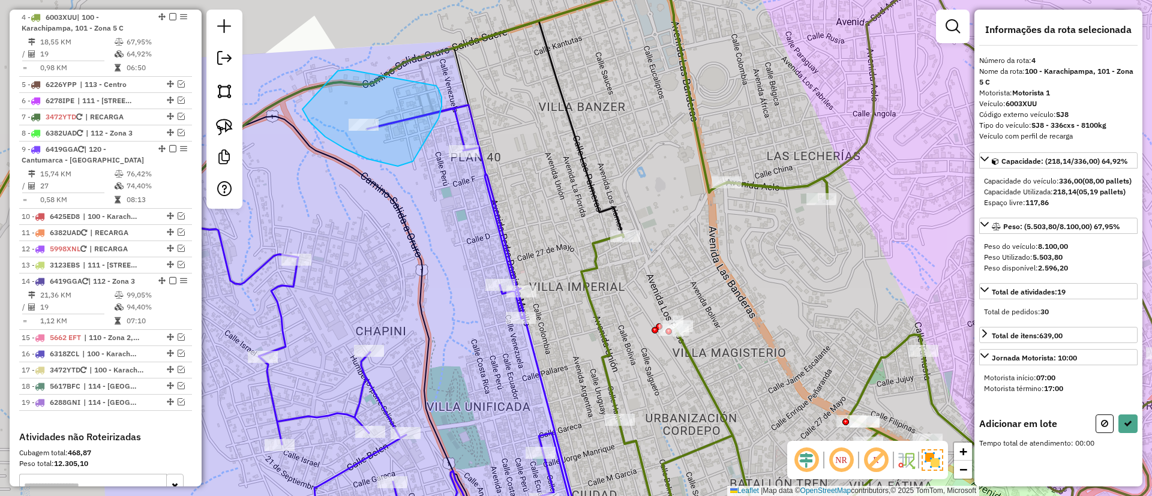
drag, startPoint x: 338, startPoint y: 71, endPoint x: 436, endPoint y: 86, distance: 99.6
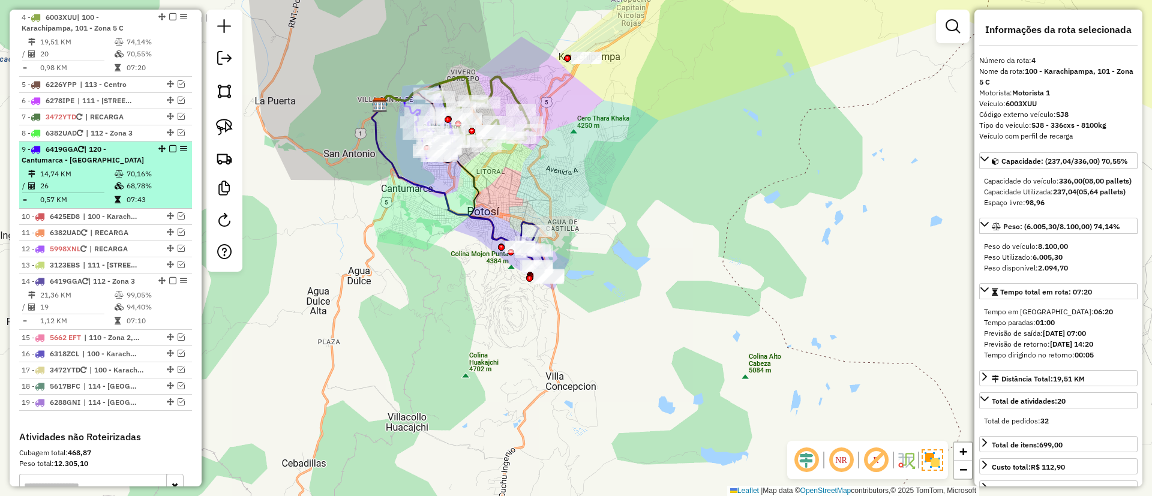
scroll to position [342, 0]
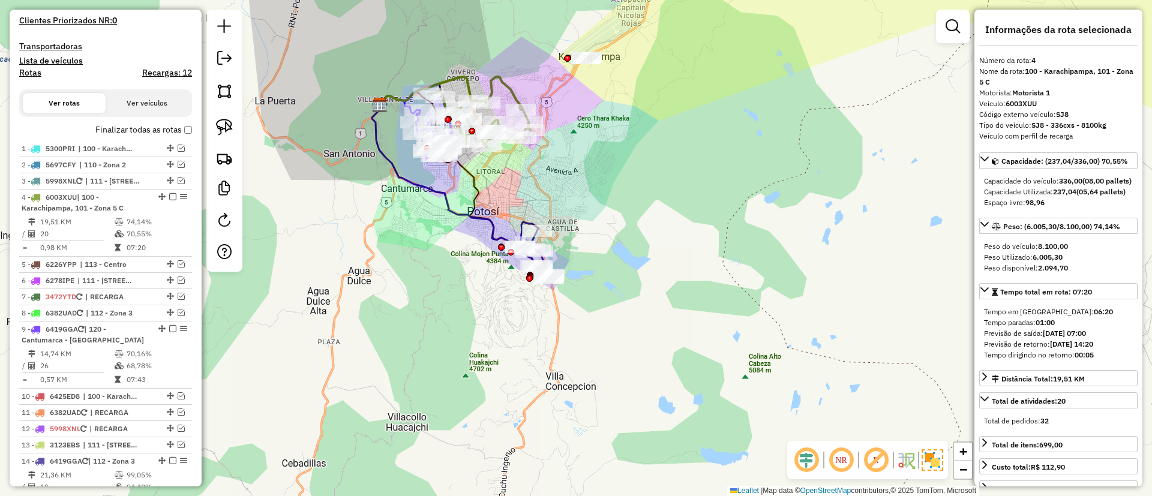
click at [107, 133] on label "Finalizar todas as rotas" at bounding box center [143, 130] width 97 height 13
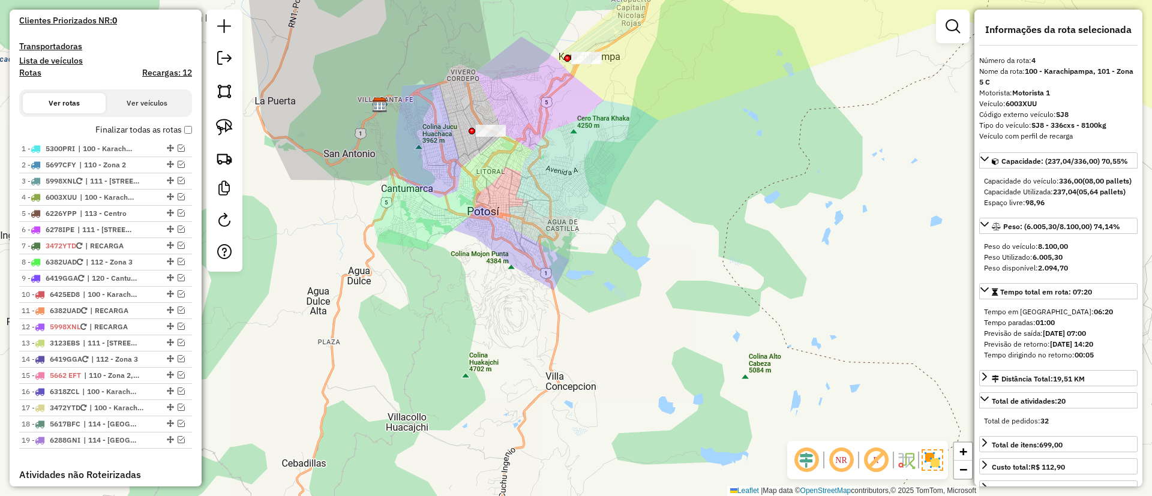
click at [162, 71] on h4 "Recargas: 12" at bounding box center [167, 73] width 50 height 10
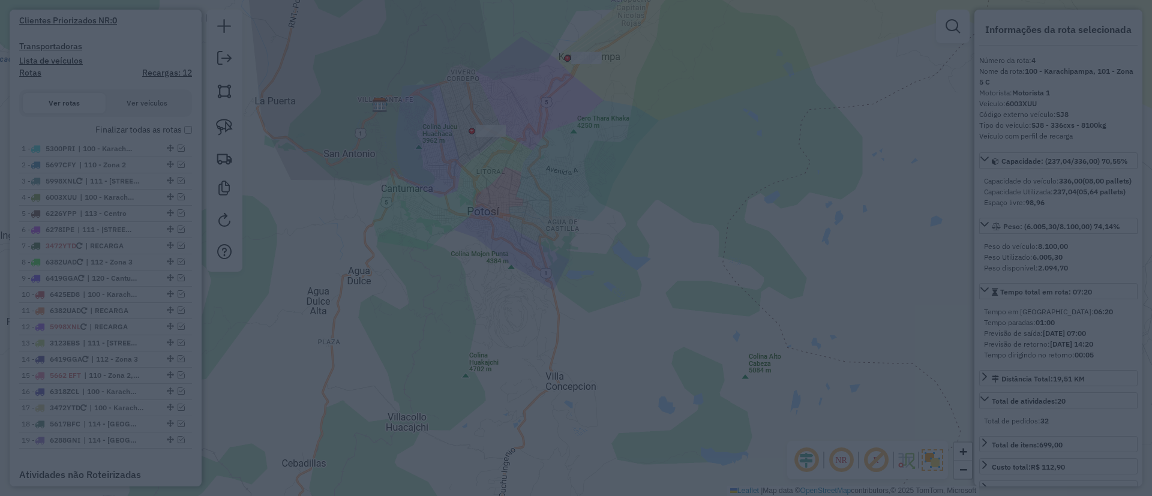
scroll to position [104, 0]
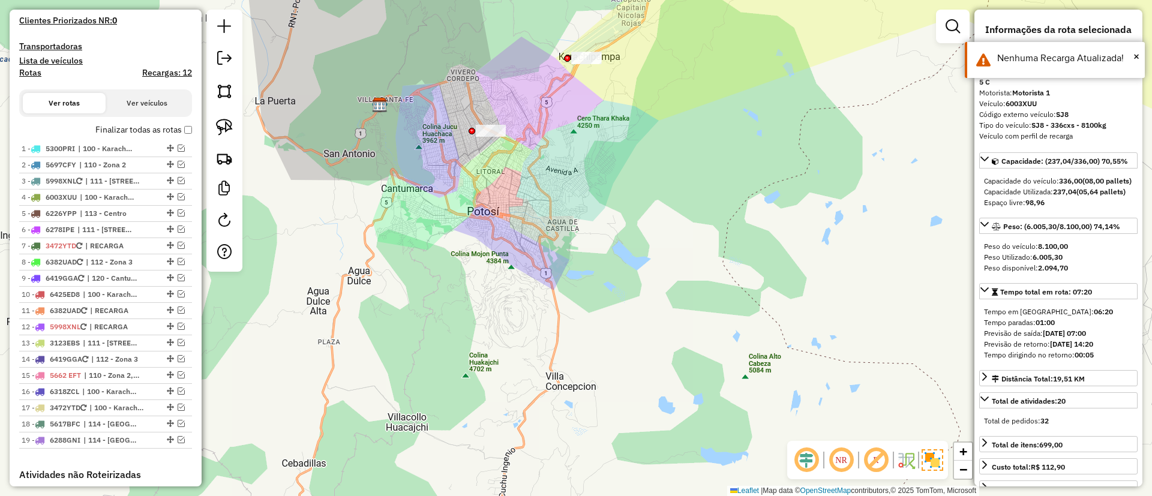
click at [139, 127] on label "Finalizar todas as rotas" at bounding box center [143, 130] width 97 height 13
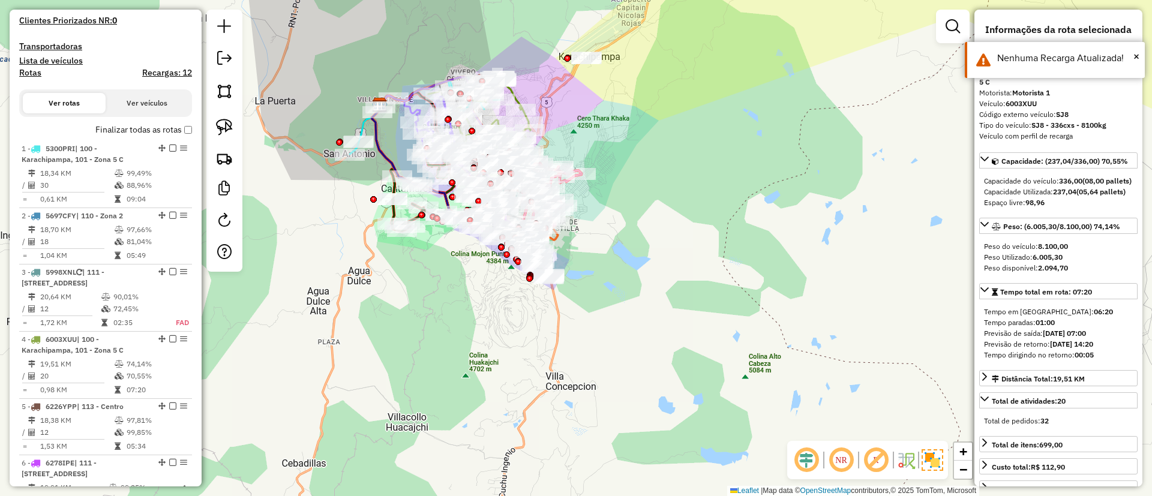
click at [31, 71] on h4 "Rotas" at bounding box center [30, 73] width 22 height 10
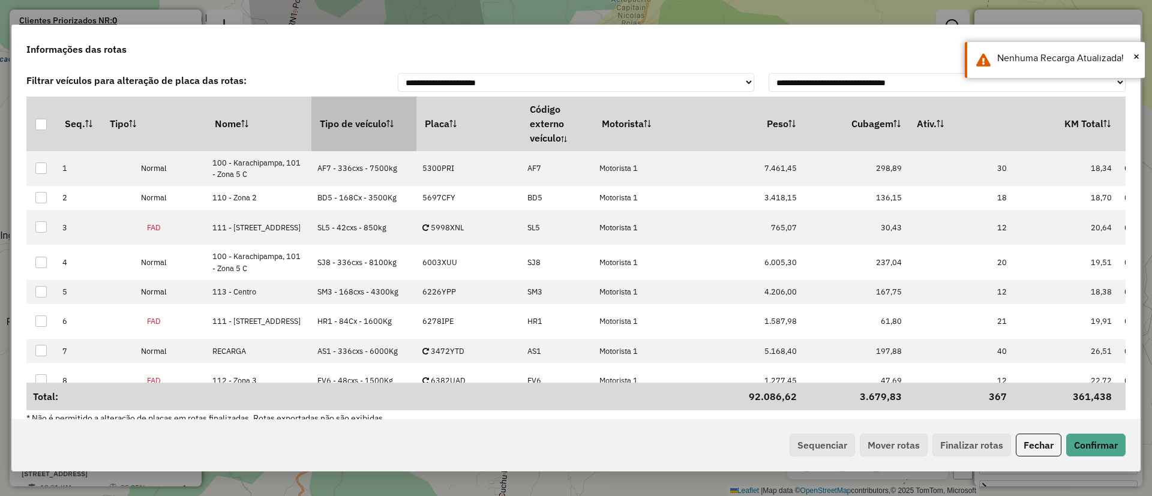
click at [330, 129] on th "Tipo de veículo" at bounding box center [364, 124] width 105 height 54
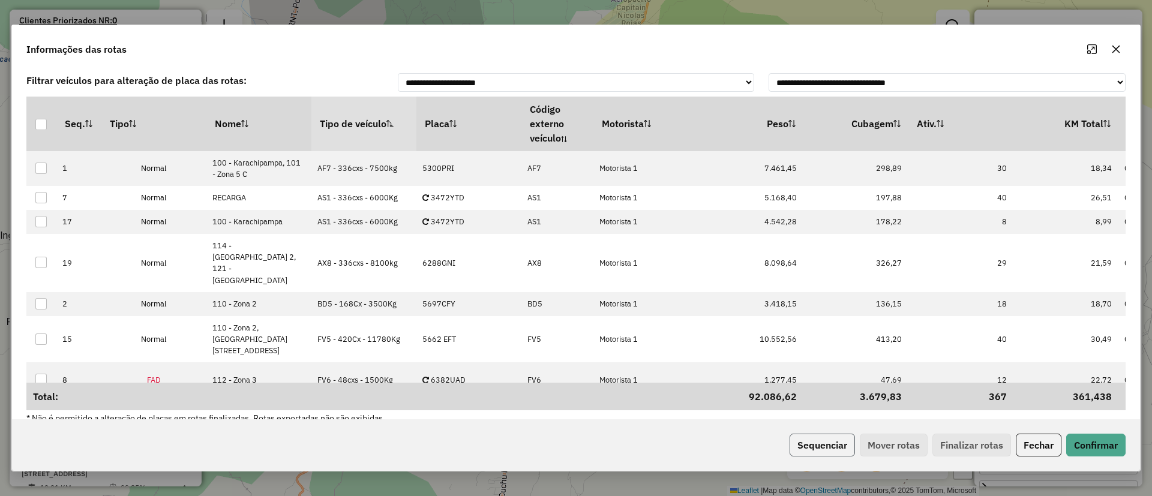
click at [845, 448] on button "Sequenciar" at bounding box center [822, 445] width 65 height 23
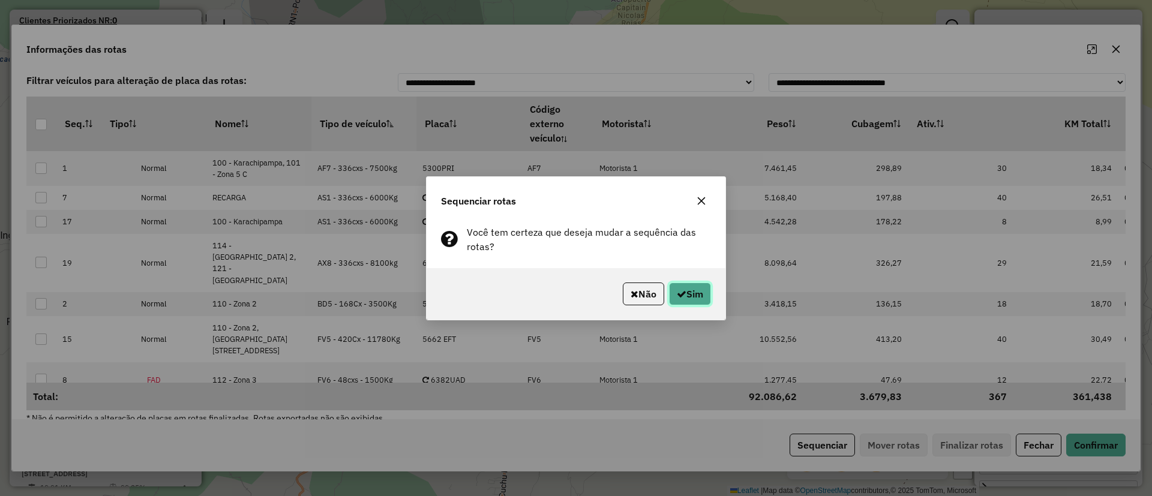
click at [690, 298] on button "Sim" at bounding box center [690, 294] width 42 height 23
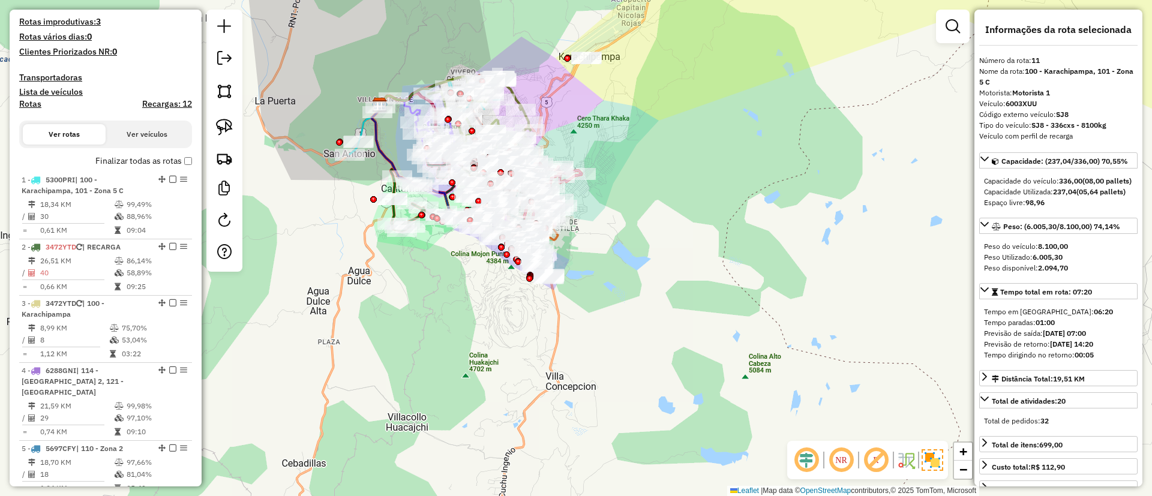
scroll to position [304, 0]
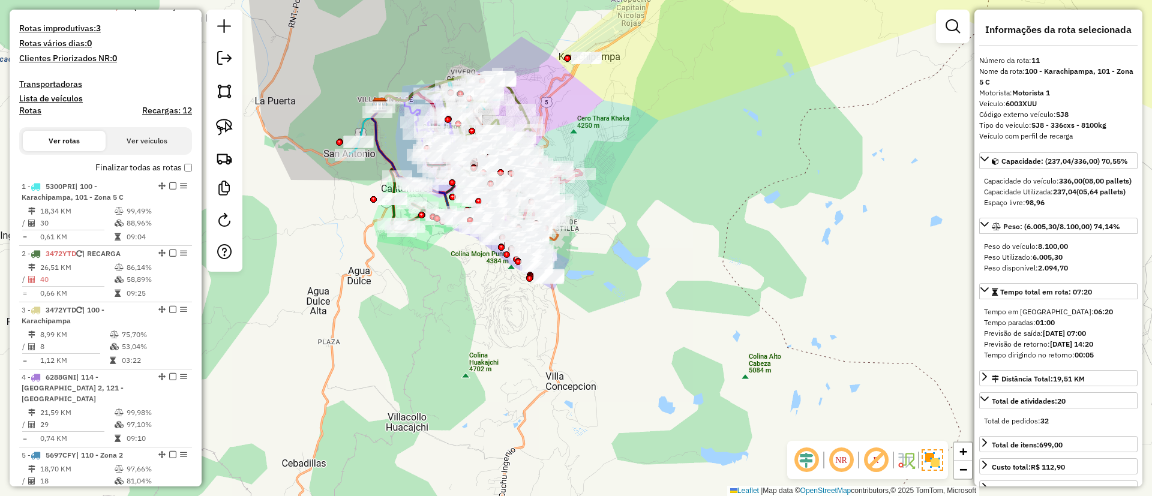
click at [133, 165] on label "Finalizar todas as rotas" at bounding box center [143, 167] width 97 height 13
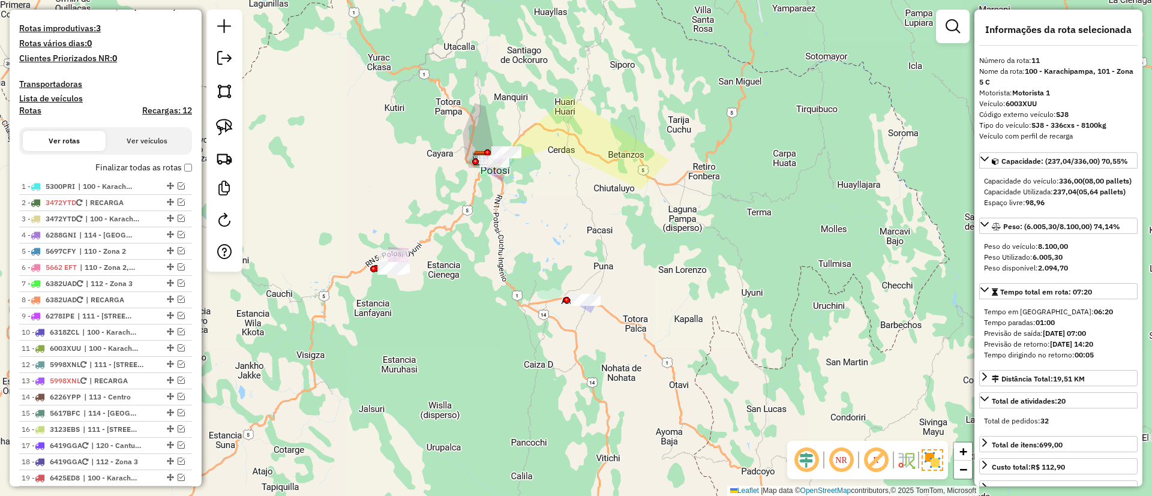
scroll to position [0, 0]
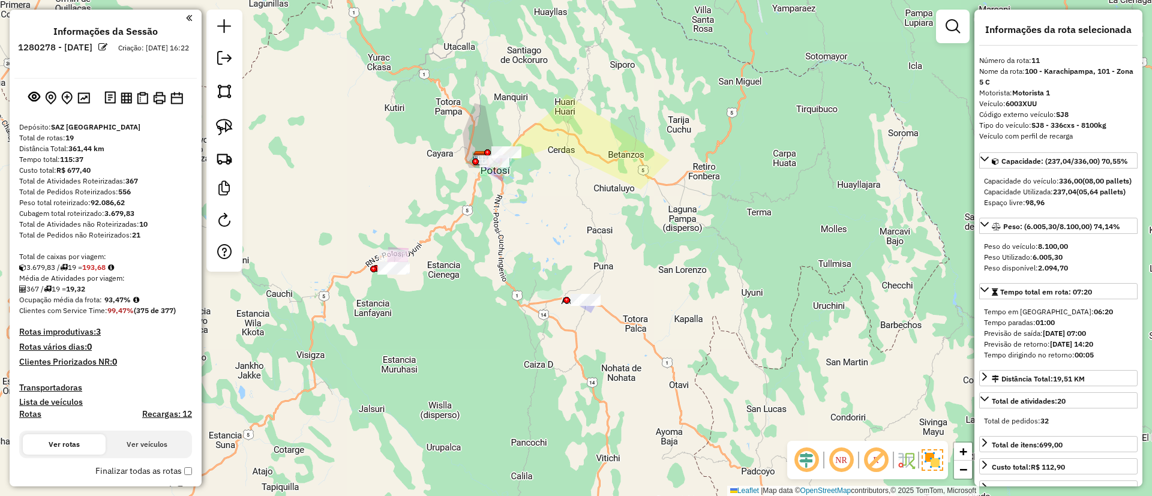
click at [414, 184] on div "Janela de atendimento Grade de atendimento Capacidade Transportadoras Veículos …" at bounding box center [576, 248] width 1152 height 496
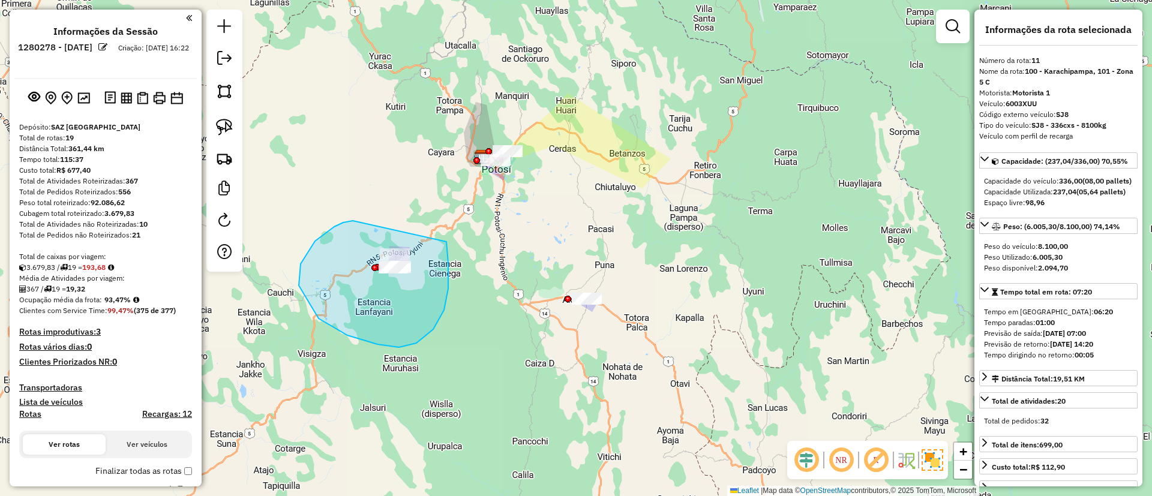
drag, startPoint x: 348, startPoint y: 336, endPoint x: 441, endPoint y: 221, distance: 147.2
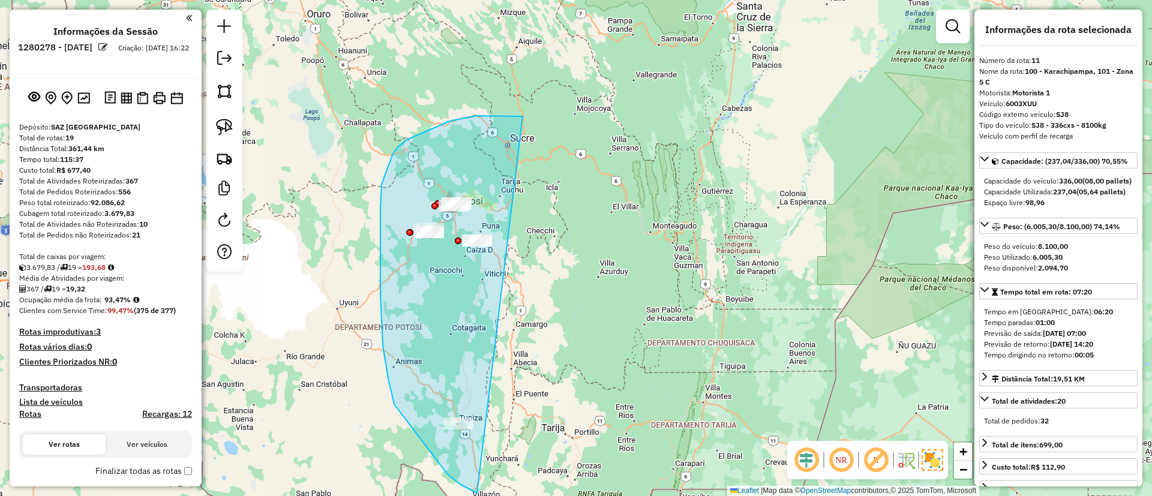
drag, startPoint x: 510, startPoint y: 116, endPoint x: 578, endPoint y: 280, distance: 177.9
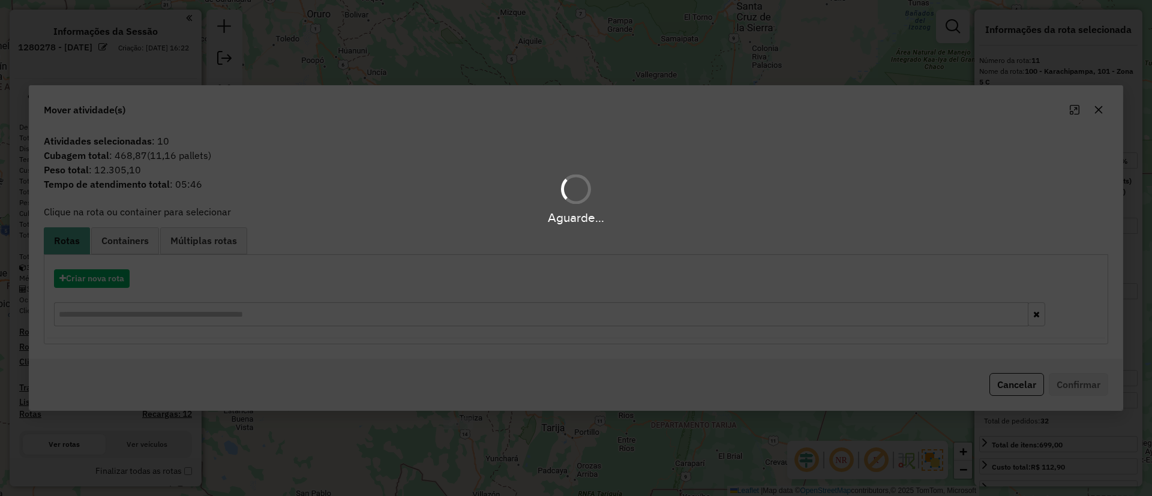
click at [136, 241] on div "Aguarde..." at bounding box center [576, 248] width 1152 height 496
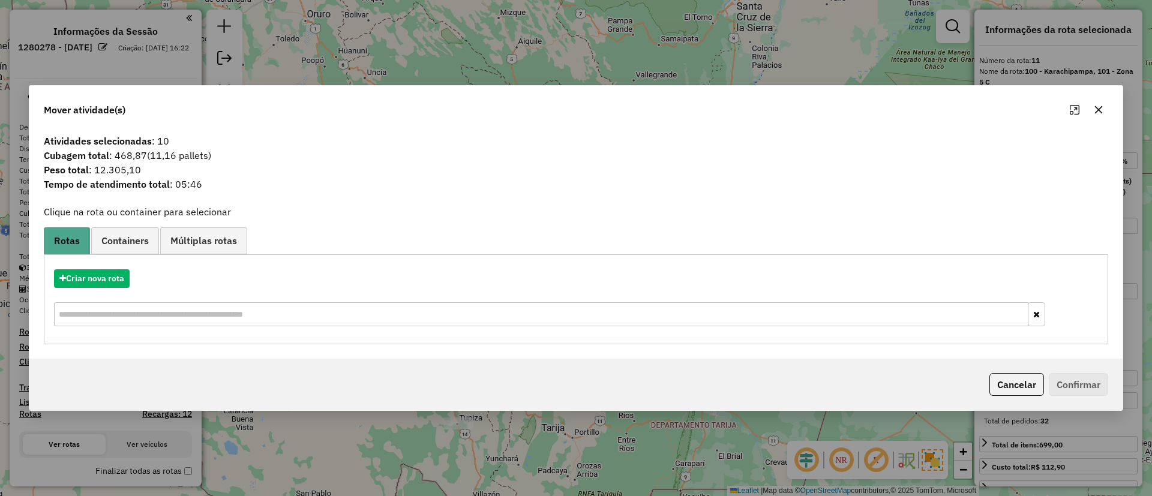
click at [137, 241] on span "Containers" at bounding box center [124, 241] width 47 height 10
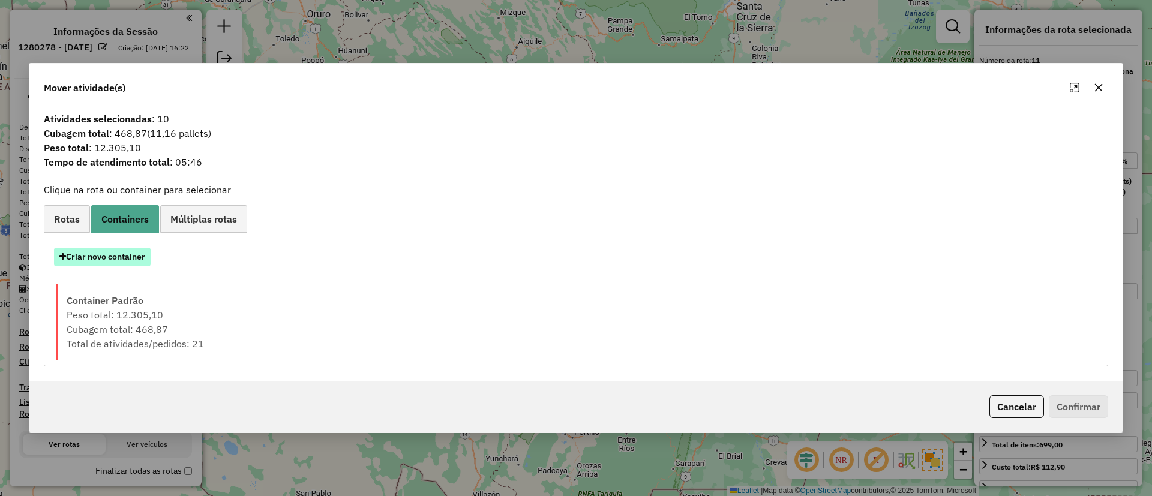
click at [130, 264] on button "Criar novo container" at bounding box center [102, 257] width 97 height 19
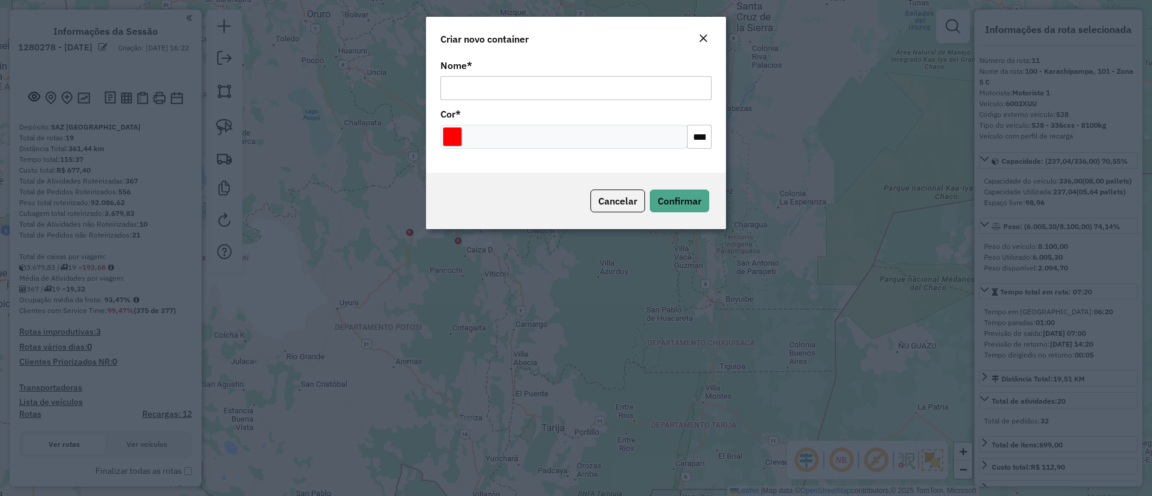
drag, startPoint x: 600, startPoint y: 89, endPoint x: 597, endPoint y: 97, distance: 8.4
click at [600, 89] on input "Nome *" at bounding box center [576, 88] width 271 height 24
type input "******"
click at [650, 187] on div "Cancelar Confirmar" at bounding box center [576, 201] width 300 height 56
click at [664, 200] on span "Confirmar" at bounding box center [680, 201] width 44 height 12
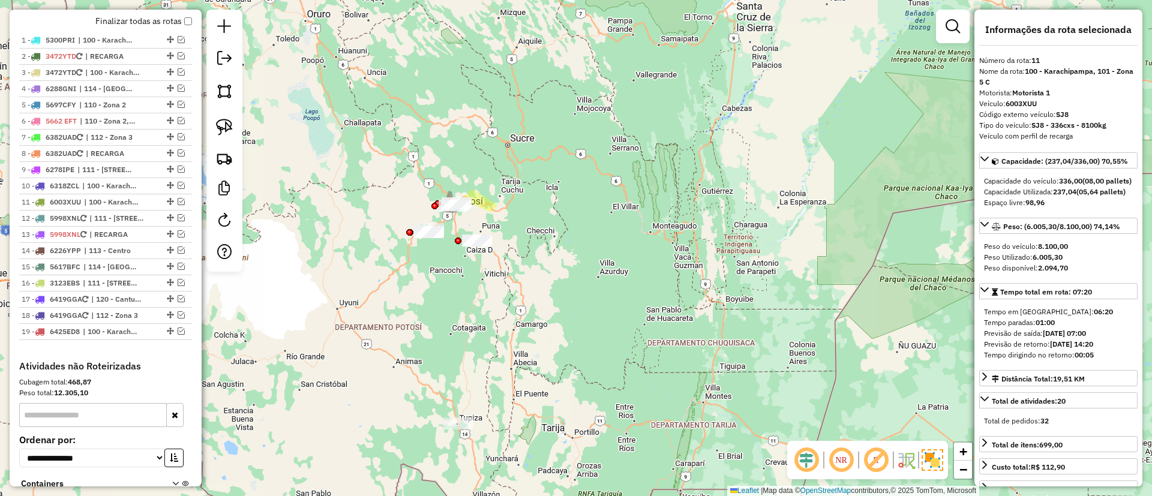
scroll to position [626, 0]
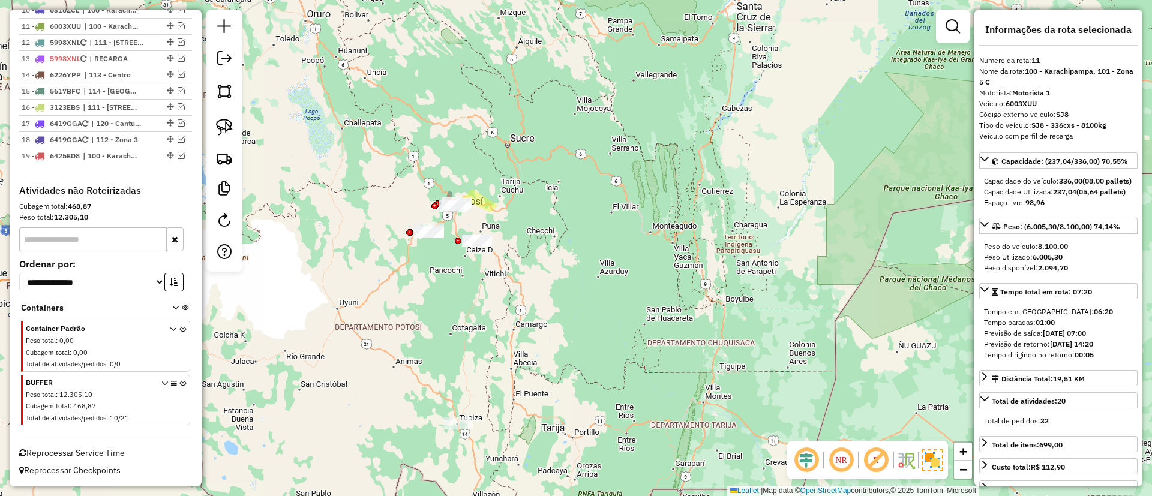
click at [179, 382] on icon at bounding box center [182, 403] width 7 height 45
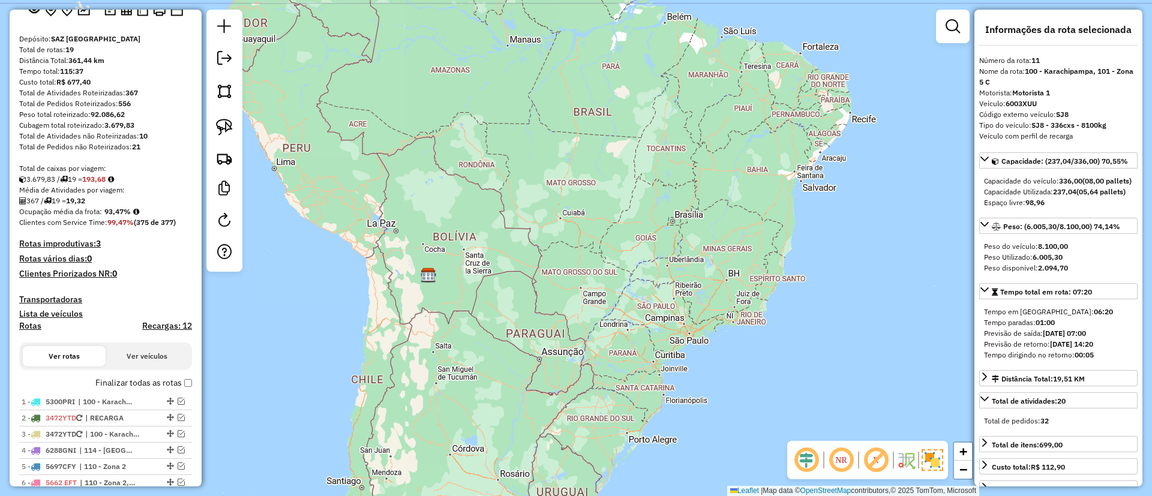
scroll to position [0, 0]
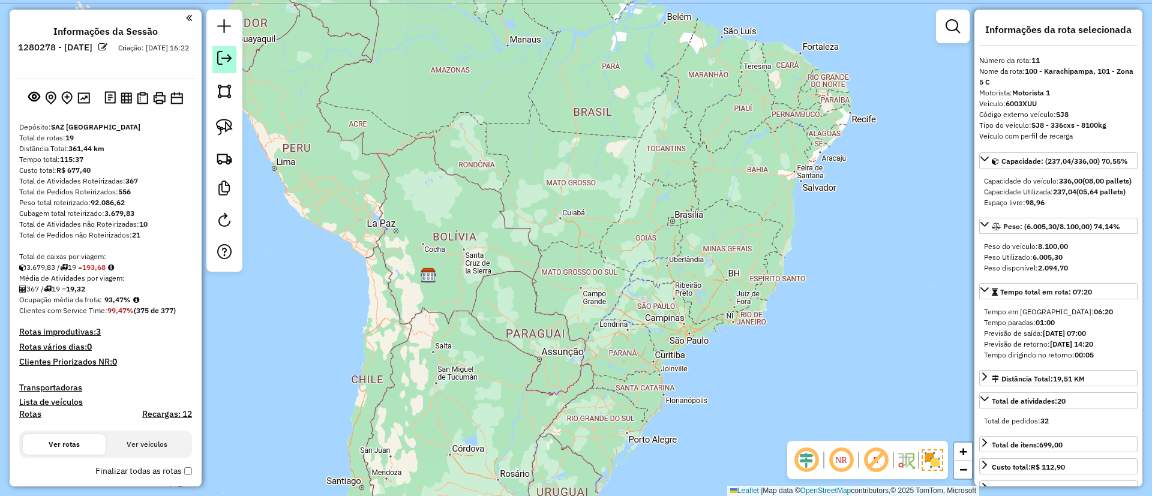
click at [230, 58] on em at bounding box center [224, 58] width 14 height 14
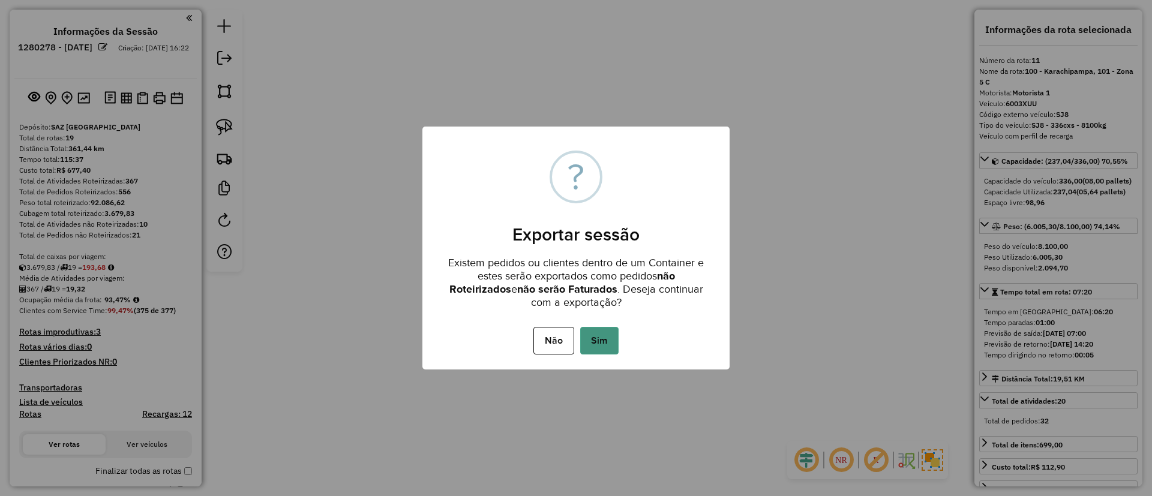
click at [596, 334] on button "Sim" at bounding box center [599, 341] width 38 height 28
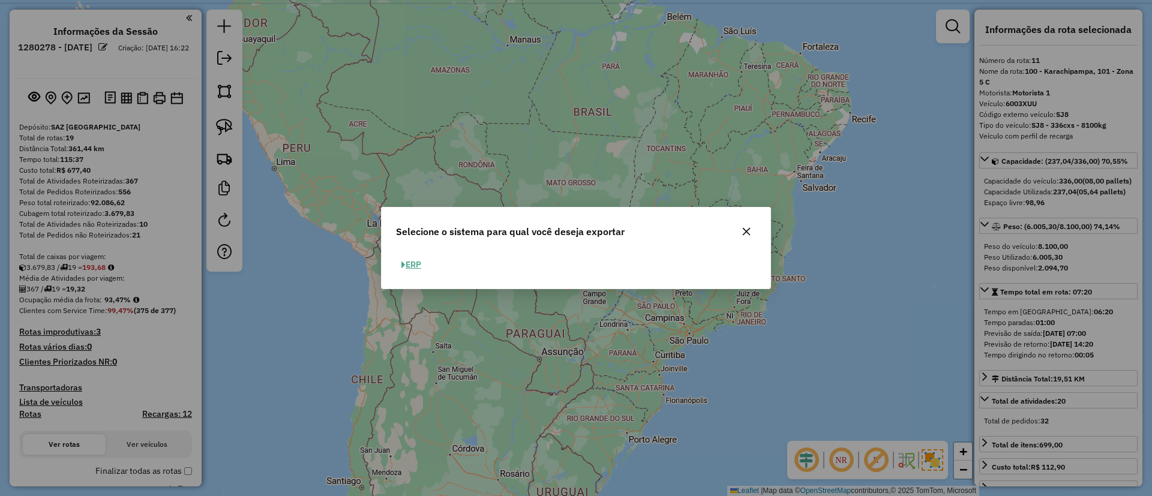
click at [418, 268] on button "ERP" at bounding box center [411, 265] width 31 height 19
select select "**"
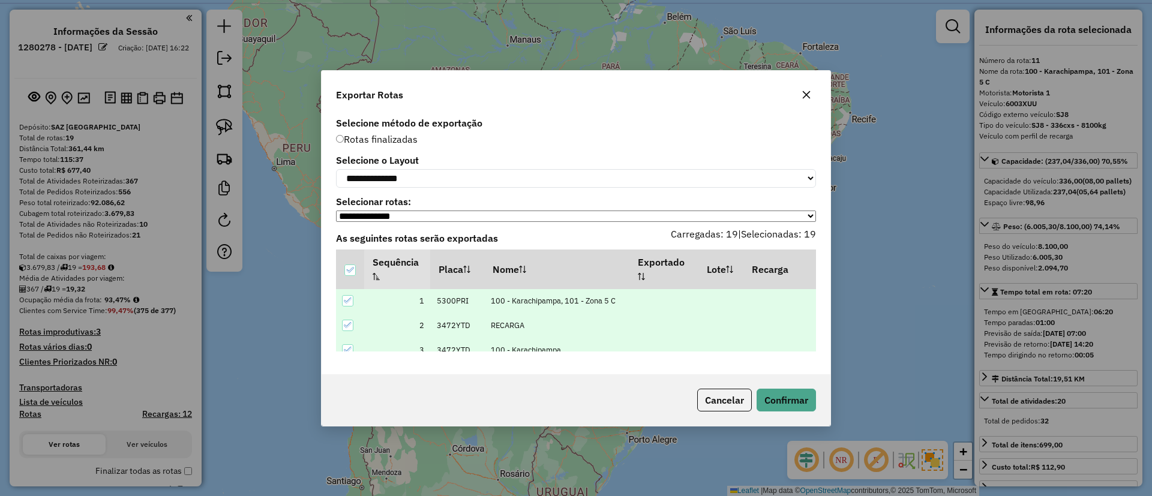
click at [420, 161] on label "Selecione o Layout" at bounding box center [576, 160] width 480 height 14
click at [420, 190] on div "**********" at bounding box center [576, 244] width 509 height 261
click at [433, 188] on div "**********" at bounding box center [576, 244] width 509 height 261
click at [443, 165] on div "**********" at bounding box center [576, 172] width 480 height 32
click at [436, 191] on div "**********" at bounding box center [576, 244] width 509 height 261
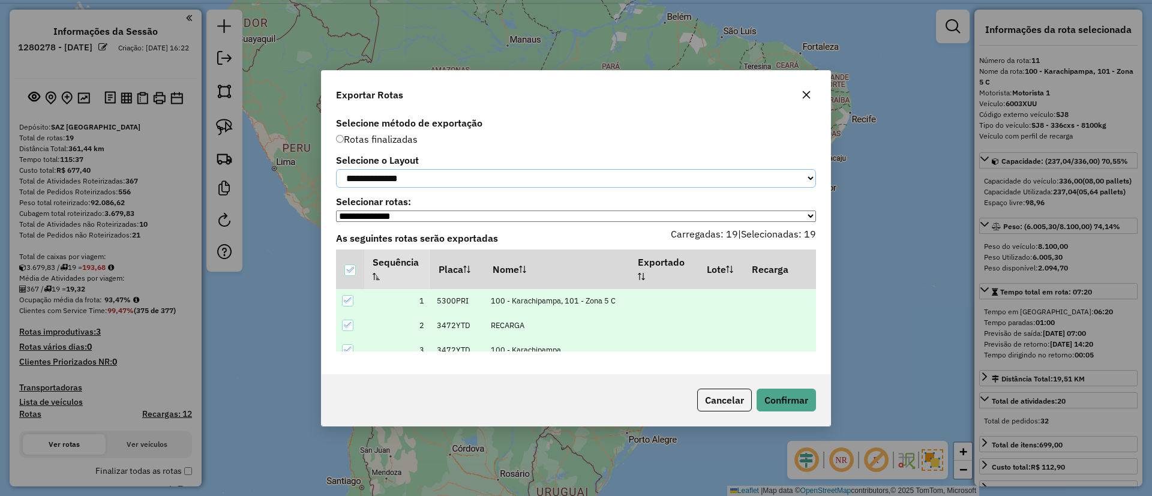
click at [430, 182] on select "**********" at bounding box center [576, 178] width 480 height 19
select select "*********"
click at [336, 169] on select "**********" at bounding box center [576, 178] width 480 height 19
click at [789, 415] on div "Cancelar Confirmar" at bounding box center [576, 401] width 509 height 52
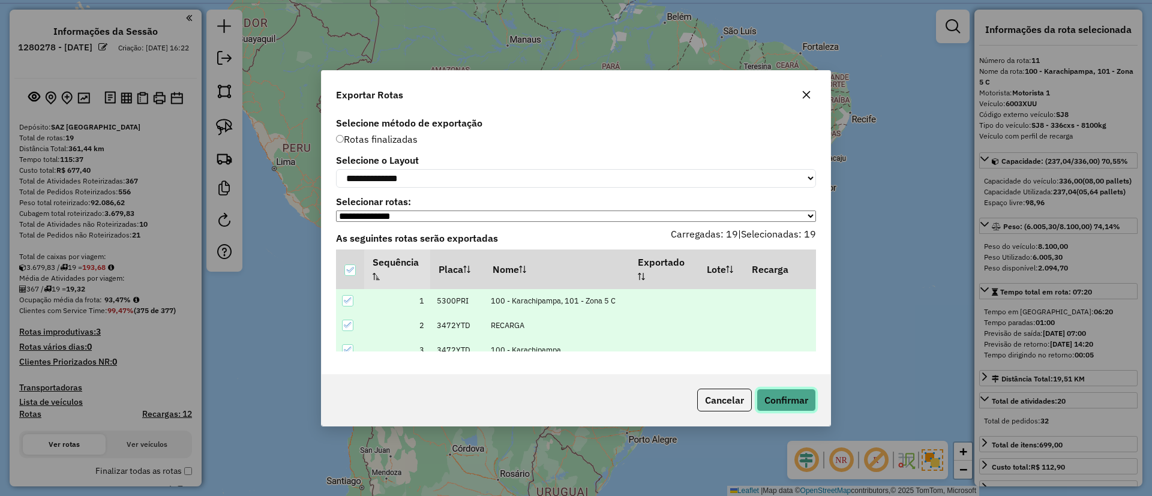
click at [788, 406] on button "Confirmar" at bounding box center [786, 400] width 59 height 23
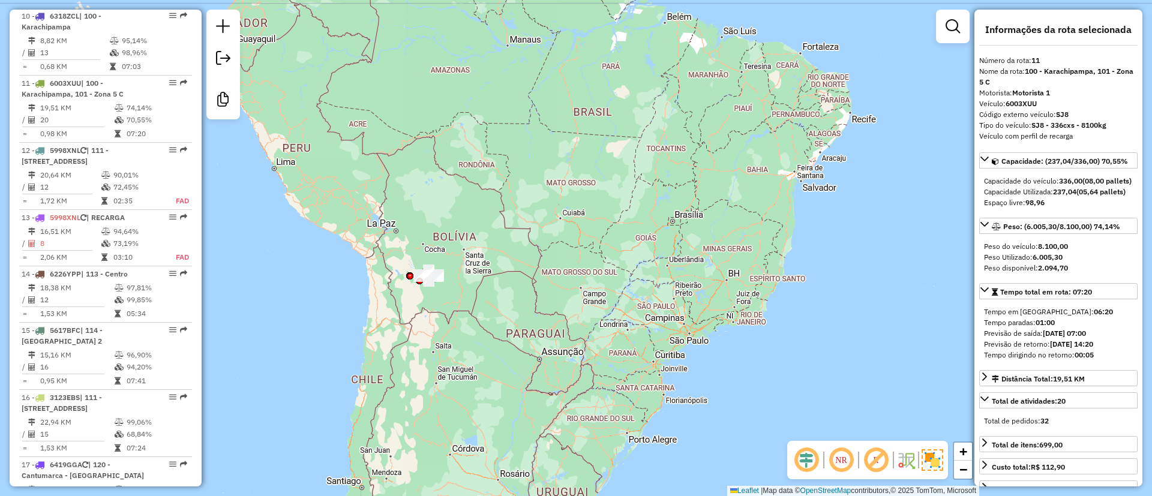
scroll to position [1110, 0]
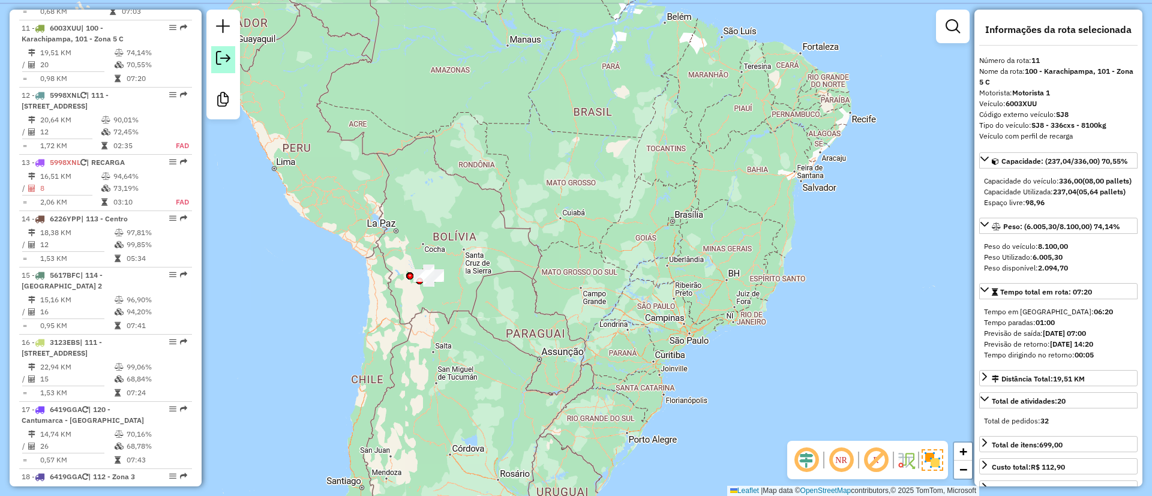
click at [226, 63] on em at bounding box center [223, 58] width 14 height 14
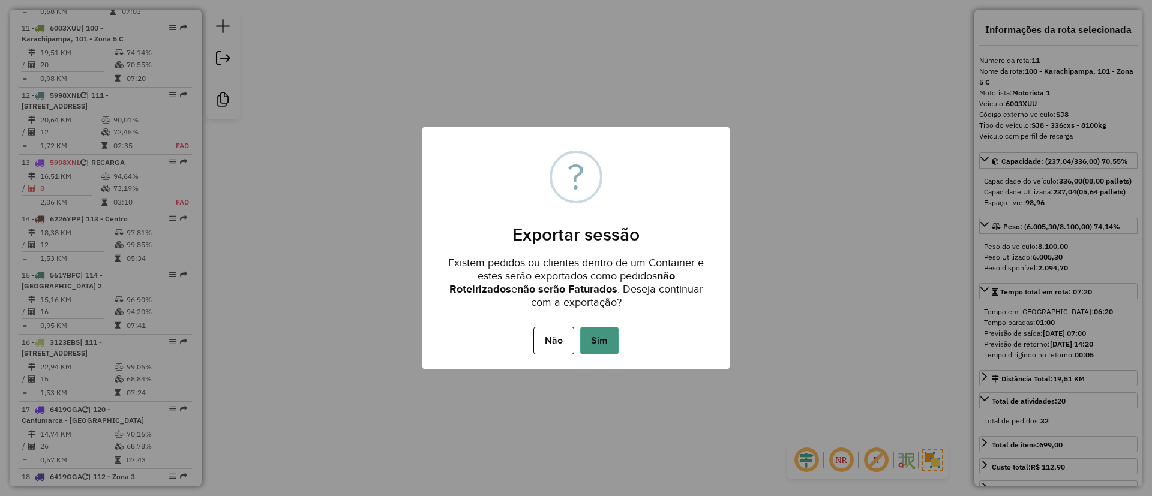
click at [598, 336] on button "Sim" at bounding box center [599, 341] width 38 height 28
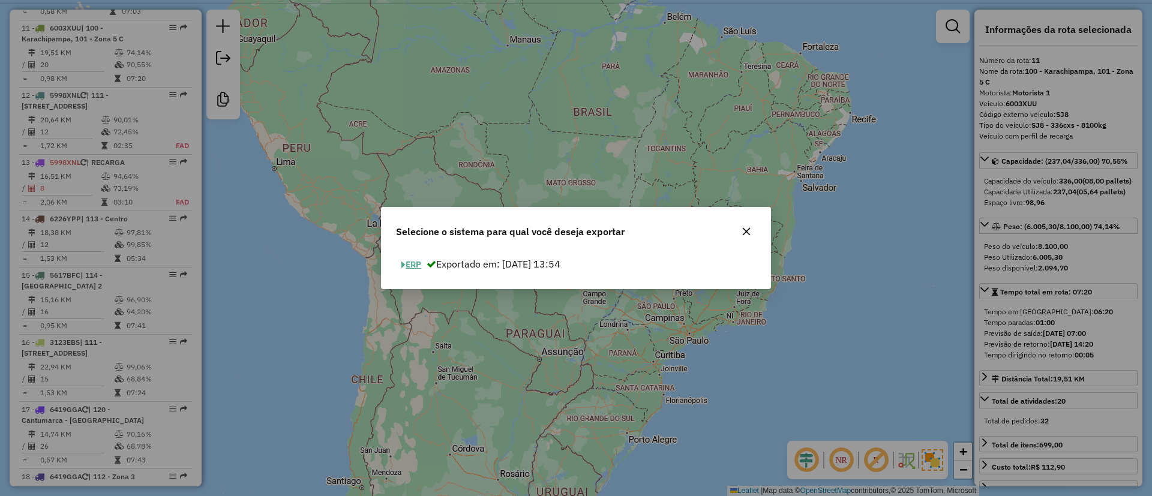
click at [420, 264] on button "ERP" at bounding box center [411, 265] width 31 height 19
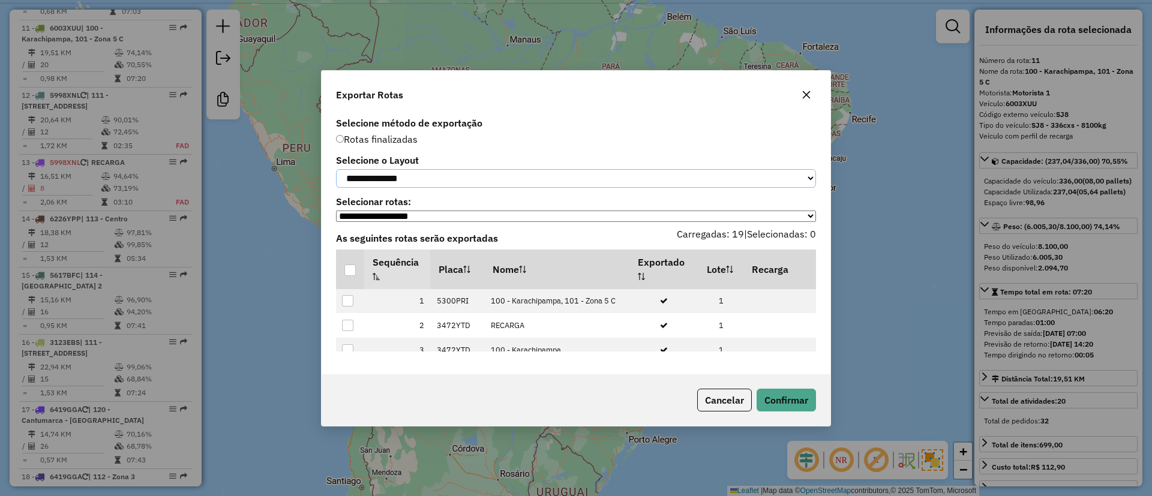
click at [471, 173] on select "**********" at bounding box center [576, 178] width 480 height 19
select select "*********"
click at [336, 169] on select "**********" at bounding box center [576, 178] width 480 height 19
click at [353, 274] on div at bounding box center [350, 270] width 11 height 11
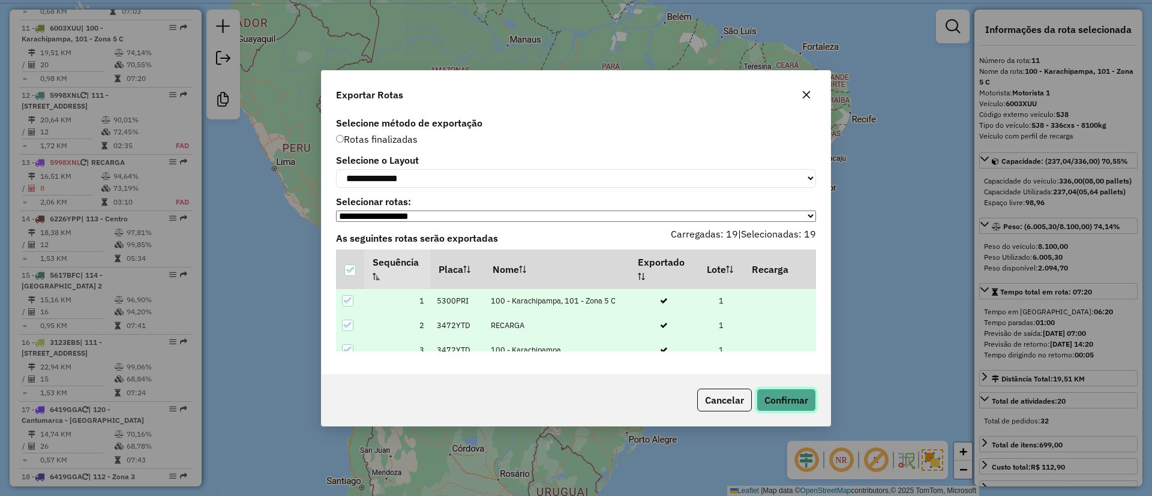
click at [809, 397] on button "Confirmar" at bounding box center [786, 400] width 59 height 23
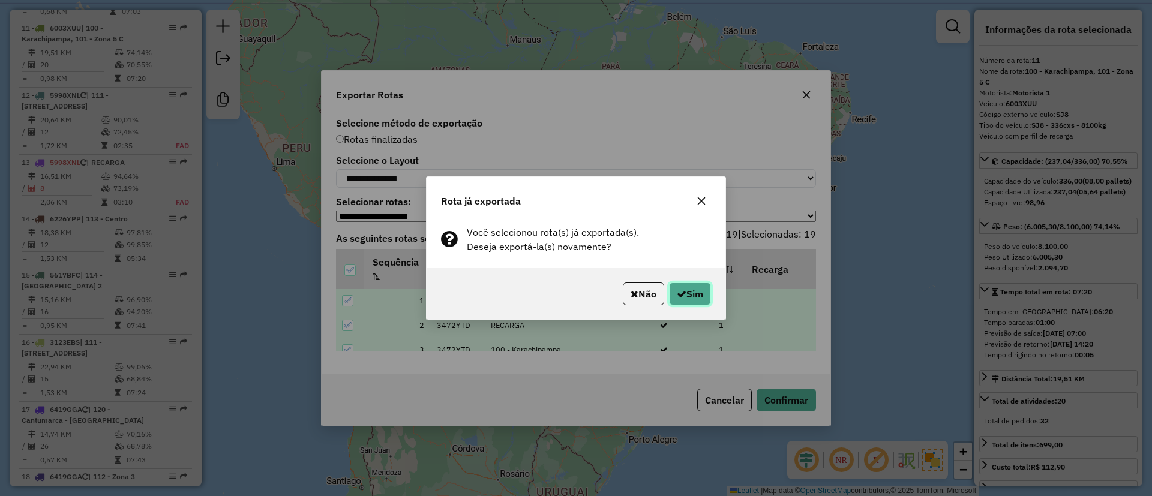
click at [699, 303] on button "Sim" at bounding box center [690, 294] width 42 height 23
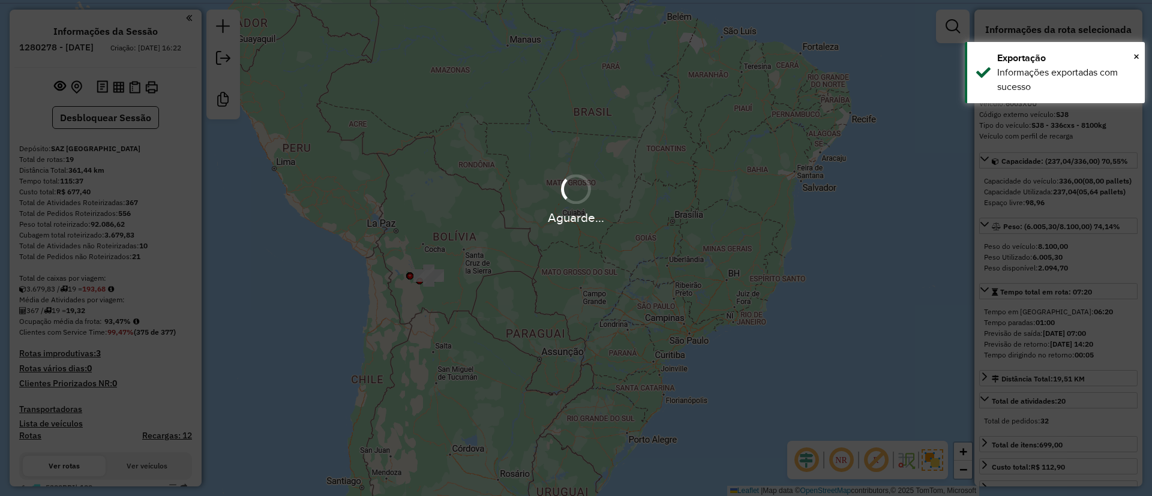
scroll to position [1110, 0]
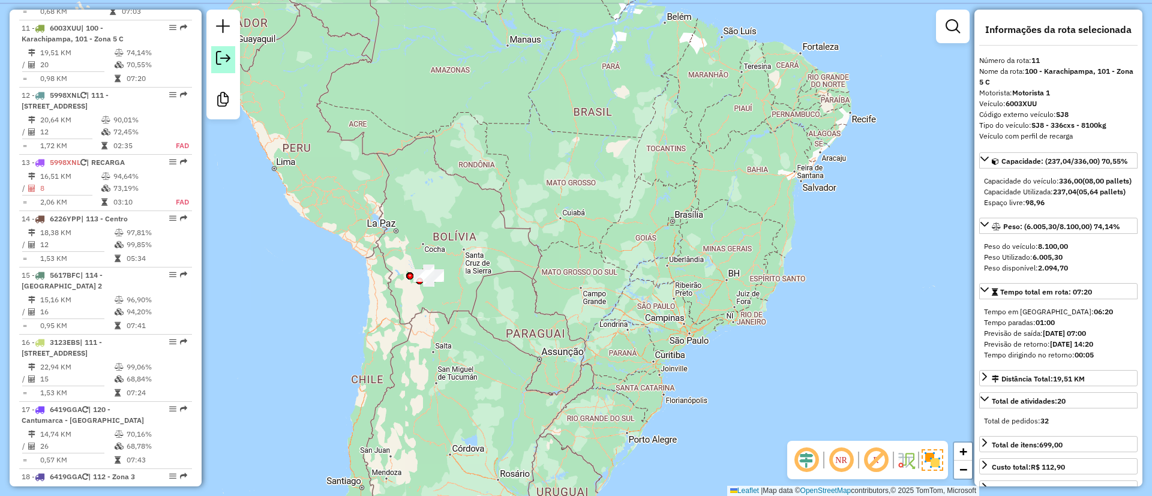
click at [215, 50] on link at bounding box center [223, 59] width 24 height 27
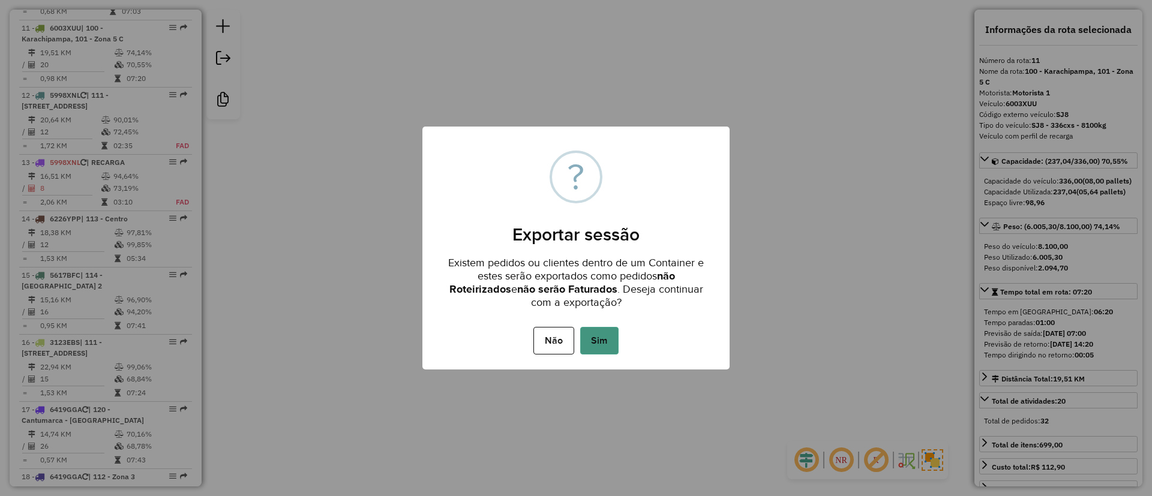
click at [597, 352] on button "Sim" at bounding box center [599, 341] width 38 height 28
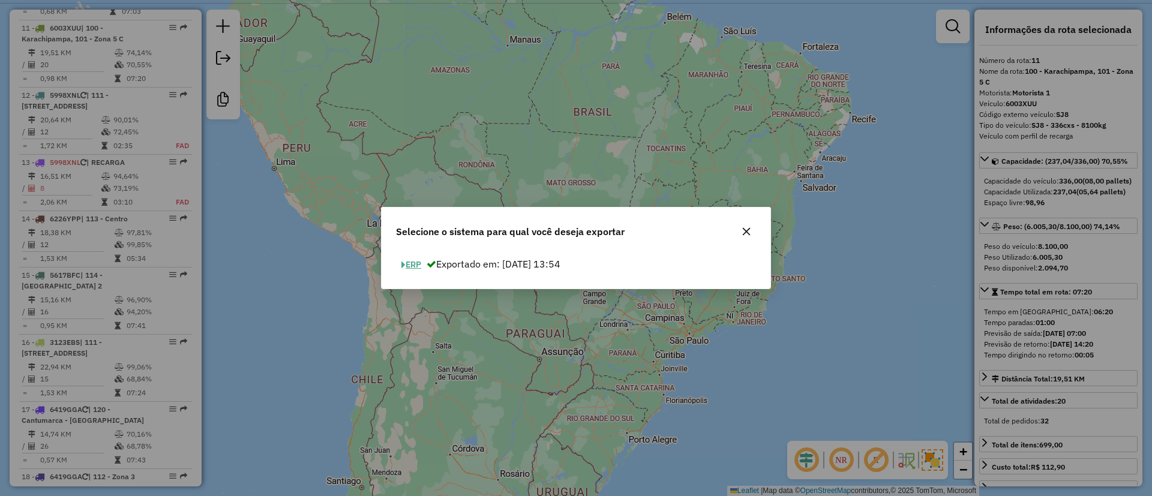
click at [409, 267] on button "ERP" at bounding box center [411, 265] width 31 height 19
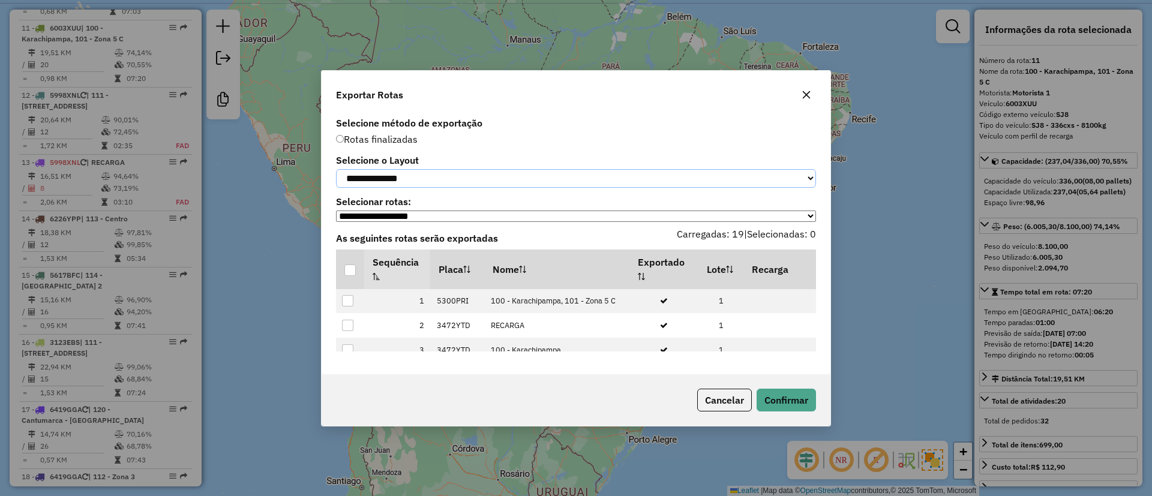
drag, startPoint x: 434, startPoint y: 172, endPoint x: 430, endPoint y: 184, distance: 12.0
click at [434, 172] on select "**********" at bounding box center [576, 178] width 480 height 19
select select "*********"
click at [336, 169] on select "**********" at bounding box center [576, 178] width 480 height 19
click at [352, 276] on div at bounding box center [350, 270] width 11 height 11
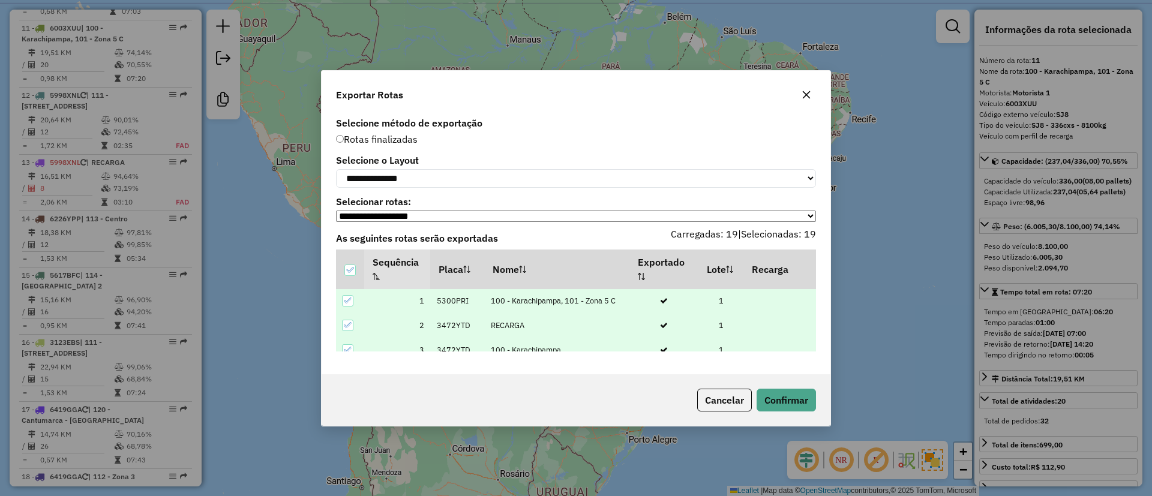
click at [770, 387] on div "Cancelar Confirmar" at bounding box center [576, 401] width 509 height 52
click at [770, 394] on button "Confirmar" at bounding box center [786, 400] width 59 height 23
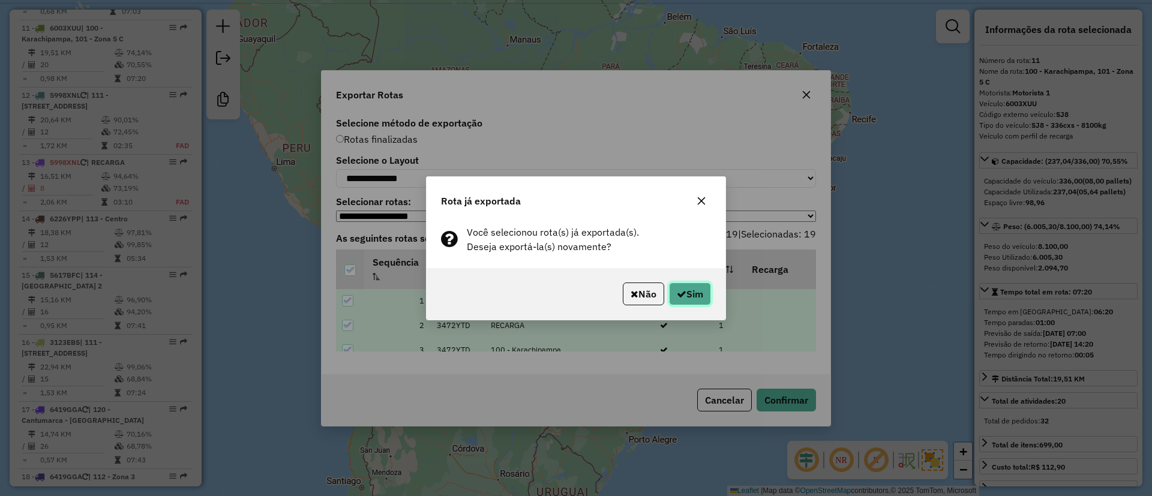
click at [669, 292] on button "Sim" at bounding box center [690, 294] width 42 height 23
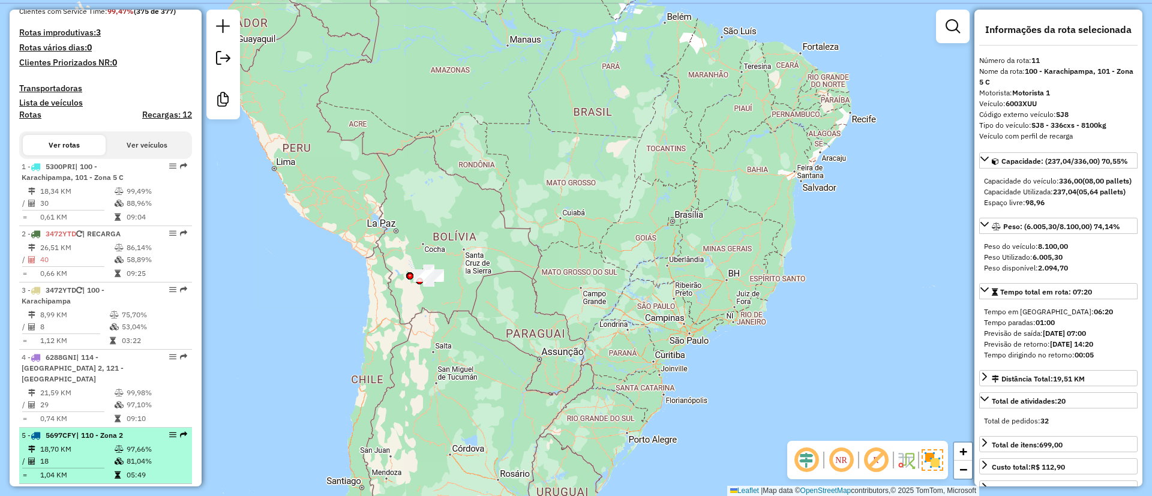
scroll to position [120, 0]
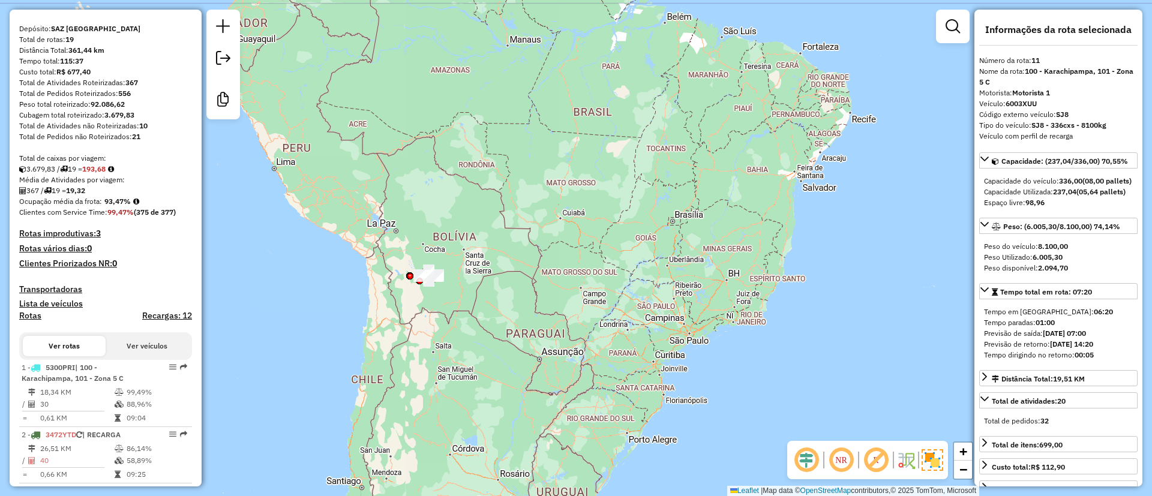
drag, startPoint x: 106, startPoint y: 211, endPoint x: 132, endPoint y: 214, distance: 25.9
click at [131, 206] on strong "93,47%" at bounding box center [117, 201] width 26 height 9
copy strong "93,47%"
drag, startPoint x: 74, startPoint y: 196, endPoint x: 98, endPoint y: 199, distance: 23.5
click at [98, 196] on div "367 / 19 = 19,32" at bounding box center [105, 190] width 173 height 11
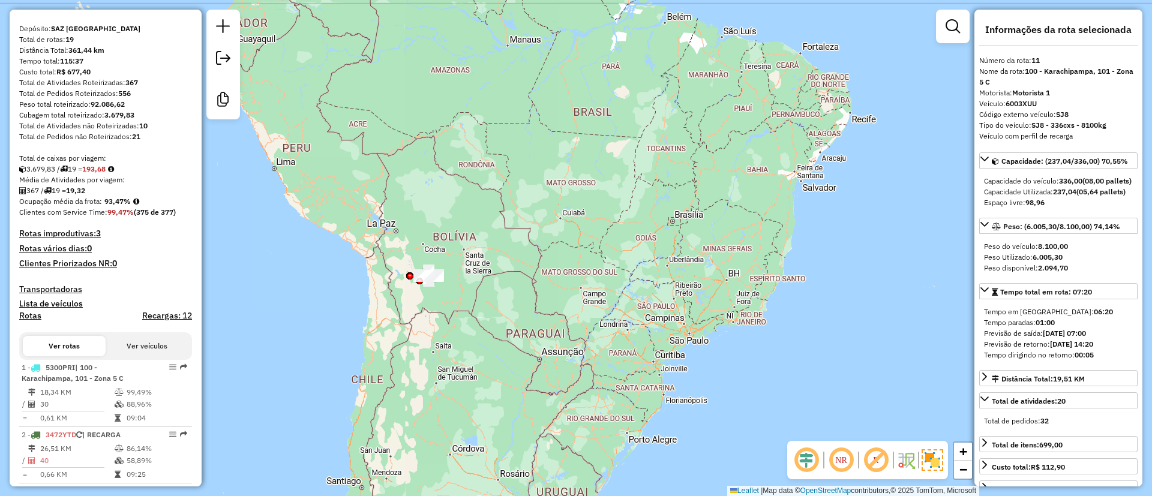
copy strong "19,32"
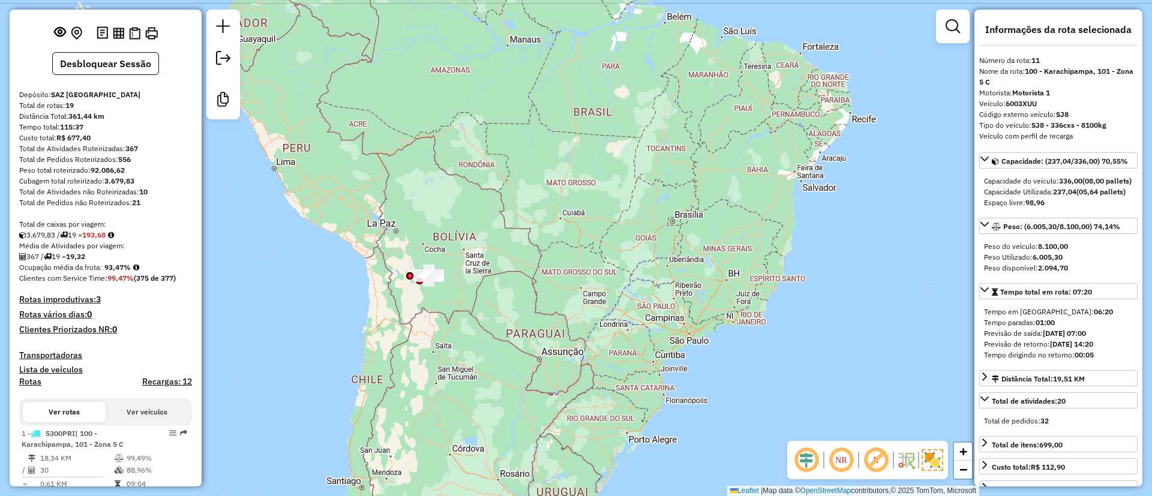
scroll to position [0, 0]
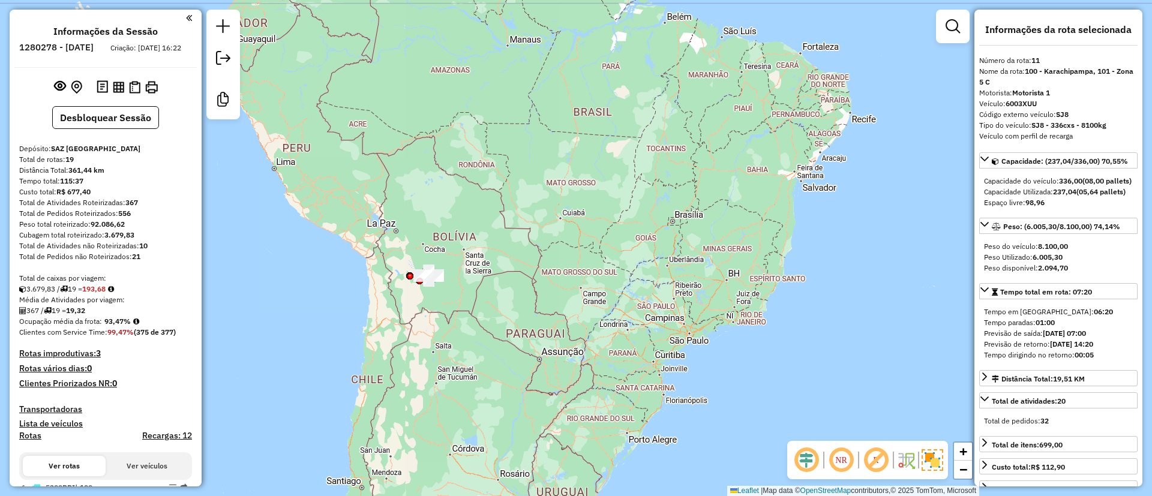
drag, startPoint x: 124, startPoint y: 211, endPoint x: 148, endPoint y: 211, distance: 24.0
click at [148, 208] on div "Total de Atividades Roteirizadas: 367" at bounding box center [105, 202] width 173 height 11
copy div "367"
click at [171, 441] on h4 "Recargas: 12" at bounding box center [167, 436] width 50 height 10
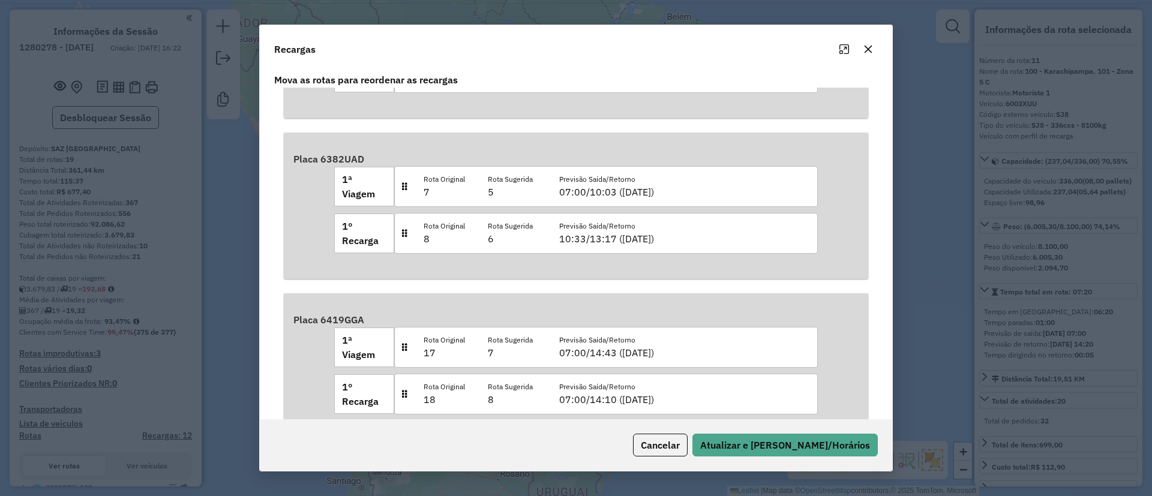
scroll to position [285, 0]
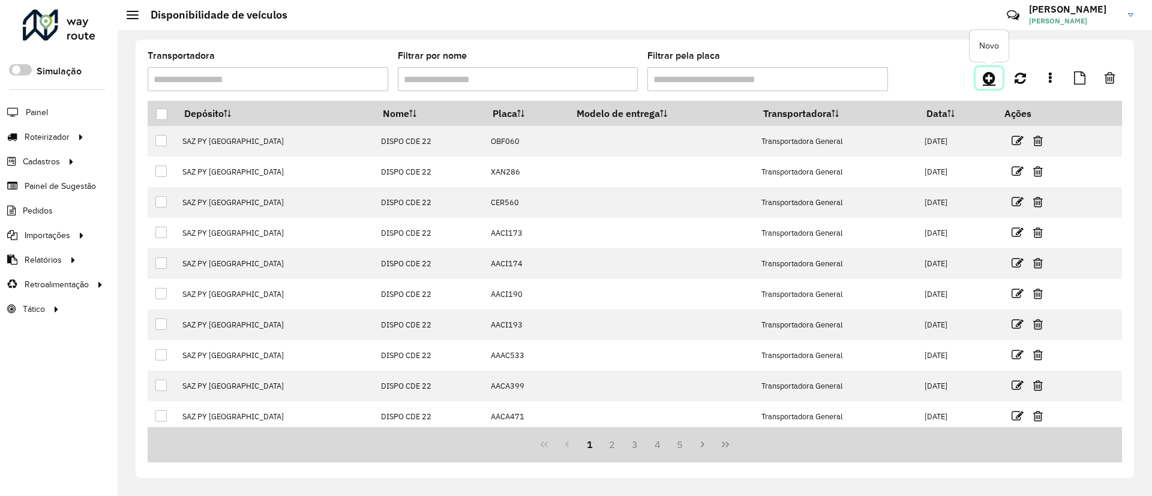
click at [992, 74] on icon at bounding box center [989, 78] width 13 height 14
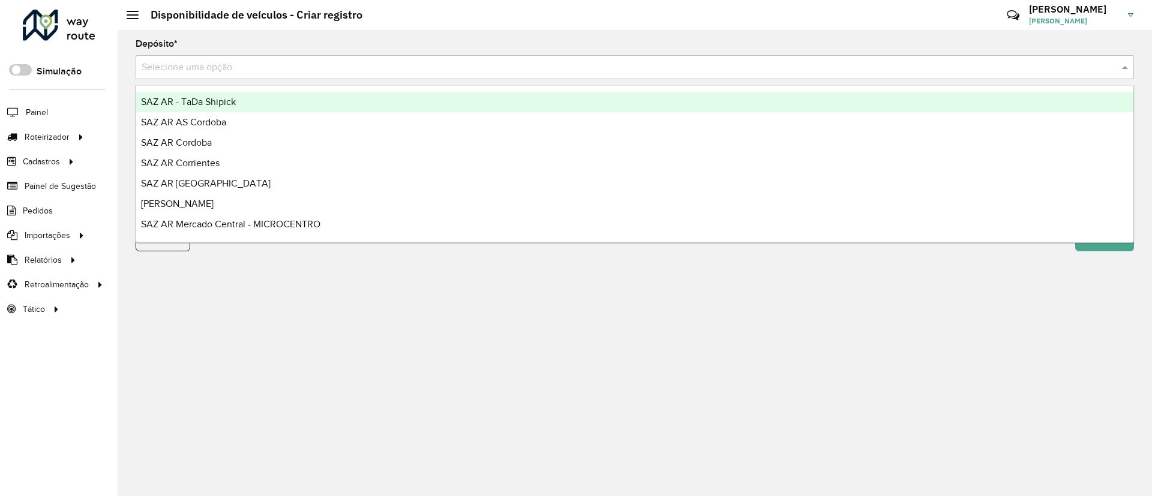
click at [489, 71] on input "text" at bounding box center [623, 68] width 963 height 14
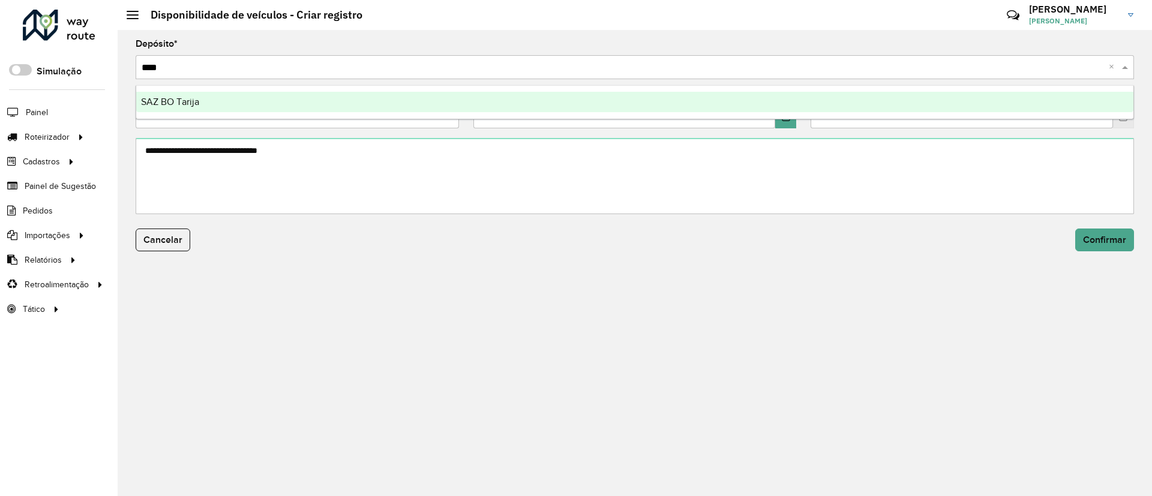
type input "*****"
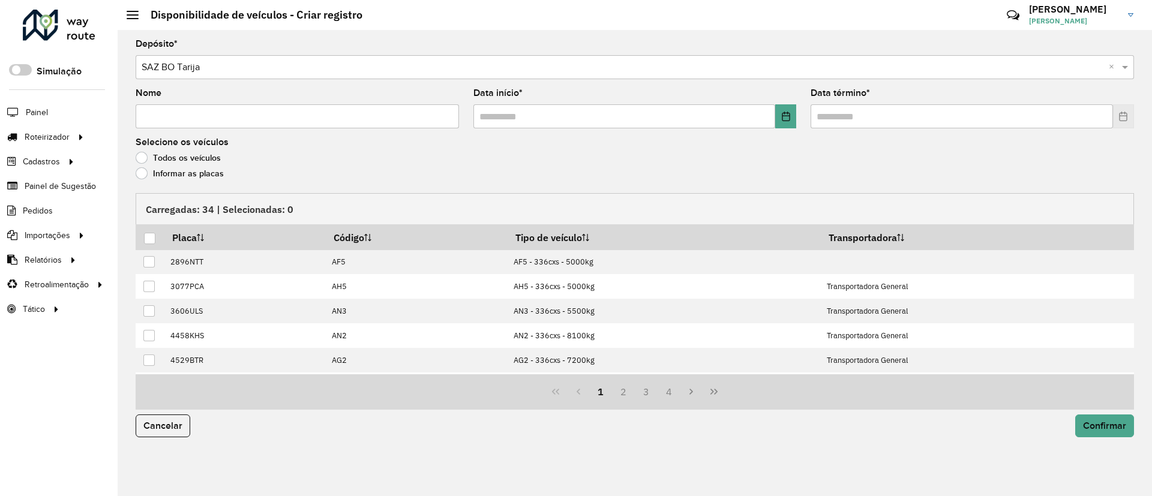
click at [337, 124] on input "Nome" at bounding box center [298, 116] width 324 height 24
type input "**********"
click at [789, 114] on icon "Choose Date" at bounding box center [787, 117] width 10 height 10
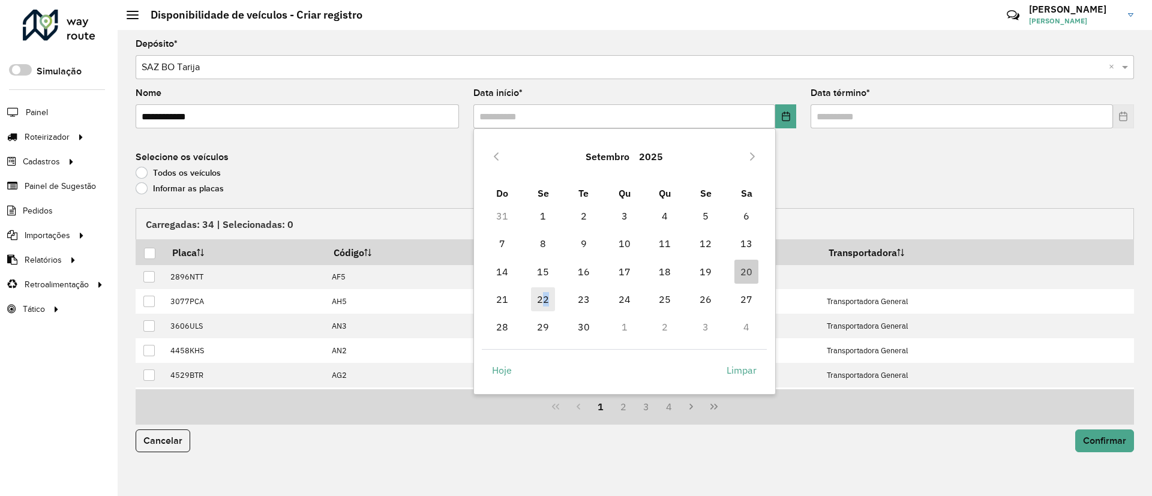
click at [547, 297] on span "22" at bounding box center [543, 300] width 24 height 24
type input "**********"
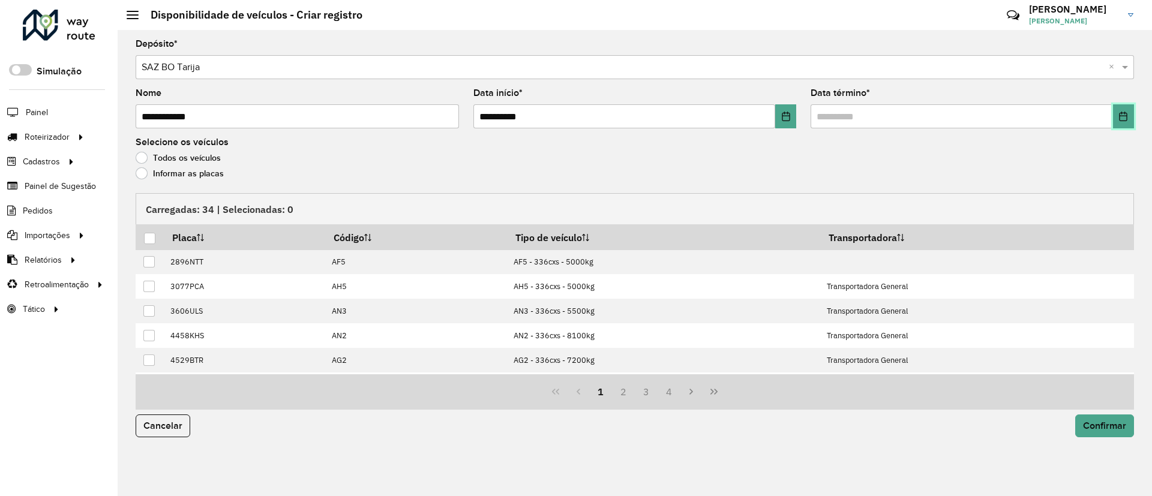
click at [1119, 113] on button "Choose Date" at bounding box center [1123, 116] width 21 height 24
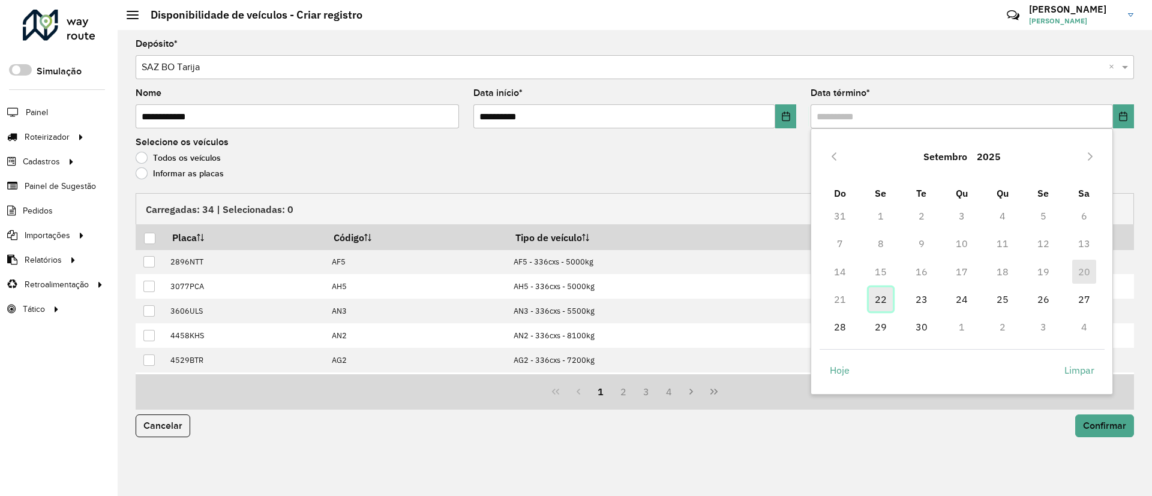
click at [882, 303] on span "22" at bounding box center [881, 300] width 24 height 24
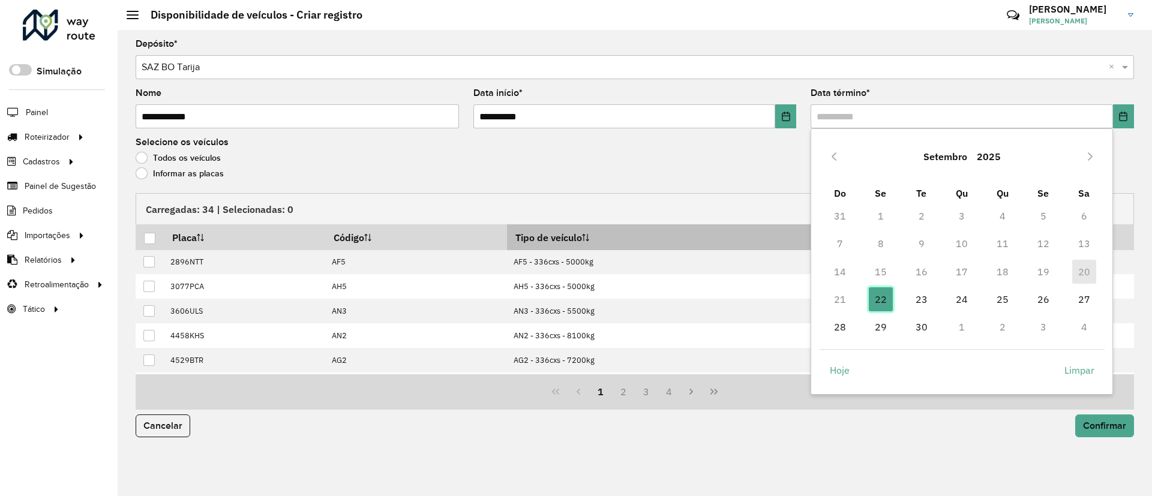
type input "**********"
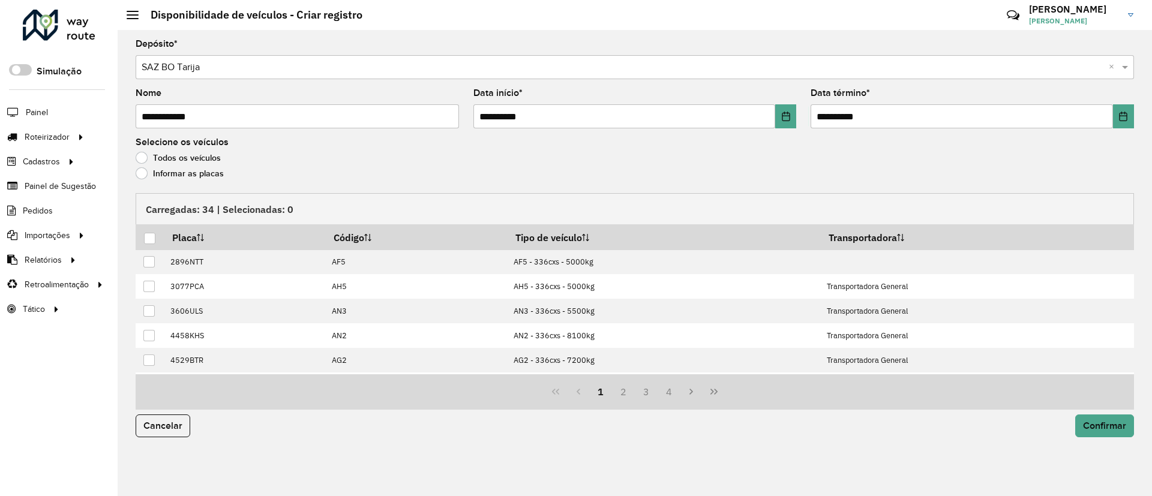
drag, startPoint x: 163, startPoint y: 171, endPoint x: 172, endPoint y: 188, distance: 19.1
click at [163, 172] on label "Informar as placas" at bounding box center [180, 173] width 88 height 12
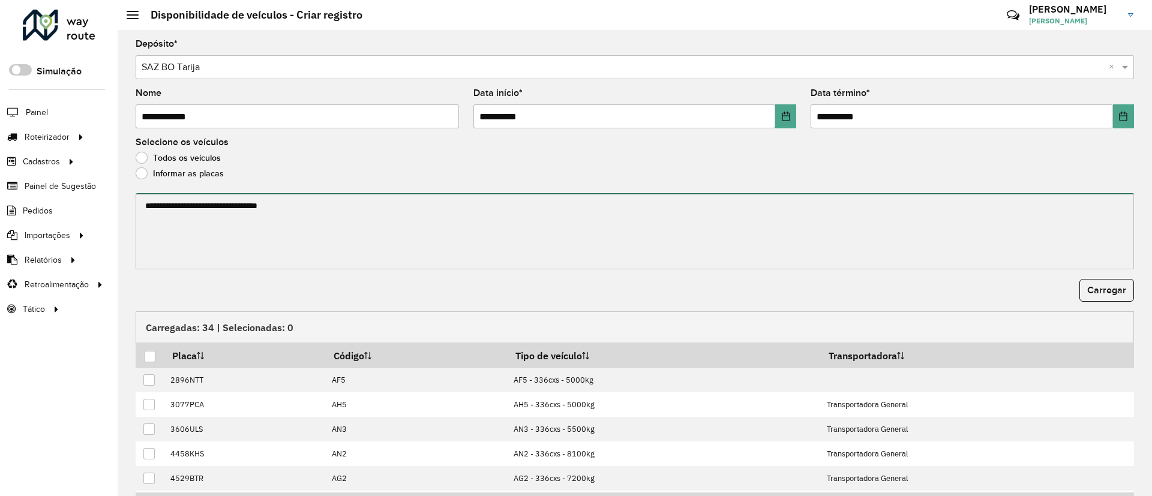
click at [185, 208] on textarea at bounding box center [635, 231] width 999 height 76
paste textarea "******* ******* ******* ******* ******* ******* ******* ******* ******* *******…"
type textarea "******* ******* ******* ******* ******* ******* ******* ******* ******* *******…"
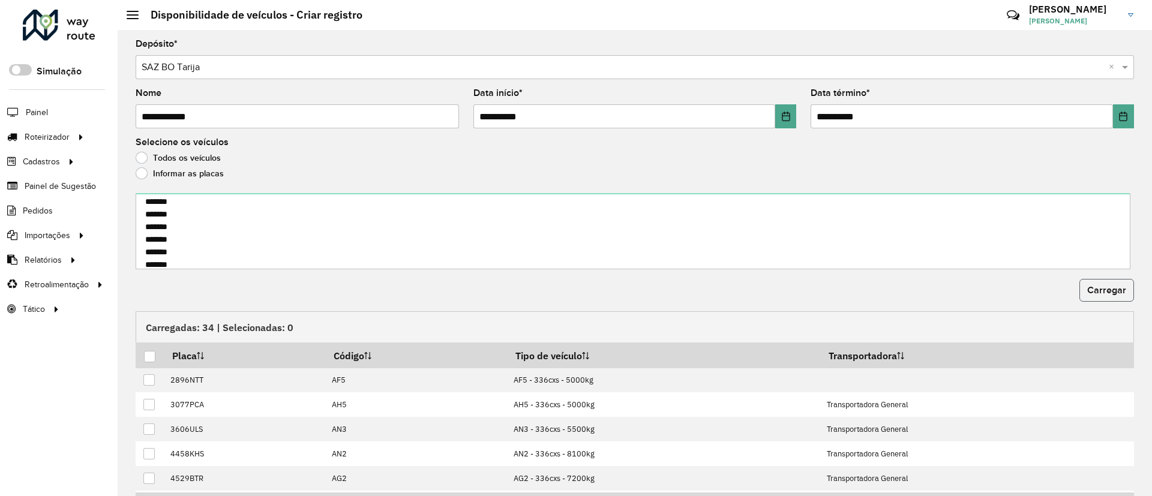
click at [1128, 296] on button "Carregar" at bounding box center [1107, 290] width 55 height 23
click at [149, 357] on div at bounding box center [149, 356] width 11 height 11
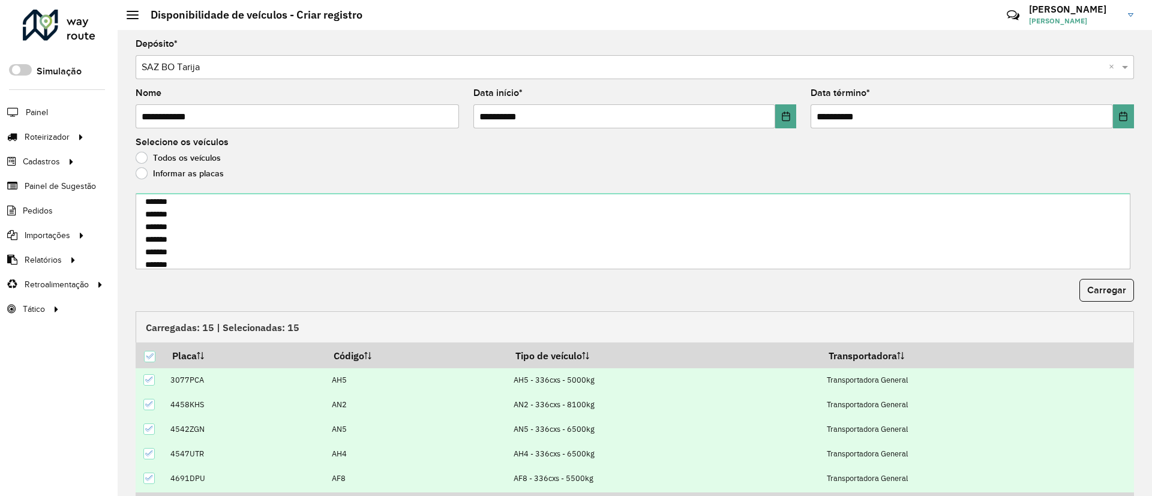
scroll to position [74, 0]
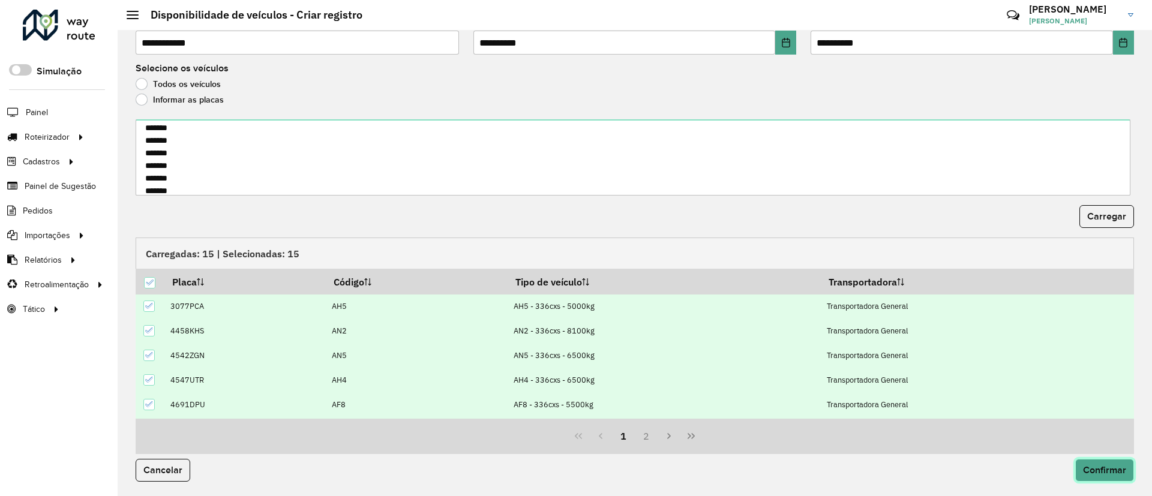
click at [1087, 460] on button "Confirmar" at bounding box center [1105, 470] width 59 height 23
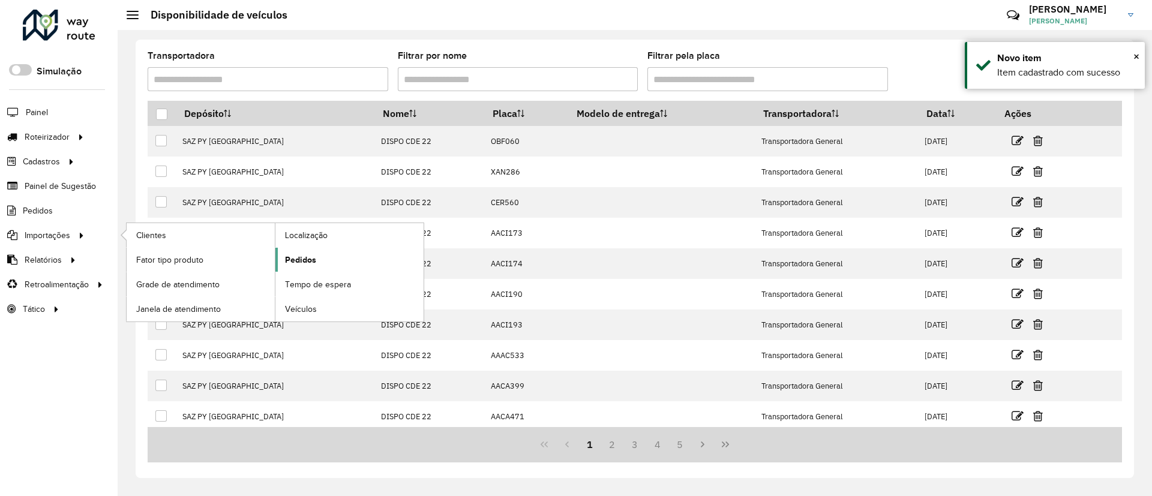
click at [312, 256] on span "Pedidos" at bounding box center [300, 260] width 31 height 13
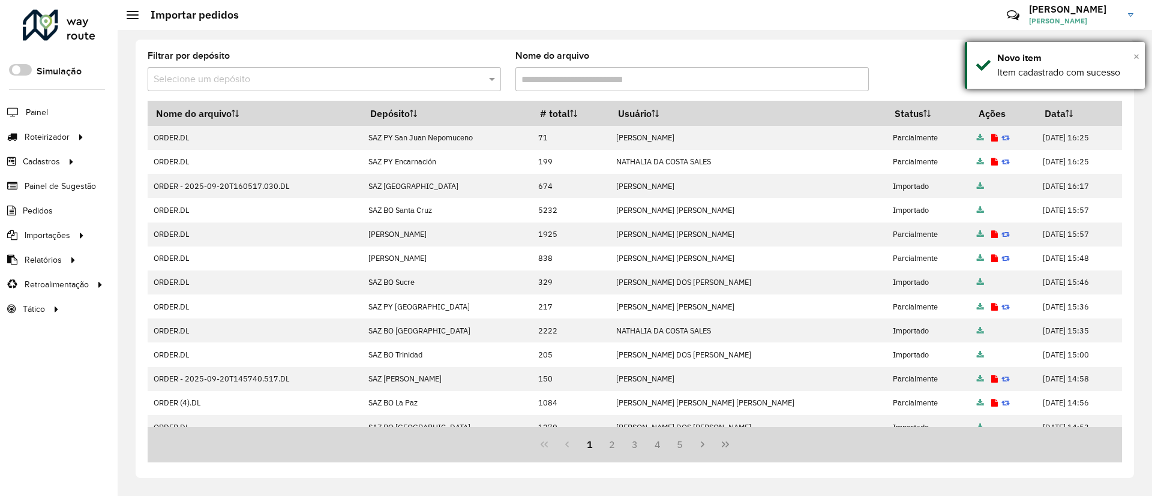
click at [1136, 59] on span "×" at bounding box center [1137, 56] width 6 height 13
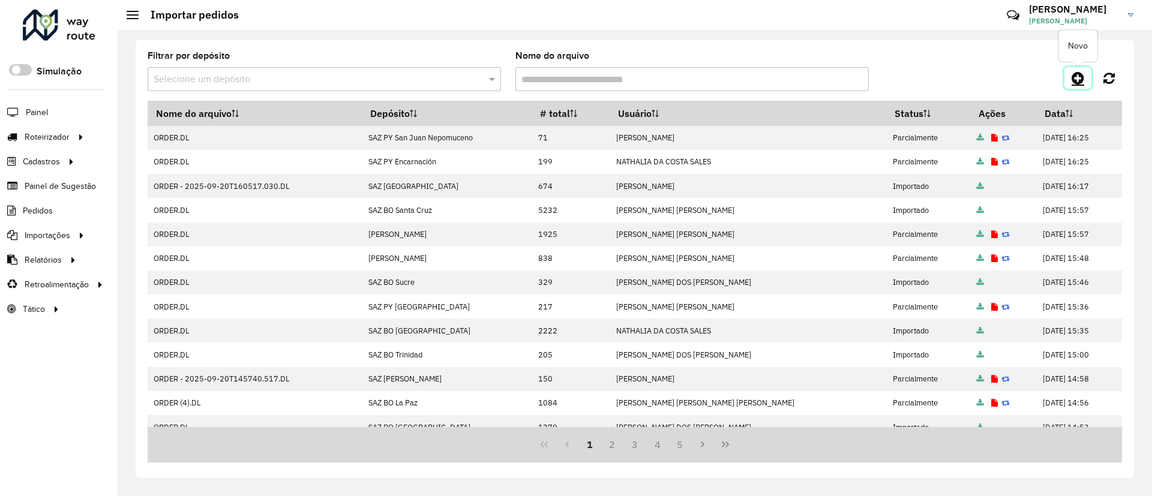
click at [1090, 76] on link at bounding box center [1078, 78] width 27 height 22
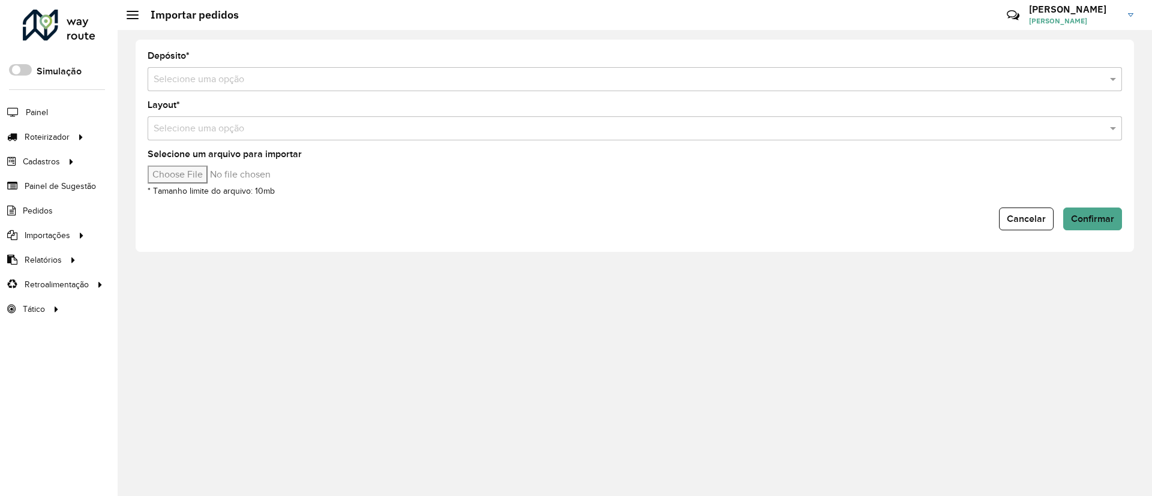
click at [960, 94] on form "Depósito * Selecione uma opção Layout * Selecione uma opção Selecione um arquiv…" at bounding box center [635, 141] width 975 height 179
click at [932, 66] on div "Depósito * Selecione uma opção" at bounding box center [635, 72] width 975 height 40
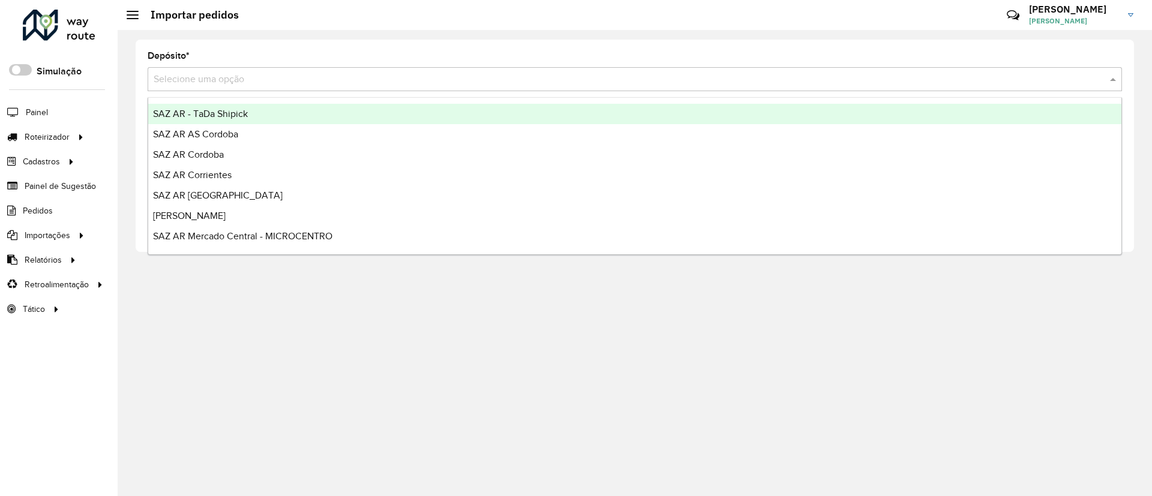
click at [933, 74] on input "text" at bounding box center [623, 80] width 939 height 14
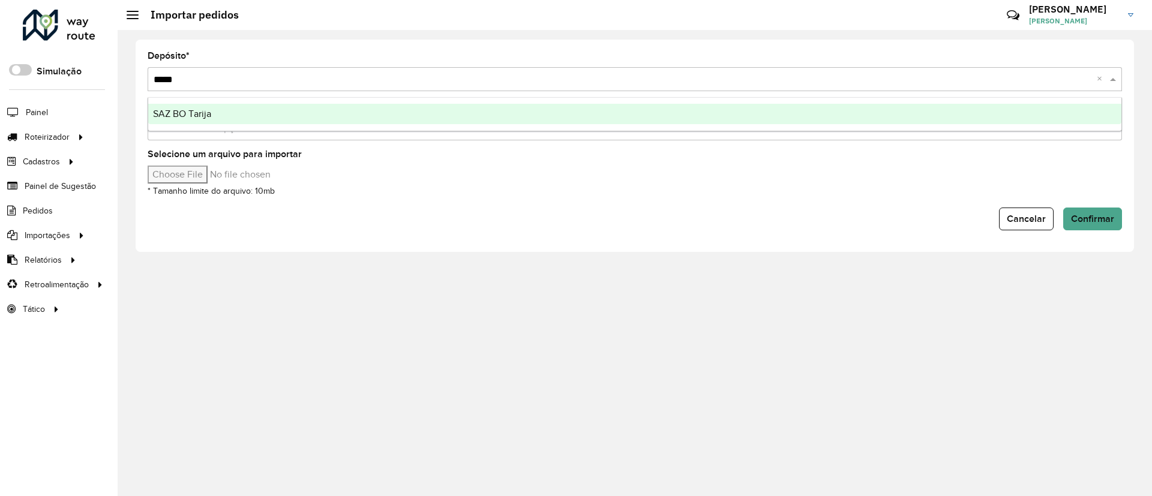
type input "******"
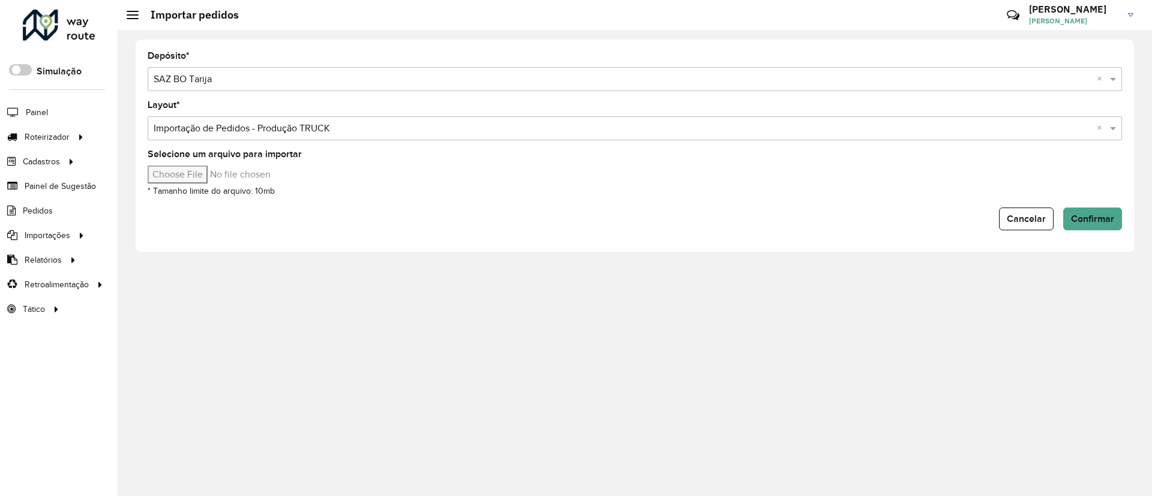
click at [187, 170] on input "Selecione um arquivo para importar" at bounding box center [250, 175] width 204 height 18
type input "**********"
click at [1094, 210] on button "Confirmar" at bounding box center [1093, 219] width 59 height 23
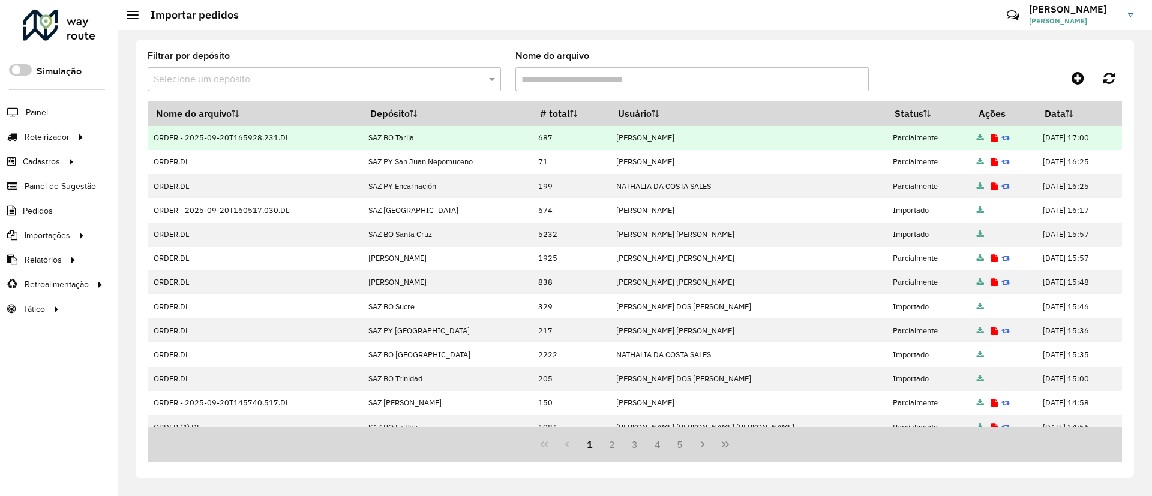
click at [992, 141] on icon at bounding box center [995, 138] width 7 height 8
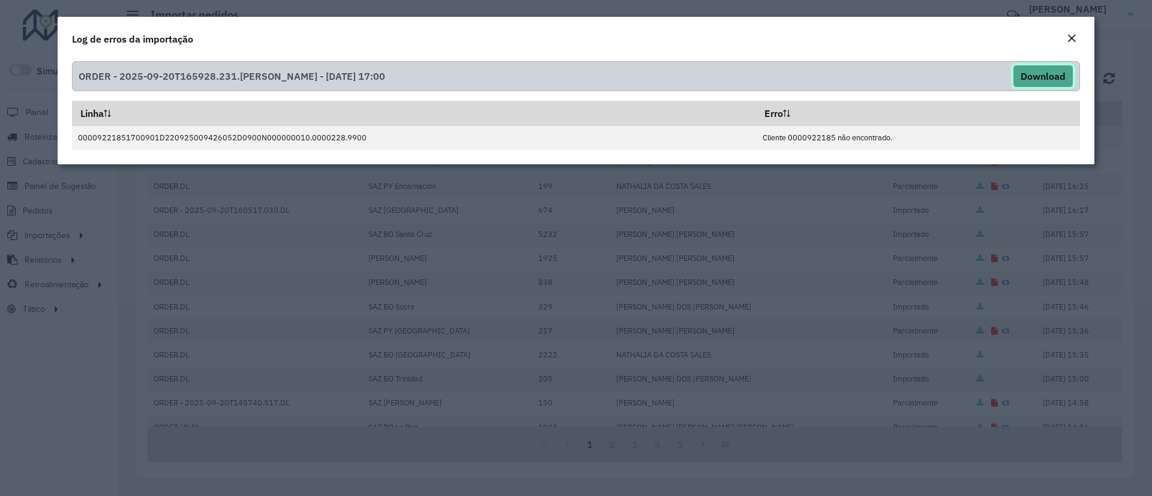
click at [1048, 68] on button "Download" at bounding box center [1043, 76] width 61 height 23
click at [1092, 14] on modal-container "Log de erros da importação ORDER - 2025-09-20T165928.231.[PERSON_NAME] - [DATE]…" at bounding box center [576, 248] width 1152 height 496
click at [1071, 35] on em "Close" at bounding box center [1072, 39] width 10 height 10
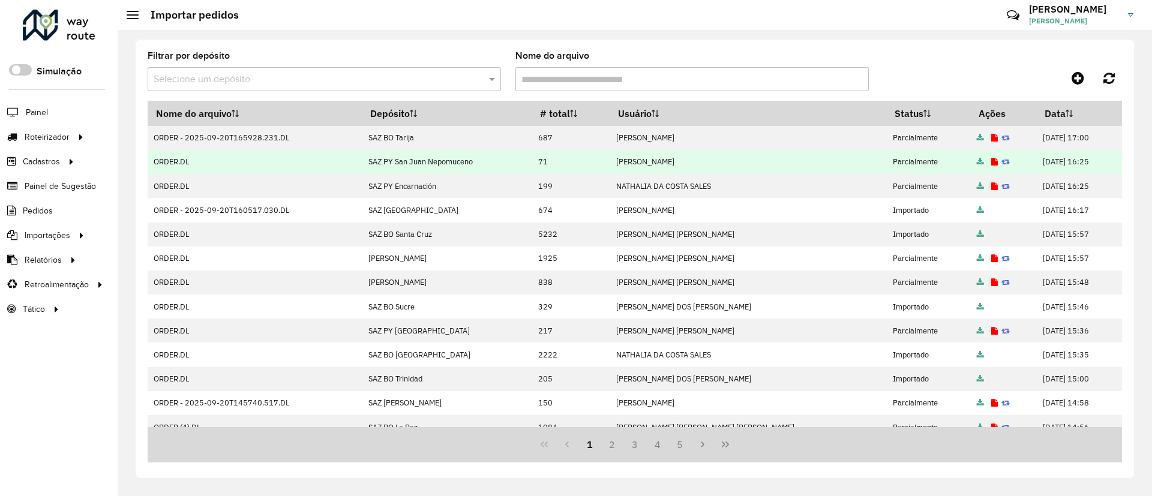
click at [154, 151] on td "ORDER.DL" at bounding box center [255, 162] width 215 height 24
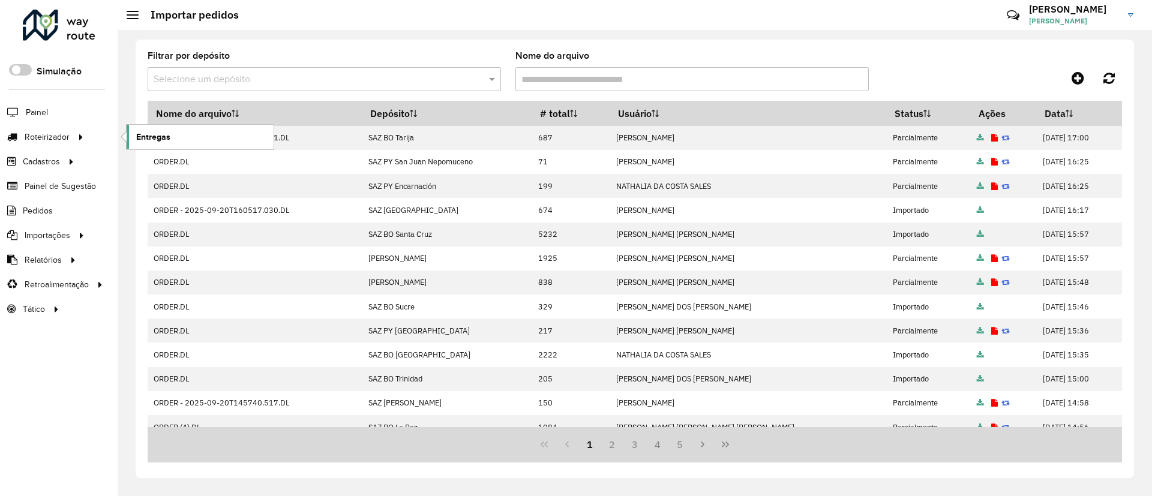
click at [166, 140] on span "Entregas" at bounding box center [153, 137] width 34 height 13
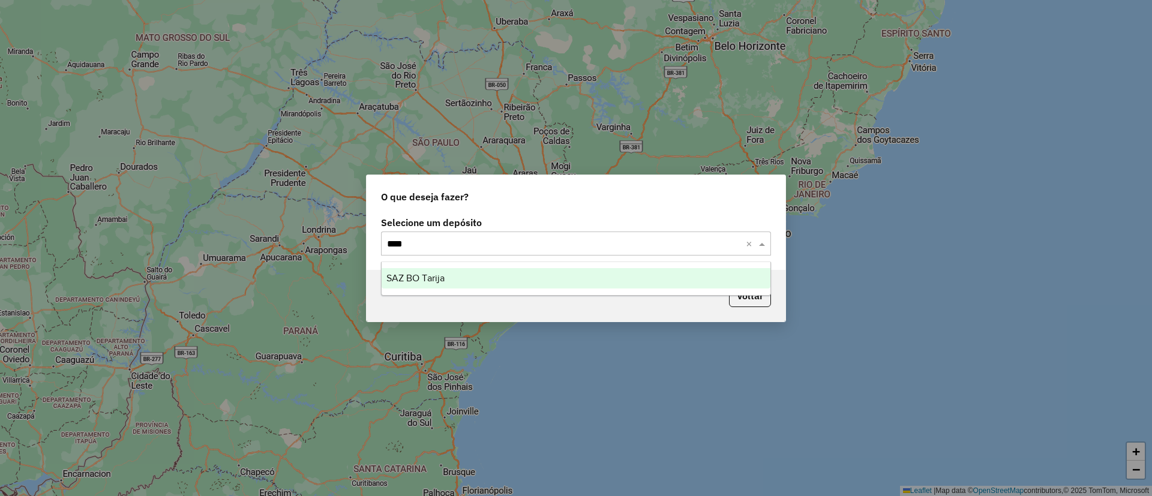
type input "*****"
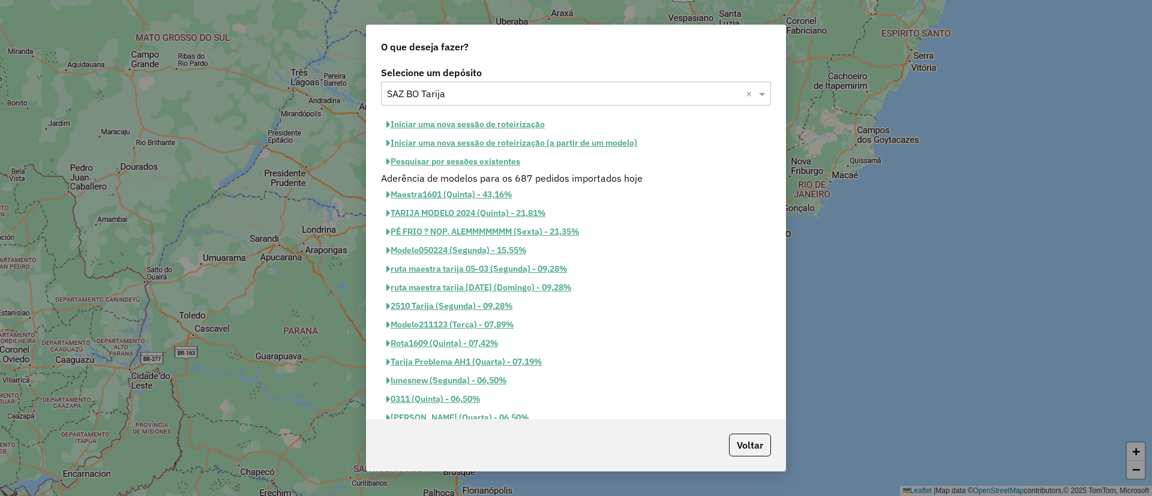
click at [482, 122] on button "Iniciar uma nova sessão de roteirização" at bounding box center [465, 124] width 169 height 19
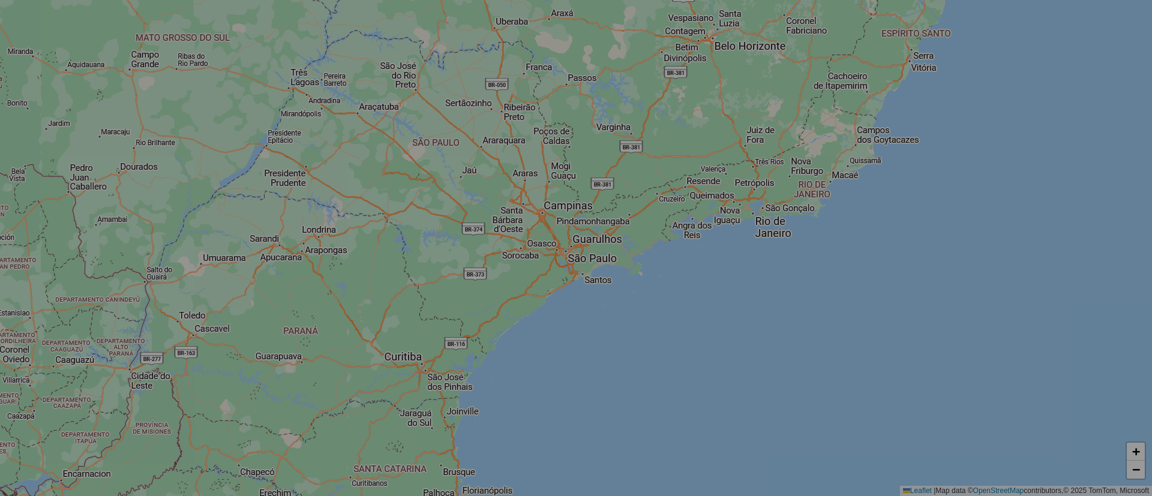
select select "*"
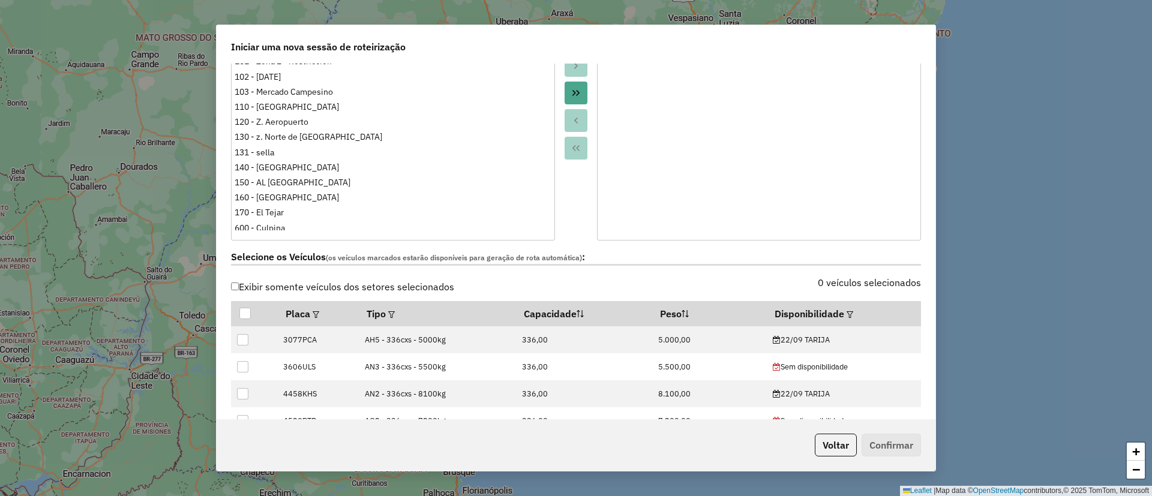
scroll to position [315, 0]
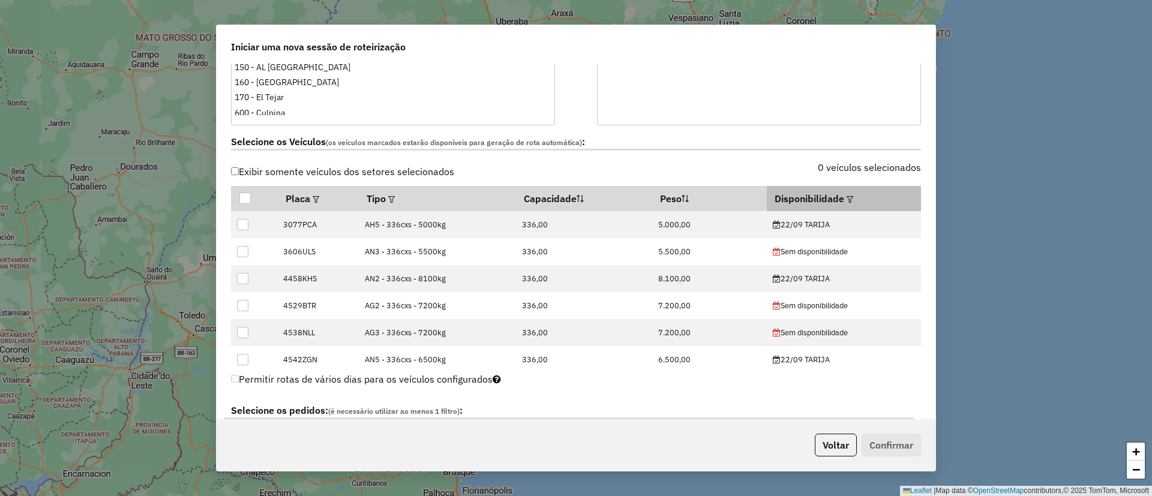
click at [847, 200] on em at bounding box center [850, 199] width 7 height 7
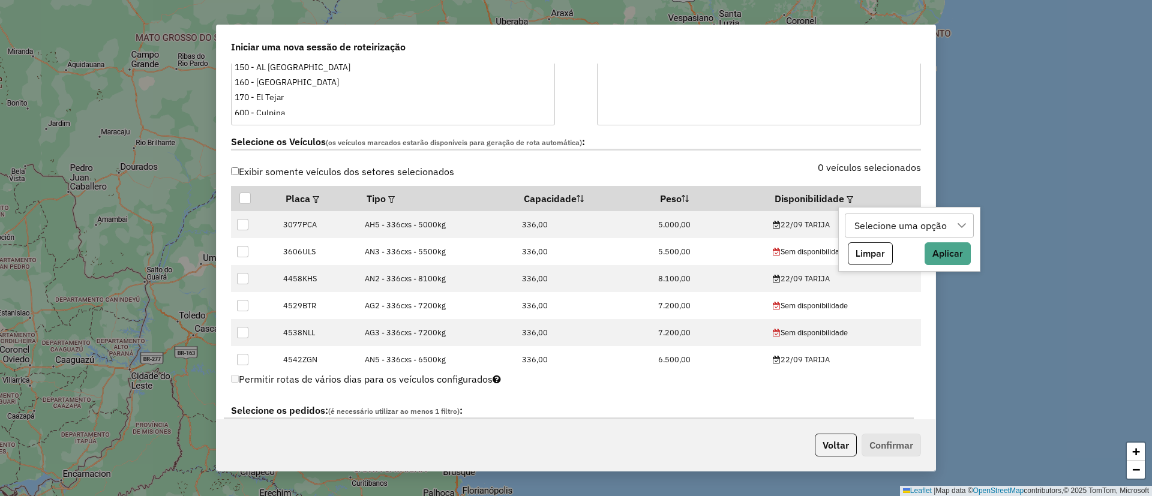
click at [898, 229] on div "Selecione uma opção" at bounding box center [901, 225] width 101 height 23
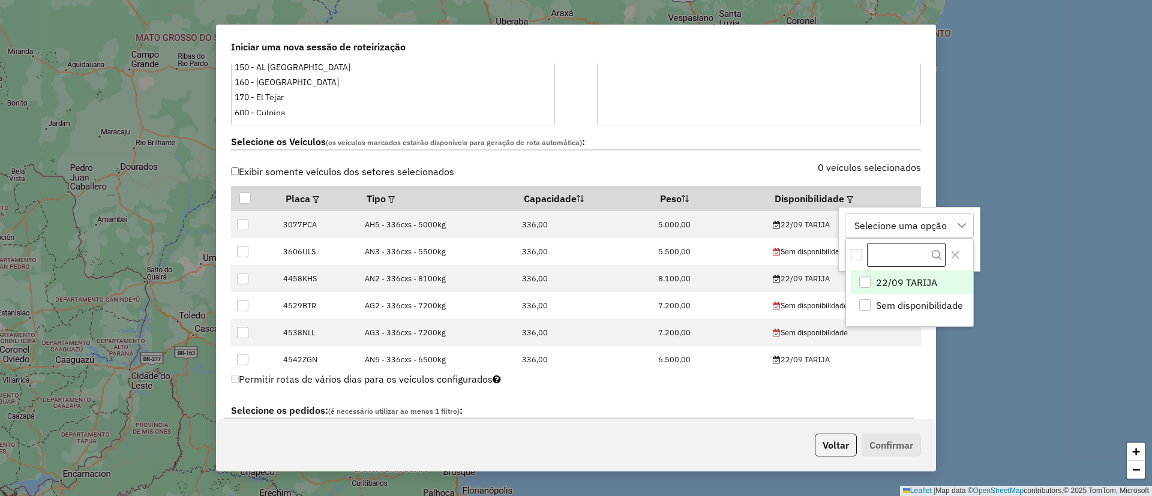
scroll to position [9, 55]
click at [911, 281] on span "22/09 TARIJA" at bounding box center [906, 283] width 61 height 14
drag, startPoint x: 959, startPoint y: 255, endPoint x: 951, endPoint y: 254, distance: 7.3
click at [958, 255] on icon "Close" at bounding box center [956, 255] width 10 height 10
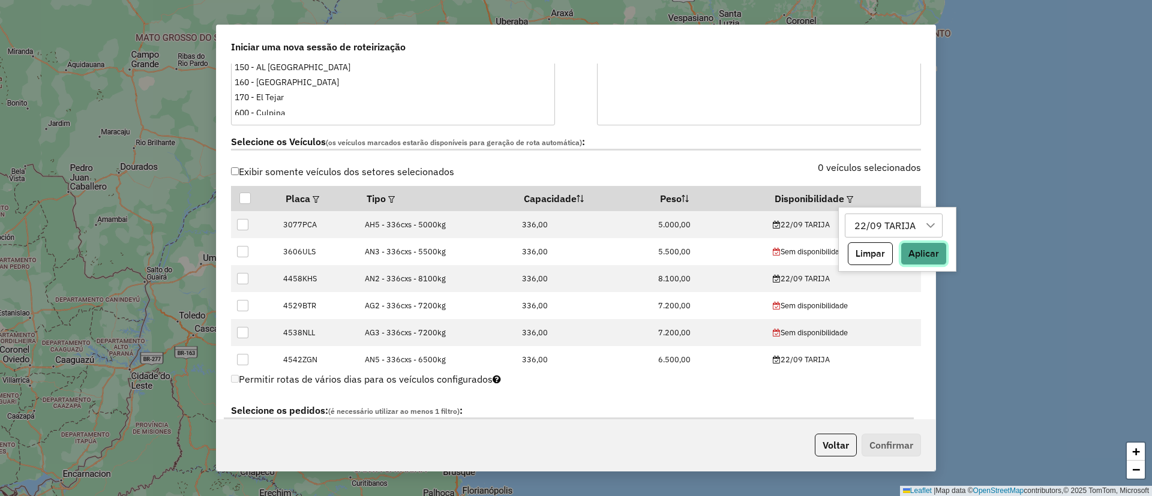
click at [936, 251] on button "Aplicar" at bounding box center [924, 254] width 46 height 23
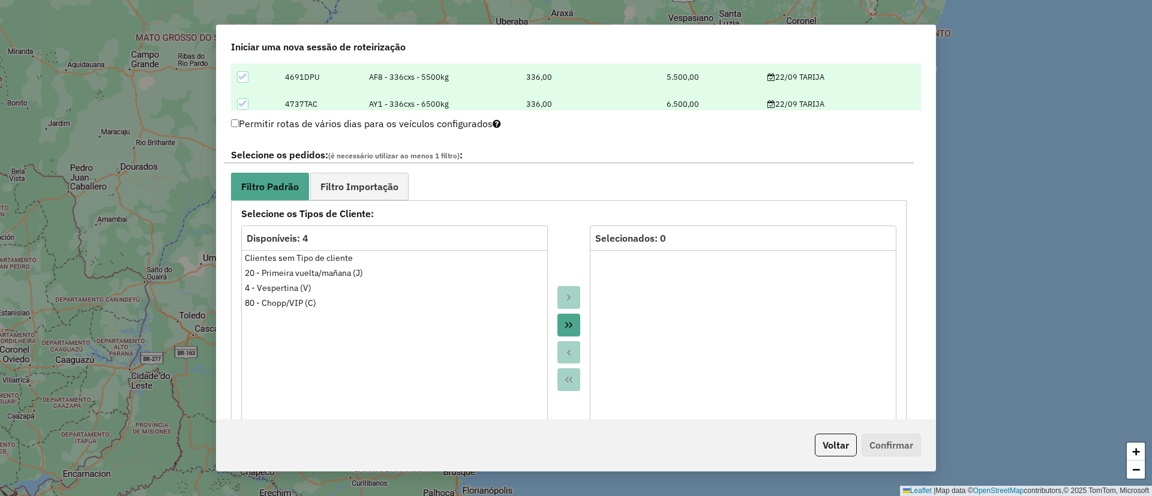
scroll to position [571, 0]
click at [367, 196] on link "Filtro Importação" at bounding box center [359, 185] width 98 height 27
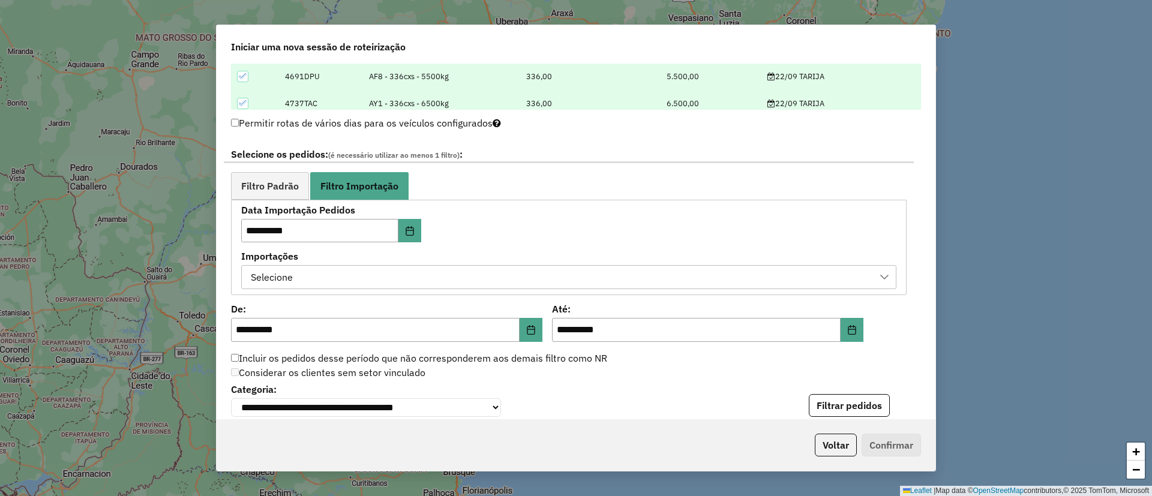
drag, startPoint x: 367, startPoint y: 274, endPoint x: 372, endPoint y: 286, distance: 12.6
click at [367, 274] on div "Selecione" at bounding box center [560, 277] width 627 height 23
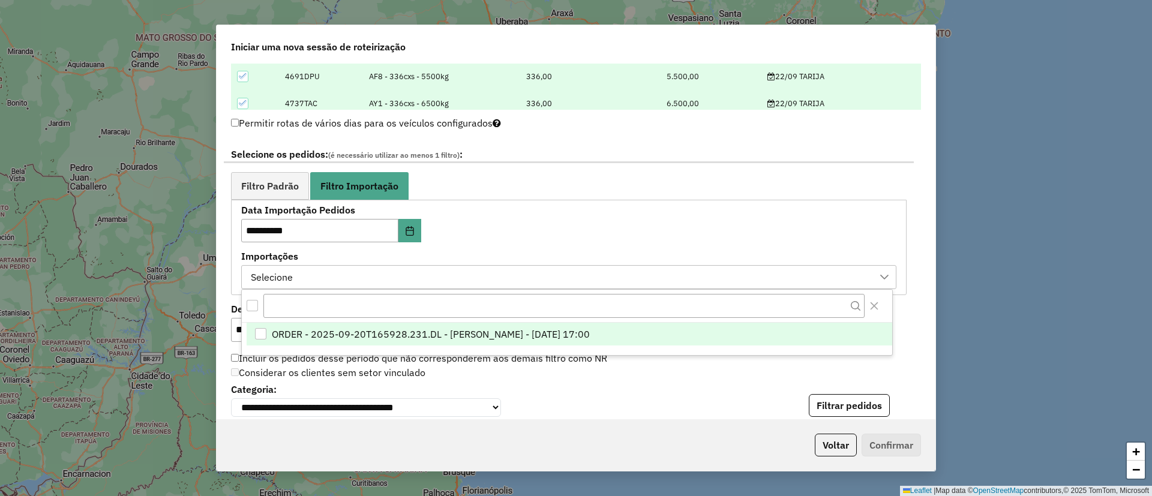
click at [401, 333] on span "ORDER - 2025-09-20T165928.231.DL - [PERSON_NAME] - [DATE] 17:00" at bounding box center [431, 334] width 318 height 14
click at [601, 433] on div "Voltar Confirmar" at bounding box center [576, 446] width 719 height 52
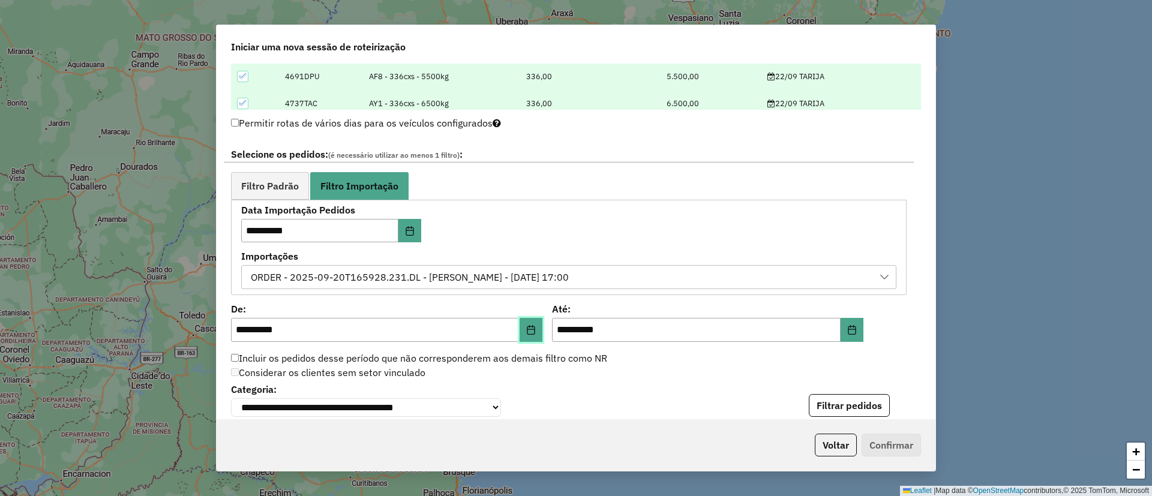
click at [525, 328] on button "Choose Date" at bounding box center [531, 330] width 23 height 24
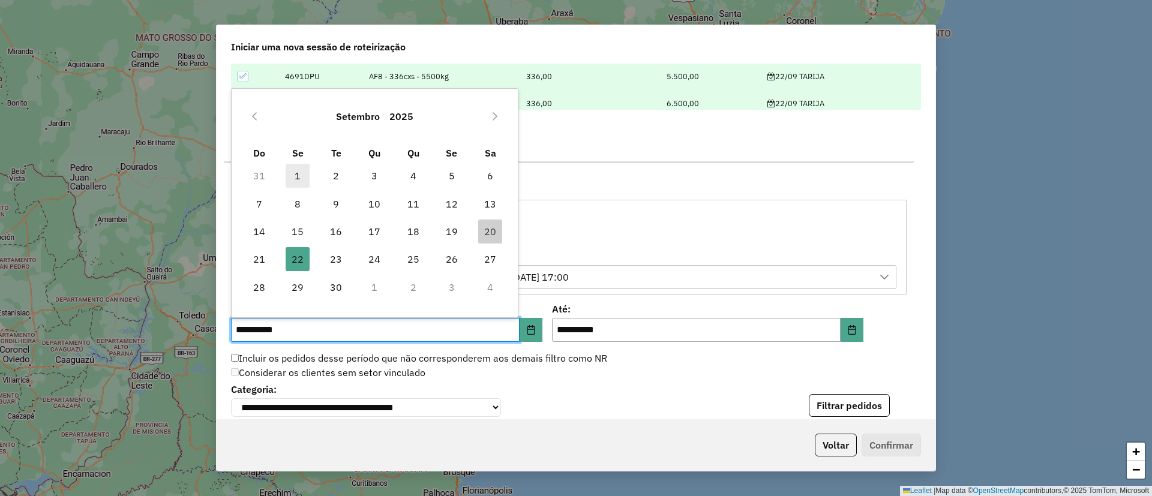
click at [294, 171] on span "1" at bounding box center [298, 176] width 24 height 24
type input "**********"
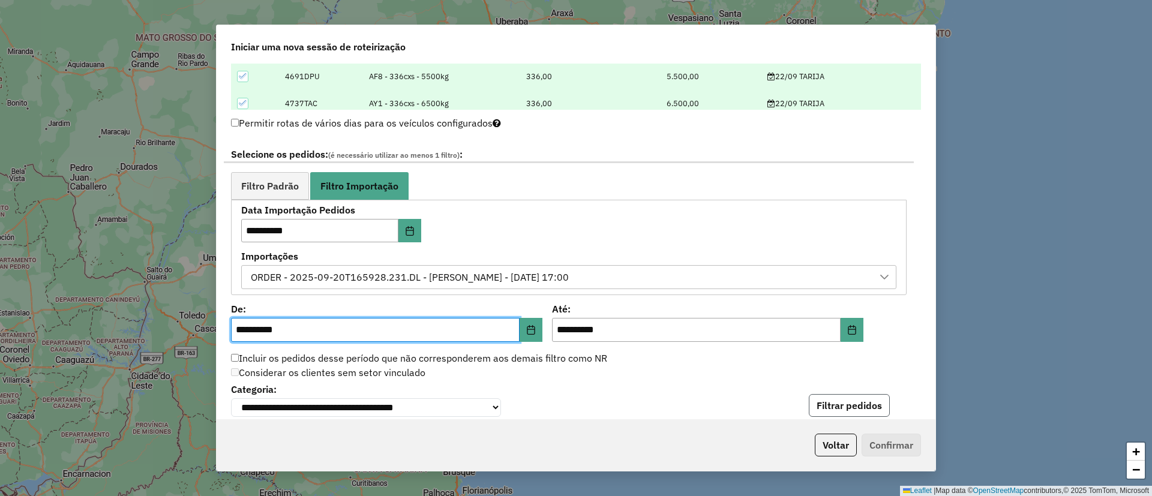
click at [845, 408] on button "Filtrar pedidos" at bounding box center [849, 405] width 81 height 23
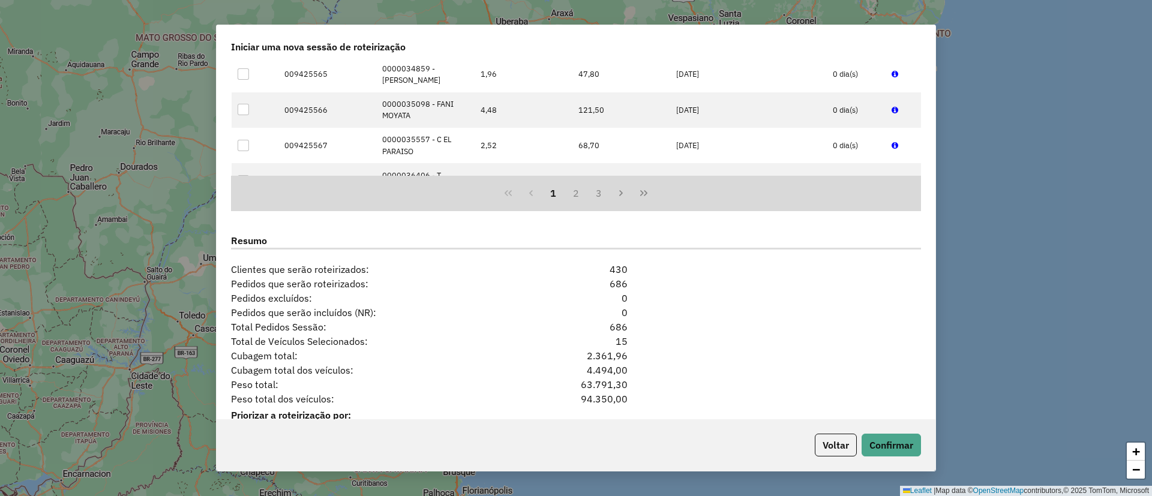
scroll to position [1065, 0]
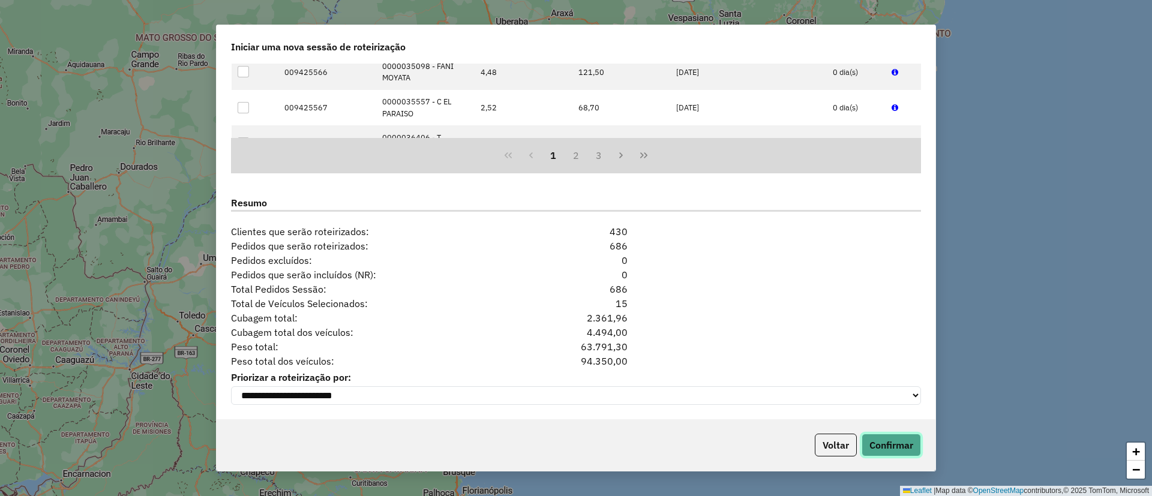
click at [906, 450] on button "Confirmar" at bounding box center [891, 445] width 59 height 23
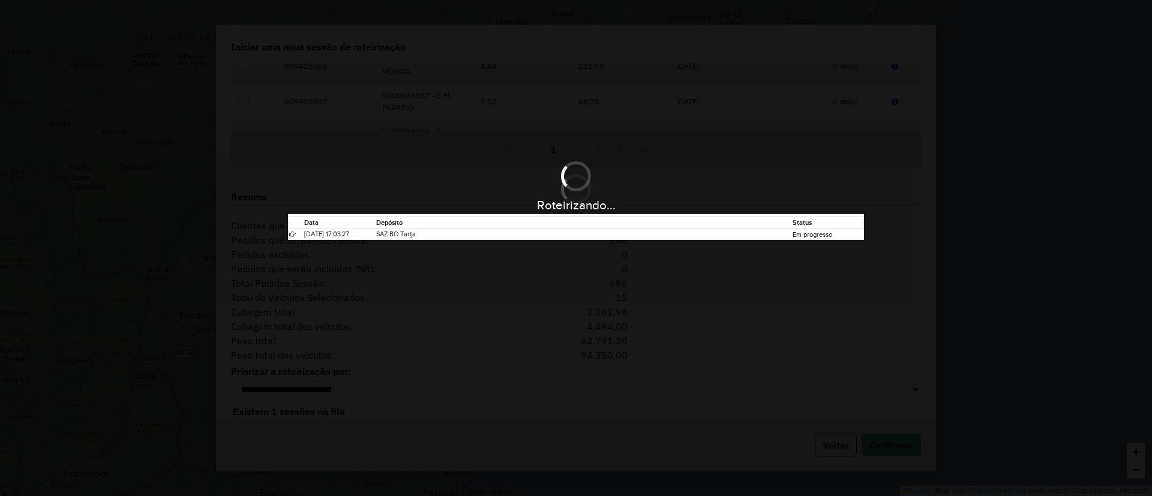
drag, startPoint x: 1152, startPoint y: 134, endPoint x: 1141, endPoint y: 134, distance: 10.8
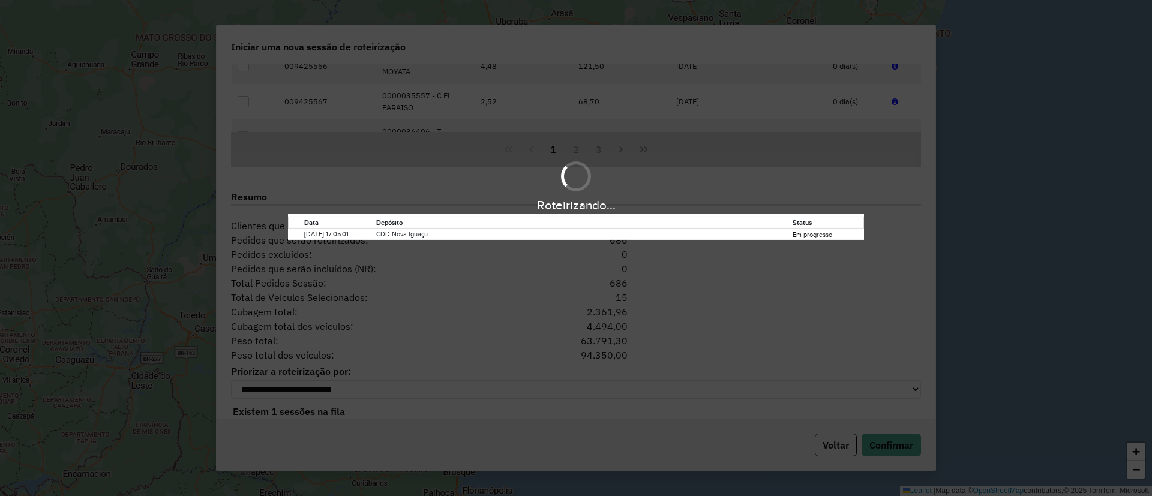
drag, startPoint x: 1141, startPoint y: 134, endPoint x: 94, endPoint y: 121, distance: 1047.5
click at [94, 121] on div "Roteirizando... Data Depósito Status [DATE] 17:05:01 CDD Nova Iguaçu Em progres…" at bounding box center [576, 248] width 1152 height 496
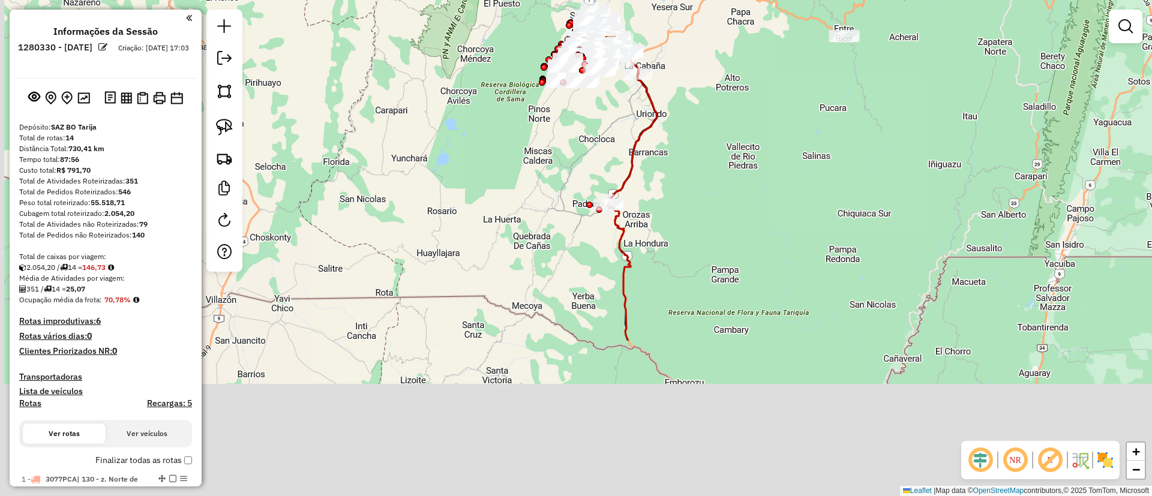
drag, startPoint x: 417, startPoint y: 459, endPoint x: 457, endPoint y: 229, distance: 233.5
click at [456, 235] on div "Janela de atendimento Grade de atendimento Capacidade Transportadoras Veículos …" at bounding box center [576, 248] width 1152 height 496
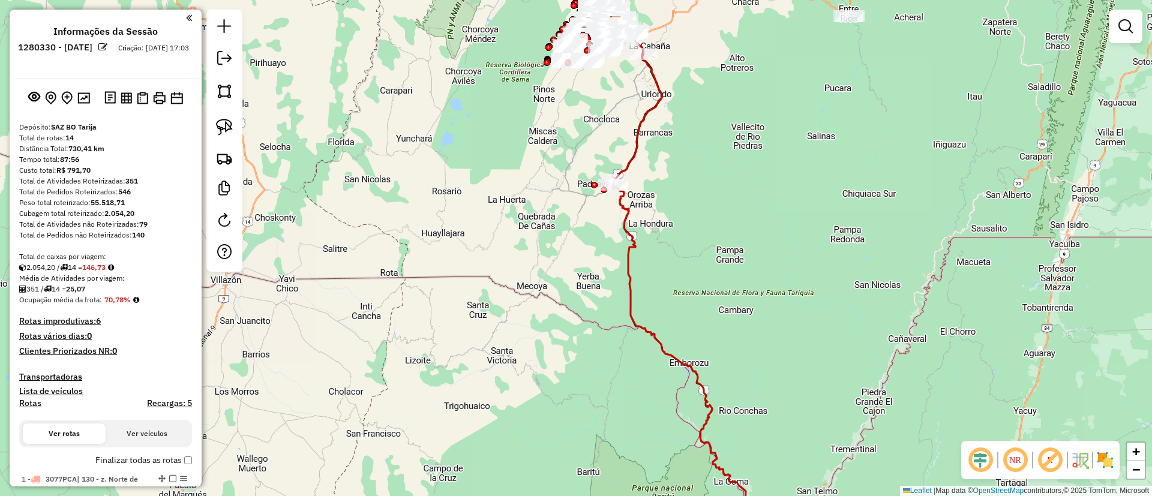
click at [1099, 463] on img at bounding box center [1105, 460] width 19 height 19
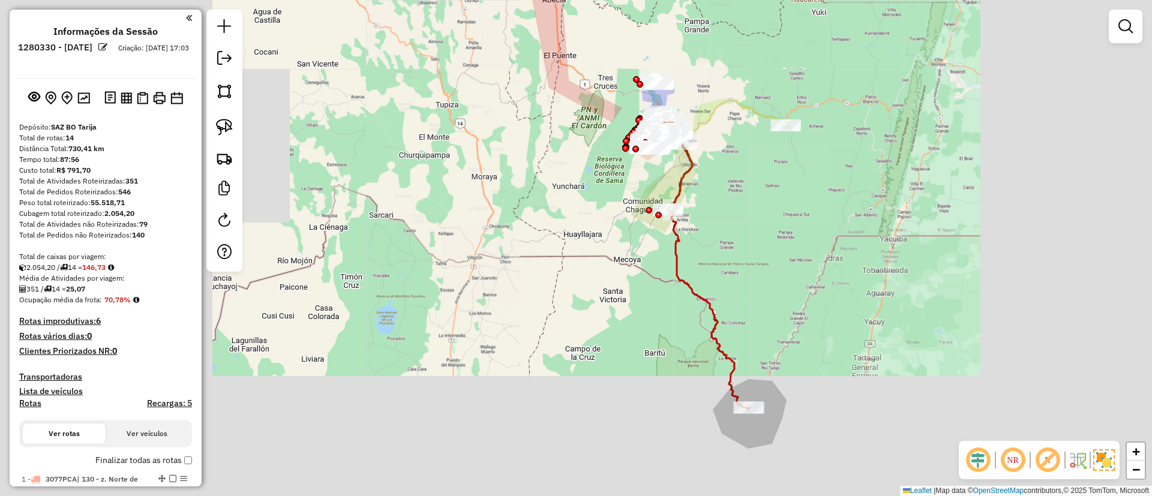
drag, startPoint x: 730, startPoint y: 268, endPoint x: 732, endPoint y: 253, distance: 15.8
click at [732, 253] on div "Janela de atendimento Grade de atendimento Capacidade Transportadoras Veículos …" at bounding box center [576, 248] width 1152 height 496
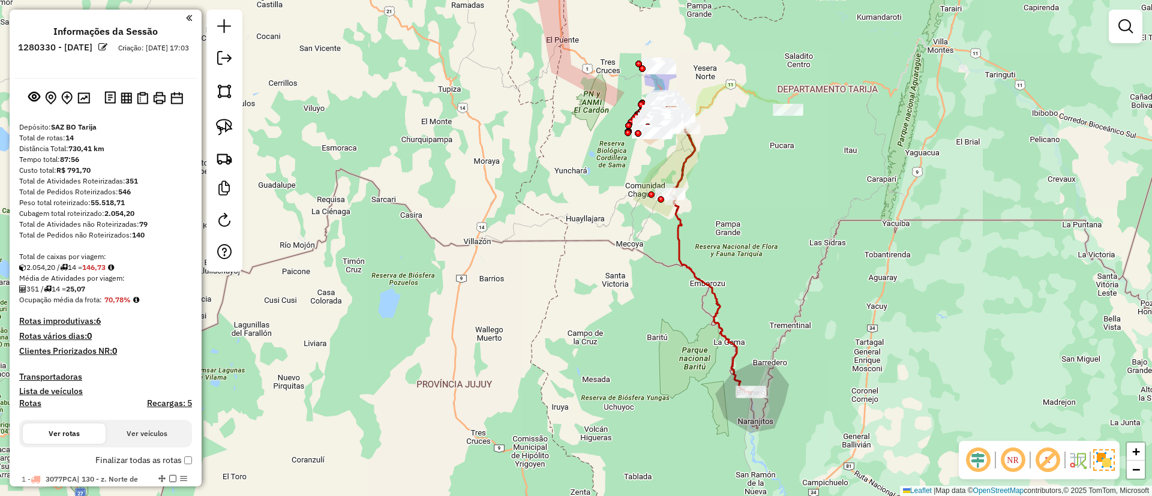
select select "**********"
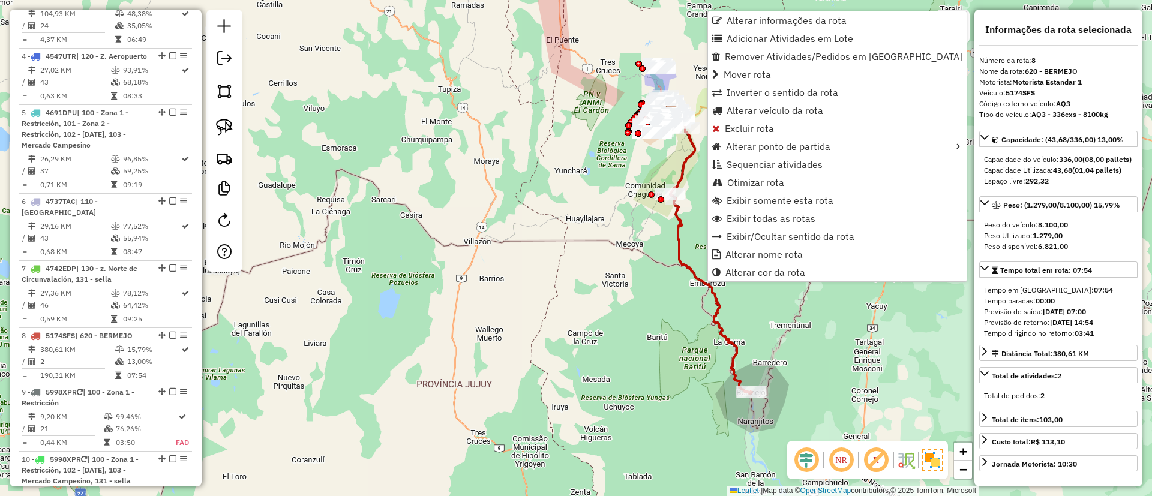
scroll to position [944, 0]
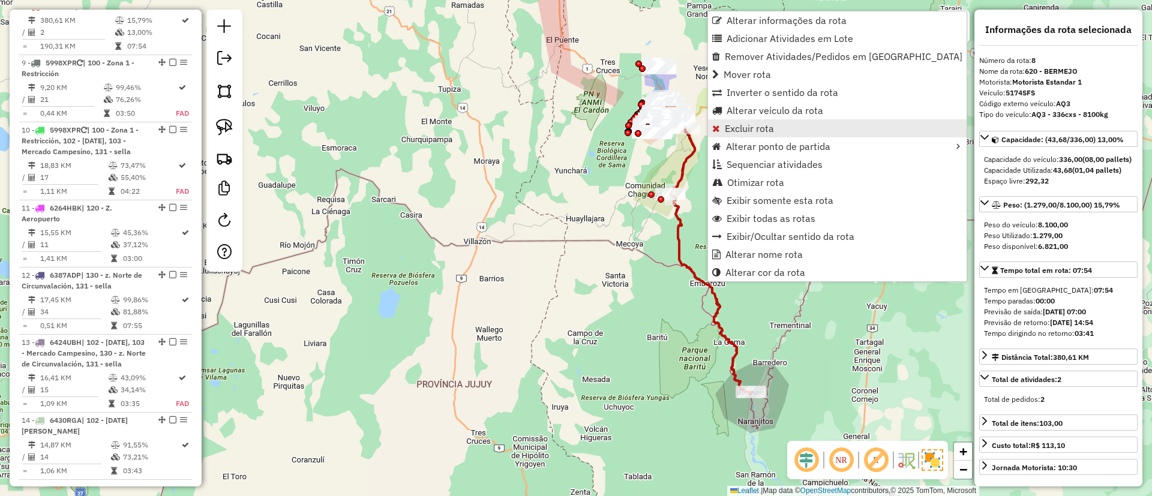
click at [764, 131] on span "Excluir rota" at bounding box center [749, 129] width 49 height 10
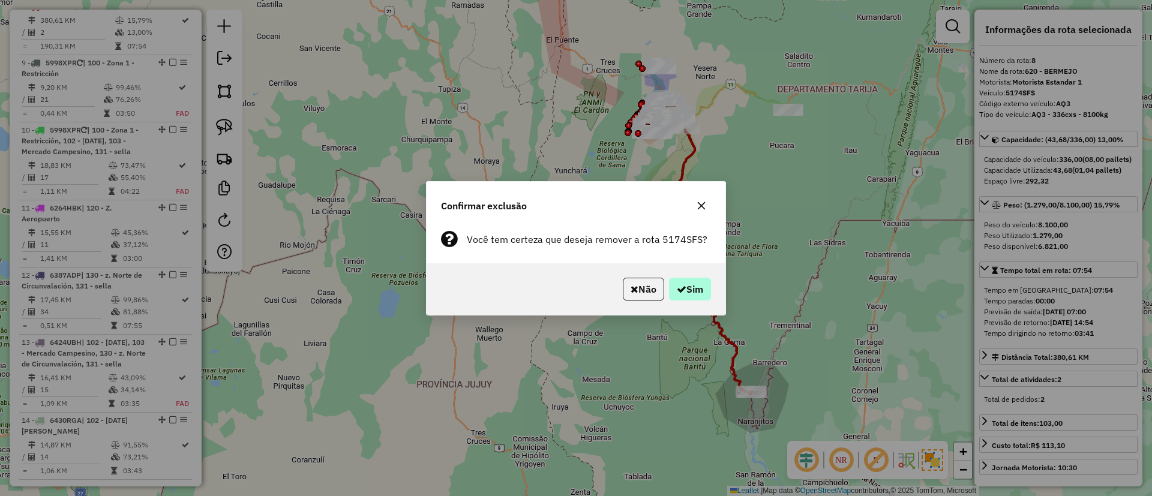
drag, startPoint x: 664, startPoint y: 283, endPoint x: 693, endPoint y: 286, distance: 29.5
click at [675, 286] on p-footer "Não Sim" at bounding box center [664, 289] width 93 height 23
click at [694, 285] on button "Sim" at bounding box center [690, 289] width 42 height 23
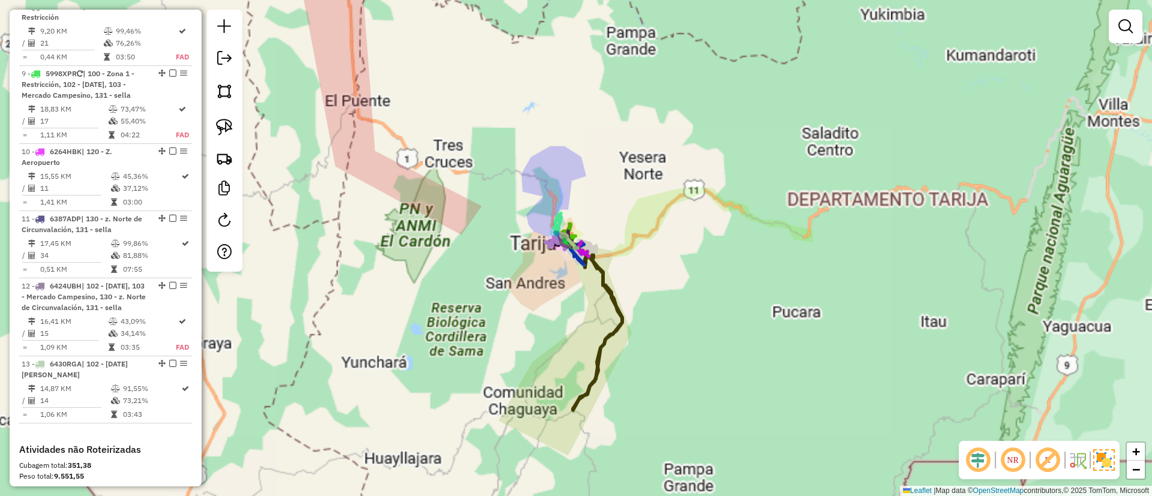
scroll to position [887, 0]
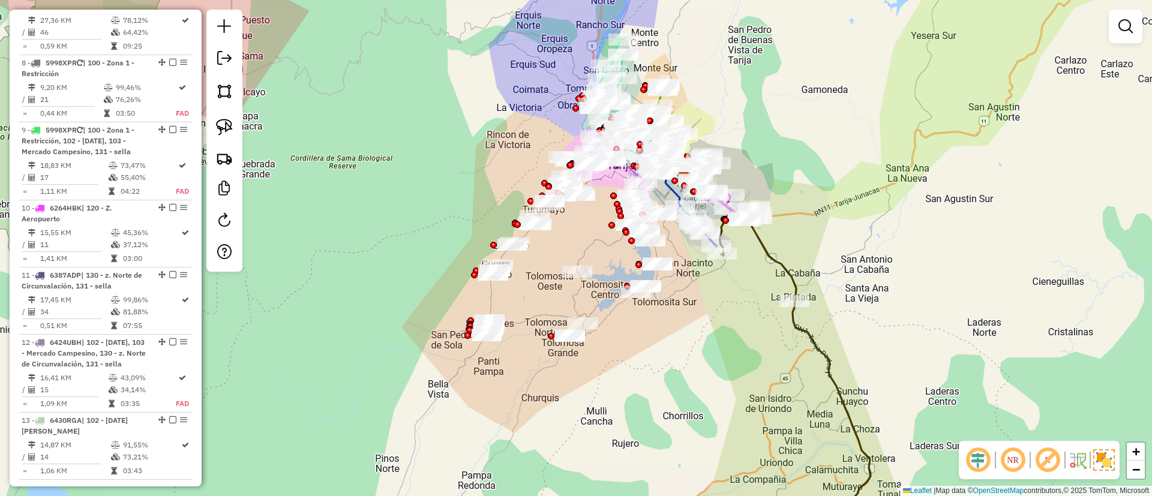
click at [800, 328] on icon at bounding box center [795, 377] width 151 height 338
select select "**********"
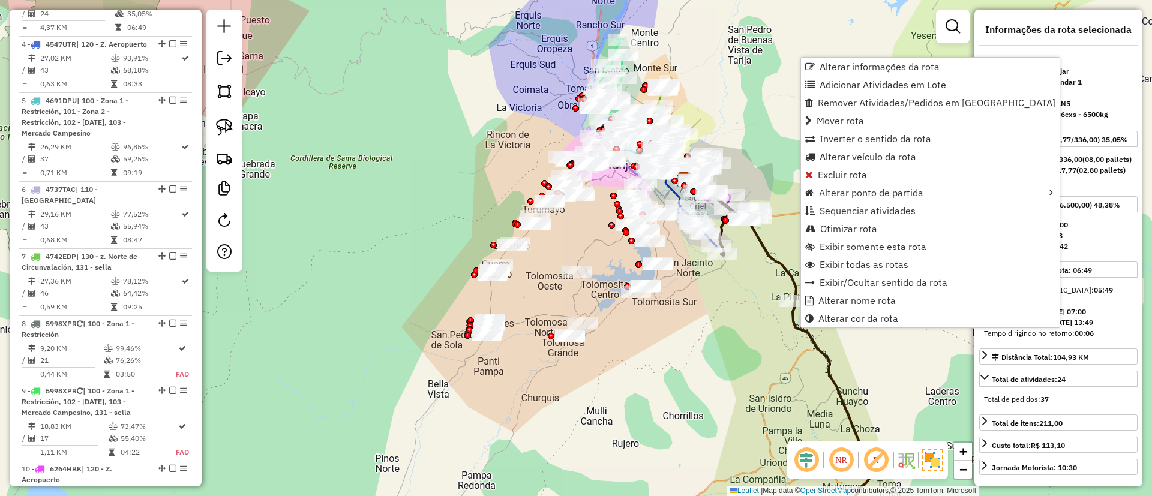
scroll to position [597, 0]
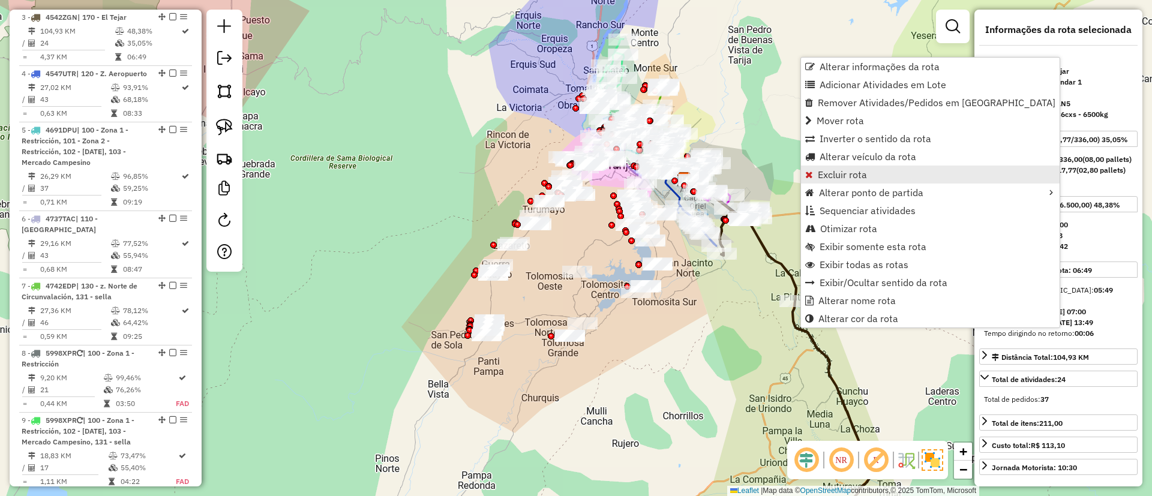
click at [832, 177] on span "Excluir rota" at bounding box center [842, 175] width 49 height 10
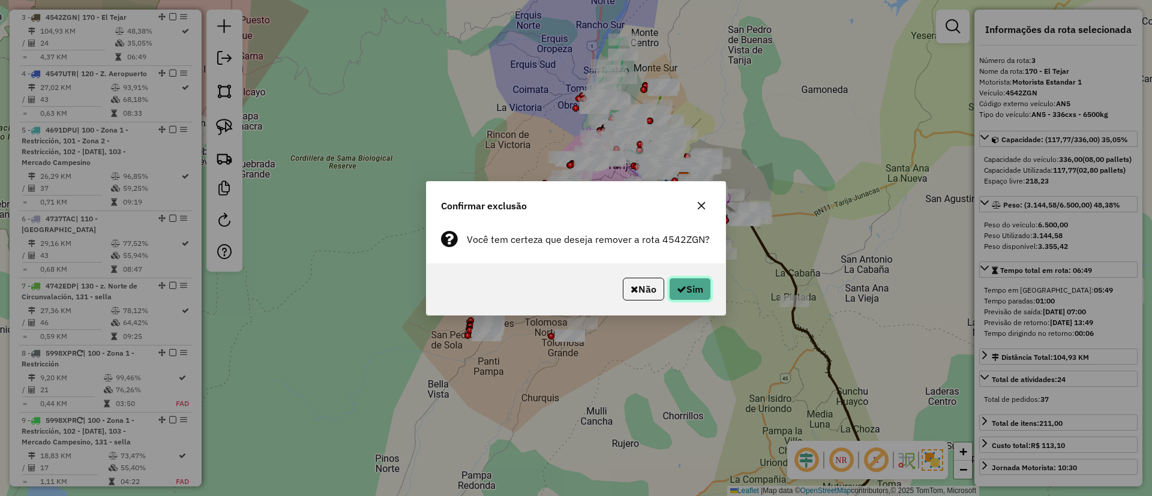
drag, startPoint x: 696, startPoint y: 284, endPoint x: 687, endPoint y: 283, distance: 9.0
click at [695, 283] on button "Sim" at bounding box center [690, 289] width 42 height 23
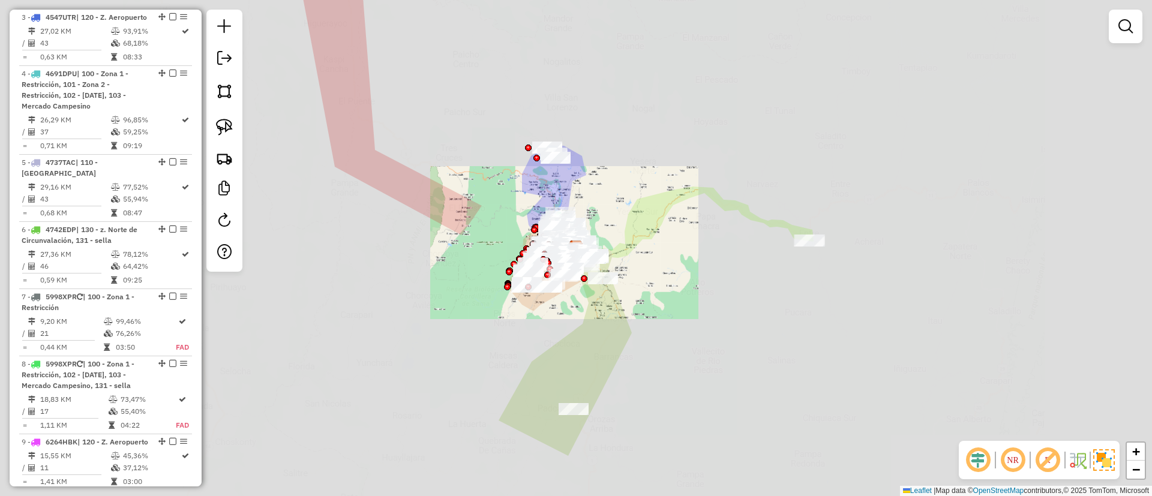
scroll to position [540, 0]
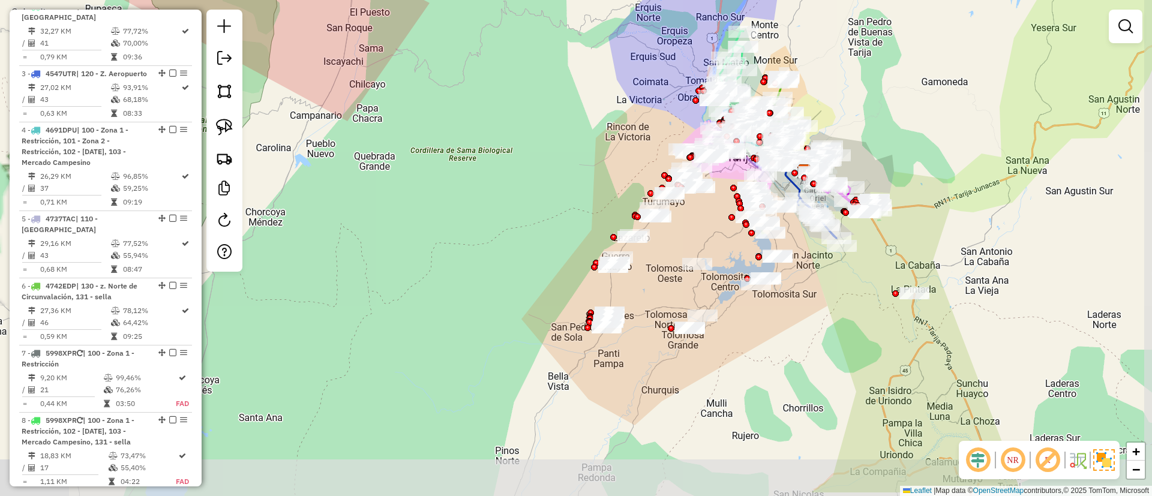
click at [580, 217] on div "Janela de atendimento Grade de atendimento Capacidade Transportadoras Veículos …" at bounding box center [576, 248] width 1152 height 496
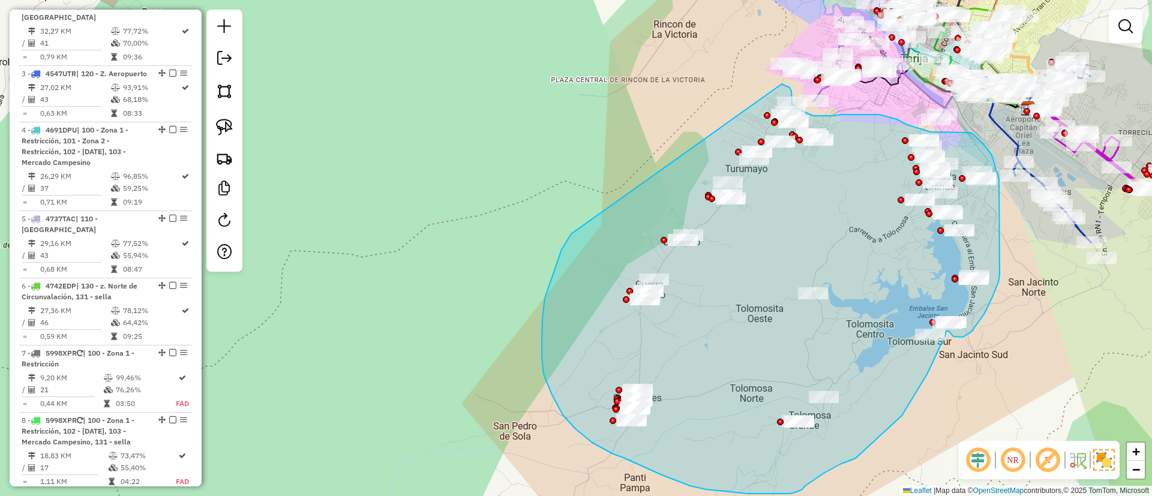
drag, startPoint x: 562, startPoint y: 250, endPoint x: 780, endPoint y: 83, distance: 274.1
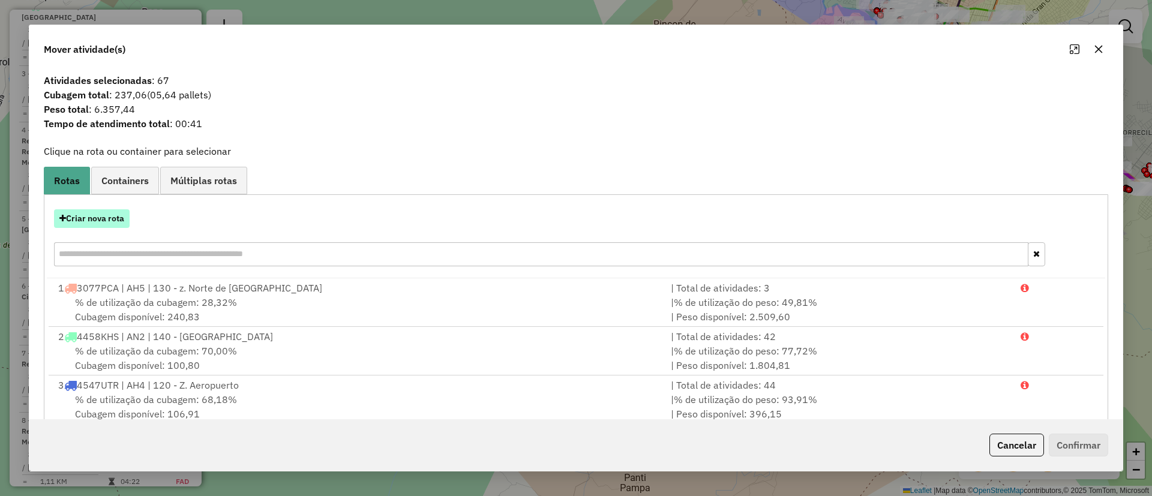
click at [96, 214] on button "Criar nova rota" at bounding box center [92, 218] width 76 height 19
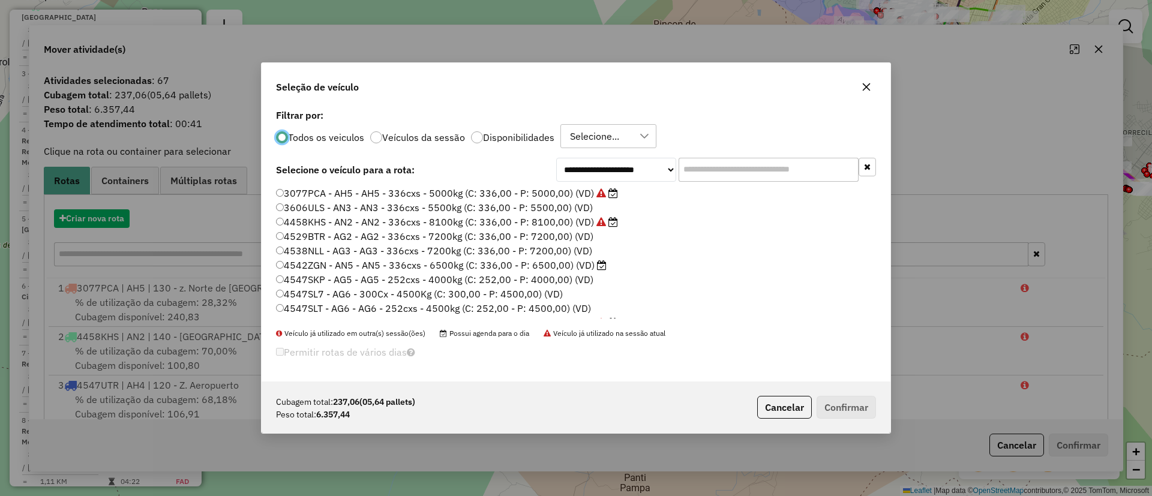
scroll to position [7, 4]
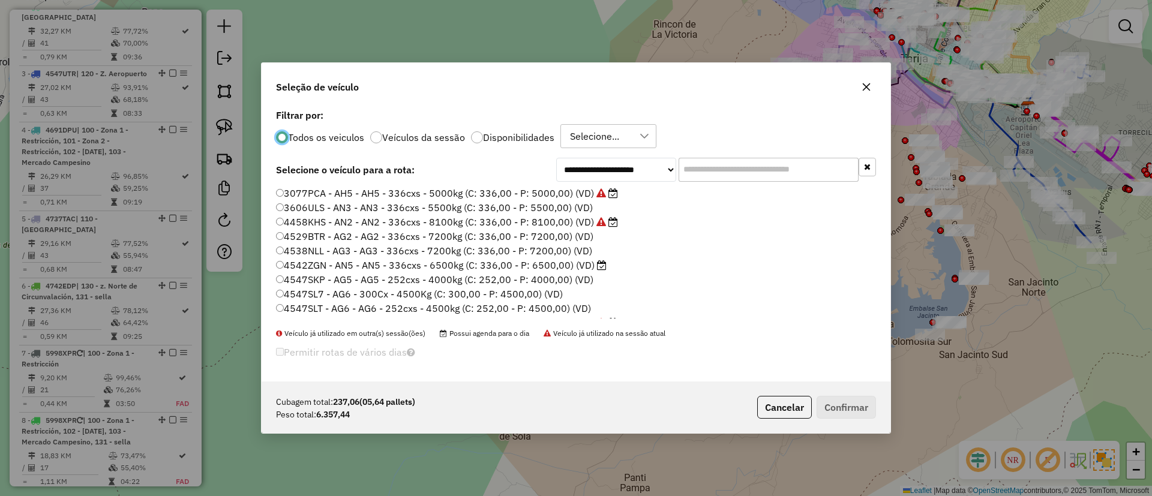
click at [755, 192] on li "3077PCA - AH5 - AH5 - 336cxs - 5000kg (C: 336,00 - P: 5000,00) (VD)" at bounding box center [576, 194] width 600 height 14
click at [579, 261] on label "4542ZGN - AN5 - AN5 - 336cxs - 6500kg (C: 336,00 - P: 6500,00) (VD)" at bounding box center [441, 265] width 331 height 14
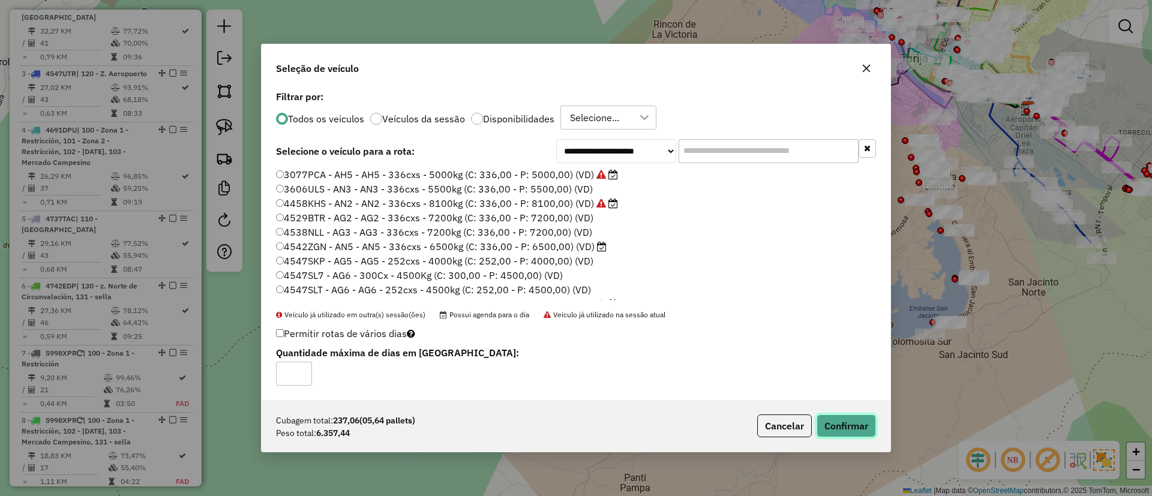
click at [849, 424] on button "Confirmar" at bounding box center [846, 426] width 59 height 23
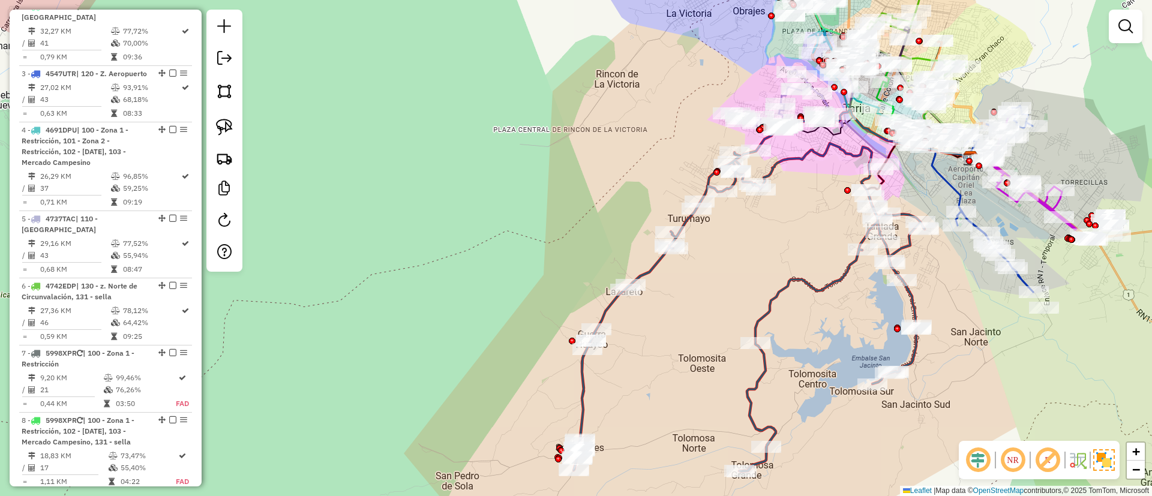
drag, startPoint x: 720, startPoint y: 330, endPoint x: 691, endPoint y: 349, distance: 35.5
click at [691, 349] on div "Janela de atendimento Grade de atendimento Capacidade Transportadoras Veículos …" at bounding box center [576, 248] width 1152 height 496
click at [797, 298] on div "Janela de atendimento Grade de atendimento Capacidade Transportadoras Veículos …" at bounding box center [576, 248] width 1152 height 496
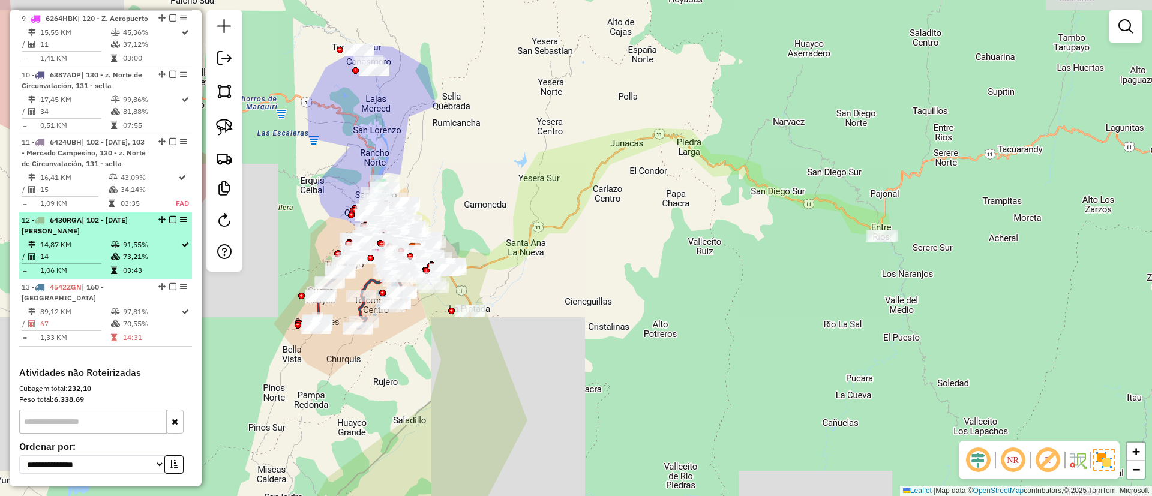
scroll to position [1160, 0]
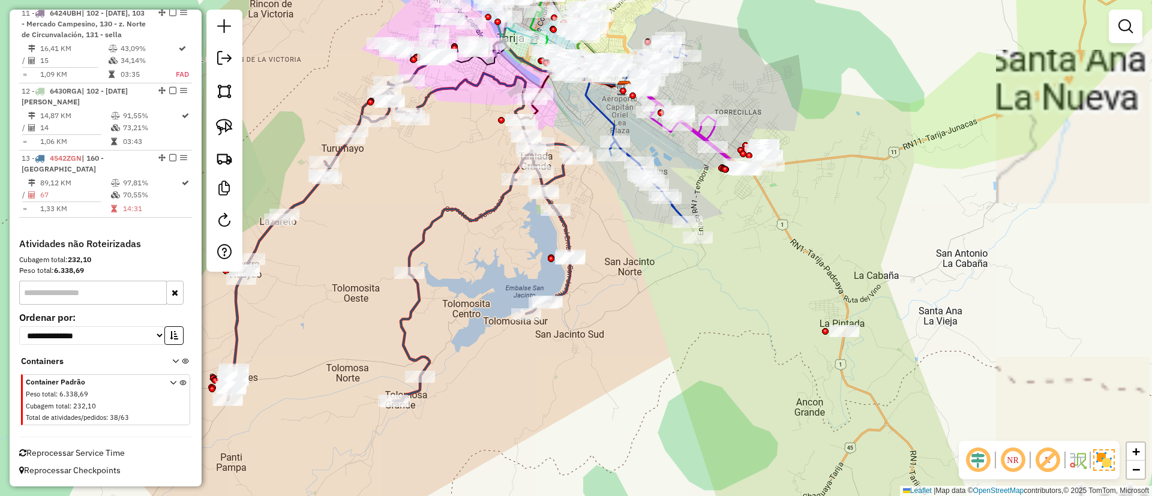
click at [413, 285] on icon at bounding box center [402, 237] width 351 height 328
select select "**********"
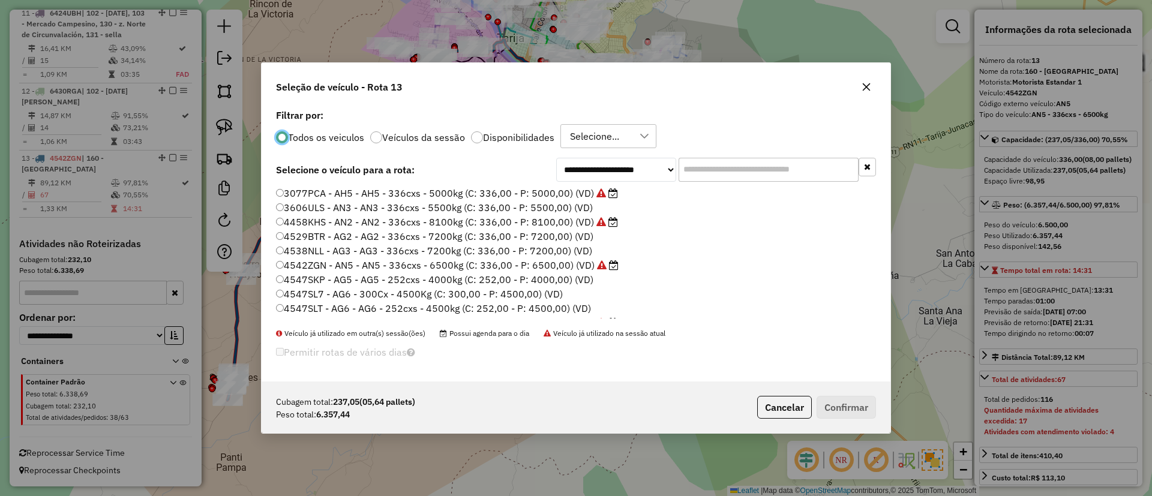
scroll to position [7, 4]
click at [538, 264] on label "4542ZGN - AN5 - AN5 - 336cxs - 6500kg (C: 336,00 - P: 6500,00) (VD)" at bounding box center [447, 265] width 343 height 14
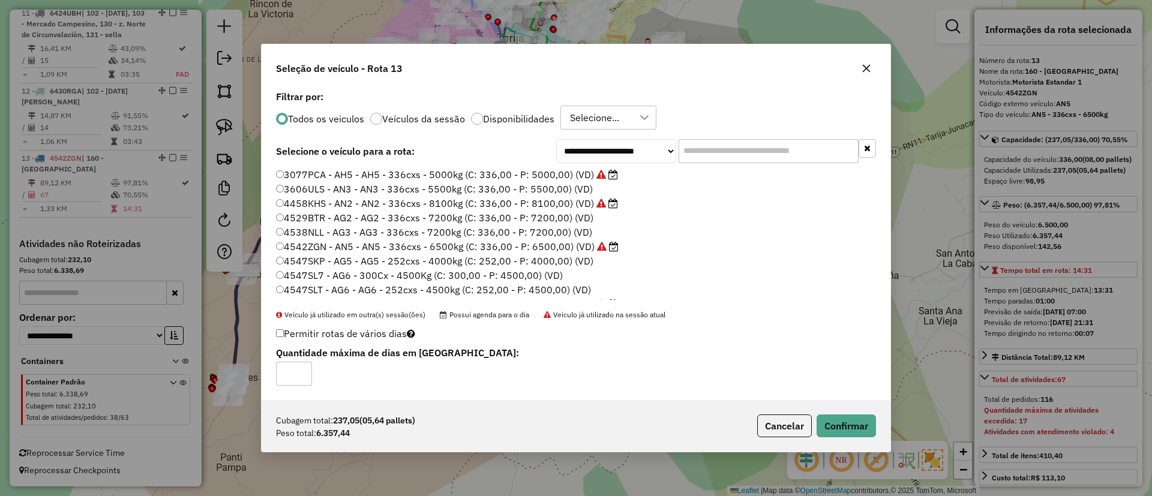
click at [289, 331] on label "Permitir rotas de vários dias" at bounding box center [345, 333] width 139 height 23
click at [303, 373] on input "*" at bounding box center [294, 374] width 36 height 24
type input "*"
click at [303, 370] on input "*" at bounding box center [294, 374] width 36 height 24
click at [824, 421] on button "Confirmar" at bounding box center [846, 426] width 59 height 23
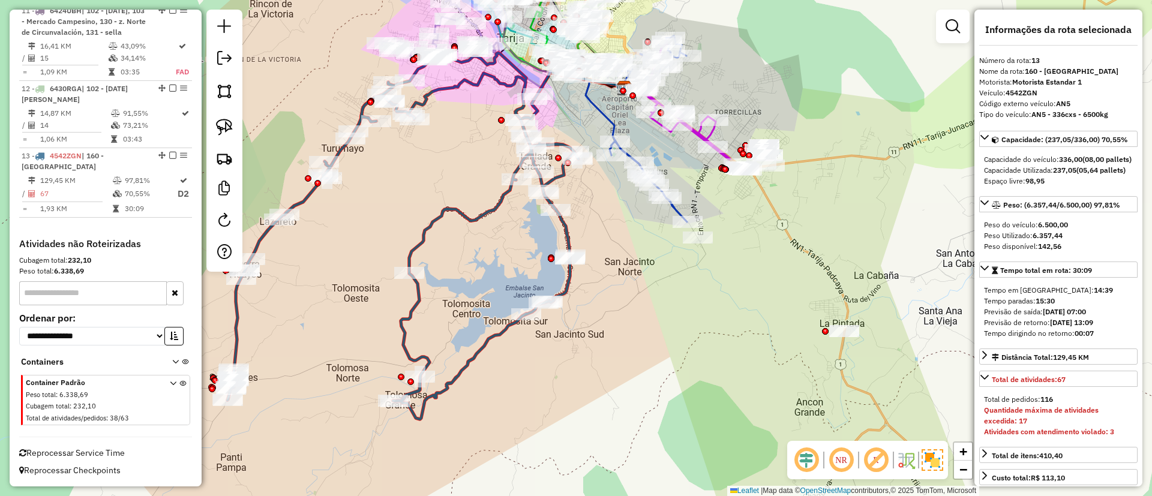
scroll to position [1163, 0]
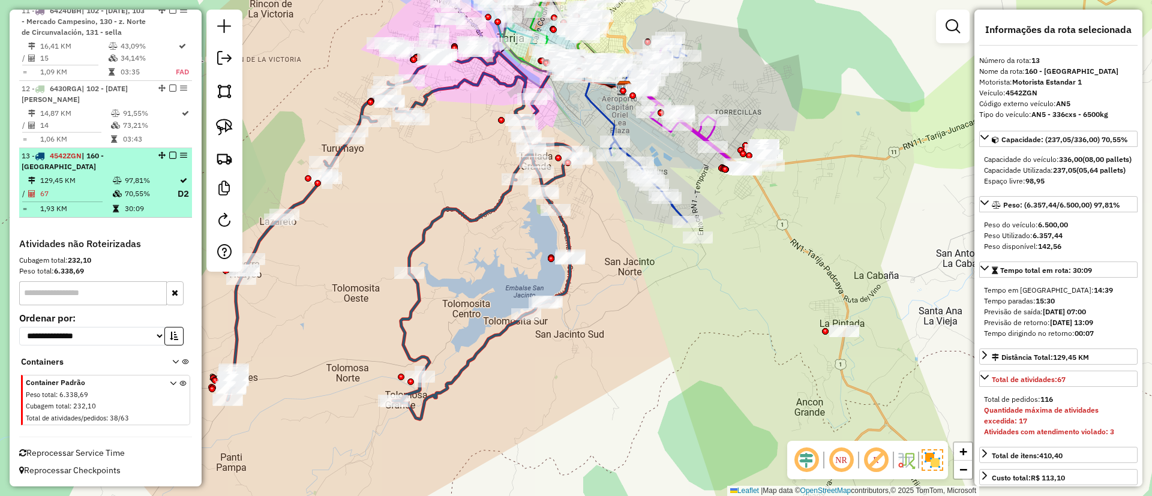
click at [171, 162] on div "13 - 4542ZGN | 160 - [GEOGRAPHIC_DATA]" at bounding box center [106, 162] width 168 height 22
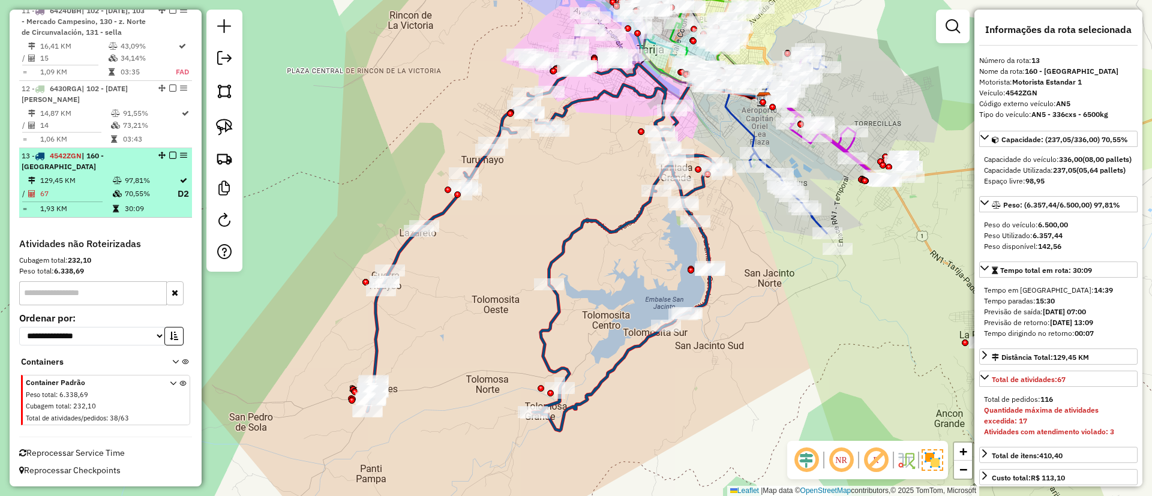
click at [168, 160] on div "13 - 4542ZGN | 160 - [GEOGRAPHIC_DATA]" at bounding box center [106, 162] width 168 height 22
click at [172, 154] on em at bounding box center [172, 155] width 7 height 7
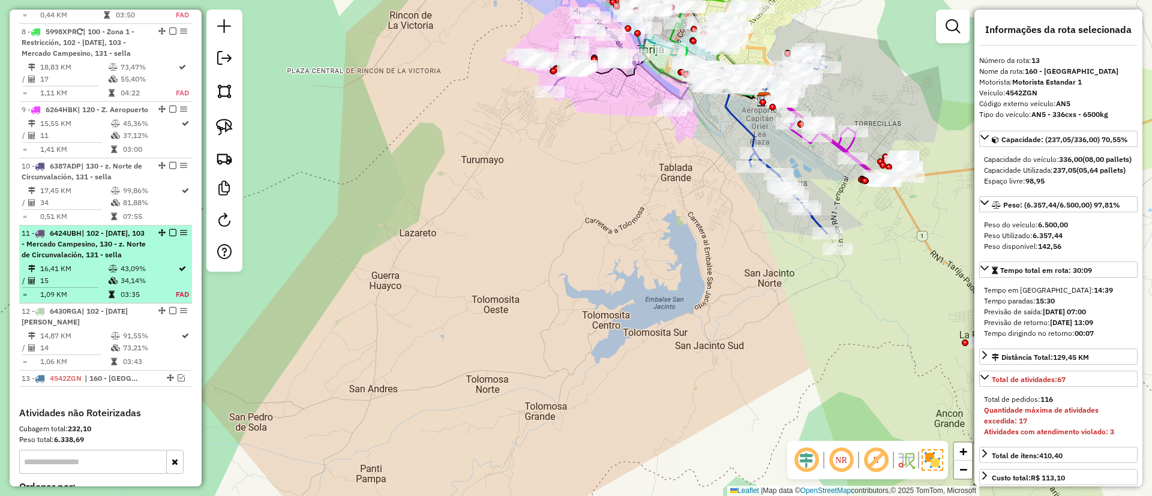
click at [144, 259] on div "11 - 6424UBH | 102 - [DATE], 103 - Mercado Campesino, 130 - z. Norte de Circunv…" at bounding box center [85, 244] width 127 height 32
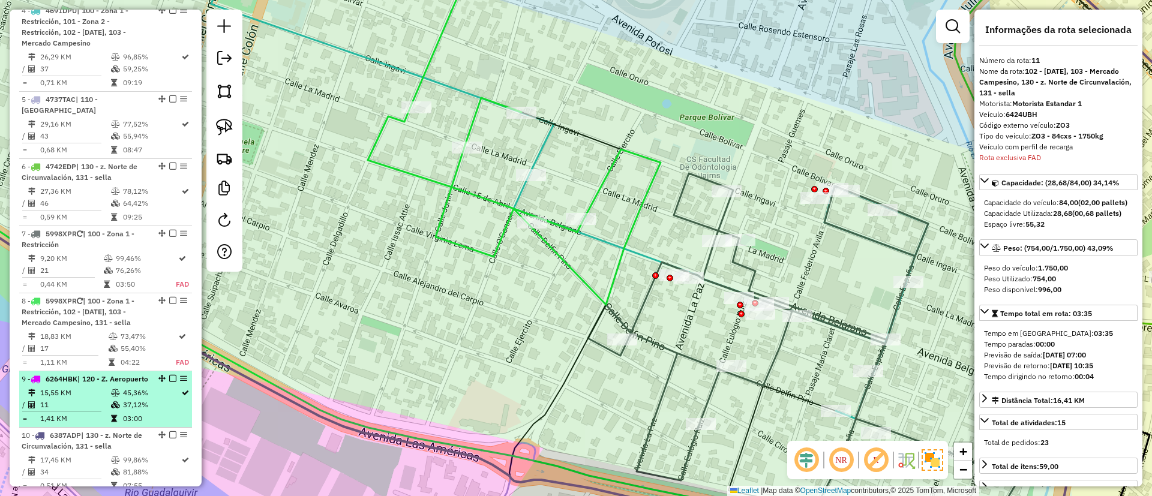
scroll to position [659, 0]
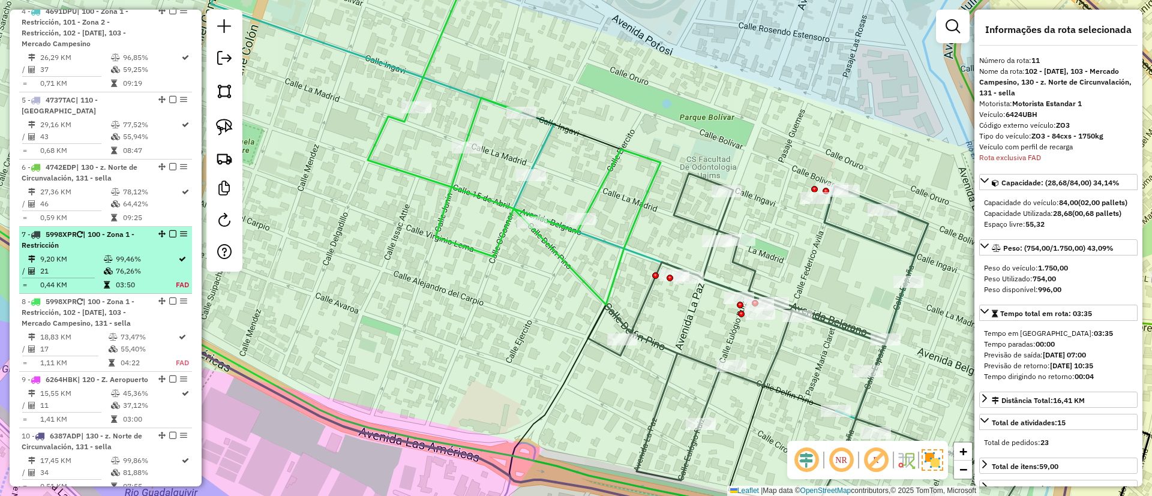
click at [169, 238] on em at bounding box center [172, 233] width 7 height 7
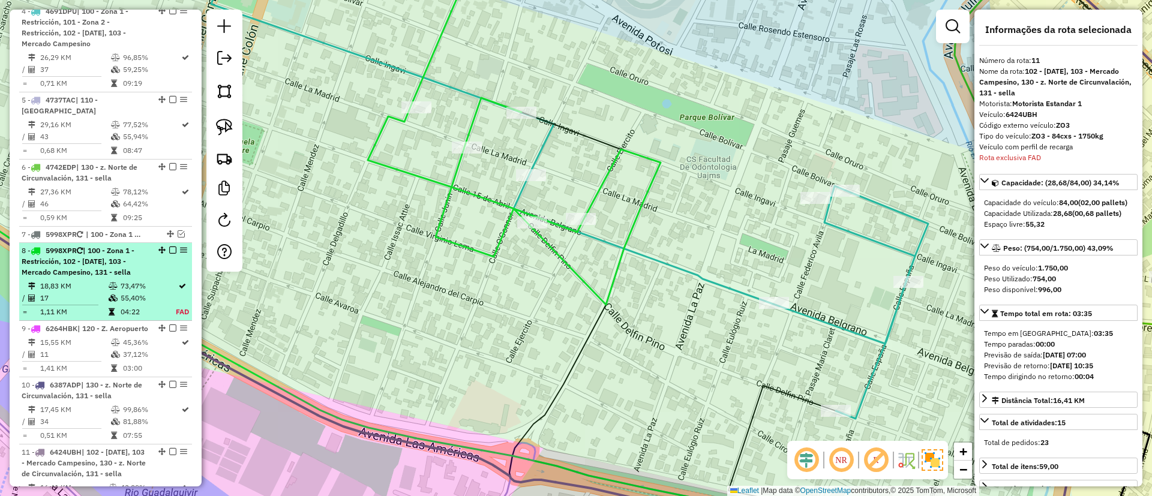
click at [169, 254] on em at bounding box center [172, 250] width 7 height 7
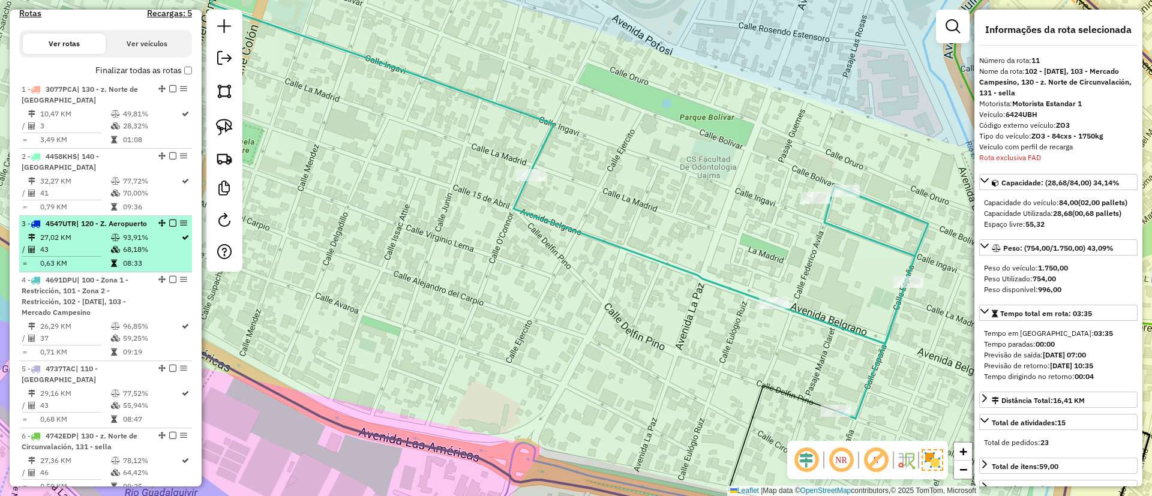
scroll to position [389, 0]
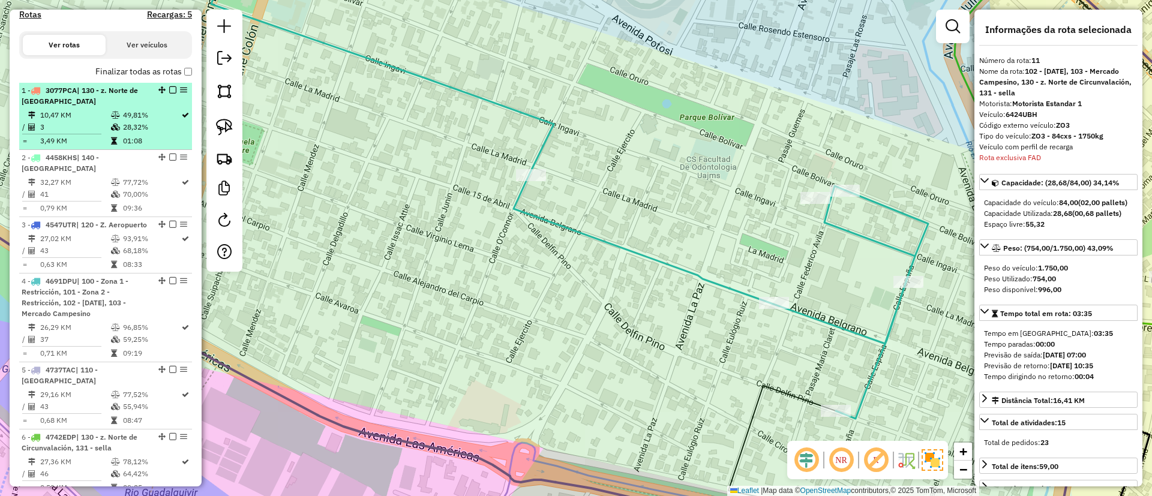
click at [127, 118] on td "49,81%" at bounding box center [151, 115] width 58 height 12
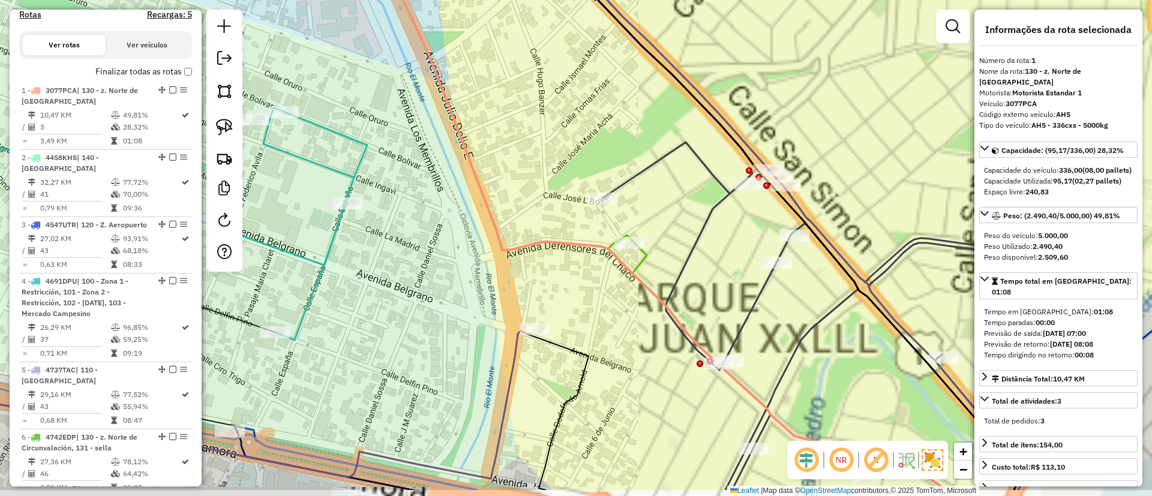
drag, startPoint x: 427, startPoint y: 333, endPoint x: 354, endPoint y: 238, distance: 119.0
click at [354, 238] on div "Janela de atendimento Grade de atendimento Capacidade Transportadoras Veículos …" at bounding box center [576, 248] width 1152 height 496
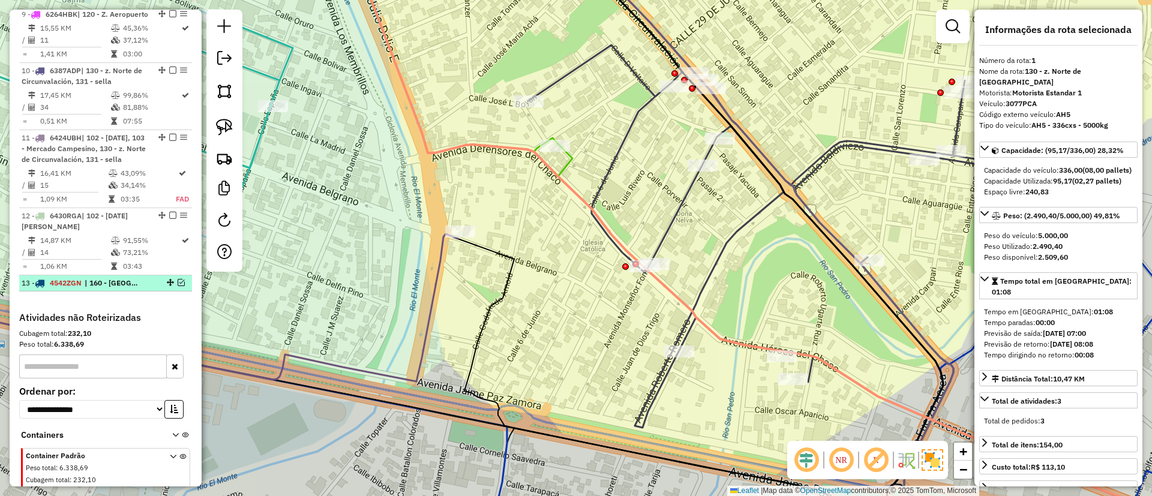
scroll to position [929, 0]
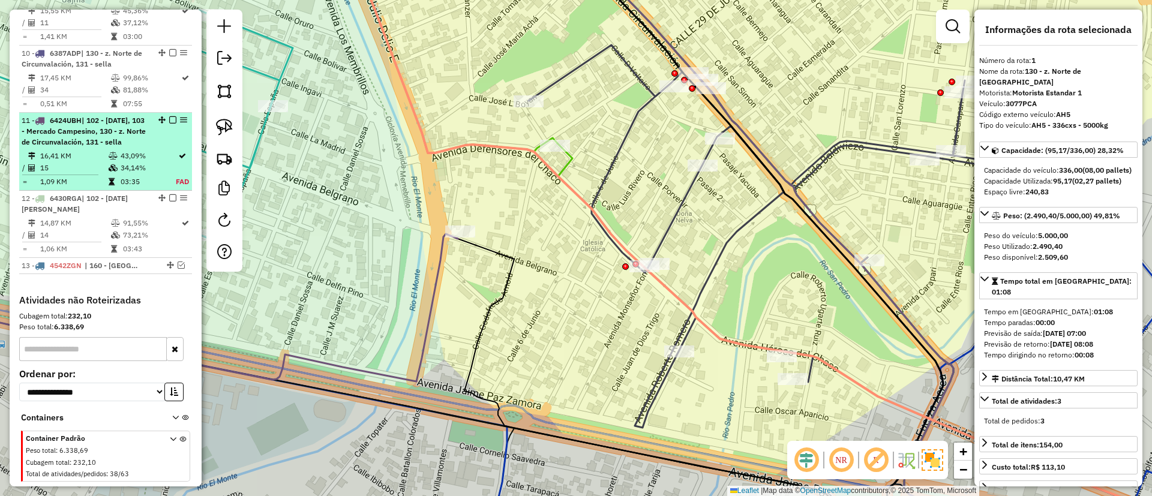
click at [120, 162] on td "43,09%" at bounding box center [148, 156] width 56 height 12
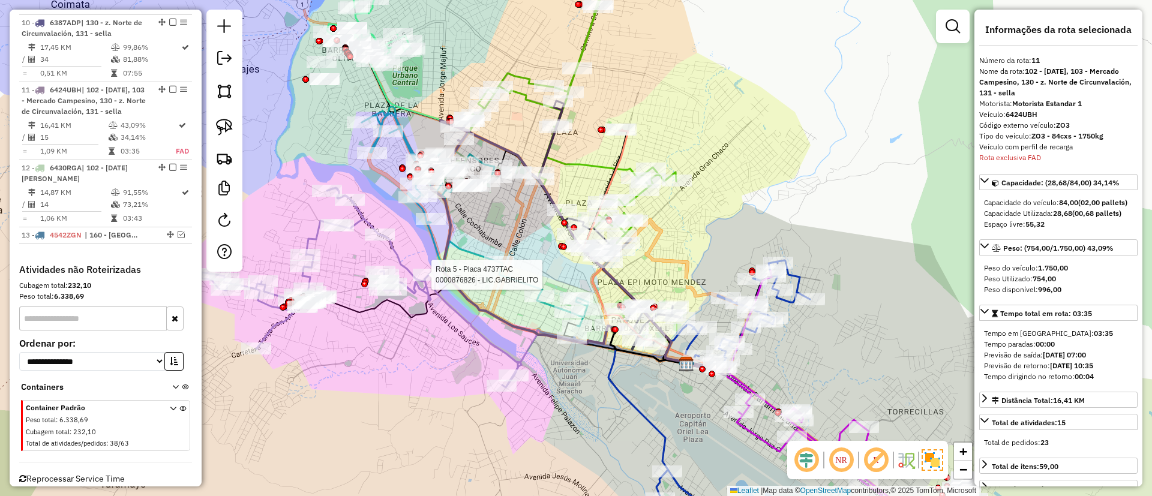
scroll to position [996, 0]
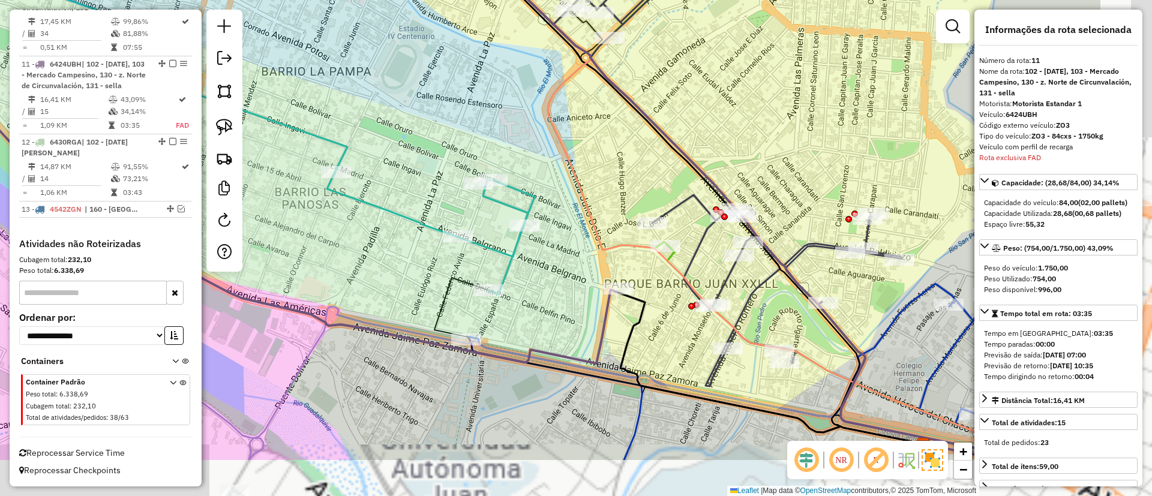
drag, startPoint x: 673, startPoint y: 377, endPoint x: 426, endPoint y: 229, distance: 288.9
click at [426, 229] on icon at bounding box center [209, 80] width 652 height 430
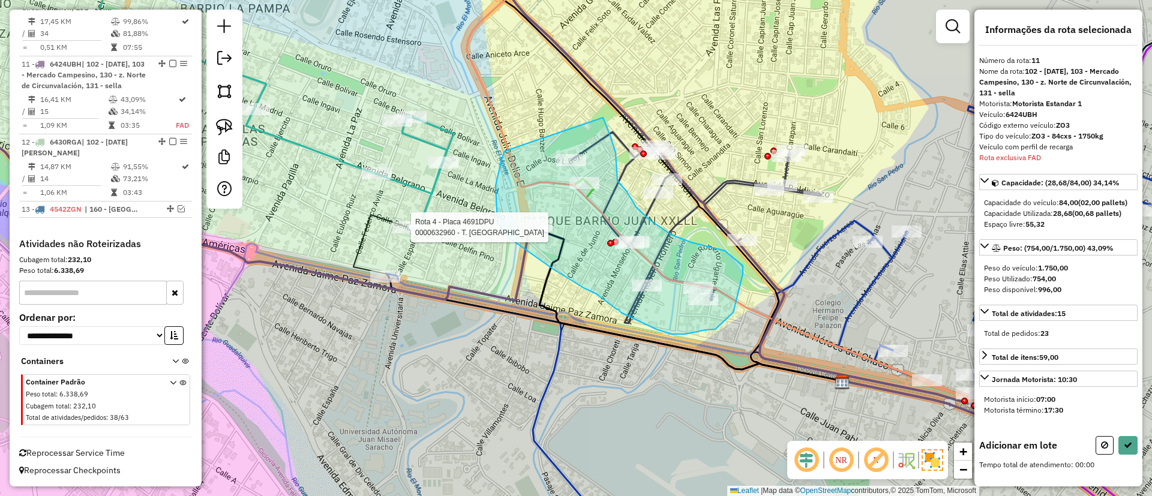
drag, startPoint x: 496, startPoint y: 185, endPoint x: 598, endPoint y: 113, distance: 125.7
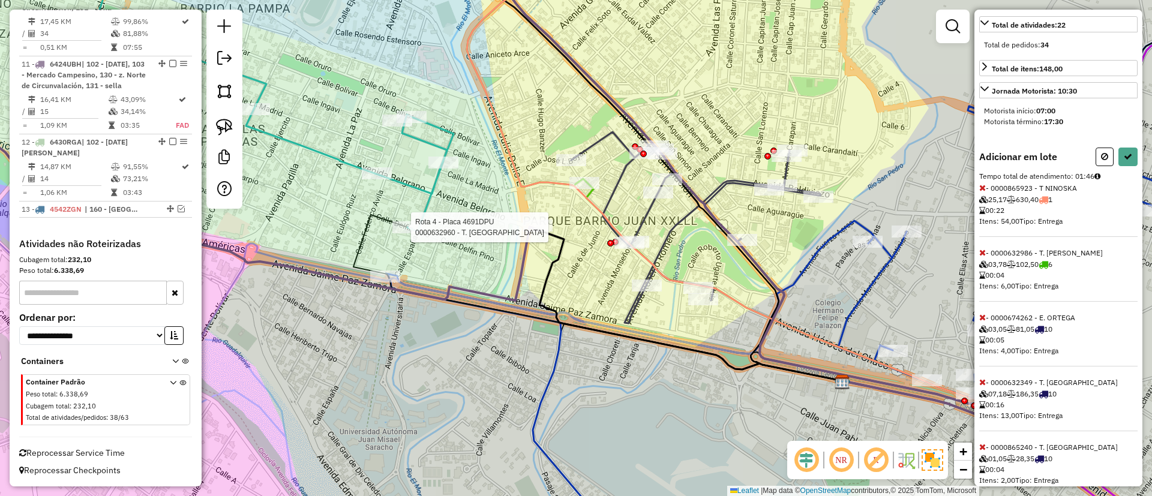
scroll to position [360, 0]
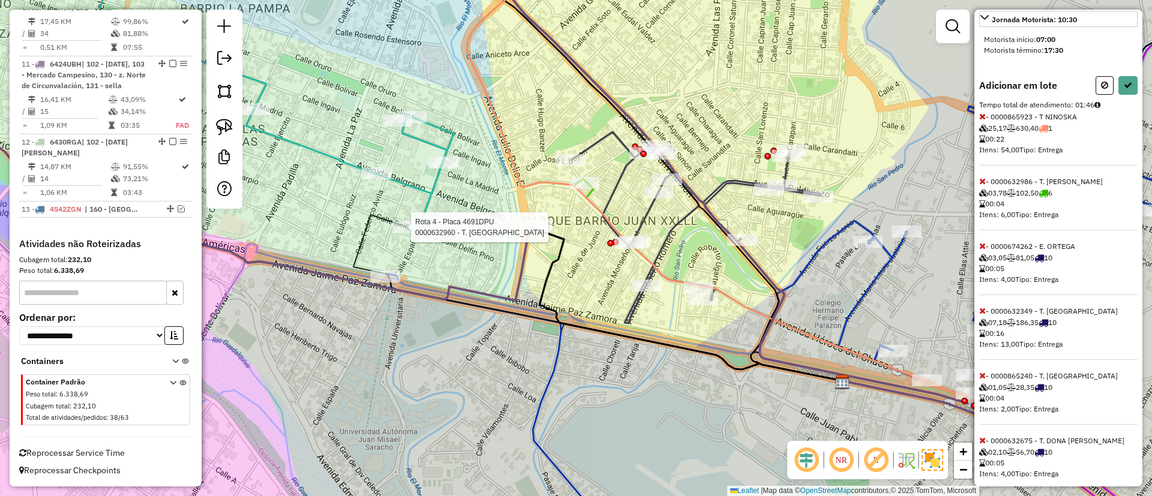
click at [980, 315] on icon at bounding box center [983, 311] width 7 height 8
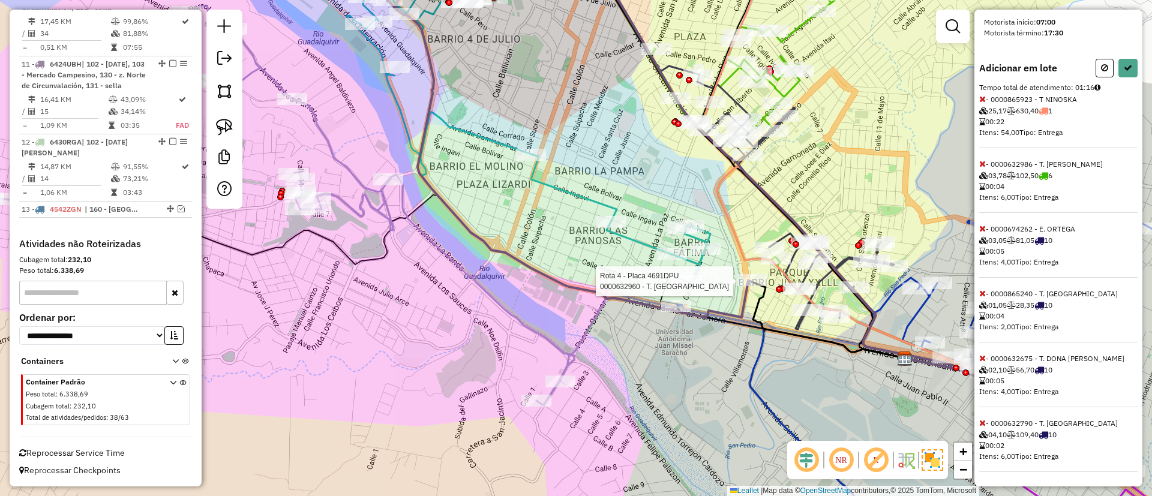
scroll to position [388, 0]
click at [979, 291] on div "Informações da rota selecionada Número da rota: 11 Nome da rota: 102 - [DATE], …" at bounding box center [1059, 248] width 168 height 477
click at [982, 294] on icon at bounding box center [983, 293] width 7 height 8
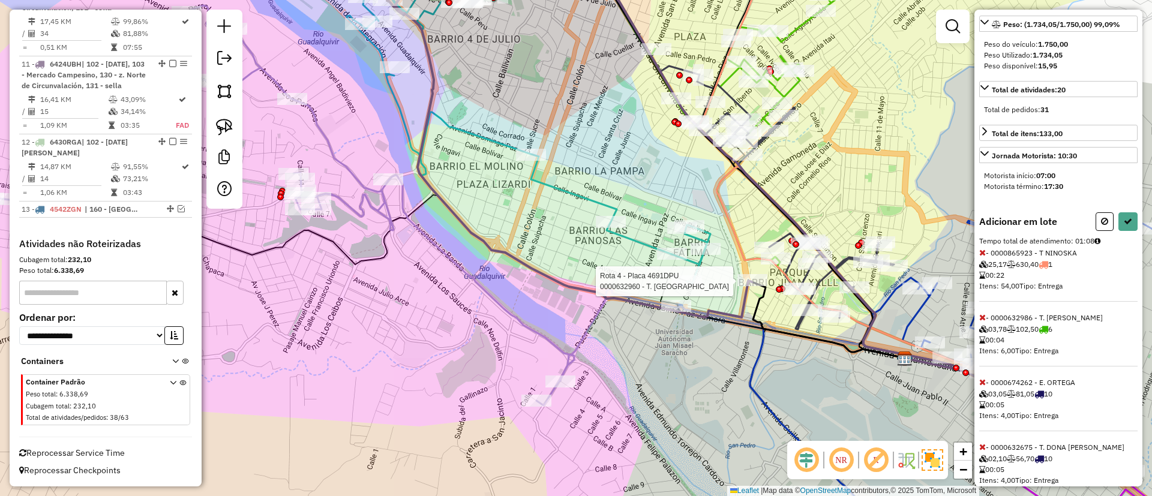
scroll to position [143, 0]
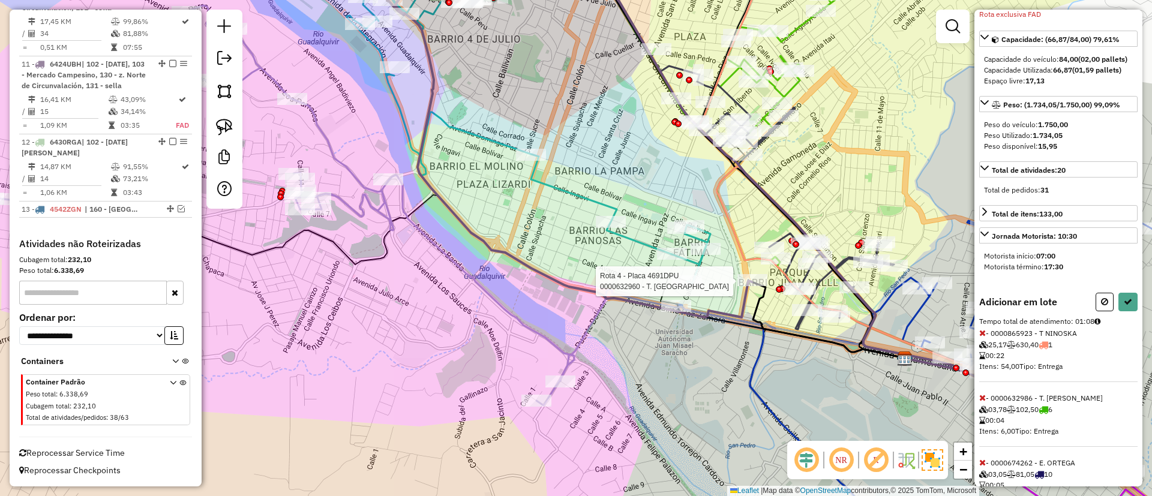
select select "**********"
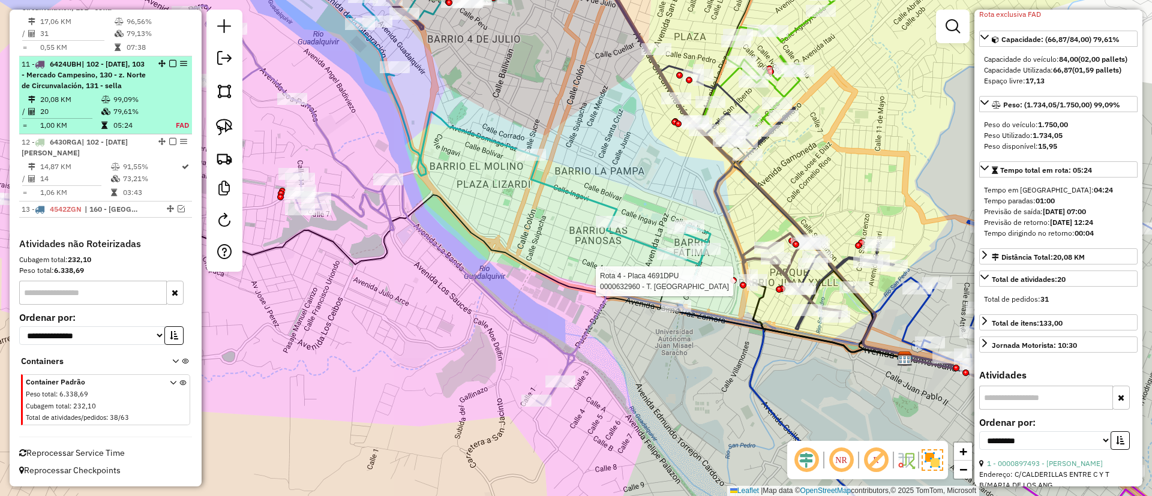
click at [172, 67] on em at bounding box center [172, 63] width 7 height 7
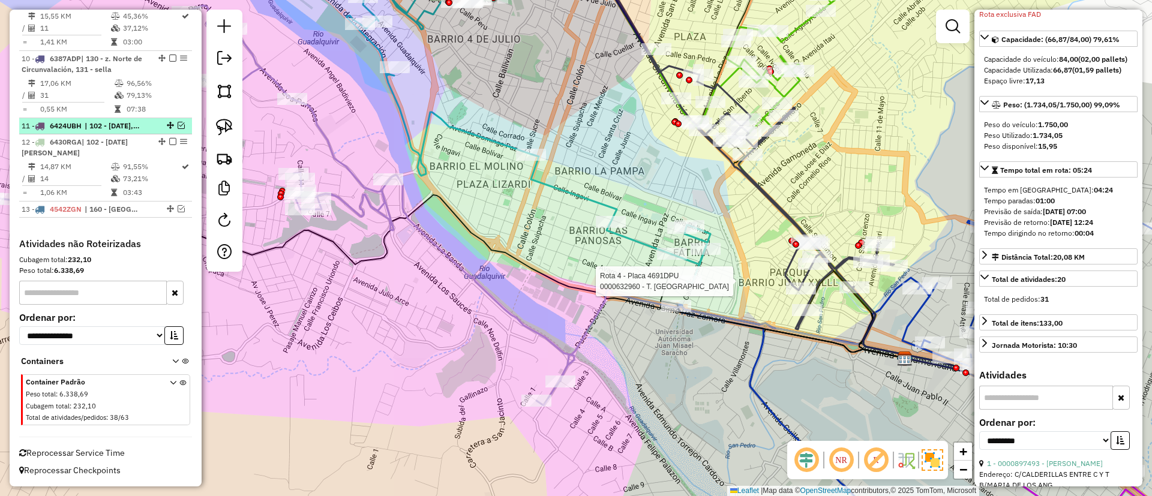
scroll to position [935, 0]
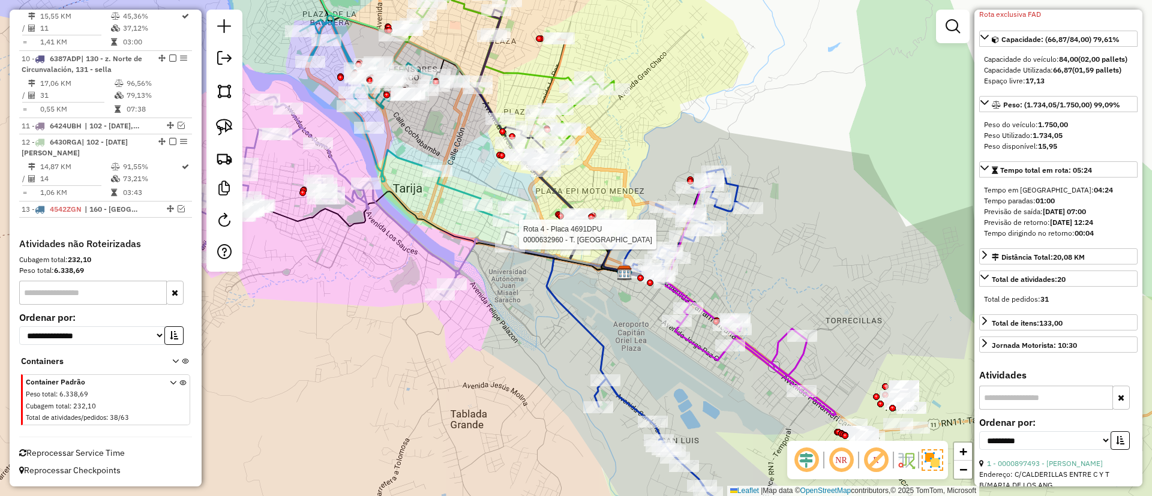
drag, startPoint x: 387, startPoint y: 253, endPoint x: 331, endPoint y: 183, distance: 89.2
click at [334, 188] on div "Rota 4 - Placa 4691DPU 0000632960 - T. [PERSON_NAME] de atendimento Grade de at…" at bounding box center [576, 248] width 1152 height 496
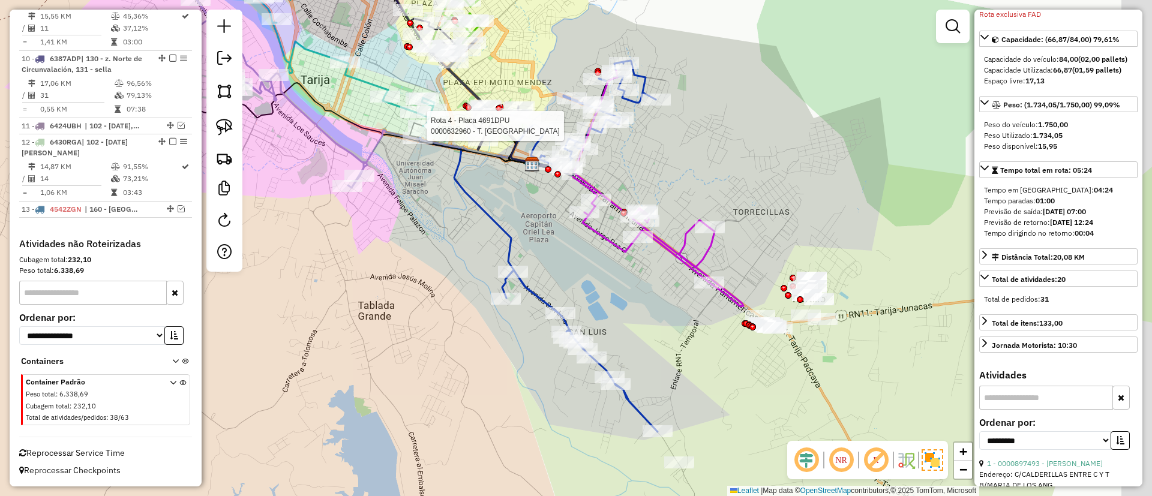
drag, startPoint x: 626, startPoint y: 322, endPoint x: 553, endPoint y: 265, distance: 93.2
click at [553, 265] on div "Rota 4 - Placa 4691DPU 0000632960 - T. [PERSON_NAME] de atendimento Grade de at…" at bounding box center [576, 248] width 1152 height 496
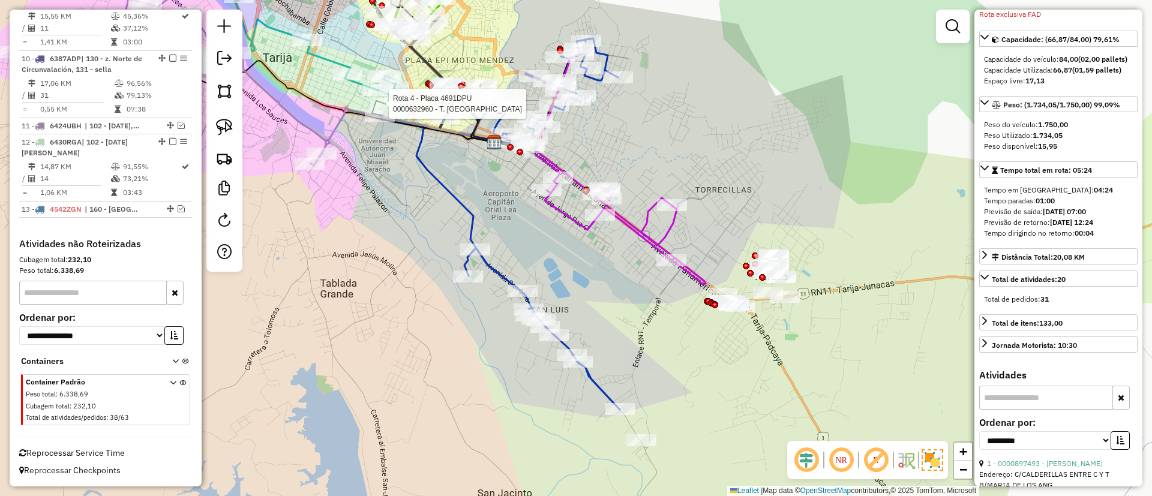
click at [638, 233] on icon at bounding box center [621, 167] width 170 height 236
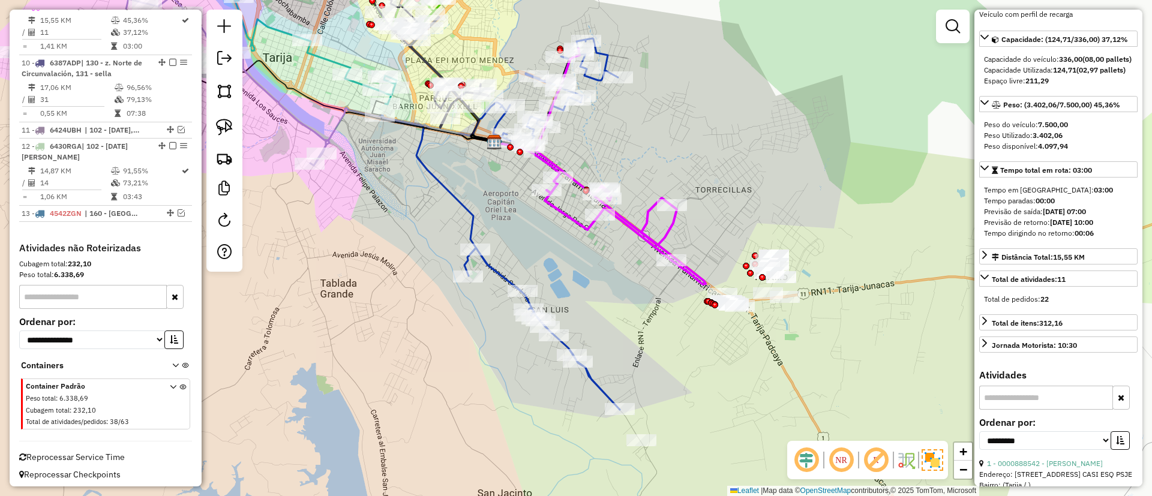
scroll to position [920, 0]
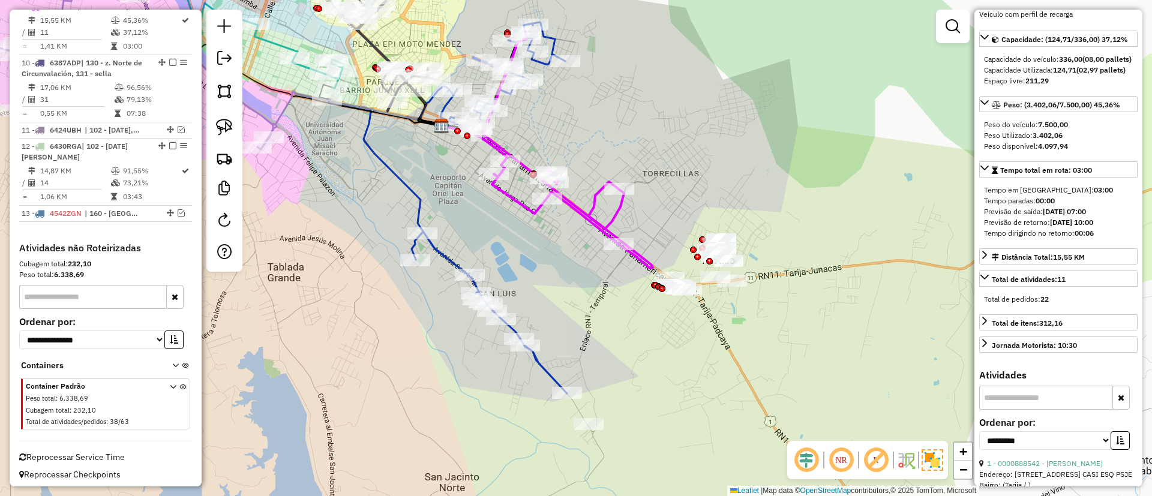
drag, startPoint x: 644, startPoint y: 305, endPoint x: 591, endPoint y: 289, distance: 55.1
click at [591, 289] on div "Janela de atendimento Grade de atendimento Capacidade Transportadoras Veículos …" at bounding box center [576, 248] width 1152 height 496
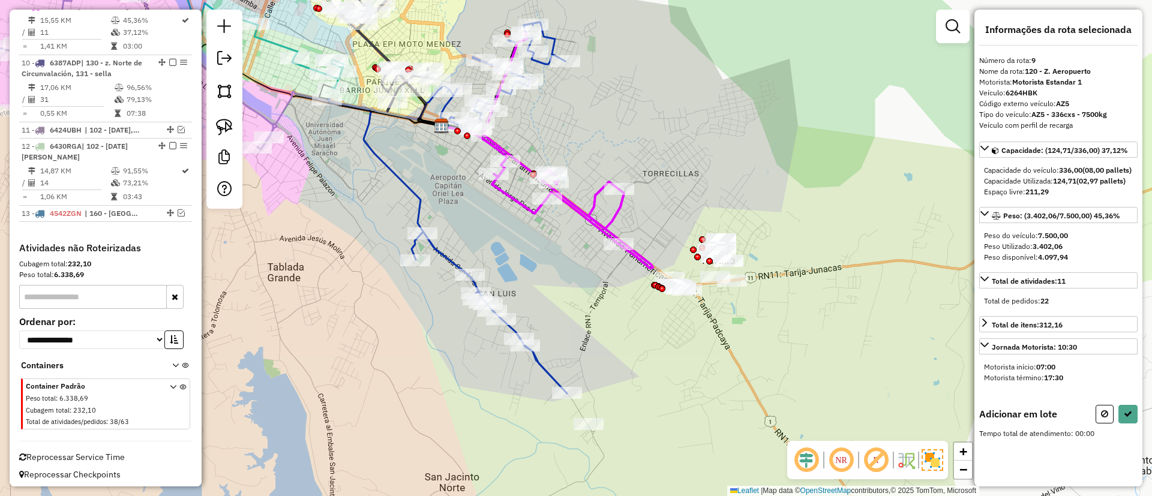
scroll to position [0, 0]
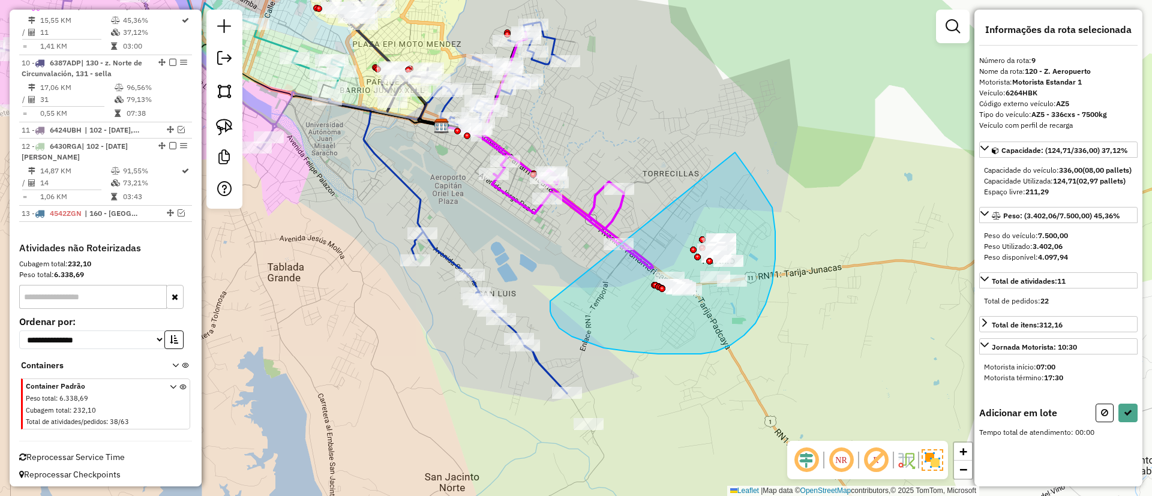
drag, startPoint x: 550, startPoint y: 306, endPoint x: 735, endPoint y: 152, distance: 240.4
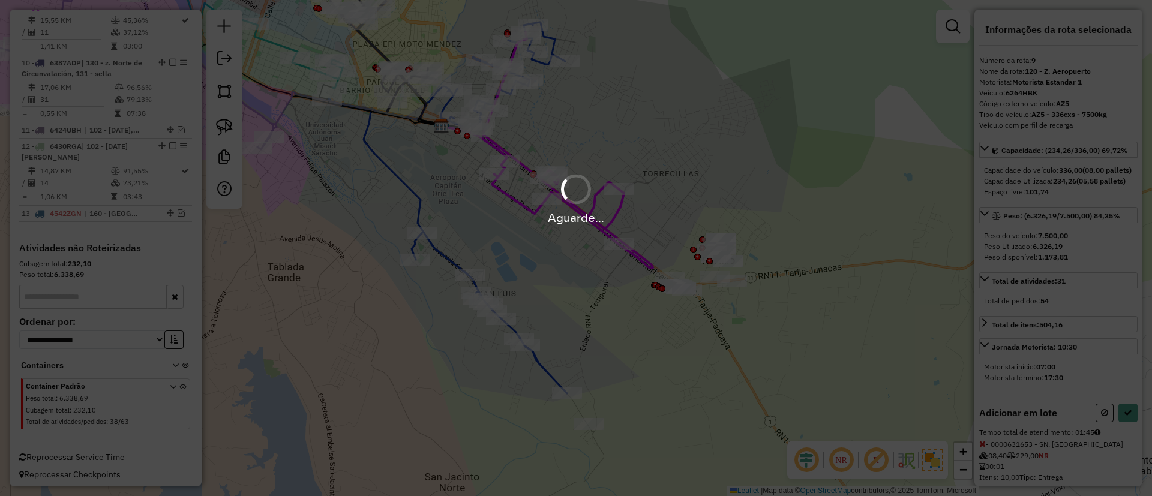
select select "**********"
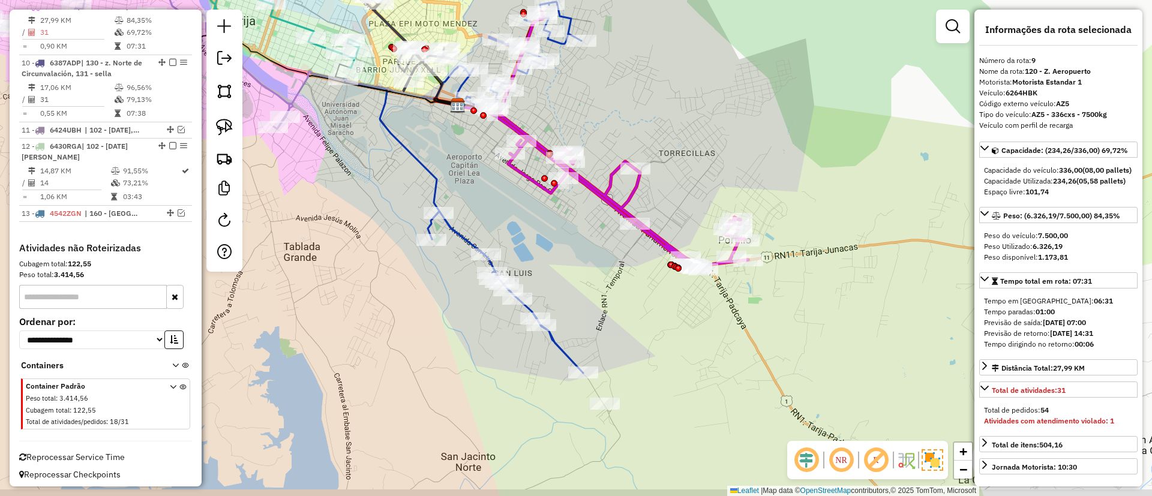
drag, startPoint x: 556, startPoint y: 240, endPoint x: 573, endPoint y: 219, distance: 26.9
click at [573, 219] on div "Janela de atendimento Grade de atendimento Capacidade Transportadoras Veículos …" at bounding box center [576, 248] width 1152 height 496
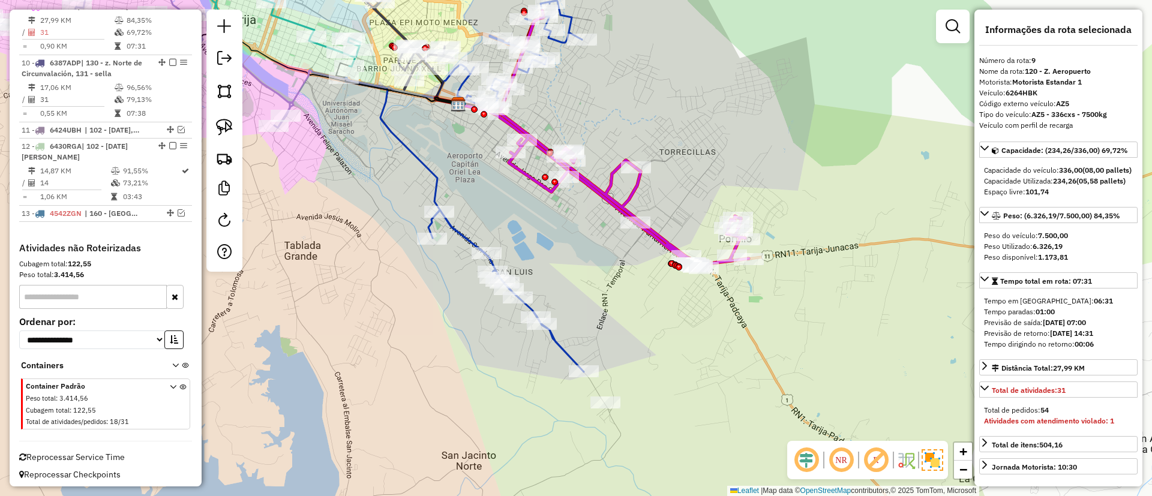
click at [557, 345] on icon at bounding box center [464, 187] width 240 height 372
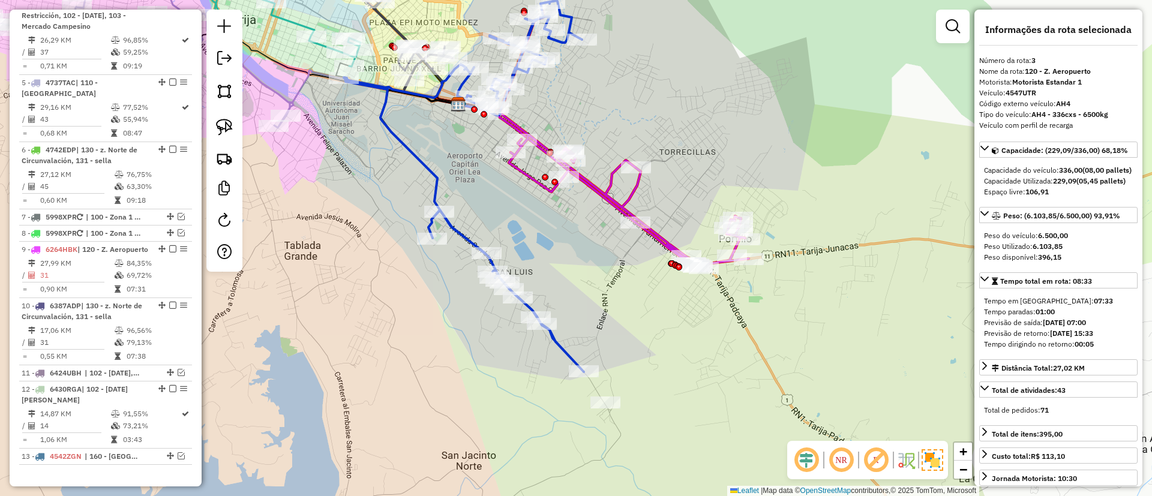
scroll to position [597, 0]
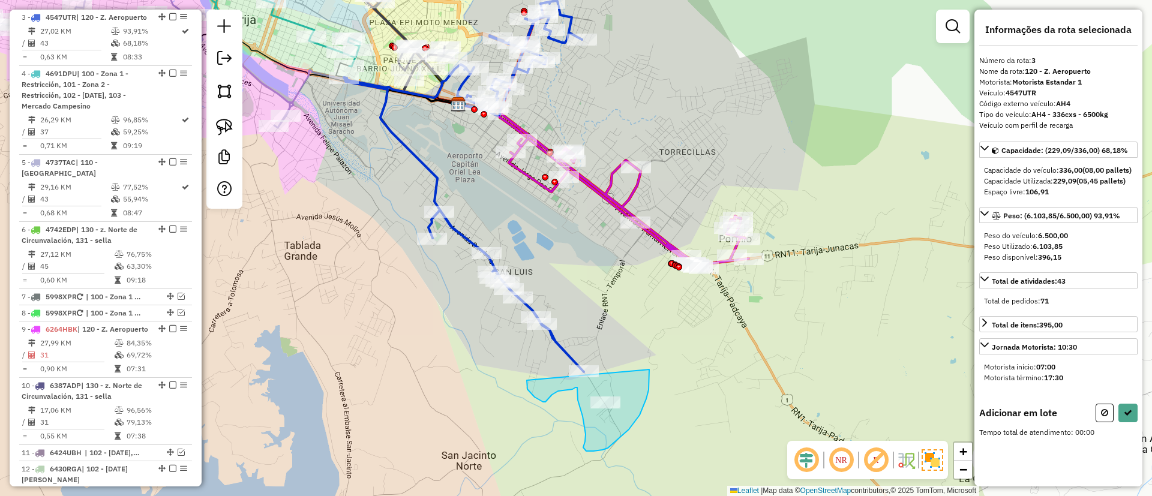
drag, startPoint x: 527, startPoint y: 384, endPoint x: 649, endPoint y: 370, distance: 123.3
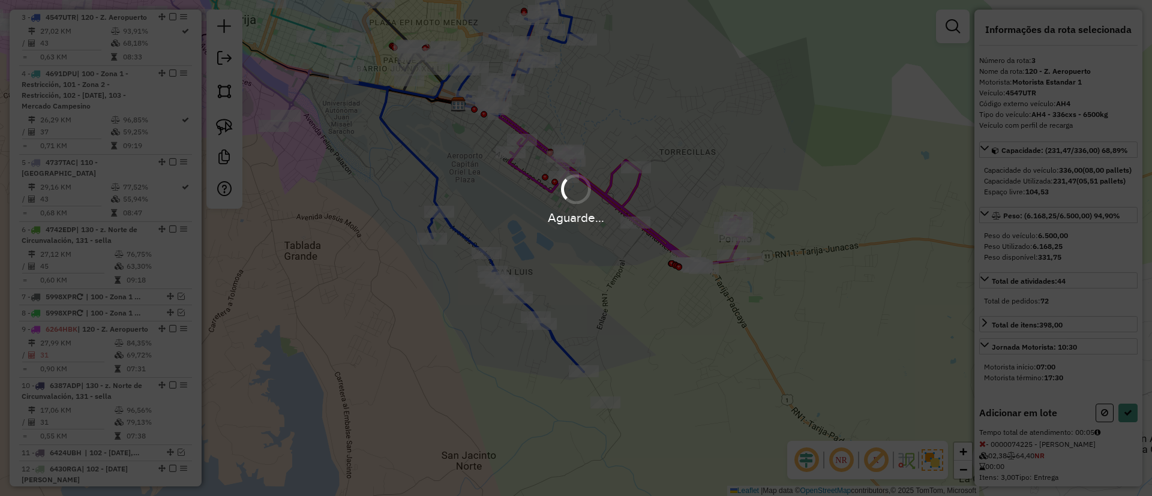
select select "**********"
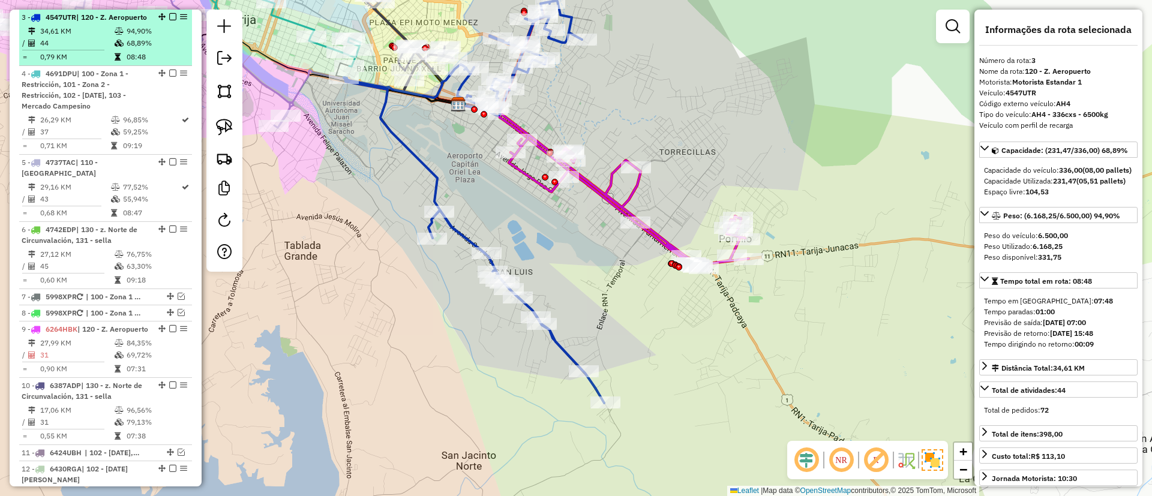
click at [170, 16] on em at bounding box center [172, 16] width 7 height 7
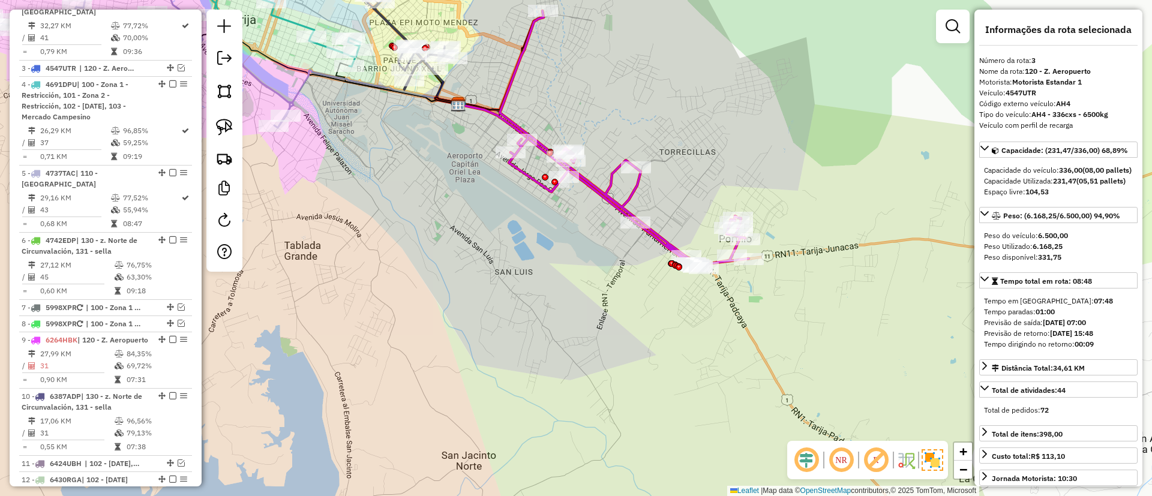
click at [521, 175] on icon at bounding box center [624, 139] width 249 height 256
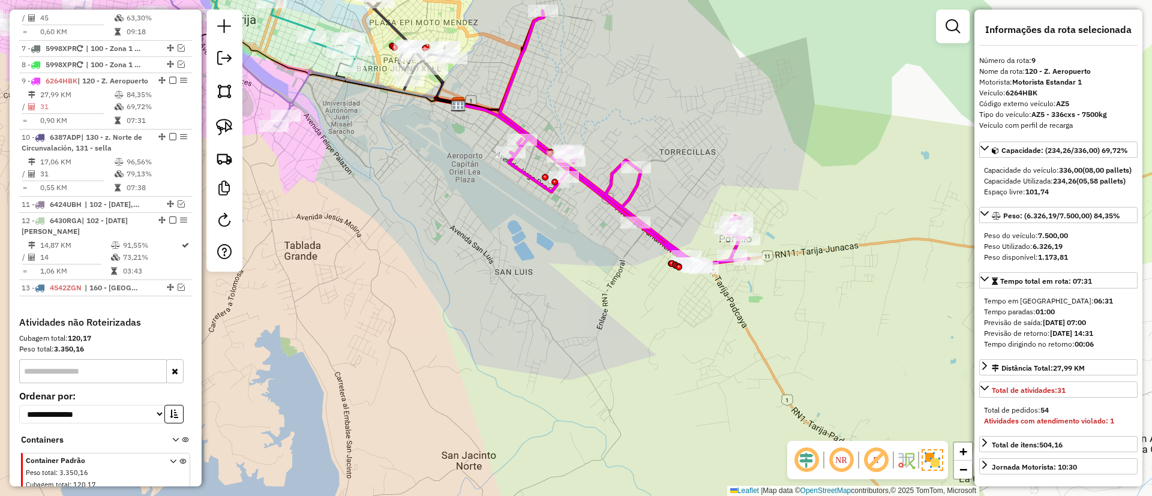
scroll to position [869, 0]
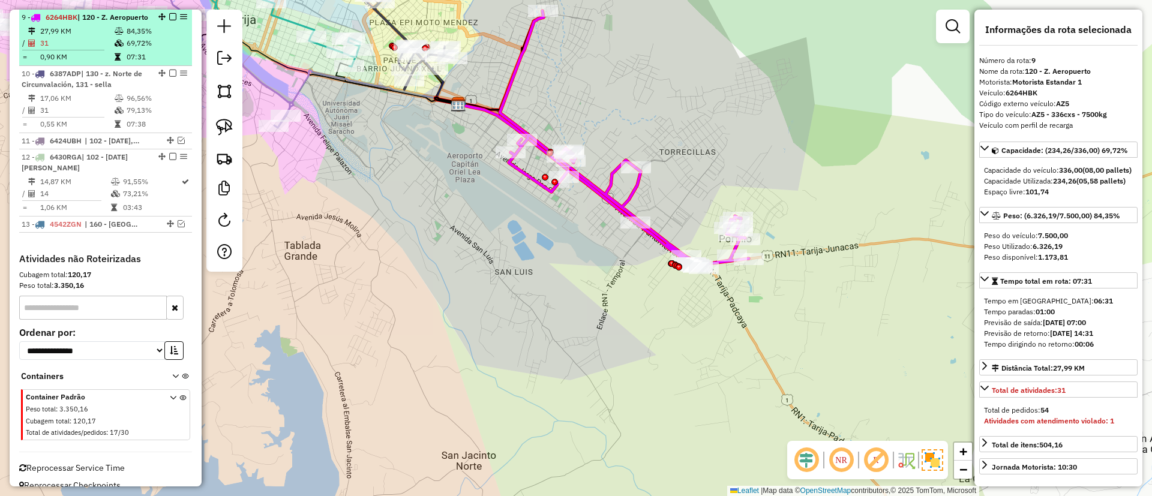
click at [169, 16] on em at bounding box center [172, 16] width 7 height 7
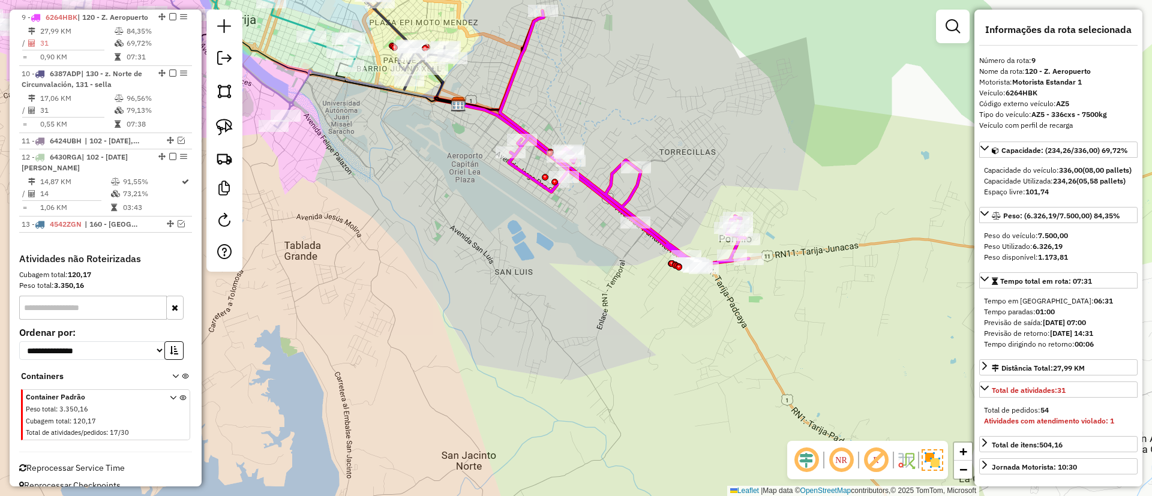
scroll to position [833, 0]
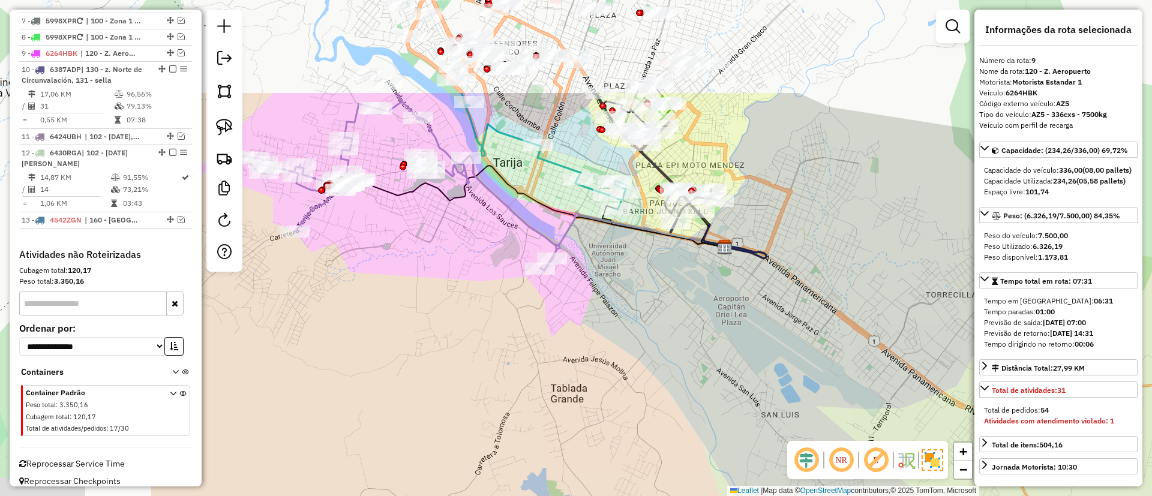
drag, startPoint x: 300, startPoint y: 128, endPoint x: 484, endPoint y: 172, distance: 190.0
click at [565, 269] on div "Janela de atendimento Grade de atendimento Capacidade Transportadoras Veículos …" at bounding box center [576, 248] width 1152 height 496
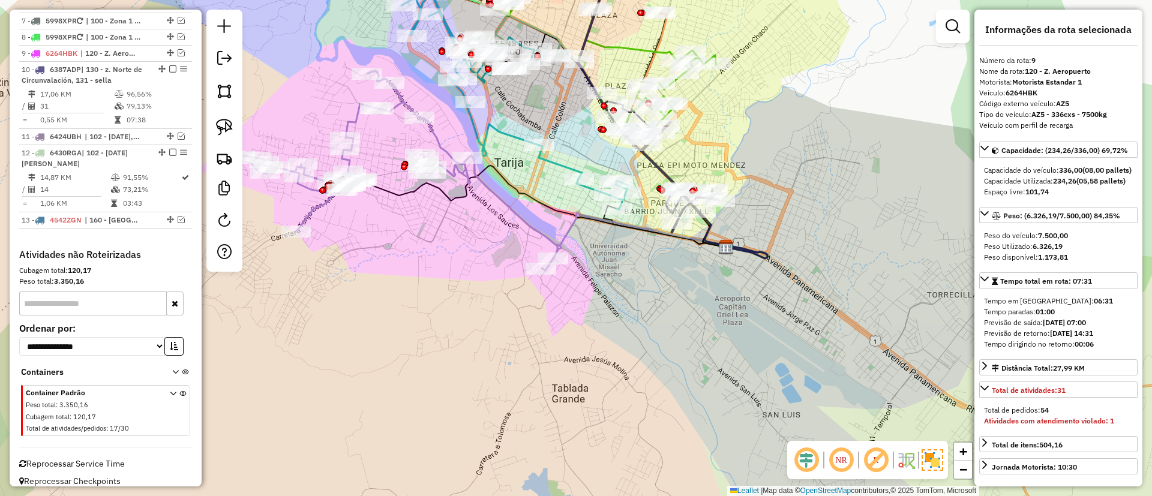
drag, startPoint x: 396, startPoint y: 200, endPoint x: 413, endPoint y: 256, distance: 57.9
click at [413, 247] on icon at bounding box center [539, 207] width 376 height 82
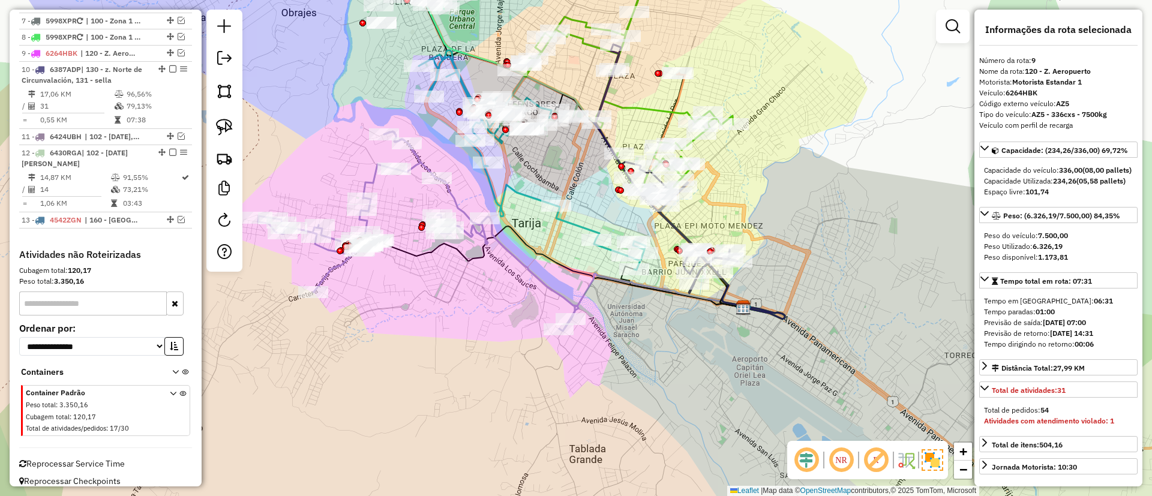
click at [377, 184] on icon at bounding box center [418, 231] width 321 height 200
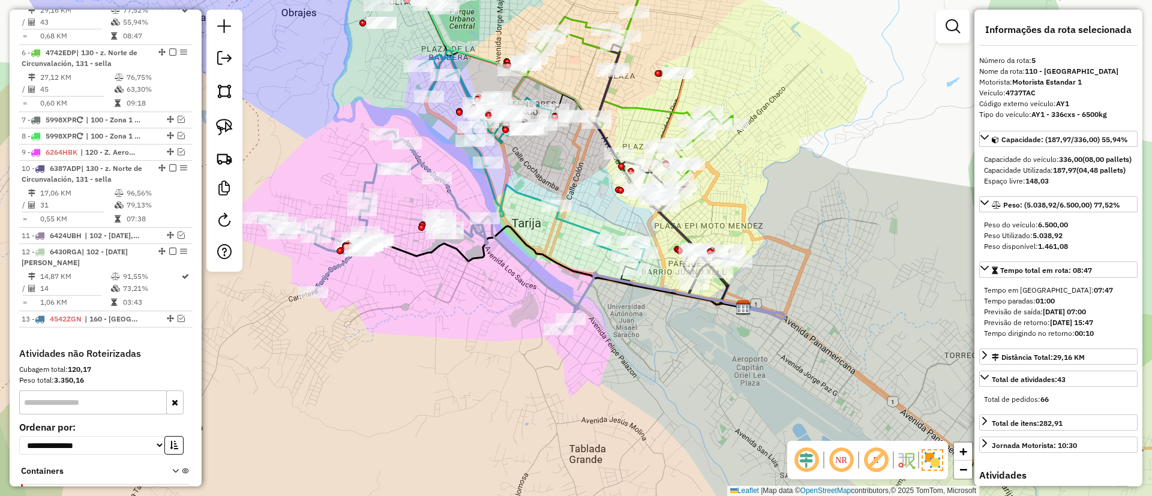
scroll to position [702, 0]
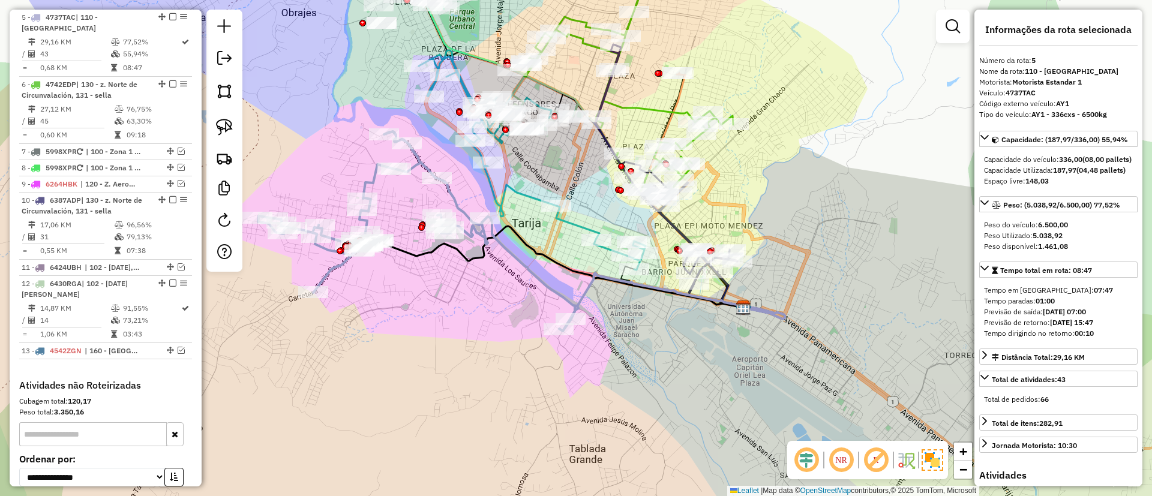
click at [164, 7] on div "Janela de atendimento Grade de atendimento Capacidade Transportadoras Veículos …" at bounding box center [576, 248] width 1152 height 496
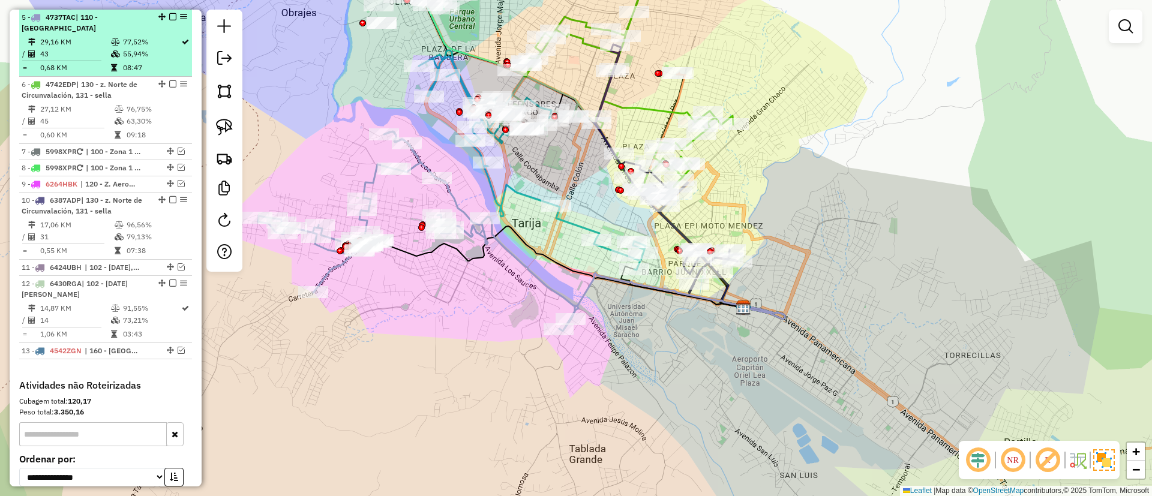
click at [171, 16] on em at bounding box center [172, 16] width 7 height 7
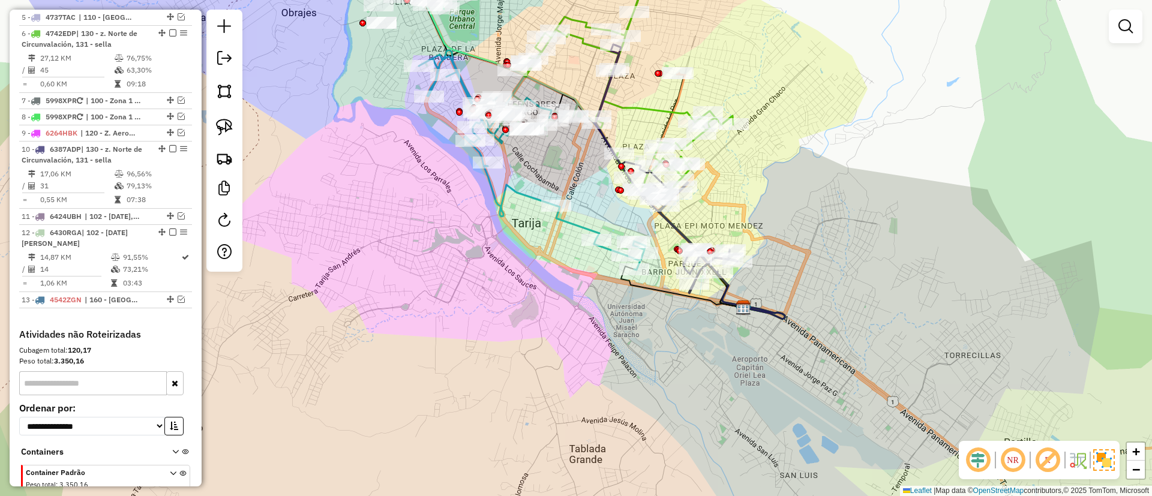
drag, startPoint x: 363, startPoint y: 167, endPoint x: 376, endPoint y: 240, distance: 74.4
click at [376, 240] on div "Janela de atendimento Grade de atendimento Capacidade Transportadoras Veículos …" at bounding box center [576, 248] width 1152 height 496
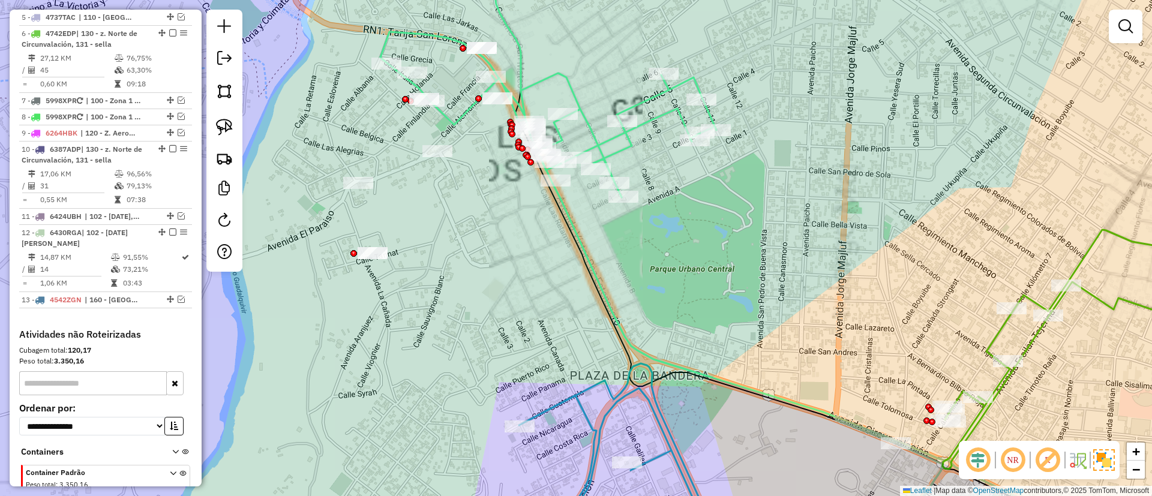
click at [568, 93] on icon at bounding box center [549, 73] width 336 height 247
select select "**********"
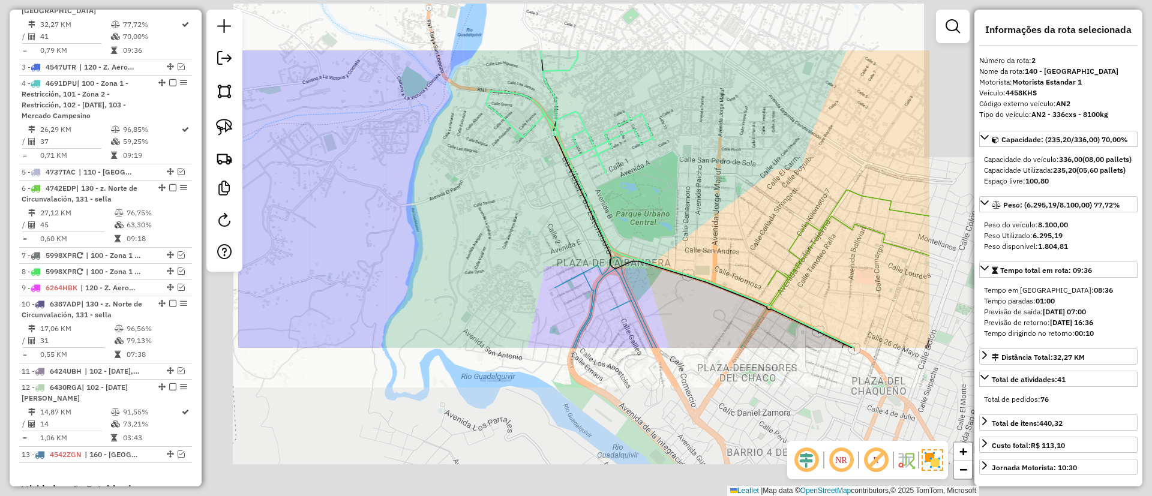
scroll to position [529, 0]
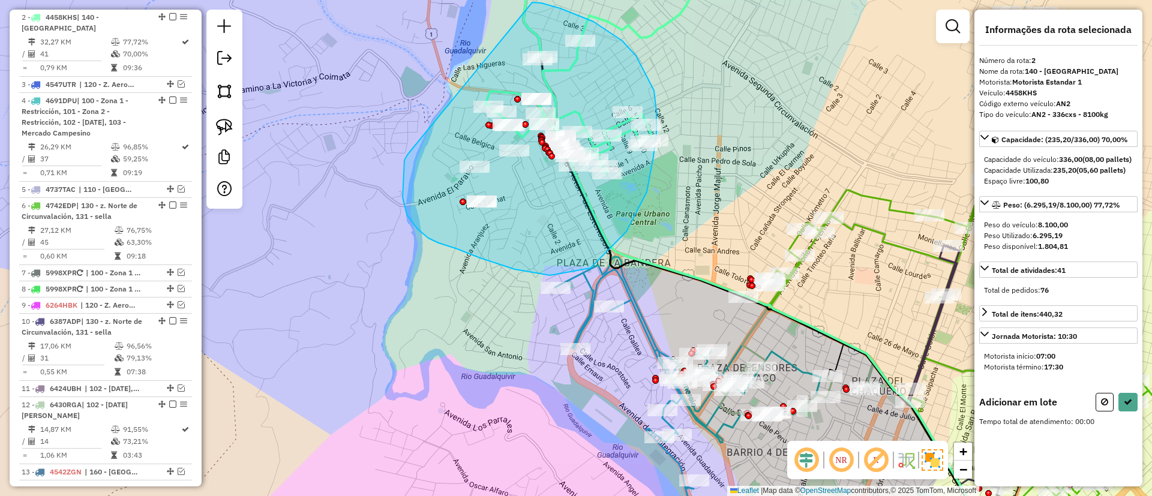
drag, startPoint x: 403, startPoint y: 197, endPoint x: 532, endPoint y: 2, distance: 234.2
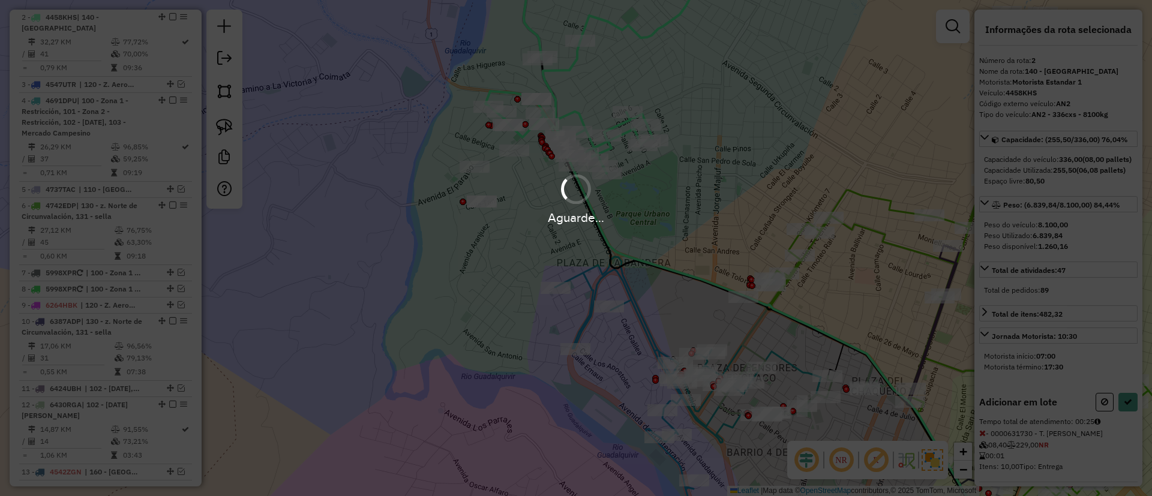
select select "**********"
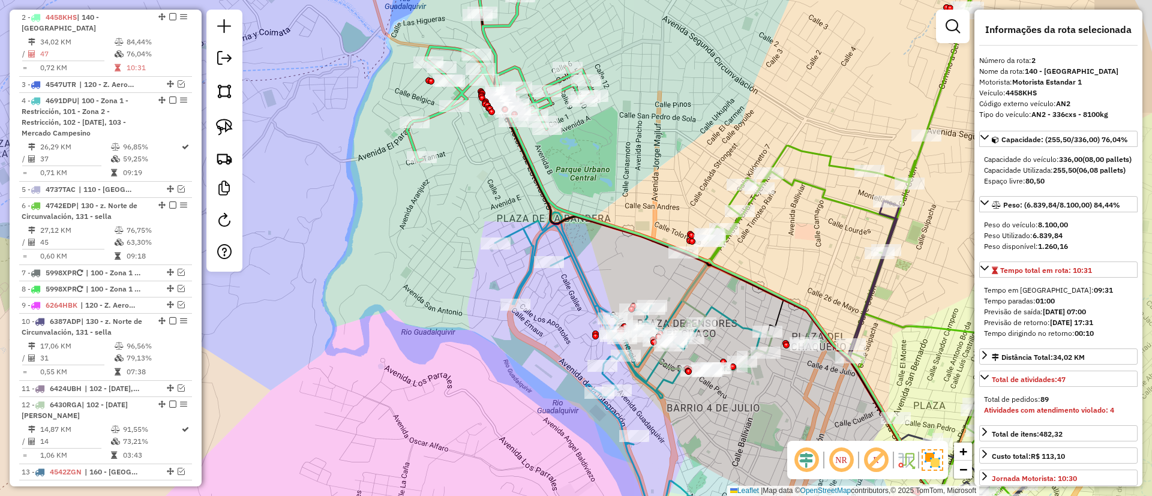
drag, startPoint x: 591, startPoint y: 188, endPoint x: 575, endPoint y: 150, distance: 40.9
click at [550, 136] on div "Janela de atendimento Grade de atendimento Capacidade Transportadoras Veículos …" at bounding box center [576, 248] width 1152 height 496
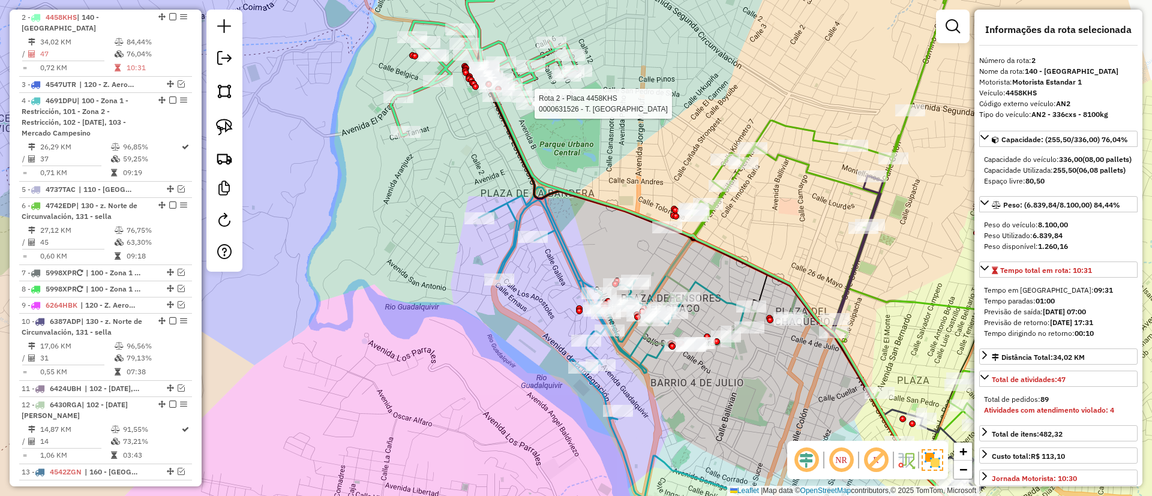
click at [563, 255] on icon at bounding box center [649, 366] width 340 height 358
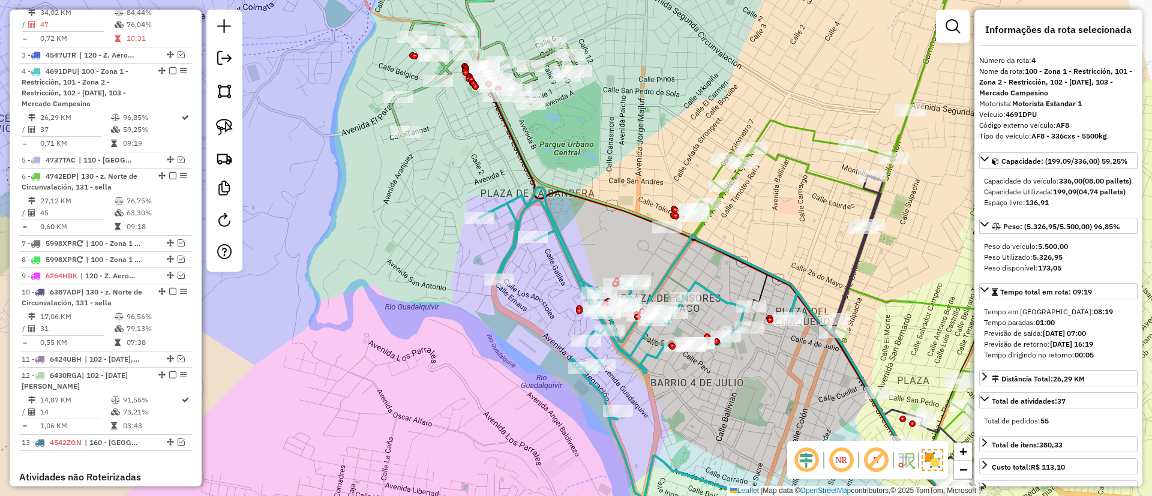
scroll to position [613, 0]
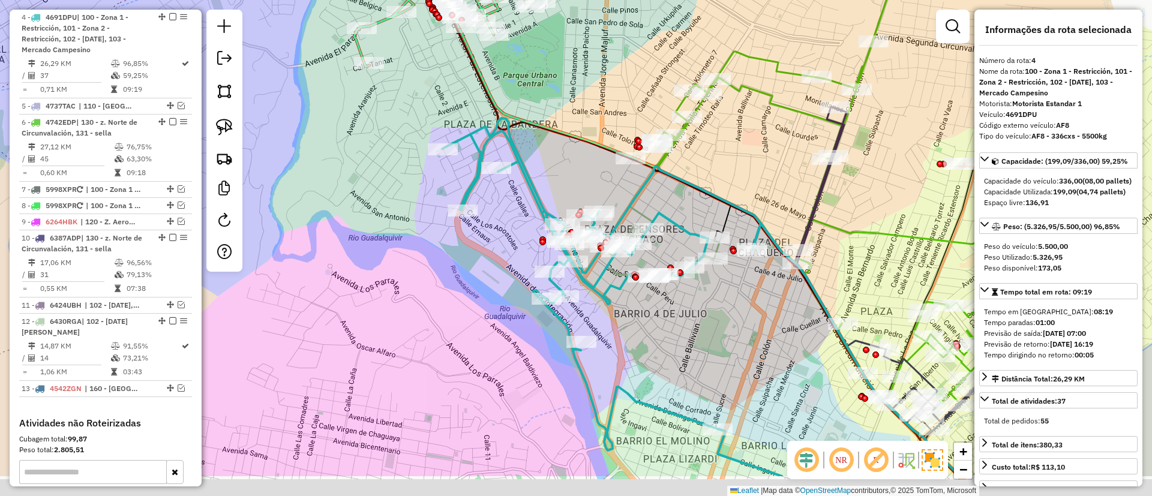
drag, startPoint x: 579, startPoint y: 250, endPoint x: 513, endPoint y: 130, distance: 137.0
click at [513, 130] on div "Janela de atendimento Grade de atendimento Capacidade Transportadoras Veículos …" at bounding box center [576, 248] width 1152 height 496
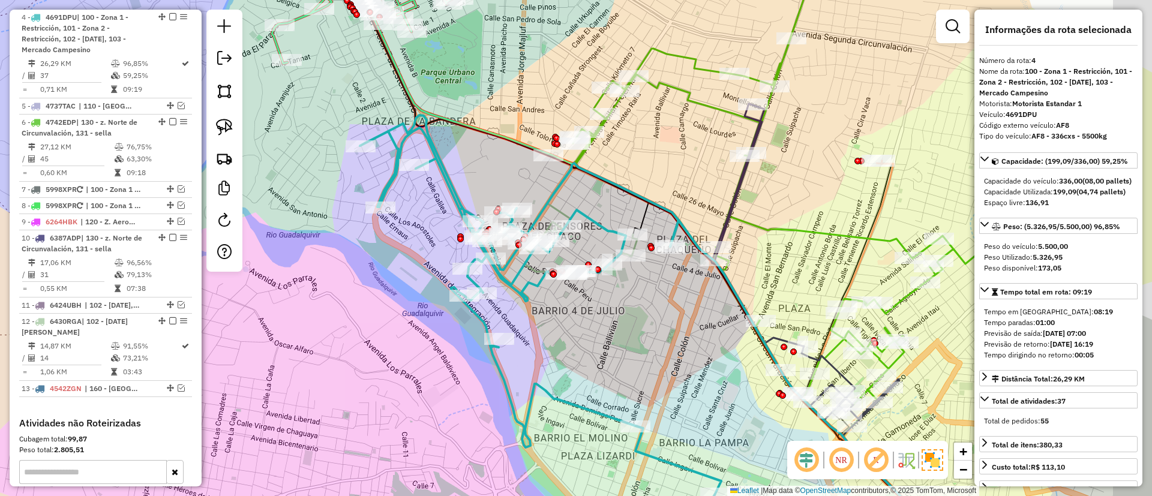
drag, startPoint x: 705, startPoint y: 148, endPoint x: 658, endPoint y: 189, distance: 62.1
click at [658, 189] on div "Janela de atendimento Grade de atendimento Capacidade Transportadoras Veículos …" at bounding box center [576, 248] width 1152 height 496
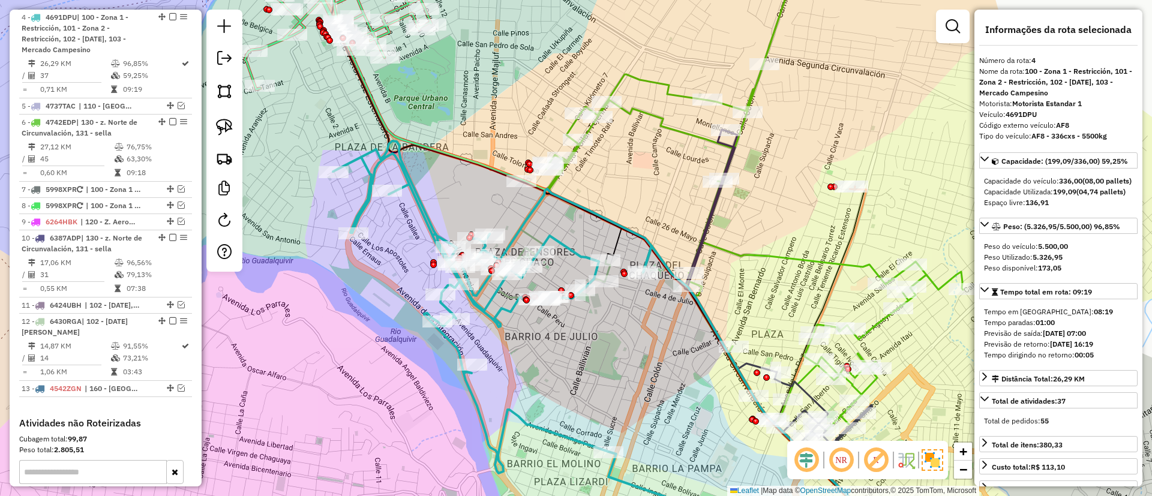
click at [660, 89] on icon at bounding box center [754, 194] width 418 height 489
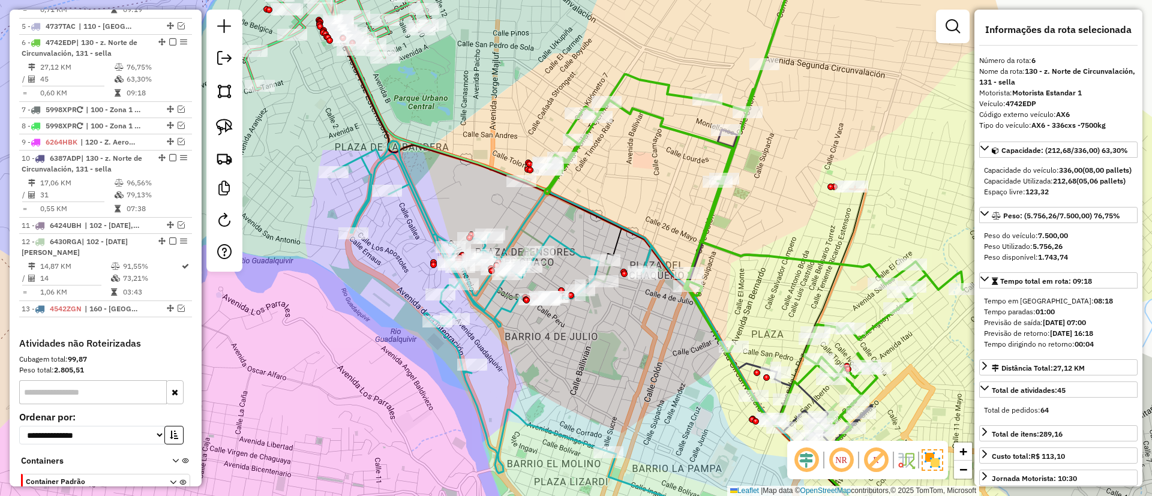
scroll to position [718, 0]
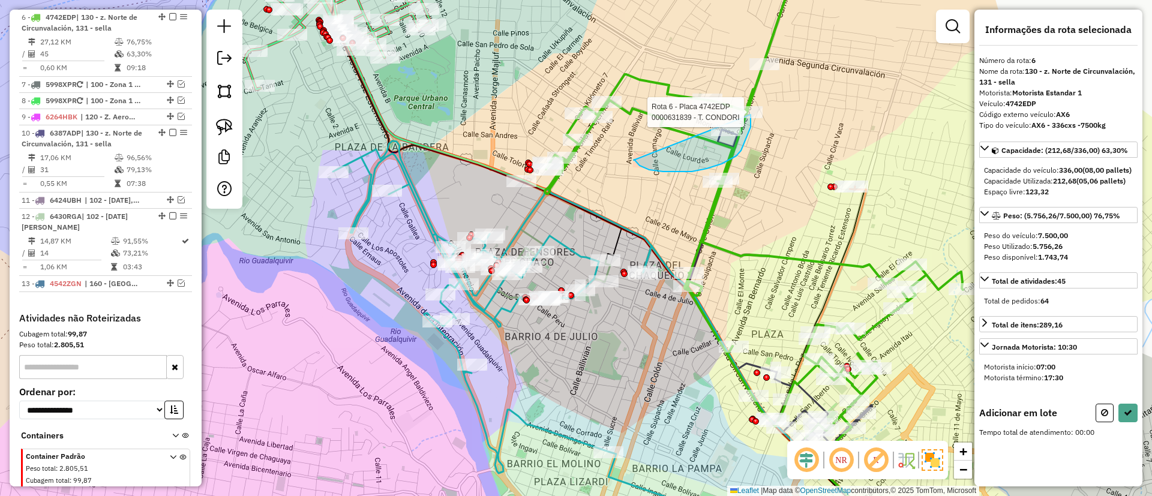
drag, startPoint x: 634, startPoint y: 160, endPoint x: 742, endPoint y: 90, distance: 128.9
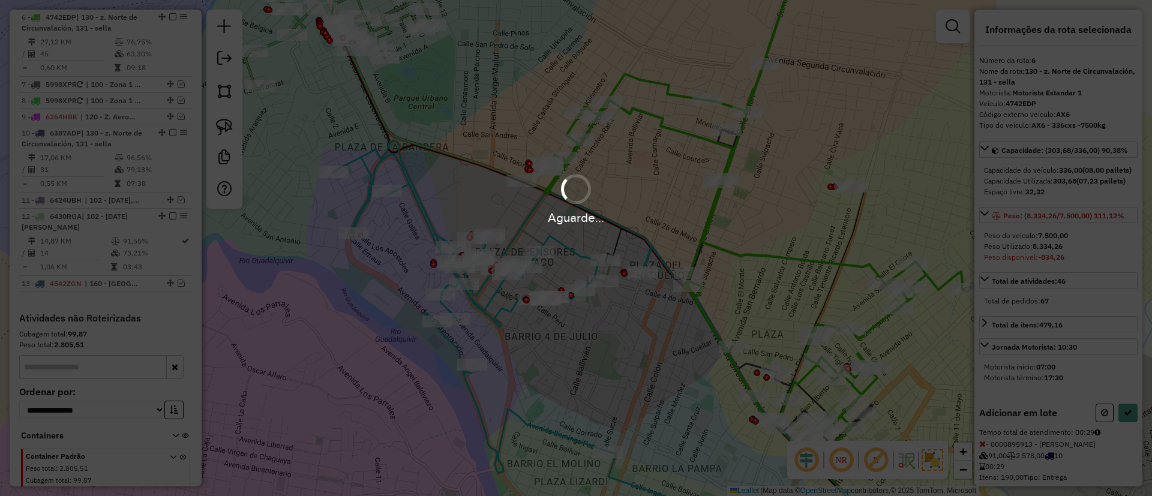
select select "**********"
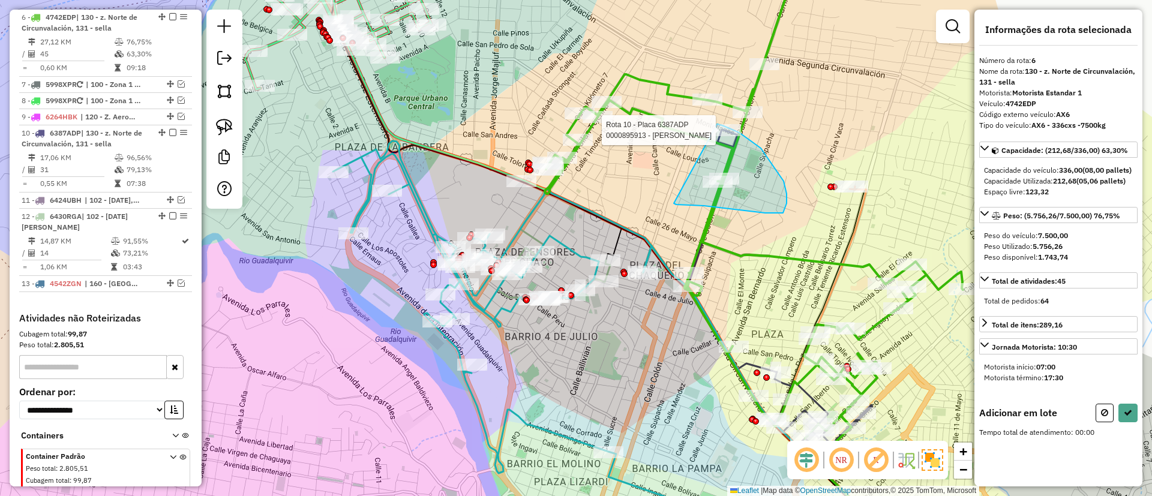
drag, startPoint x: 676, startPoint y: 205, endPoint x: 711, endPoint y: 121, distance: 91.0
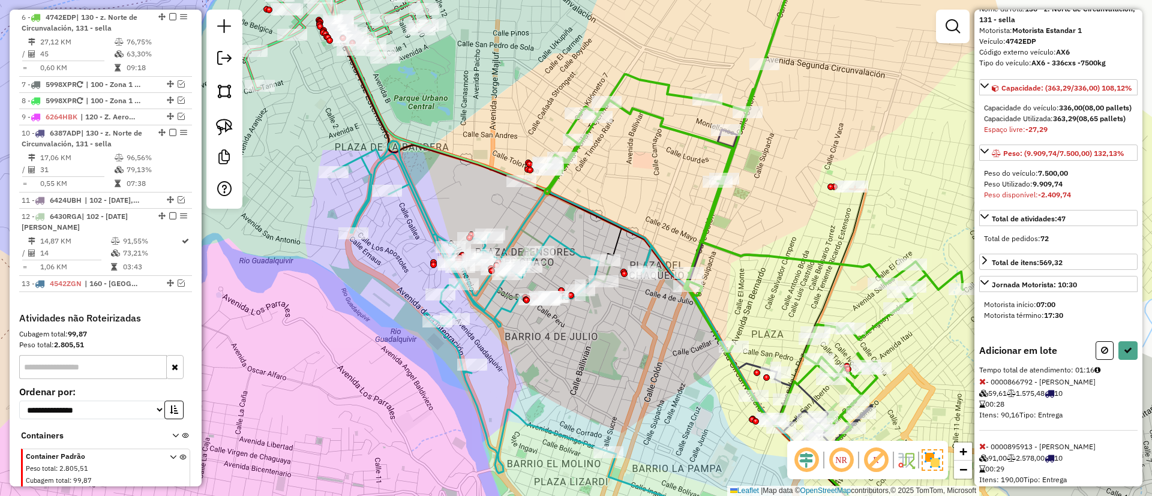
scroll to position [118, 0]
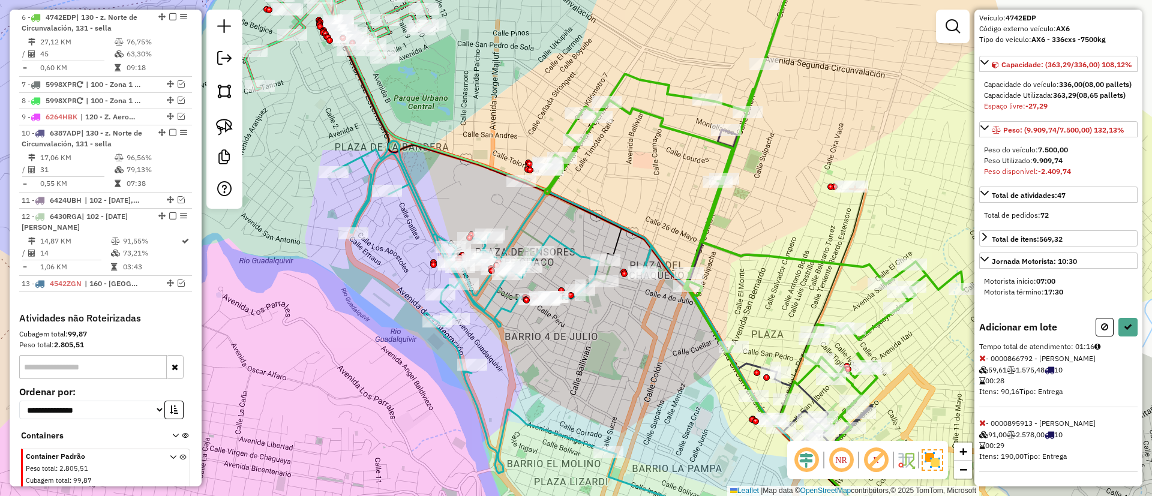
select select "**********"
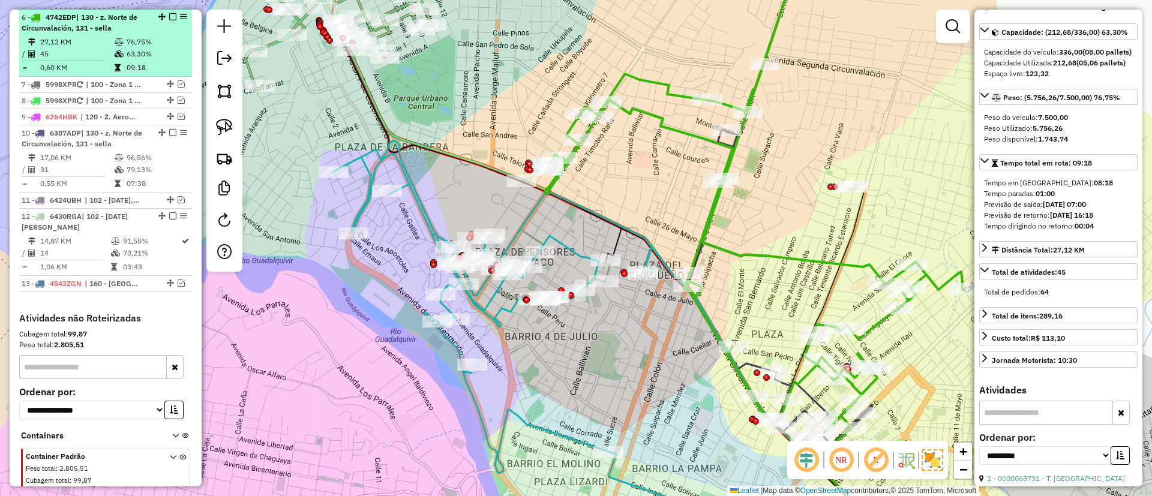
click at [170, 14] on em at bounding box center [172, 16] width 7 height 7
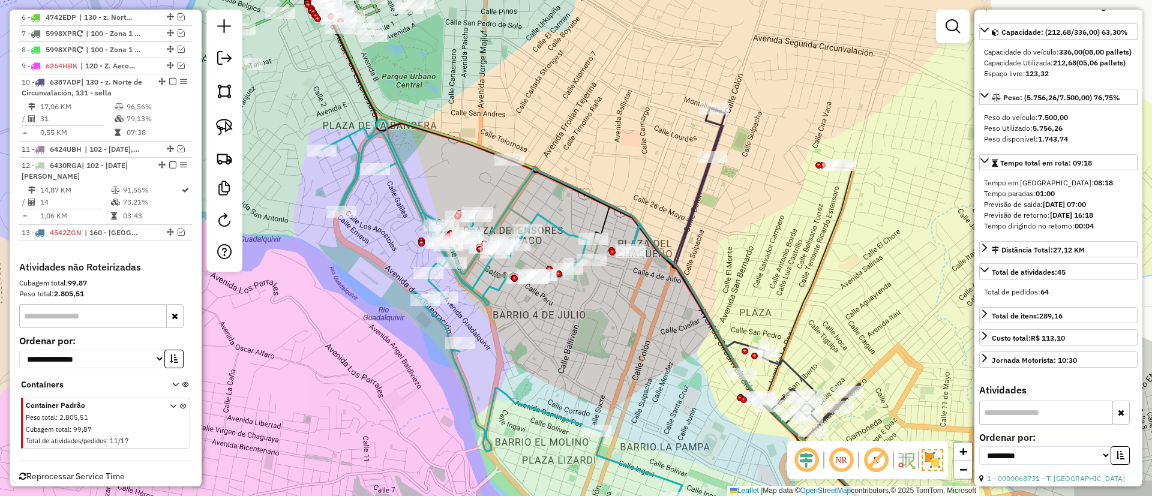
drag, startPoint x: 411, startPoint y: 193, endPoint x: 425, endPoint y: 151, distance: 43.9
click at [396, 152] on icon at bounding box center [548, 321] width 455 height 405
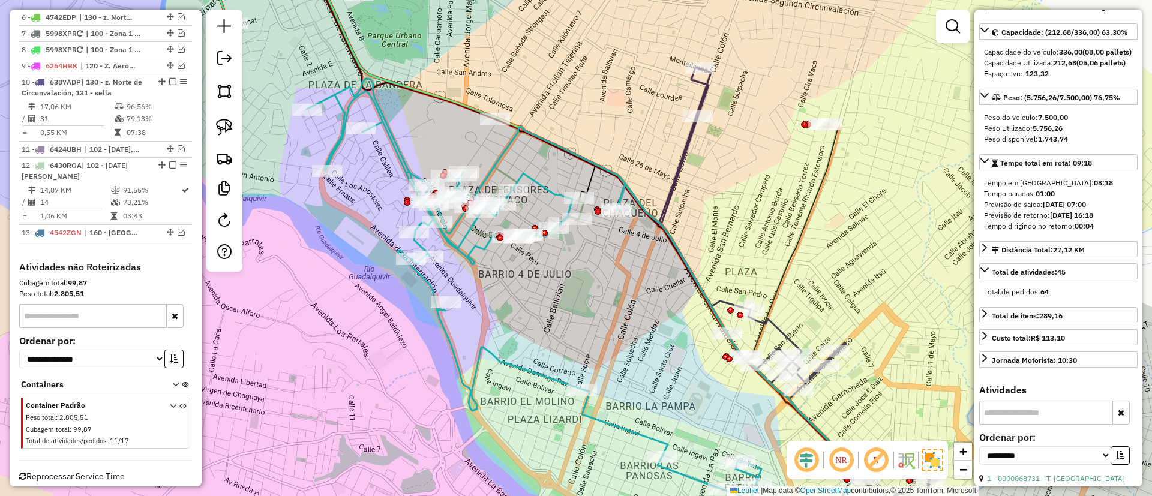
click at [391, 141] on icon at bounding box center [534, 299] width 455 height 440
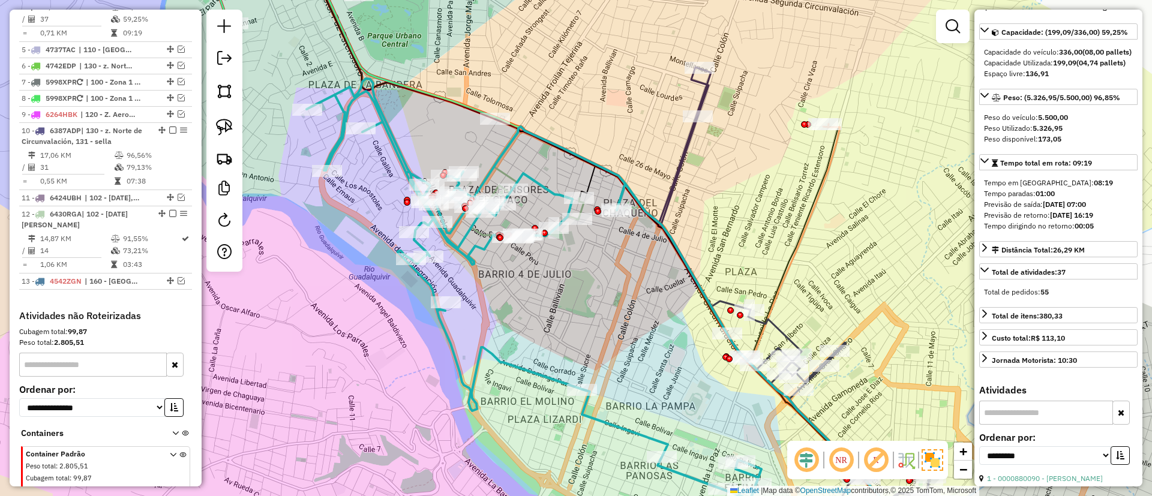
scroll to position [613, 0]
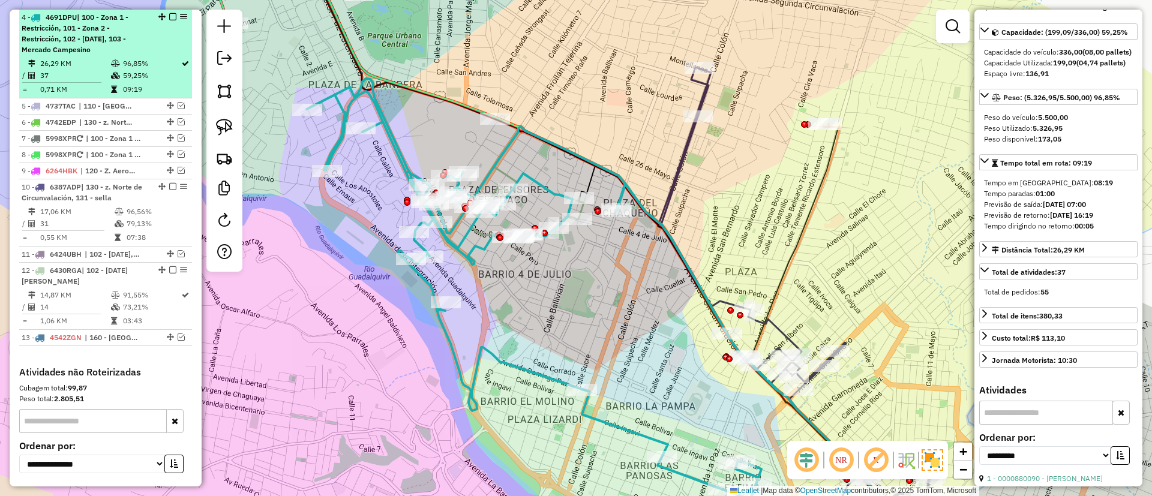
click at [170, 16] on em at bounding box center [172, 16] width 7 height 7
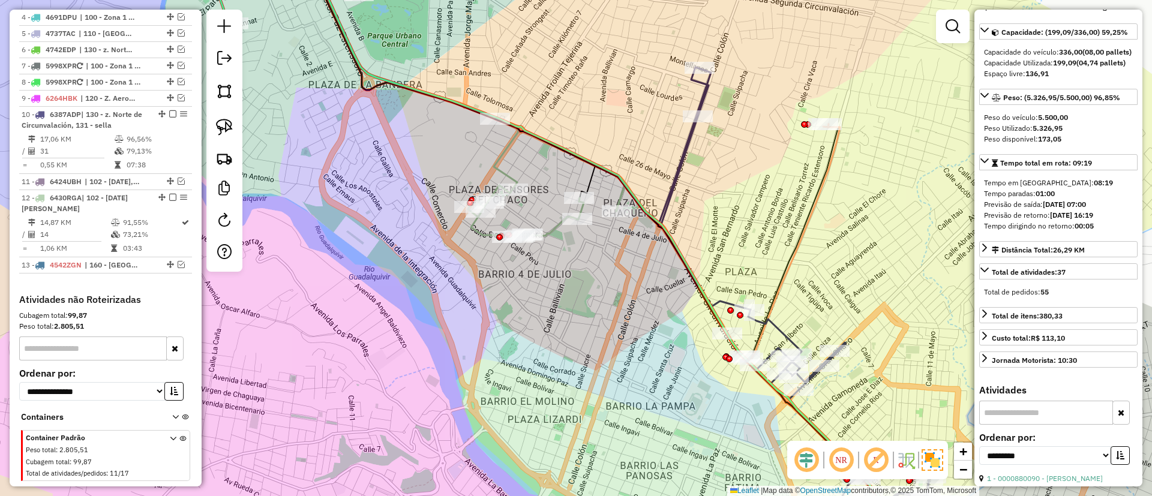
click at [505, 152] on icon at bounding box center [545, 171] width 160 height 131
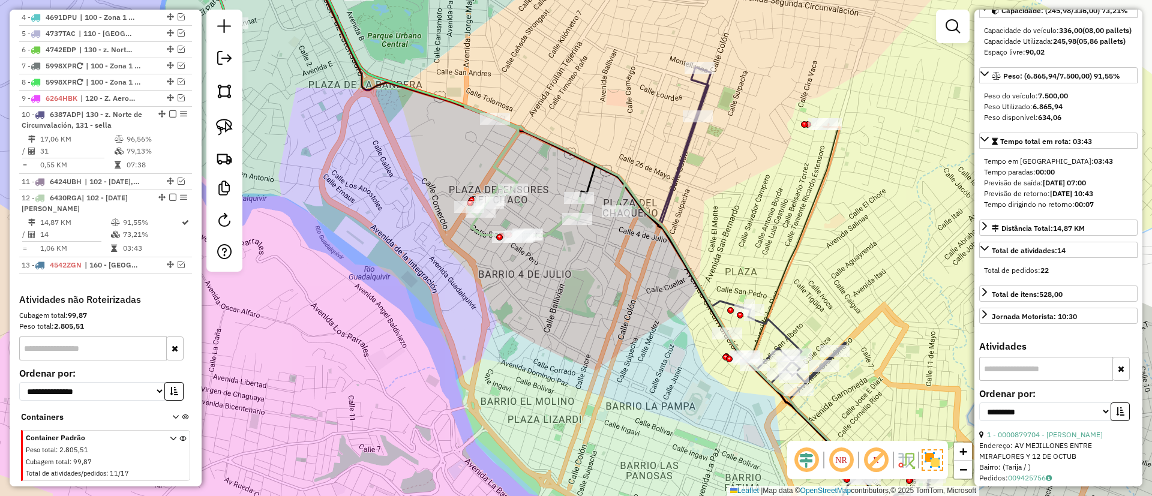
scroll to position [658, 0]
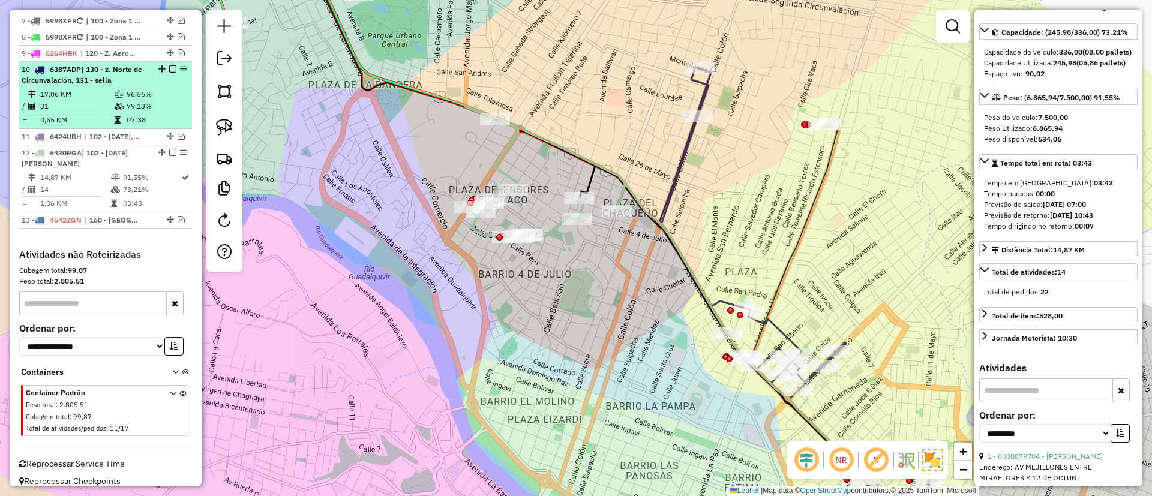
click at [169, 67] on em at bounding box center [172, 68] width 7 height 7
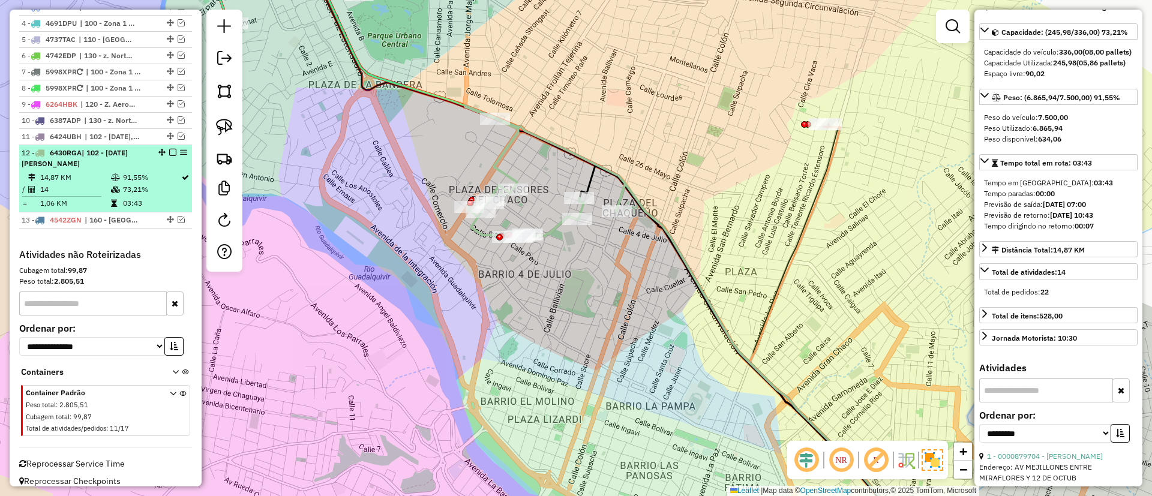
click at [169, 151] on em at bounding box center [172, 152] width 7 height 7
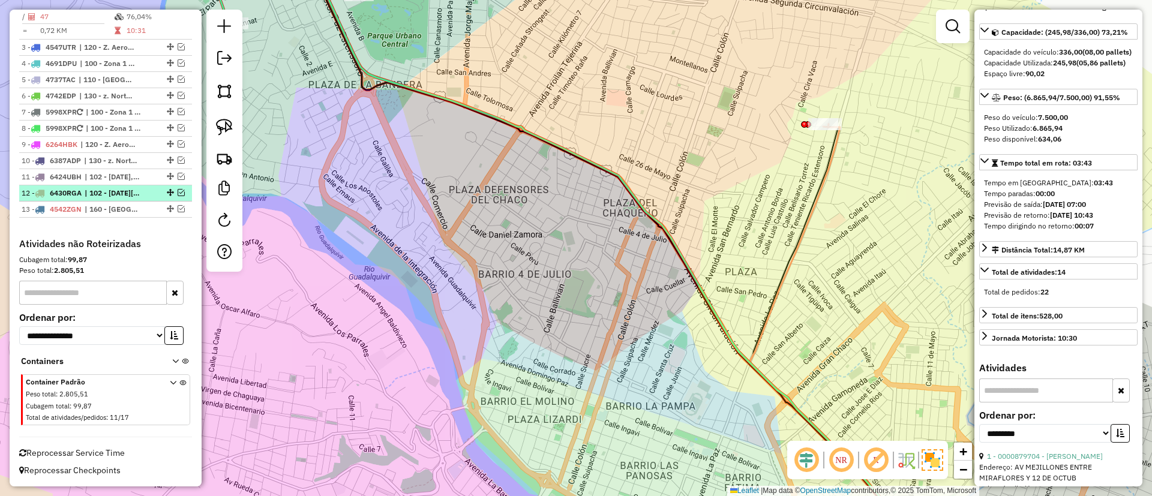
scroll to position [567, 0]
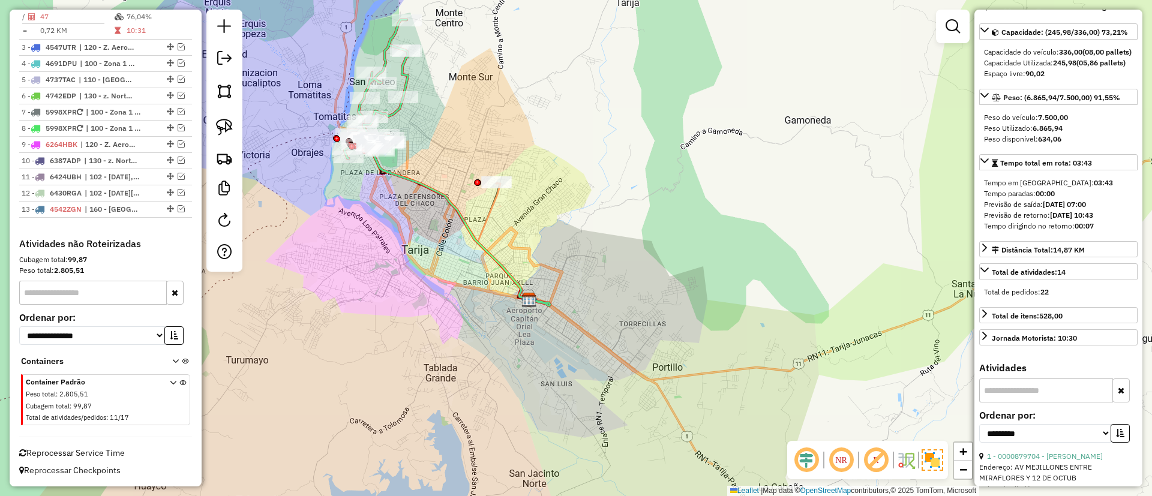
drag, startPoint x: 481, startPoint y: 209, endPoint x: 570, endPoint y: 266, distance: 105.6
click at [570, 266] on div "Janela de atendimento Grade de atendimento Capacidade Transportadoras Veículos …" at bounding box center [576, 248] width 1152 height 496
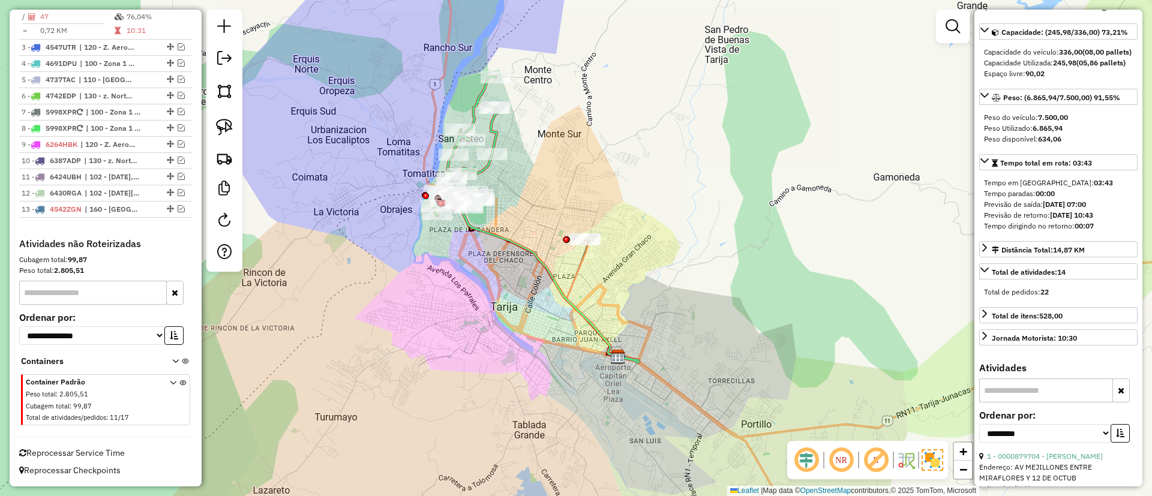
click at [489, 137] on icon at bounding box center [465, 146] width 64 height 139
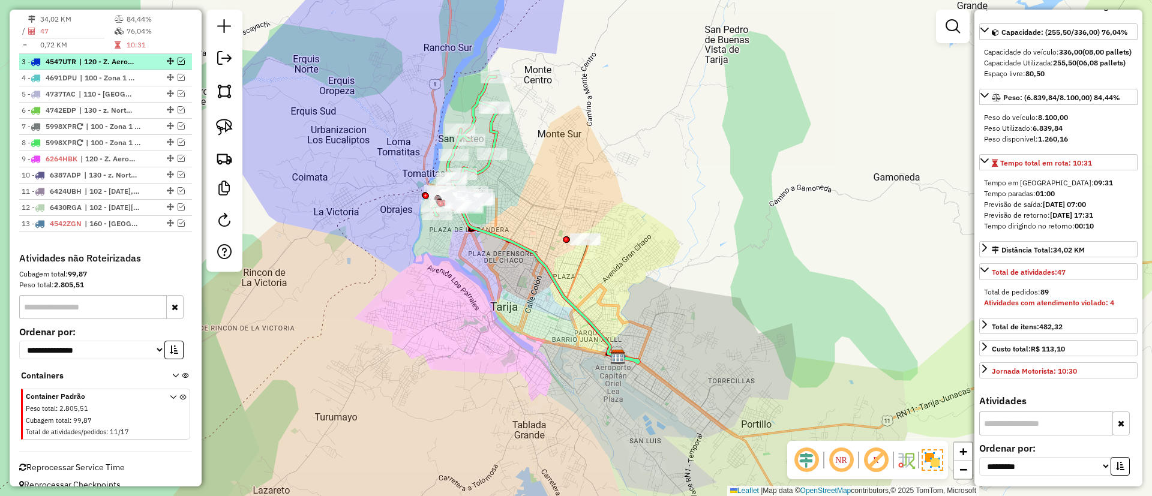
scroll to position [529, 0]
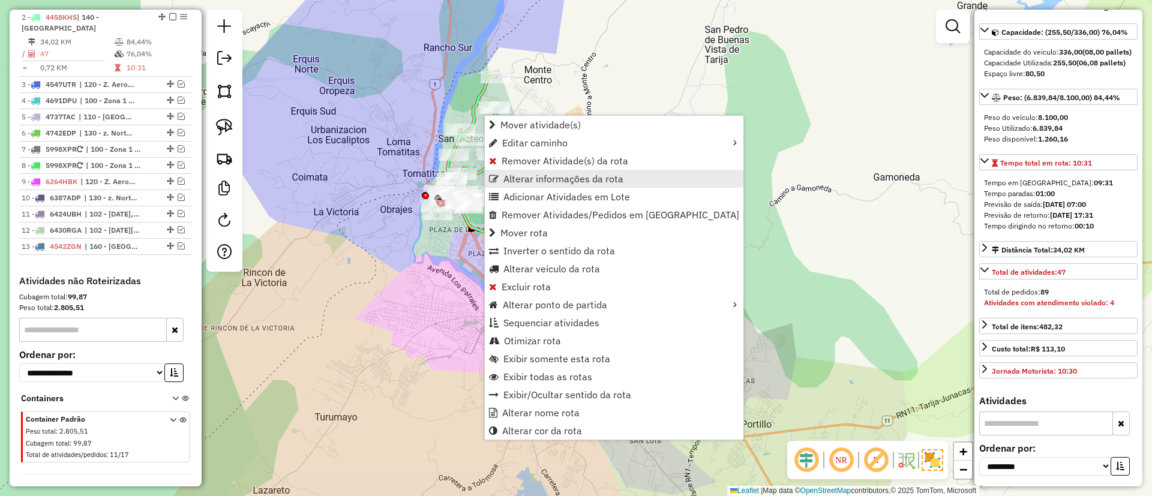
click at [522, 176] on span "Alterar informações da rota" at bounding box center [564, 179] width 120 height 10
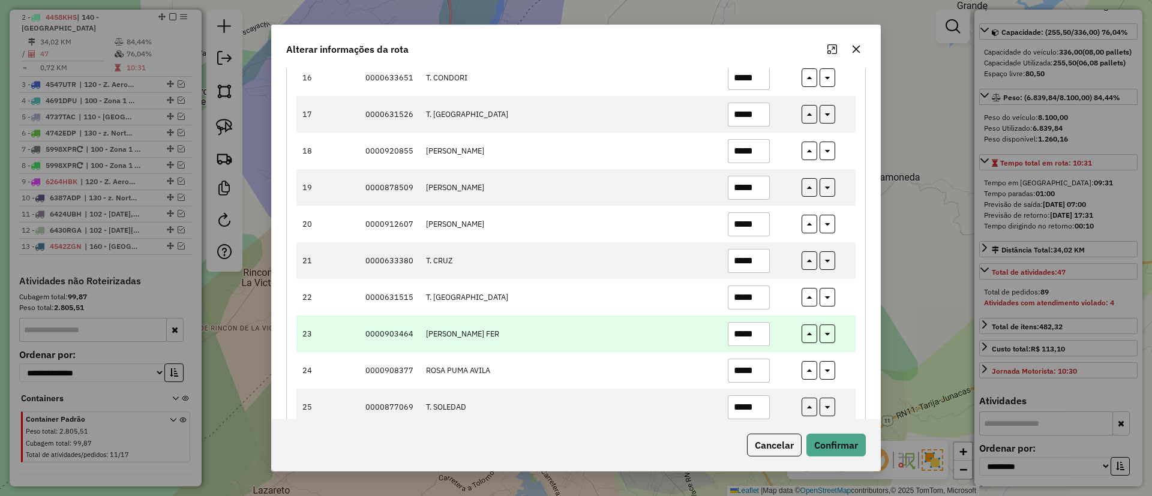
scroll to position [720, 0]
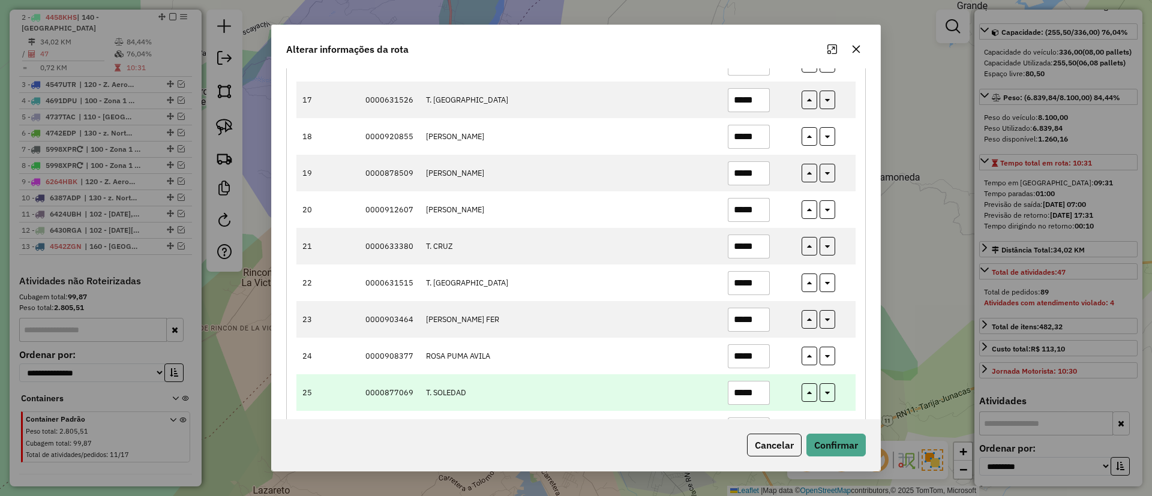
click at [749, 389] on input "*****" at bounding box center [749, 393] width 42 height 24
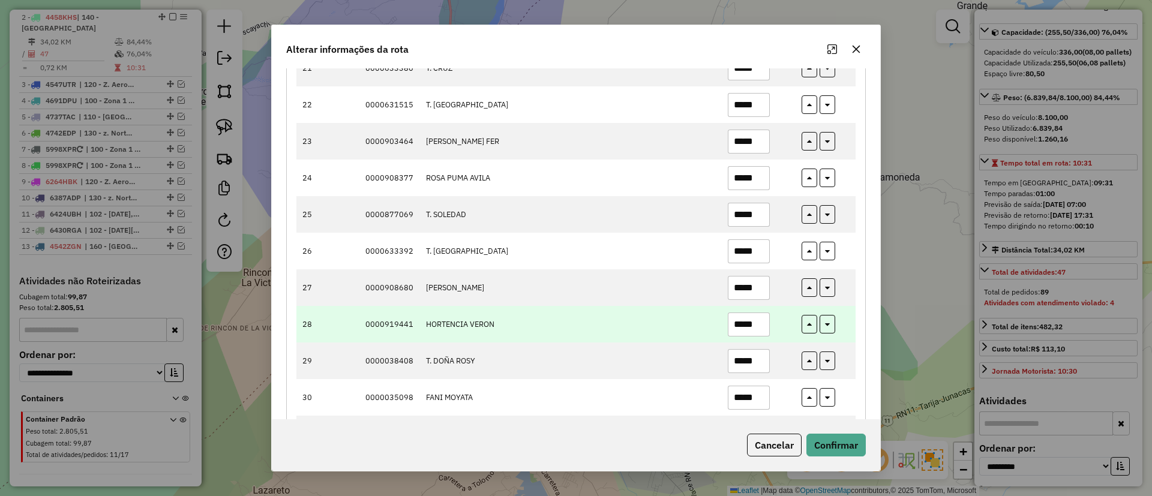
scroll to position [900, 0]
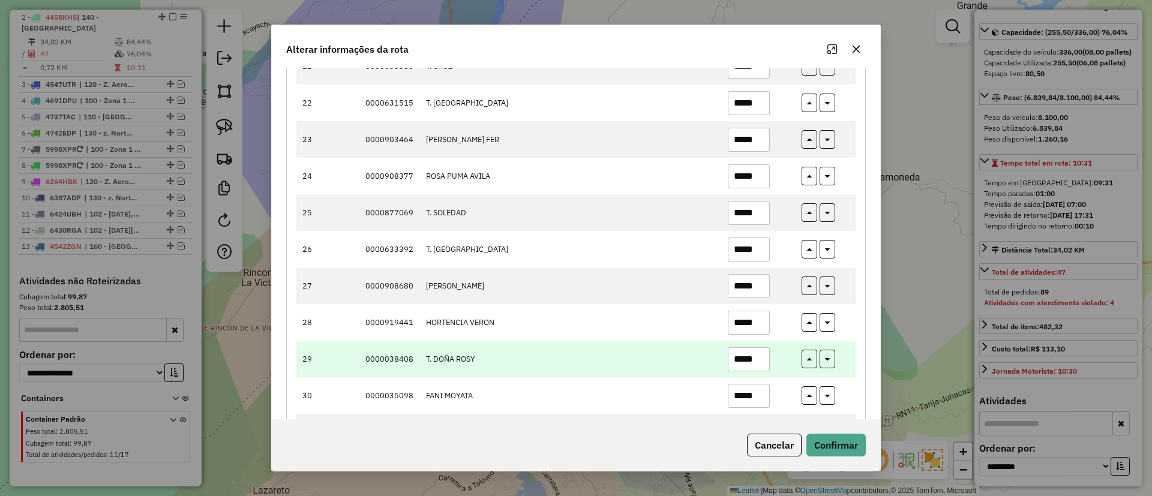
type input "*****"
click at [755, 354] on input "*****" at bounding box center [749, 360] width 42 height 24
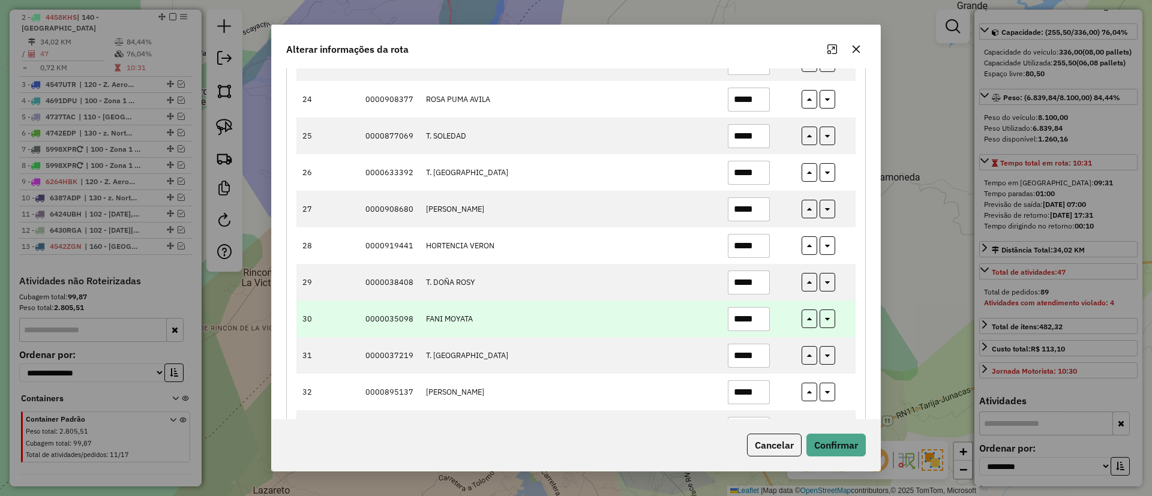
scroll to position [990, 0]
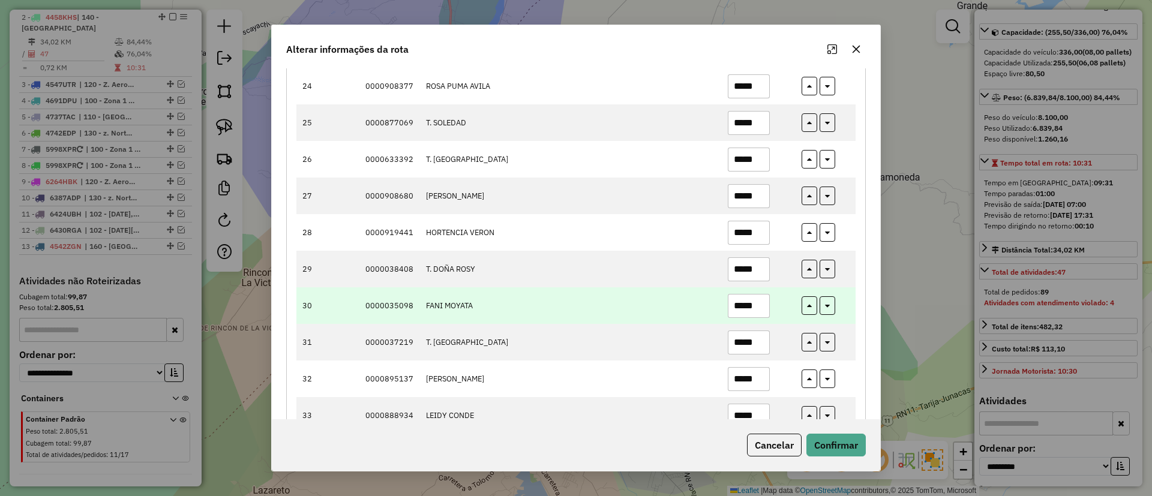
type input "*****"
click at [756, 301] on input "*****" at bounding box center [749, 306] width 42 height 24
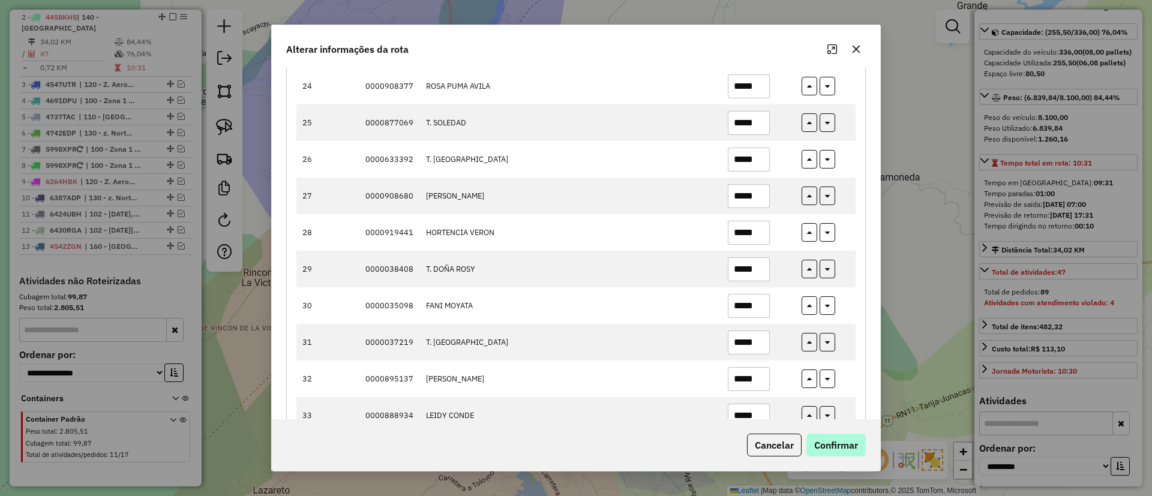
type input "*****"
click at [830, 436] on button "Confirmar" at bounding box center [836, 445] width 59 height 23
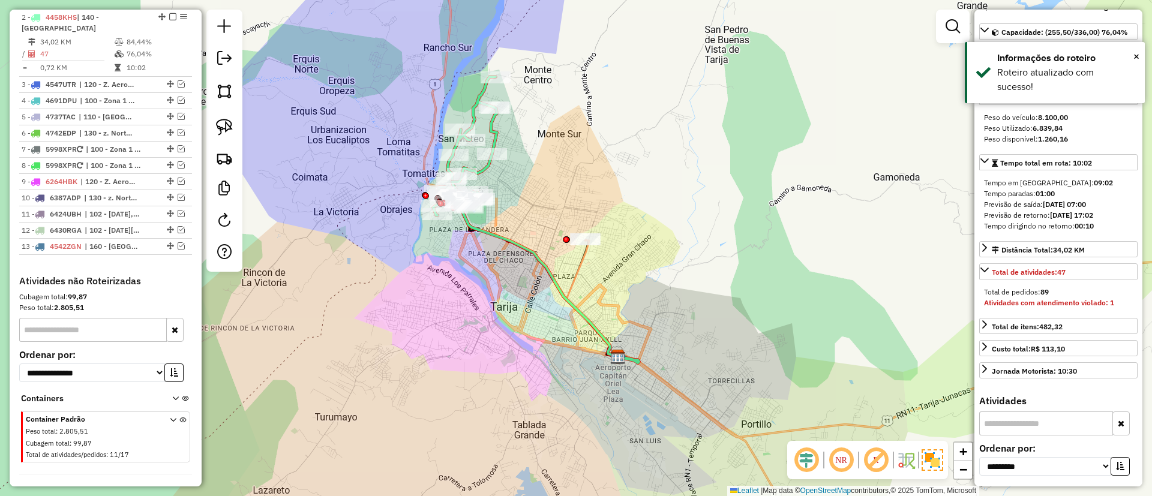
click at [170, 16] on em at bounding box center [172, 16] width 7 height 7
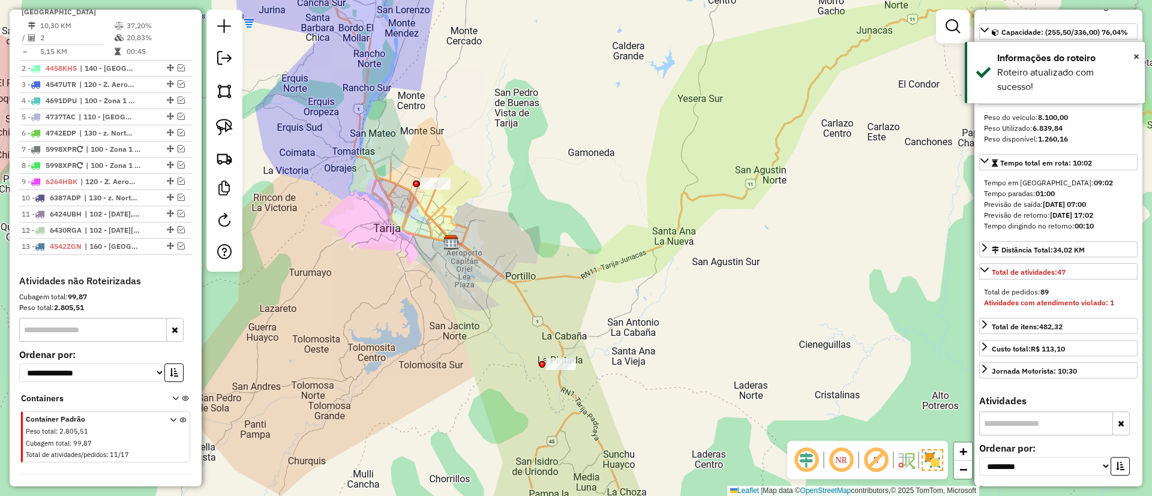
click at [426, 208] on icon at bounding box center [444, 215] width 37 height 62
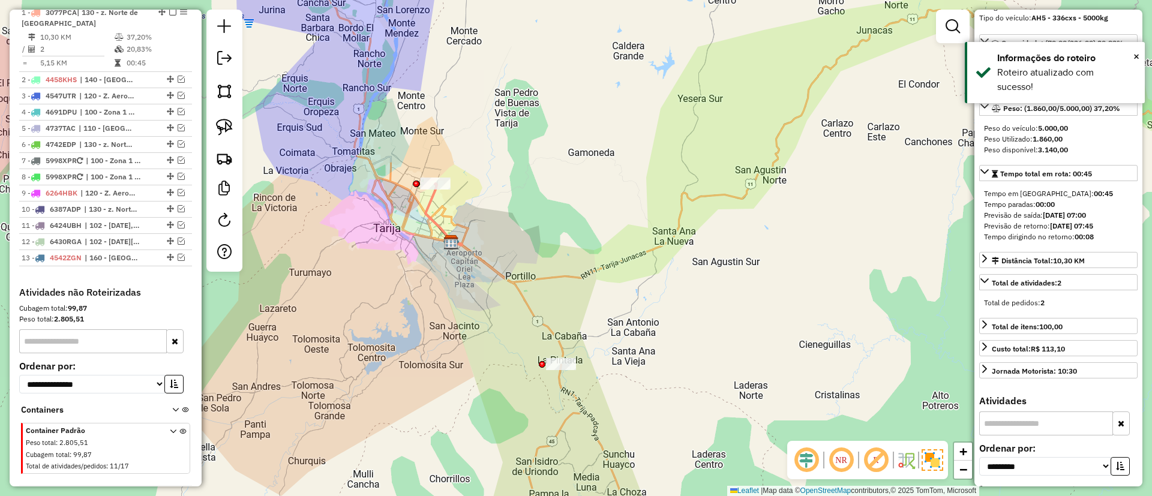
scroll to position [462, 0]
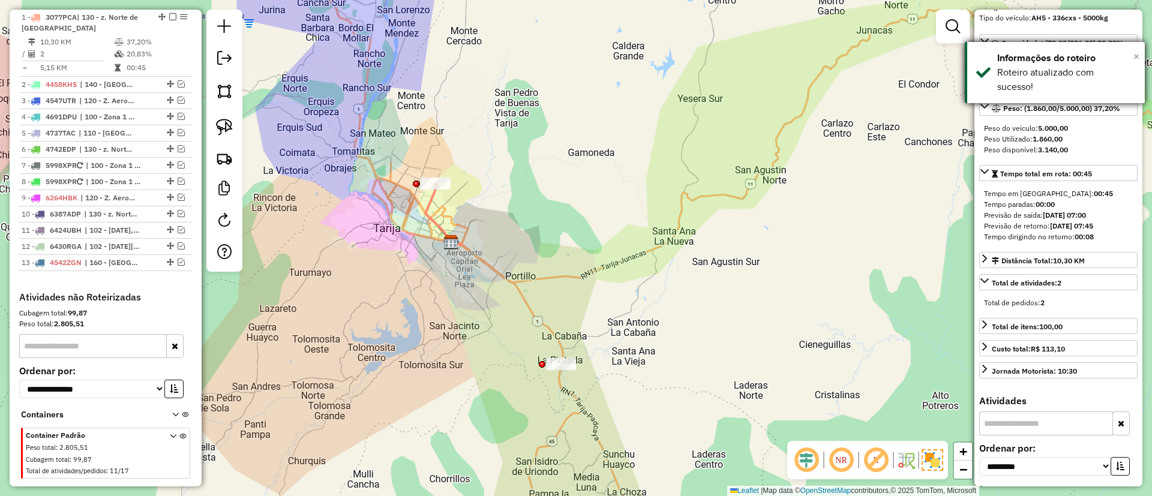
click at [1134, 59] on span "×" at bounding box center [1137, 56] width 6 height 13
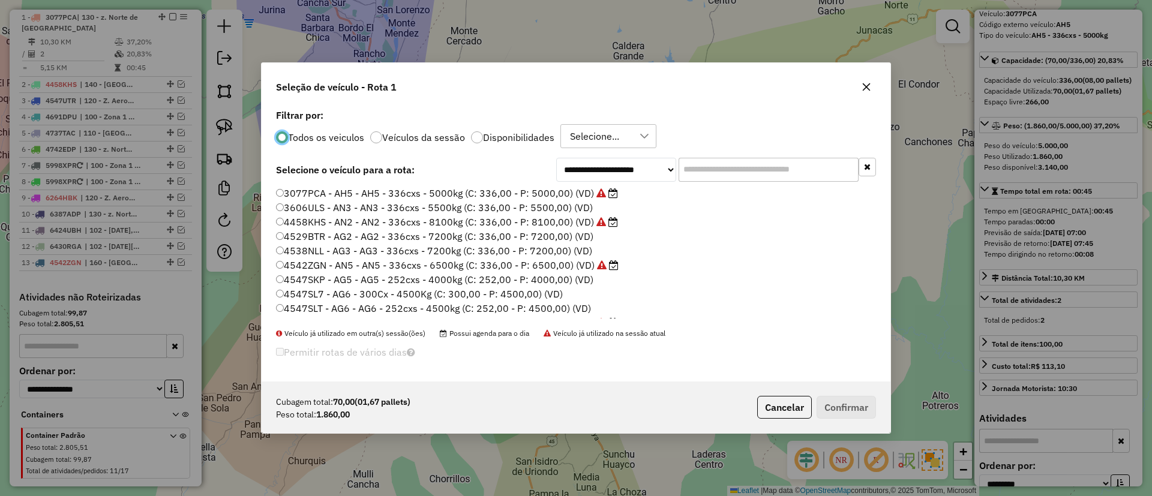
scroll to position [7, 4]
click at [397, 139] on label "Veículos da sessão" at bounding box center [423, 138] width 83 height 10
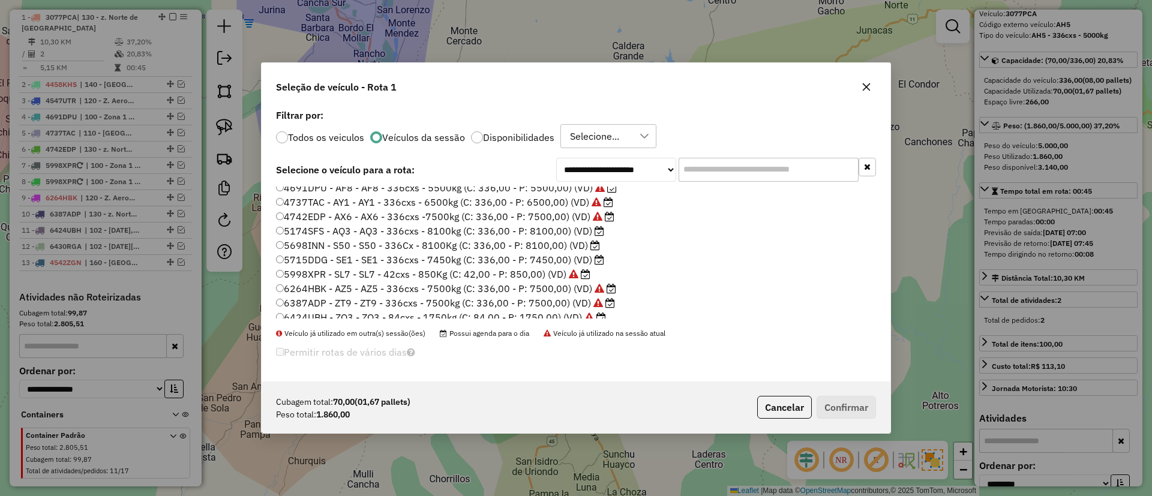
scroll to position [84, 0]
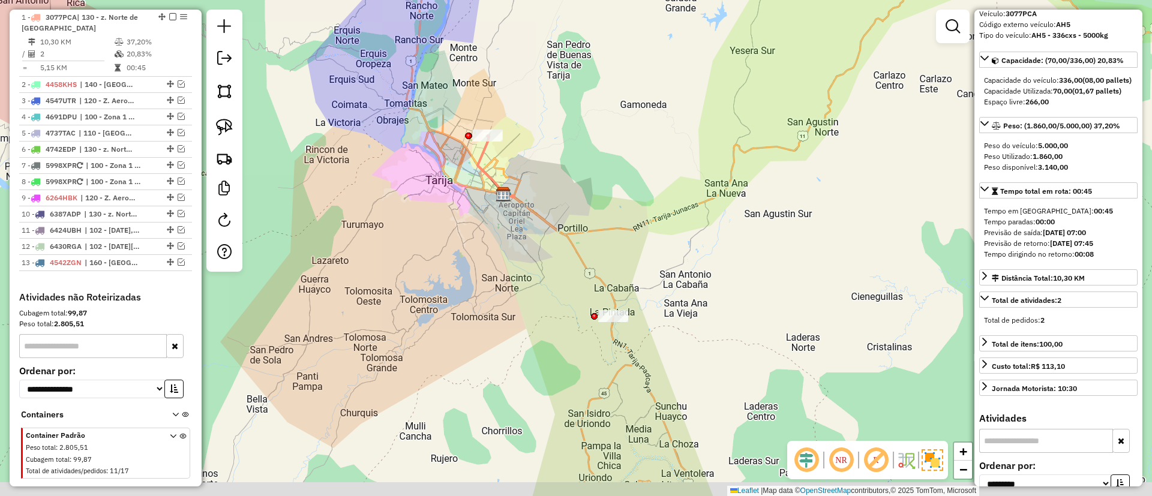
drag, startPoint x: 530, startPoint y: 254, endPoint x: 592, endPoint y: 200, distance: 82.6
click at [592, 200] on div "Janela de atendimento Grade de atendimento Capacidade Transportadoras Veículos …" at bounding box center [576, 248] width 1152 height 496
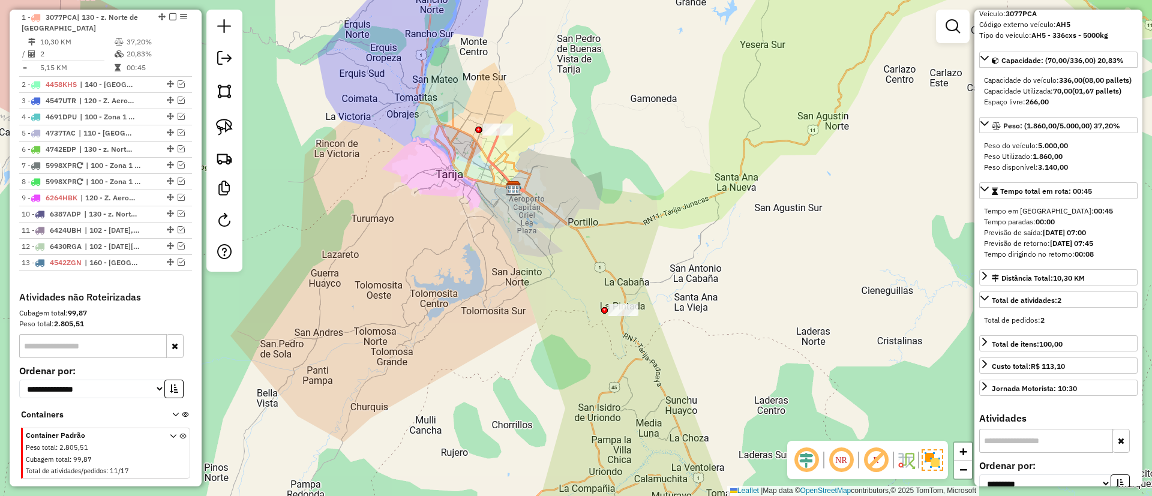
drag, startPoint x: 624, startPoint y: 274, endPoint x: 626, endPoint y: 250, distance: 24.1
click at [626, 250] on div "Janela de atendimento Grade de atendimento Capacidade Transportadoras Veículos …" at bounding box center [576, 248] width 1152 height 496
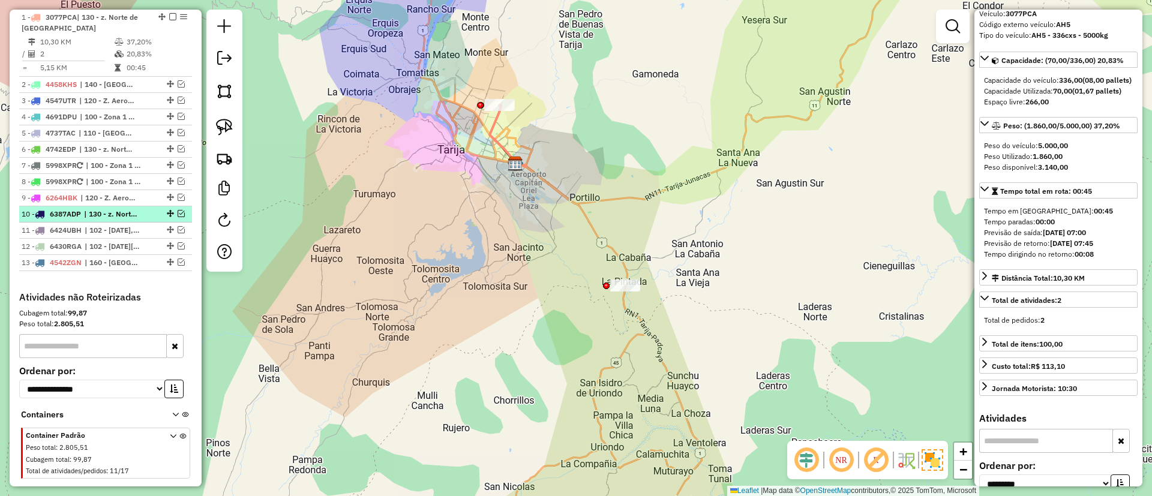
scroll to position [282, 0]
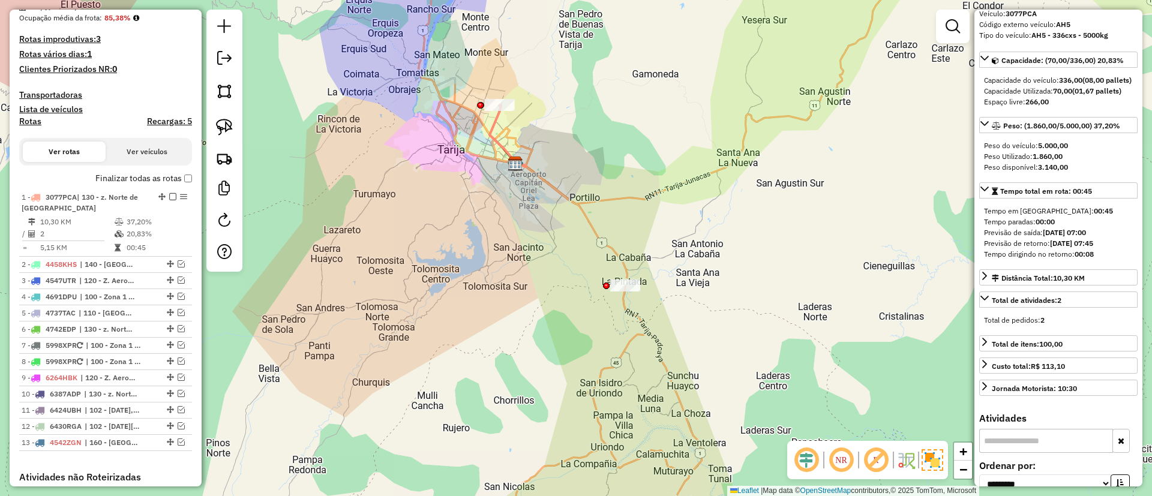
click at [146, 180] on label "Finalizar todas as rotas" at bounding box center [143, 178] width 97 height 13
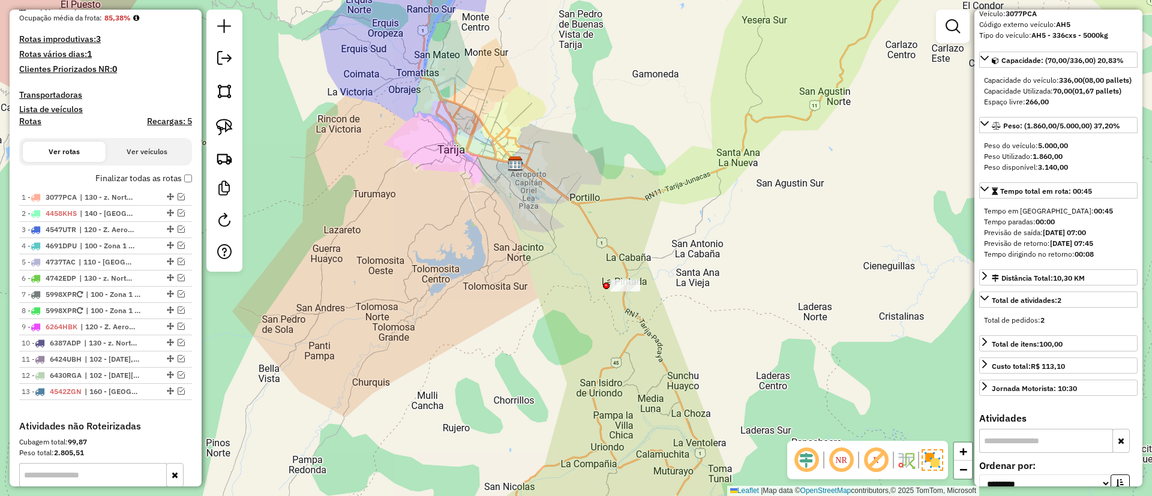
click at [146, 180] on label "Finalizar todas as rotas" at bounding box center [143, 178] width 97 height 13
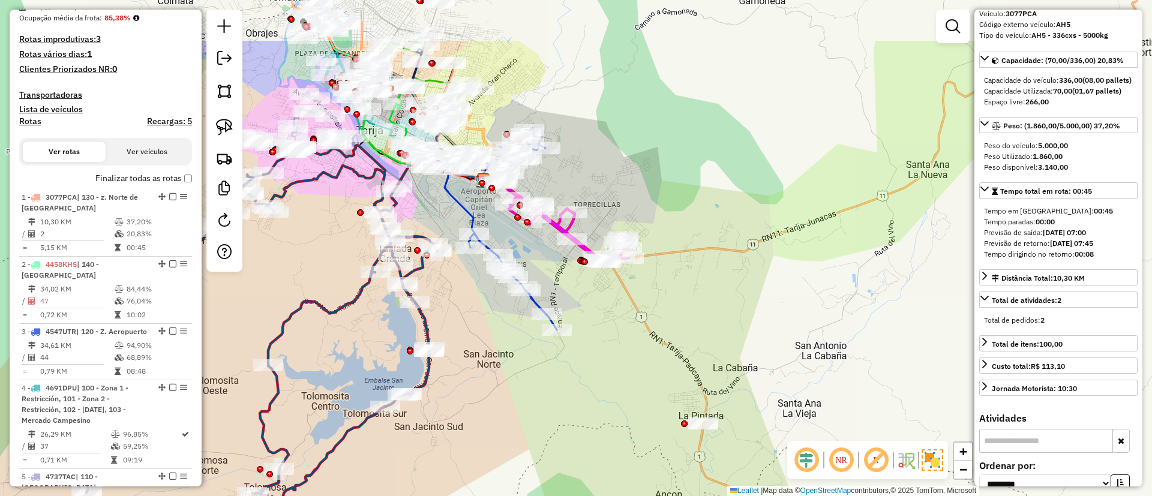
drag, startPoint x: 577, startPoint y: 234, endPoint x: 607, endPoint y: 325, distance: 95.5
click at [607, 325] on div "Janela de atendimento Grade de atendimento Capacidade Transportadoras Veículos …" at bounding box center [576, 248] width 1152 height 496
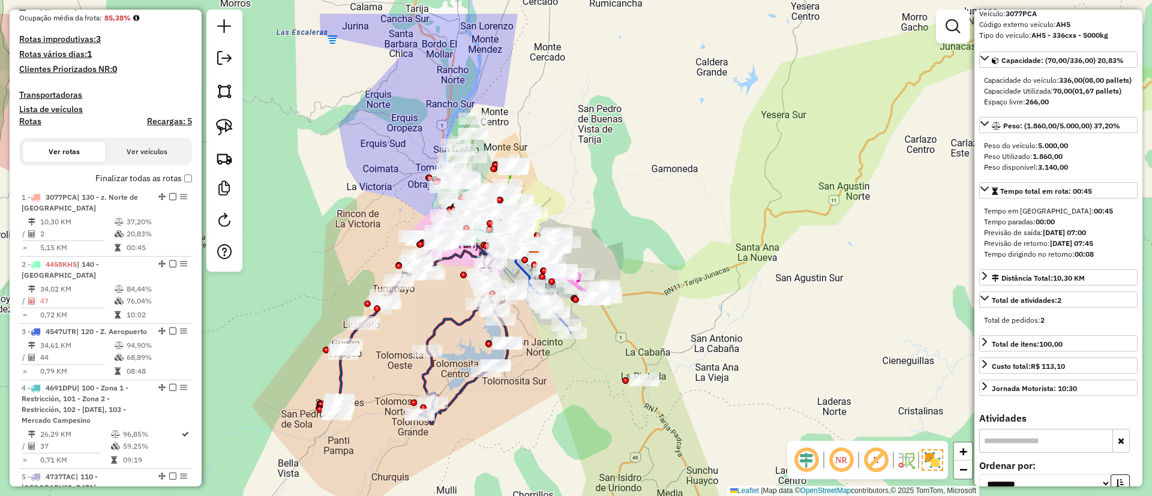
drag, startPoint x: 558, startPoint y: 128, endPoint x: 619, endPoint y: 272, distance: 156.8
click at [619, 272] on div "Janela de atendimento Grade de atendimento Capacidade Transportadoras Veículos …" at bounding box center [576, 248] width 1152 height 496
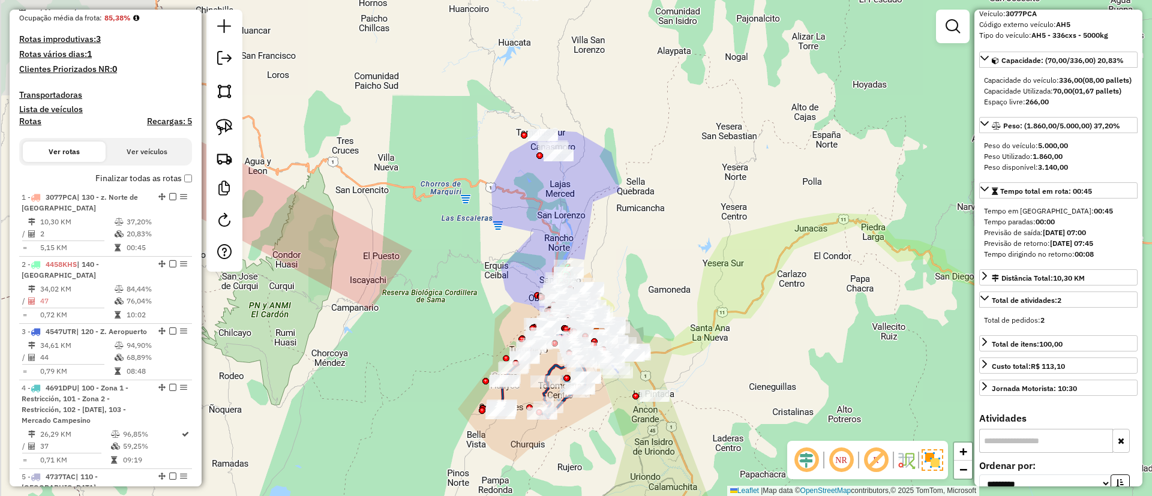
drag, startPoint x: 611, startPoint y: 160, endPoint x: 628, endPoint y: 228, distance: 70.6
click at [628, 228] on div "Janela de atendimento Grade de atendimento Capacidade Transportadoras Veículos …" at bounding box center [576, 248] width 1152 height 496
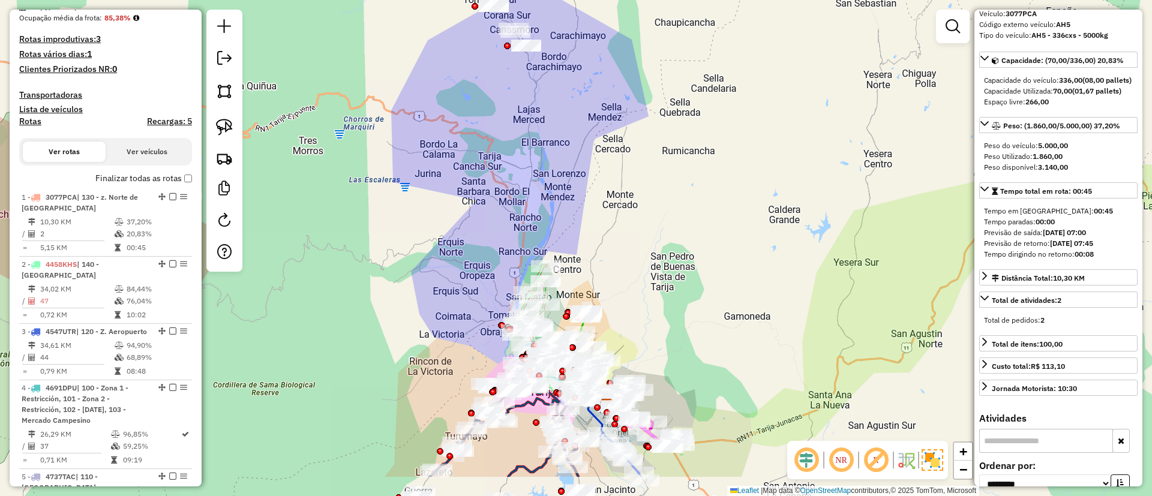
drag, startPoint x: 574, startPoint y: 233, endPoint x: 540, endPoint y: 105, distance: 132.8
click at [540, 106] on div "Janela de atendimento Grade de atendimento Capacidade Transportadoras Veículos …" at bounding box center [576, 248] width 1152 height 496
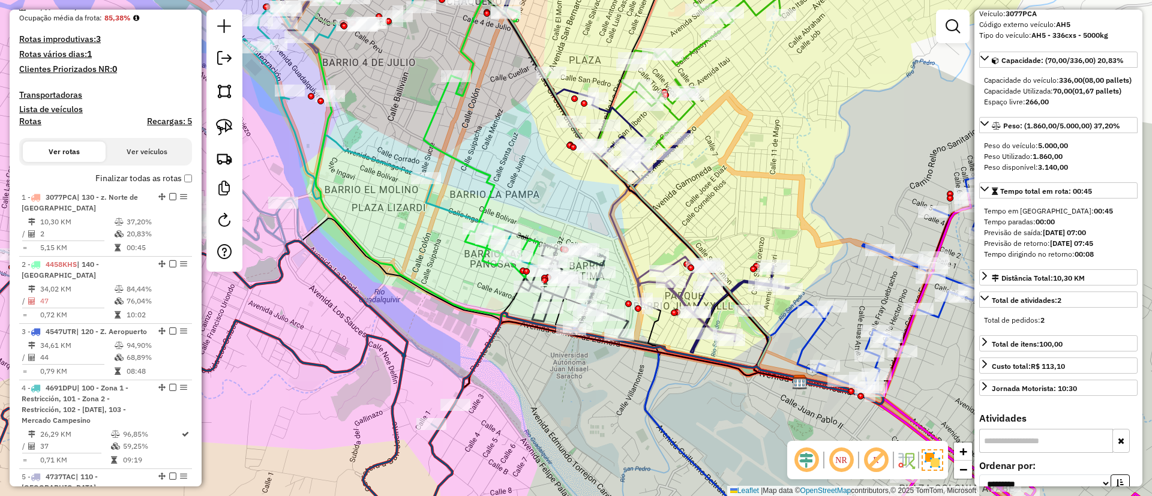
click at [487, 267] on icon at bounding box center [415, 123] width 247 height 310
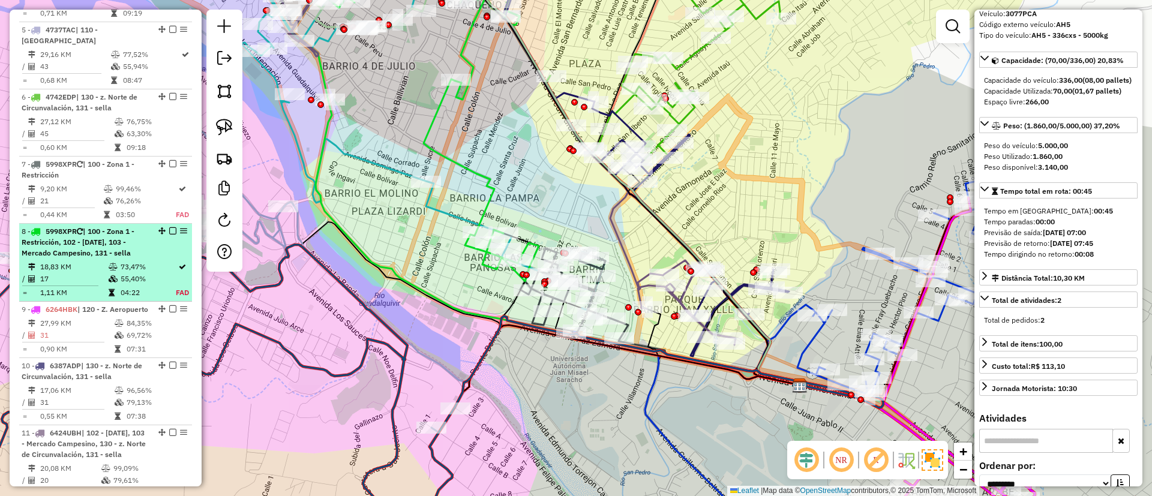
scroll to position [732, 0]
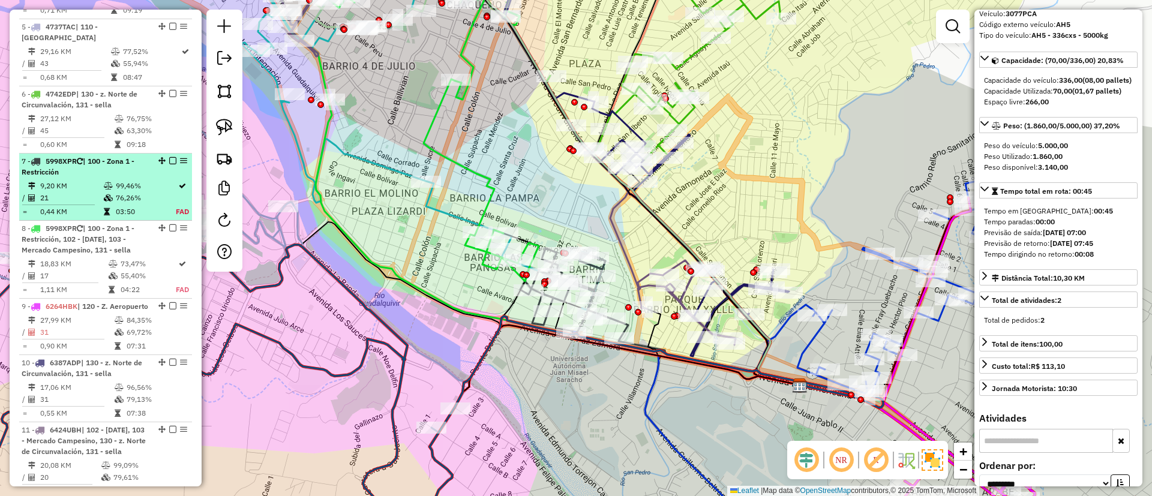
click at [169, 164] on em at bounding box center [172, 160] width 7 height 7
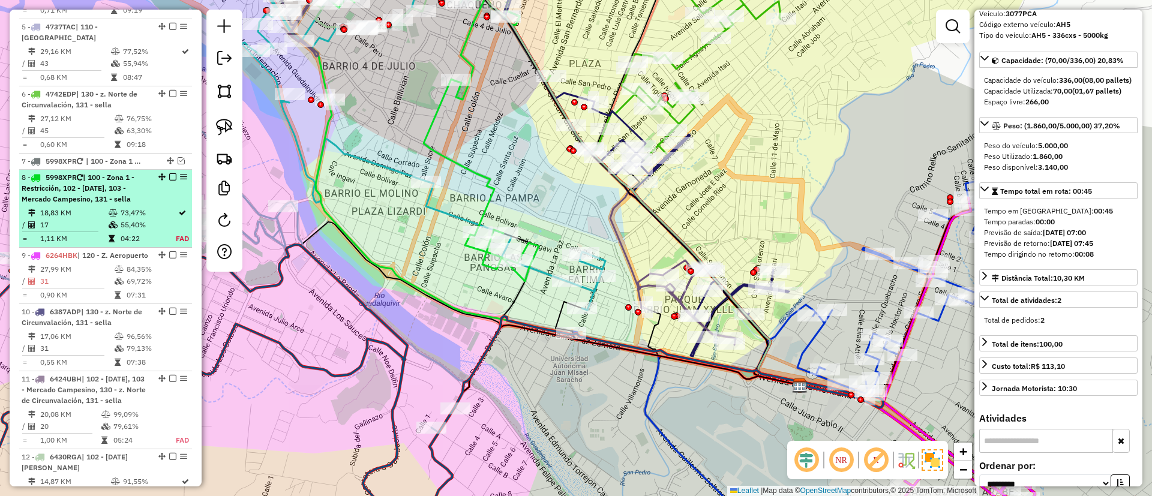
click at [169, 181] on em at bounding box center [172, 176] width 7 height 7
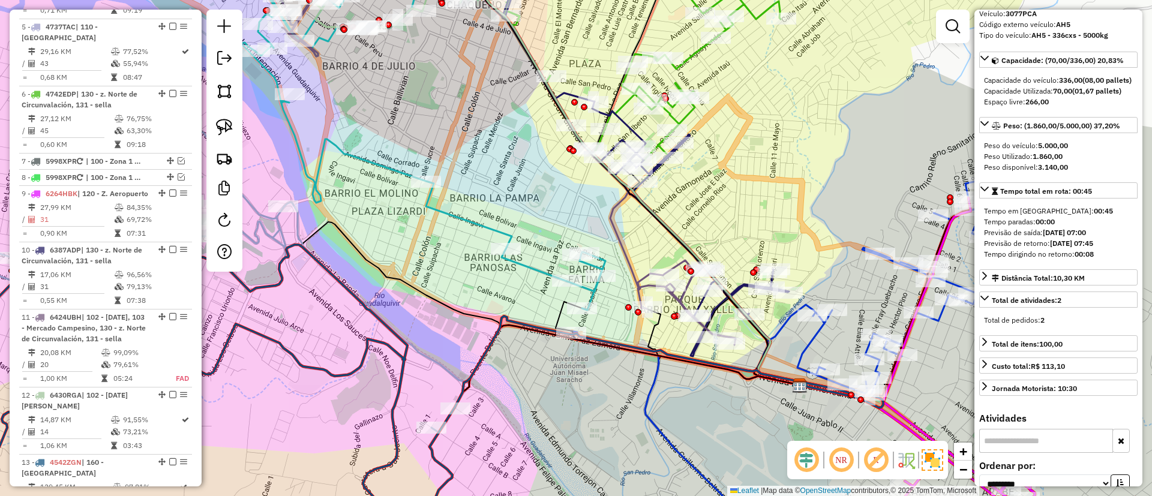
click at [472, 227] on icon at bounding box center [387, 130] width 438 height 360
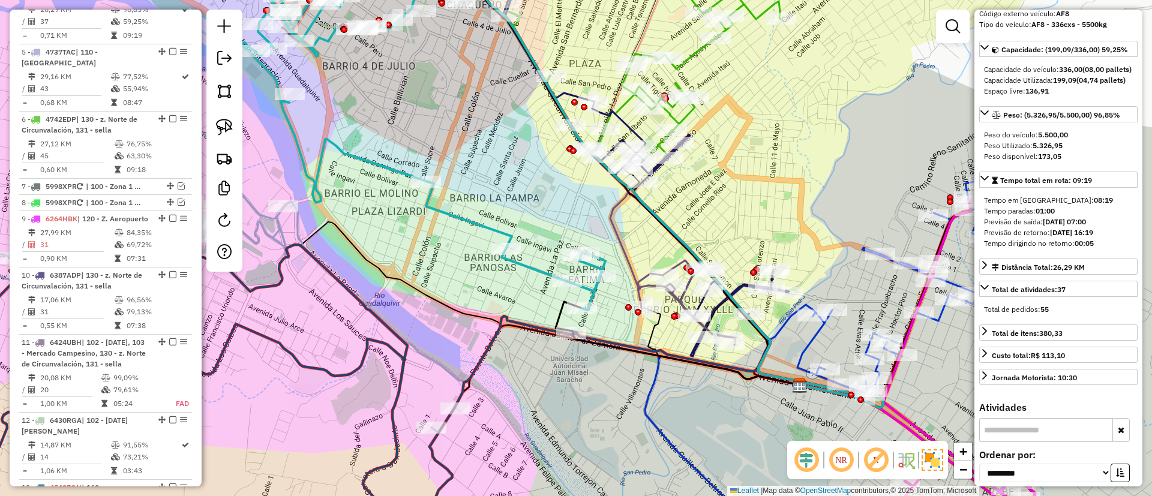
scroll to position [664, 0]
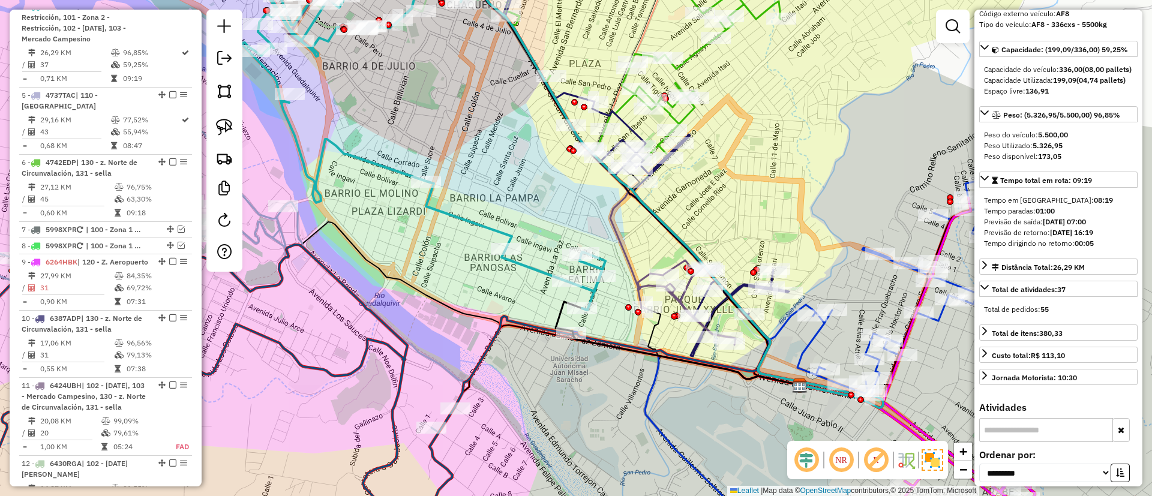
click at [473, 211] on div "Janela de atendimento Grade de atendimento Capacidade Transportadoras Veículos …" at bounding box center [576, 248] width 1152 height 496
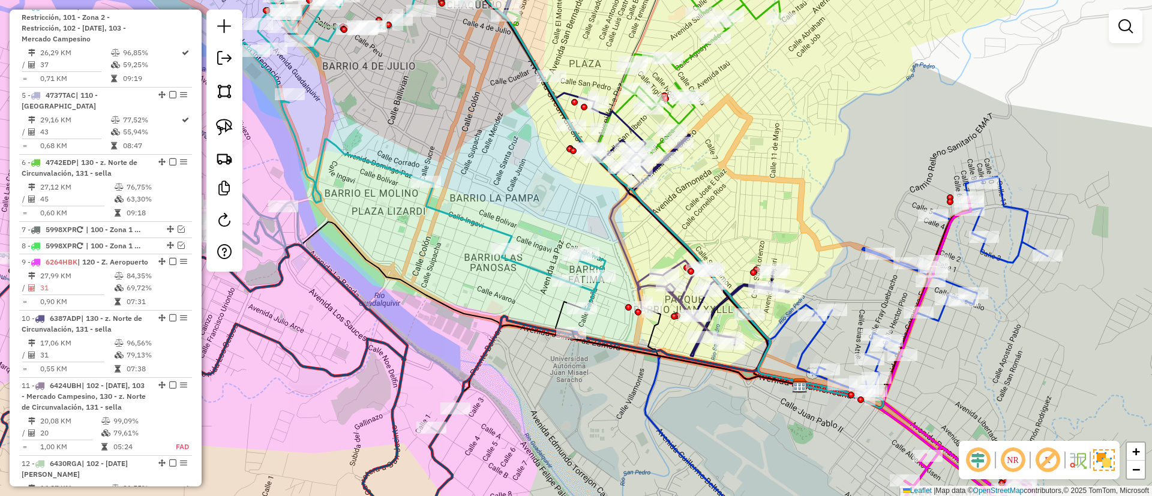
drag, startPoint x: 501, startPoint y: 234, endPoint x: 526, endPoint y: 235, distance: 25.2
click at [500, 234] on icon at bounding box center [387, 130] width 438 height 360
select select "**********"
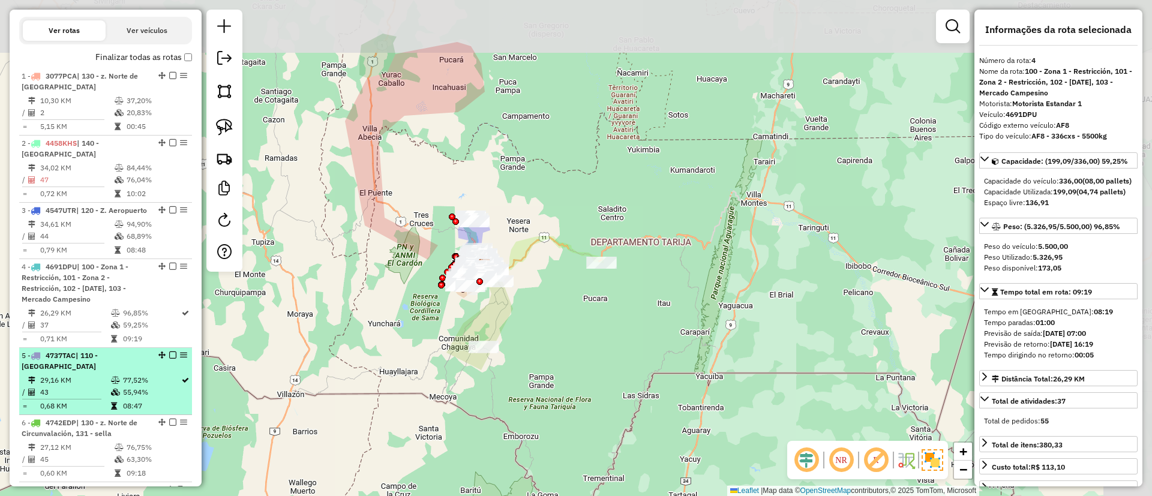
scroll to position [394, 0]
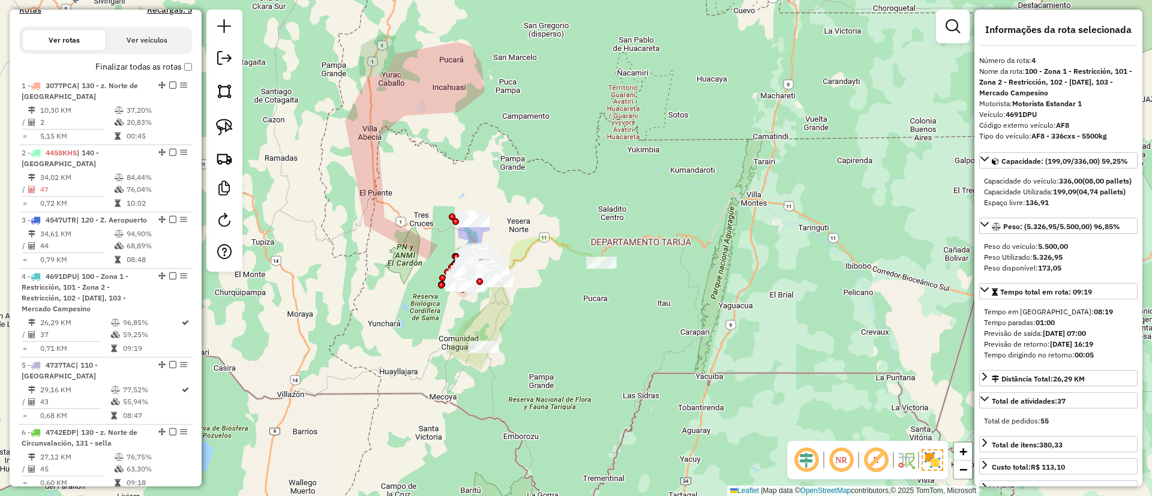
click at [147, 66] on label "Finalizar todas as rotas" at bounding box center [143, 67] width 97 height 13
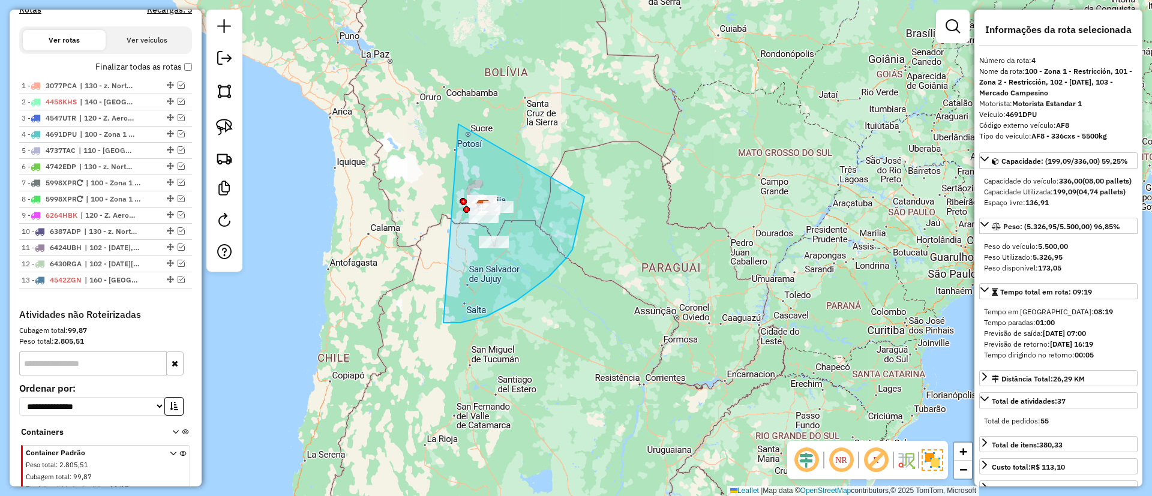
drag, startPoint x: 567, startPoint y: 258, endPoint x: 576, endPoint y: 140, distance: 118.0
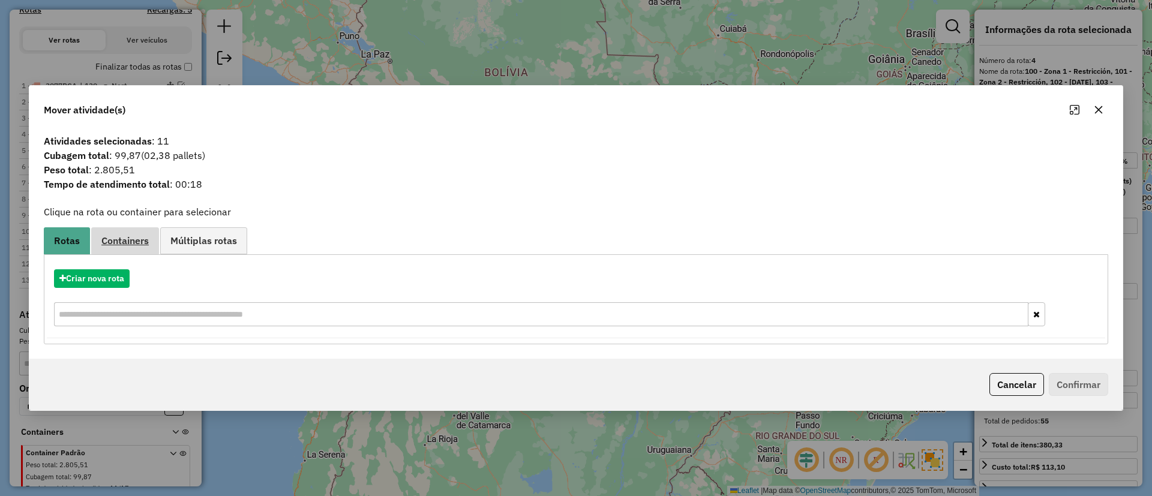
click at [129, 243] on span "Containers" at bounding box center [124, 241] width 47 height 10
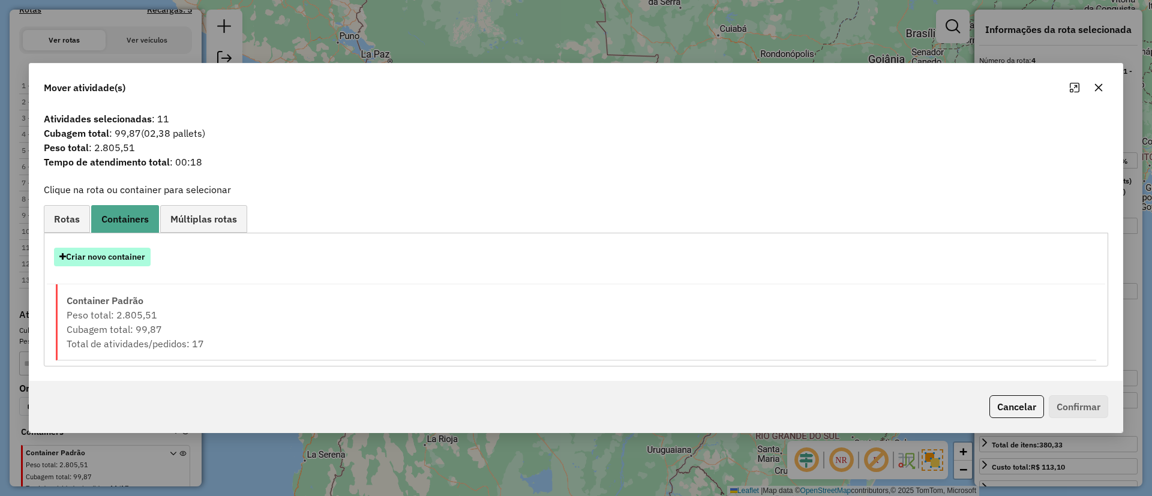
click at [121, 265] on button "Criar novo container" at bounding box center [102, 257] width 97 height 19
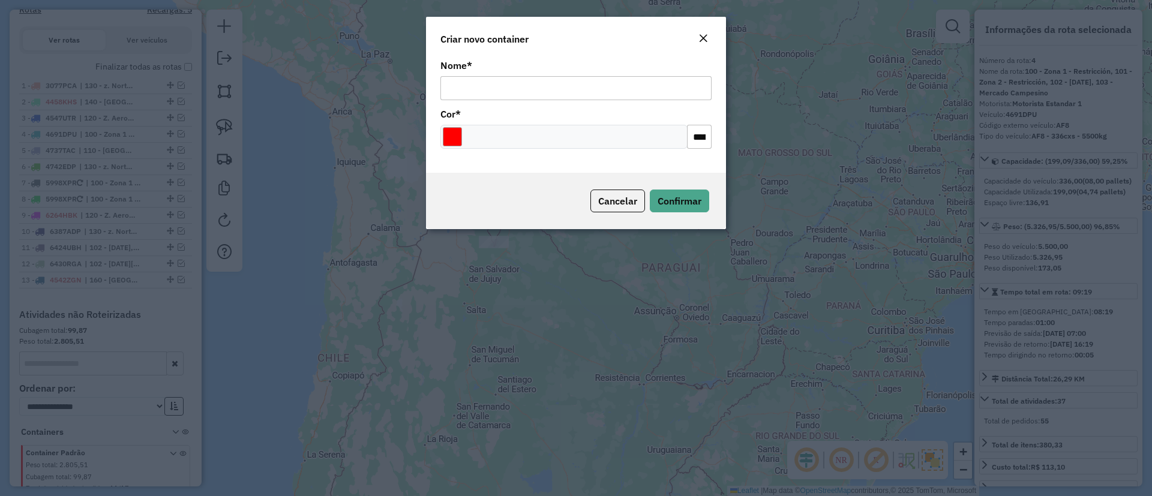
click at [515, 92] on input "Nome *" at bounding box center [576, 88] width 271 height 24
type input "******"
click at [685, 218] on div "Cancelar Confirmar" at bounding box center [576, 201] width 300 height 56
click at [672, 203] on span "Confirmar" at bounding box center [680, 201] width 44 height 12
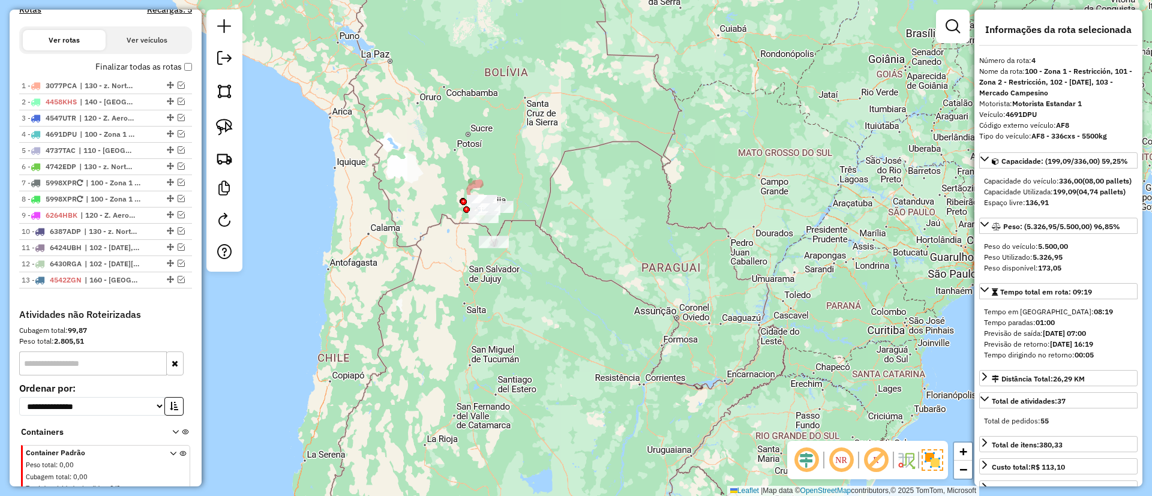
scroll to position [518, 0]
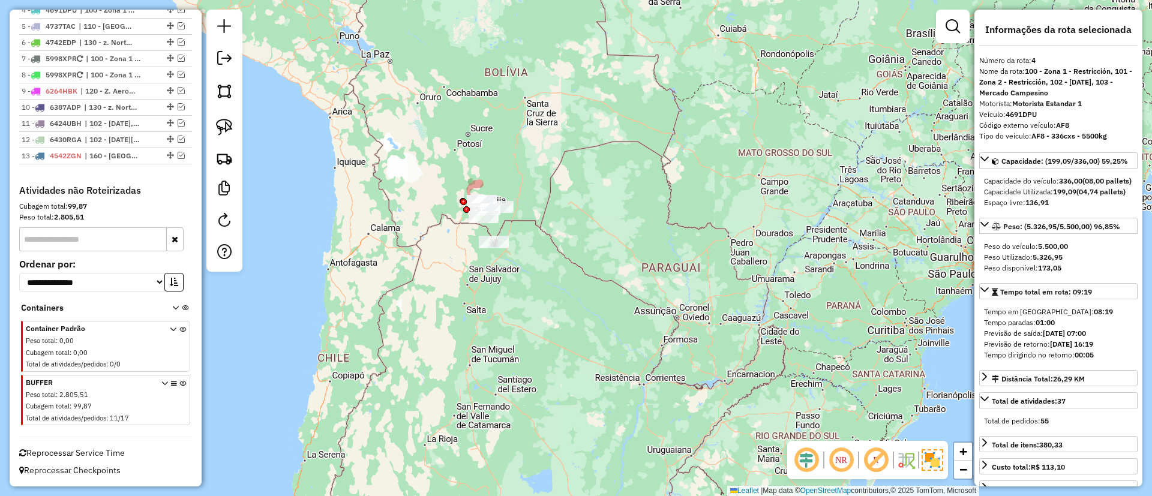
click at [181, 381] on icon at bounding box center [182, 403] width 7 height 45
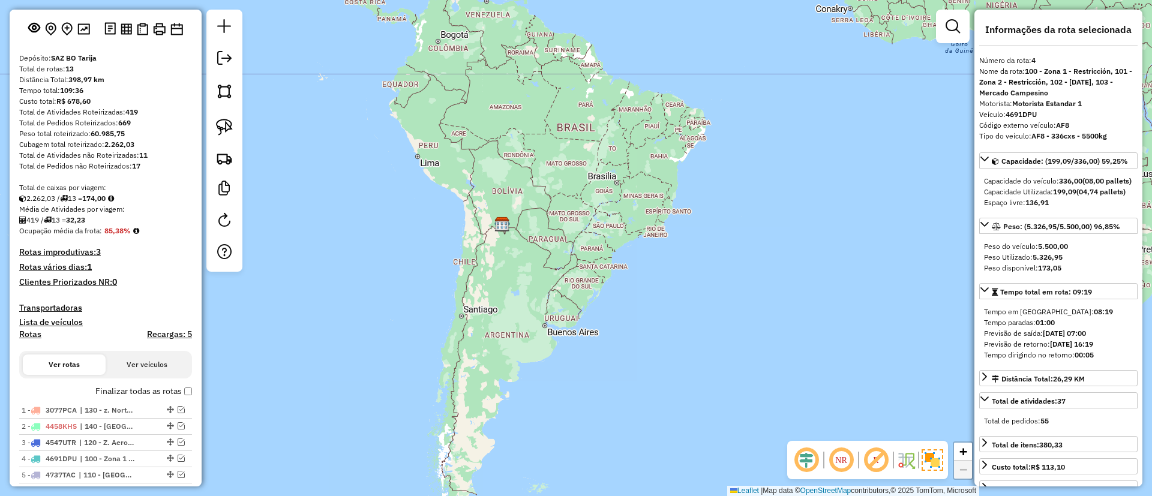
scroll to position [68, 0]
click at [230, 62] on em at bounding box center [224, 58] width 14 height 14
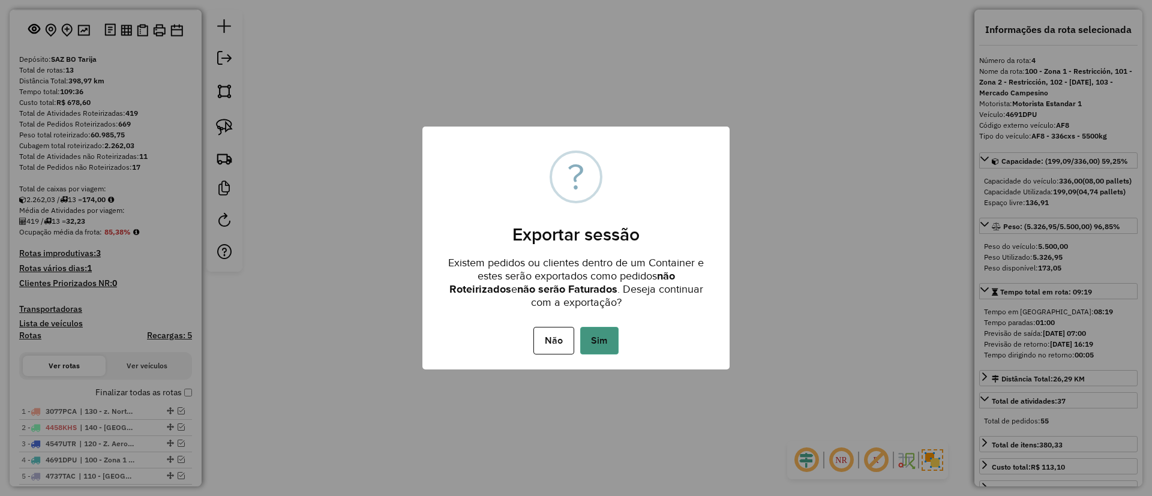
click at [587, 336] on button "Sim" at bounding box center [599, 341] width 38 height 28
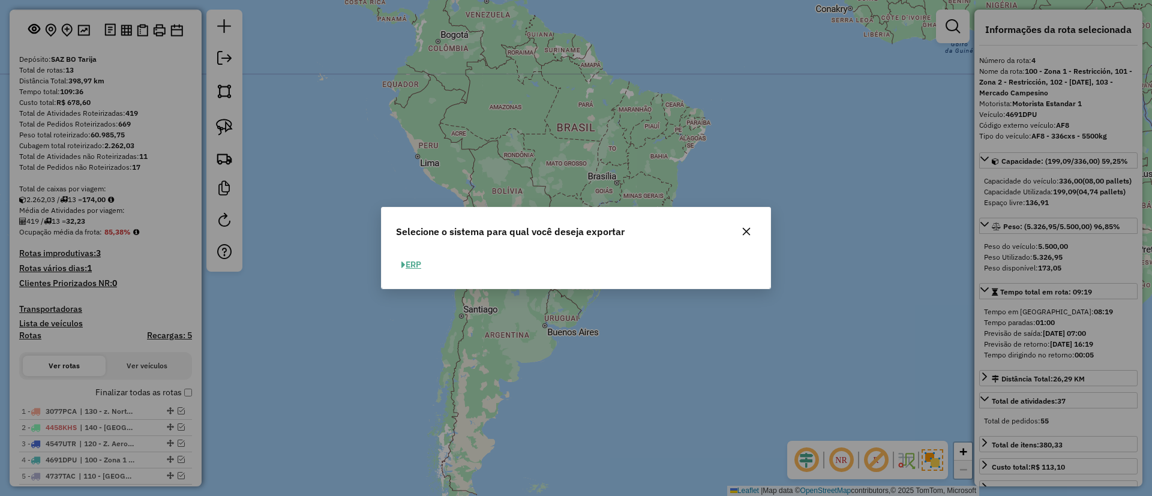
click at [414, 262] on button "ERP" at bounding box center [411, 265] width 31 height 19
select select "**"
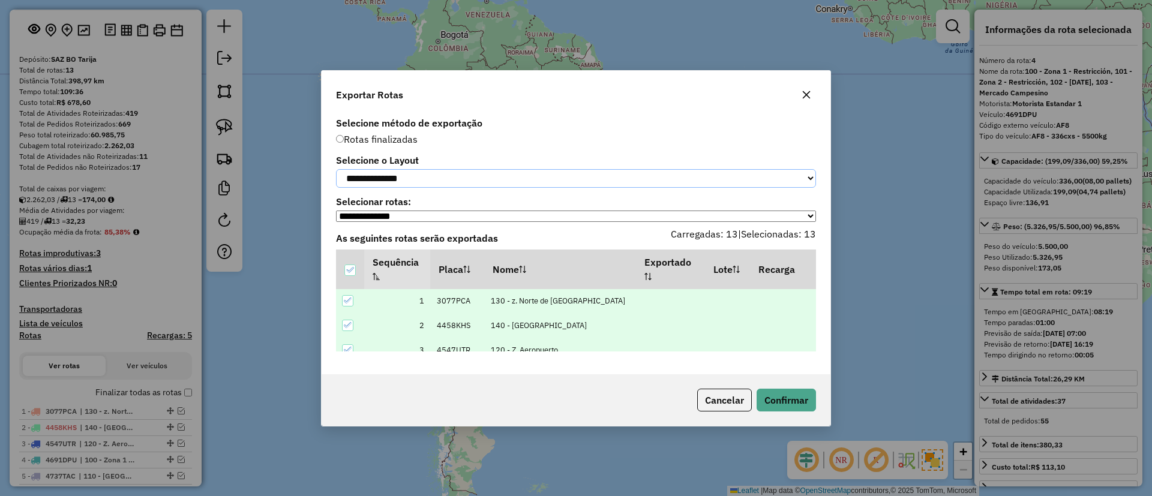
click at [382, 170] on select "**********" at bounding box center [576, 178] width 480 height 19
select select "*********"
click at [336, 169] on select "**********" at bounding box center [576, 178] width 480 height 19
click at [756, 382] on div "Cancelar Confirmar" at bounding box center [576, 401] width 509 height 52
click at [767, 396] on button "Confirmar" at bounding box center [786, 400] width 59 height 23
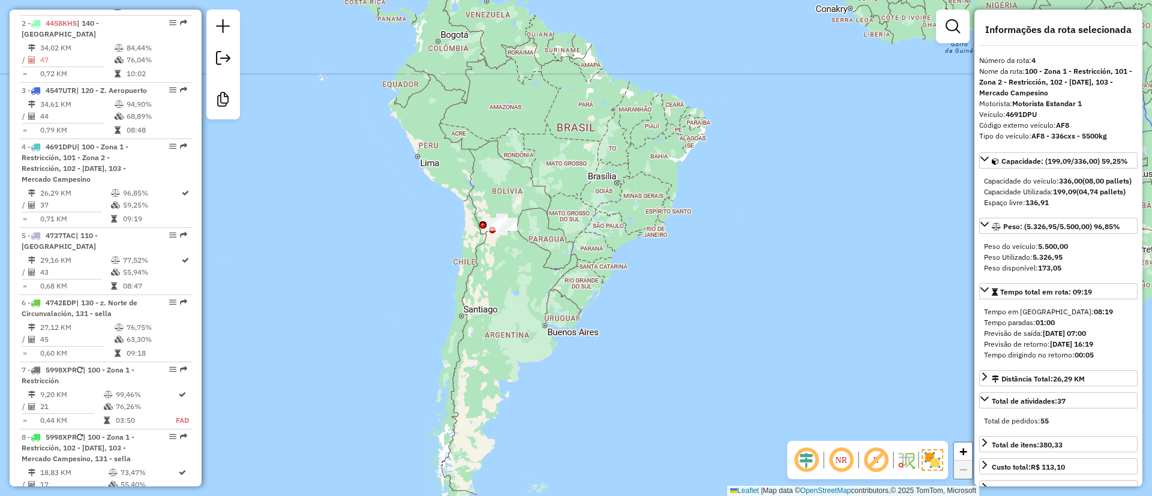
scroll to position [672, 0]
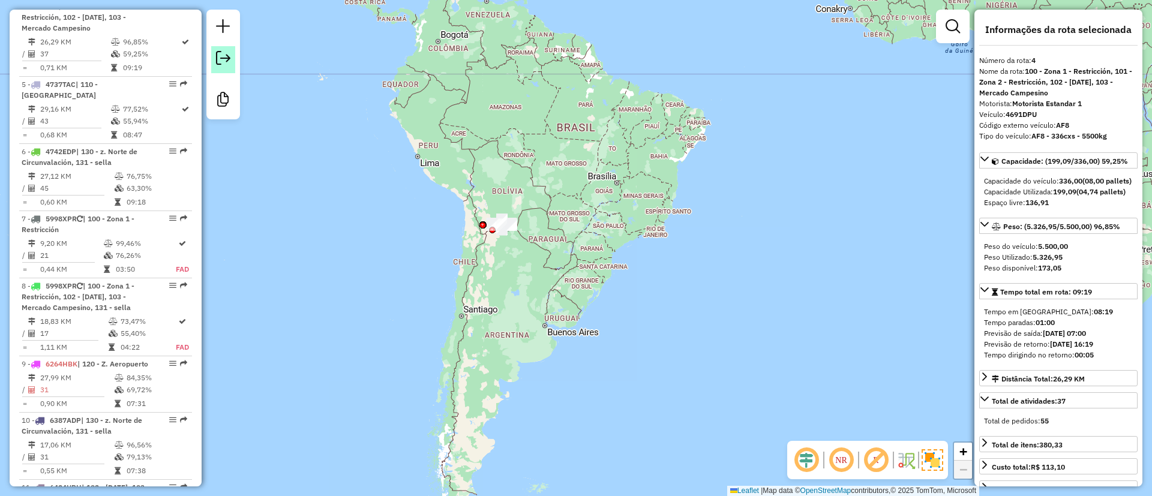
click at [218, 70] on link at bounding box center [223, 59] width 24 height 27
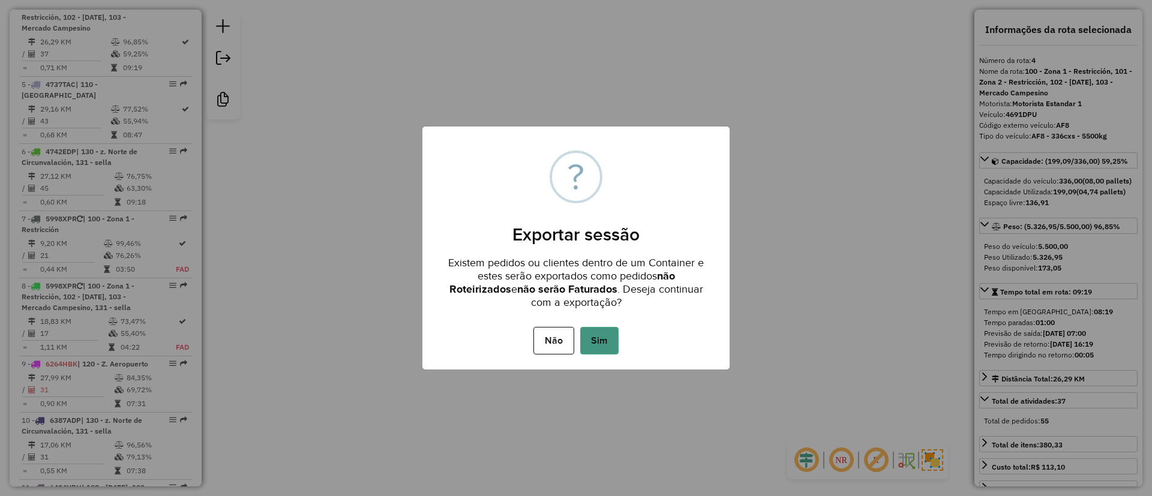
click at [607, 336] on button "Sim" at bounding box center [599, 341] width 38 height 28
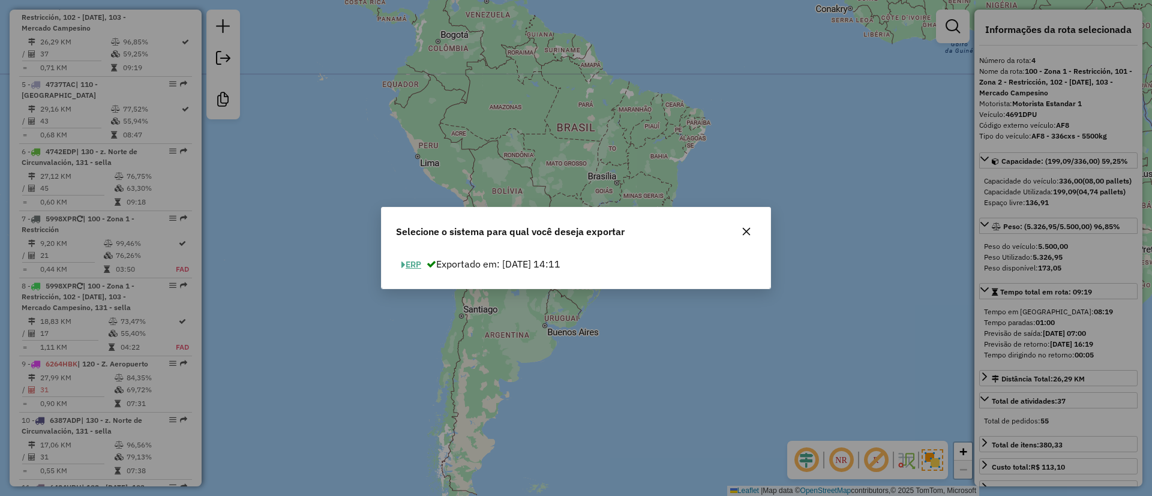
click at [420, 261] on button "ERP" at bounding box center [411, 265] width 31 height 19
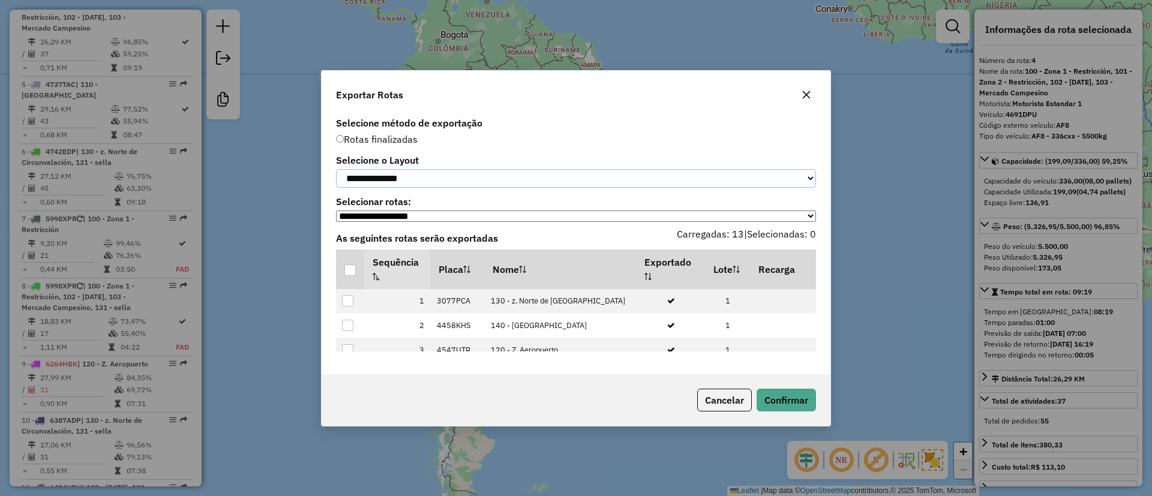
click at [499, 182] on select "**********" at bounding box center [576, 178] width 480 height 19
select select "*********"
click at [336, 169] on select "**********" at bounding box center [576, 178] width 480 height 19
click at [346, 273] on div at bounding box center [350, 270] width 11 height 11
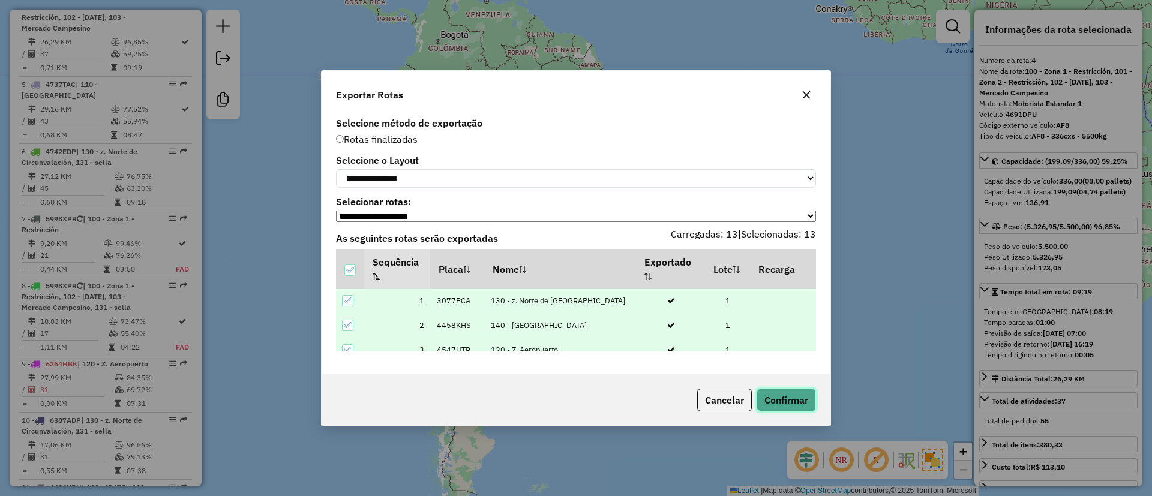
click at [786, 405] on button "Confirmar" at bounding box center [786, 400] width 59 height 23
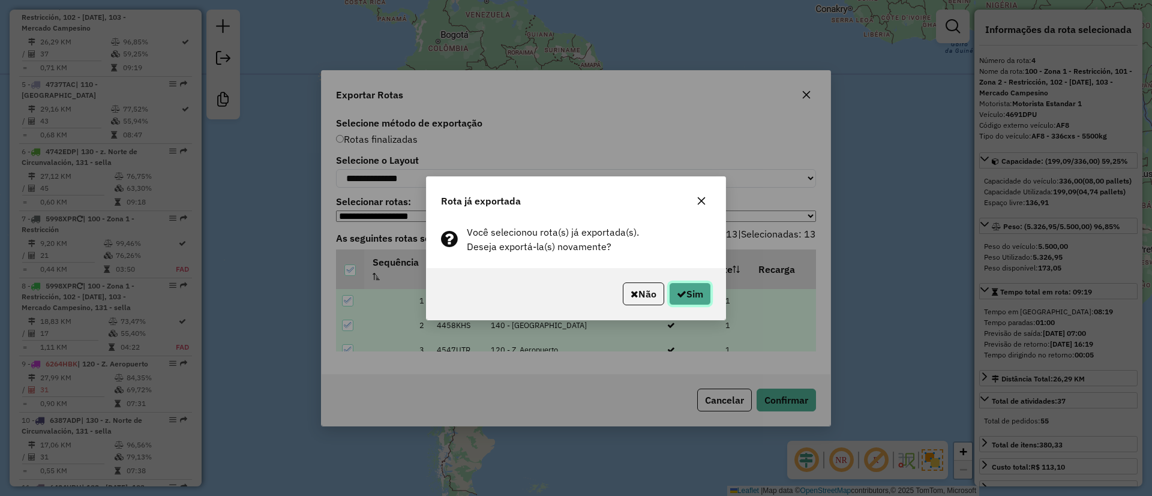
click at [701, 295] on button "Sim" at bounding box center [690, 294] width 42 height 23
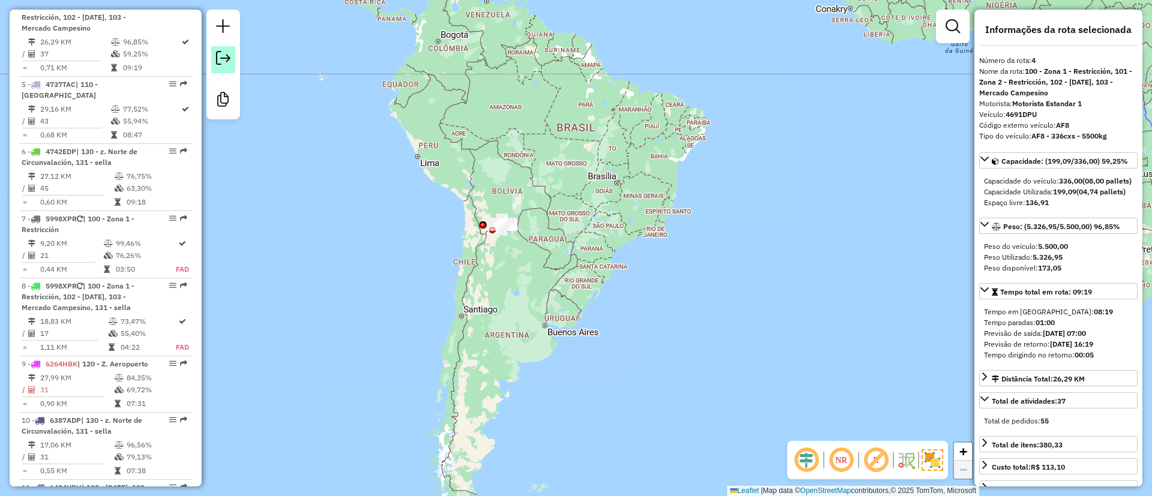
click at [232, 55] on link at bounding box center [223, 59] width 24 height 27
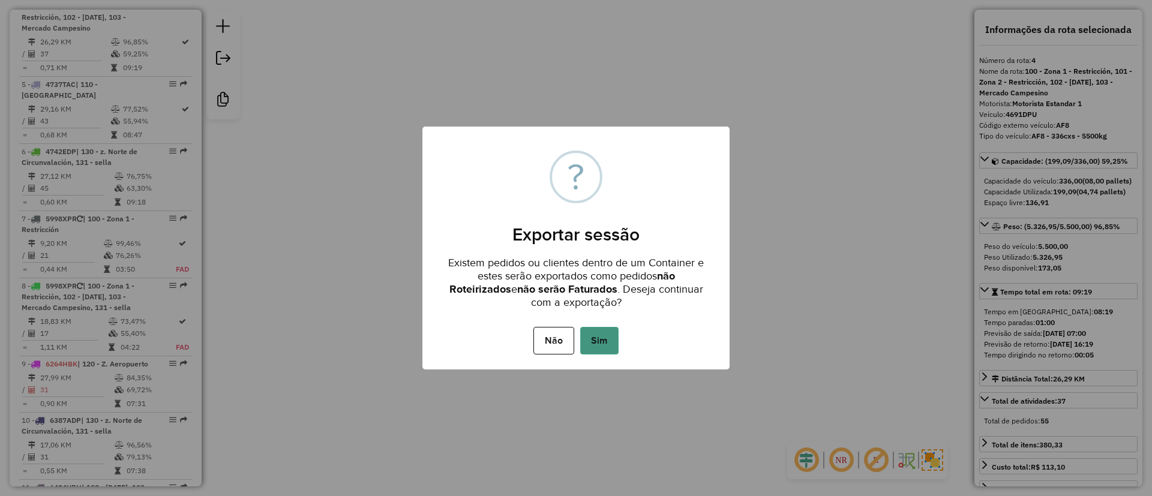
click at [608, 343] on button "Sim" at bounding box center [599, 341] width 38 height 28
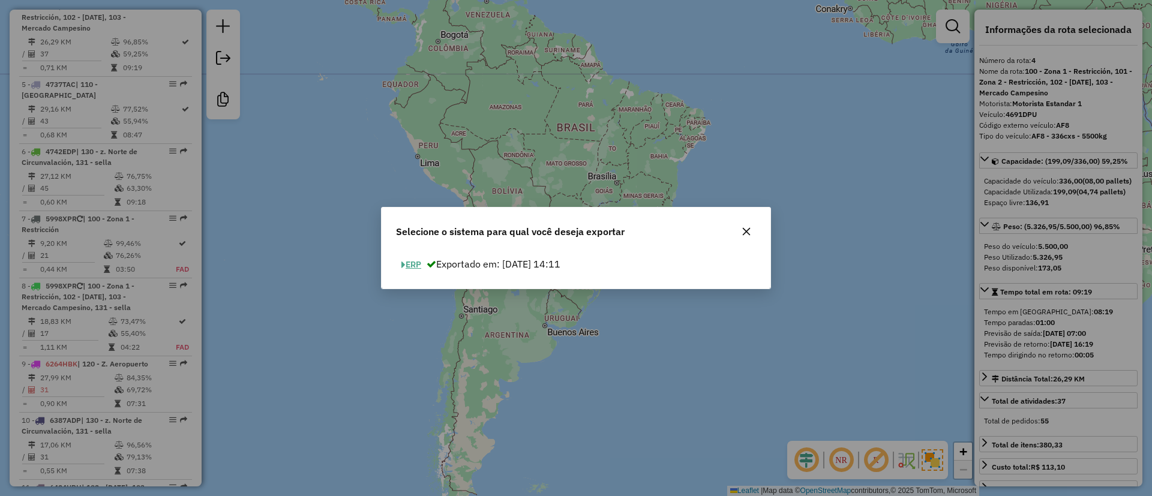
click at [405, 267] on span "button" at bounding box center [404, 265] width 4 height 8
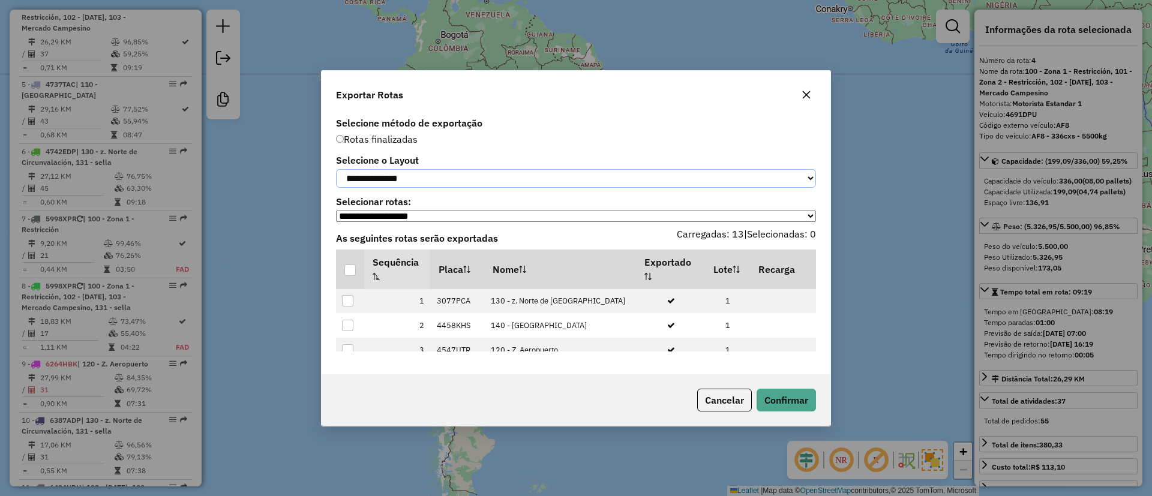
click at [441, 171] on select "**********" at bounding box center [576, 178] width 480 height 19
select select "*********"
click at [336, 169] on select "**********" at bounding box center [576, 178] width 480 height 19
click at [352, 276] on div at bounding box center [350, 270] width 11 height 11
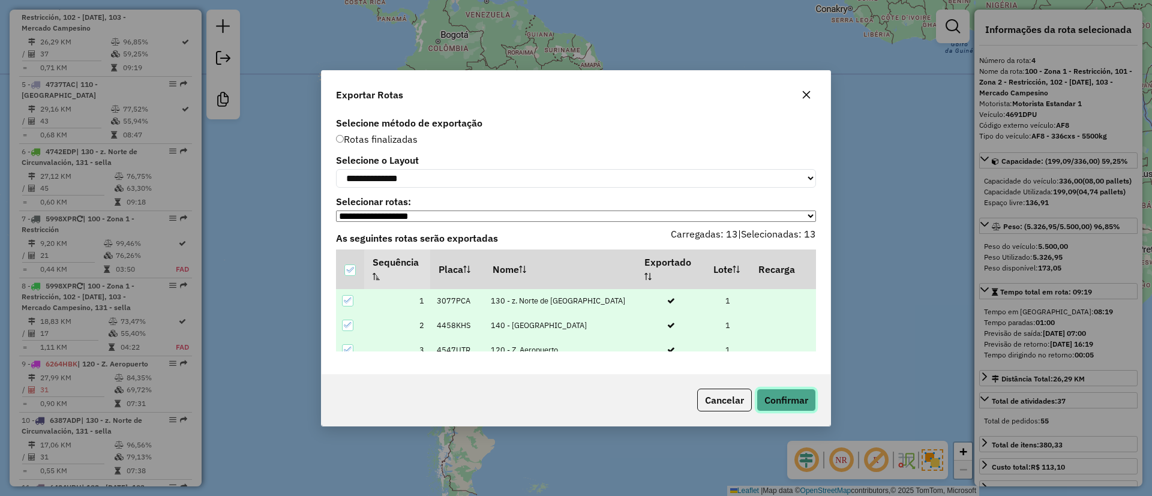
click at [789, 407] on button "Confirmar" at bounding box center [786, 400] width 59 height 23
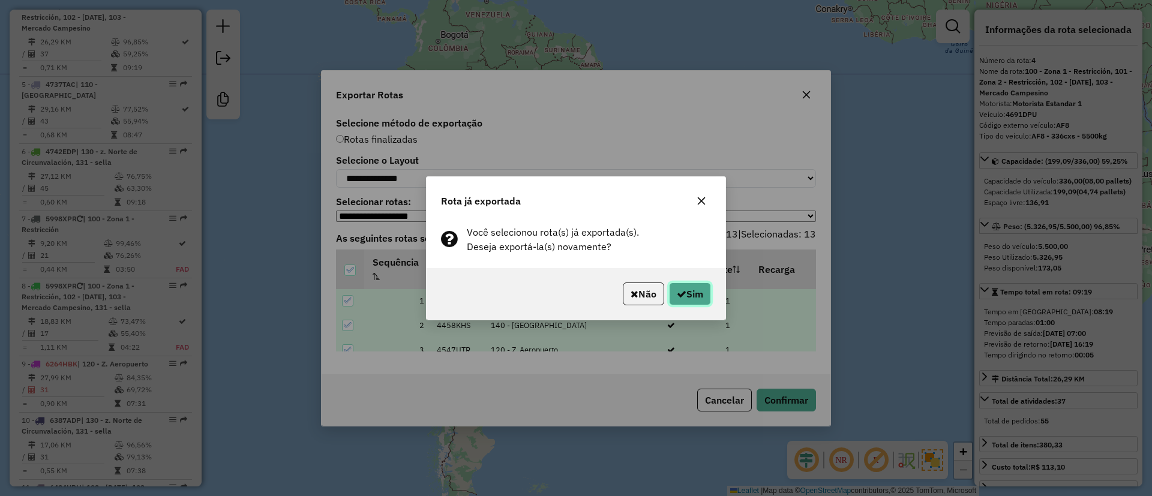
click at [684, 297] on button "Sim" at bounding box center [690, 294] width 42 height 23
